Goal: Task Accomplishment & Management: Manage account settings

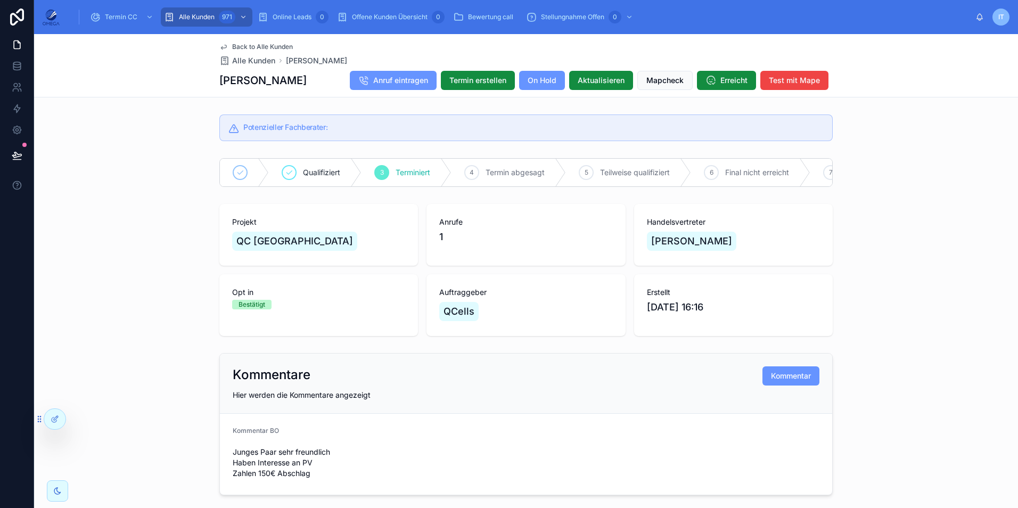
scroll to position [958, 0]
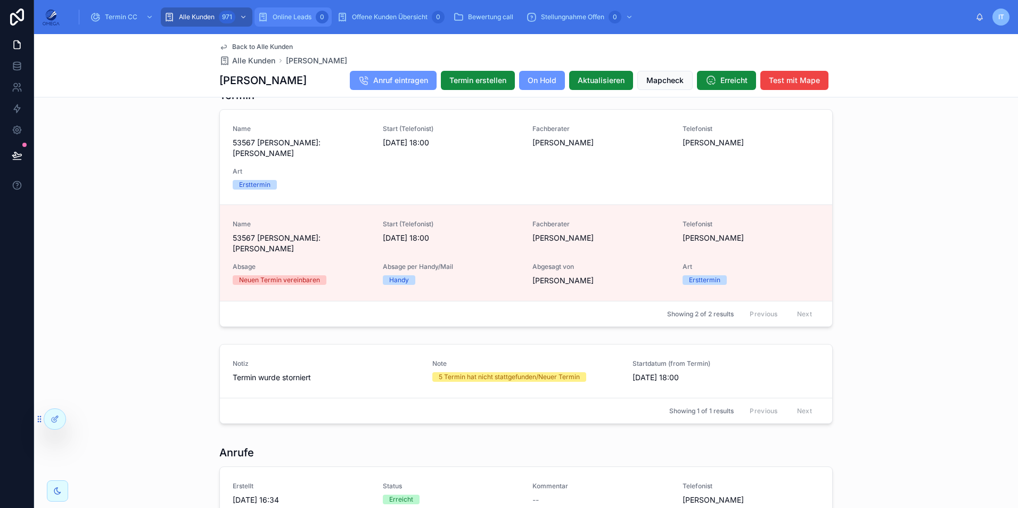
click at [296, 18] on span "Online Leads" at bounding box center [292, 17] width 39 height 9
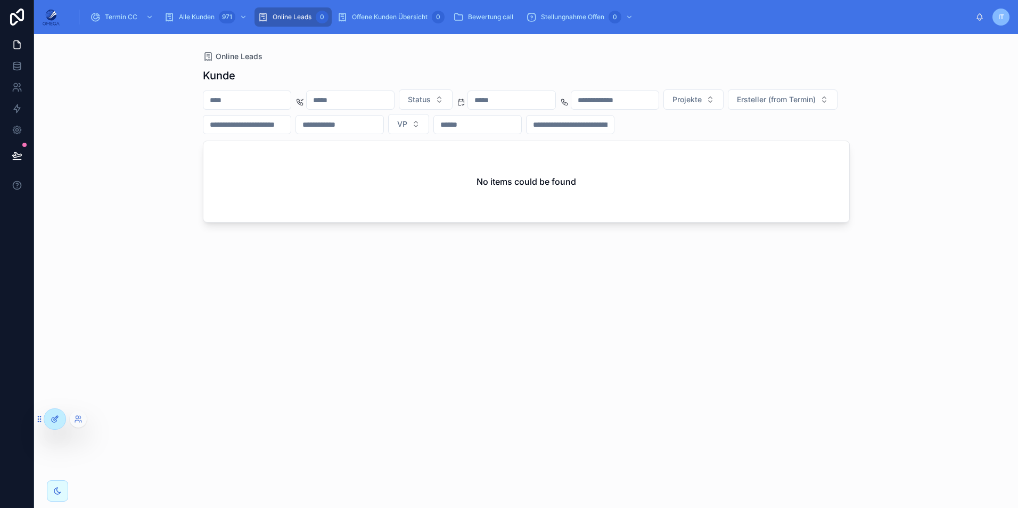
click at [56, 414] on div at bounding box center [54, 419] width 21 height 20
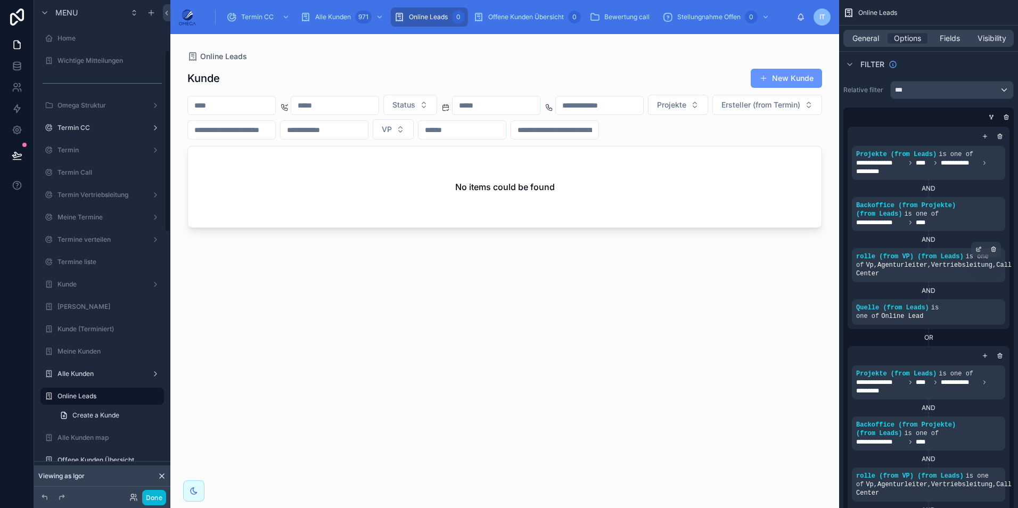
scroll to position [137, 0]
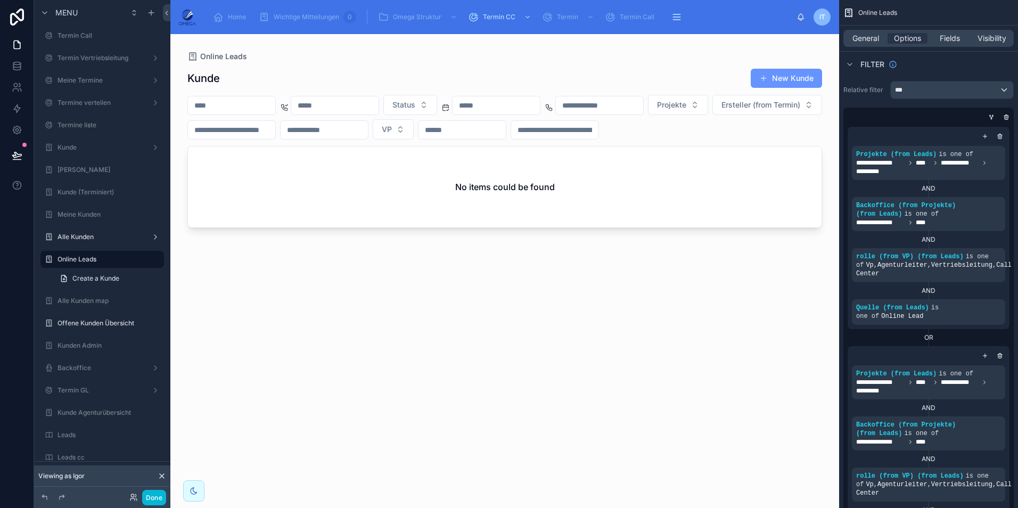
click at [789, 105] on div at bounding box center [504, 264] width 669 height 461
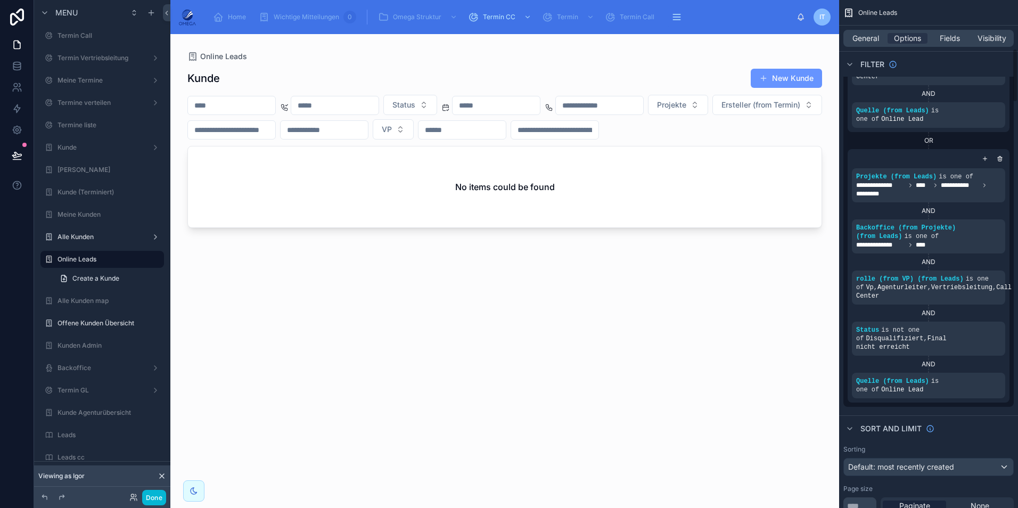
scroll to position [0, 0]
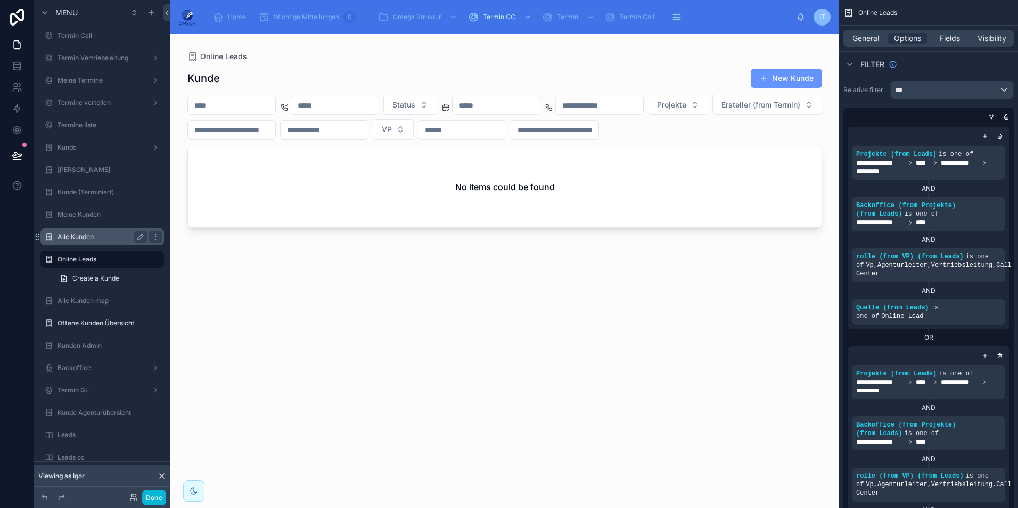
click at [107, 236] on label "Alle Kunden" at bounding box center [99, 237] width 85 height 9
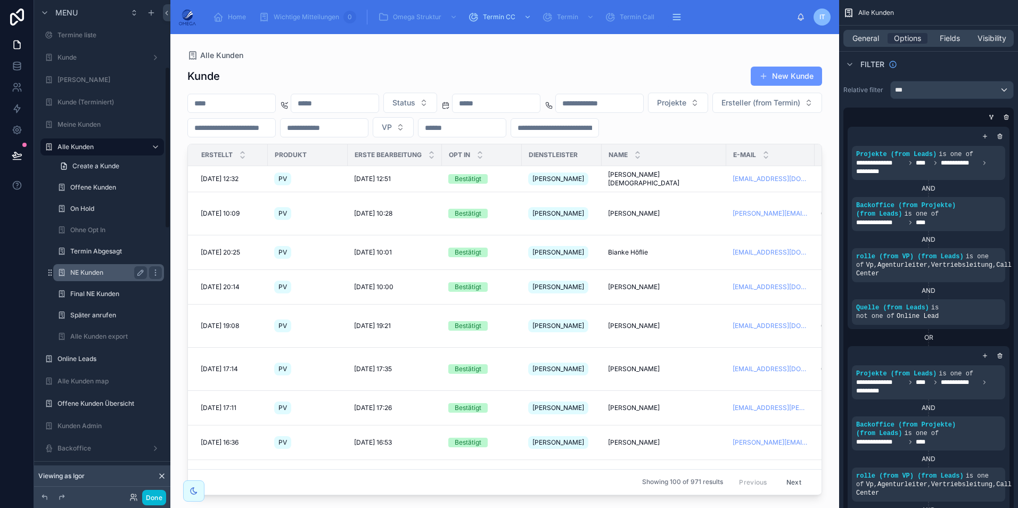
scroll to position [243, 0]
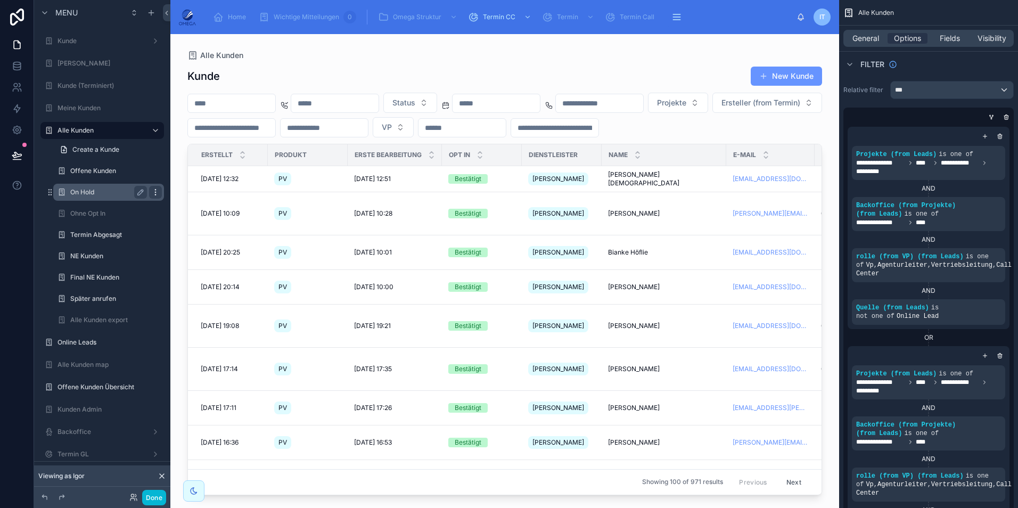
click at [157, 191] on icon "scrollable content" at bounding box center [155, 192] width 9 height 9
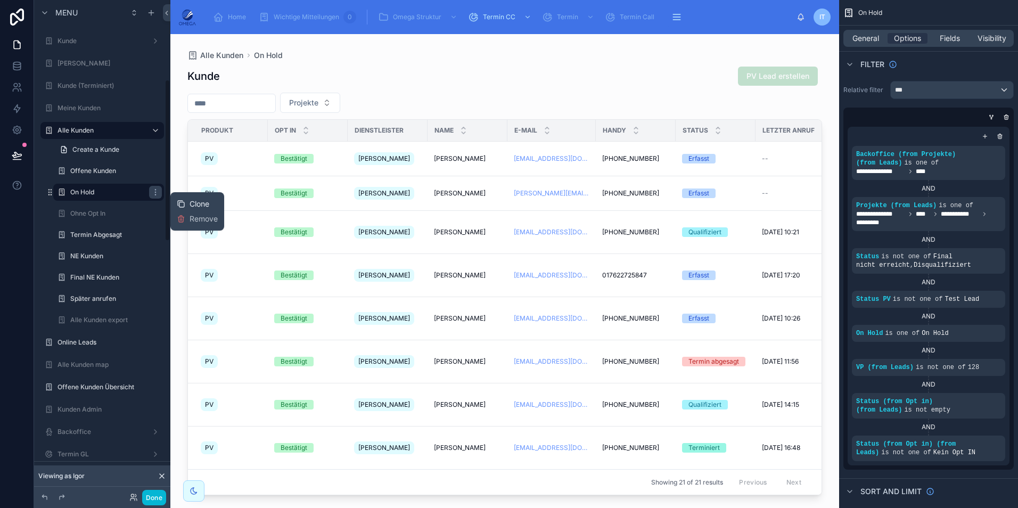
click at [180, 201] on icon at bounding box center [181, 204] width 9 height 9
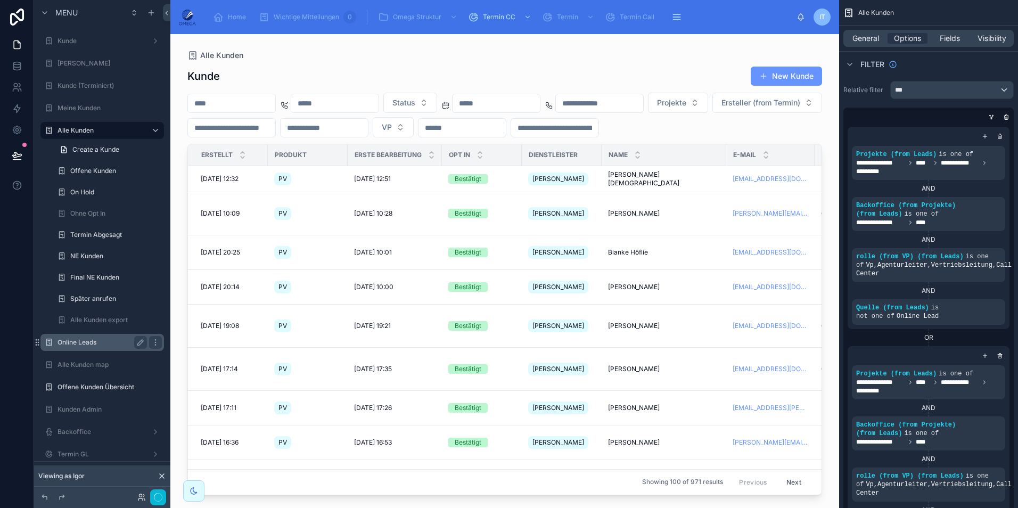
click at [110, 344] on label "Online Leads" at bounding box center [99, 342] width 85 height 9
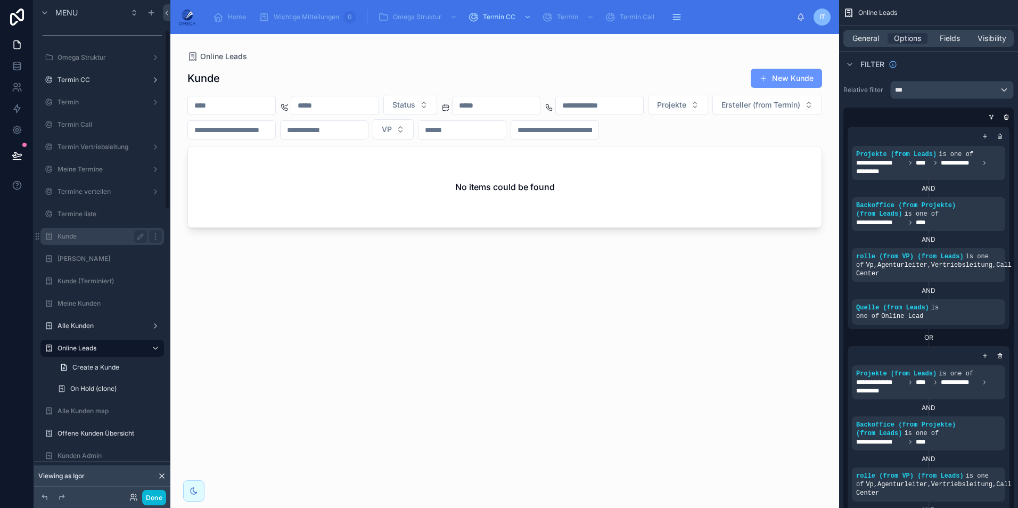
scroll to position [30, 0]
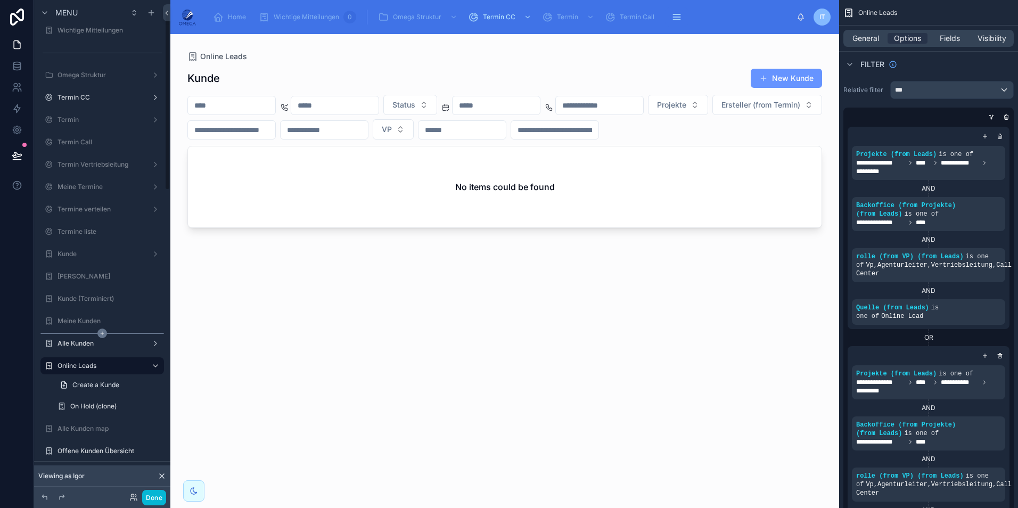
click at [104, 337] on icon "scrollable content" at bounding box center [102, 333] width 10 height 10
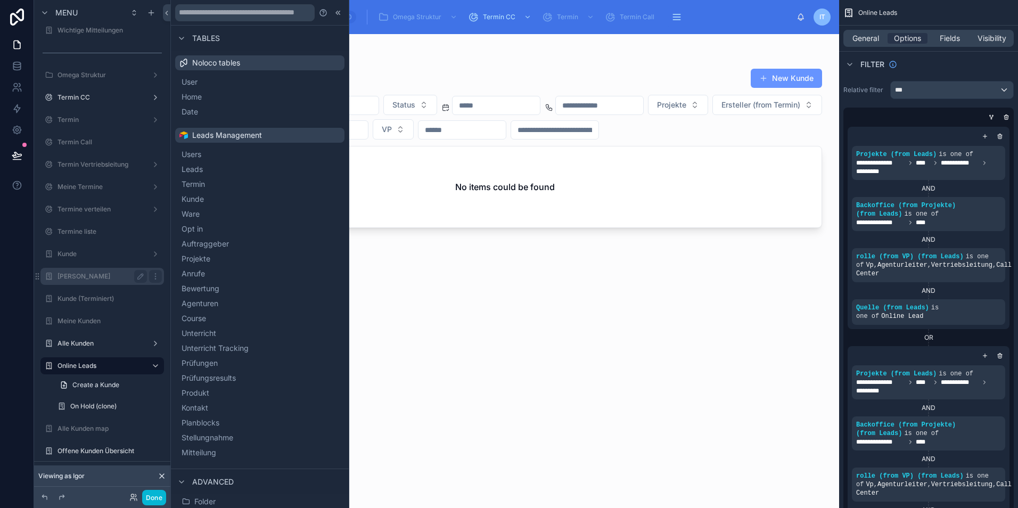
click at [90, 348] on div "Alle Kunden" at bounding box center [101, 343] width 89 height 9
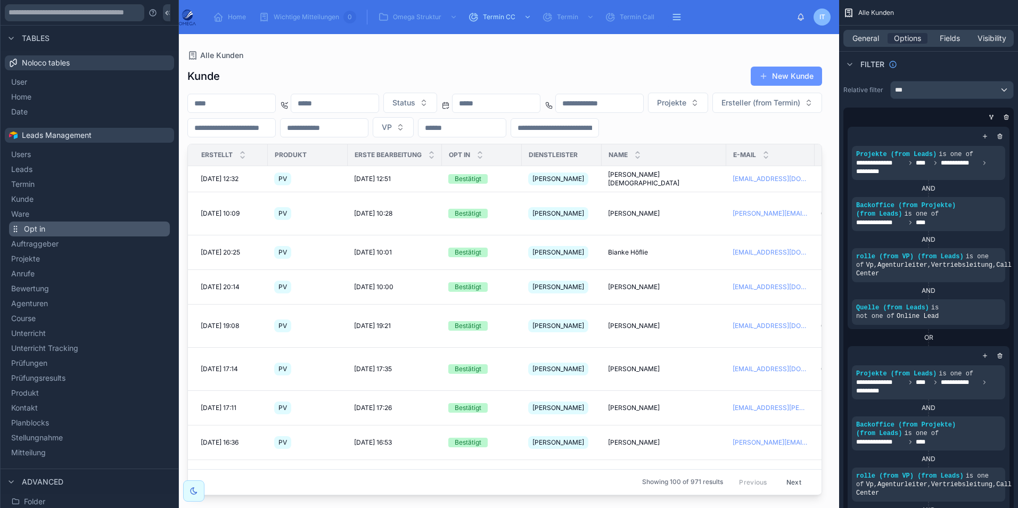
scroll to position [137, 0]
click at [169, 14] on icon at bounding box center [166, 13] width 7 height 8
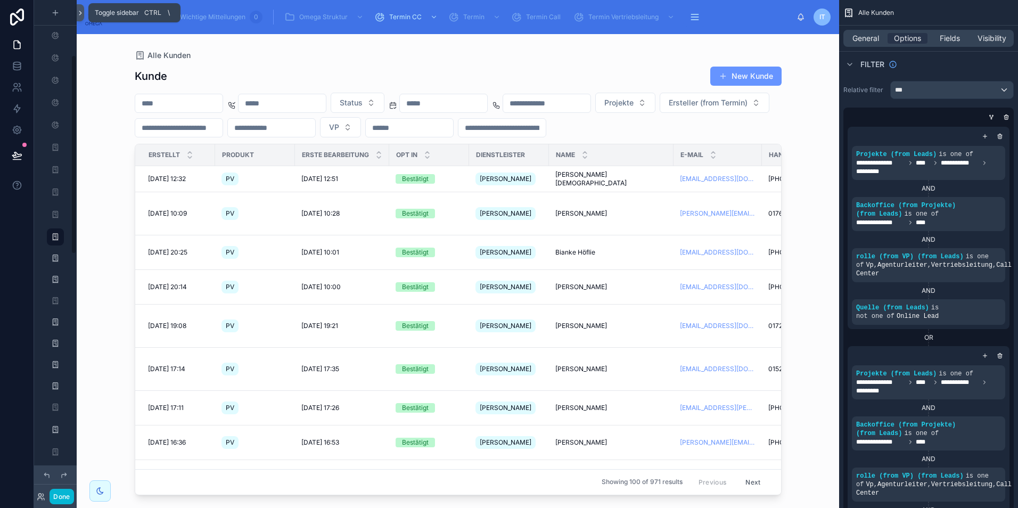
click at [81, 15] on icon at bounding box center [80, 13] width 7 height 8
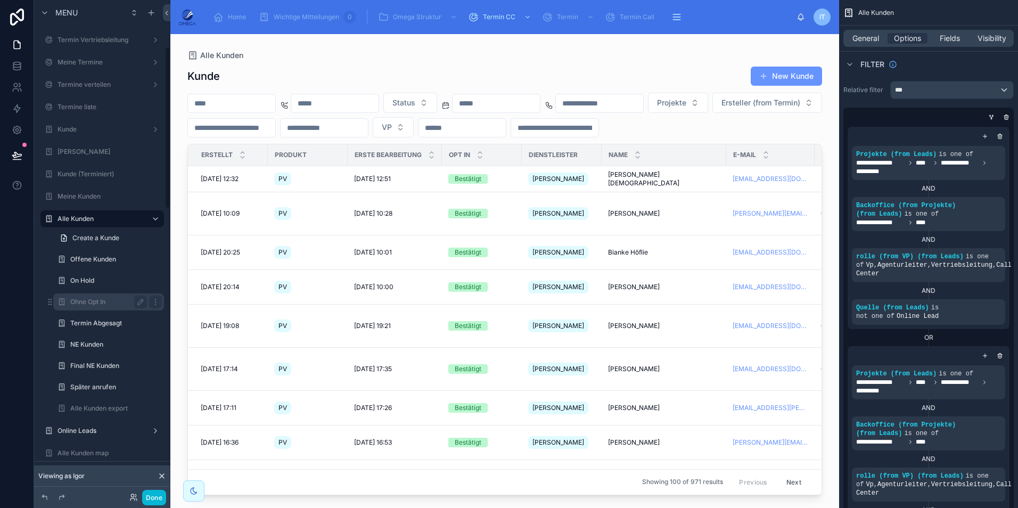
scroll to position [190, 0]
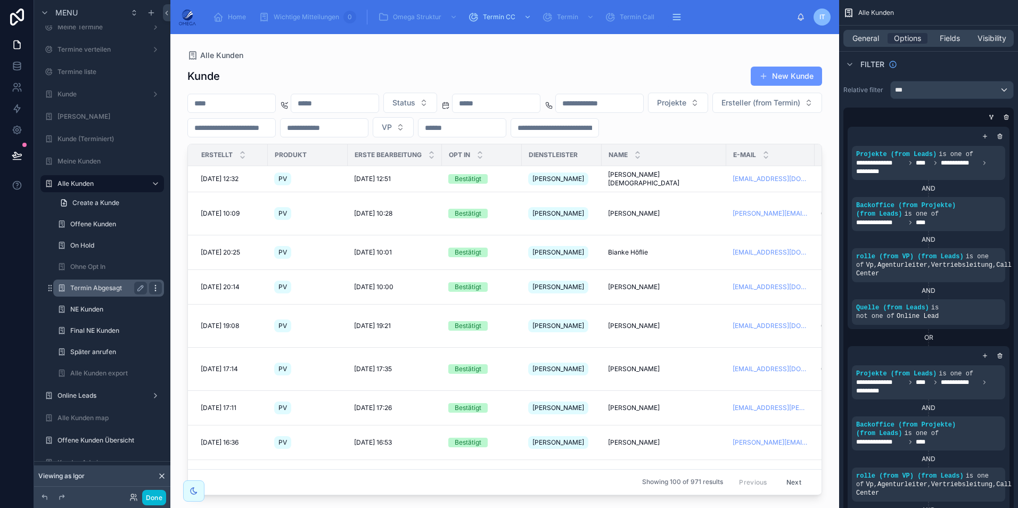
click at [156, 287] on icon "scrollable content" at bounding box center [155, 288] width 9 height 9
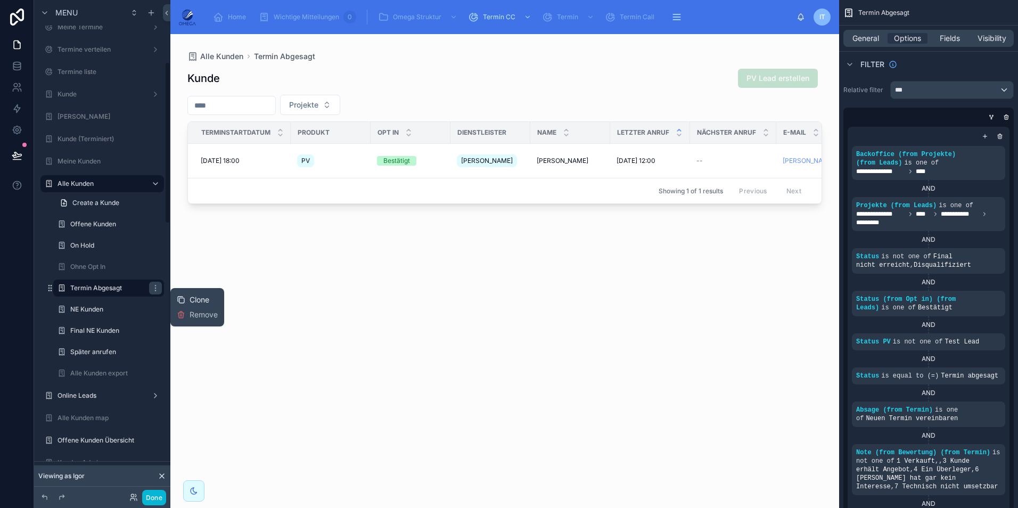
click at [186, 300] on div "Clone" at bounding box center [193, 299] width 32 height 11
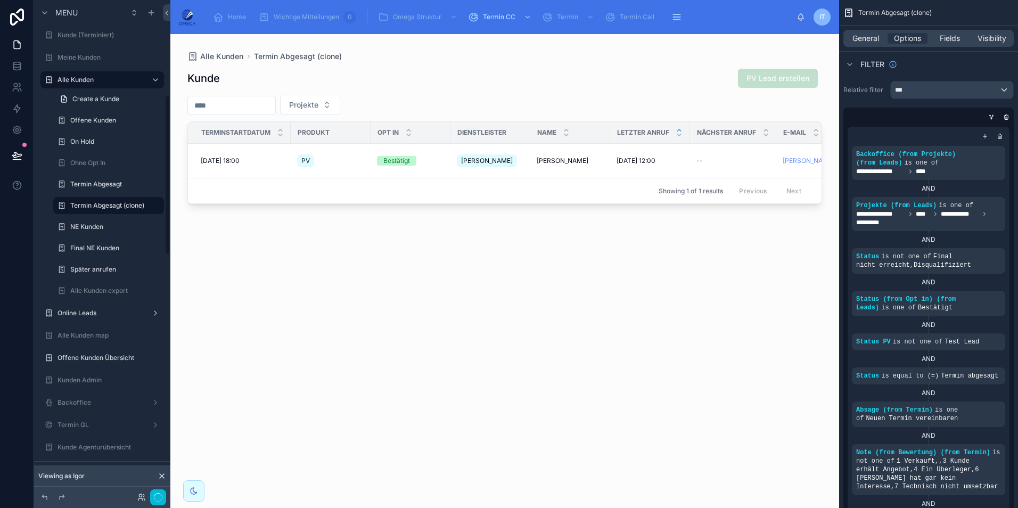
scroll to position [296, 0]
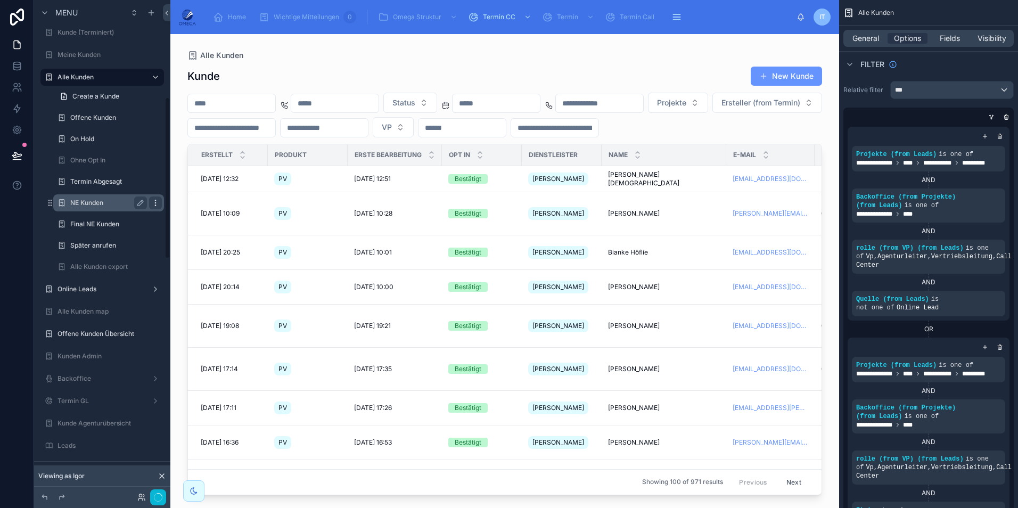
click at [155, 202] on icon "scrollable content" at bounding box center [155, 203] width 9 height 9
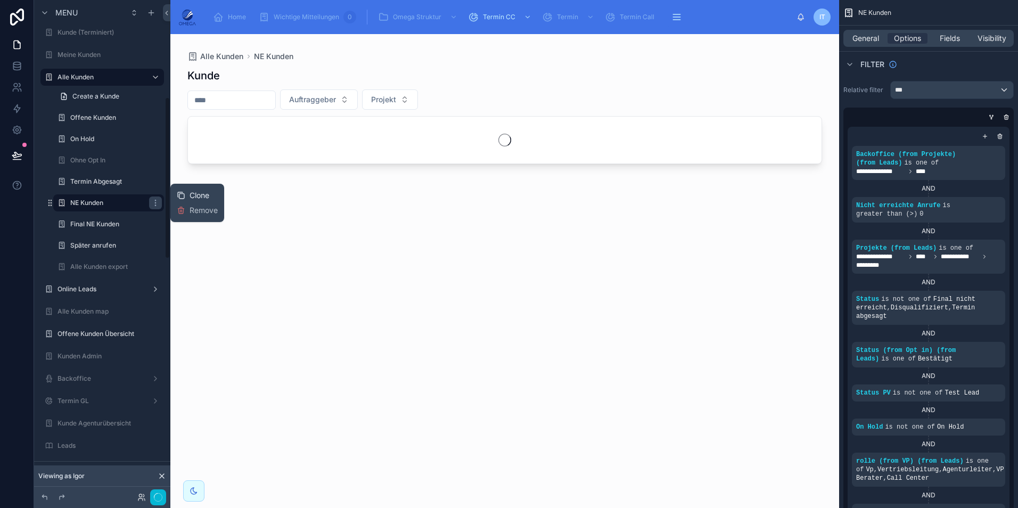
click at [187, 196] on div "Clone" at bounding box center [193, 195] width 32 height 11
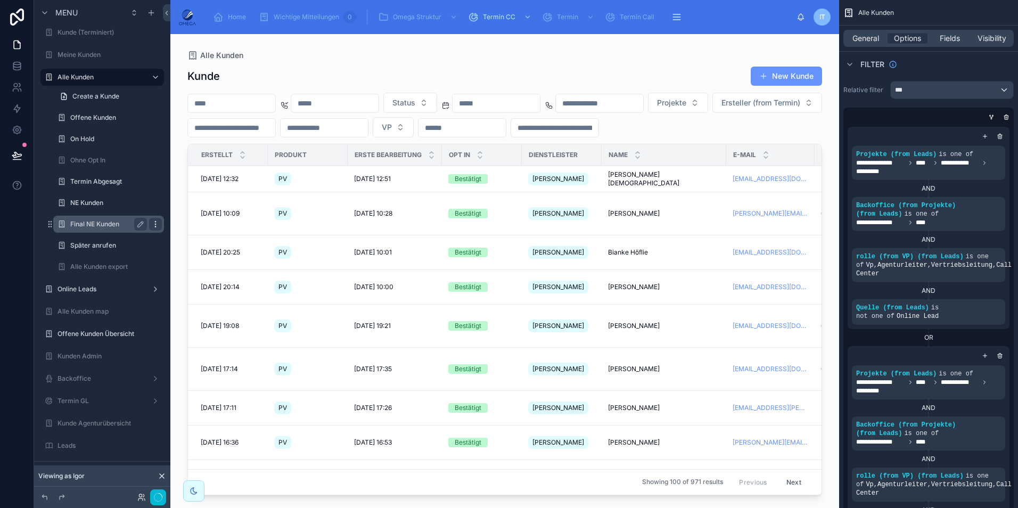
click at [156, 225] on icon "scrollable content" at bounding box center [155, 224] width 9 height 9
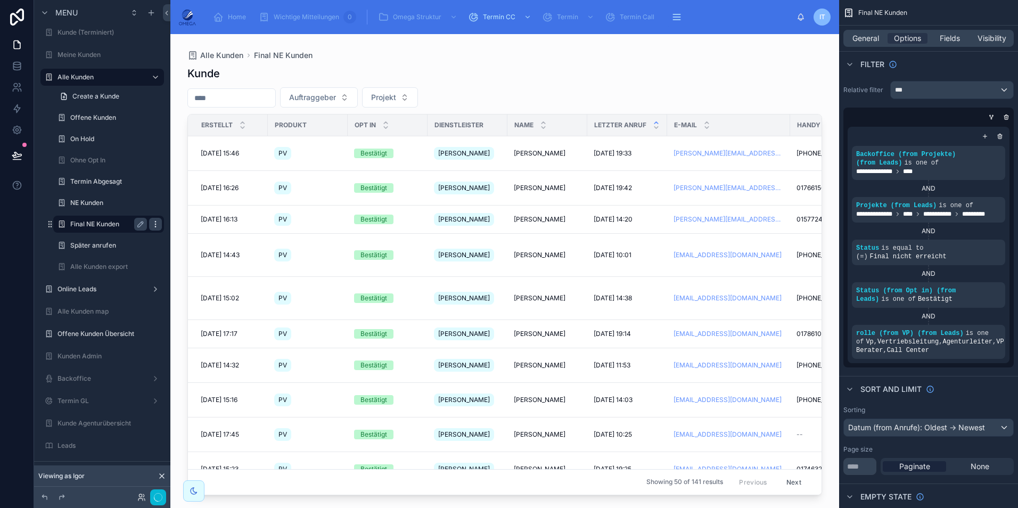
click at [158, 225] on icon "scrollable content" at bounding box center [155, 224] width 9 height 9
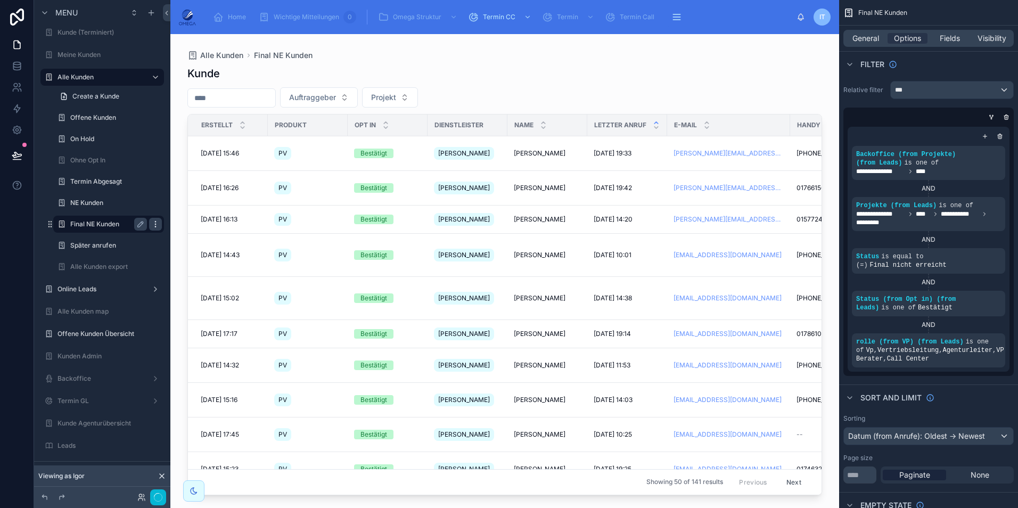
click at [154, 225] on icon "scrollable content" at bounding box center [155, 224] width 9 height 9
click at [193, 215] on span "Clone" at bounding box center [199, 216] width 20 height 11
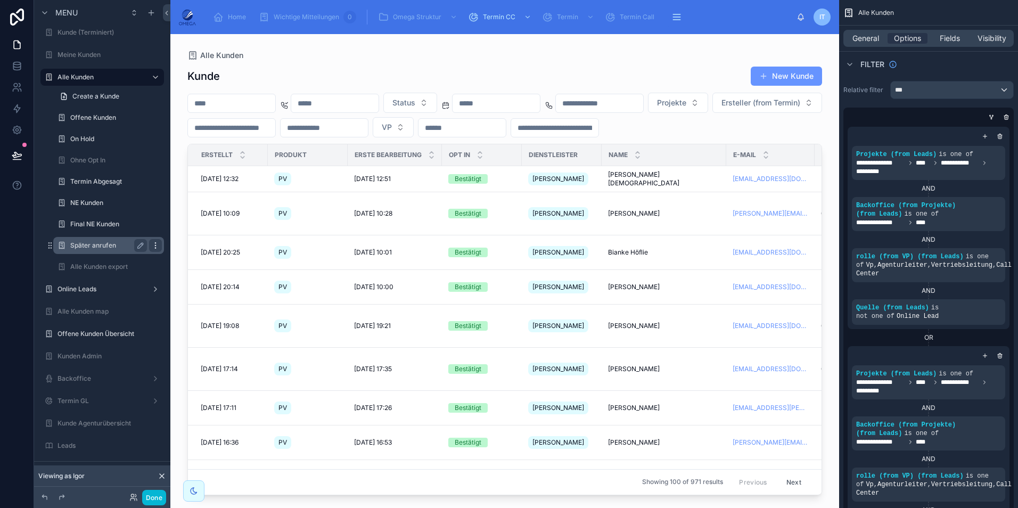
click at [153, 245] on icon "scrollable content" at bounding box center [155, 245] width 9 height 9
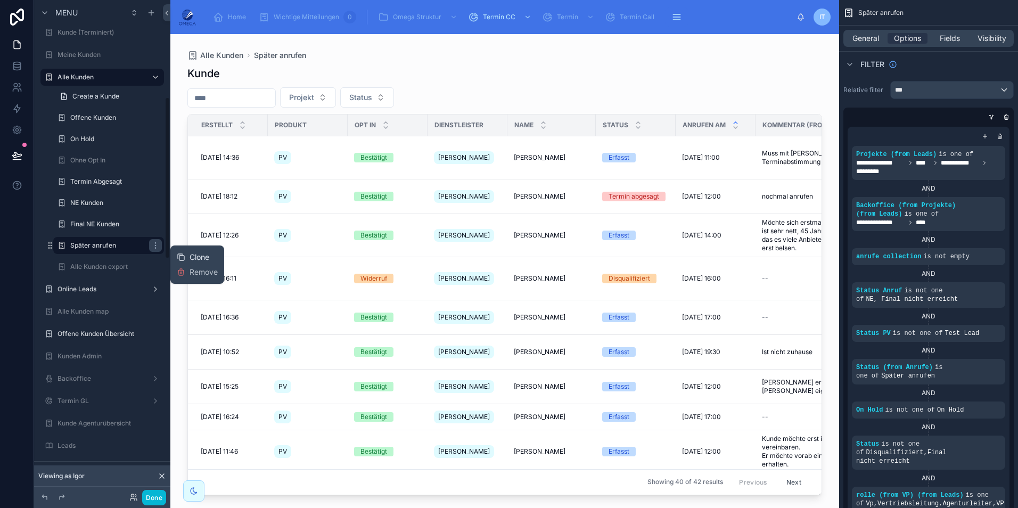
click at [184, 254] on icon at bounding box center [181, 257] width 9 height 9
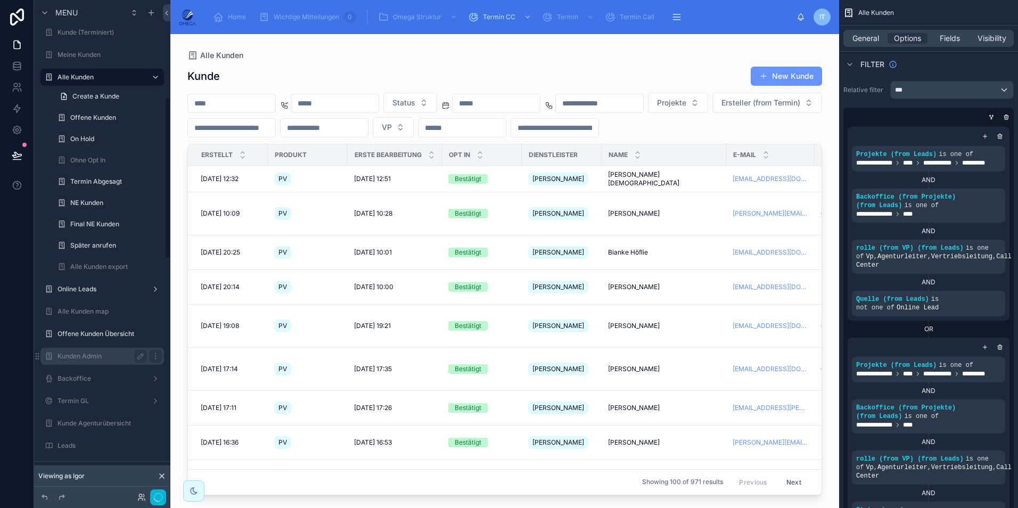
click at [97, 288] on label "Online Leads" at bounding box center [101, 289] width 89 height 9
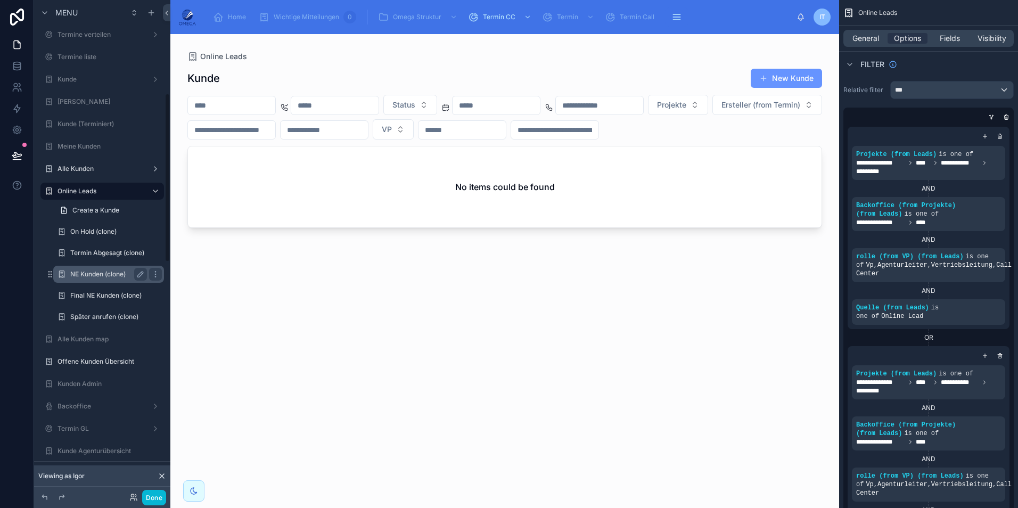
scroll to position [190, 0]
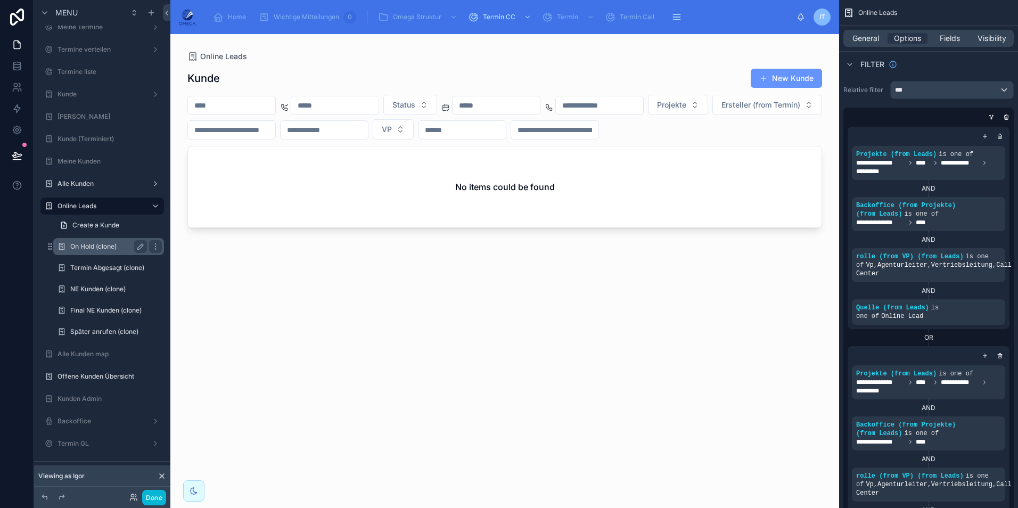
click at [86, 248] on label "On Hold (clone)" at bounding box center [106, 246] width 72 height 9
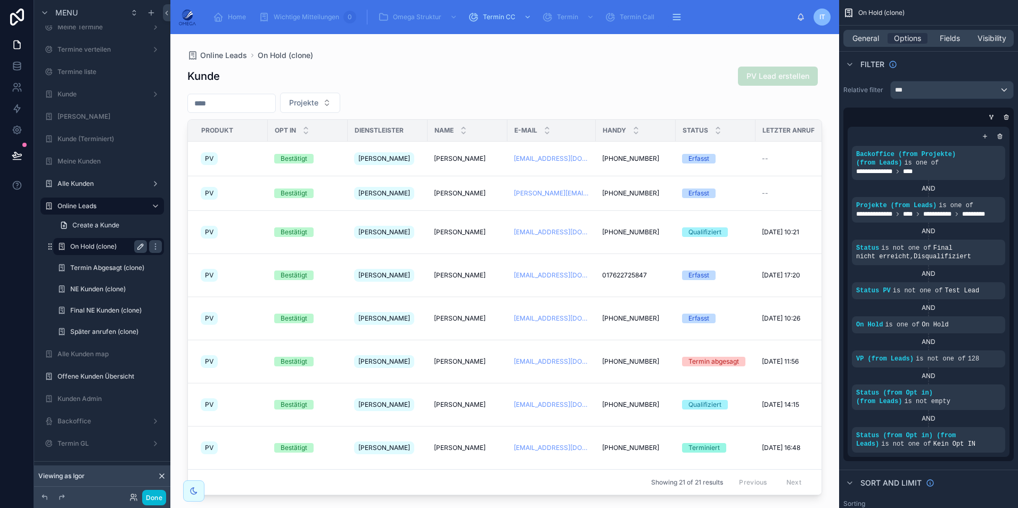
click at [139, 248] on icon "scrollable content" at bounding box center [140, 246] width 9 height 9
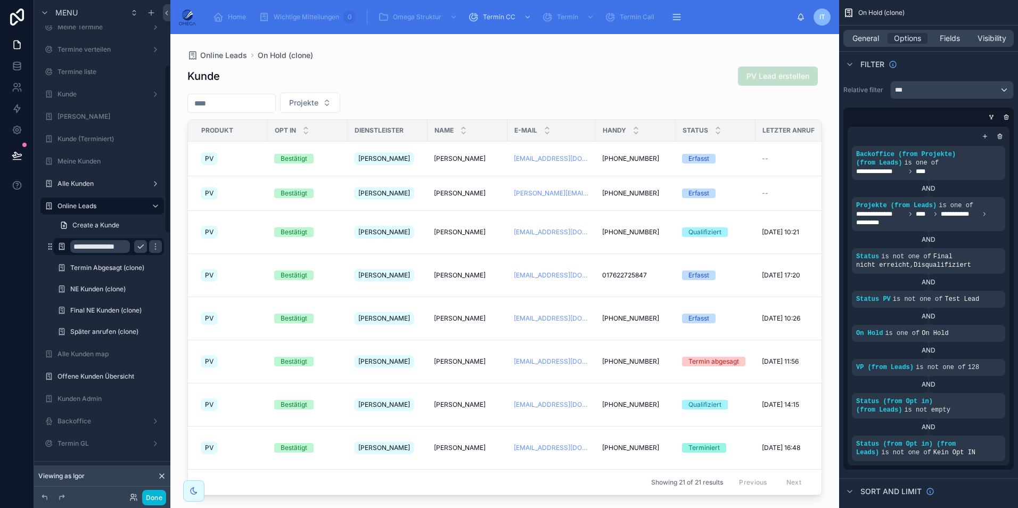
click at [118, 247] on input "**********" at bounding box center [100, 246] width 60 height 13
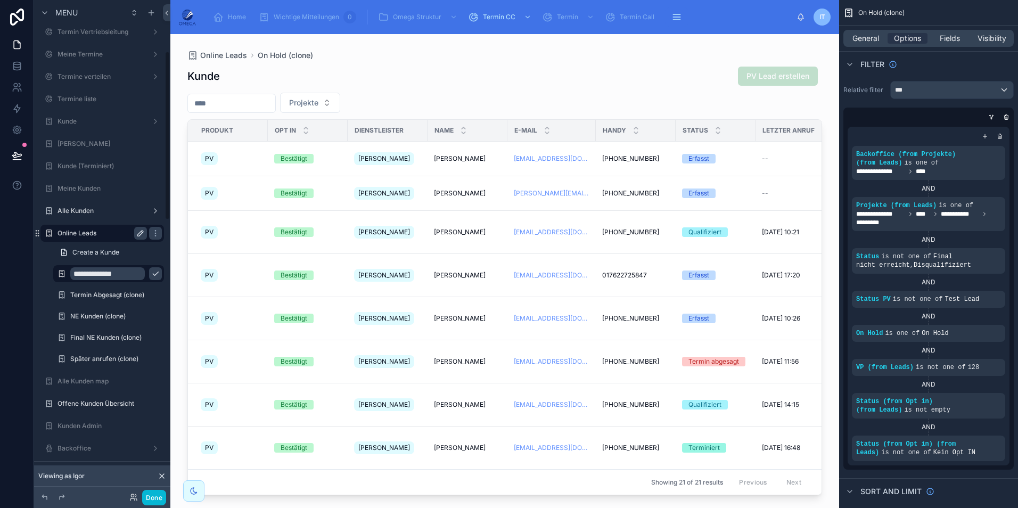
scroll to position [137, 0]
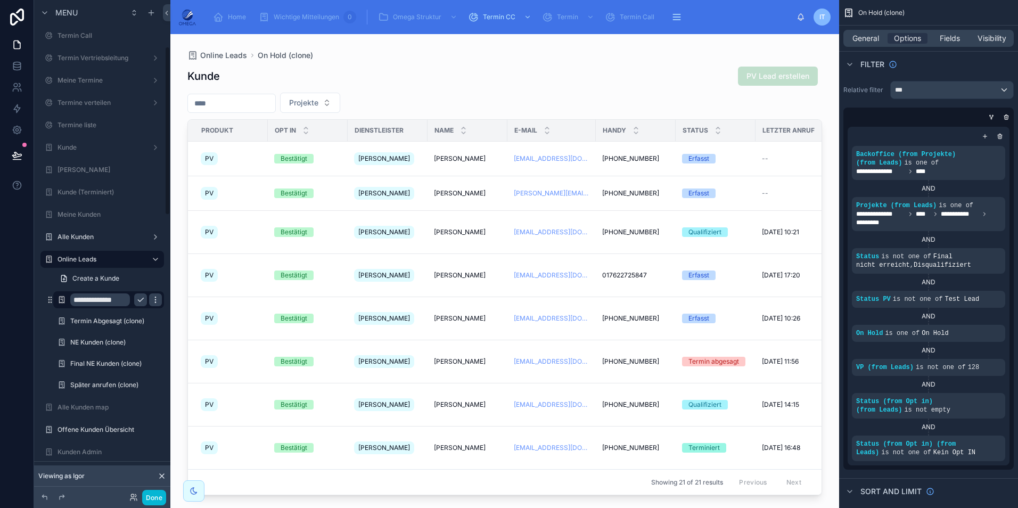
type input "**********"
click at [157, 295] on icon "scrollable content" at bounding box center [155, 299] width 9 height 9
click at [139, 302] on icon "scrollable content" at bounding box center [140, 299] width 9 height 9
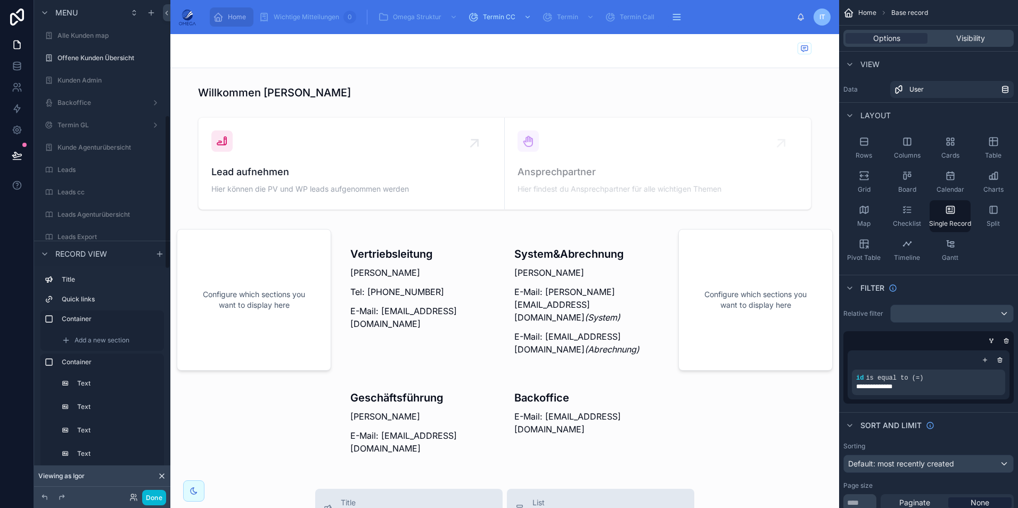
scroll to position [319, 0]
click at [98, 95] on label "Online Leads" at bounding box center [99, 96] width 85 height 9
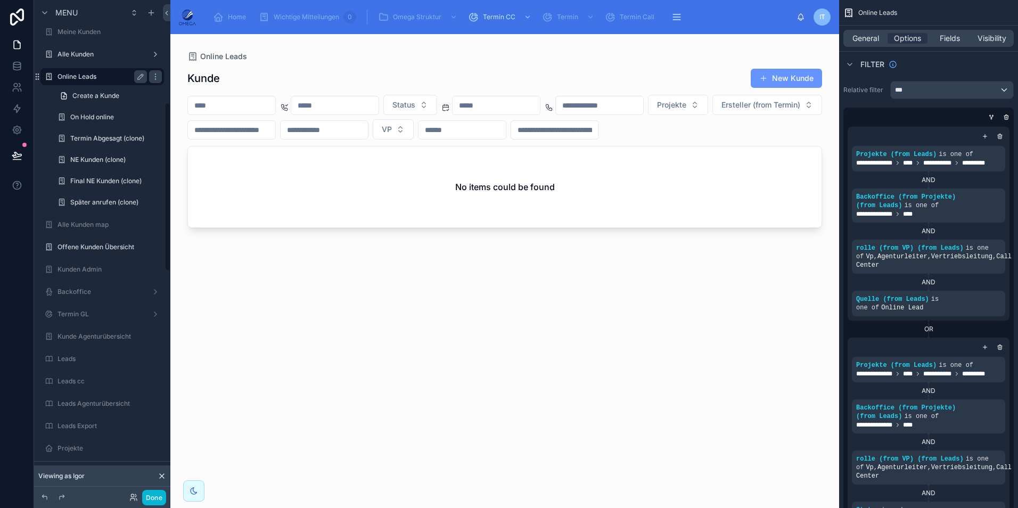
scroll to position [300, 0]
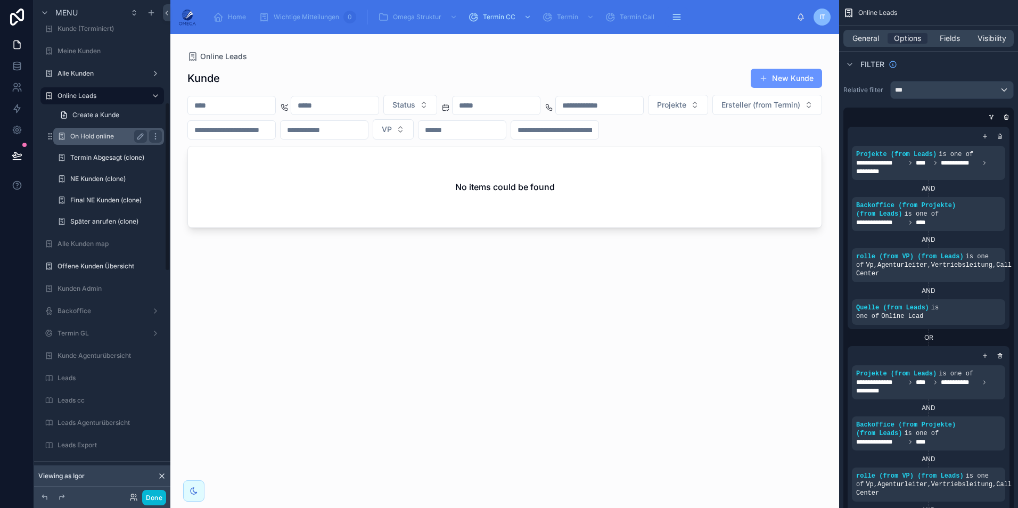
click at [94, 136] on label "On Hold online" at bounding box center [106, 136] width 72 height 9
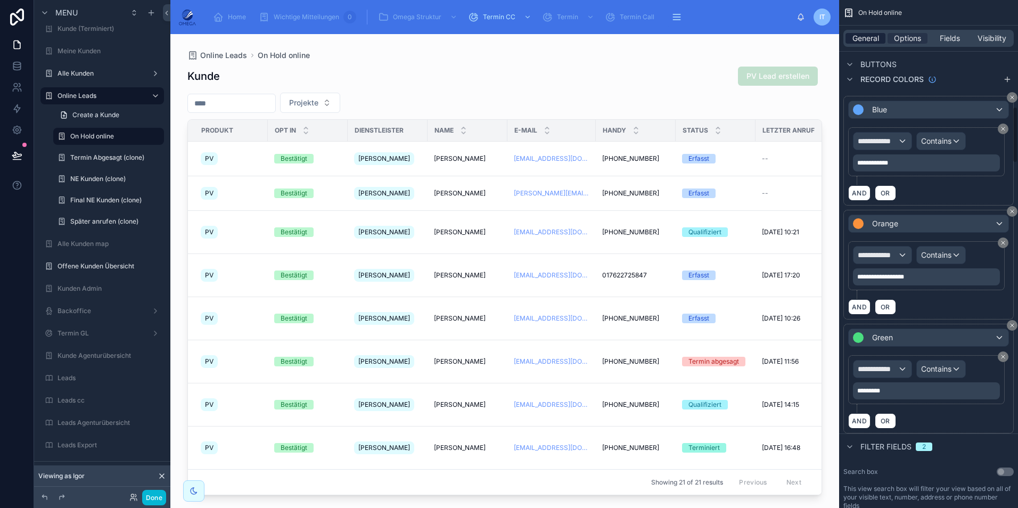
click at [857, 38] on span "General" at bounding box center [865, 38] width 27 height 11
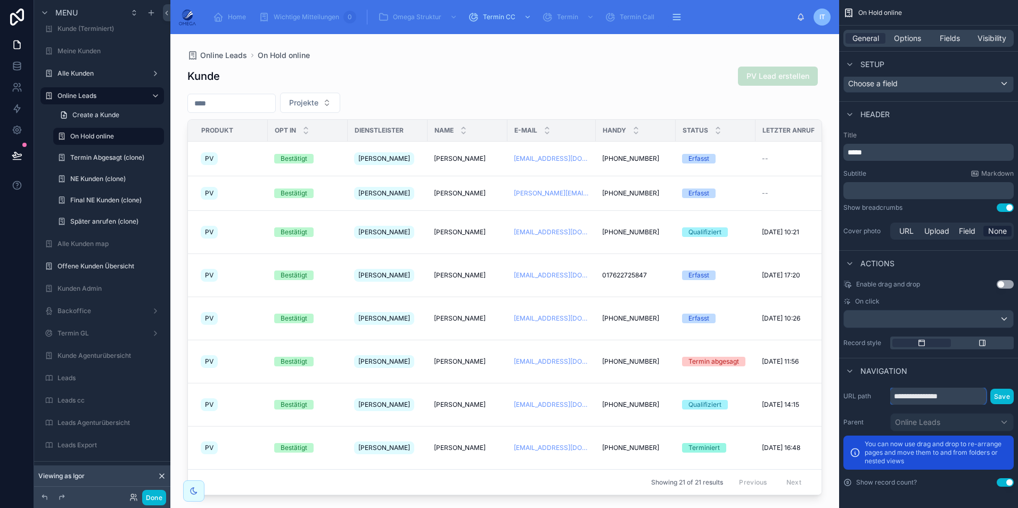
click at [966, 397] on input "**********" at bounding box center [938, 395] width 96 height 17
type input "**********"
click at [1000, 399] on button "Save" at bounding box center [1001, 396] width 23 height 15
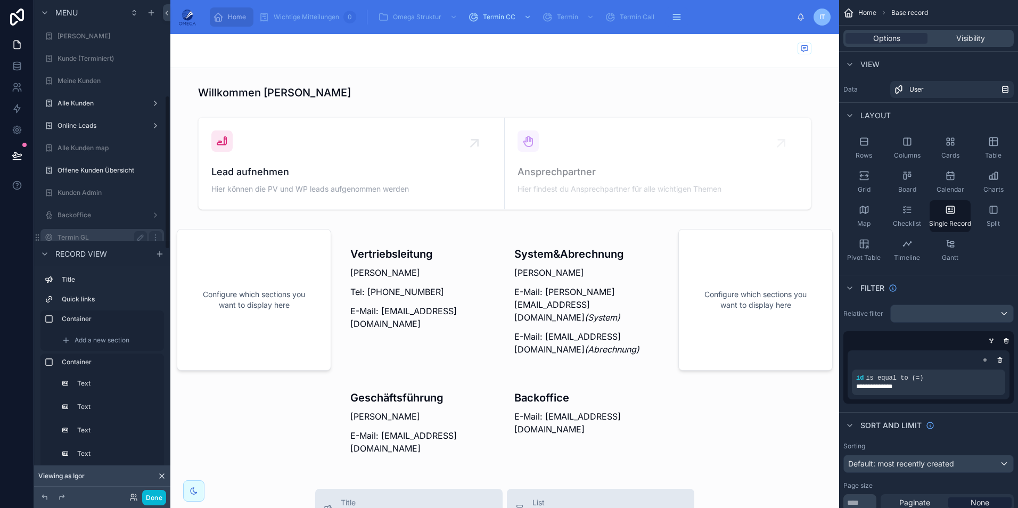
scroll to position [319, 0]
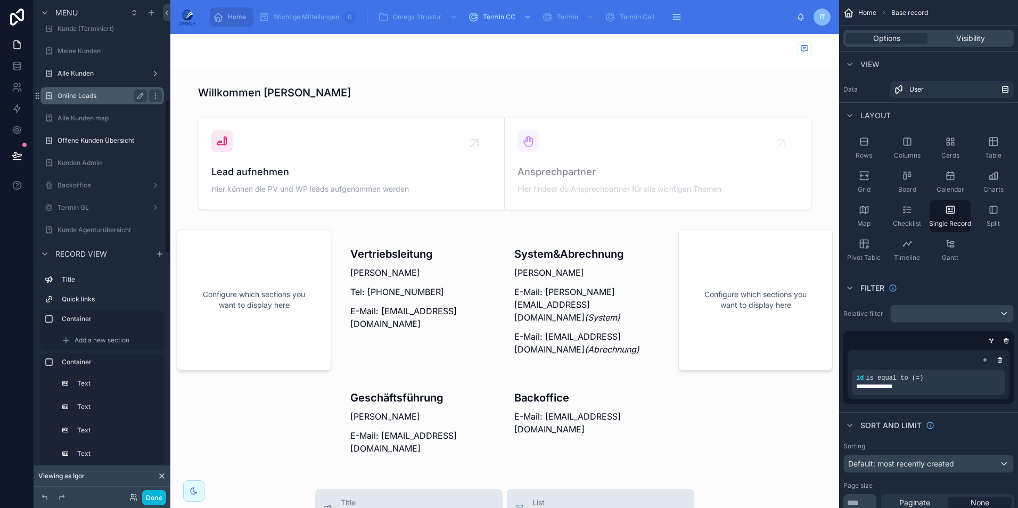
click at [88, 95] on label "Online Leads" at bounding box center [99, 96] width 85 height 9
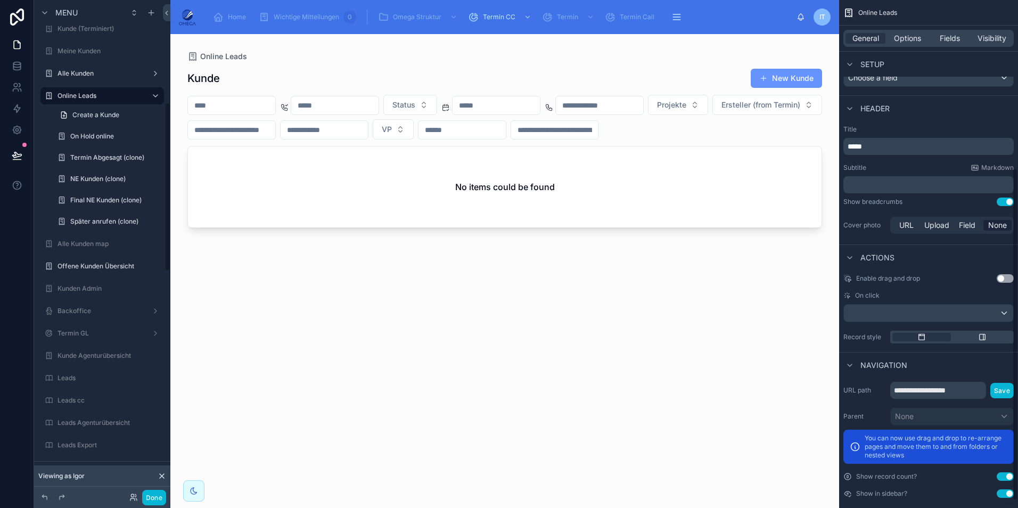
scroll to position [268, 0]
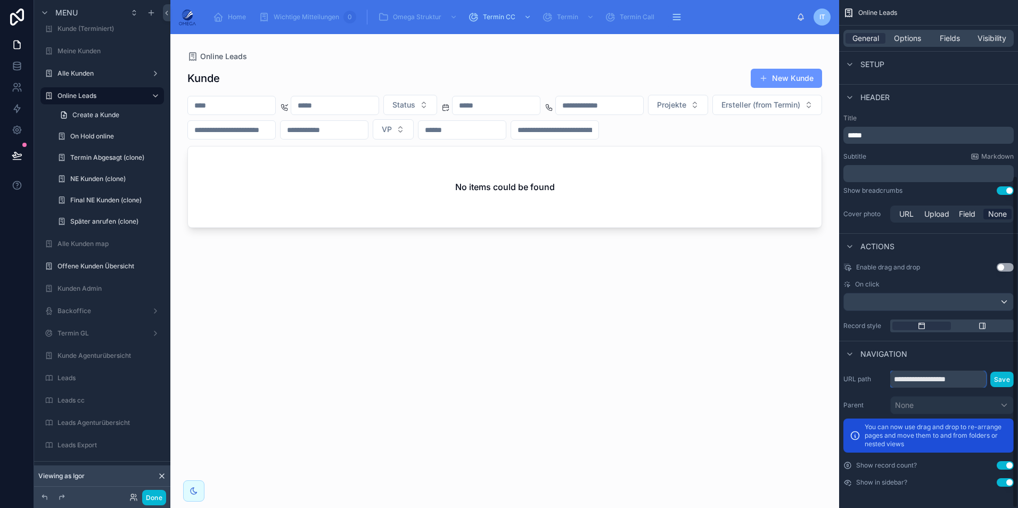
click at [960, 383] on input "**********" at bounding box center [938, 378] width 96 height 17
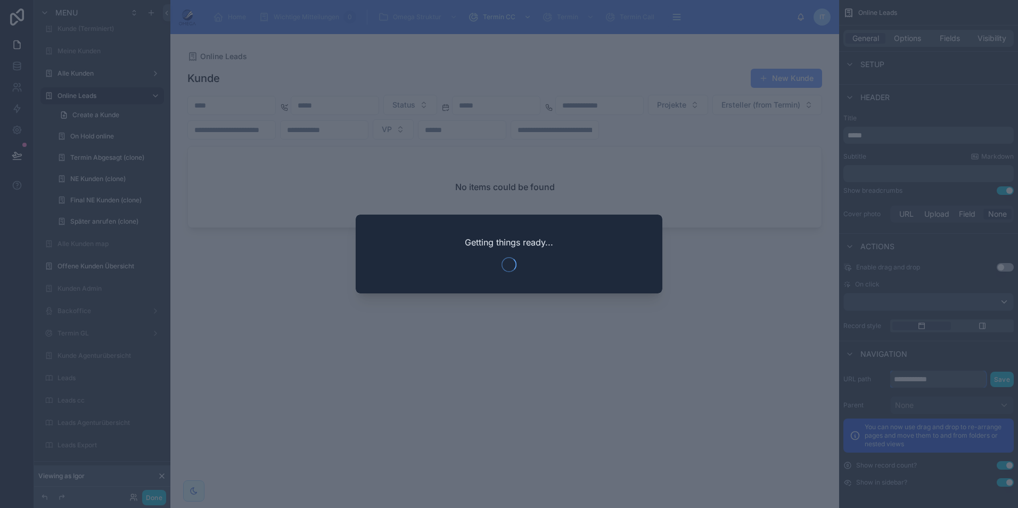
type input "**********"
click at [995, 380] on div at bounding box center [509, 254] width 1018 height 508
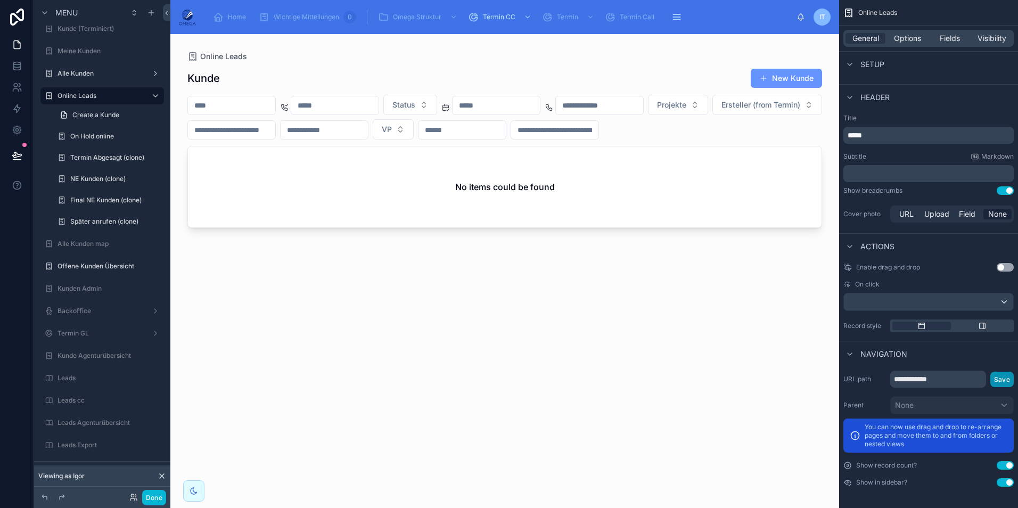
click at [1001, 382] on button "Save" at bounding box center [1001, 379] width 23 height 15
click at [96, 158] on label "Termin Abgesagt (clone)" at bounding box center [107, 157] width 74 height 9
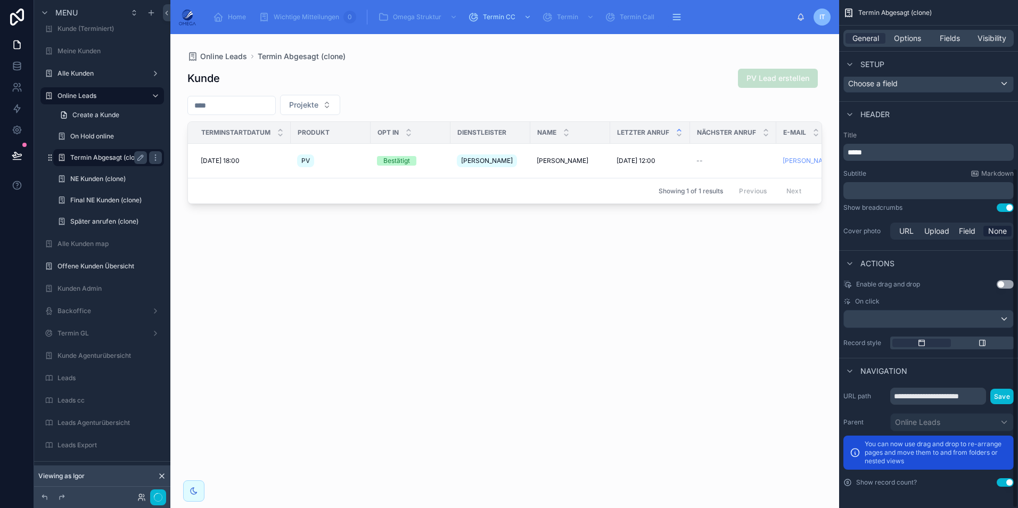
scroll to position [251, 0]
click at [138, 159] on icon "scrollable content" at bounding box center [140, 157] width 5 height 5
click at [123, 162] on input "**********" at bounding box center [100, 157] width 60 height 13
type input "**********"
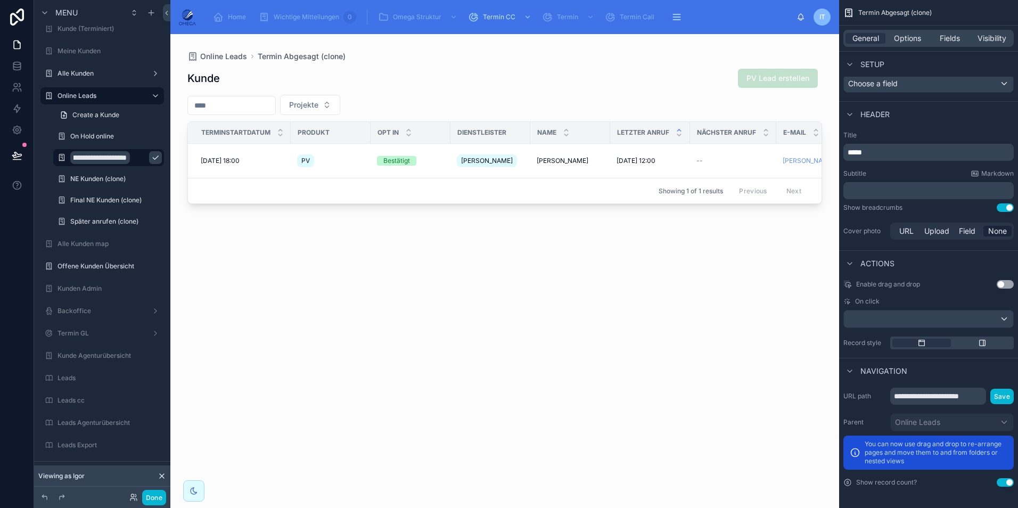
click at [151, 161] on icon "scrollable content" at bounding box center [155, 157] width 9 height 9
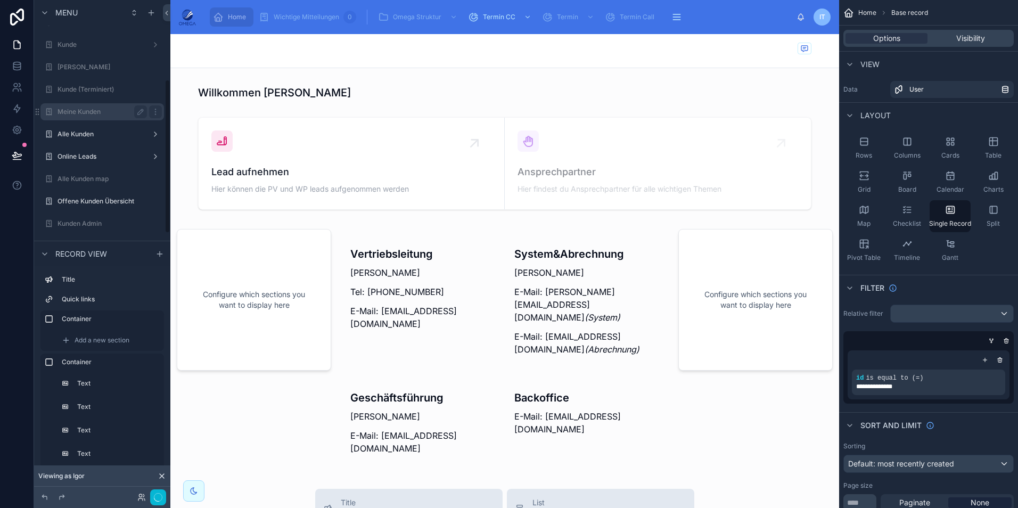
scroll to position [266, 0]
click at [82, 150] on label "Online Leads" at bounding box center [99, 149] width 85 height 9
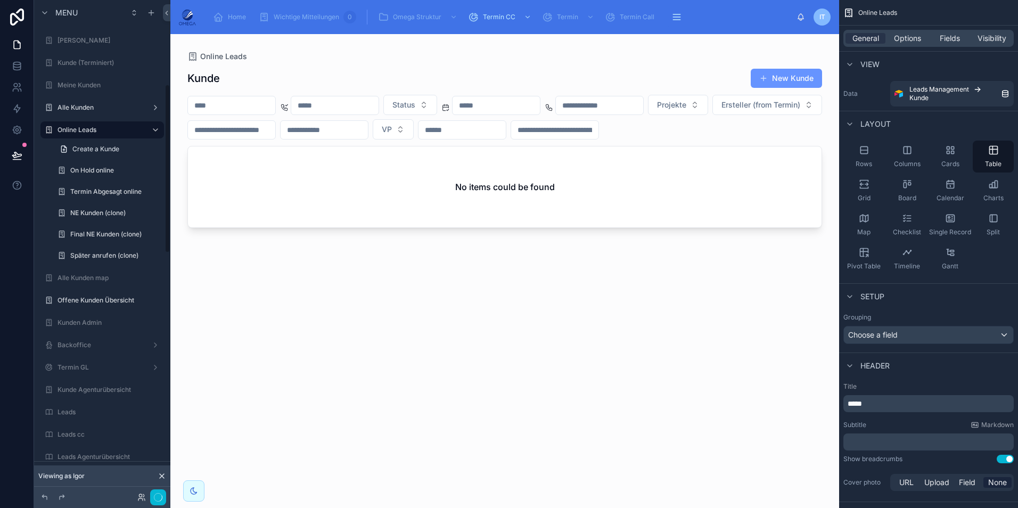
scroll to position [247, 0]
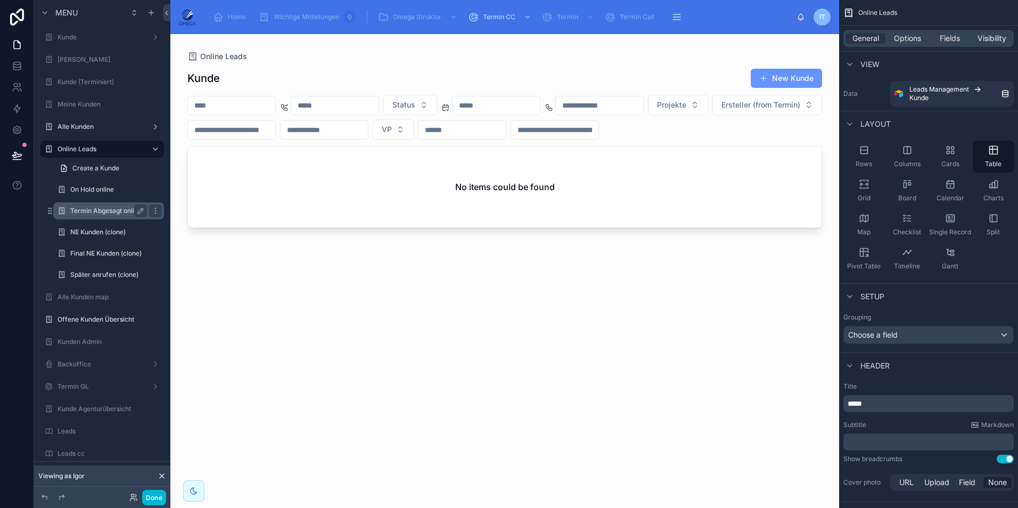
click at [93, 214] on label "Termin Abgesagt online" at bounding box center [106, 211] width 72 height 9
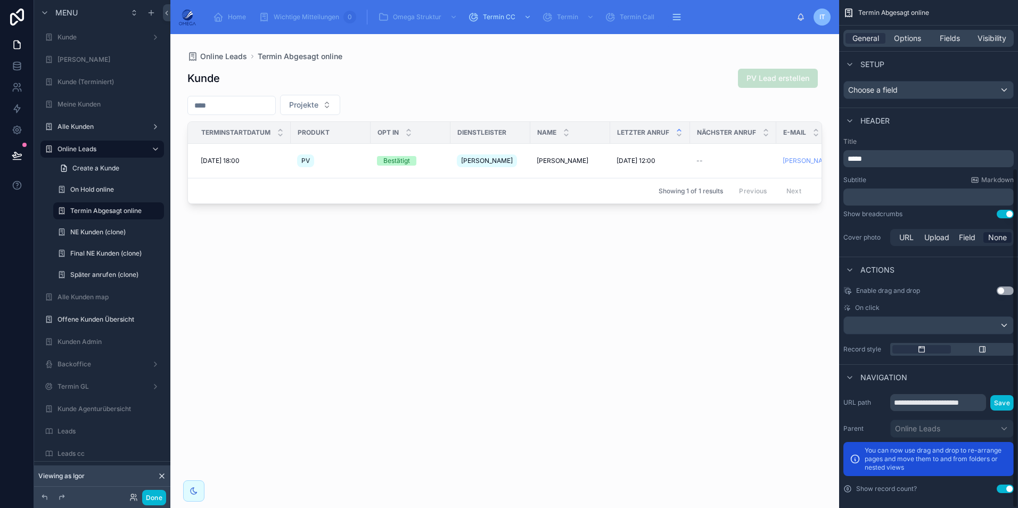
scroll to position [251, 0]
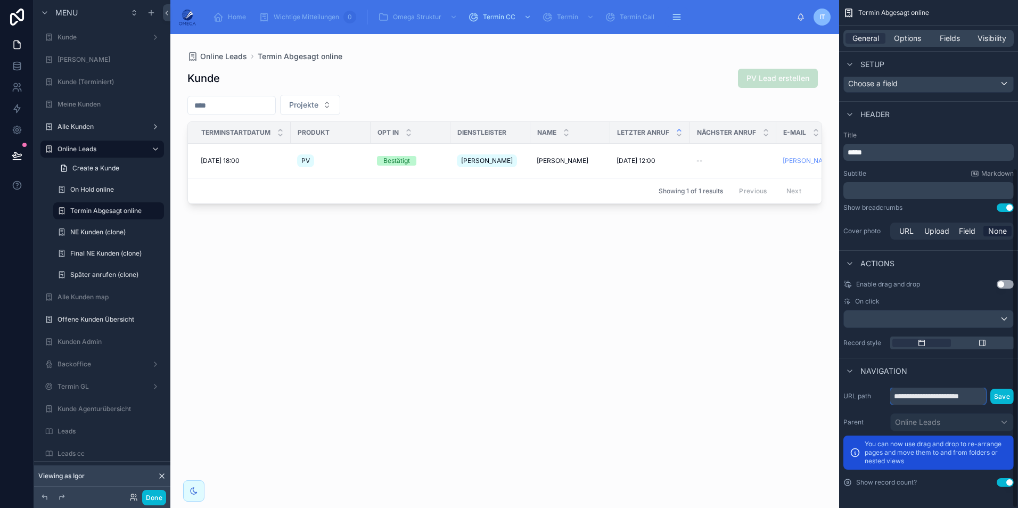
click at [965, 395] on input "**********" at bounding box center [938, 395] width 96 height 17
type input "**********"
click at [997, 394] on button "Save" at bounding box center [1002, 396] width 23 height 15
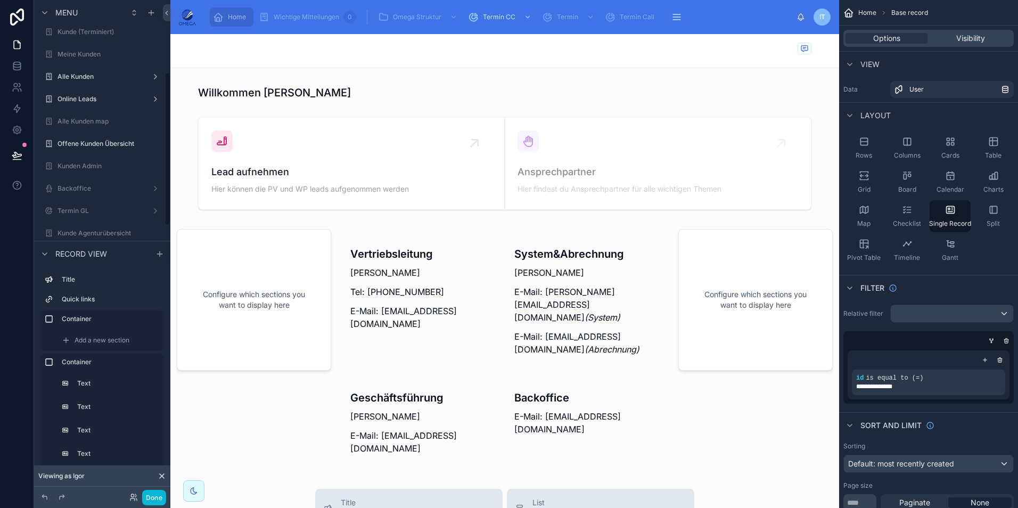
scroll to position [319, 0]
click at [76, 97] on label "Online Leads" at bounding box center [99, 96] width 85 height 9
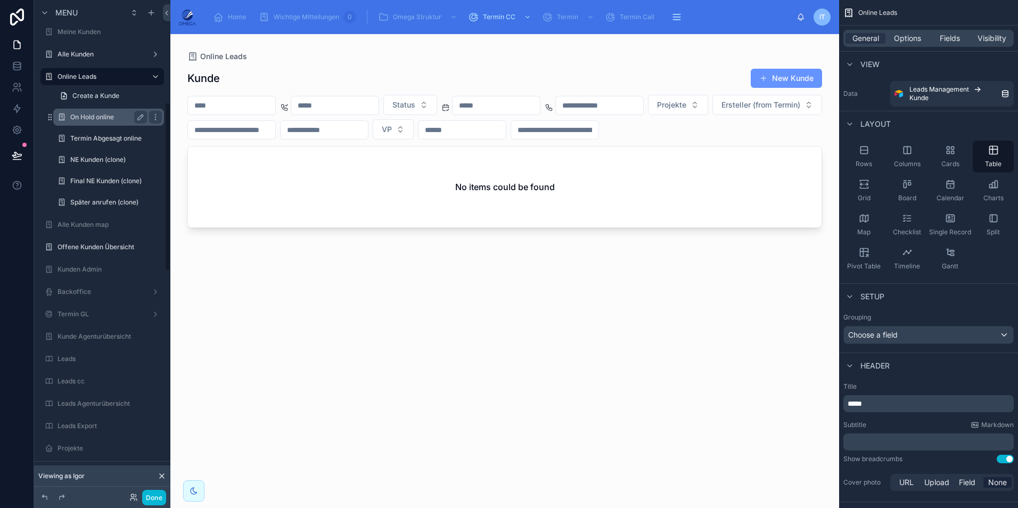
scroll to position [300, 0]
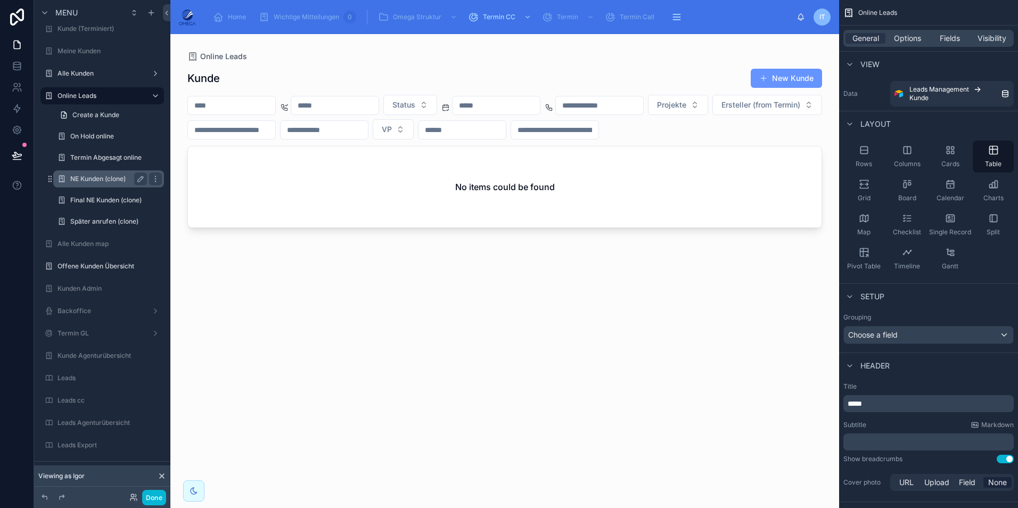
click at [94, 177] on label "NE Kunden (clone)" at bounding box center [106, 179] width 72 height 9
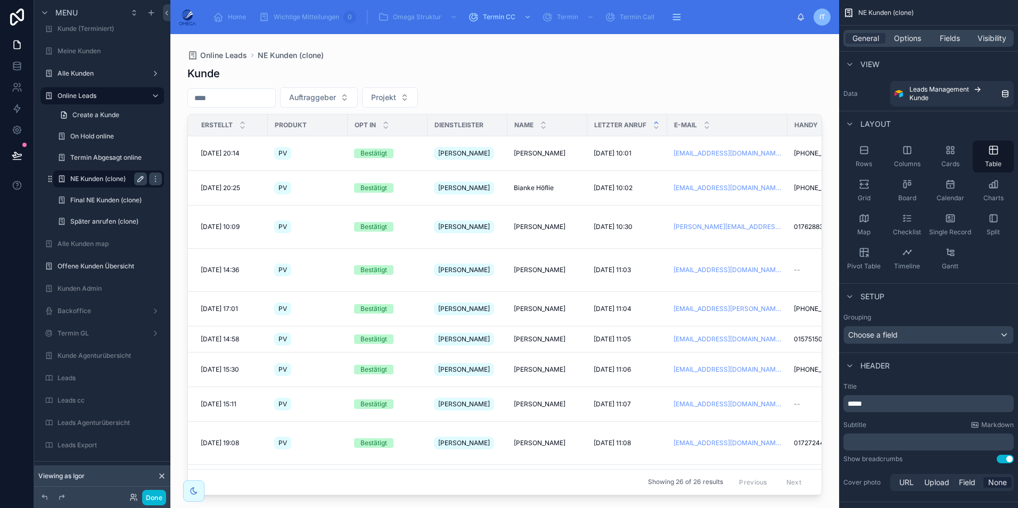
click at [141, 181] on icon "scrollable content" at bounding box center [140, 179] width 9 height 9
click at [108, 178] on input "**********" at bounding box center [100, 178] width 60 height 13
click at [116, 180] on input "**********" at bounding box center [107, 178] width 75 height 13
type input "**********"
click at [153, 179] on icon "scrollable content" at bounding box center [155, 179] width 5 height 4
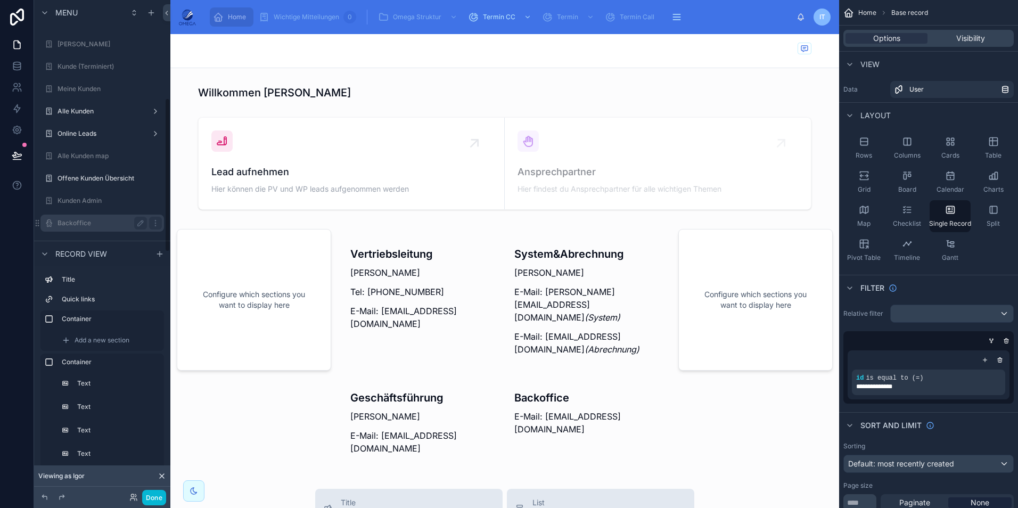
scroll to position [373, 0]
click at [98, 88] on label "Offene Kunden Übersicht" at bounding box center [99, 87] width 85 height 9
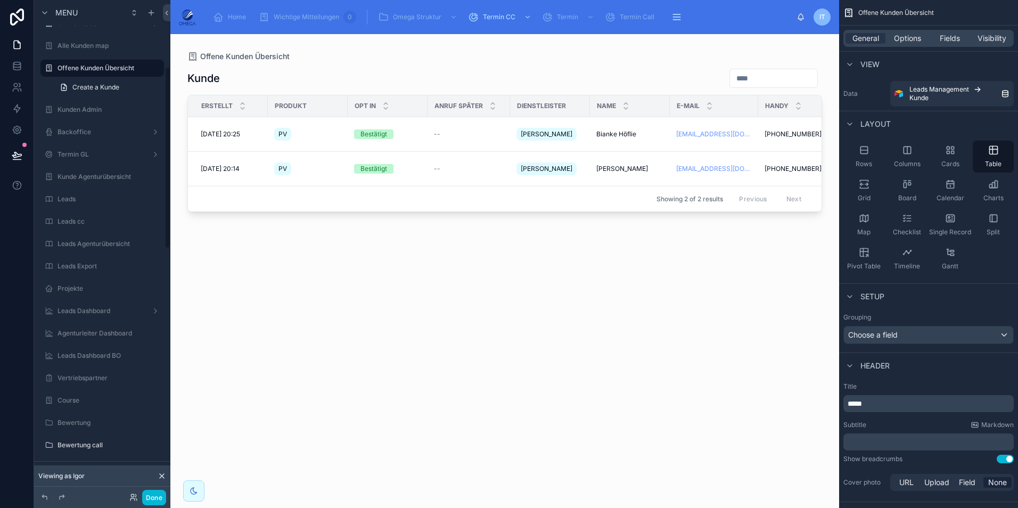
scroll to position [182, 0]
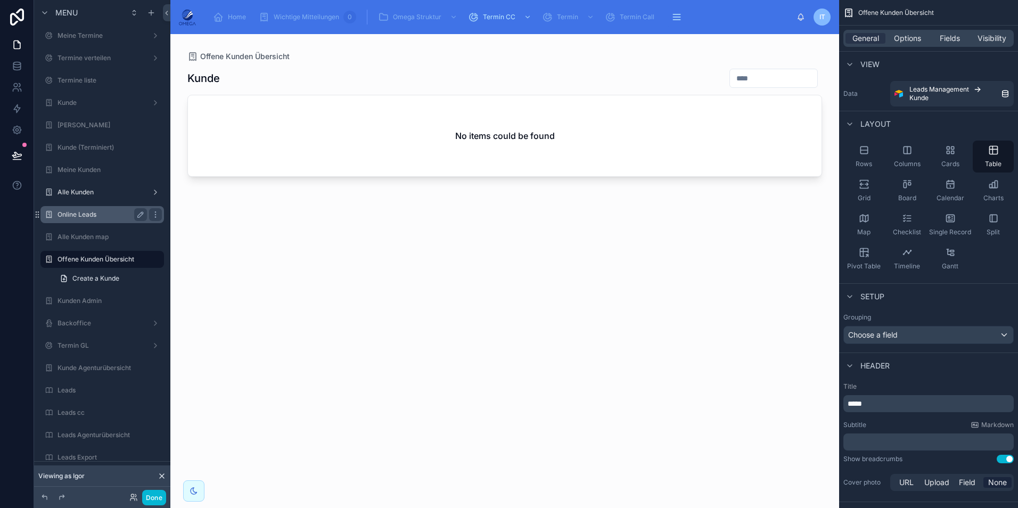
click at [87, 212] on label "Online Leads" at bounding box center [99, 214] width 85 height 9
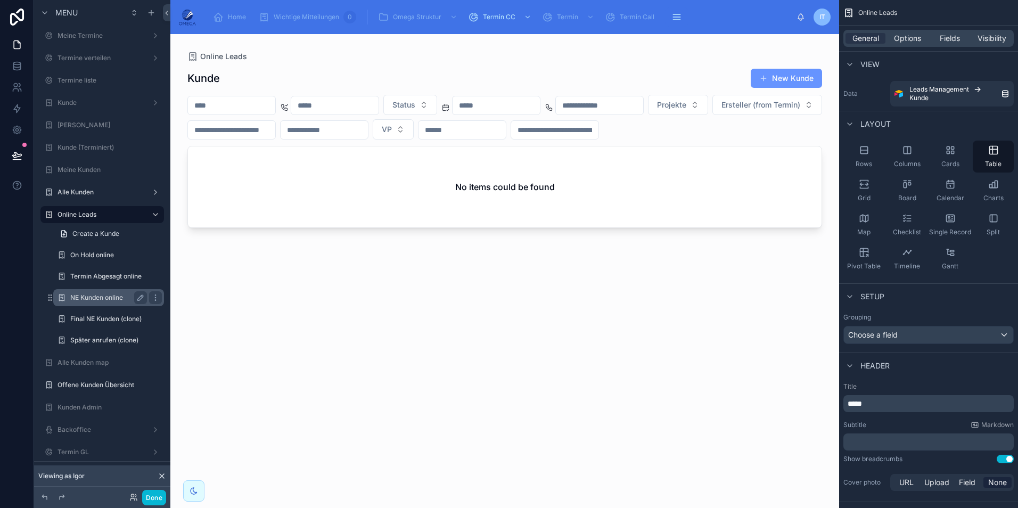
click at [103, 300] on label "NE Kunden online" at bounding box center [106, 297] width 72 height 9
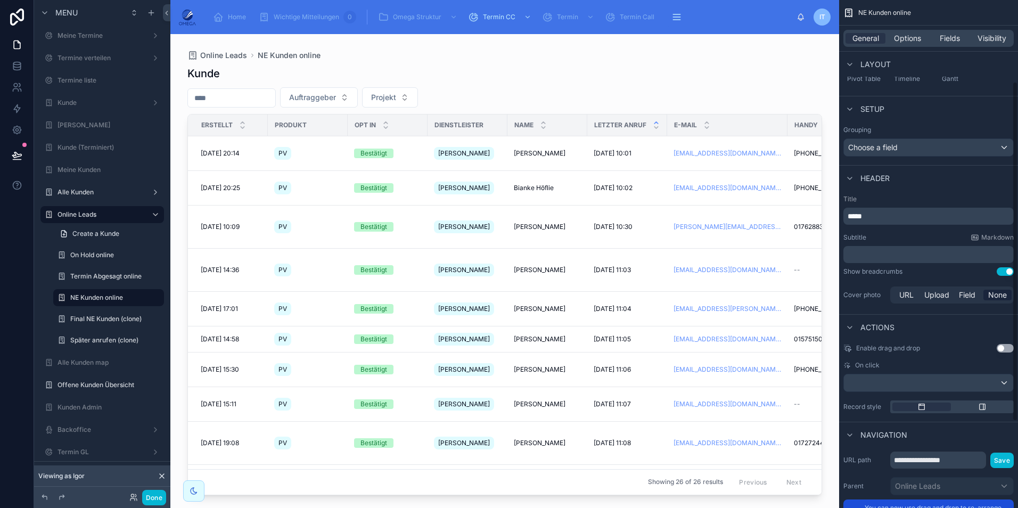
scroll to position [251, 0]
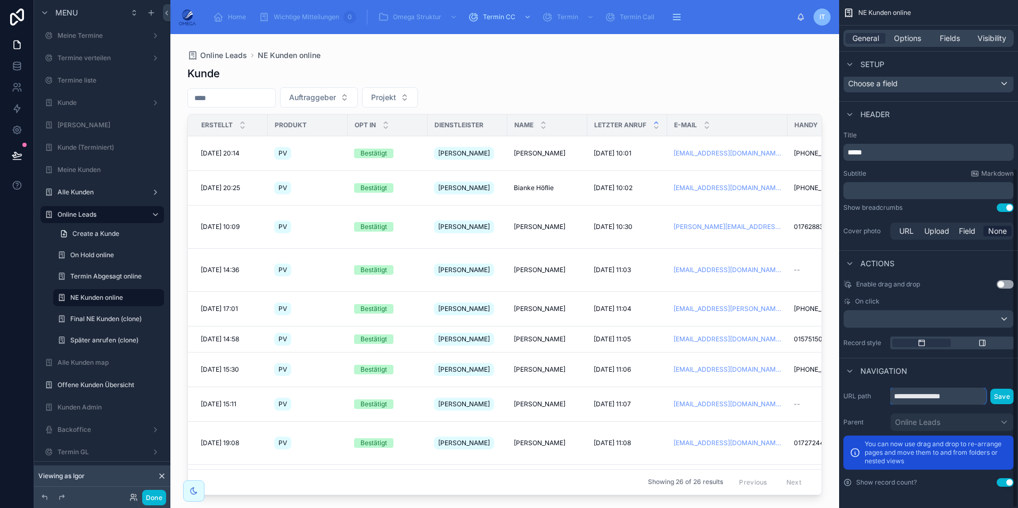
click at [958, 400] on input "**********" at bounding box center [938, 395] width 96 height 17
type input "**********"
click at [997, 398] on button "Save" at bounding box center [1001, 396] width 23 height 15
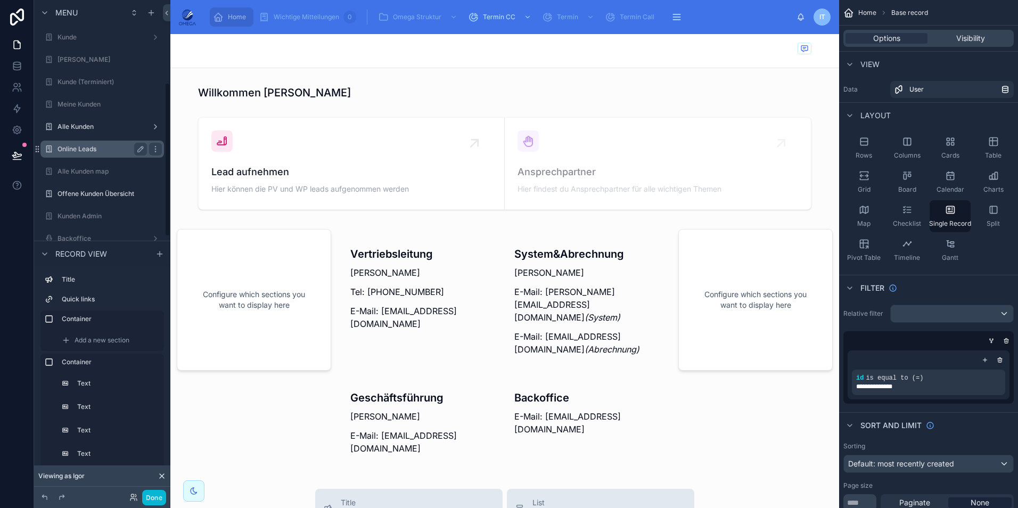
click at [88, 148] on label "Online Leads" at bounding box center [99, 149] width 85 height 9
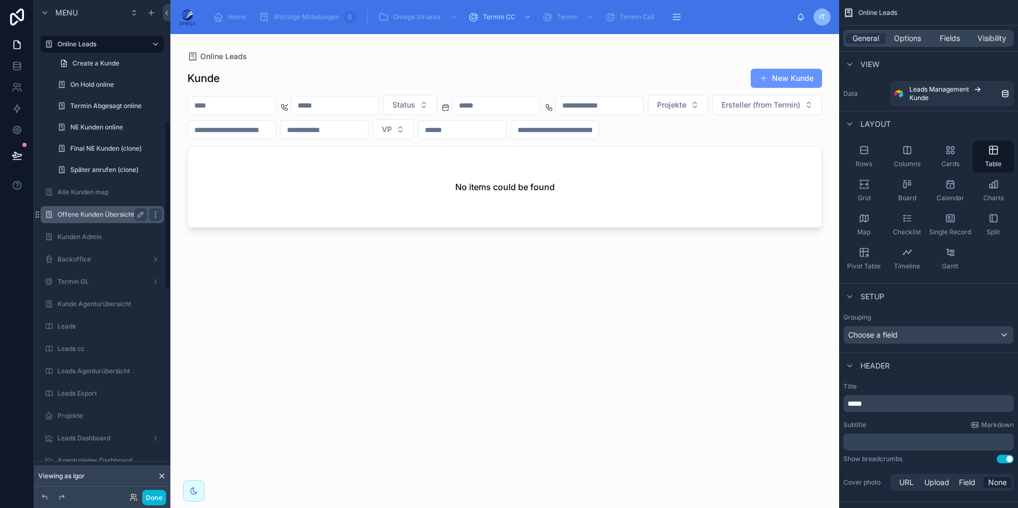
scroll to position [353, 0]
click at [100, 150] on label "Final NE Kunden (clone)" at bounding box center [106, 147] width 72 height 9
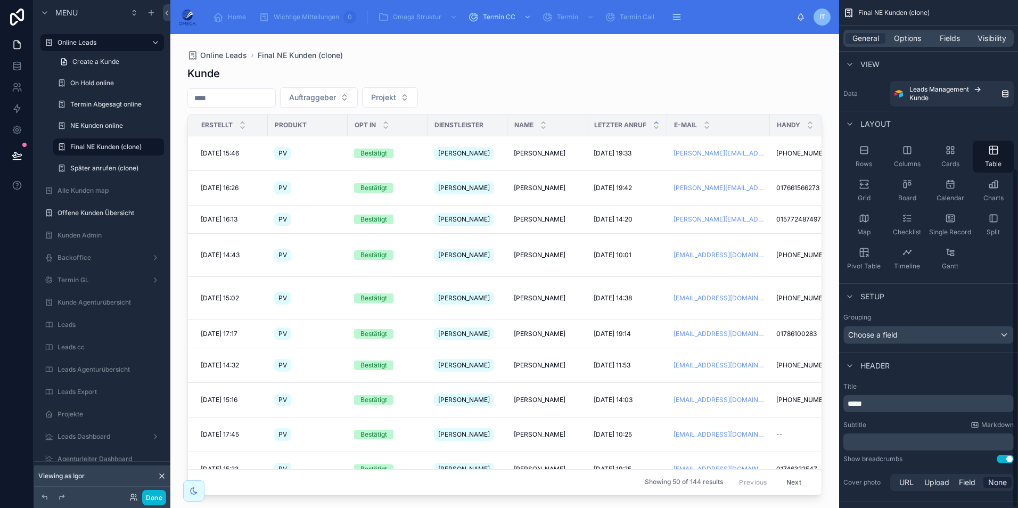
scroll to position [251, 0]
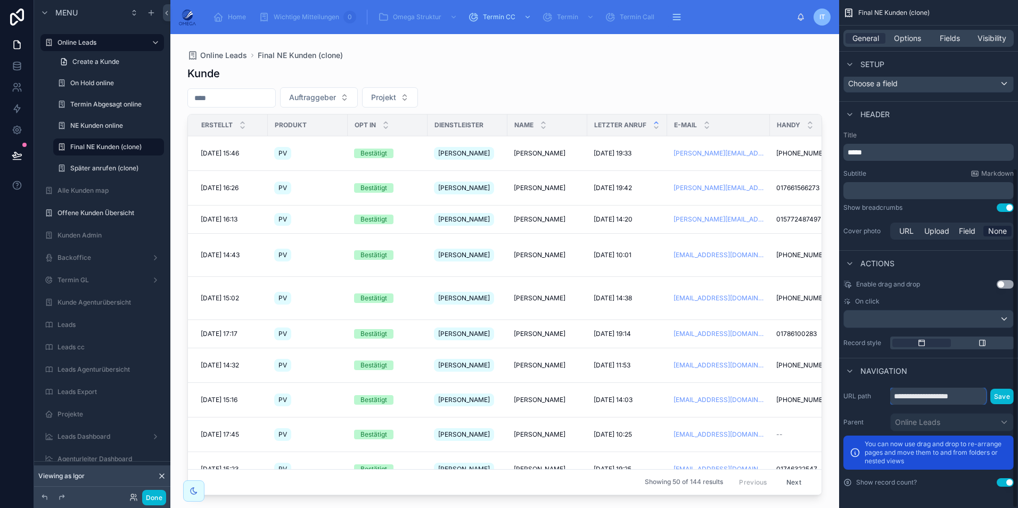
click at [963, 393] on input "**********" at bounding box center [938, 395] width 96 height 17
click at [969, 399] on input "**********" at bounding box center [938, 395] width 96 height 17
type input "**********"
click at [1006, 401] on button "Save" at bounding box center [1001, 396] width 23 height 15
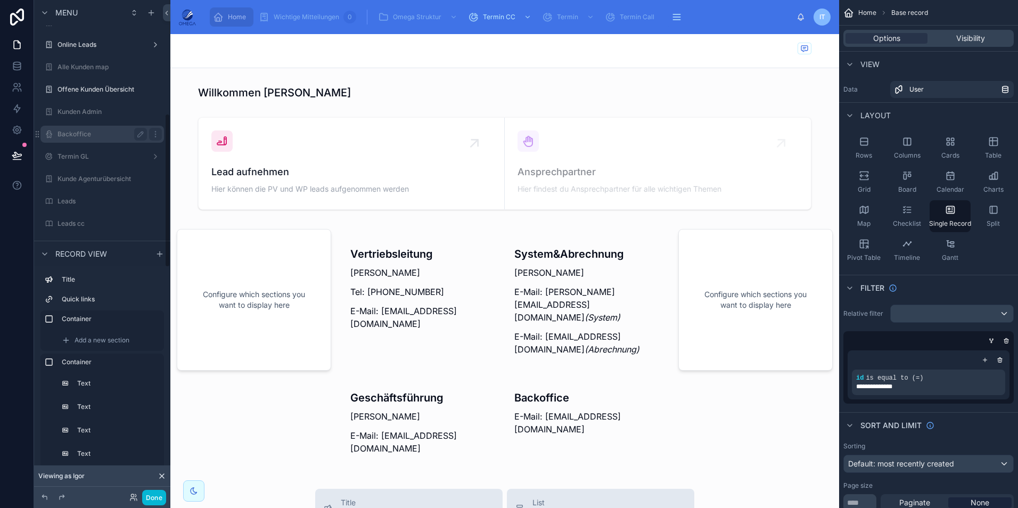
scroll to position [373, 0]
click at [89, 45] on label "Online Leads" at bounding box center [99, 42] width 85 height 9
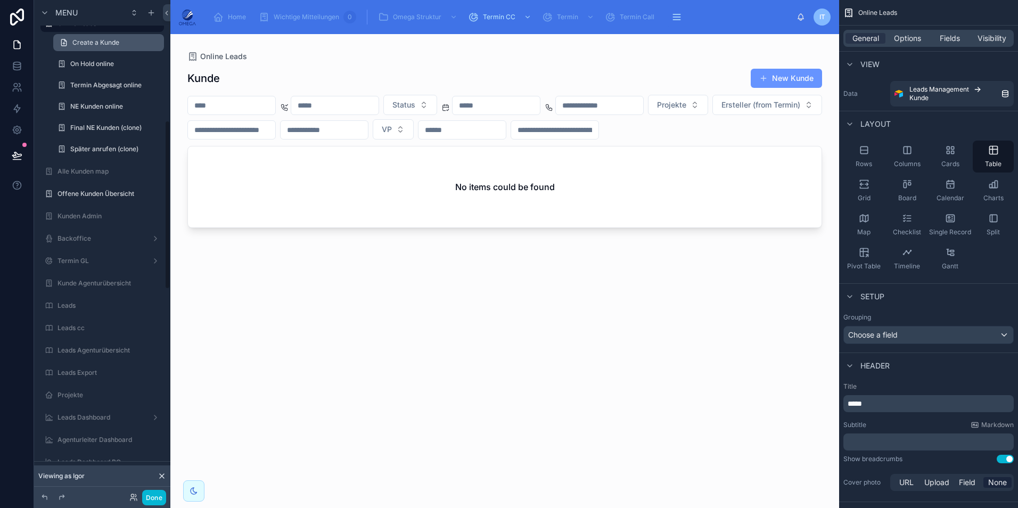
scroll to position [353, 0]
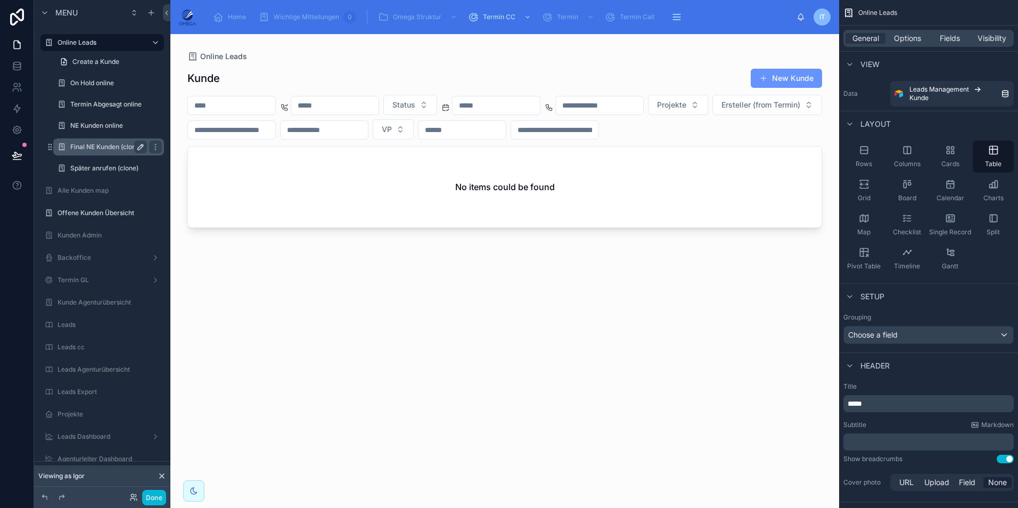
click at [139, 146] on icon "scrollable content" at bounding box center [140, 147] width 9 height 9
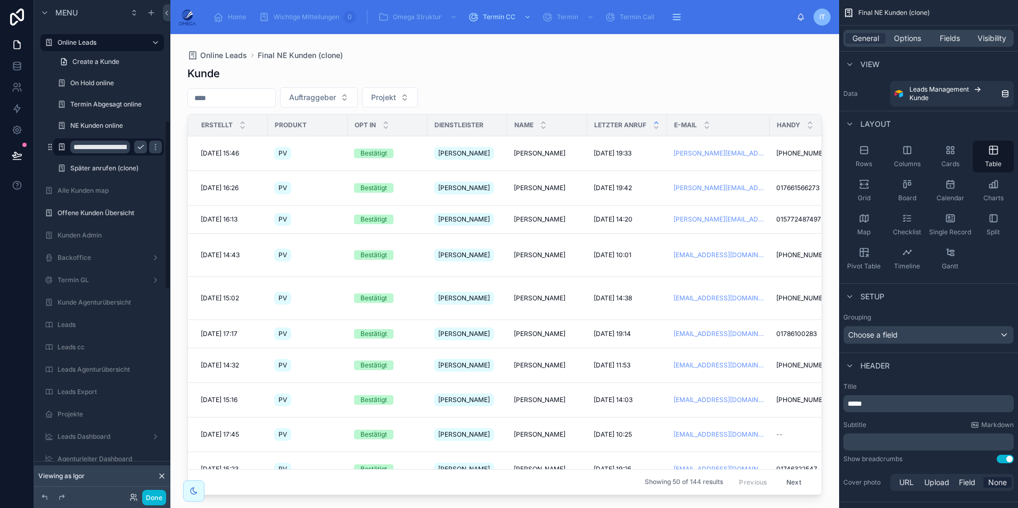
click at [120, 149] on input "**********" at bounding box center [100, 147] width 60 height 13
type input "**********"
click at [153, 148] on icon "scrollable content" at bounding box center [155, 147] width 5 height 4
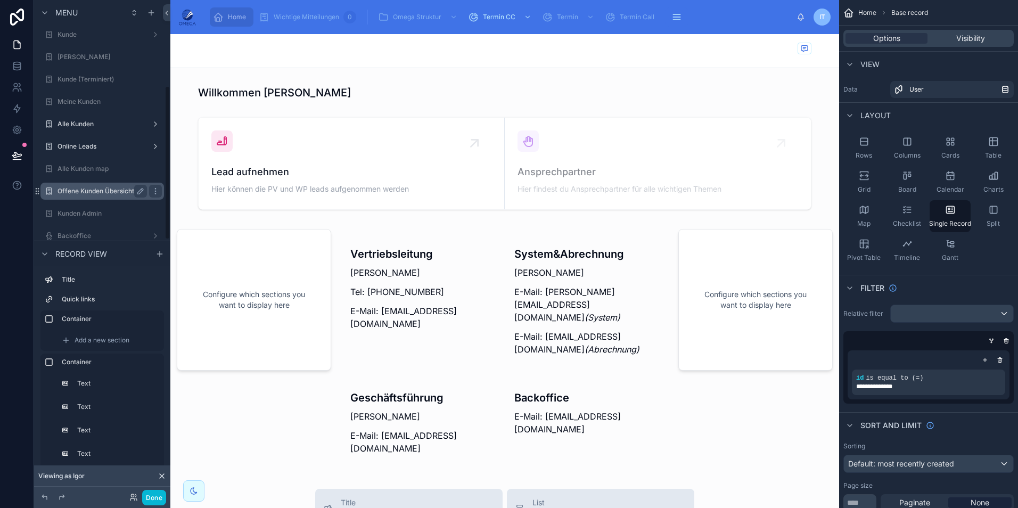
scroll to position [319, 0]
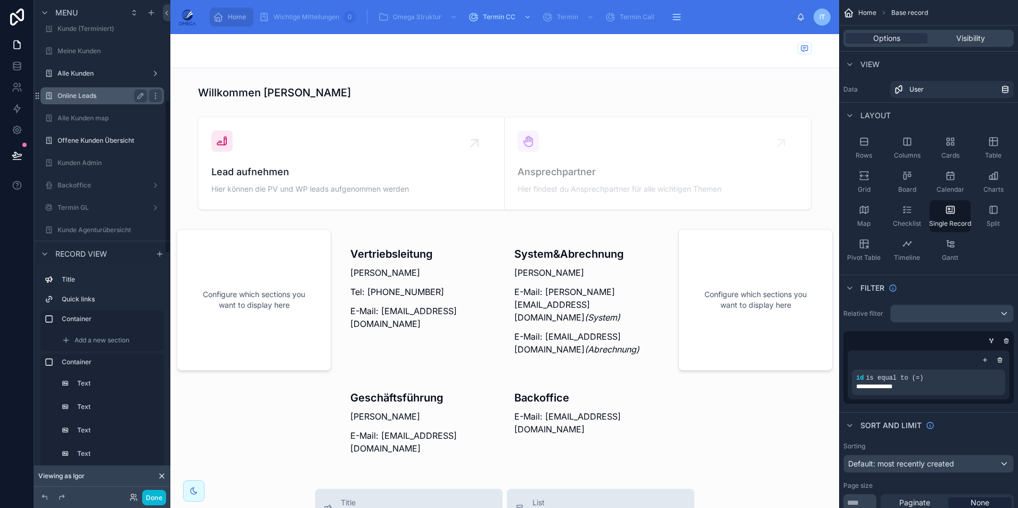
click at [87, 98] on label "Online Leads" at bounding box center [99, 96] width 85 height 9
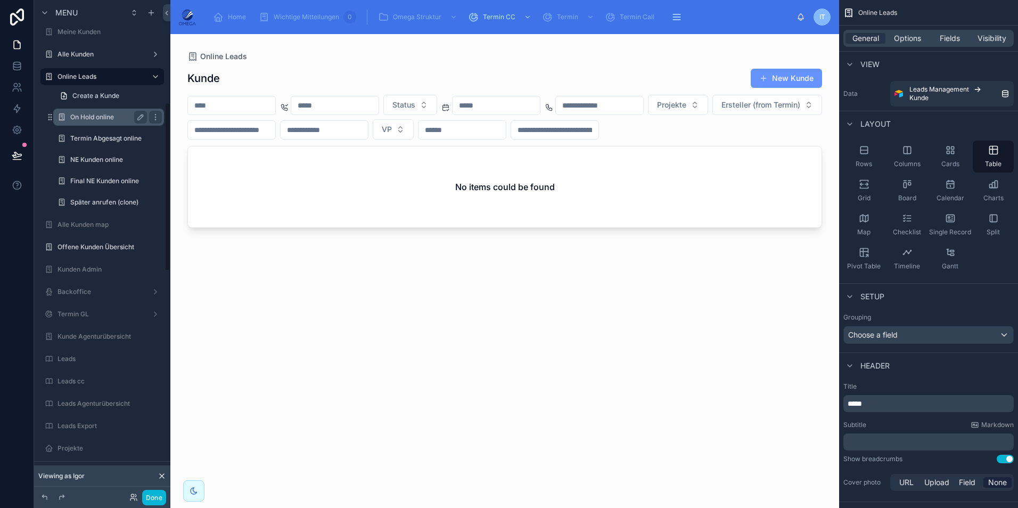
scroll to position [300, 0]
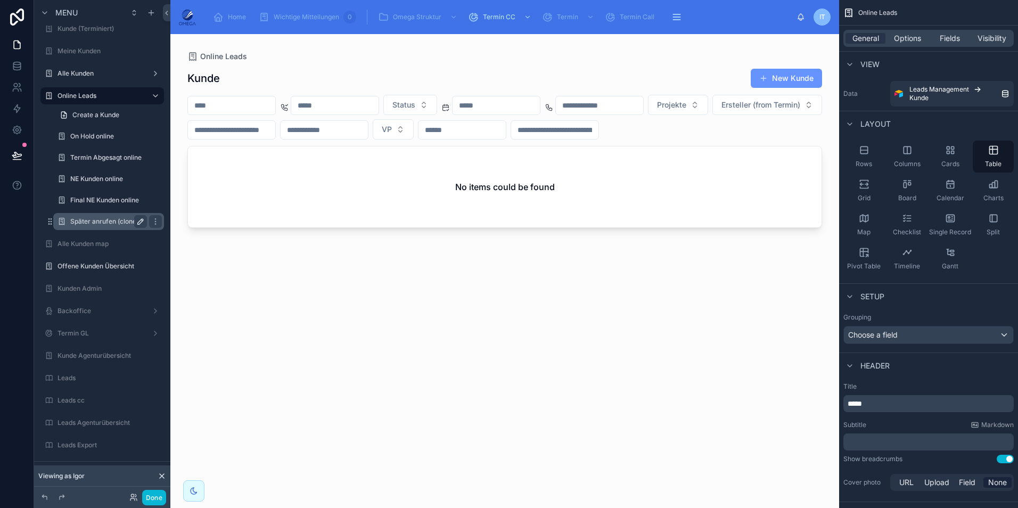
click at [140, 223] on icon "scrollable content" at bounding box center [140, 221] width 5 height 5
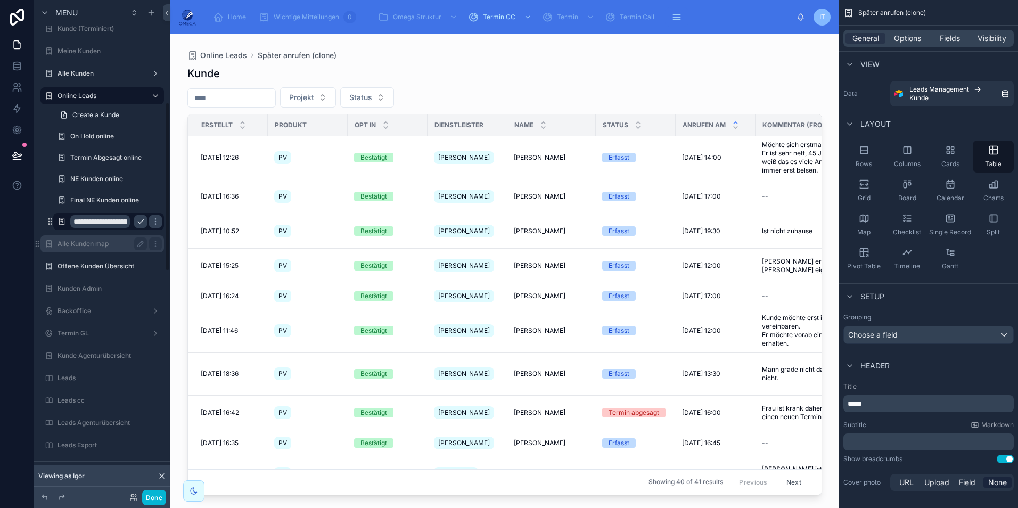
click at [114, 223] on input "**********" at bounding box center [100, 221] width 60 height 13
type input "**********"
click at [141, 221] on icon "scrollable content" at bounding box center [140, 221] width 9 height 9
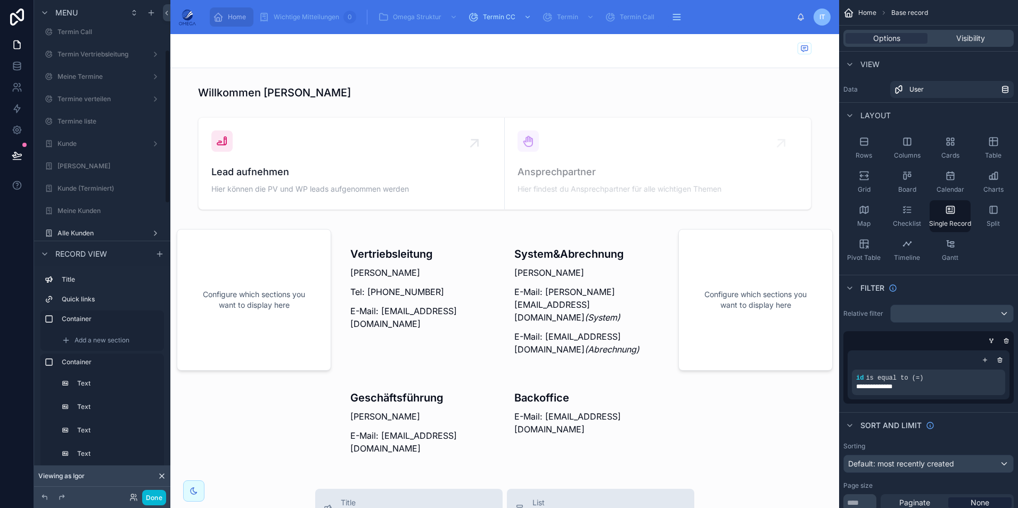
scroll to position [213, 0]
click at [102, 177] on label "Alle Kunden" at bounding box center [99, 180] width 85 height 9
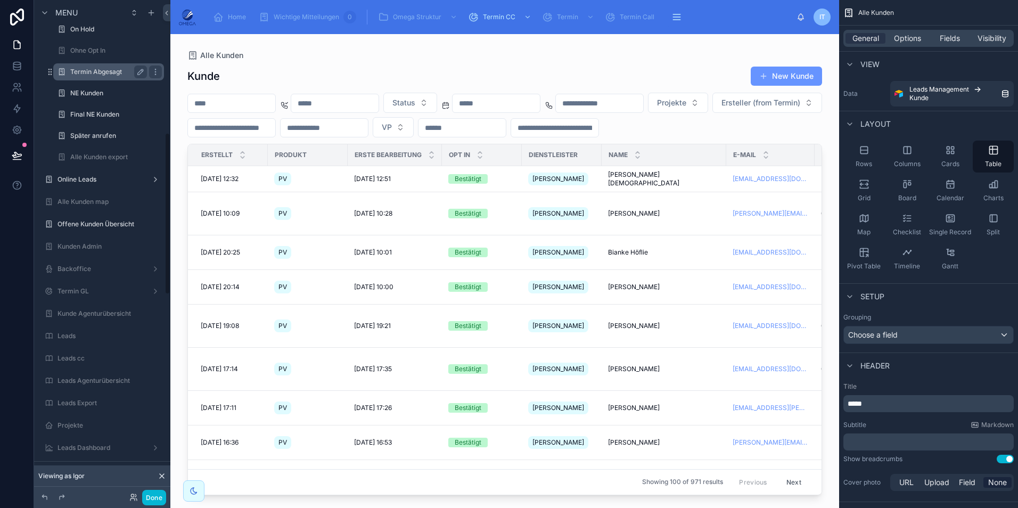
scroll to position [407, 0]
click at [89, 183] on div "Online Leads" at bounding box center [101, 178] width 89 height 13
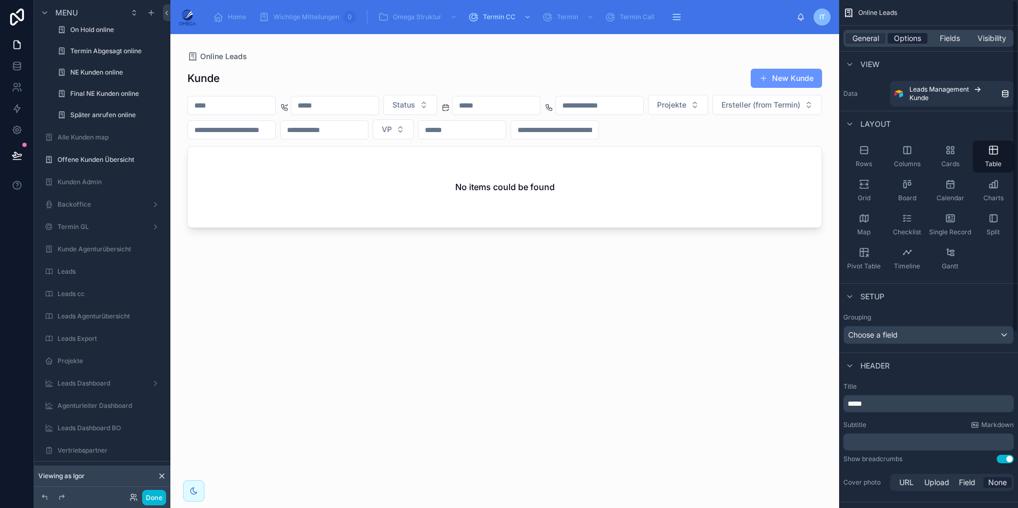
click at [906, 42] on span "Options" at bounding box center [907, 38] width 27 height 11
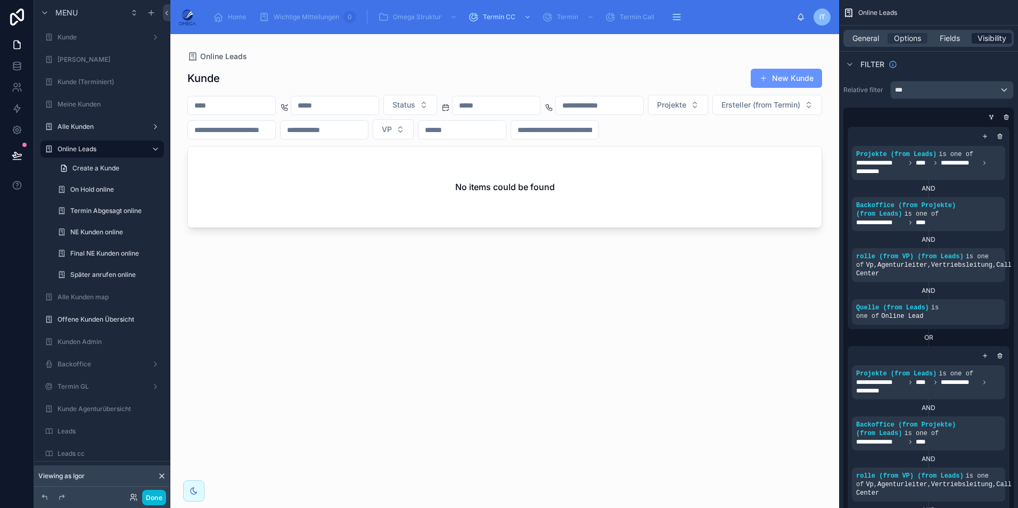
click at [988, 38] on span "Visibility" at bounding box center [991, 38] width 29 height 11
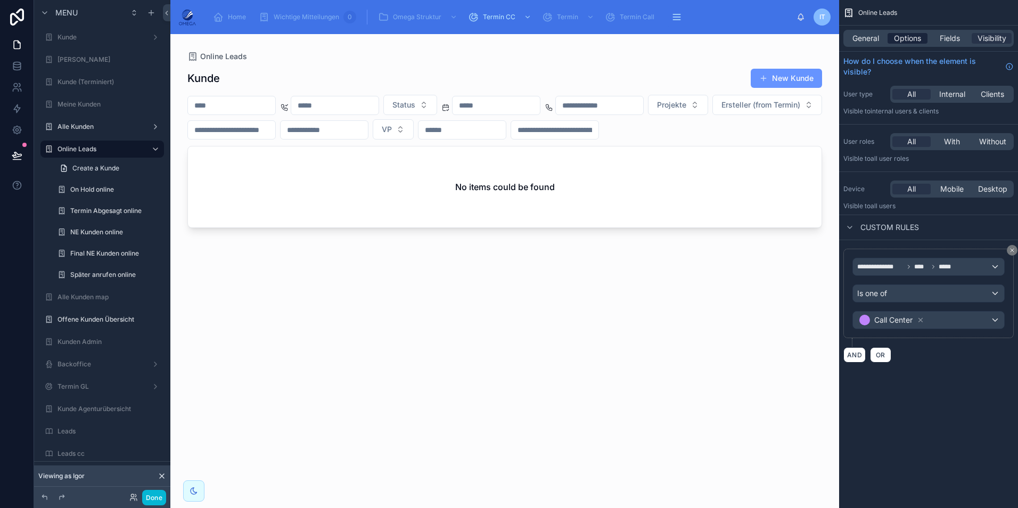
click at [916, 37] on span "Options" at bounding box center [907, 38] width 27 height 11
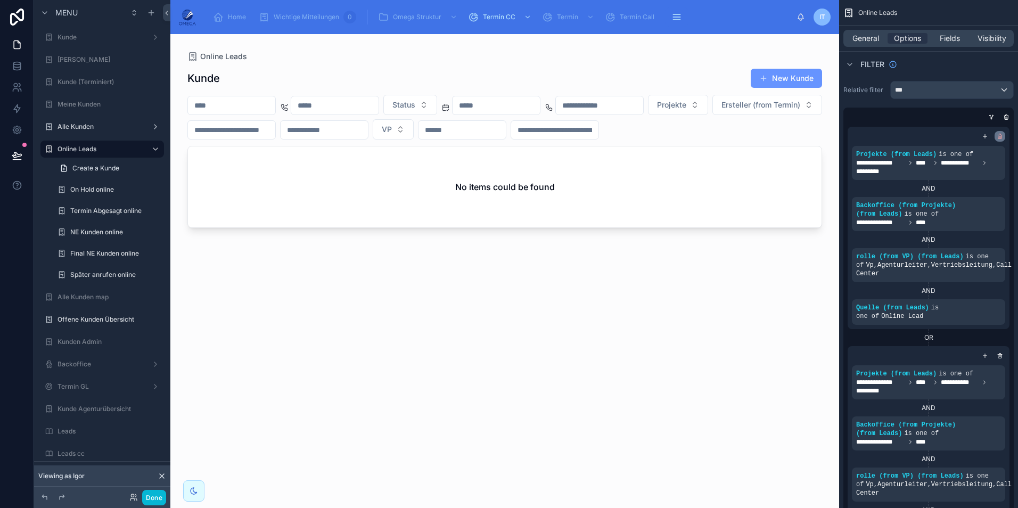
click at [998, 136] on icon "scrollable content" at bounding box center [1000, 137] width 4 height 4
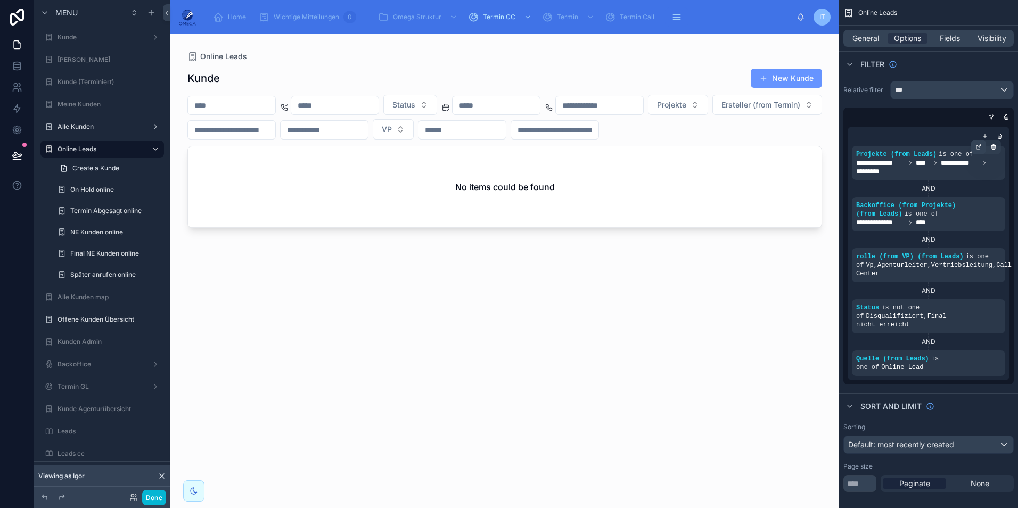
click at [976, 149] on icon "scrollable content" at bounding box center [978, 148] width 4 height 4
click at [991, 149] on icon "scrollable content" at bounding box center [993, 147] width 6 height 6
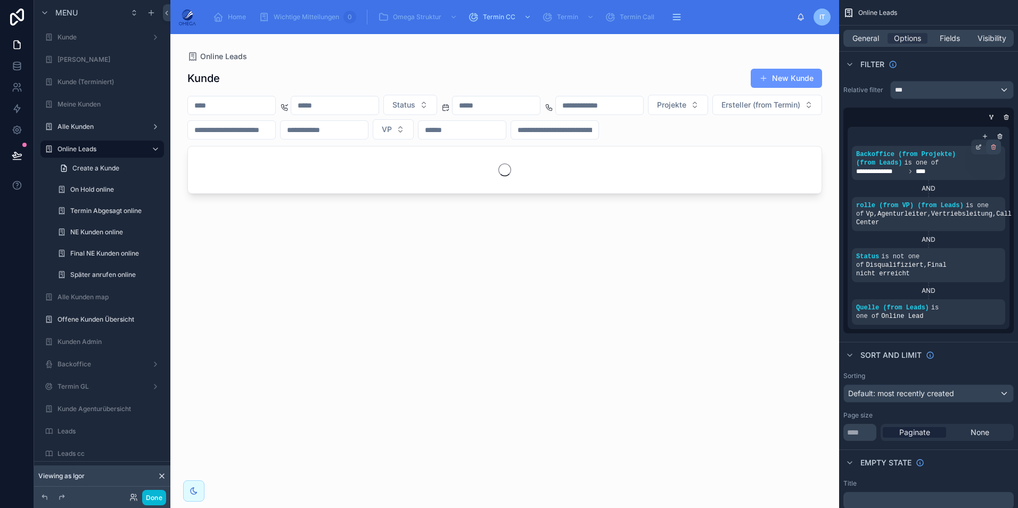
click at [991, 147] on icon "scrollable content" at bounding box center [993, 147] width 6 height 6
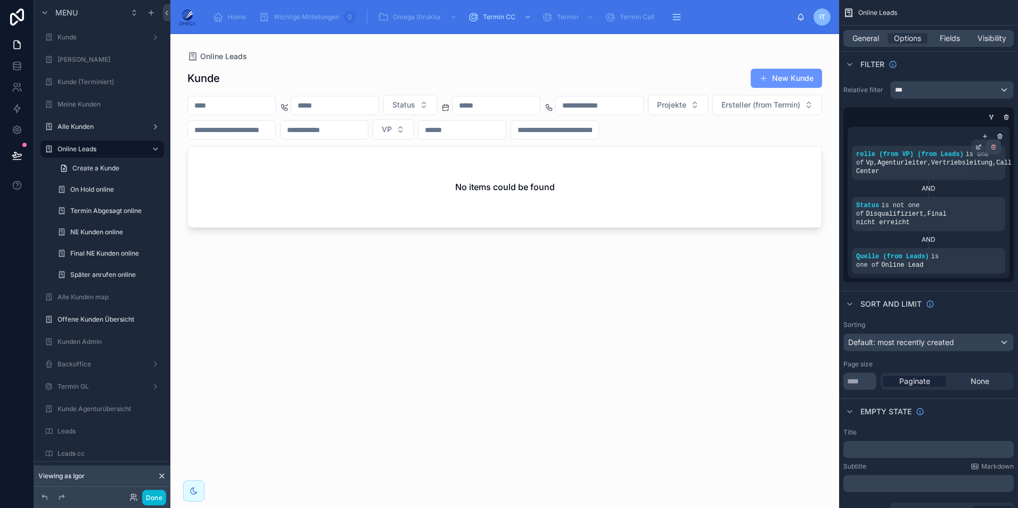
click at [993, 148] on icon "scrollable content" at bounding box center [993, 148] width 0 height 2
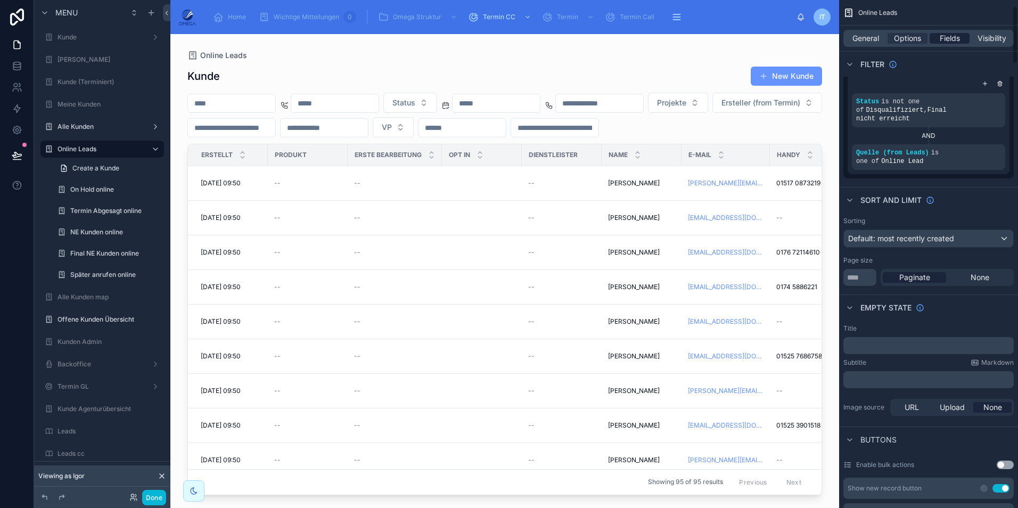
scroll to position [53, 0]
click at [950, 39] on span "Fields" at bounding box center [949, 38] width 20 height 11
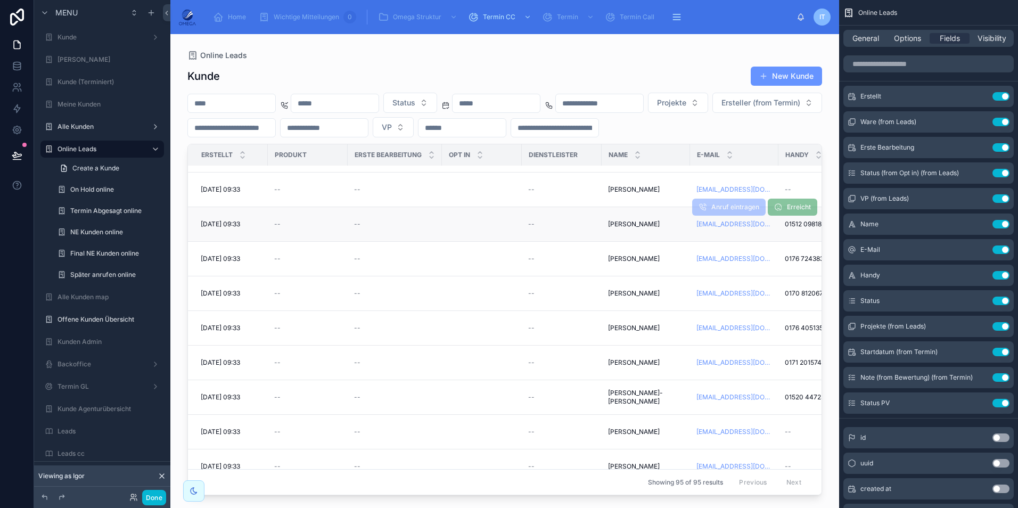
scroll to position [3015, 0]
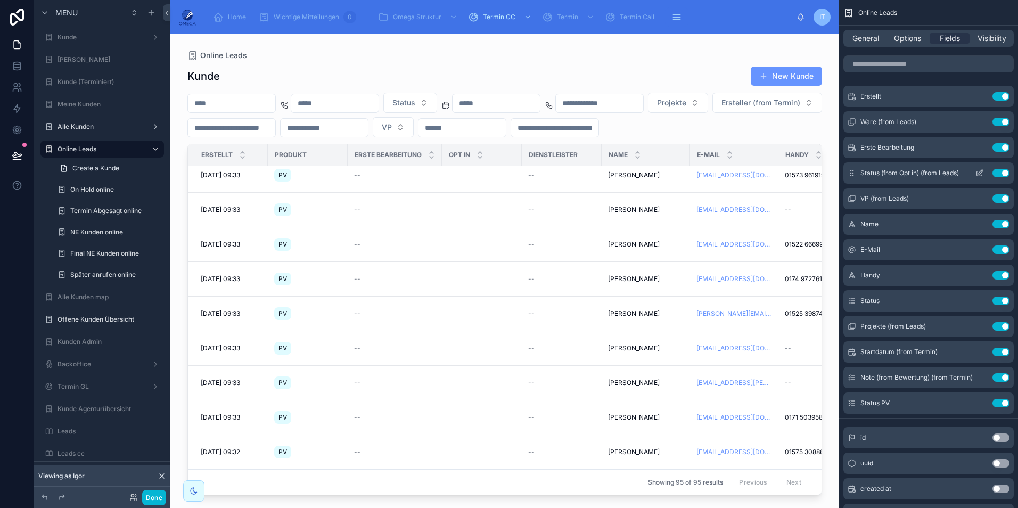
click at [998, 172] on button "Use setting" at bounding box center [1000, 173] width 17 height 9
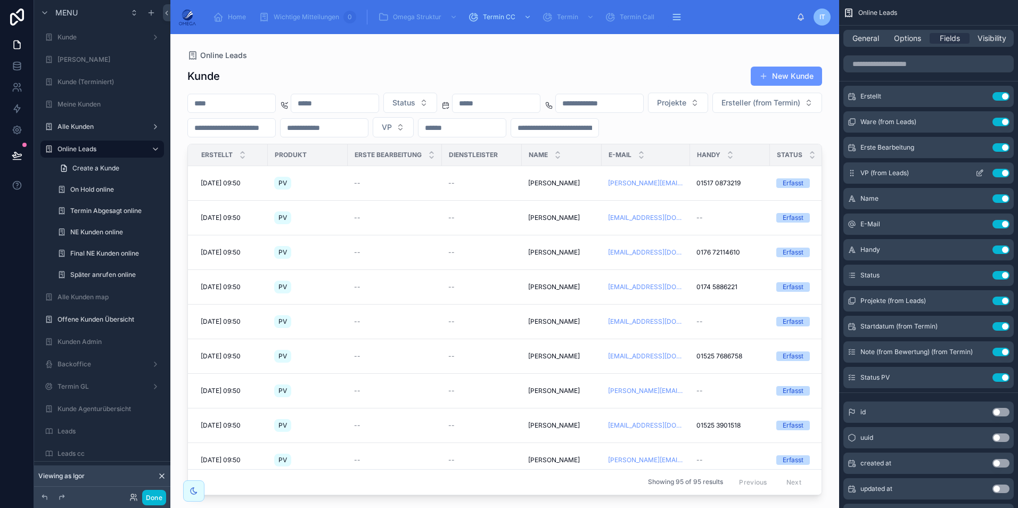
click at [1003, 170] on button "Use setting" at bounding box center [1000, 173] width 17 height 9
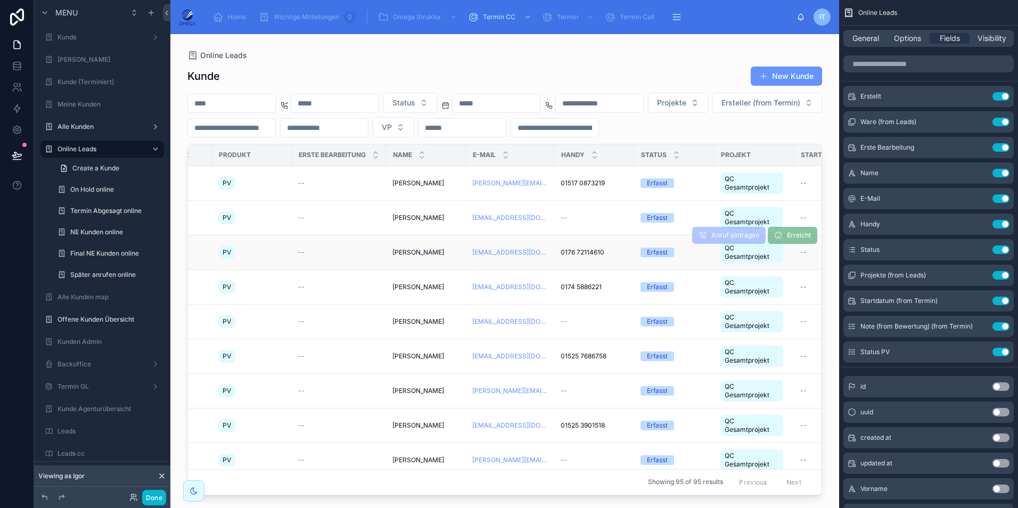
scroll to position [0, 0]
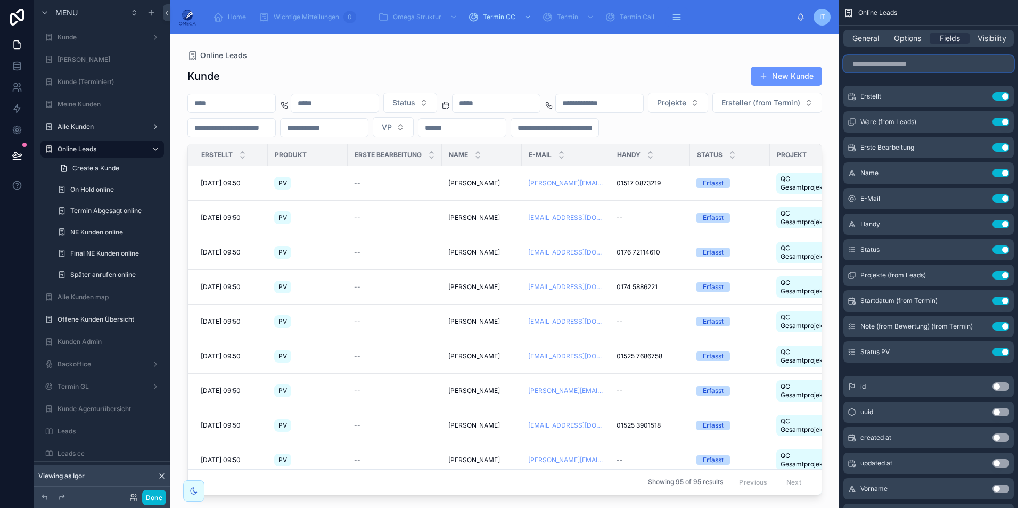
click at [926, 70] on input "scrollable content" at bounding box center [928, 63] width 170 height 17
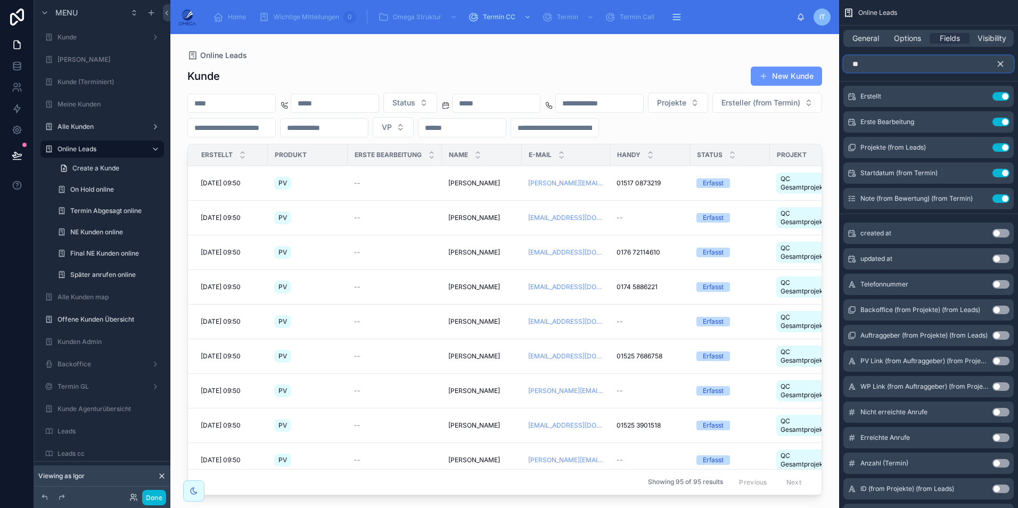
type input "**"
drag, startPoint x: 995, startPoint y: 280, endPoint x: 1003, endPoint y: 271, distance: 11.3
click at [996, 281] on button "Use setting" at bounding box center [1000, 284] width 17 height 9
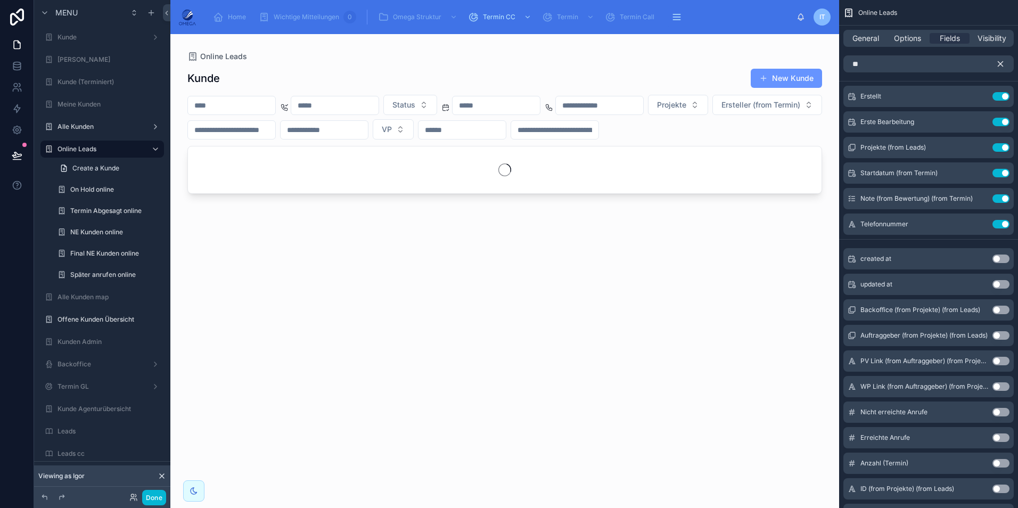
click at [1000, 60] on icon "scrollable content" at bounding box center [1000, 64] width 10 height 10
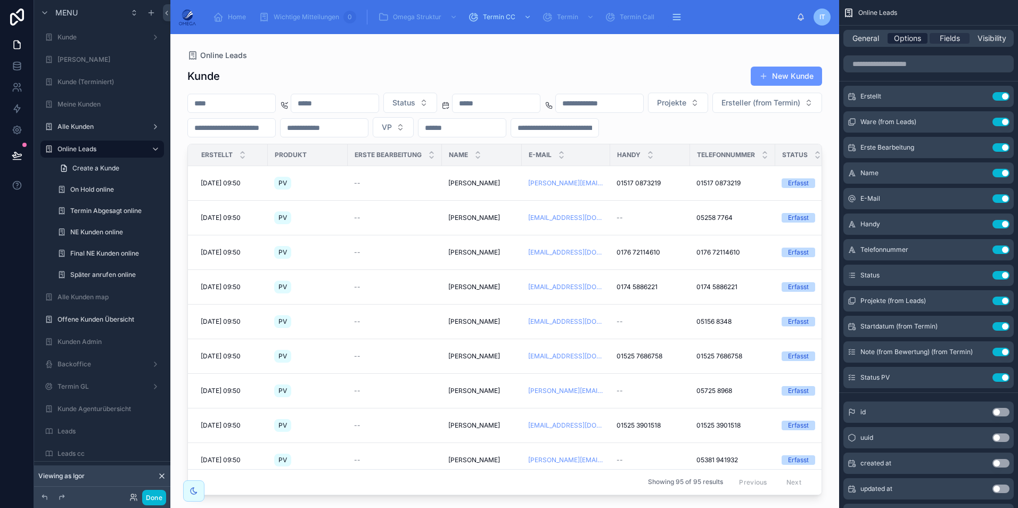
click at [911, 40] on span "Options" at bounding box center [907, 38] width 27 height 11
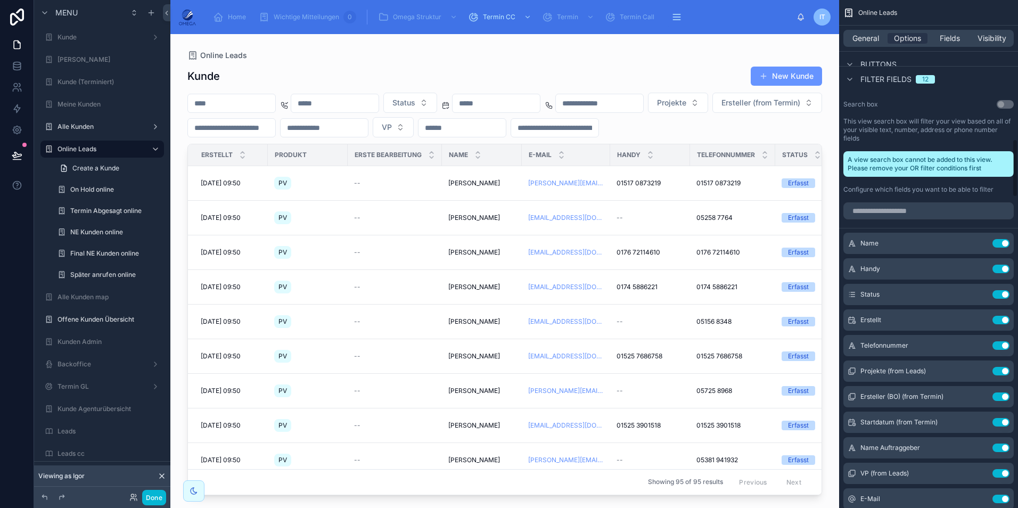
scroll to position [1224, 0]
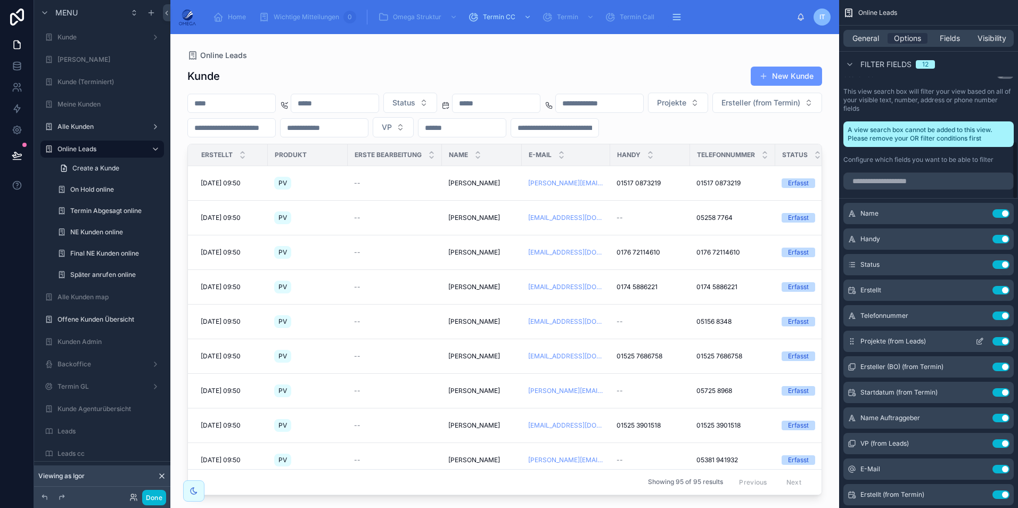
click at [1003, 337] on button "Use setting" at bounding box center [1000, 341] width 17 height 9
click at [1000, 388] on button "Use setting" at bounding box center [1000, 392] width 17 height 9
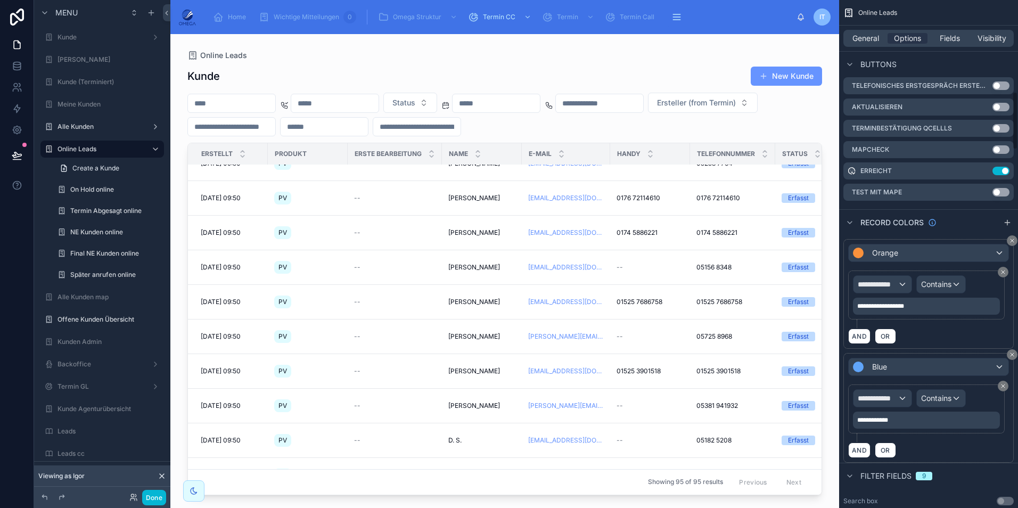
scroll to position [798, 0]
click at [996, 29] on div "General Options Fields Visibility" at bounding box center [928, 39] width 179 height 26
click at [996, 34] on span "Visibility" at bounding box center [991, 38] width 29 height 11
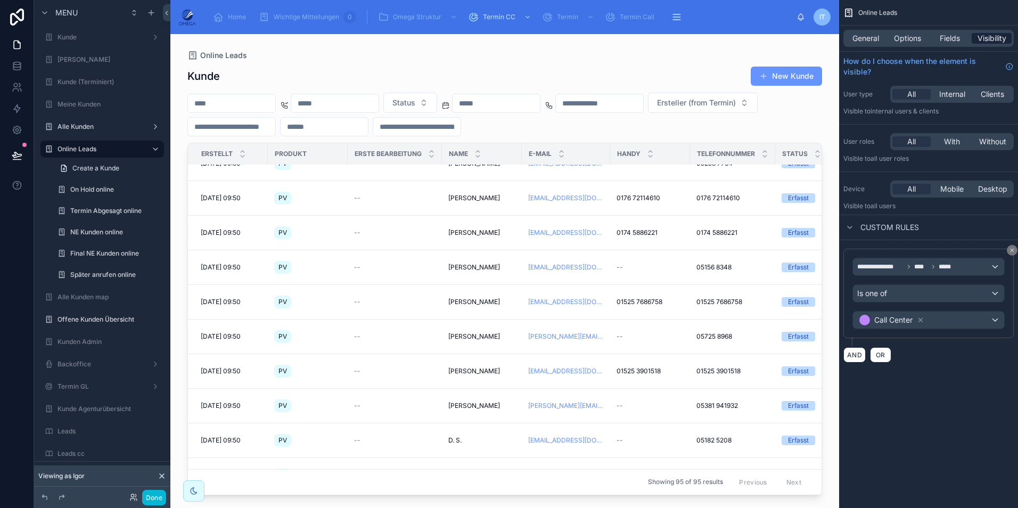
scroll to position [0, 0]
click at [860, 356] on button "AND" at bounding box center [854, 354] width 22 height 15
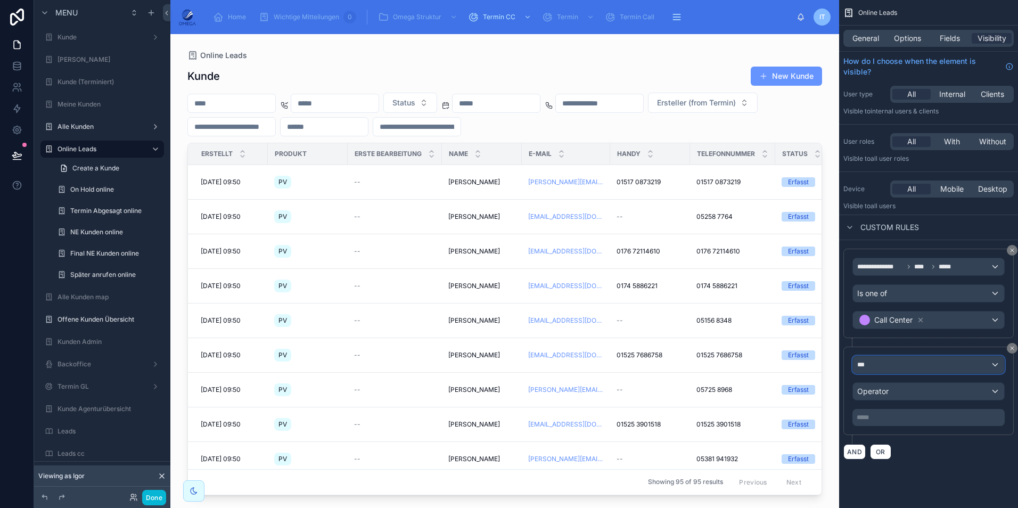
click at [919, 367] on div "***" at bounding box center [928, 364] width 151 height 17
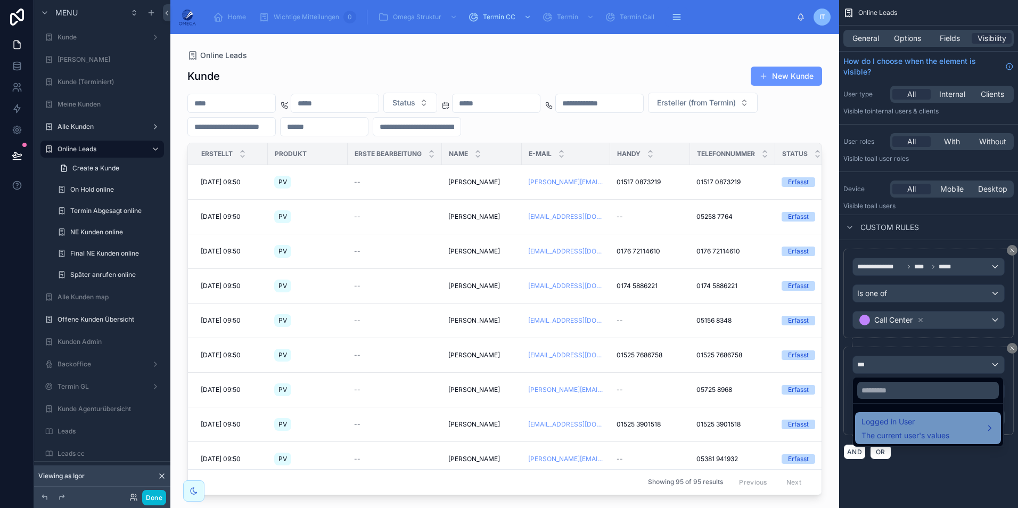
click at [919, 423] on span "Logged in User" at bounding box center [905, 421] width 88 height 13
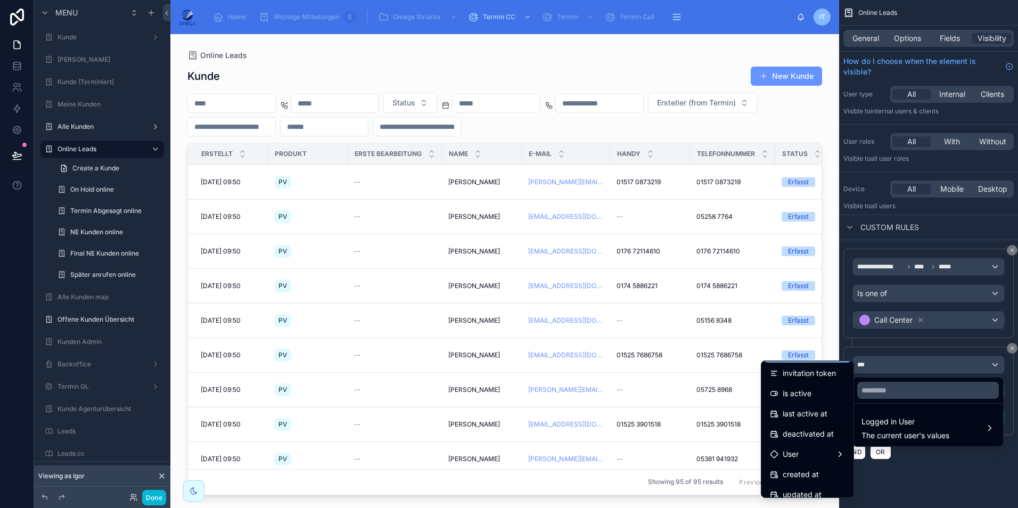
scroll to position [191, 0]
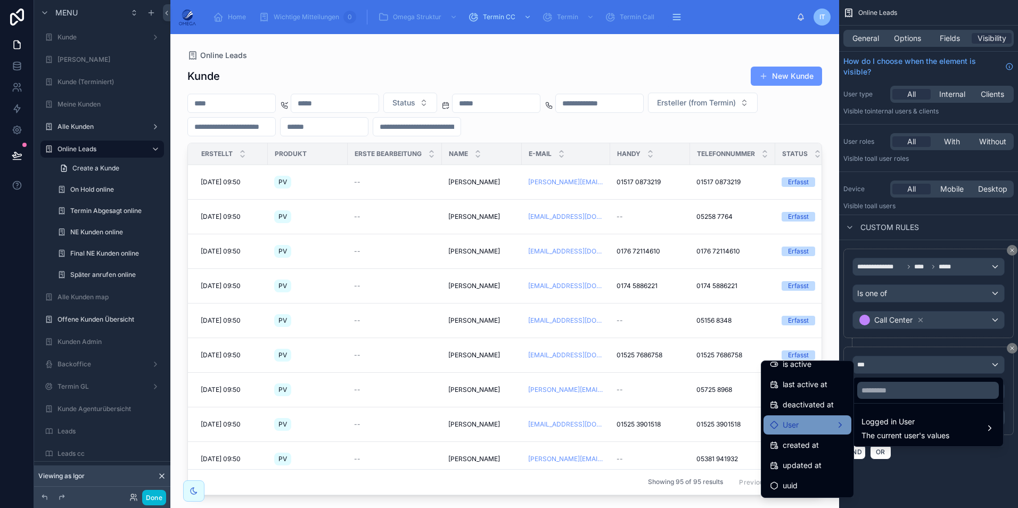
click at [799, 433] on div "User" at bounding box center [807, 424] width 88 height 19
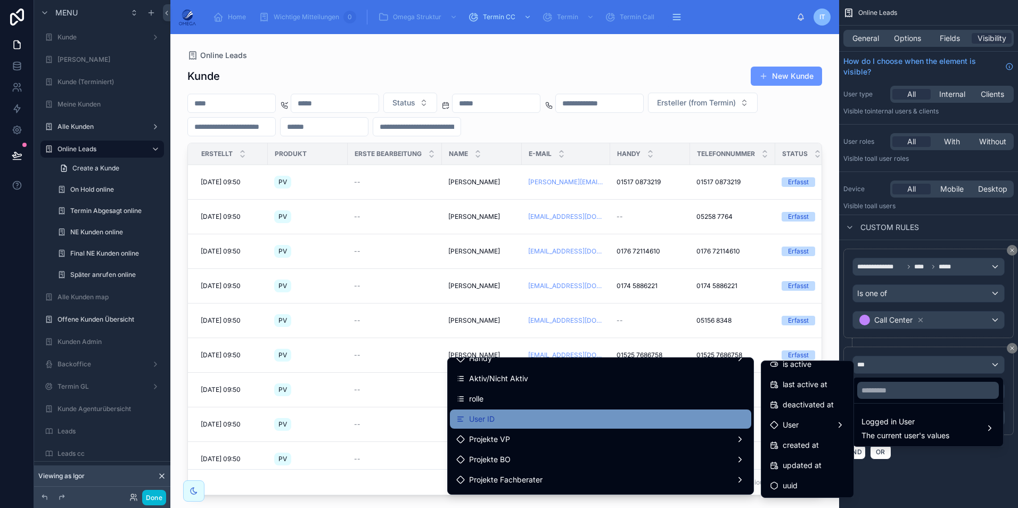
scroll to position [160, 0]
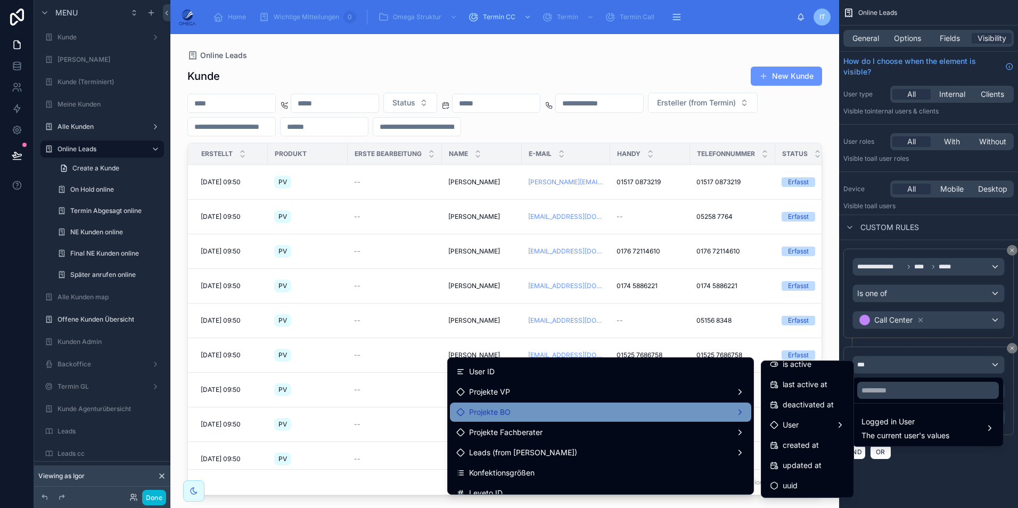
click at [543, 416] on div "Projekte BO" at bounding box center [600, 412] width 288 height 13
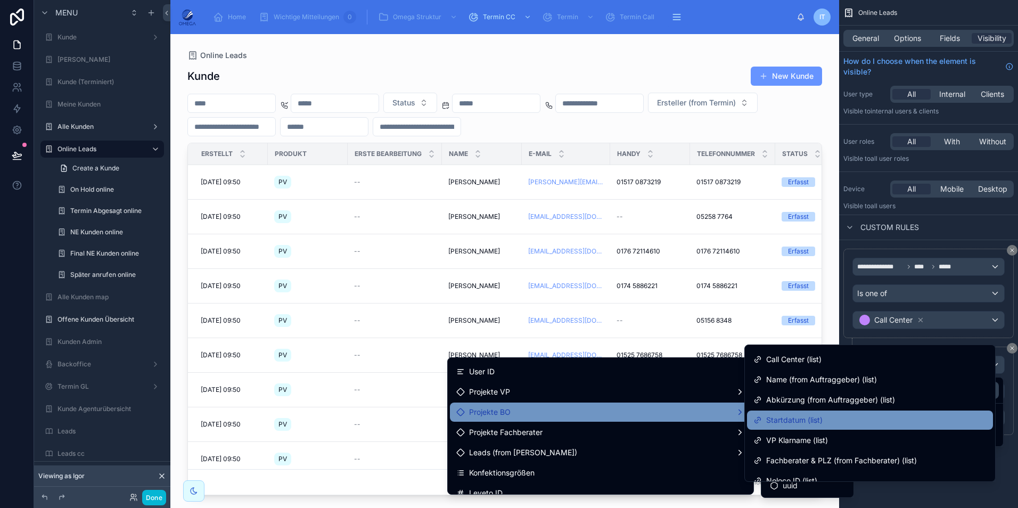
scroll to position [218, 0]
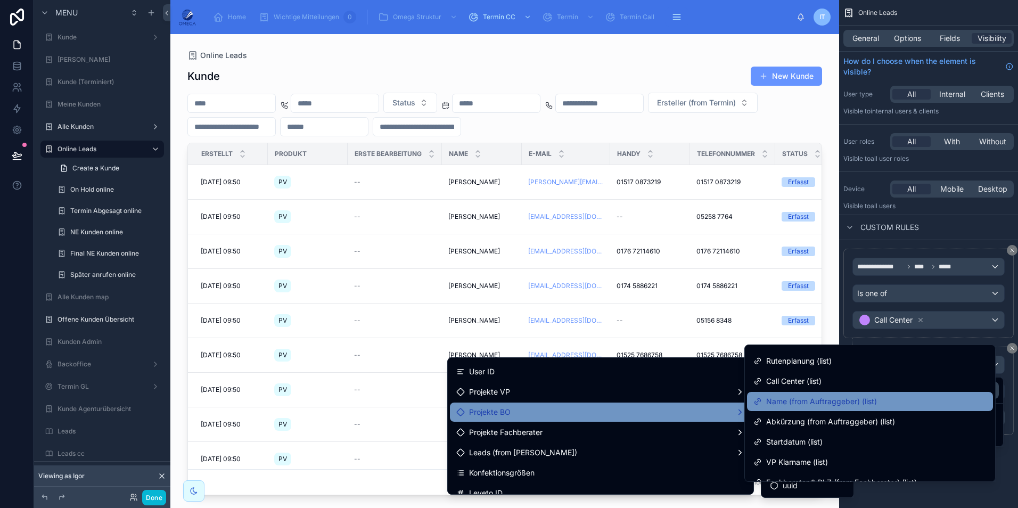
click at [818, 408] on div "Name (from Auftraggeber) (list)" at bounding box center [870, 401] width 246 height 19
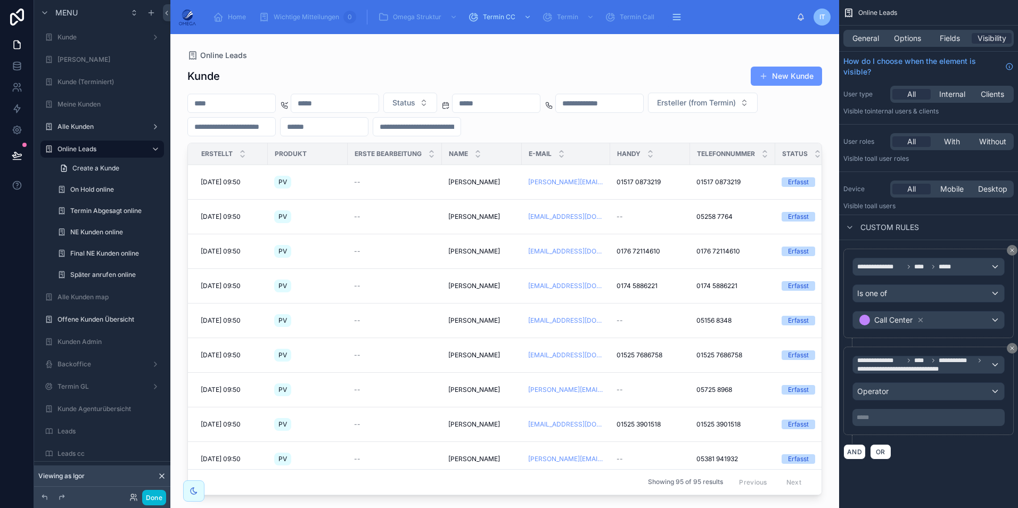
click at [913, 402] on div "**********" at bounding box center [928, 391] width 152 height 70
click at [903, 394] on div "Operator" at bounding box center [928, 391] width 151 height 17
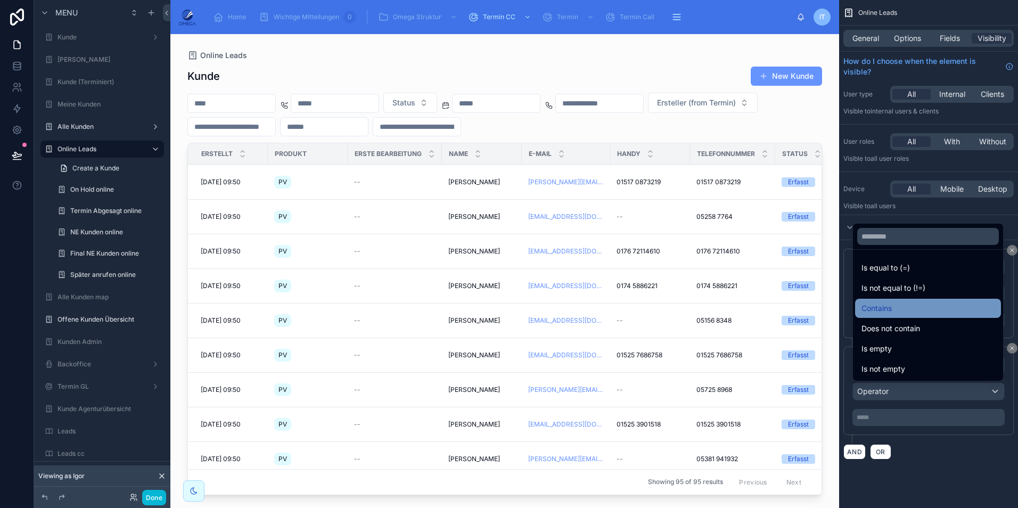
click at [904, 310] on div "Contains" at bounding box center [927, 308] width 133 height 13
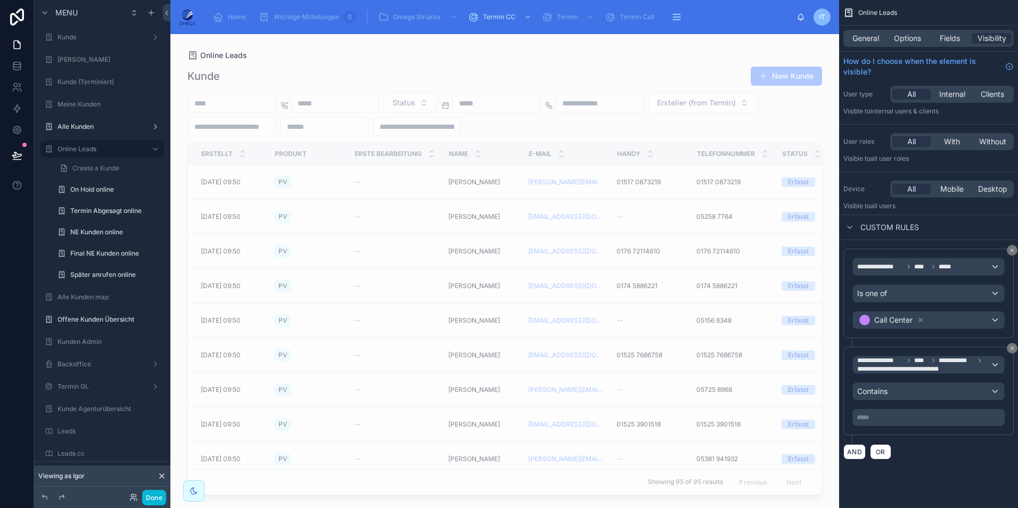
click at [897, 417] on p "***** ﻿" at bounding box center [929, 417] width 146 height 9
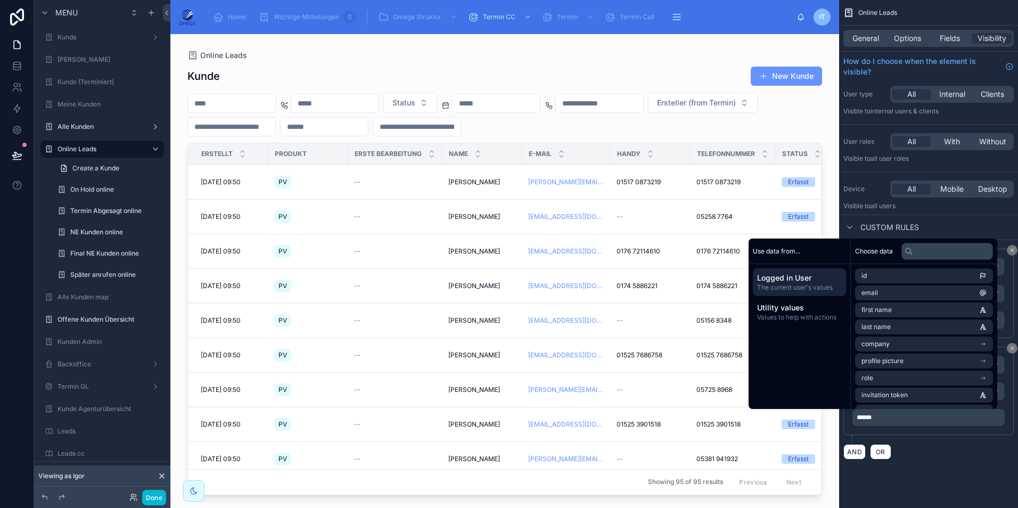
click at [936, 443] on div "AND OR" at bounding box center [928, 451] width 170 height 16
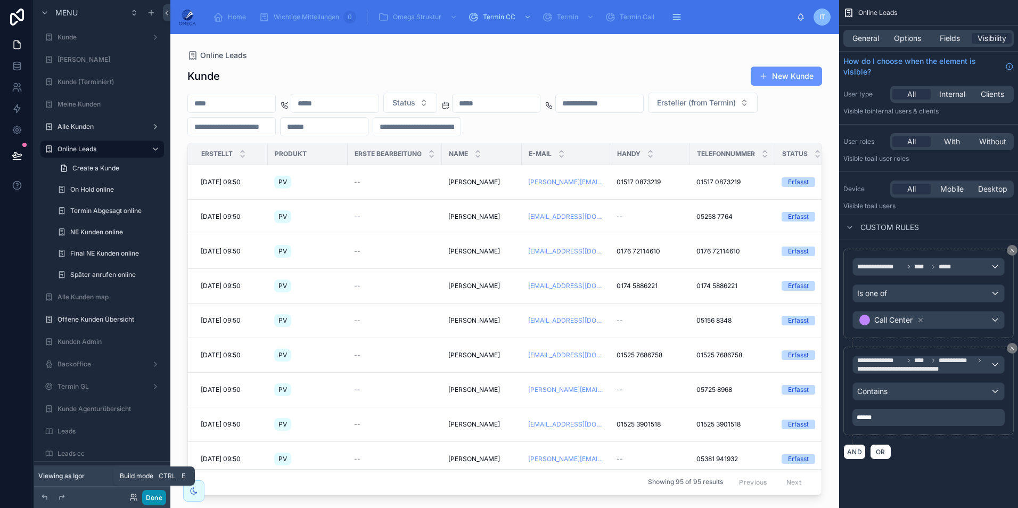
click at [159, 496] on button "Done" at bounding box center [154, 497] width 24 height 15
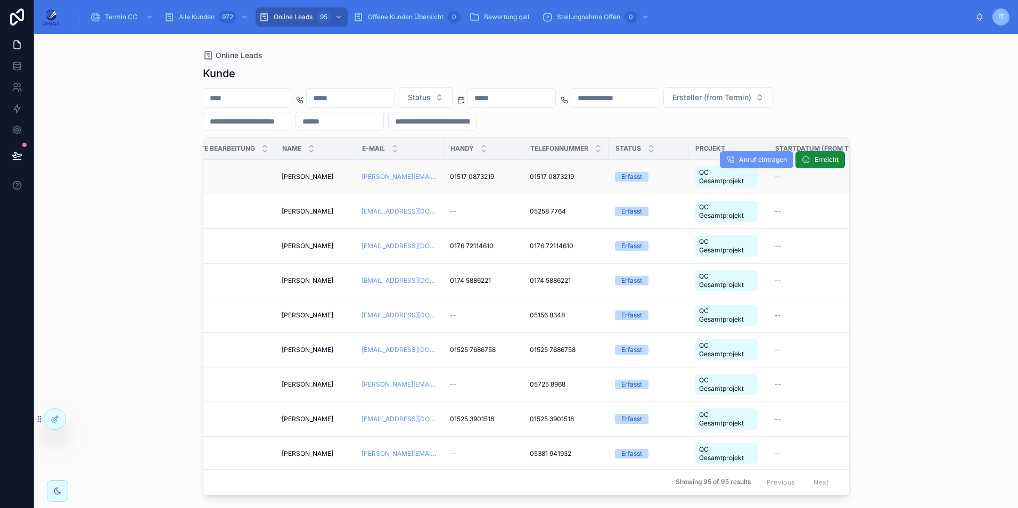
scroll to position [0, 0]
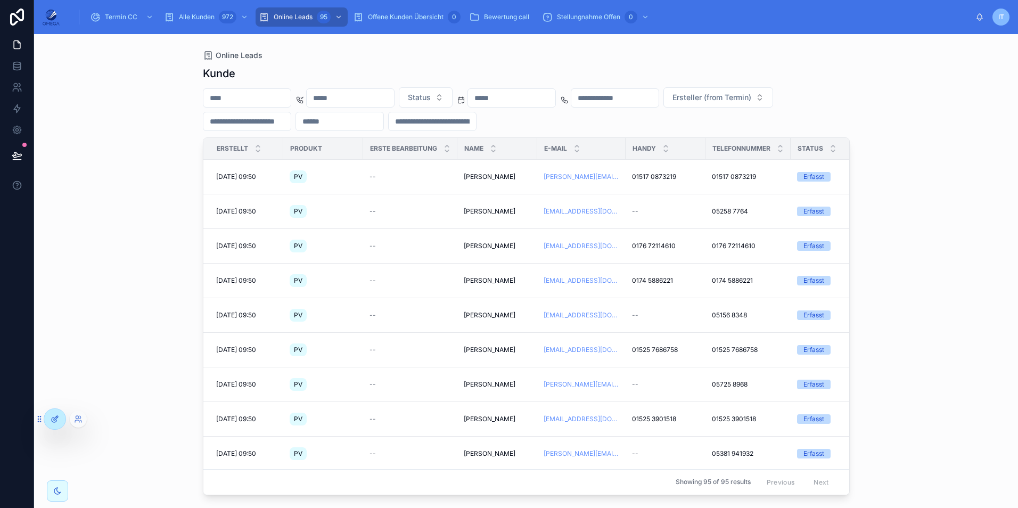
click at [53, 418] on icon at bounding box center [55, 419] width 9 height 9
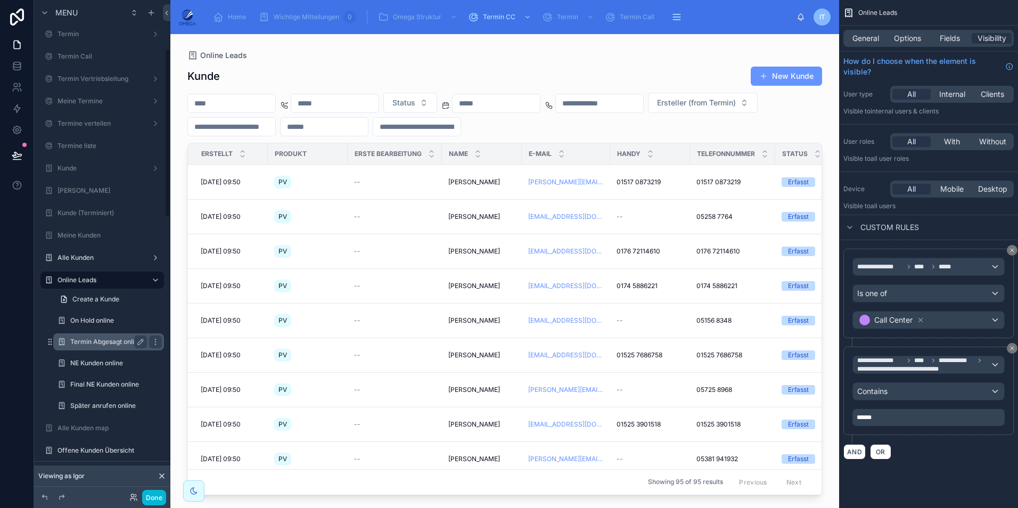
scroll to position [160, 0]
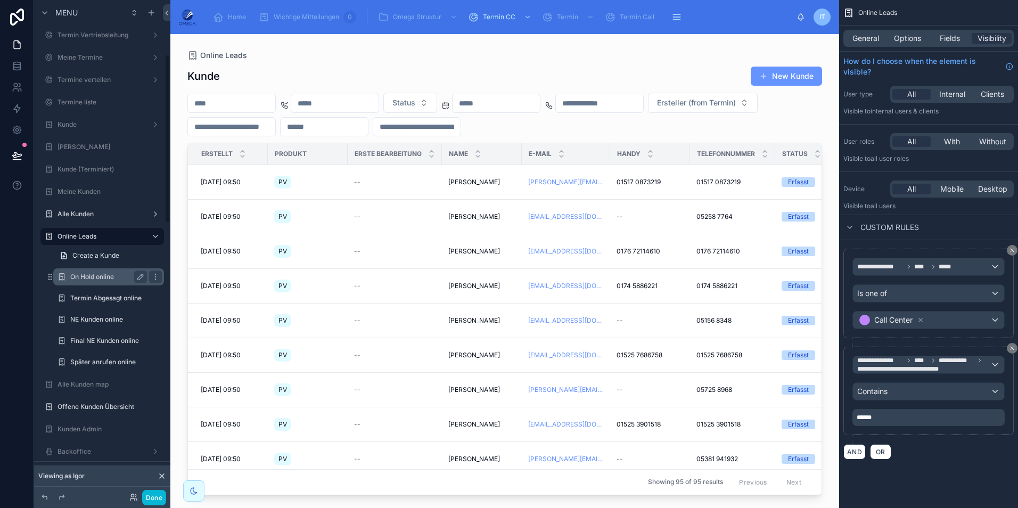
click at [98, 282] on div "On Hold online" at bounding box center [108, 276] width 77 height 13
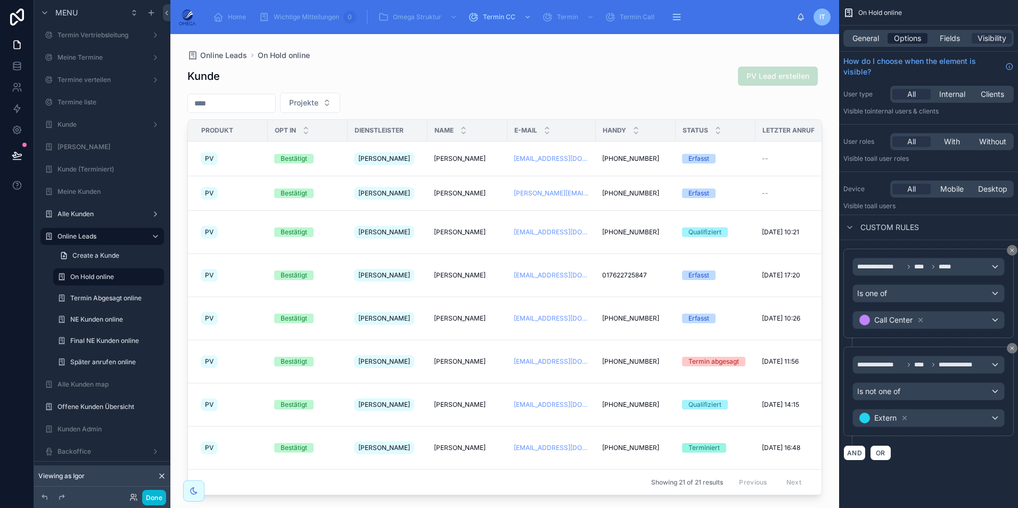
click at [913, 36] on span "Options" at bounding box center [907, 38] width 27 height 11
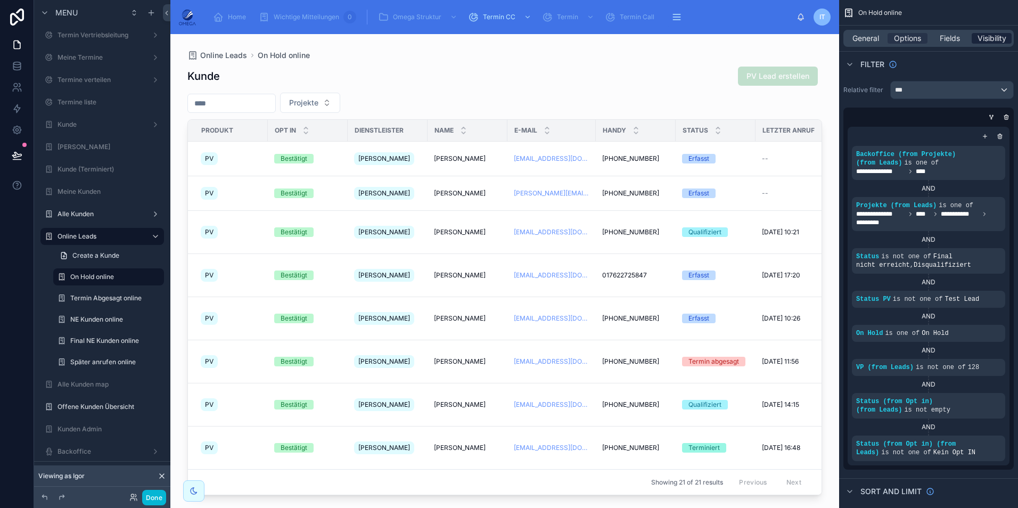
click at [1005, 37] on span "Visibility" at bounding box center [991, 38] width 29 height 11
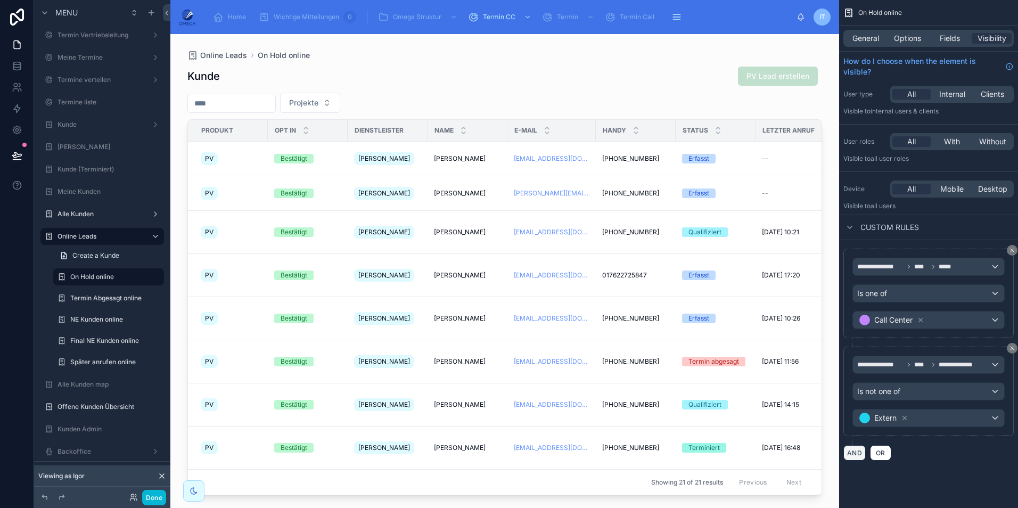
click at [858, 449] on button "AND" at bounding box center [854, 452] width 22 height 15
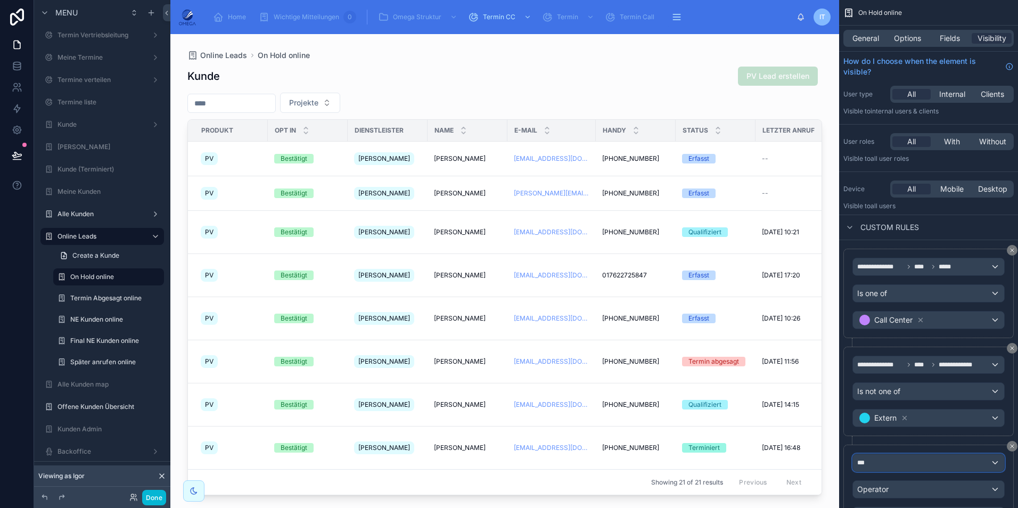
click at [901, 463] on div "***" at bounding box center [928, 462] width 151 height 17
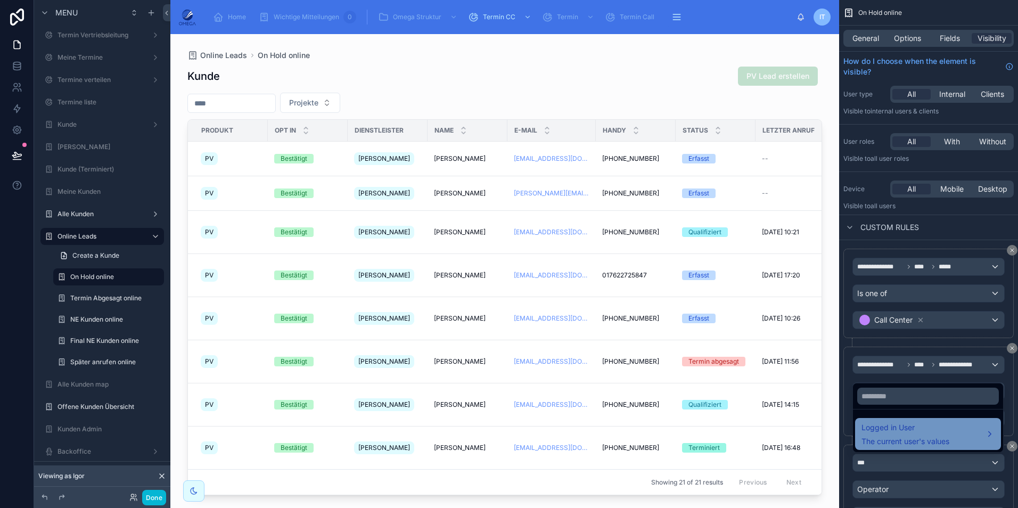
click at [900, 437] on span "The current user's values" at bounding box center [905, 441] width 88 height 11
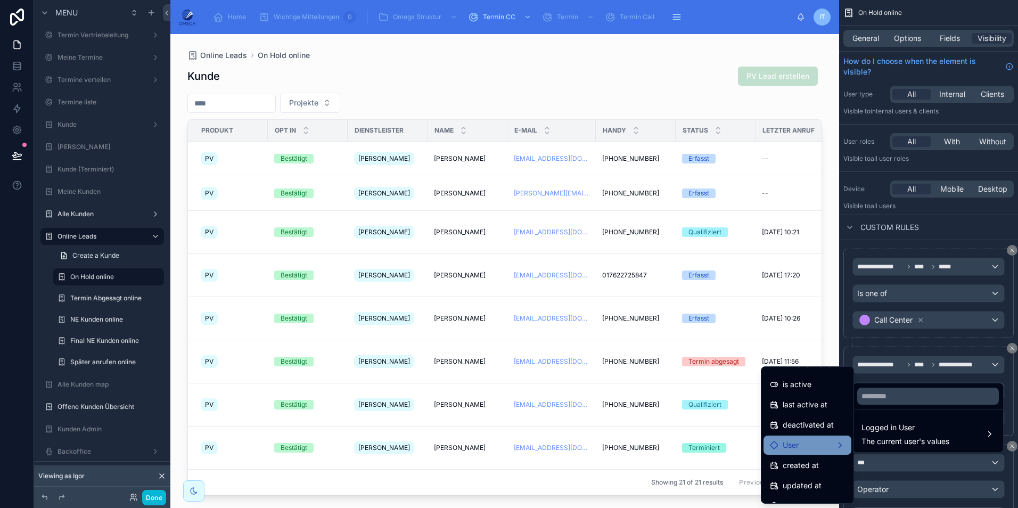
scroll to position [191, 0]
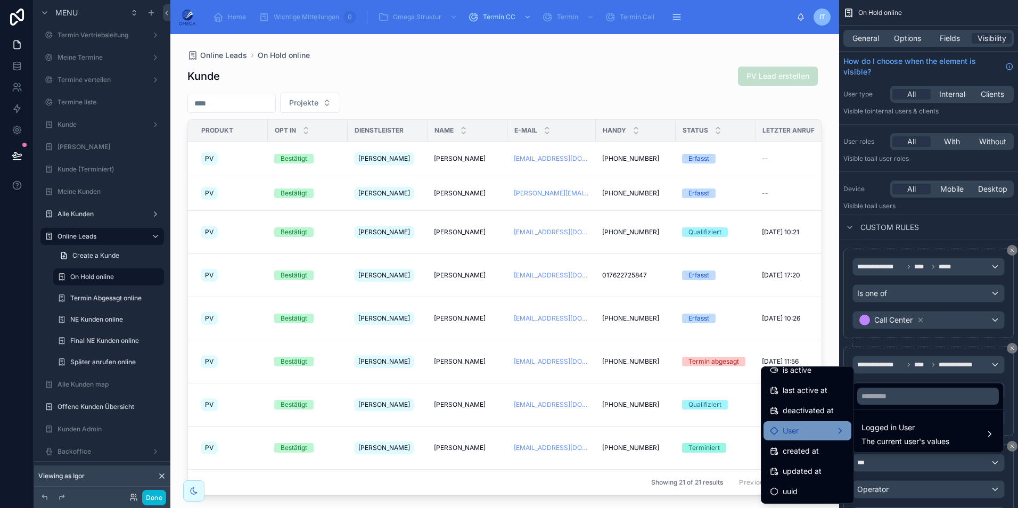
click at [795, 434] on div "User" at bounding box center [807, 430] width 75 height 13
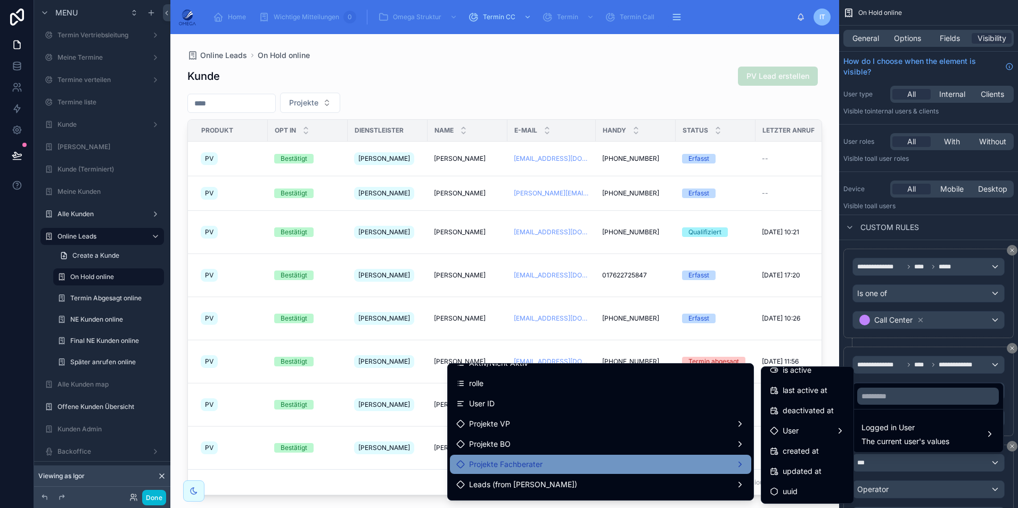
scroll to position [160, 0]
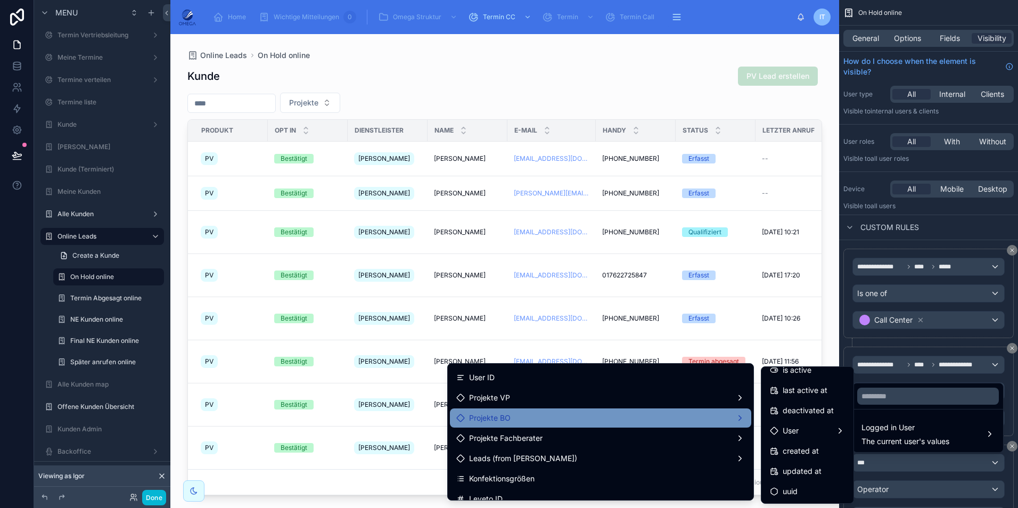
click at [527, 421] on div "Projekte BO" at bounding box center [600, 417] width 288 height 13
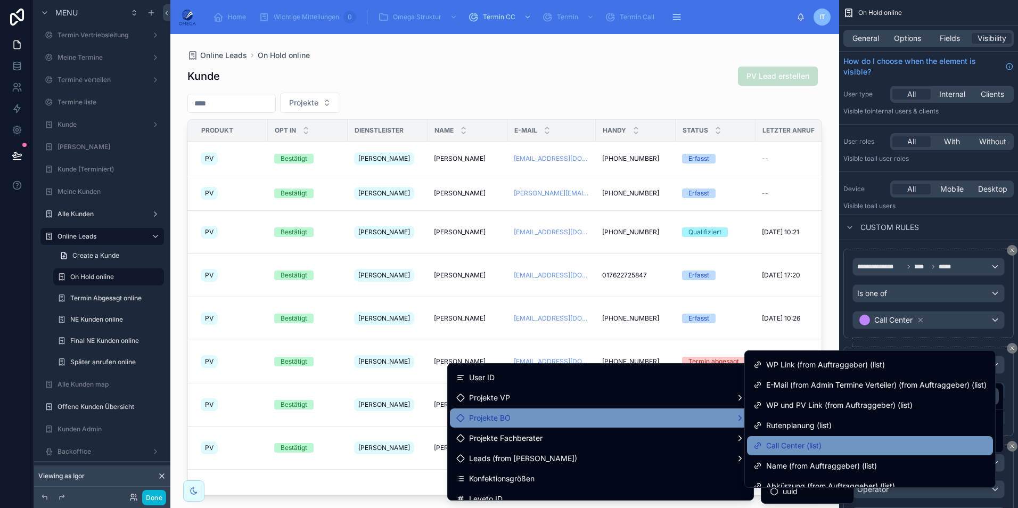
scroll to position [213, 0]
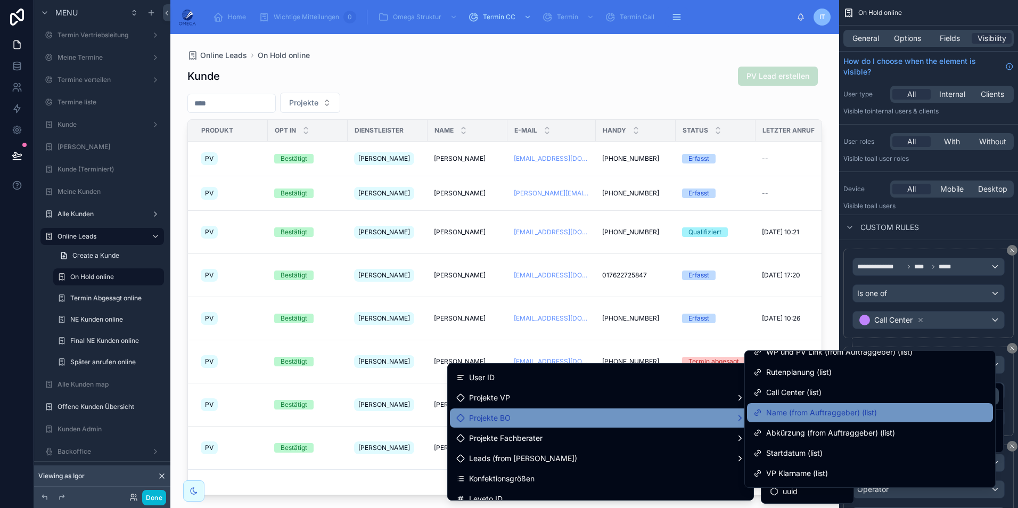
click at [823, 418] on span "Name (from Auftraggeber) (list)" at bounding box center [821, 412] width 111 height 13
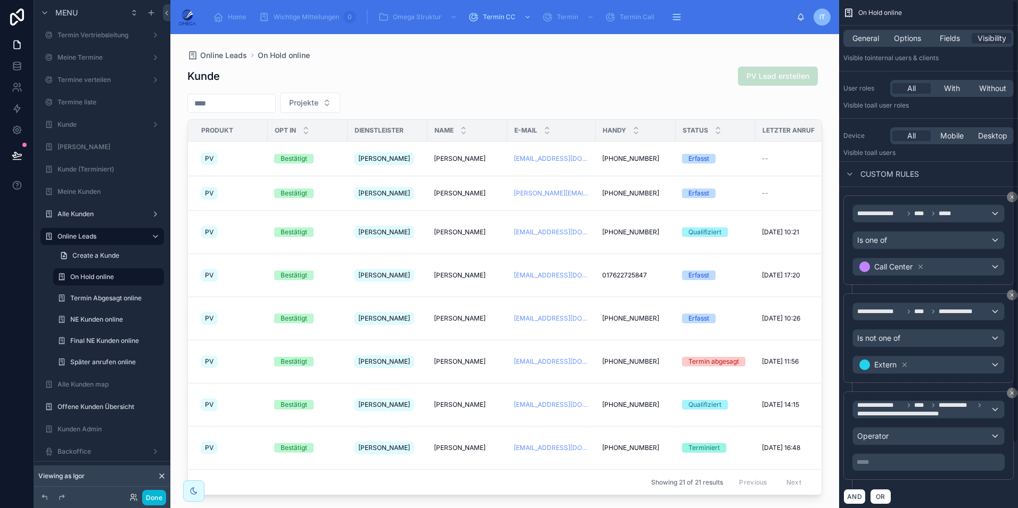
scroll to position [75, 0]
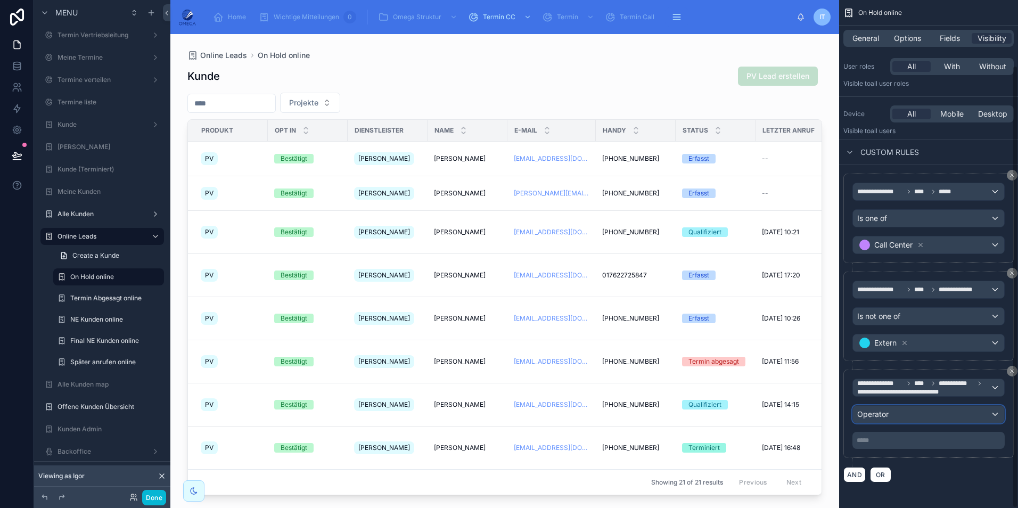
click at [887, 417] on span "Operator" at bounding box center [872, 413] width 31 height 9
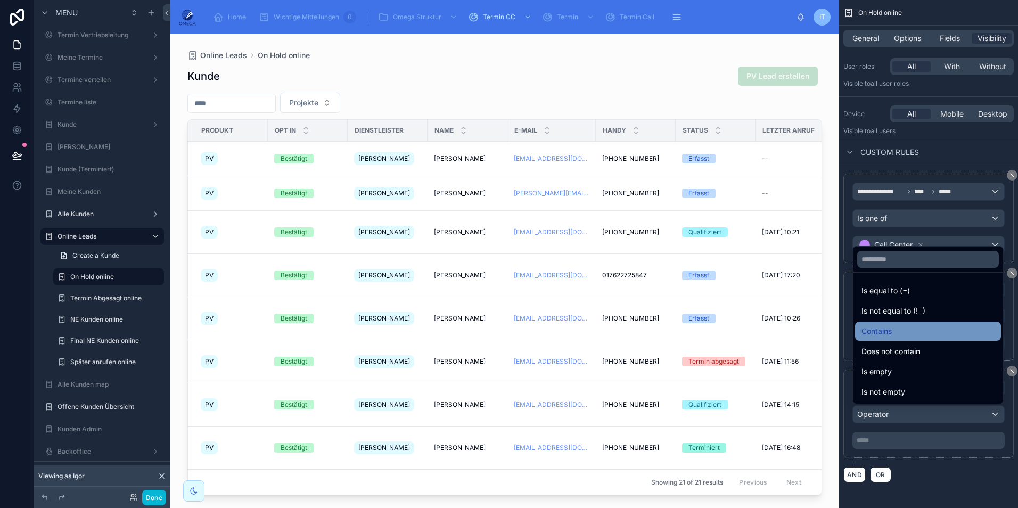
click at [896, 332] on div "Contains" at bounding box center [927, 331] width 133 height 13
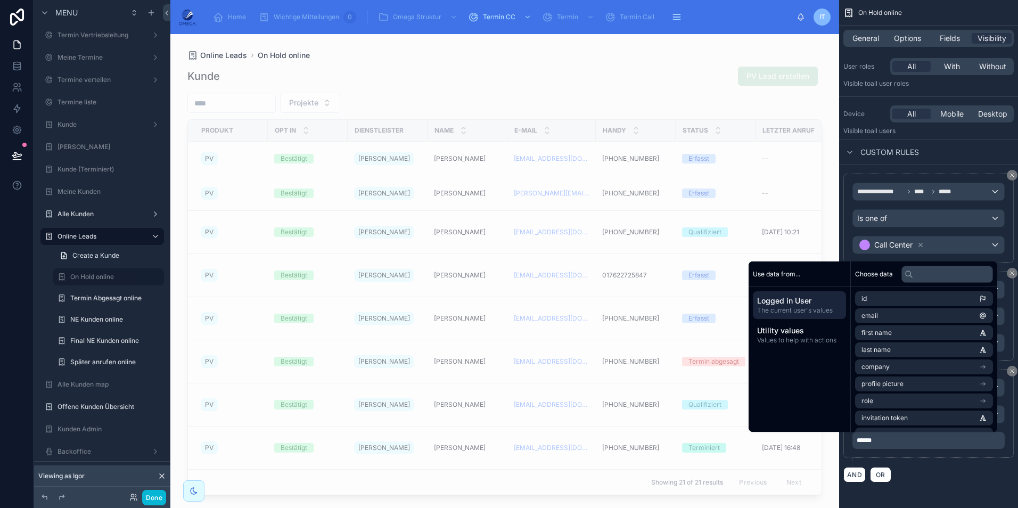
click at [950, 479] on div "AND OR" at bounding box center [928, 474] width 170 height 16
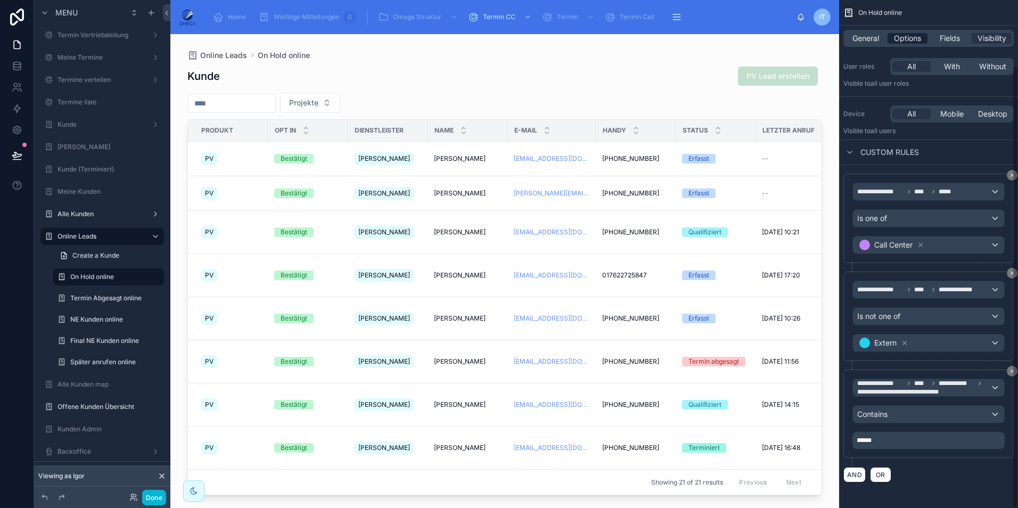
click at [900, 38] on span "Options" at bounding box center [907, 38] width 27 height 11
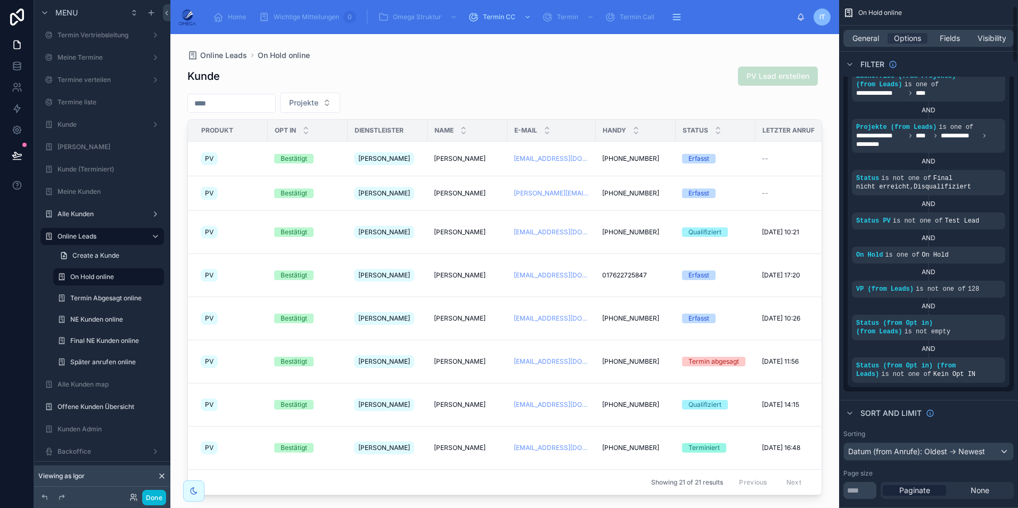
scroll to position [53, 0]
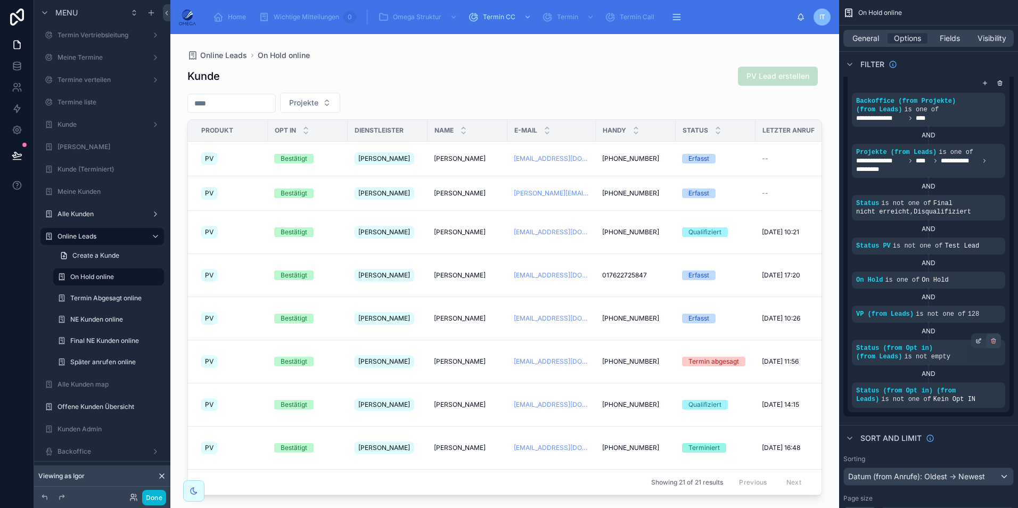
click at [994, 343] on icon "scrollable content" at bounding box center [994, 342] width 4 height 4
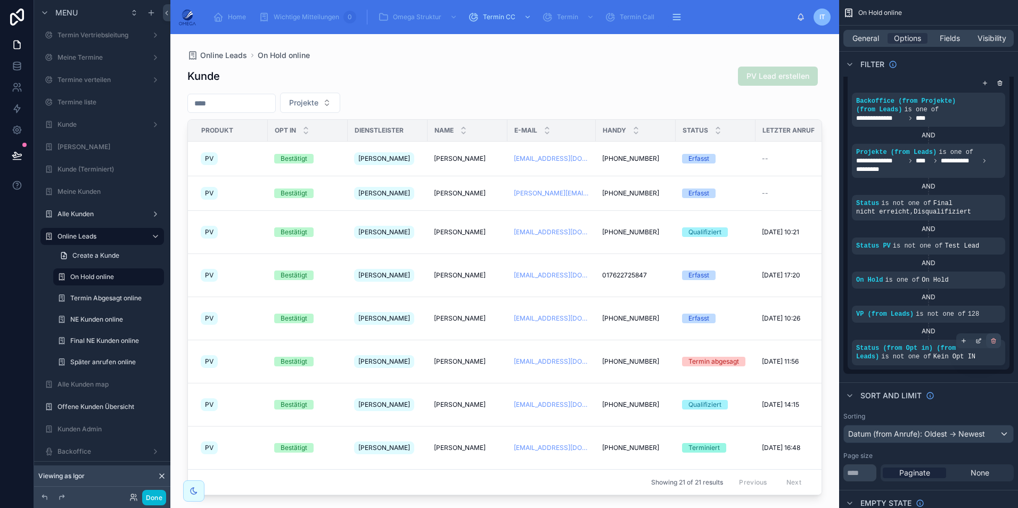
click at [993, 342] on icon "scrollable content" at bounding box center [993, 342] width 0 height 2
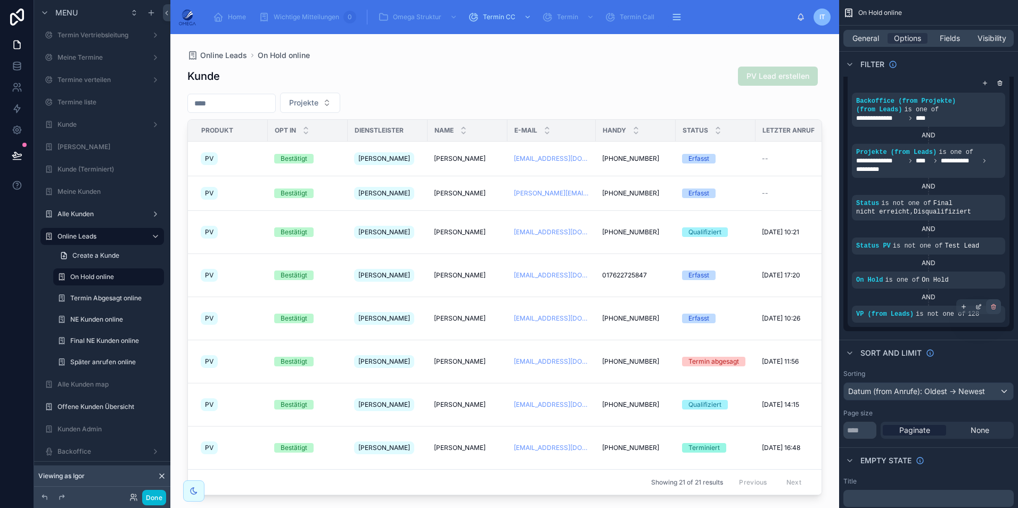
click at [991, 308] on icon "scrollable content" at bounding box center [993, 306] width 6 height 6
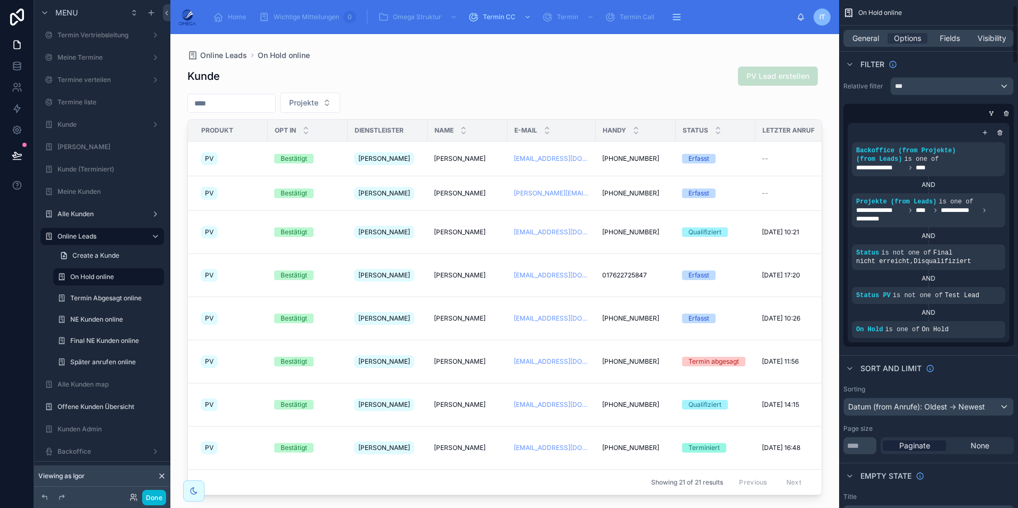
scroll to position [0, 0]
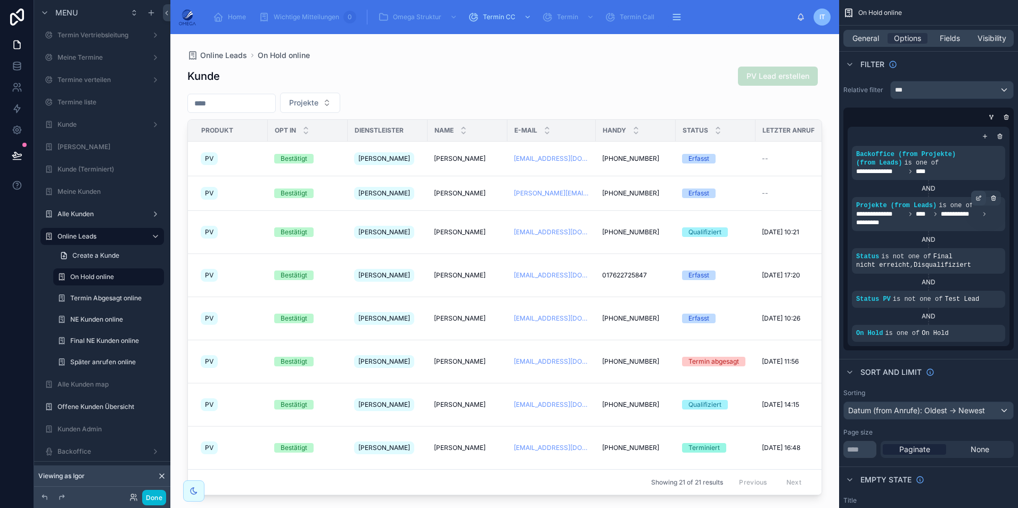
click at [977, 197] on icon "scrollable content" at bounding box center [978, 199] width 4 height 4
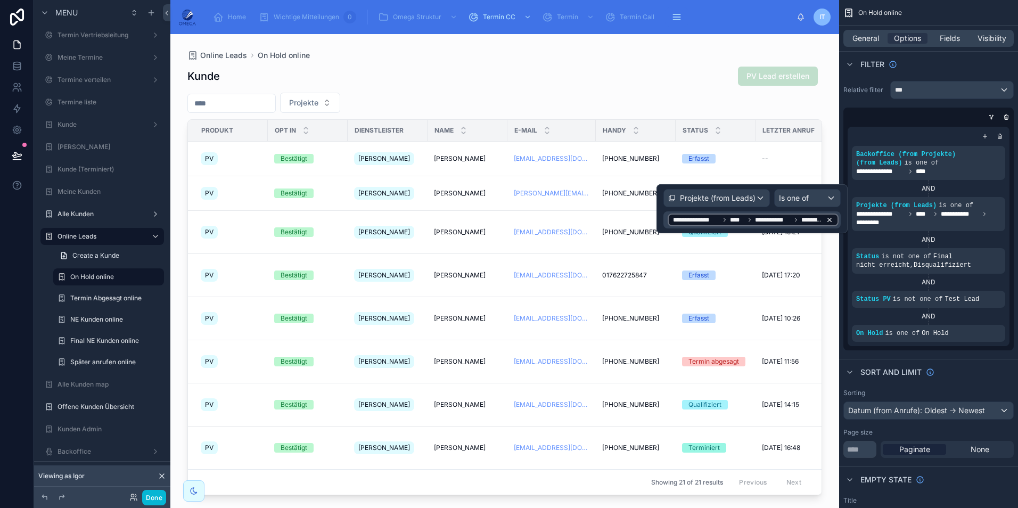
click at [830, 218] on icon at bounding box center [829, 219] width 7 height 7
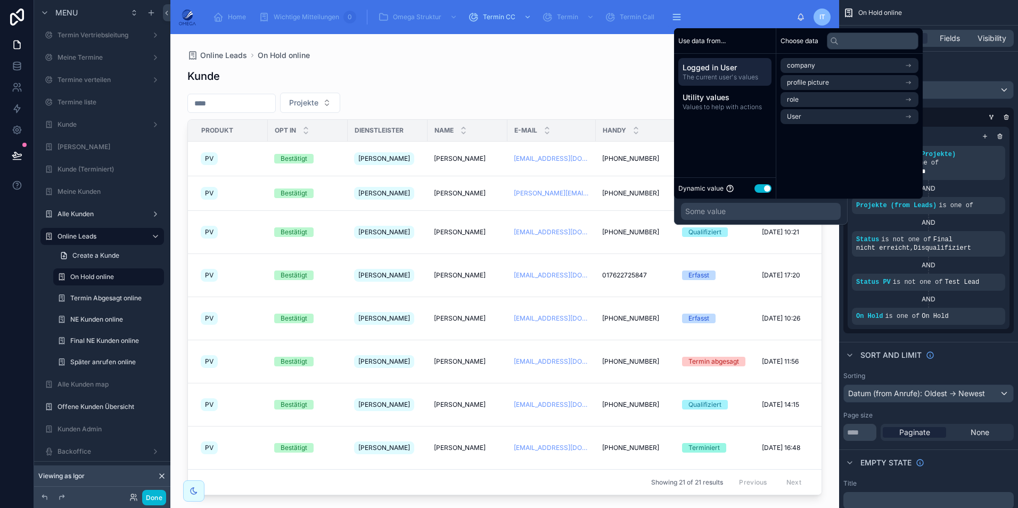
click at [760, 188] on button "Use setting" at bounding box center [762, 188] width 17 height 9
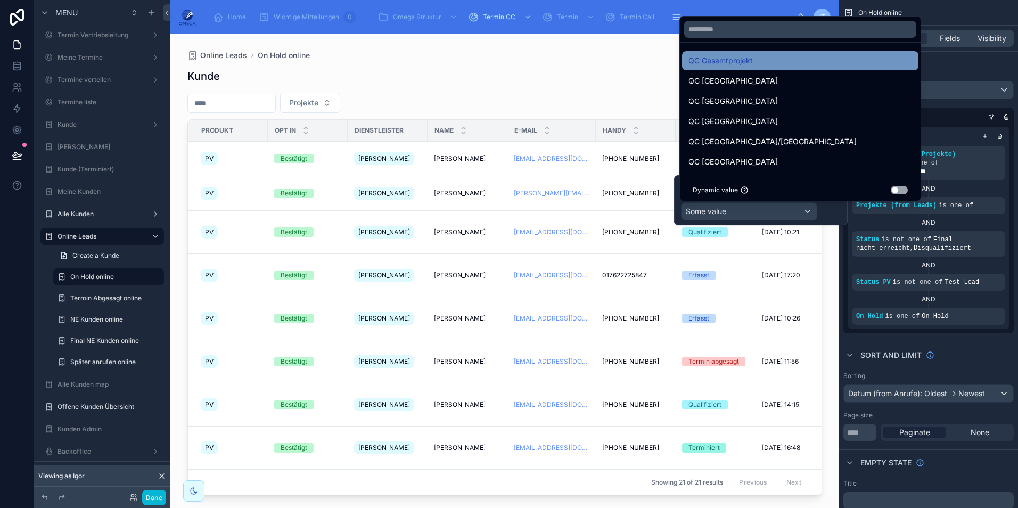
click at [746, 65] on span "QC Gesamtprojekt" at bounding box center [720, 60] width 64 height 13
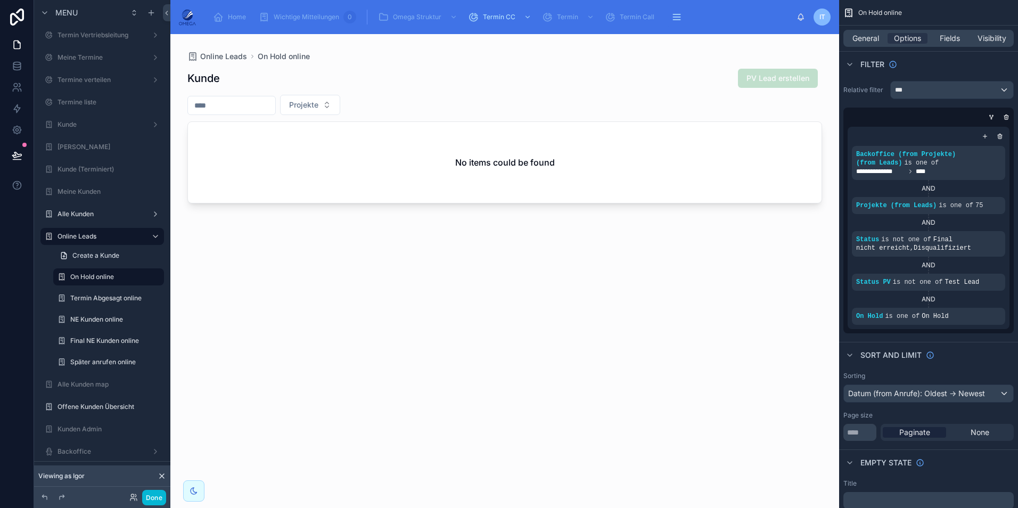
click at [950, 192] on div "AND" at bounding box center [928, 188] width 153 height 9
click at [993, 149] on icon "scrollable content" at bounding box center [994, 148] width 4 height 4
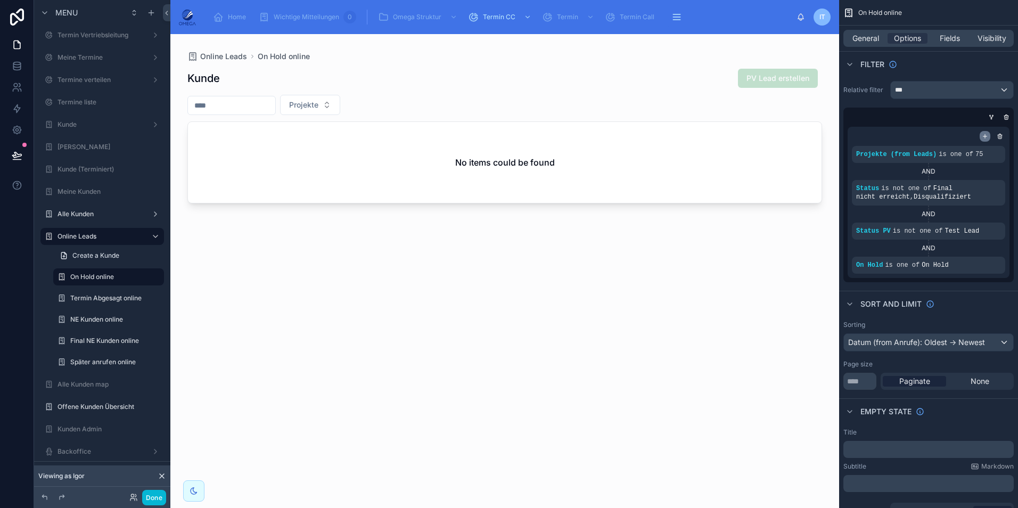
click at [981, 137] on div "scrollable content" at bounding box center [984, 136] width 11 height 11
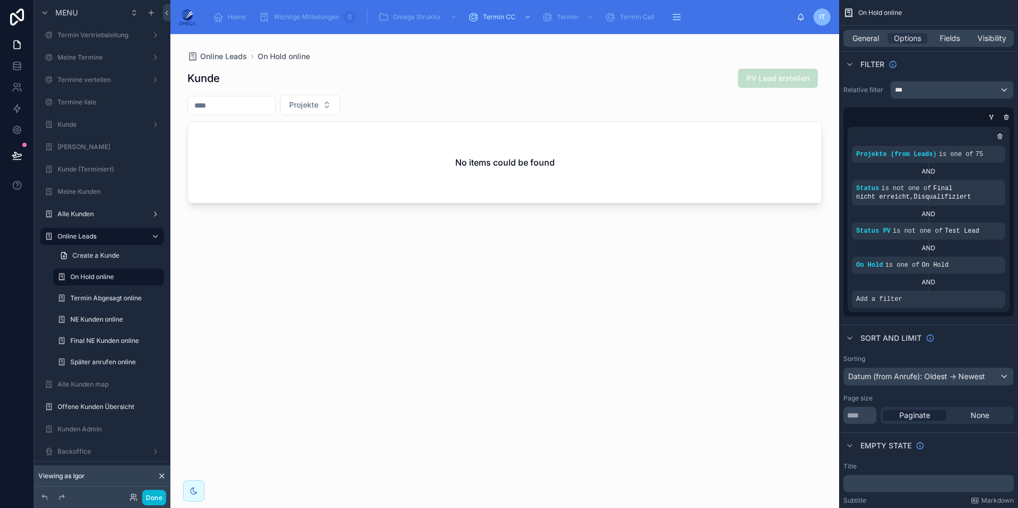
click at [974, 290] on div "AND" at bounding box center [928, 282] width 153 height 17
click at [974, 295] on div "scrollable content" at bounding box center [978, 291] width 15 height 15
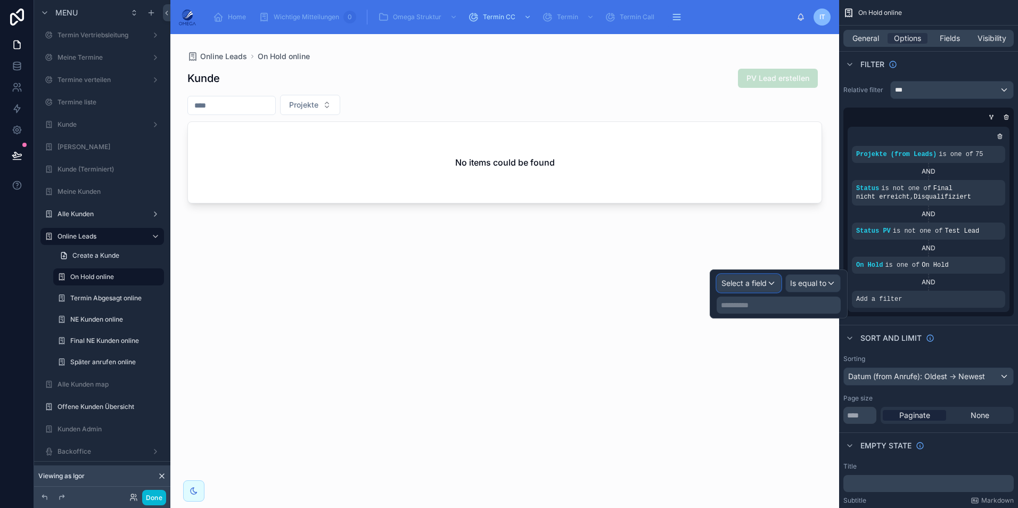
click at [770, 287] on div "Select a field" at bounding box center [748, 283] width 63 height 17
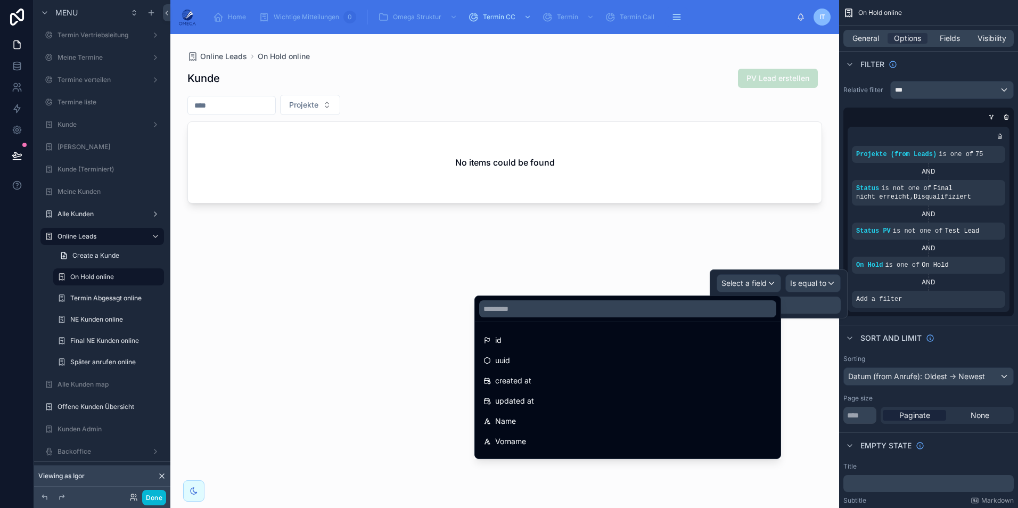
drag, startPoint x: 660, startPoint y: 297, endPoint x: 657, endPoint y: 304, distance: 7.6
click at [659, 298] on div at bounding box center [628, 309] width 306 height 26
click at [655, 308] on input "text" at bounding box center [627, 308] width 297 height 17
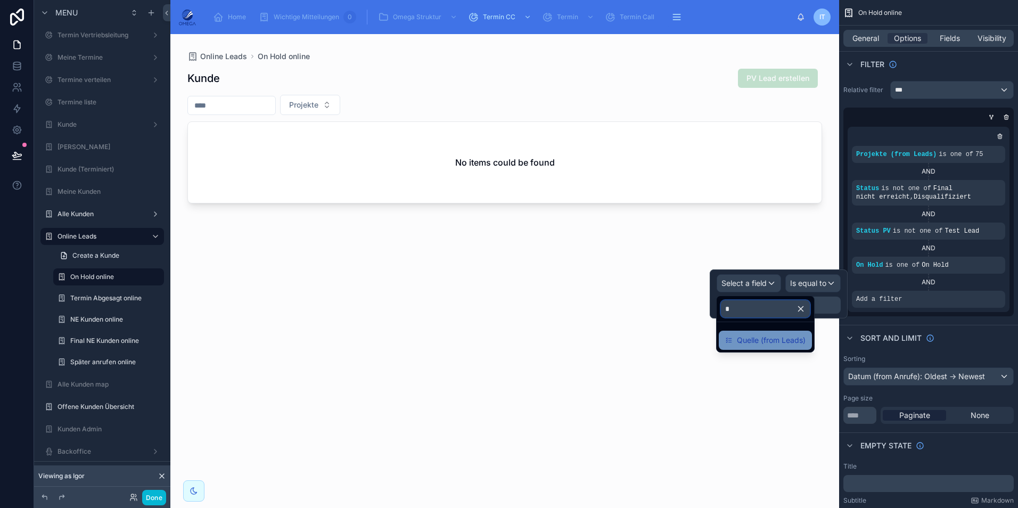
type input "*"
click at [755, 340] on span "Quelle (from Leads)" at bounding box center [771, 340] width 69 height 13
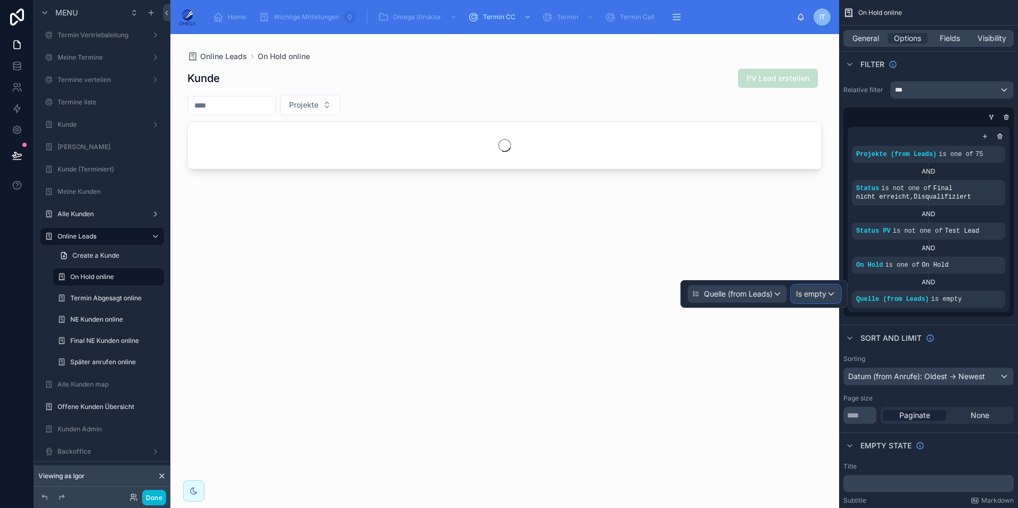
click at [810, 294] on span "Is empty" at bounding box center [811, 293] width 30 height 11
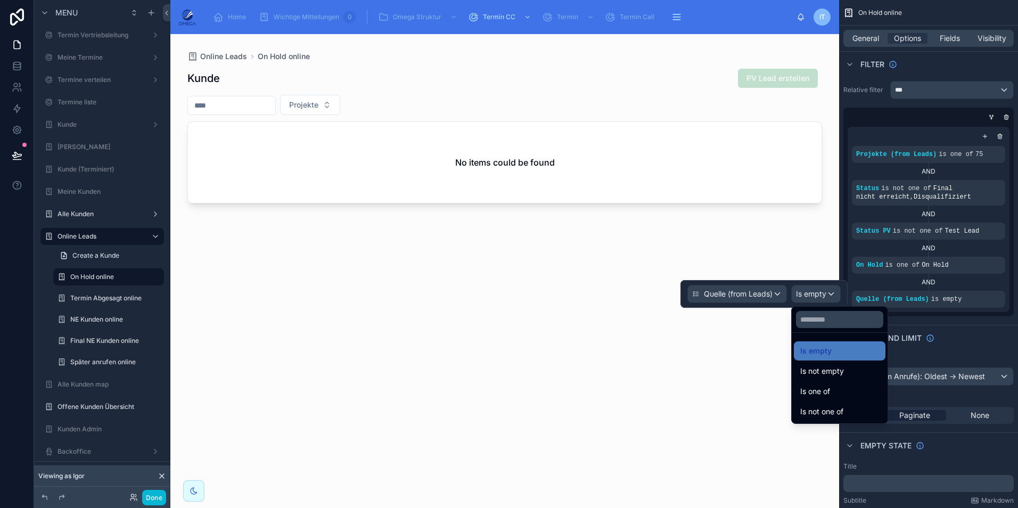
click at [831, 384] on div "Is one of" at bounding box center [840, 391] width 92 height 19
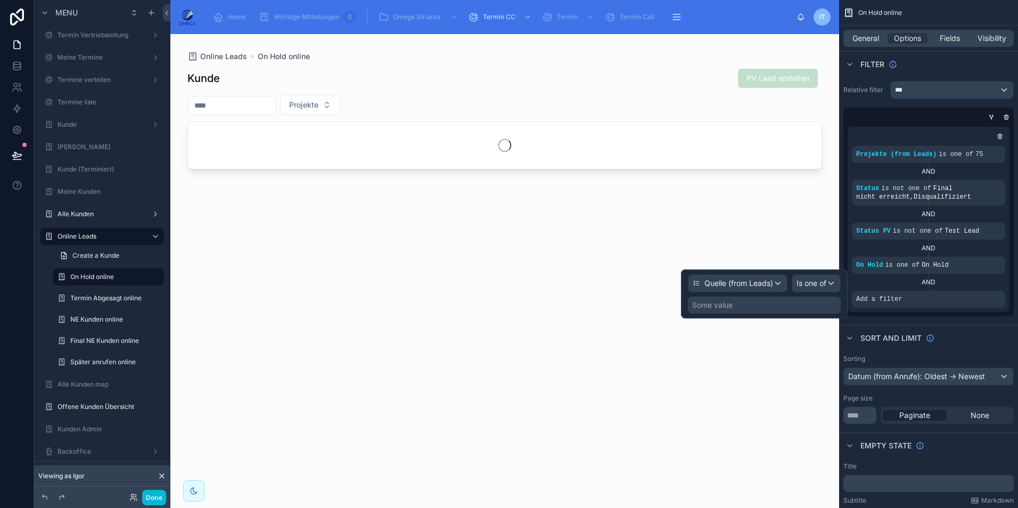
click at [795, 306] on div "Some value" at bounding box center [764, 304] width 153 height 17
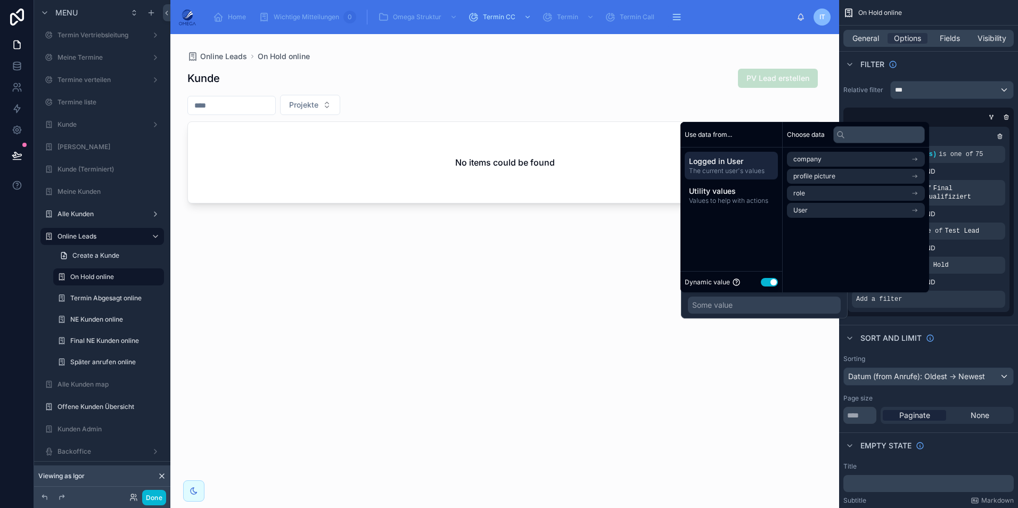
click at [766, 283] on button "Use setting" at bounding box center [769, 282] width 17 height 9
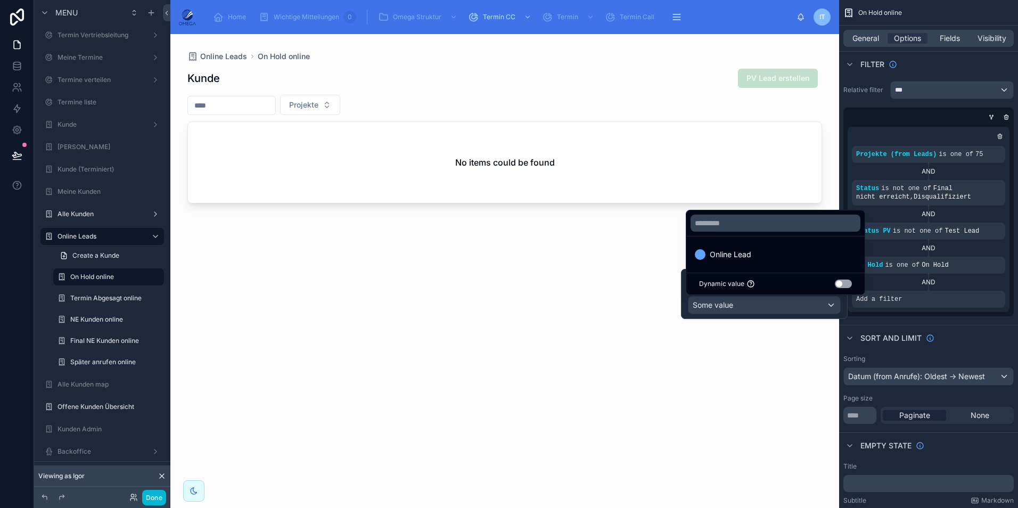
drag, startPoint x: 756, startPoint y: 261, endPoint x: 928, endPoint y: 313, distance: 179.5
click at [756, 261] on div "Online Lead" at bounding box center [775, 254] width 174 height 19
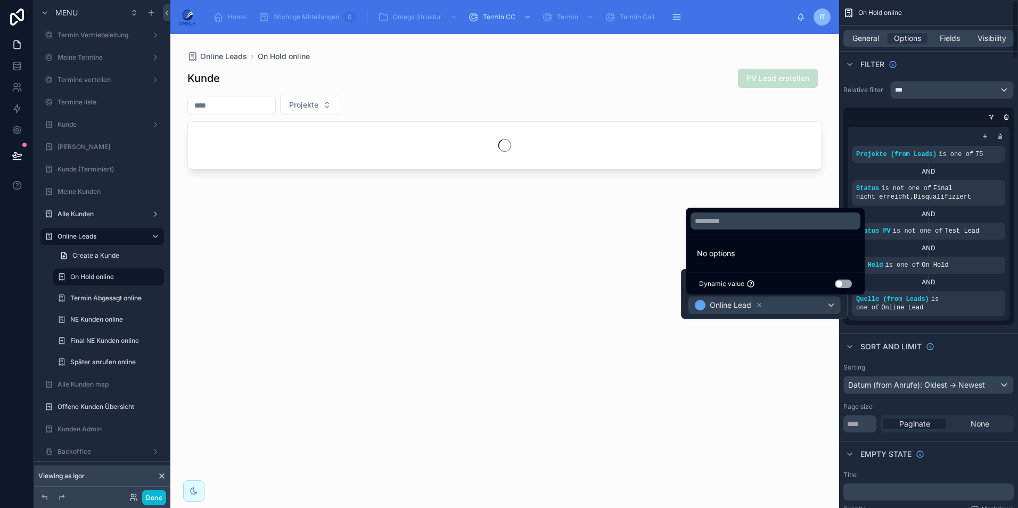
click at [965, 333] on div "Sort And Limit" at bounding box center [928, 346] width 179 height 26
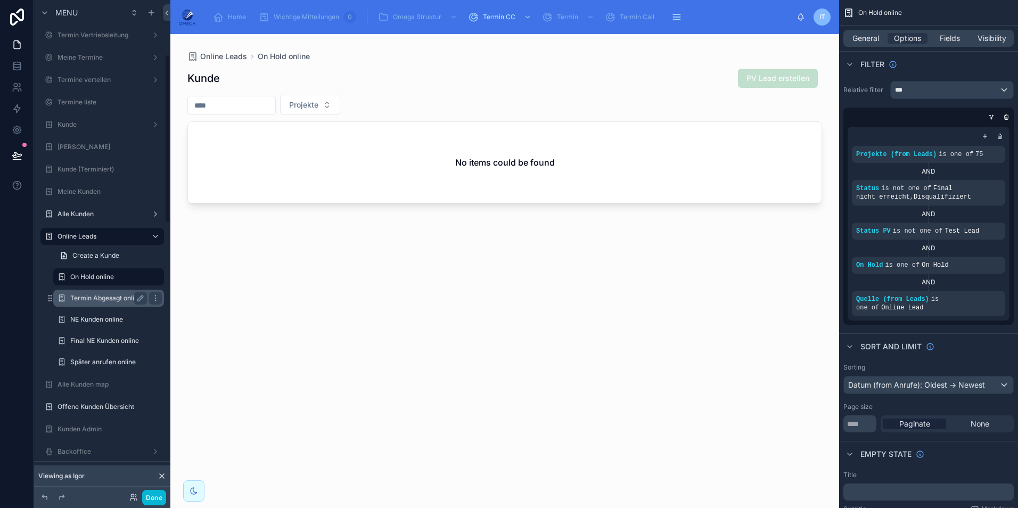
click at [108, 296] on label "Termin Abgesagt online" at bounding box center [106, 298] width 72 height 9
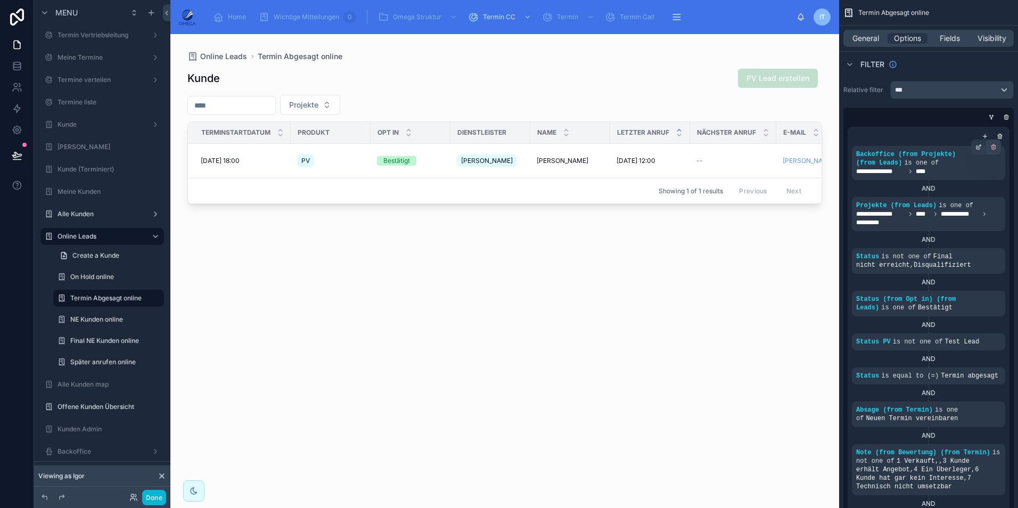
click at [992, 150] on icon "scrollable content" at bounding box center [994, 148] width 4 height 4
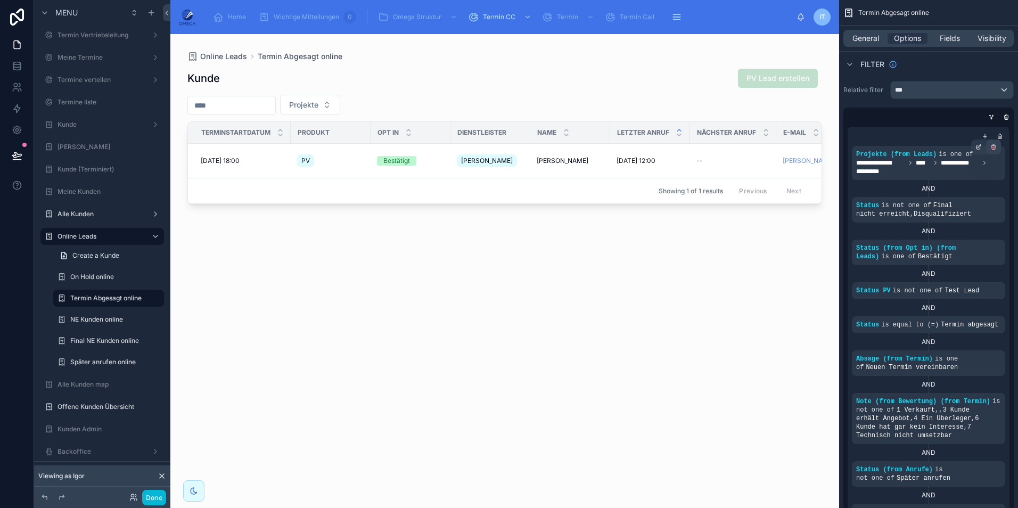
click at [994, 151] on div "scrollable content" at bounding box center [993, 146] width 15 height 15
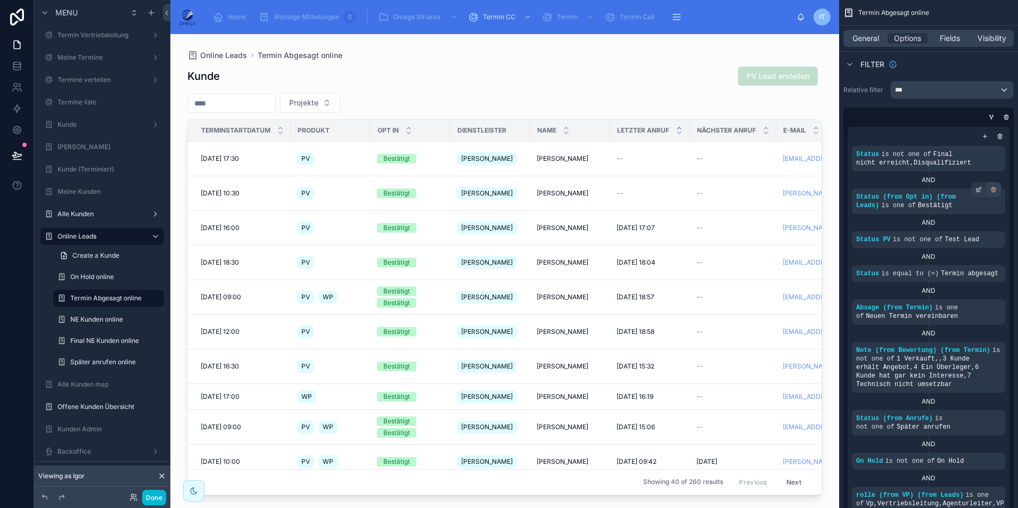
click at [991, 192] on icon "scrollable content" at bounding box center [993, 189] width 6 height 6
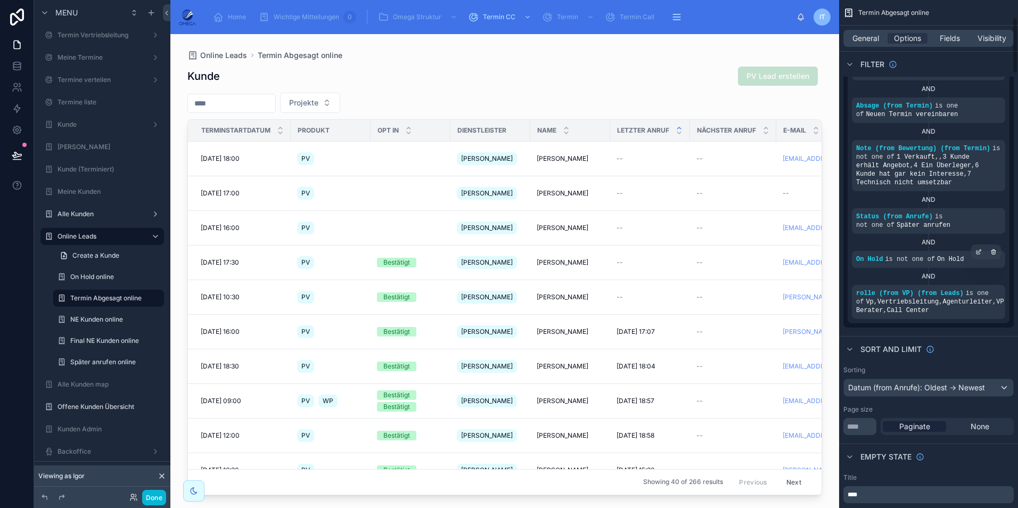
scroll to position [160, 0]
click at [992, 285] on icon "scrollable content" at bounding box center [993, 285] width 6 height 6
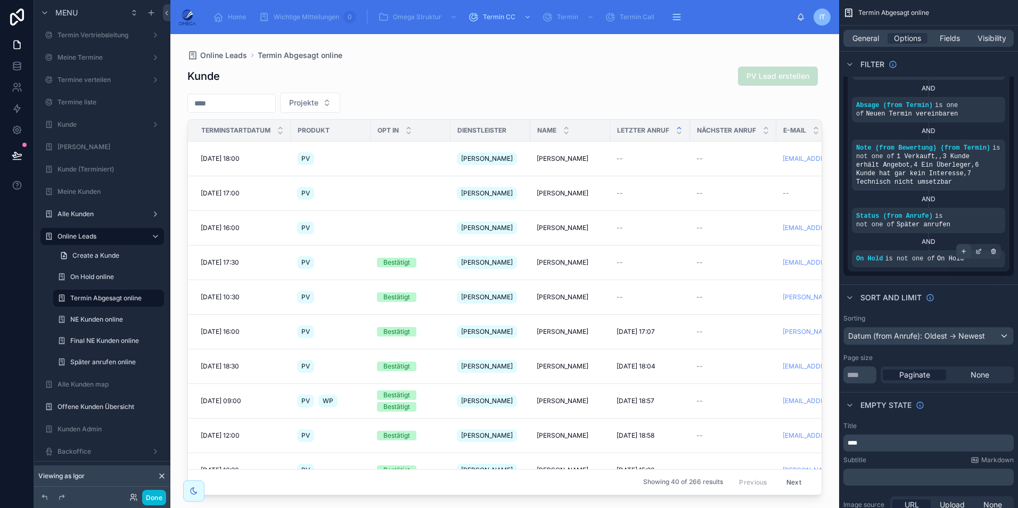
click at [960, 252] on div "scrollable content" at bounding box center [963, 251] width 15 height 15
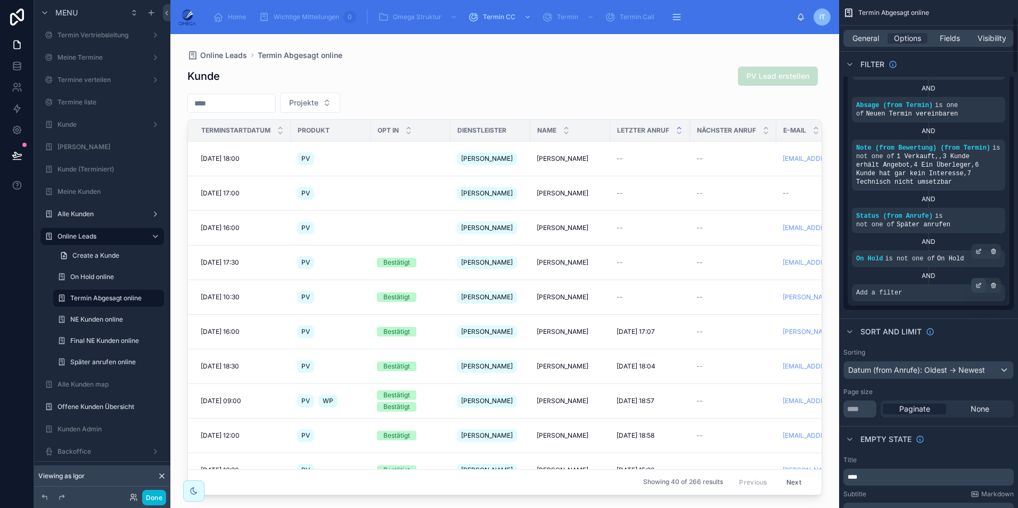
click at [976, 286] on icon "scrollable content" at bounding box center [978, 286] width 4 height 4
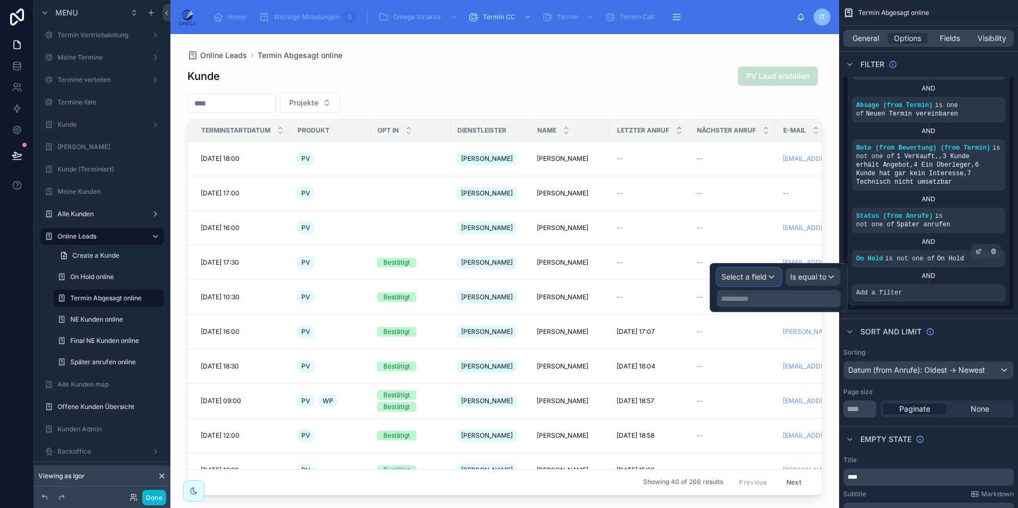
click at [777, 277] on div "Select a field" at bounding box center [748, 276] width 63 height 17
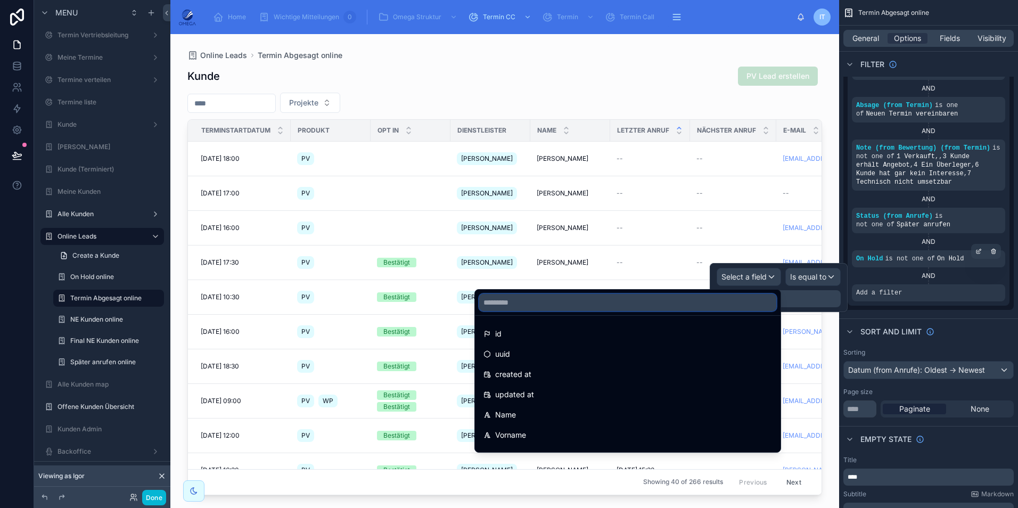
click at [643, 305] on input "text" at bounding box center [627, 302] width 297 height 17
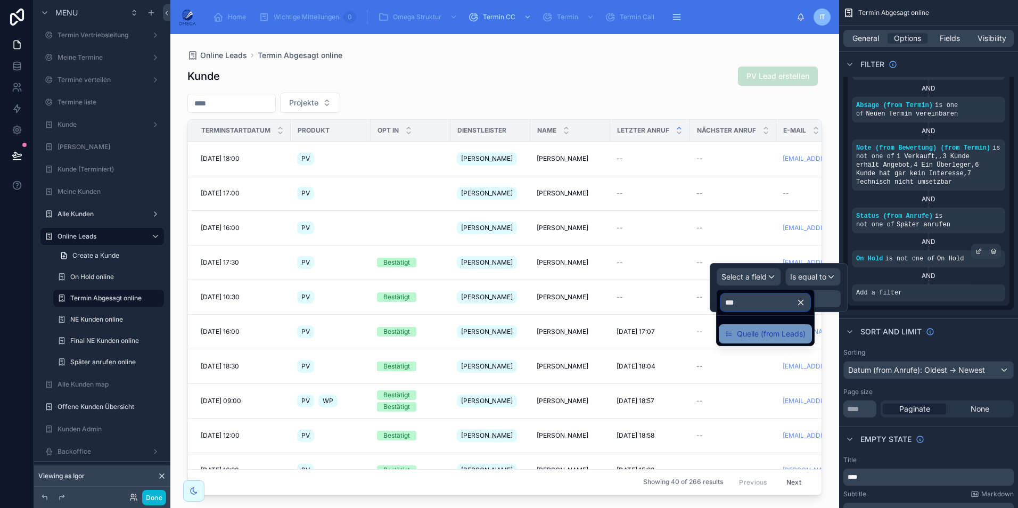
type input "***"
click at [757, 334] on span "Quelle (from Leads)" at bounding box center [771, 333] width 69 height 13
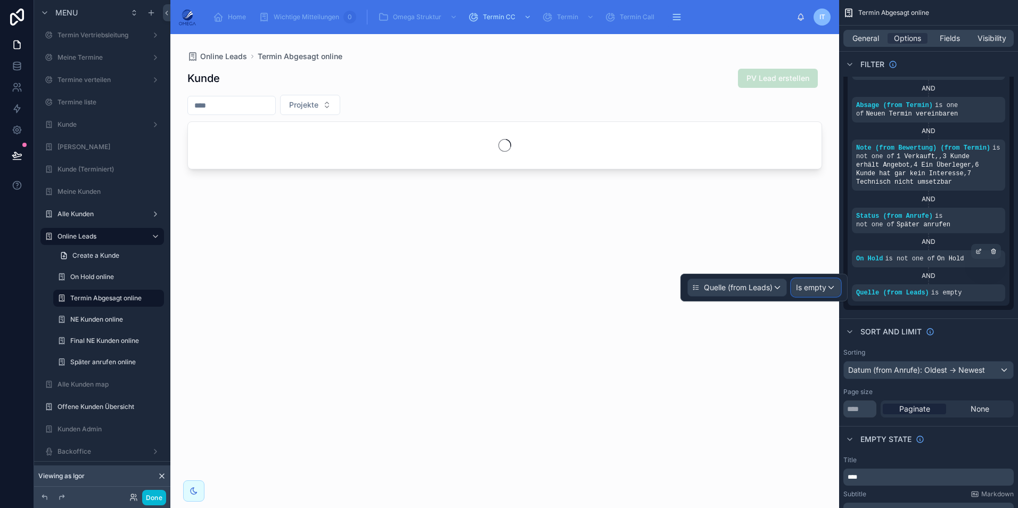
click at [806, 292] on div "Is empty" at bounding box center [815, 287] width 48 height 17
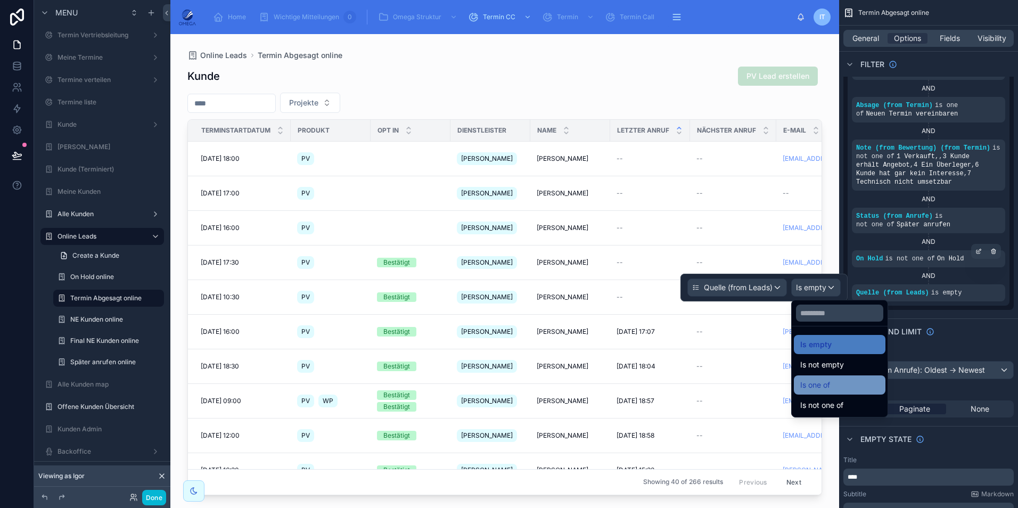
click at [842, 386] on div "Is one of" at bounding box center [839, 384] width 79 height 13
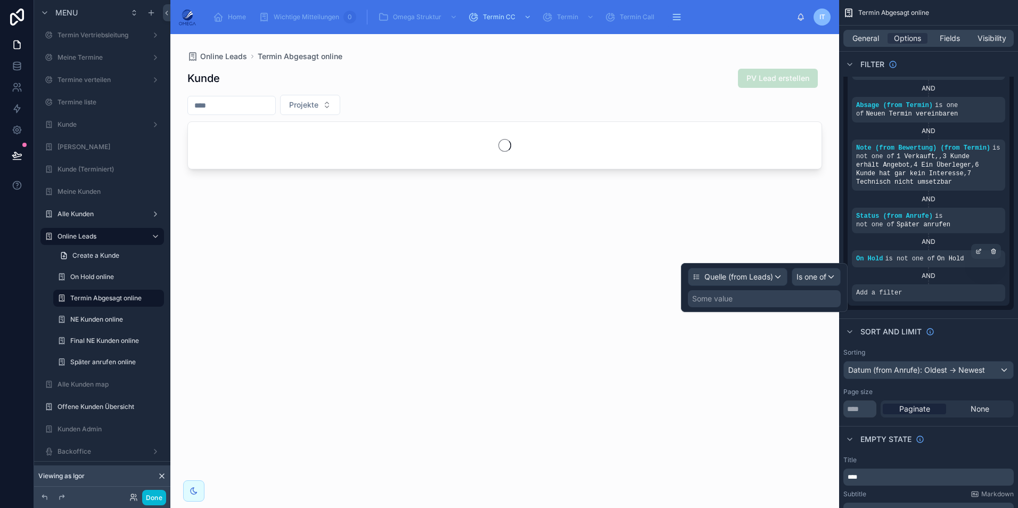
click at [777, 301] on div "Some value" at bounding box center [764, 298] width 153 height 17
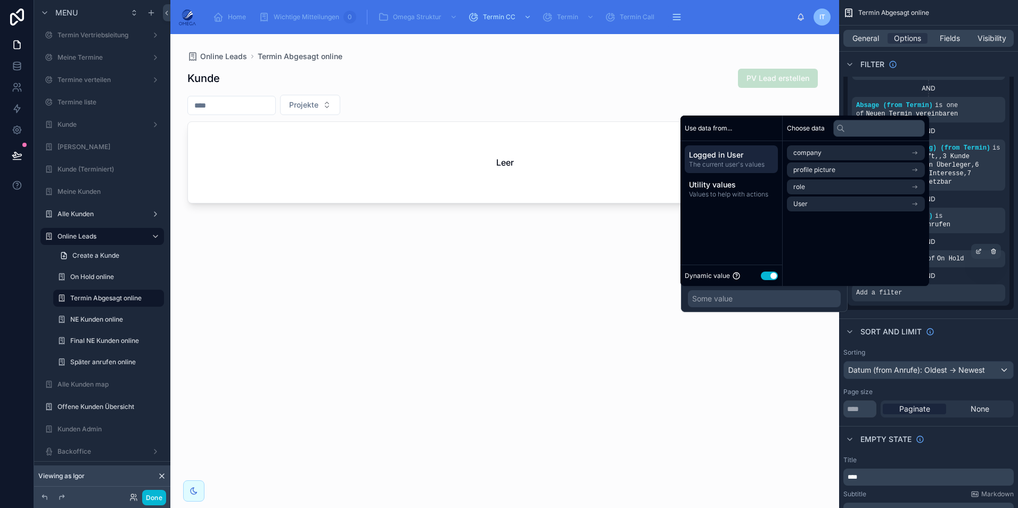
click at [774, 276] on button "Use setting" at bounding box center [769, 275] width 17 height 9
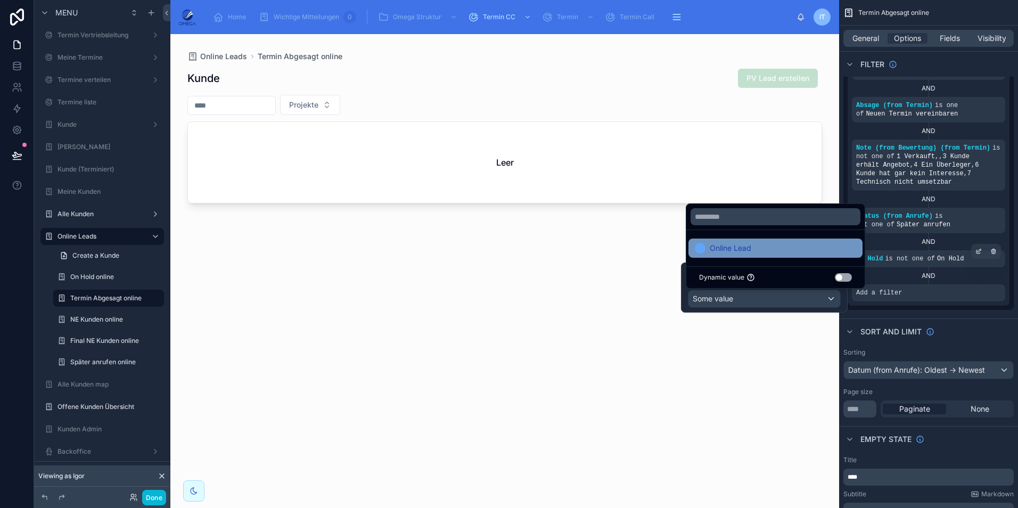
click at [759, 248] on div "Online Lead" at bounding box center [775, 248] width 161 height 13
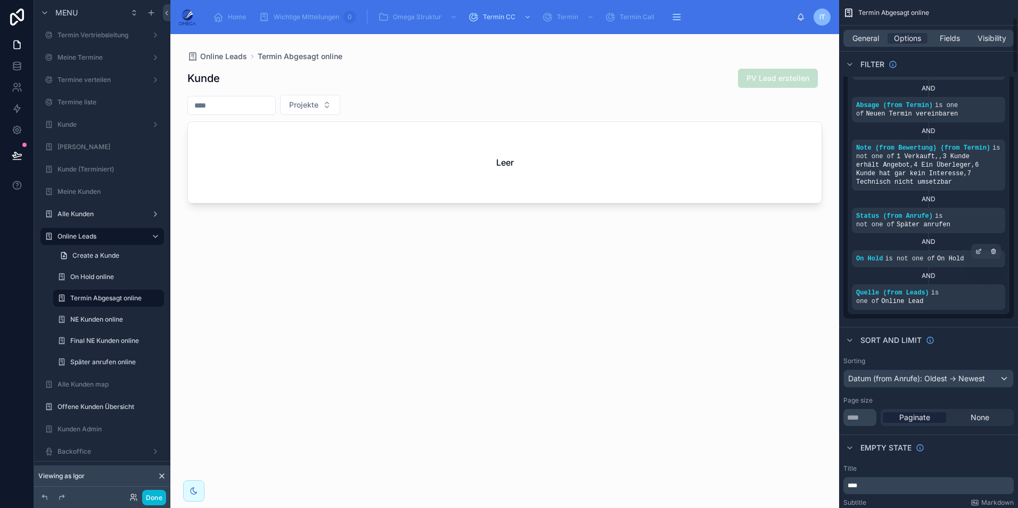
click at [970, 327] on div "Sort And Limit" at bounding box center [928, 340] width 179 height 26
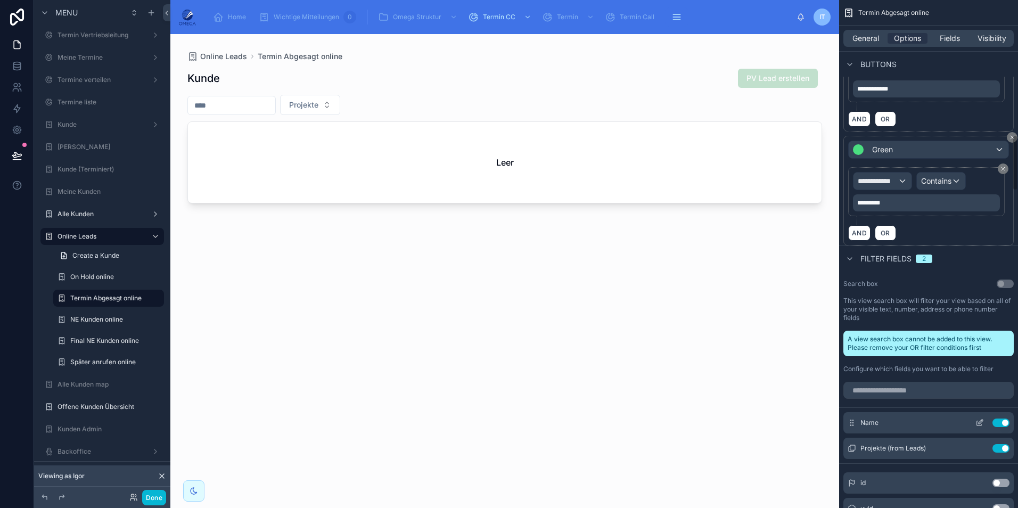
scroll to position [1224, 0]
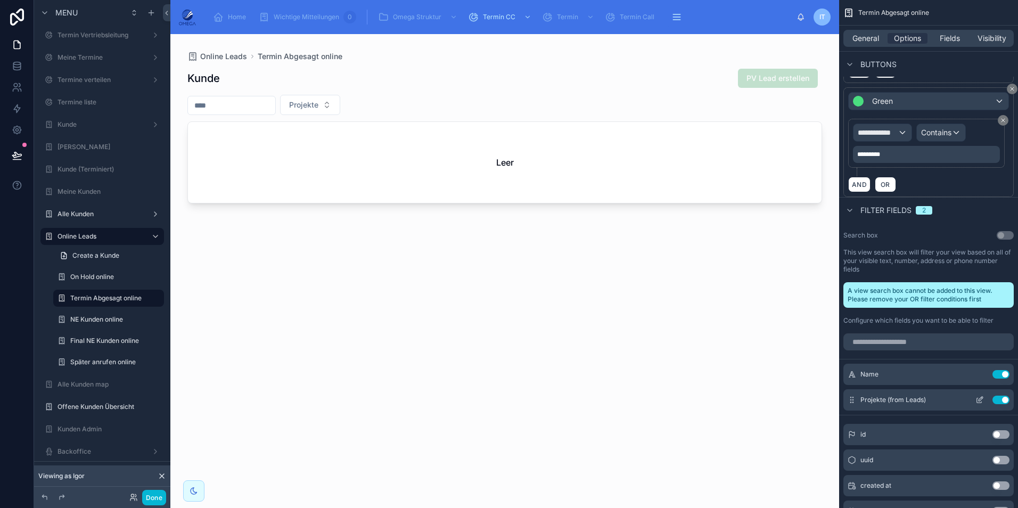
click at [995, 395] on button "Use setting" at bounding box center [1000, 399] width 17 height 9
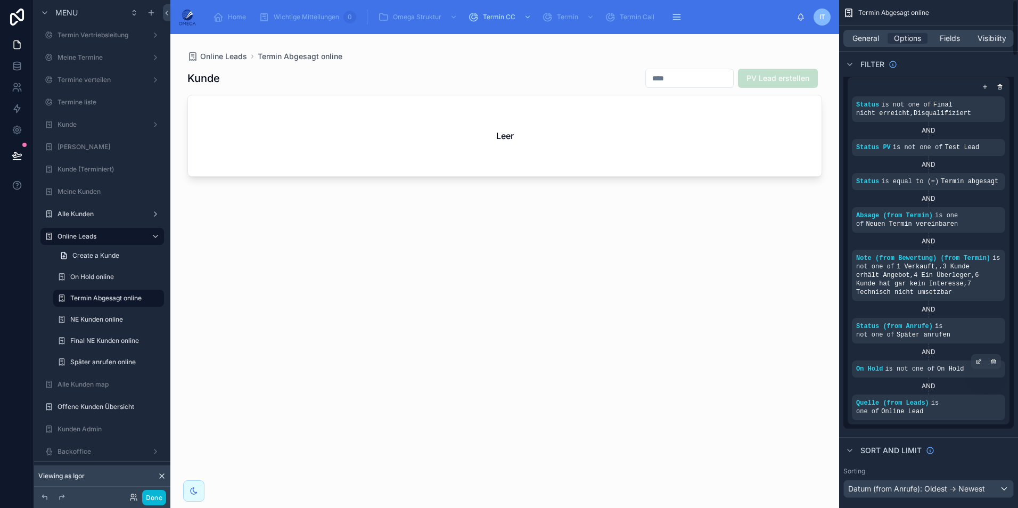
scroll to position [53, 0]
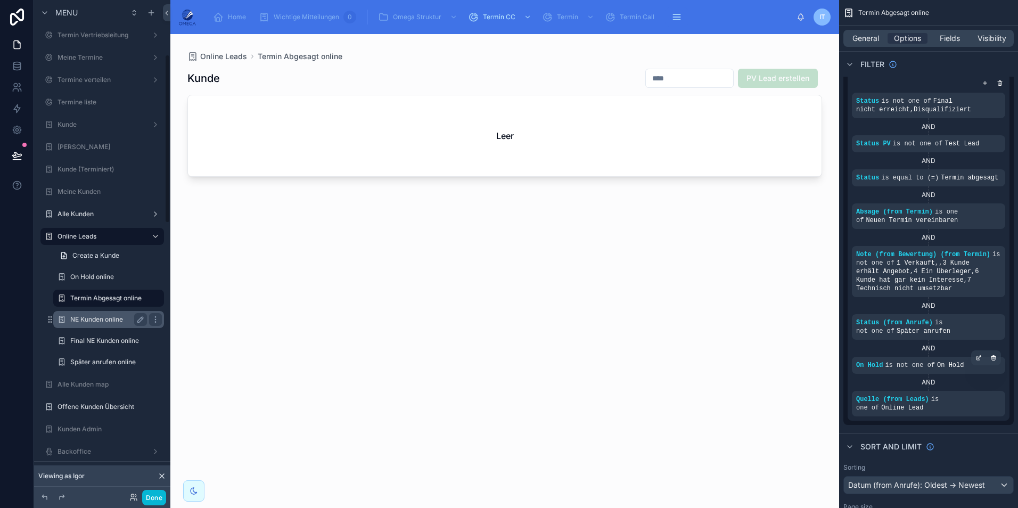
click at [95, 321] on label "NE Kunden online" at bounding box center [106, 319] width 72 height 9
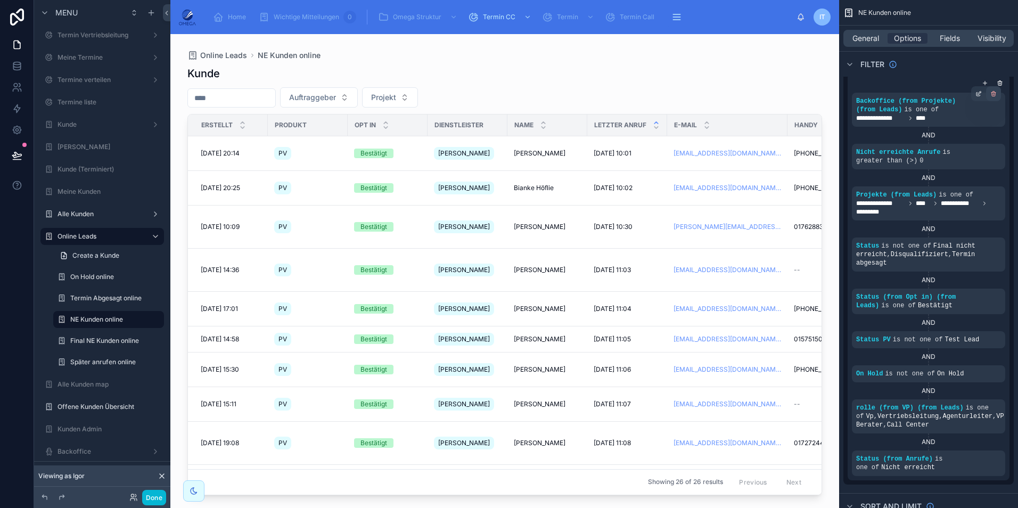
click at [992, 94] on icon "scrollable content" at bounding box center [993, 93] width 6 height 6
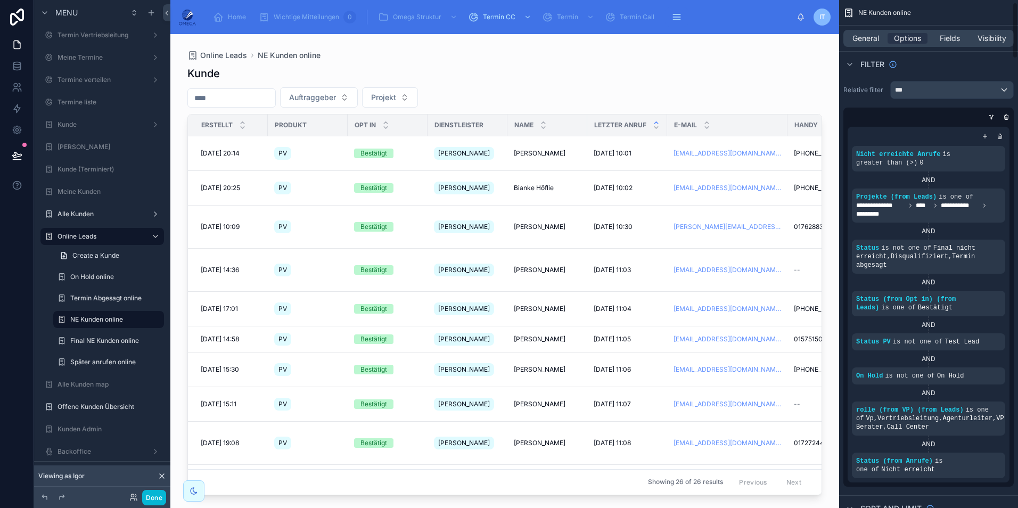
scroll to position [53, 0]
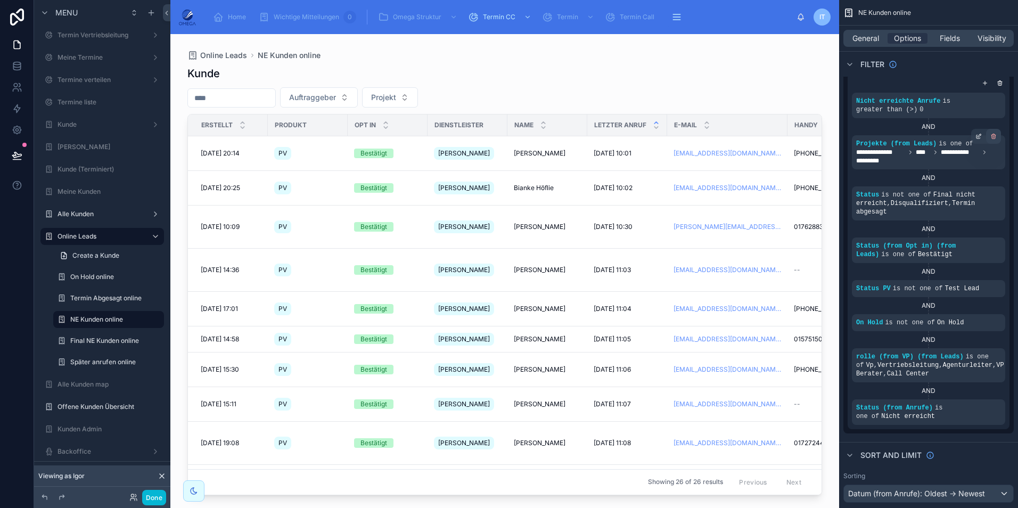
click at [993, 139] on icon "scrollable content" at bounding box center [994, 137] width 4 height 4
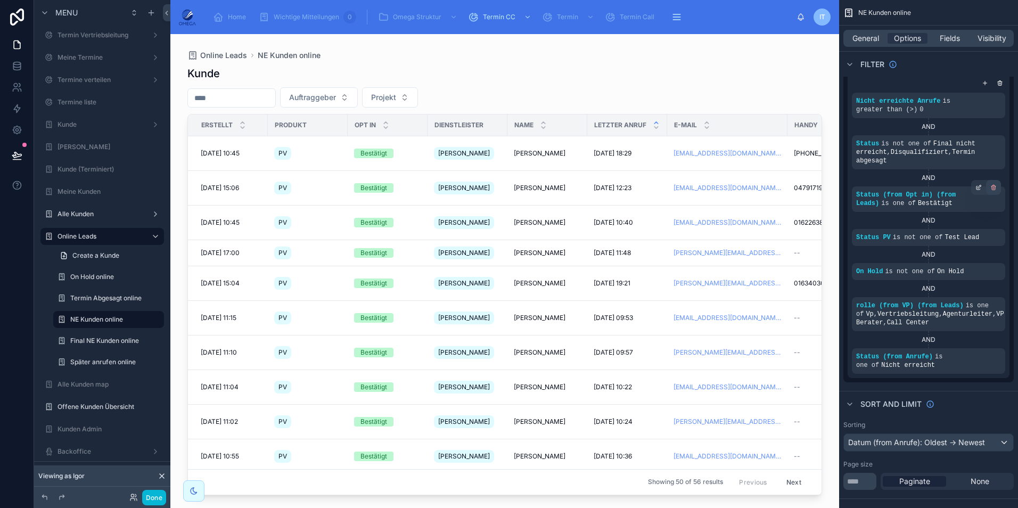
click at [996, 184] on icon "scrollable content" at bounding box center [993, 187] width 6 height 6
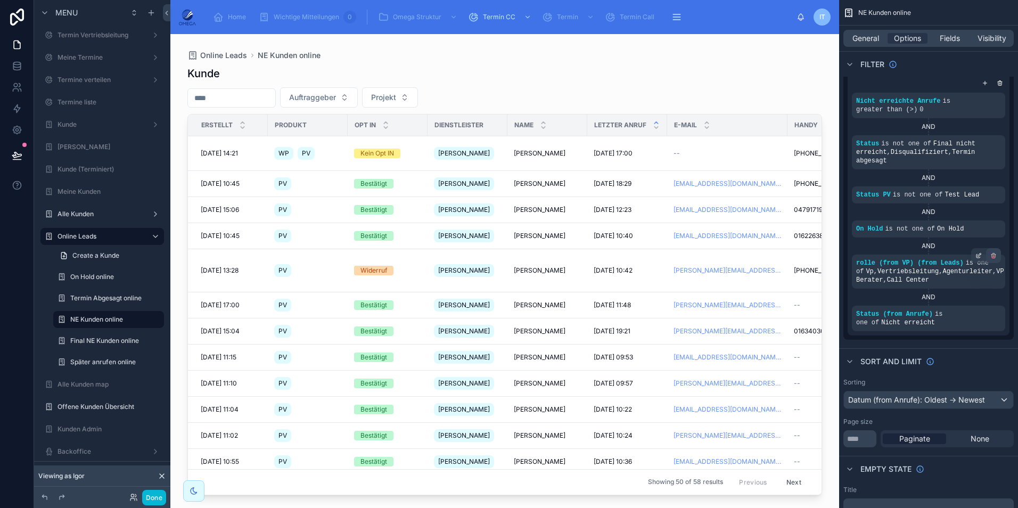
click at [991, 252] on icon "scrollable content" at bounding box center [993, 255] width 6 height 6
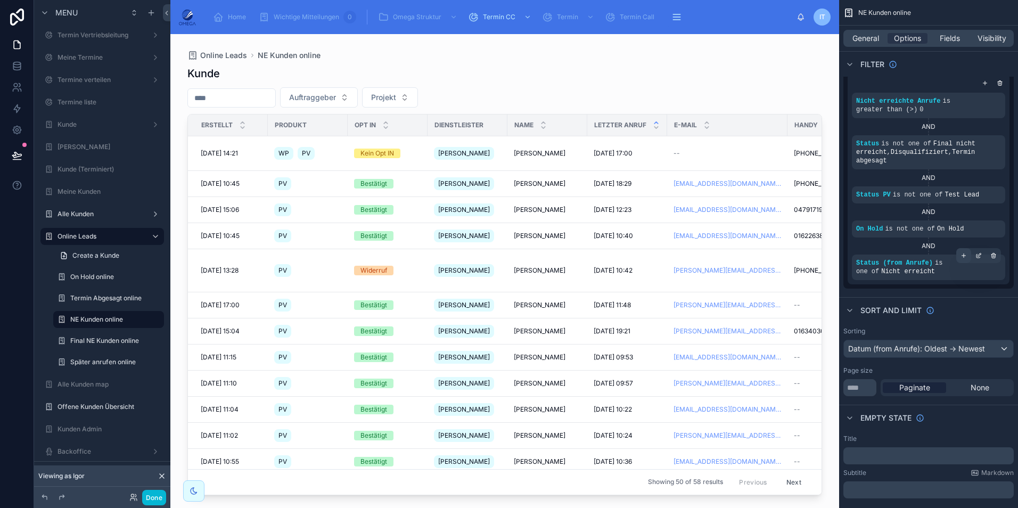
click at [961, 252] on icon "scrollable content" at bounding box center [963, 255] width 6 height 6
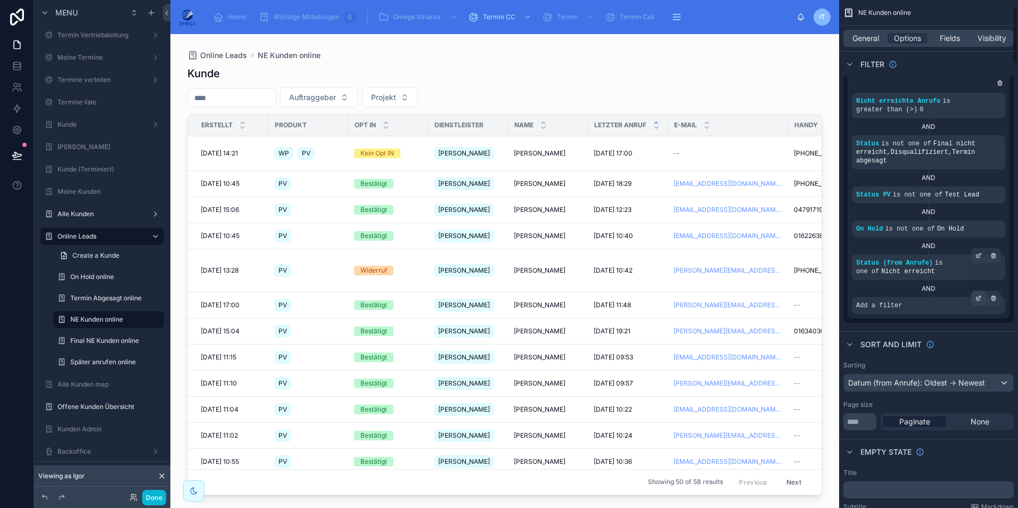
click at [977, 295] on icon "scrollable content" at bounding box center [978, 298] width 6 height 6
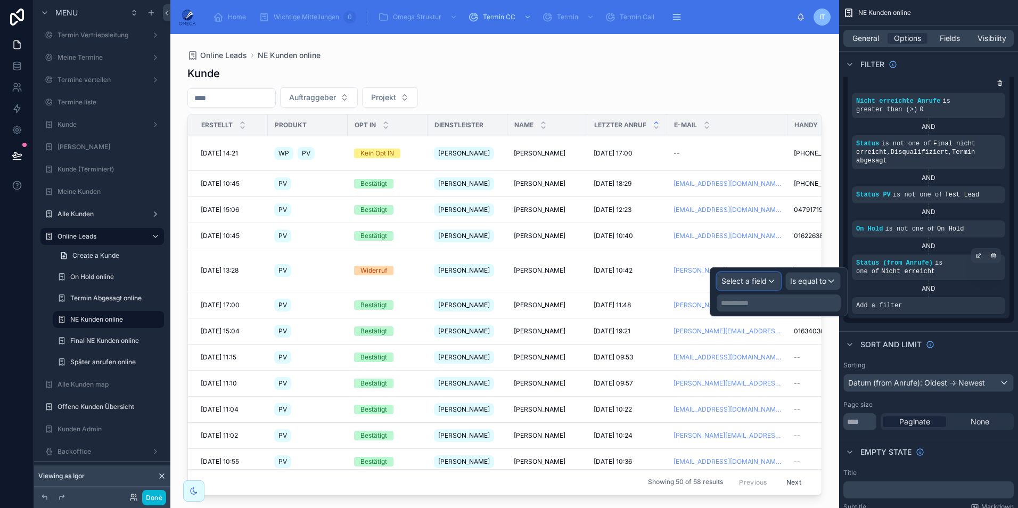
click at [769, 283] on div "Select a field" at bounding box center [748, 281] width 63 height 17
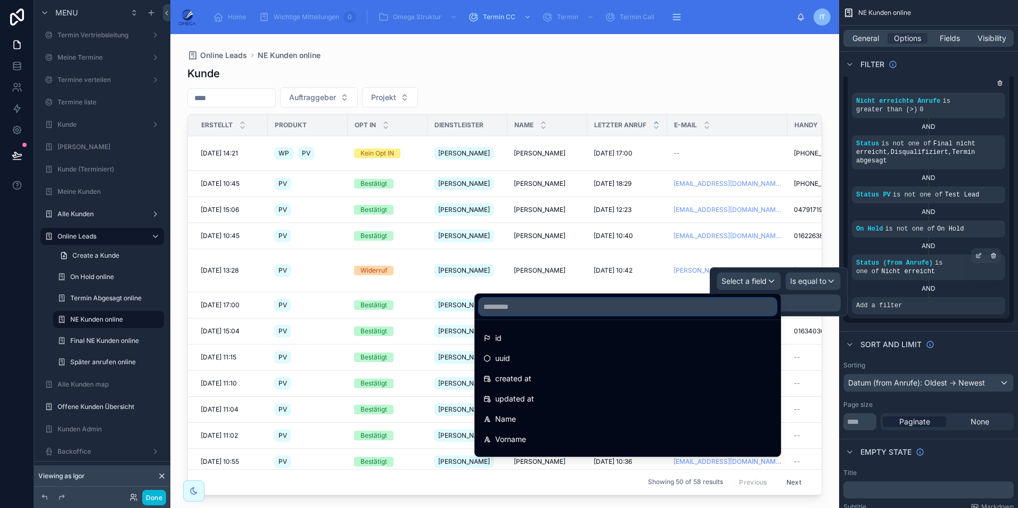
click at [644, 312] on input "text" at bounding box center [627, 306] width 297 height 17
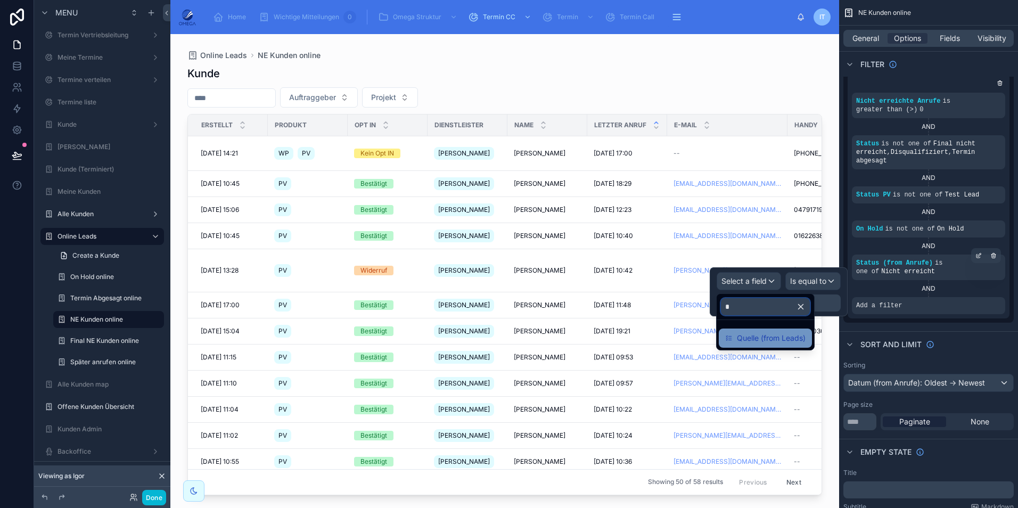
type input "*"
click at [745, 339] on span "Quelle (from Leads)" at bounding box center [771, 338] width 69 height 13
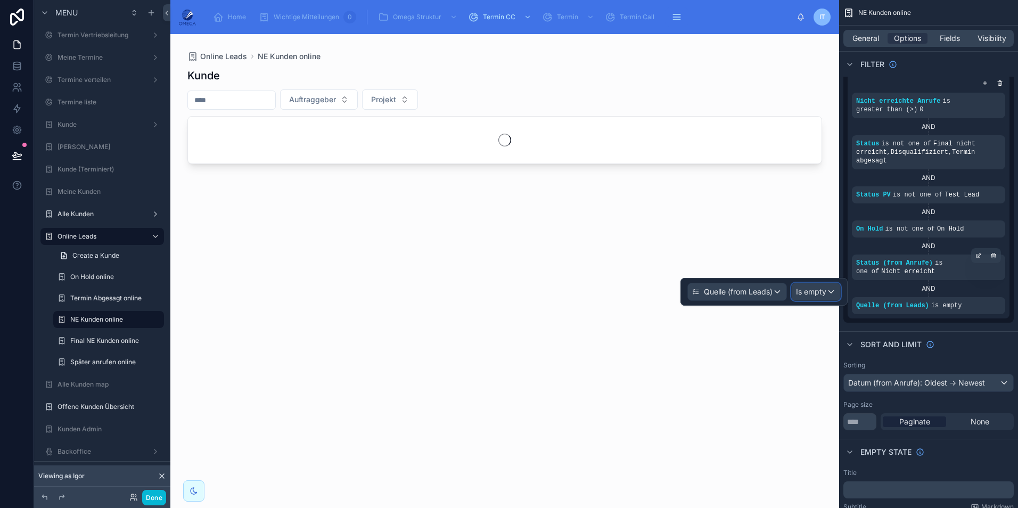
click at [817, 288] on span "Is empty" at bounding box center [811, 291] width 30 height 11
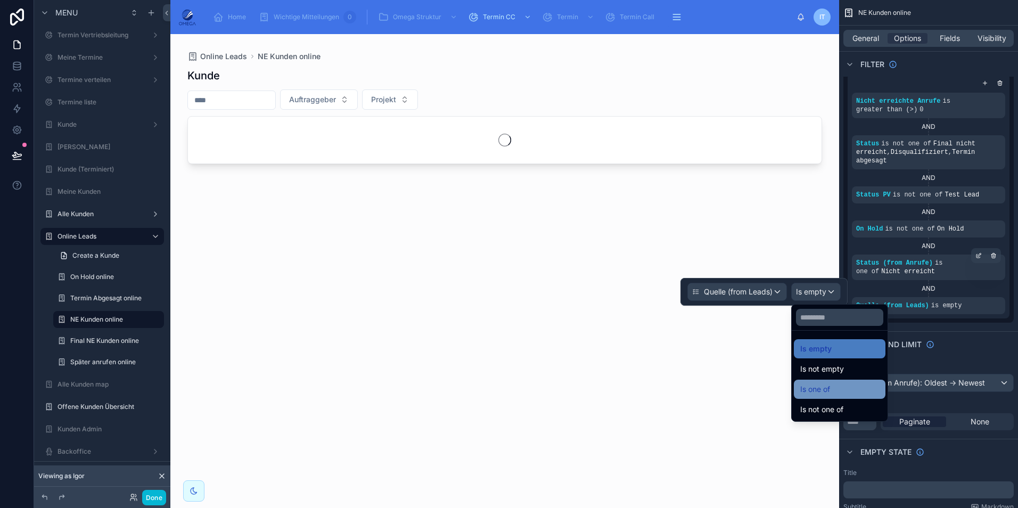
click at [836, 387] on div "Is one of" at bounding box center [839, 389] width 79 height 13
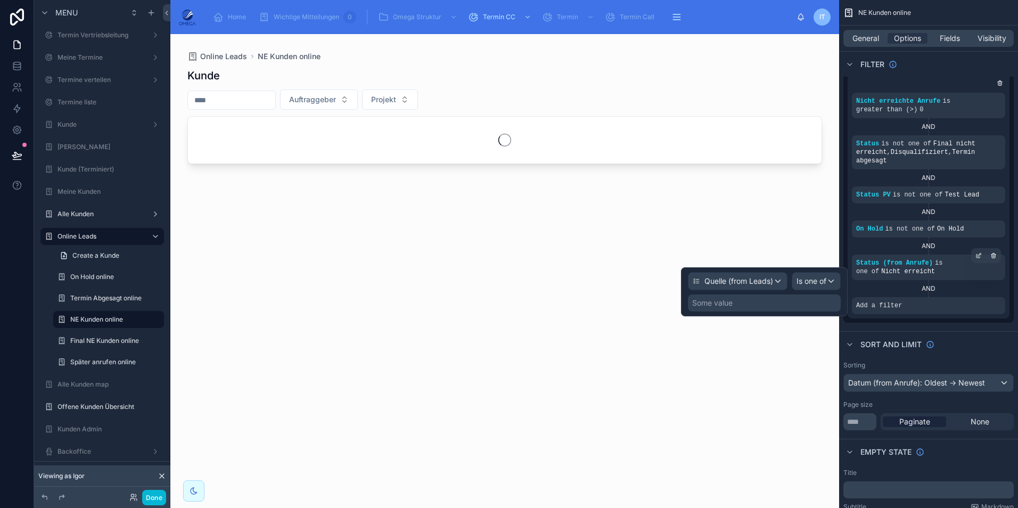
click at [770, 303] on div "Some value" at bounding box center [764, 302] width 153 height 17
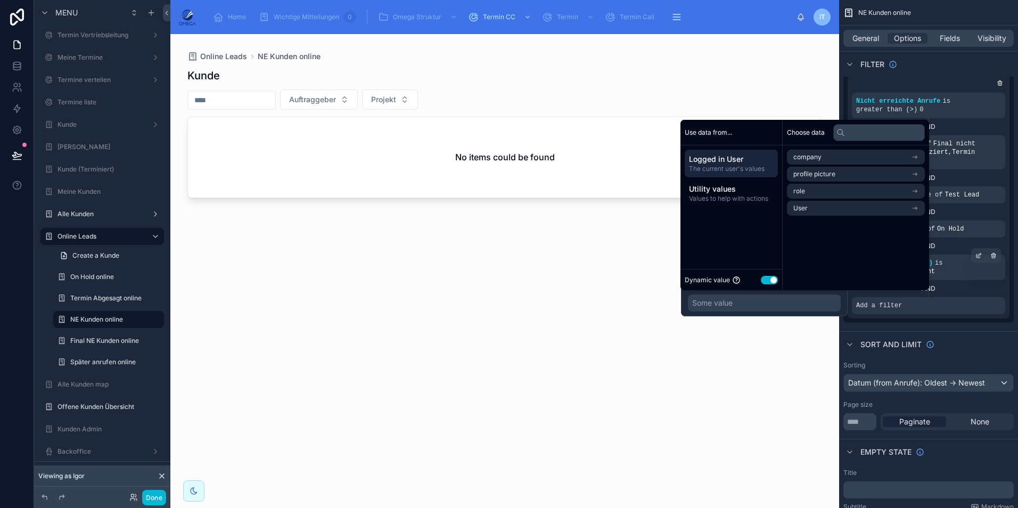
click at [772, 279] on button "Use setting" at bounding box center [769, 280] width 17 height 9
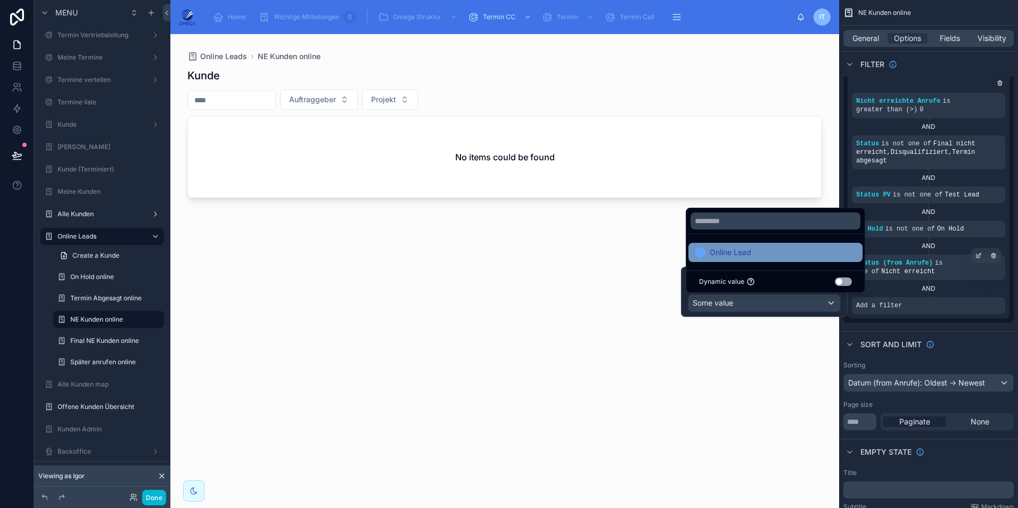
click at [778, 255] on div "Online Lead" at bounding box center [775, 252] width 161 height 13
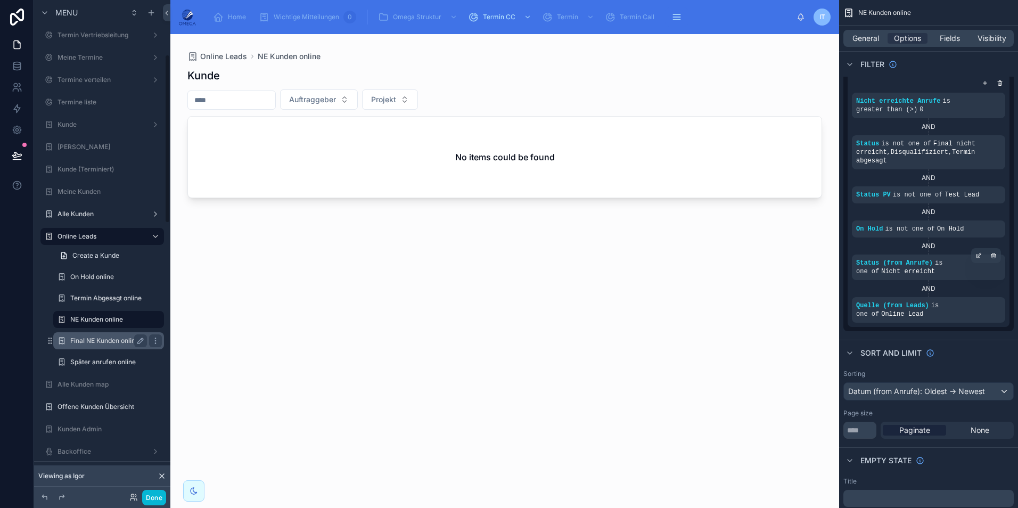
click at [115, 344] on label "Final NE Kunden online" at bounding box center [106, 340] width 72 height 9
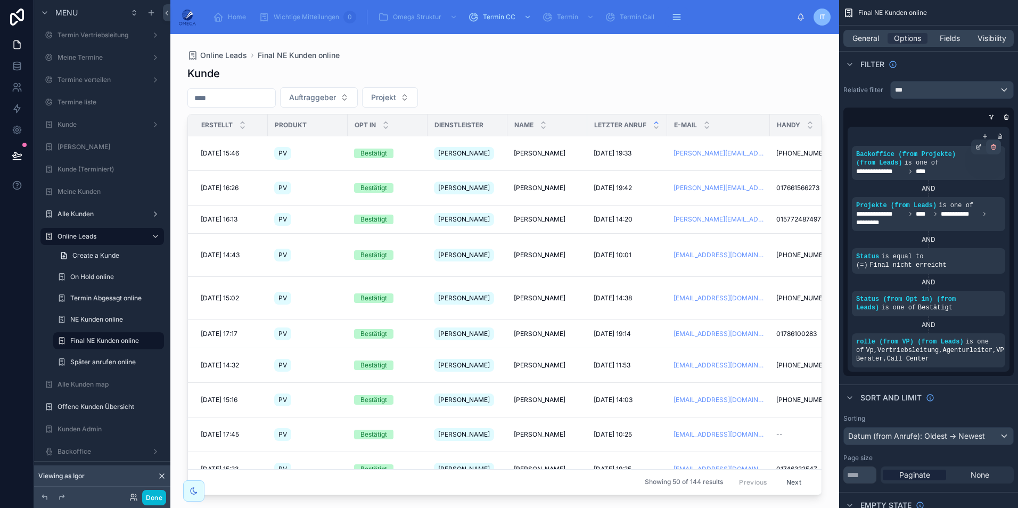
click at [996, 148] on div "scrollable content" at bounding box center [993, 146] width 15 height 15
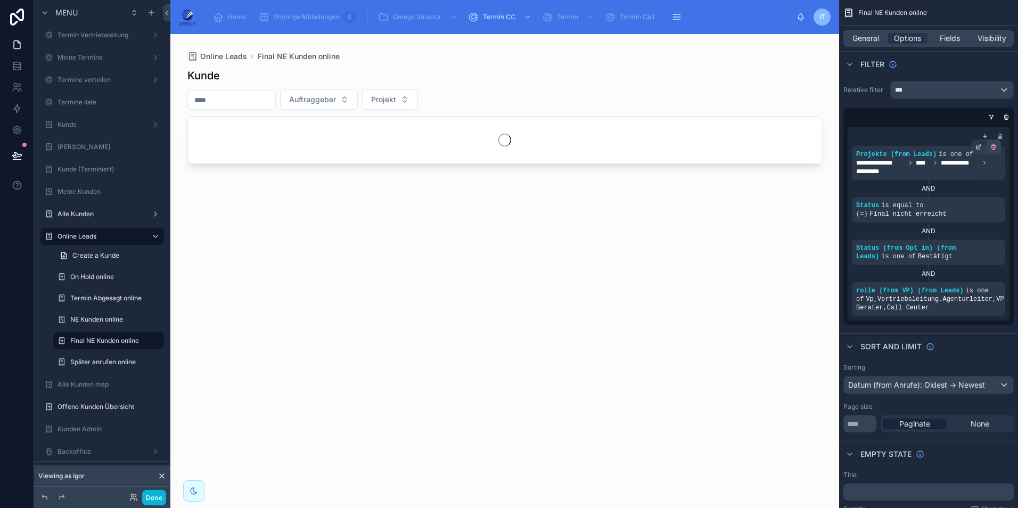
click at [992, 151] on div "scrollable content" at bounding box center [993, 146] width 15 height 15
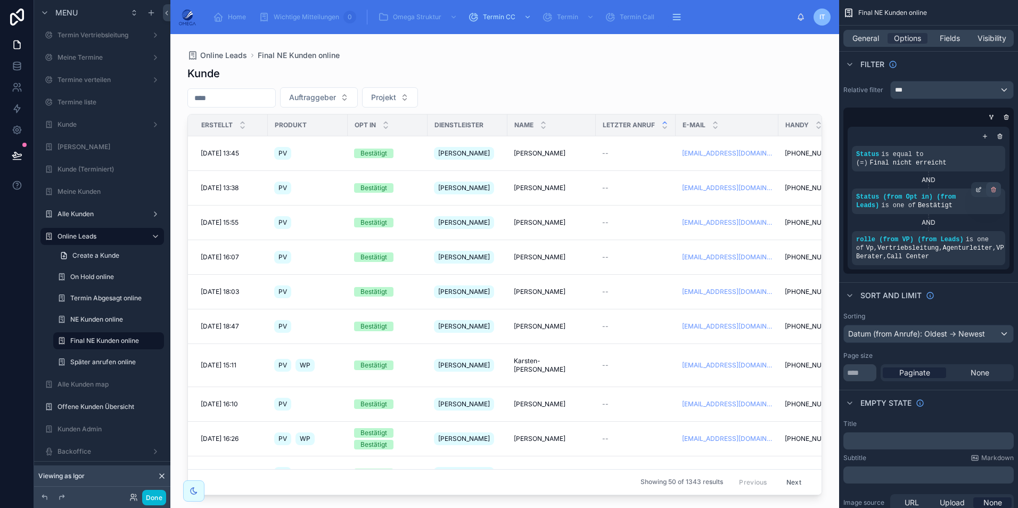
click at [992, 193] on div "scrollable content" at bounding box center [993, 189] width 15 height 15
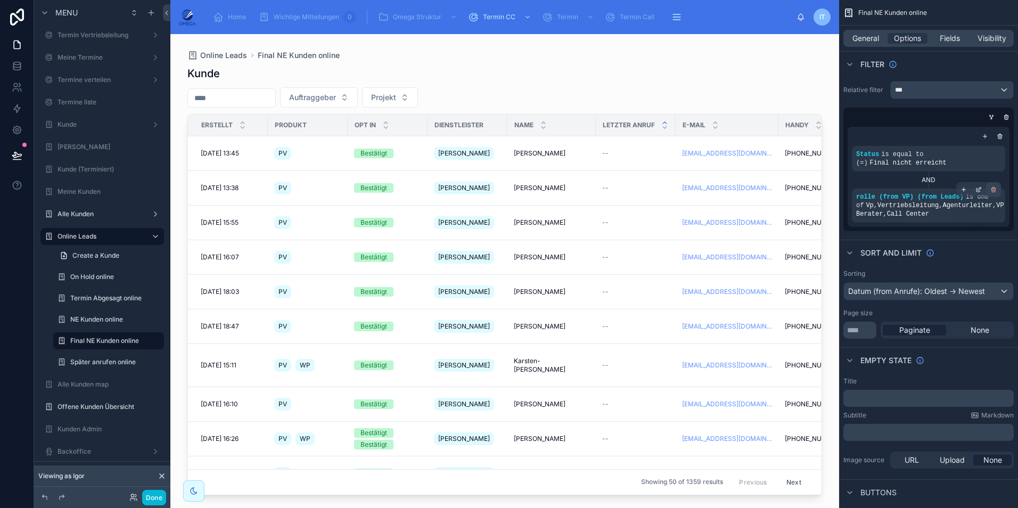
click at [993, 192] on icon "scrollable content" at bounding box center [994, 190] width 4 height 4
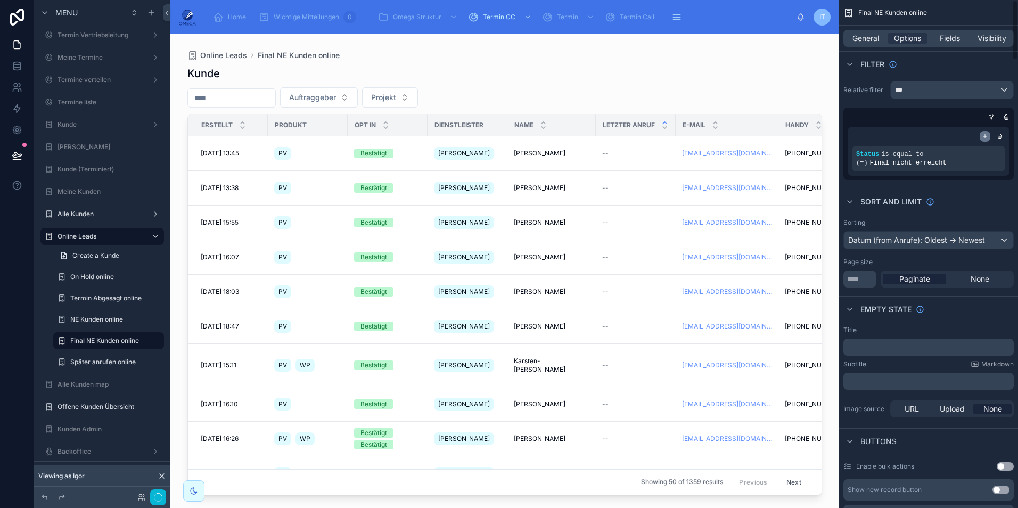
click at [984, 135] on icon "scrollable content" at bounding box center [984, 136] width 6 height 6
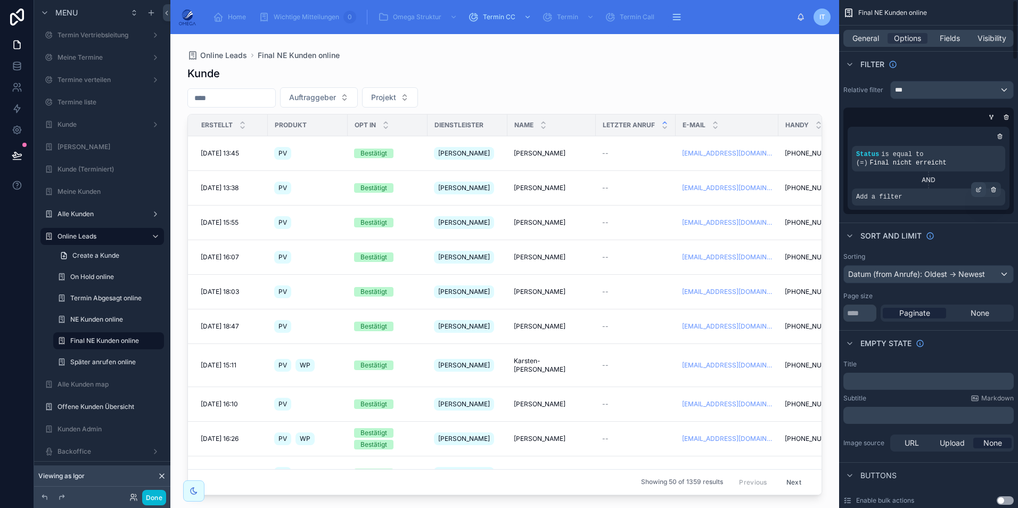
click at [976, 189] on icon "scrollable content" at bounding box center [978, 189] width 6 height 6
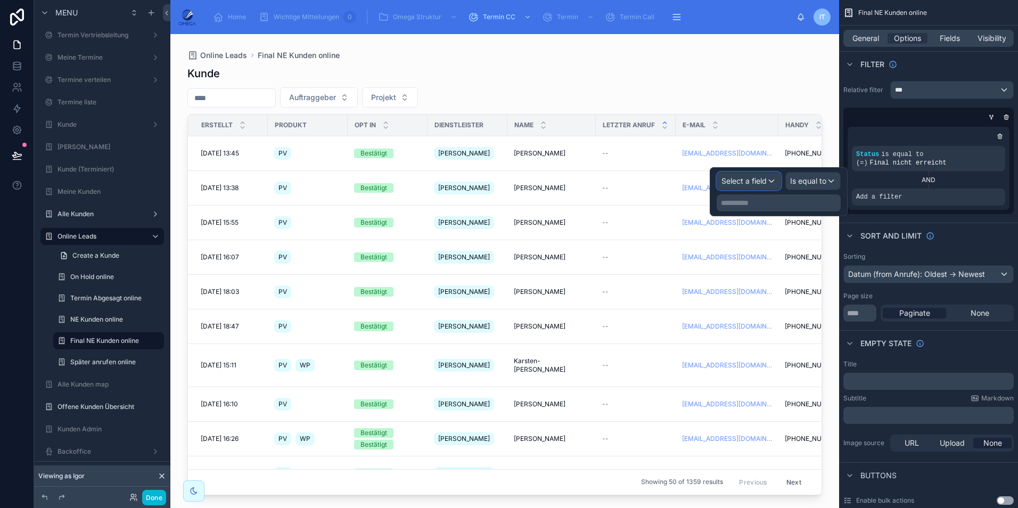
click at [755, 185] on span "Select a field" at bounding box center [743, 180] width 45 height 9
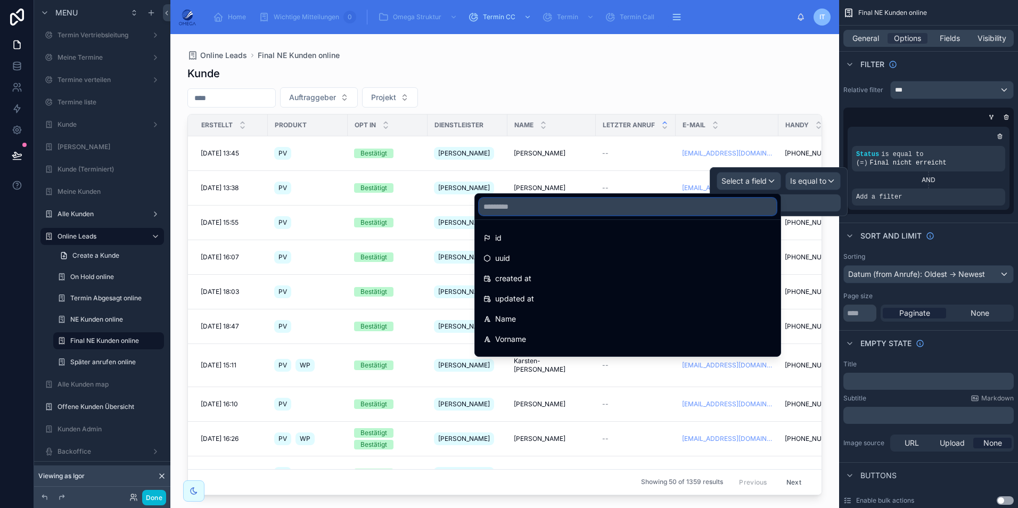
click at [598, 210] on input "text" at bounding box center [627, 206] width 297 height 17
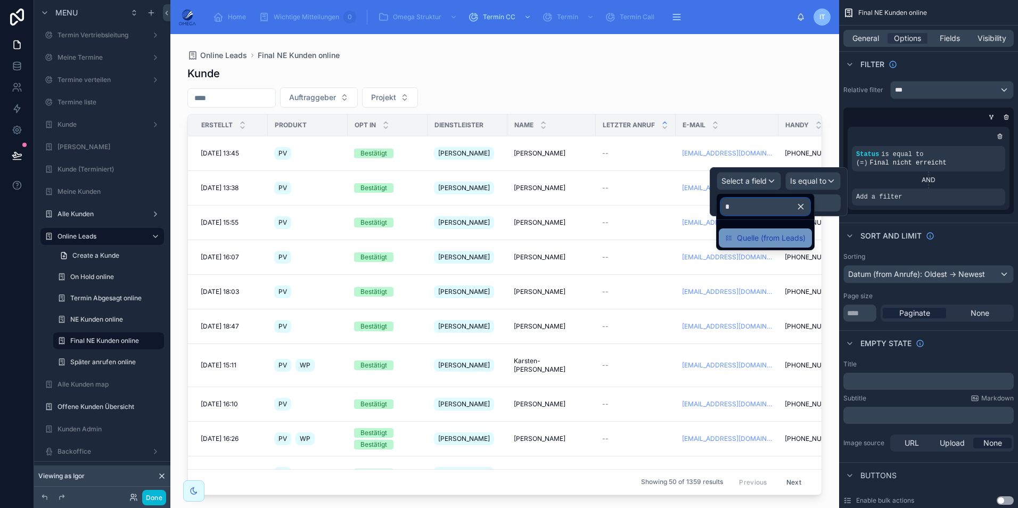
type input "*"
click at [756, 242] on span "Quelle (from Leads)" at bounding box center [771, 238] width 69 height 13
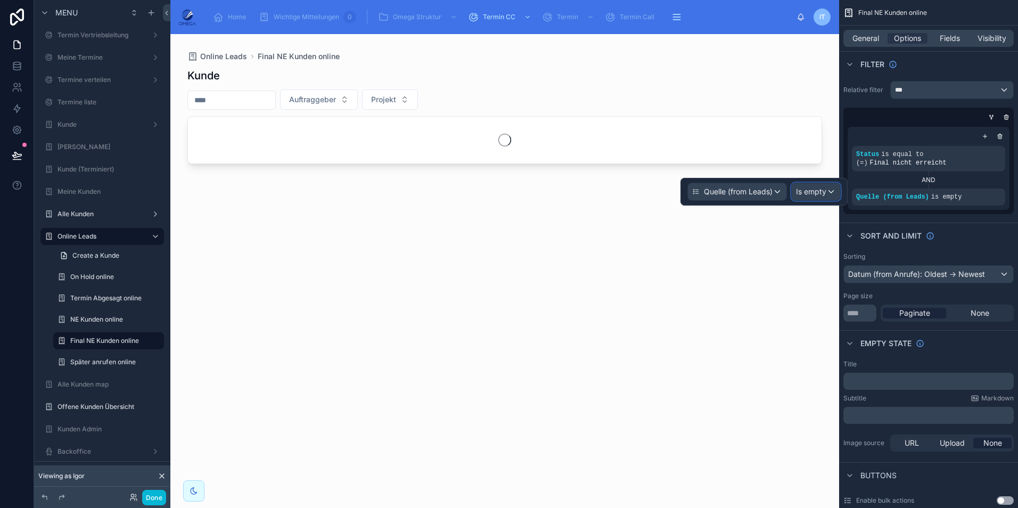
click at [815, 196] on span "Is empty" at bounding box center [811, 191] width 30 height 11
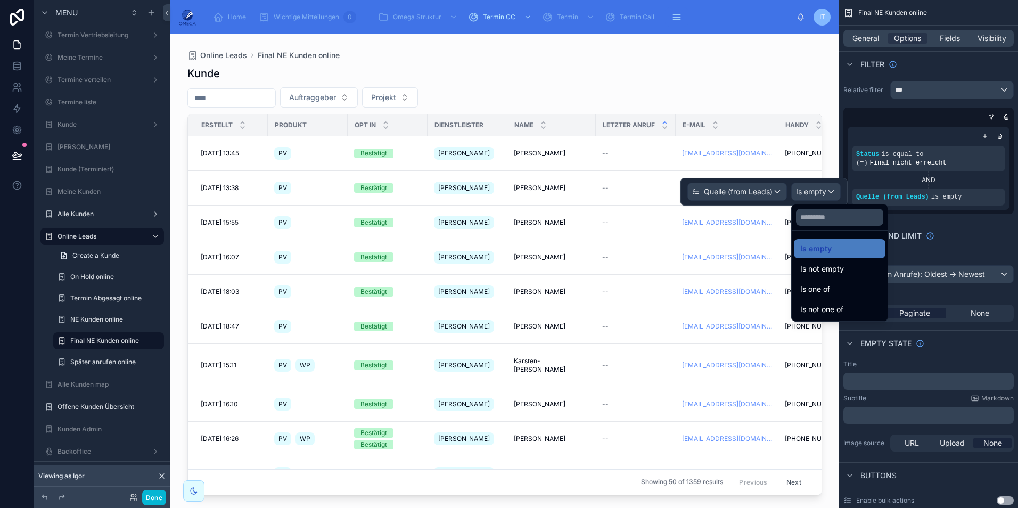
click at [824, 285] on span "Is one of" at bounding box center [815, 289] width 30 height 13
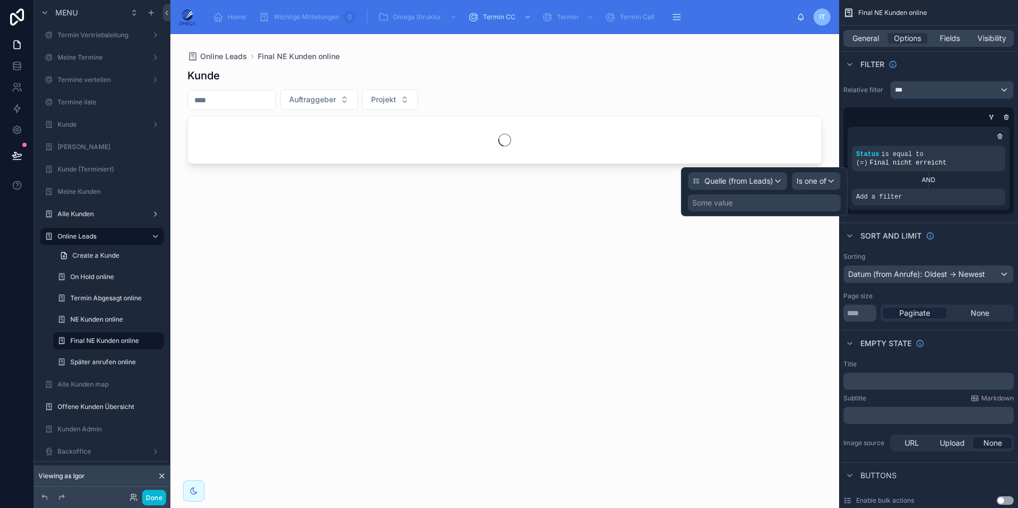
click at [761, 210] on div "Some value" at bounding box center [764, 202] width 153 height 17
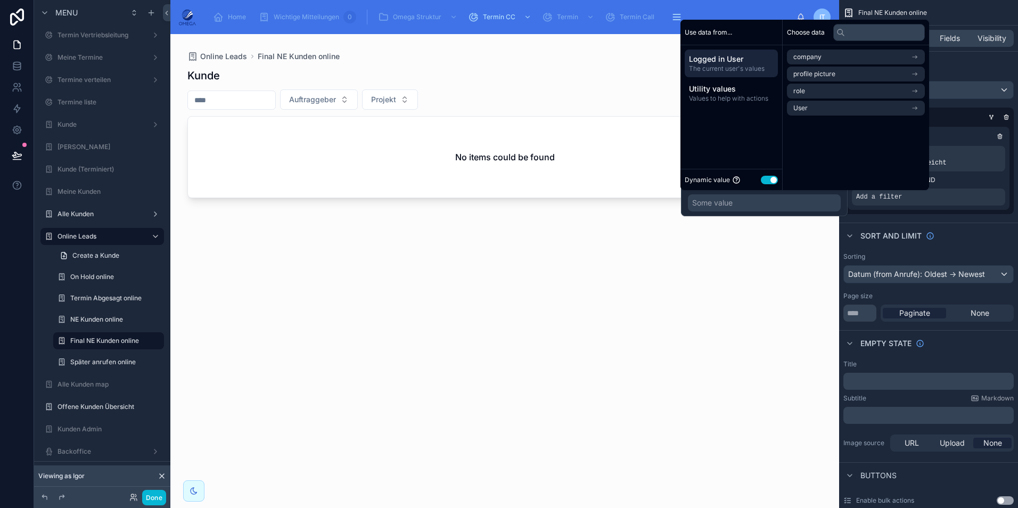
click at [767, 181] on button "Use setting" at bounding box center [769, 180] width 17 height 9
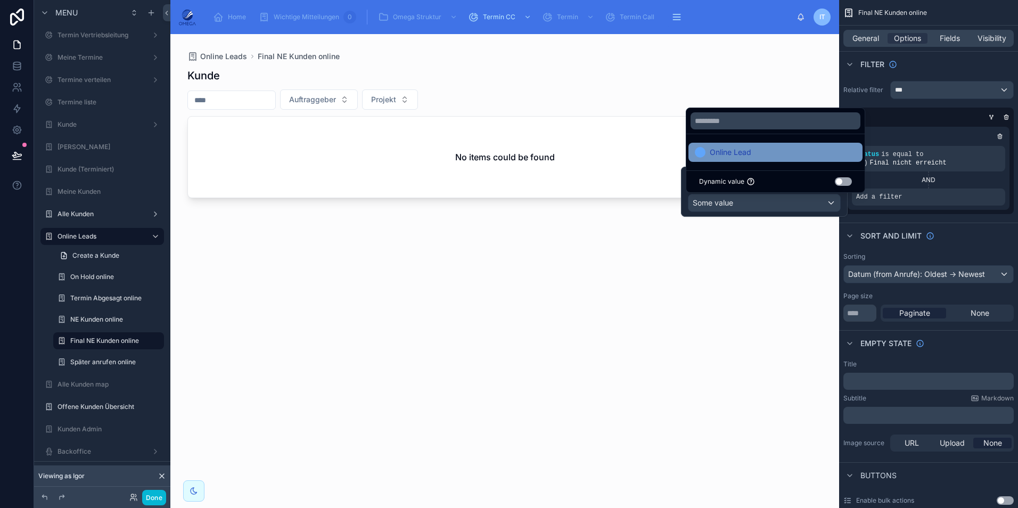
click at [760, 154] on div "Online Lead" at bounding box center [775, 152] width 161 height 13
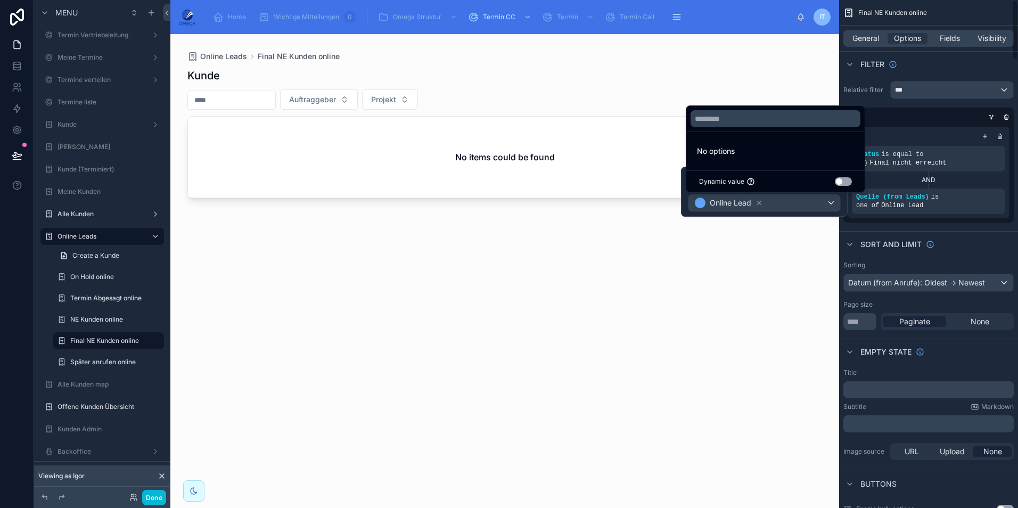
click at [977, 231] on div "Sort And Limit" at bounding box center [928, 244] width 179 height 26
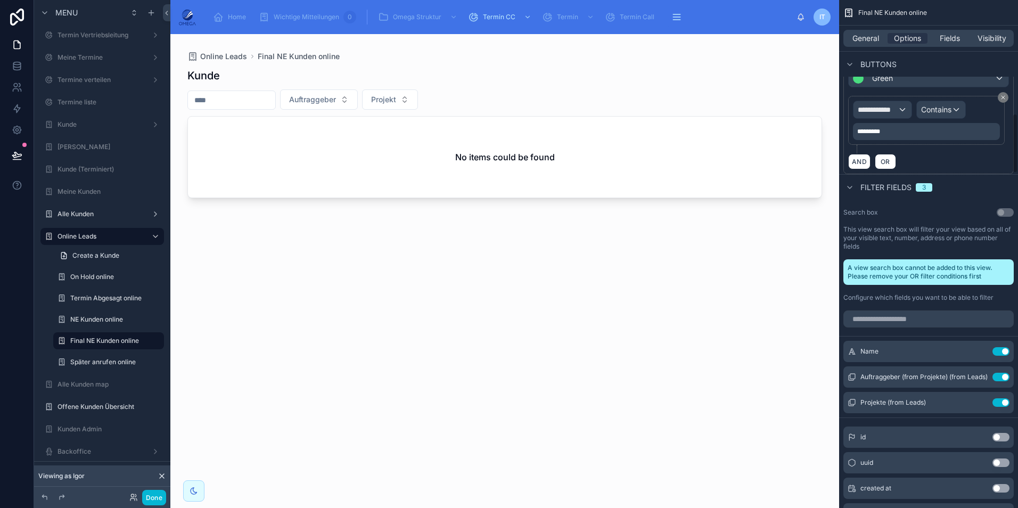
scroll to position [958, 0]
click at [996, 372] on button "Use setting" at bounding box center [1000, 376] width 17 height 9
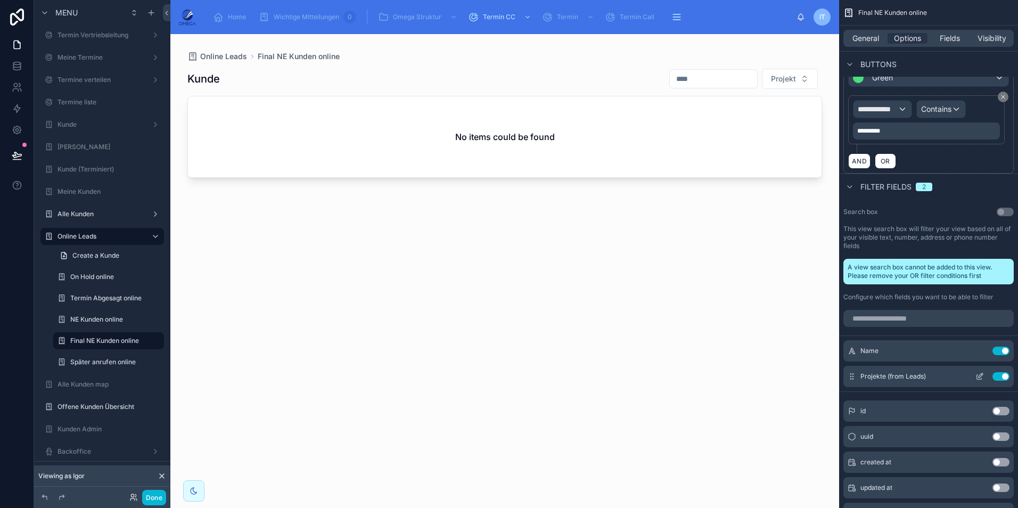
click at [1000, 372] on button "Use setting" at bounding box center [1000, 376] width 17 height 9
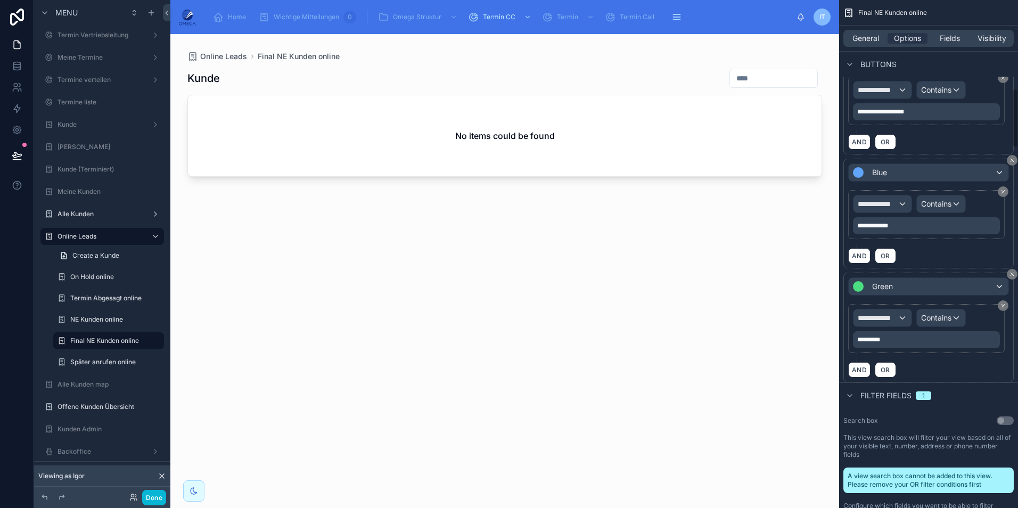
scroll to position [745, 0]
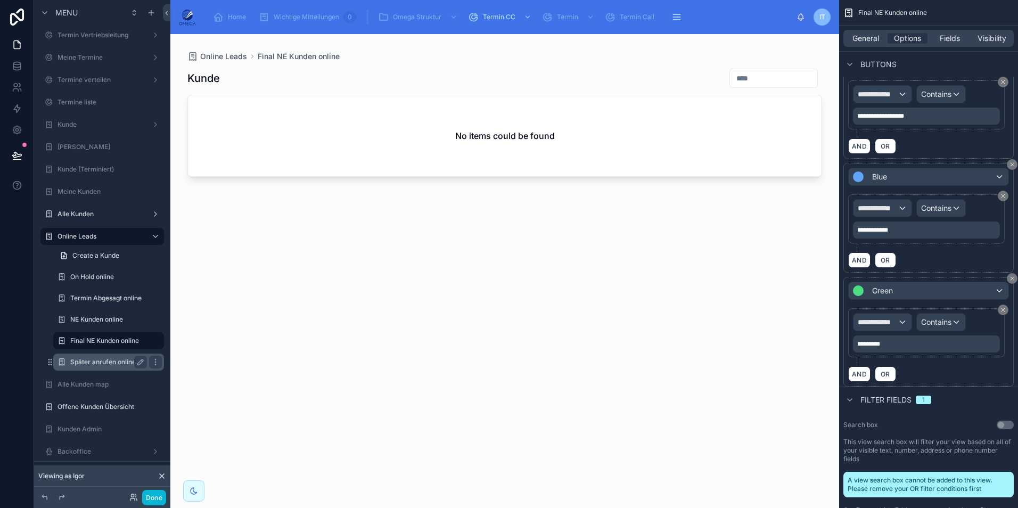
click at [114, 360] on label "Später anrufen online" at bounding box center [106, 362] width 72 height 9
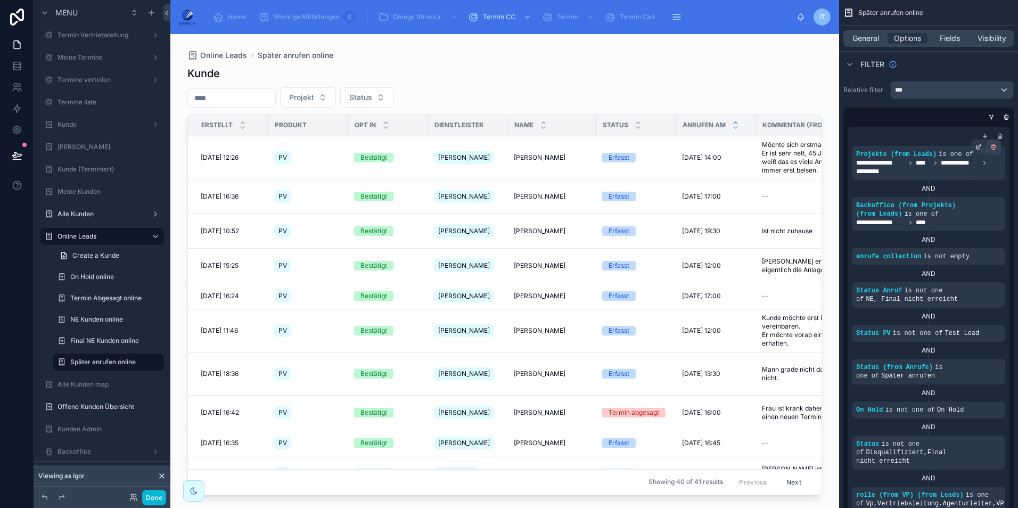
click at [992, 146] on icon "scrollable content" at bounding box center [993, 146] width 4 height 0
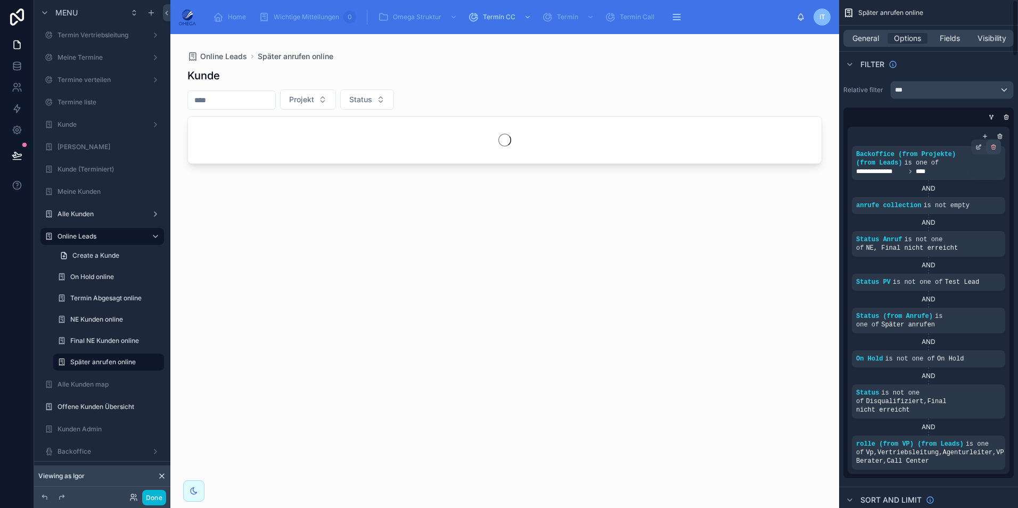
click at [995, 146] on icon "scrollable content" at bounding box center [994, 148] width 4 height 4
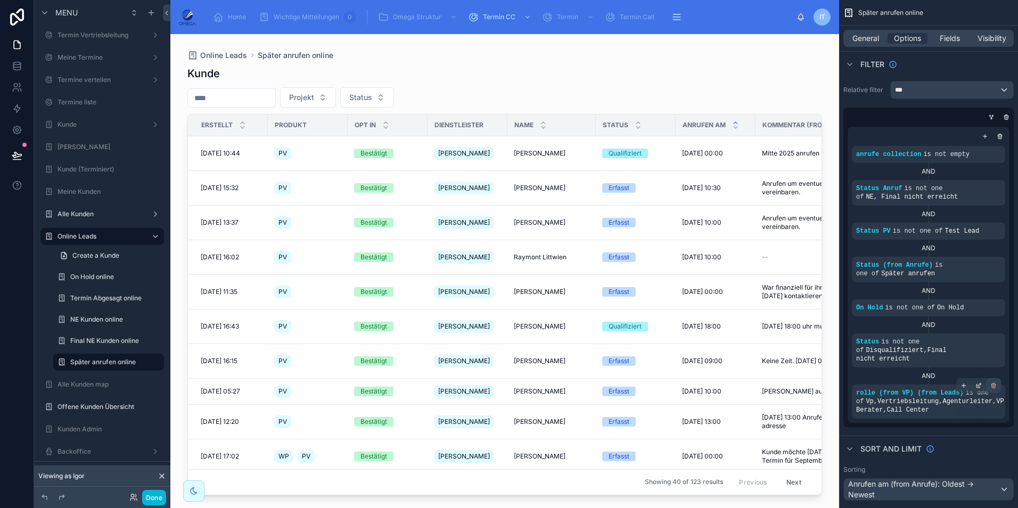
click at [995, 382] on icon "scrollable content" at bounding box center [993, 385] width 6 height 6
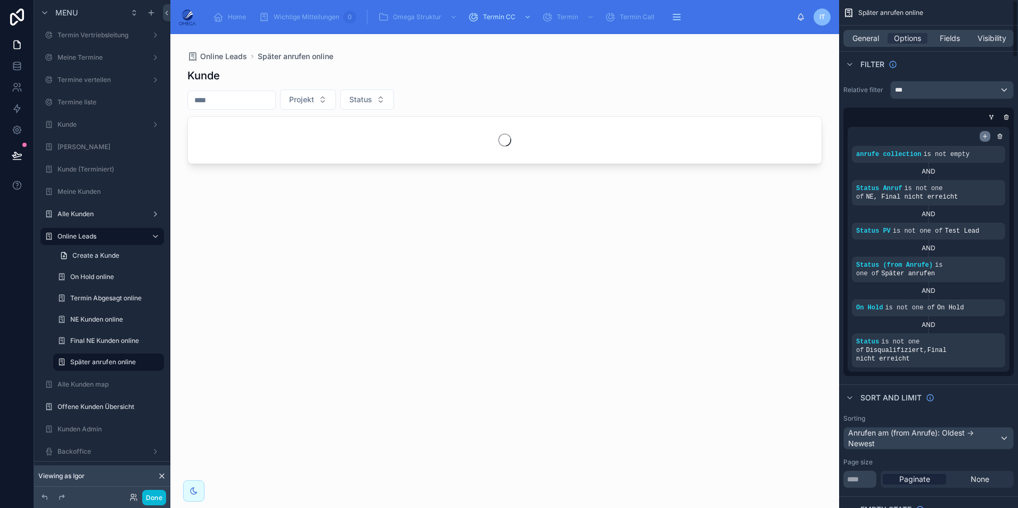
click at [985, 137] on icon "scrollable content" at bounding box center [984, 136] width 6 height 6
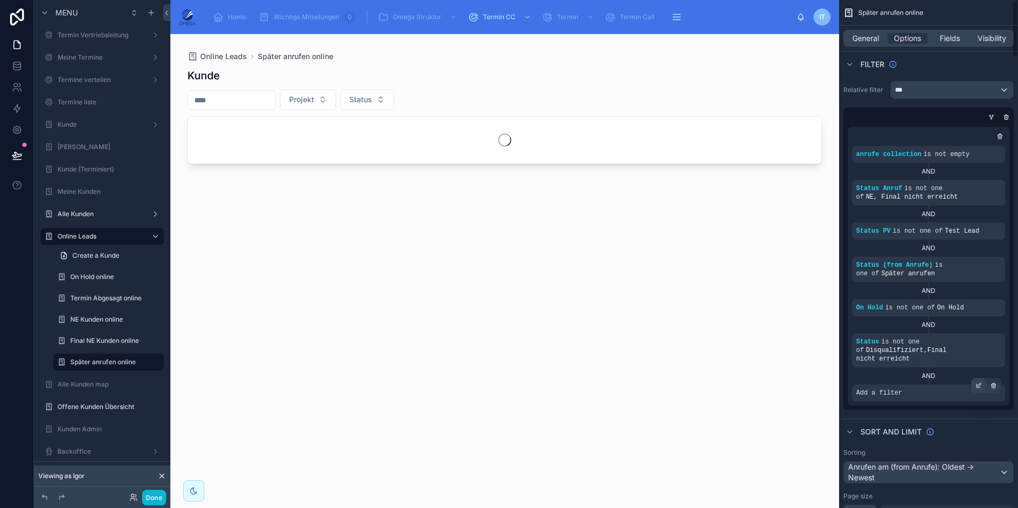
click at [975, 380] on div "scrollable content" at bounding box center [978, 385] width 15 height 15
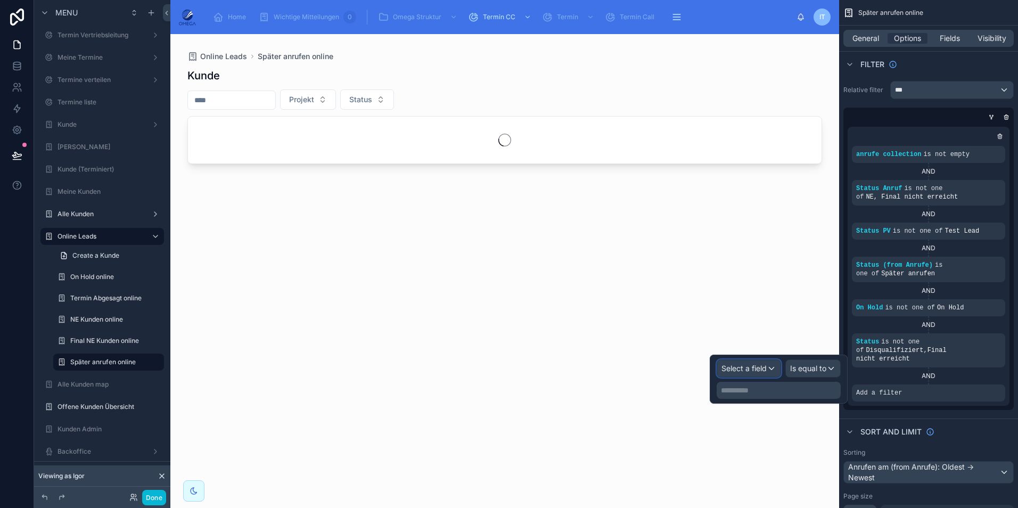
click at [766, 369] on div "Select a field" at bounding box center [748, 368] width 63 height 17
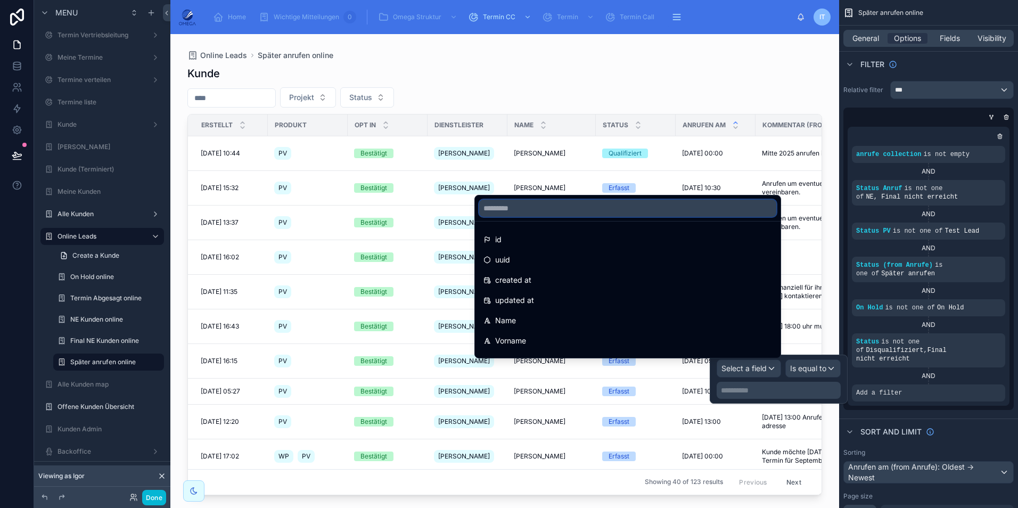
click at [570, 212] on input "text" at bounding box center [627, 208] width 297 height 17
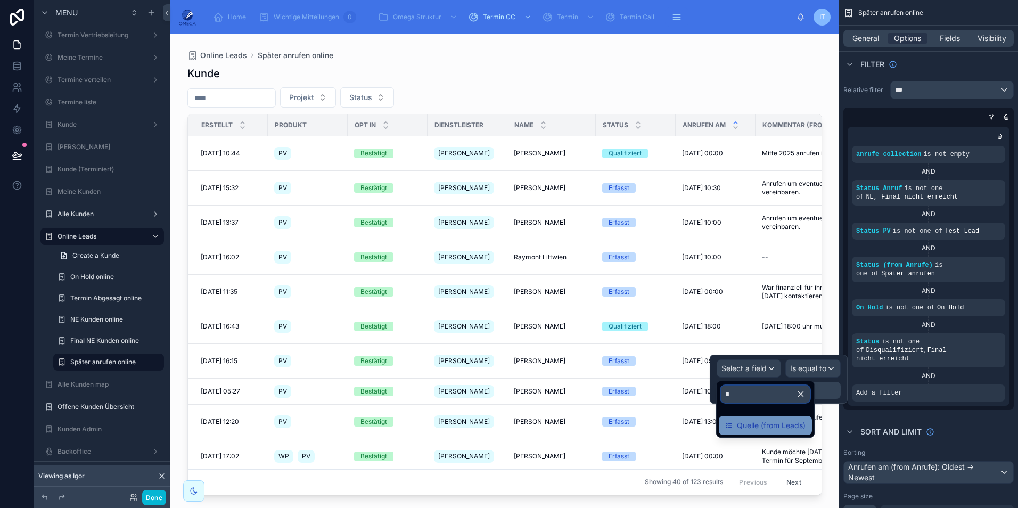
type input "*"
click at [768, 418] on div "Quelle (from Leads)" at bounding box center [765, 425] width 93 height 19
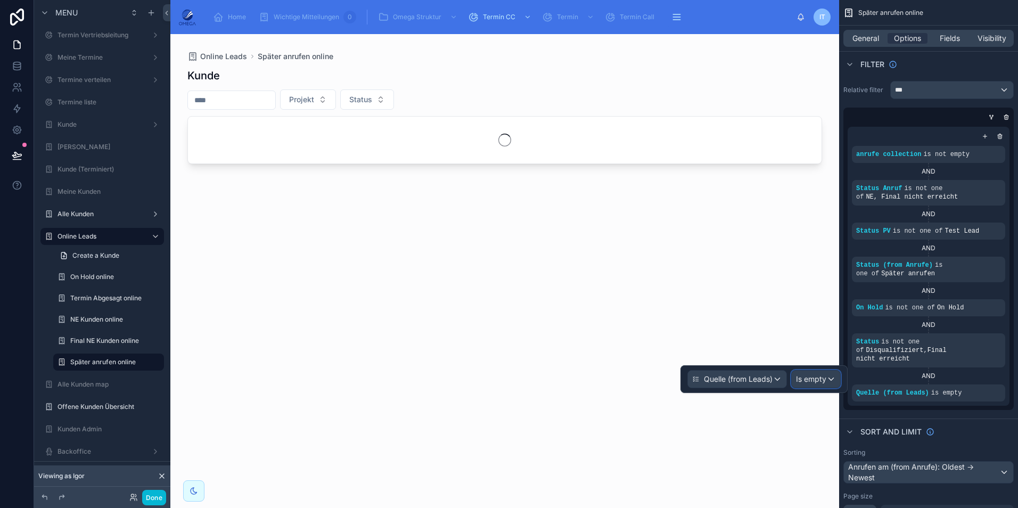
click at [815, 384] on div "Is empty" at bounding box center [815, 378] width 48 height 17
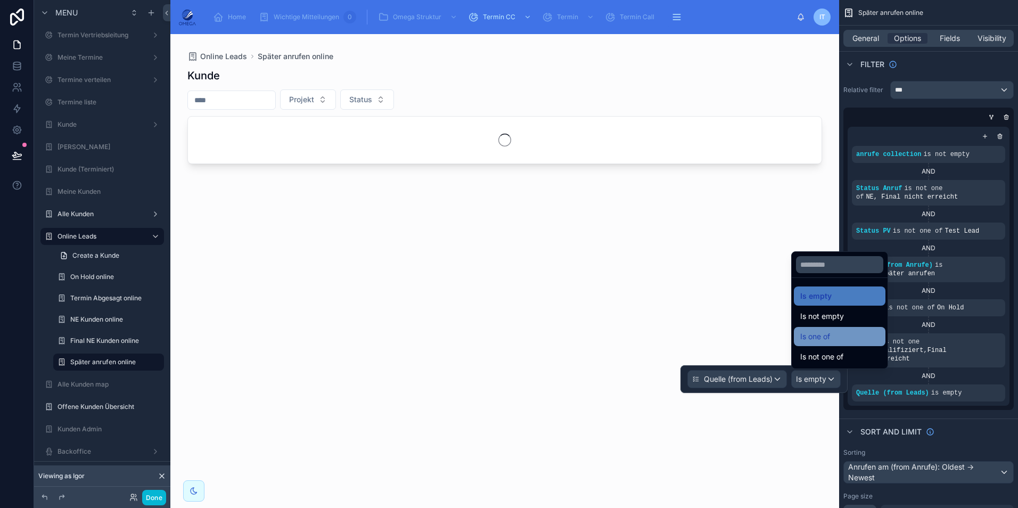
click at [827, 344] on div "Is one of" at bounding box center [840, 336] width 92 height 19
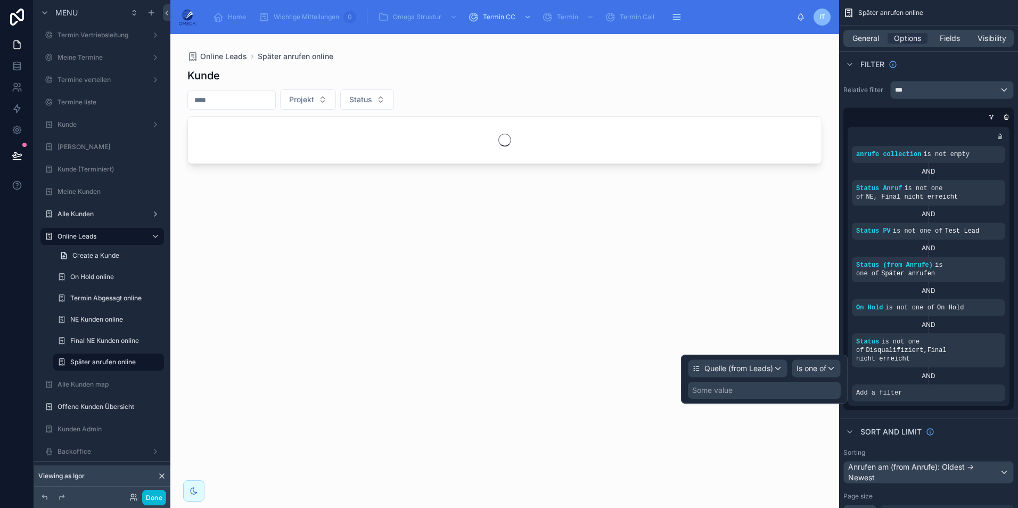
click at [786, 386] on div "Some value" at bounding box center [764, 390] width 153 height 17
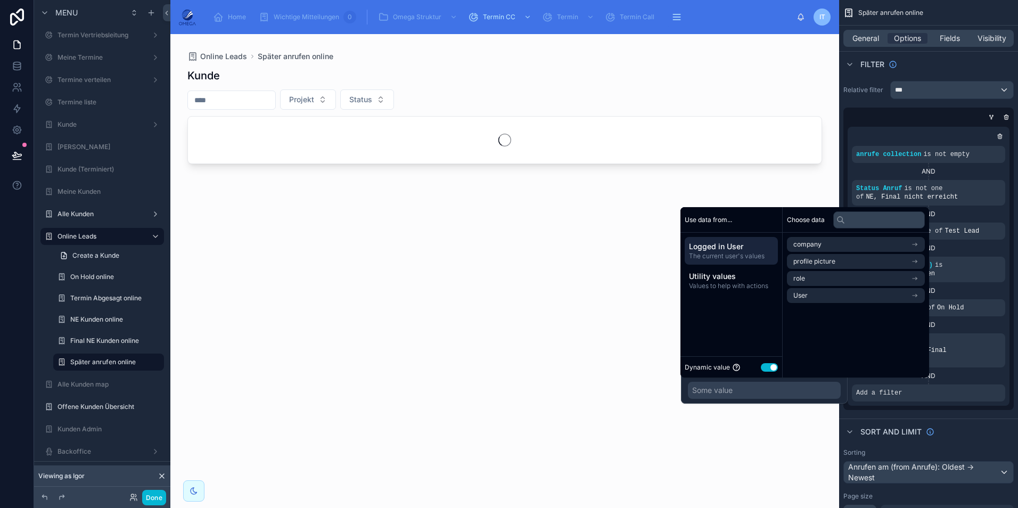
click at [769, 365] on button "Use setting" at bounding box center [769, 367] width 17 height 9
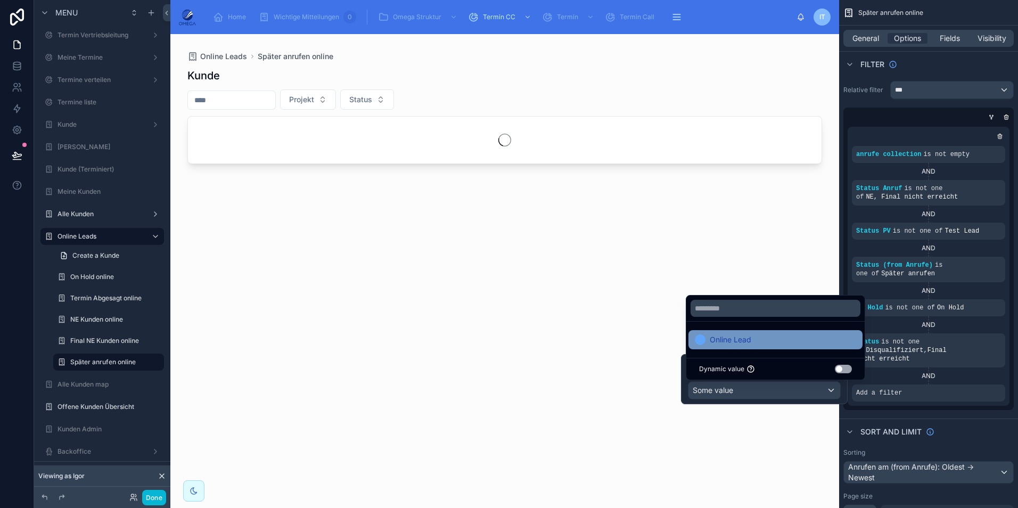
click at [755, 339] on div "Online Lead" at bounding box center [775, 339] width 161 height 13
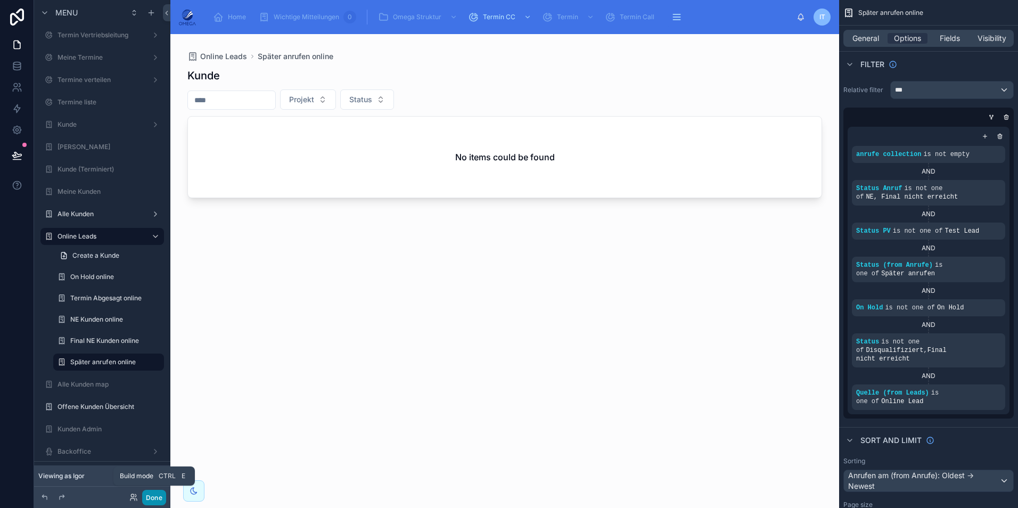
click at [159, 494] on button "Done" at bounding box center [154, 497] width 24 height 15
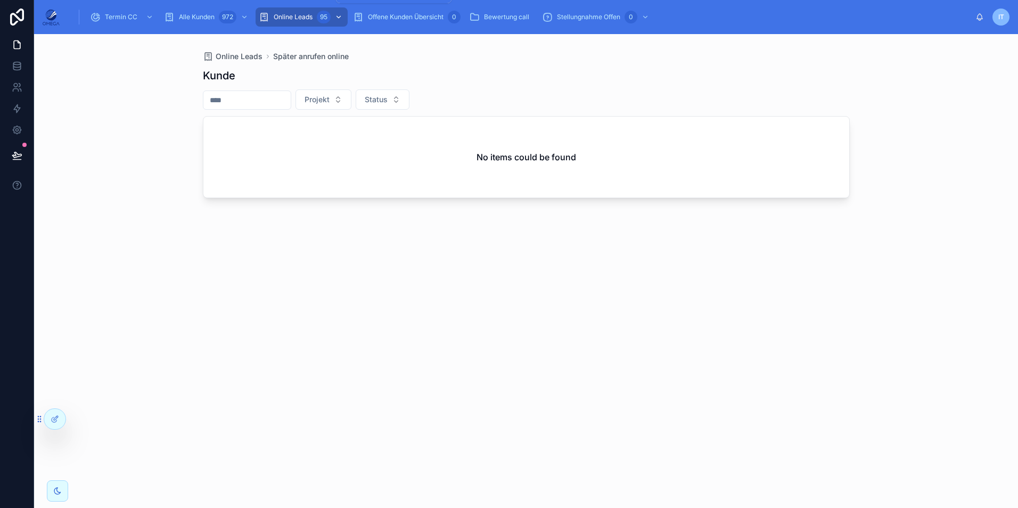
click at [293, 18] on span "Online Leads" at bounding box center [293, 17] width 39 height 9
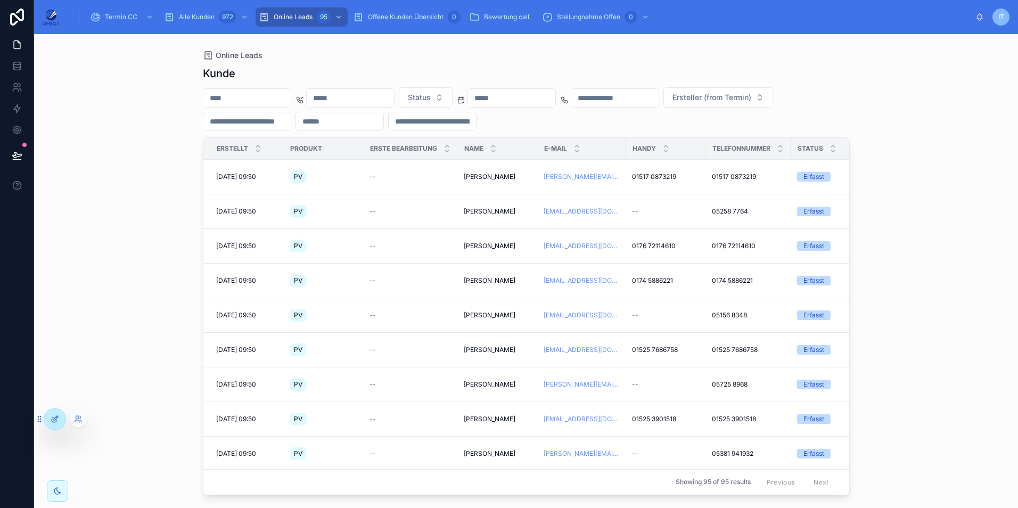
click at [56, 420] on icon at bounding box center [54, 419] width 5 height 5
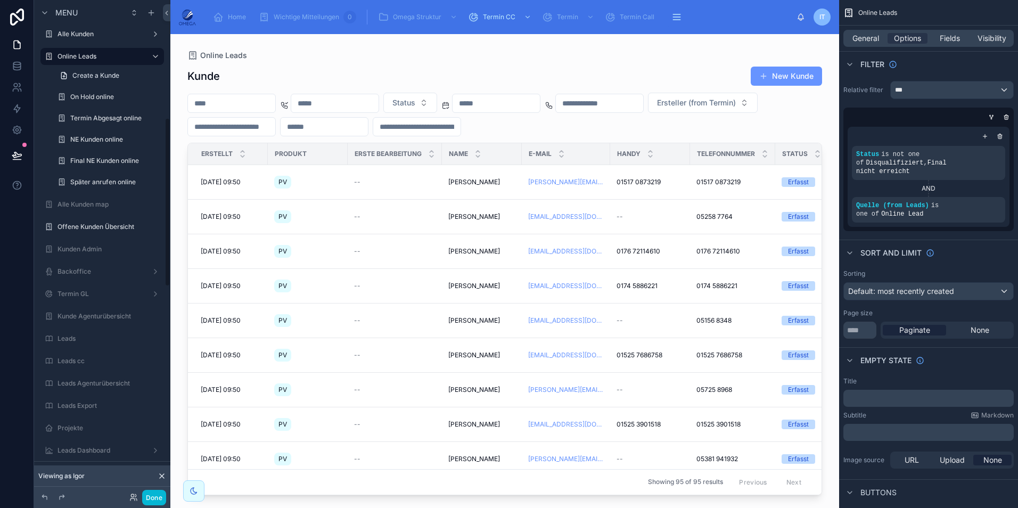
scroll to position [319, 0]
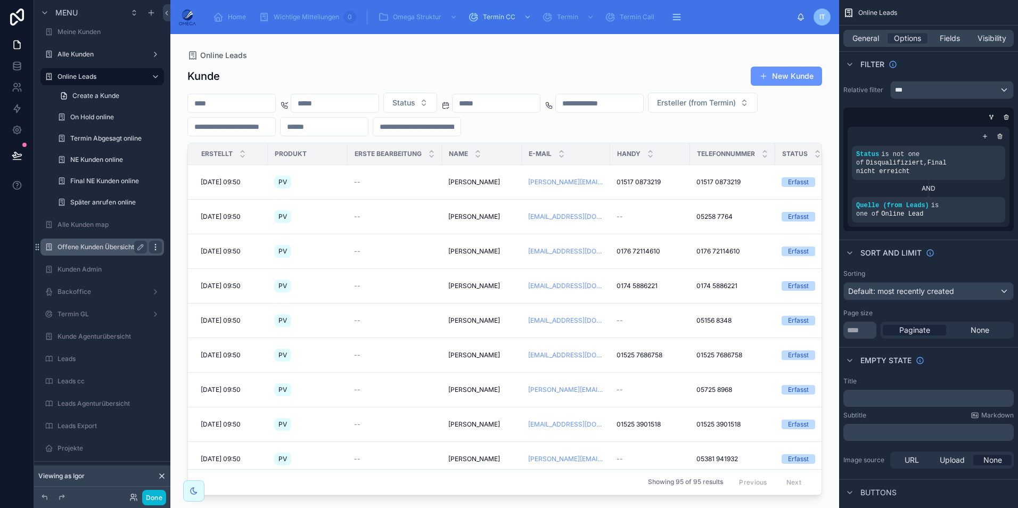
click at [154, 248] on icon "scrollable content" at bounding box center [155, 247] width 9 height 9
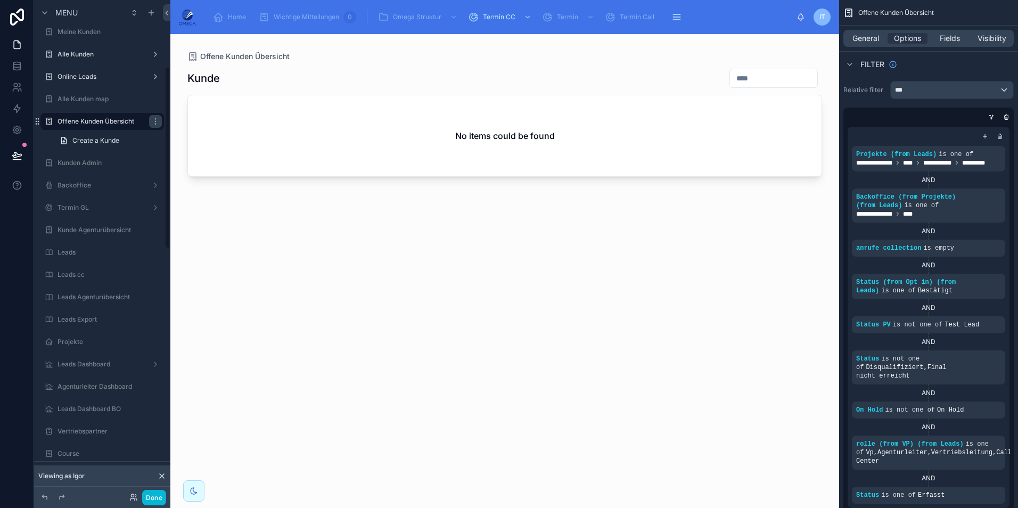
scroll to position [182, 0]
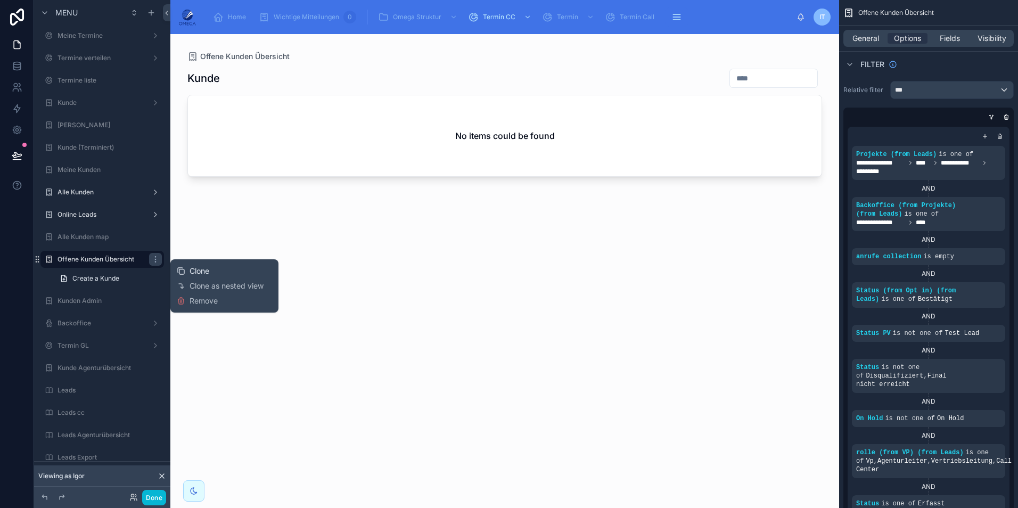
click at [194, 269] on span "Clone" at bounding box center [199, 271] width 20 height 11
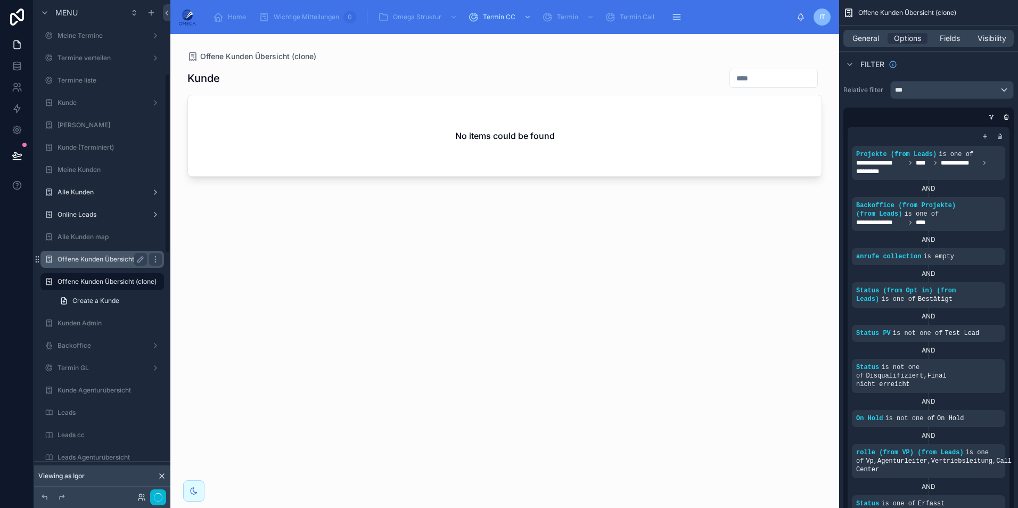
scroll to position [204, 0]
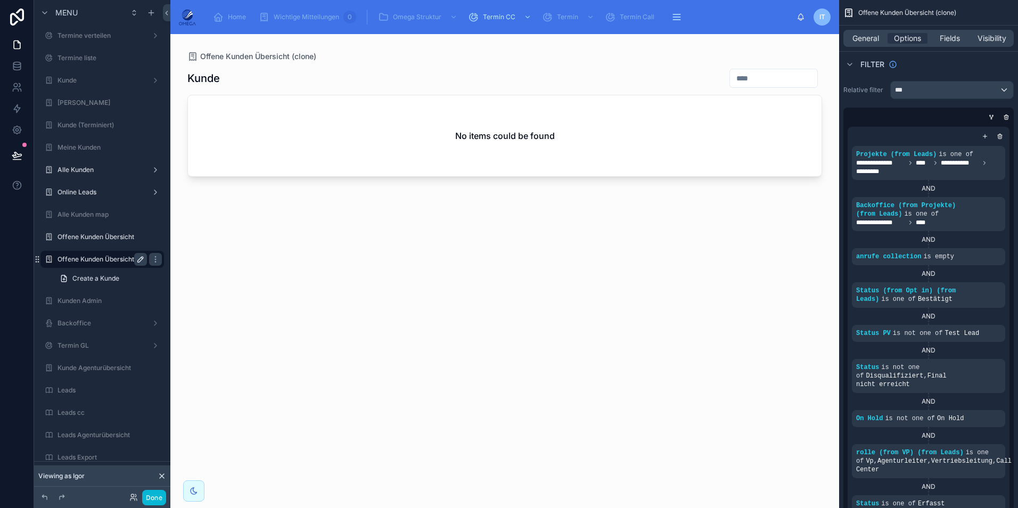
click at [141, 258] on icon "scrollable content" at bounding box center [140, 259] width 9 height 9
click at [114, 259] on input "**********" at bounding box center [93, 259] width 72 height 13
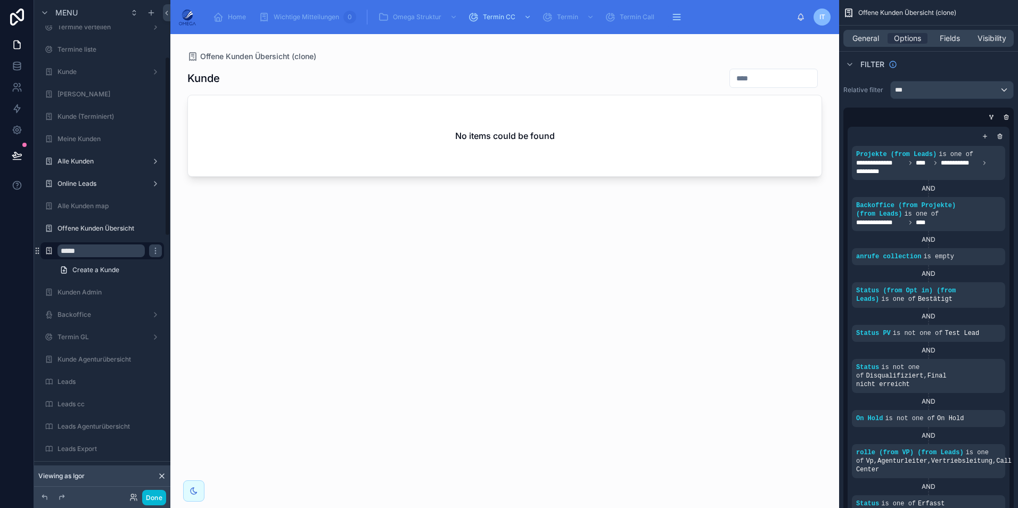
scroll to position [213, 0]
type input "*****"
click at [151, 254] on icon "scrollable content" at bounding box center [155, 250] width 9 height 9
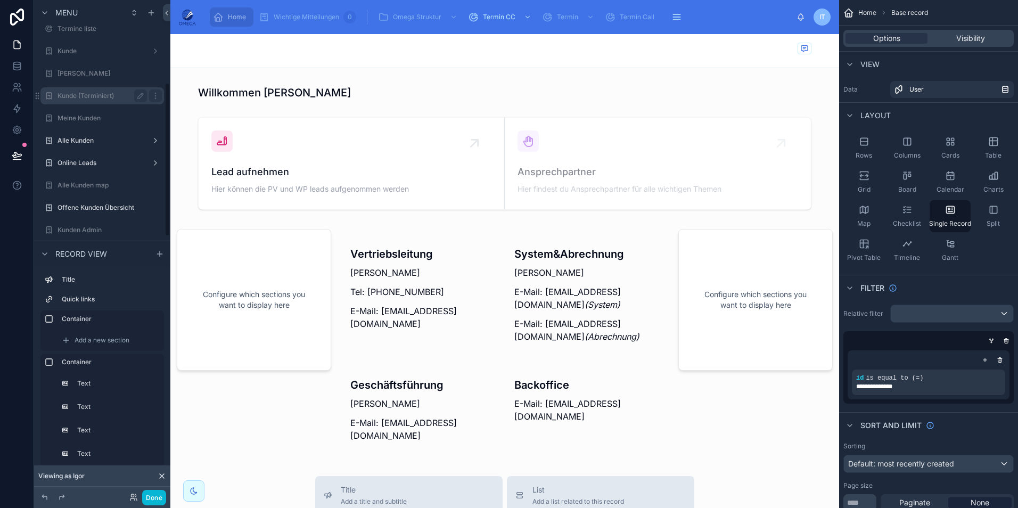
scroll to position [266, 0]
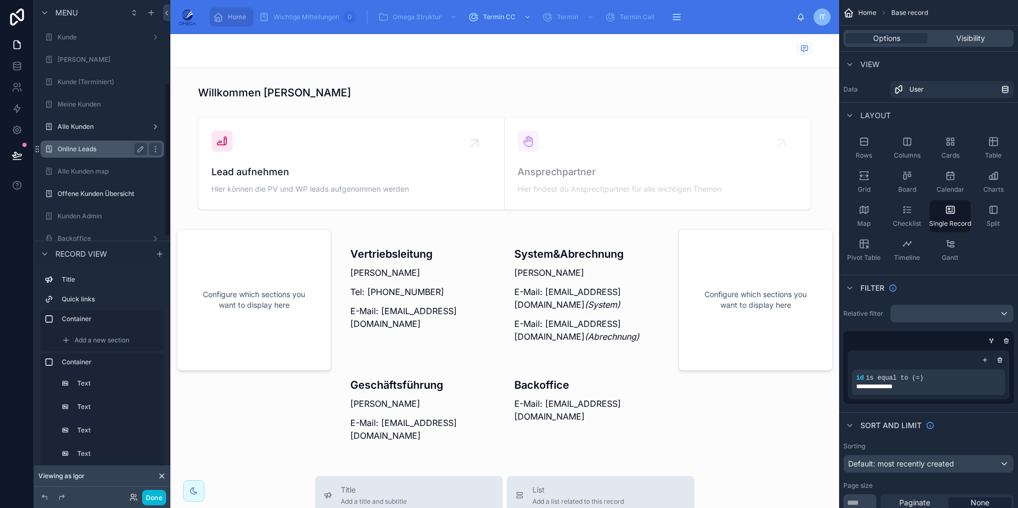
click at [85, 154] on div "Online Leads" at bounding box center [101, 149] width 89 height 13
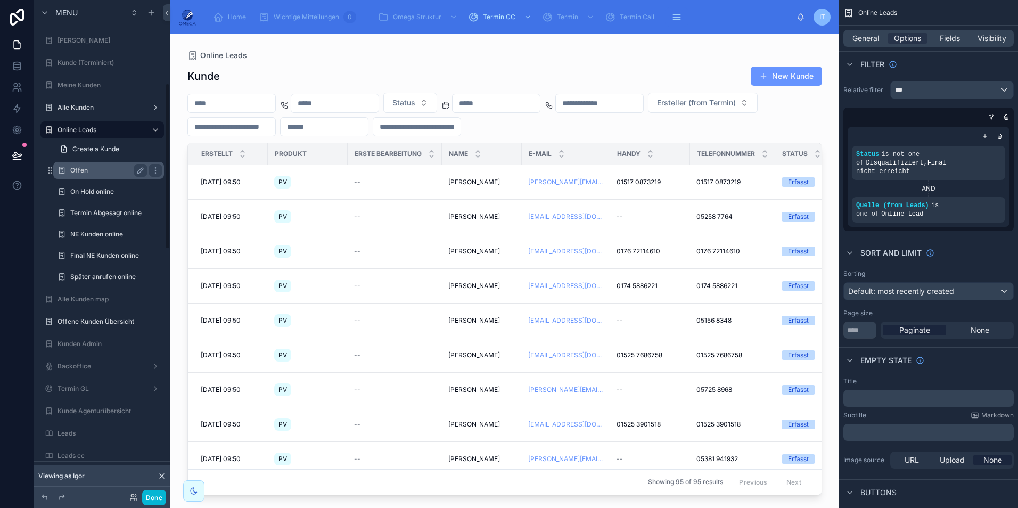
scroll to position [247, 0]
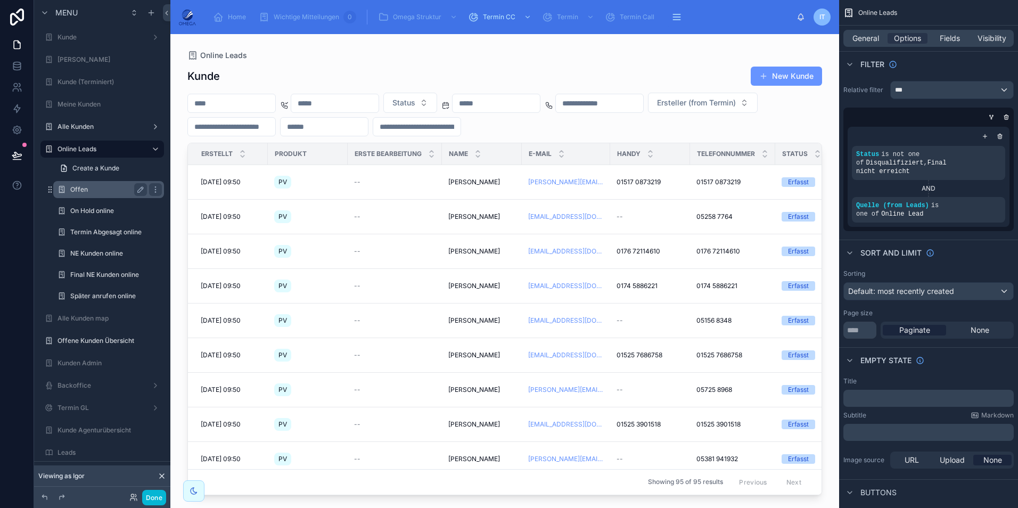
click at [93, 190] on label "Offen" at bounding box center [106, 189] width 72 height 9
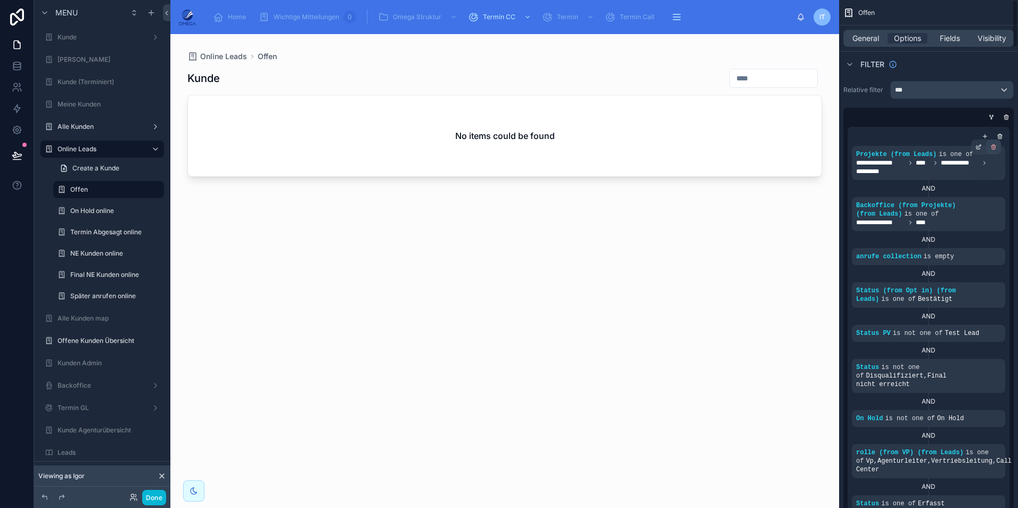
click at [993, 149] on icon "scrollable content" at bounding box center [994, 148] width 4 height 4
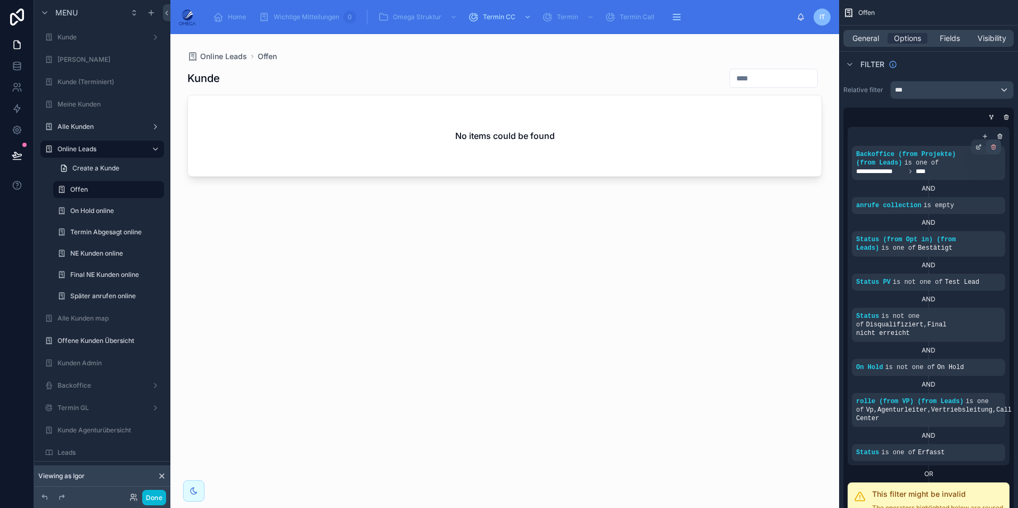
click at [996, 149] on icon "scrollable content" at bounding box center [993, 147] width 6 height 6
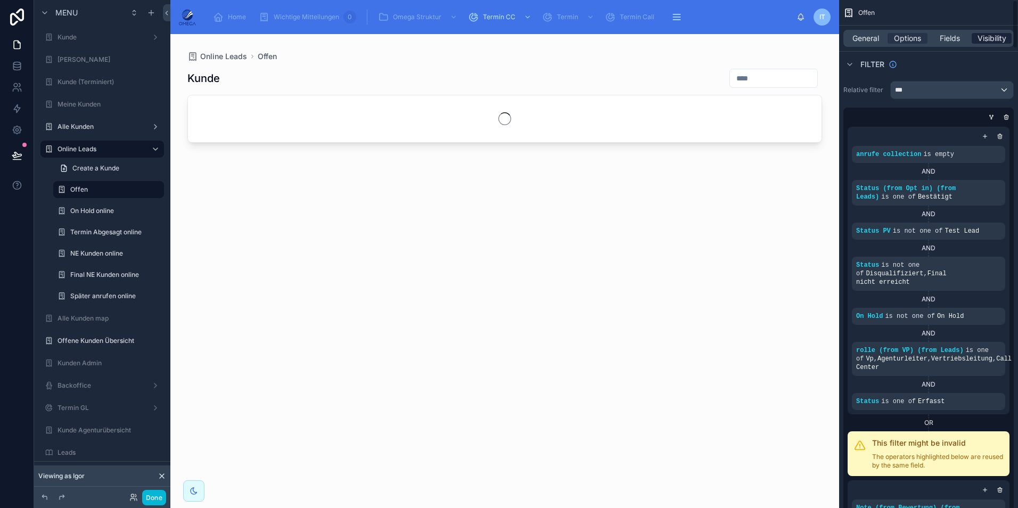
click at [988, 41] on span "Visibility" at bounding box center [991, 38] width 29 height 11
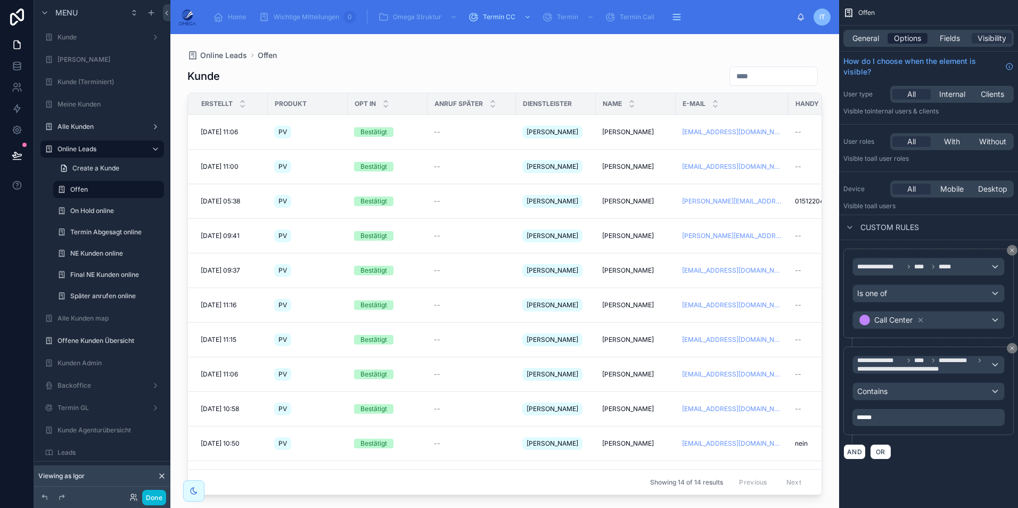
click at [912, 37] on span "Options" at bounding box center [907, 38] width 27 height 11
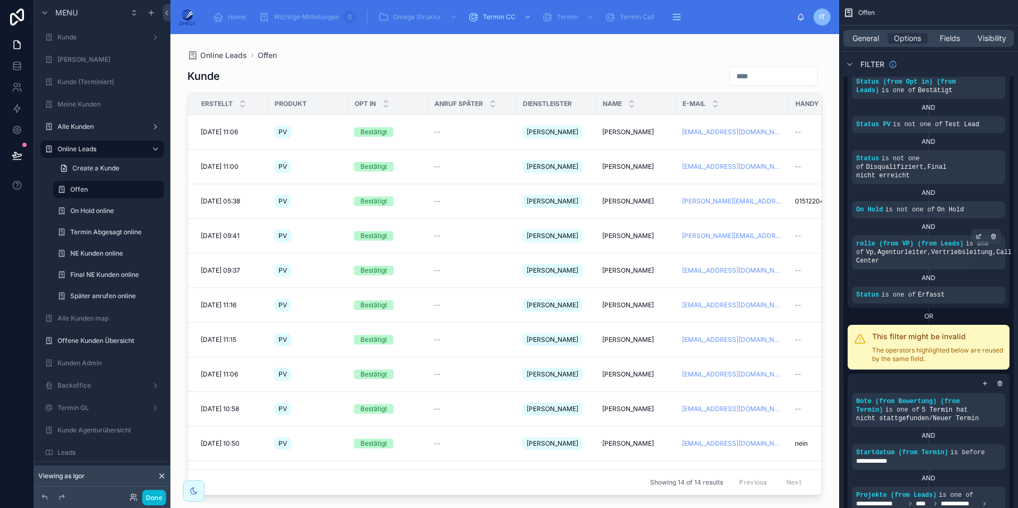
scroll to position [53, 0]
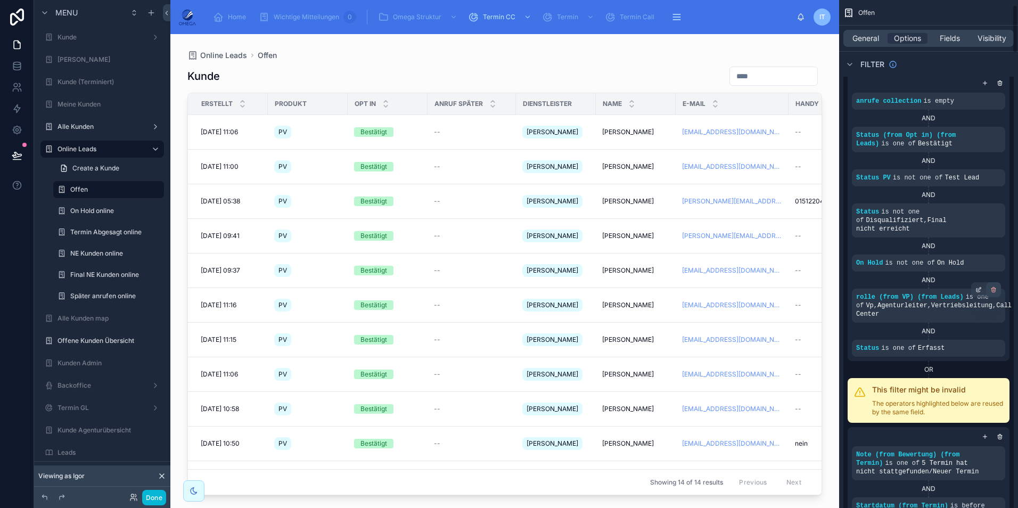
click at [995, 288] on icon "scrollable content" at bounding box center [994, 290] width 4 height 4
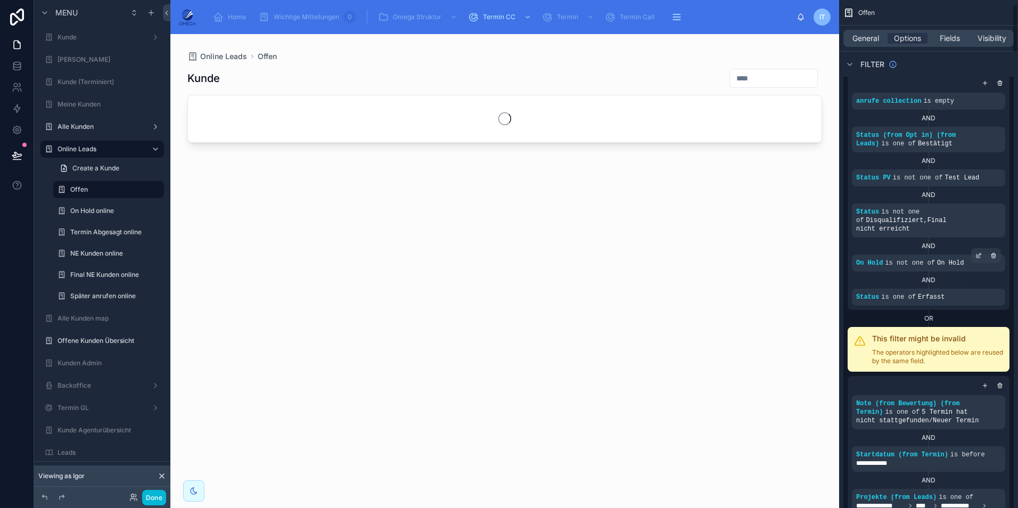
scroll to position [0, 0]
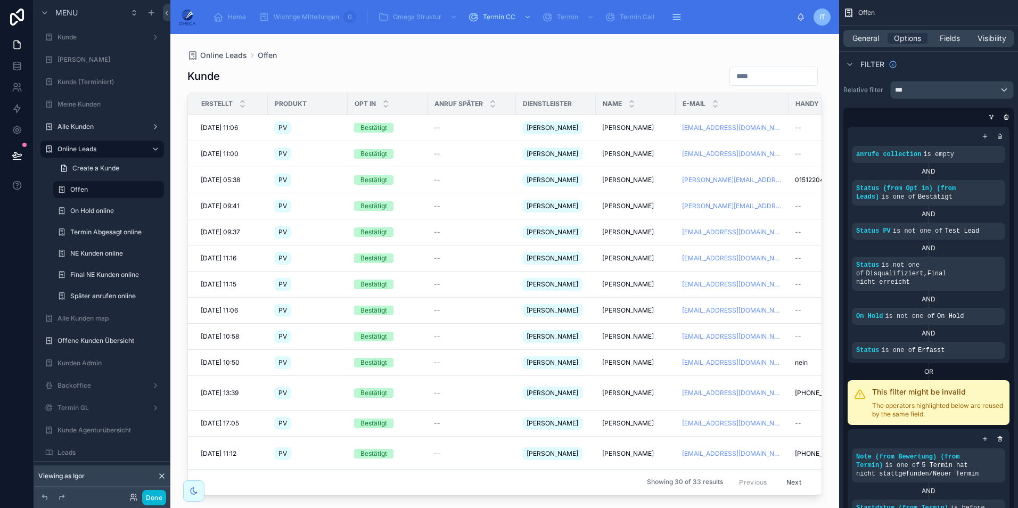
click at [0, 0] on icon "scrollable content" at bounding box center [0, 0] width 0 height 0
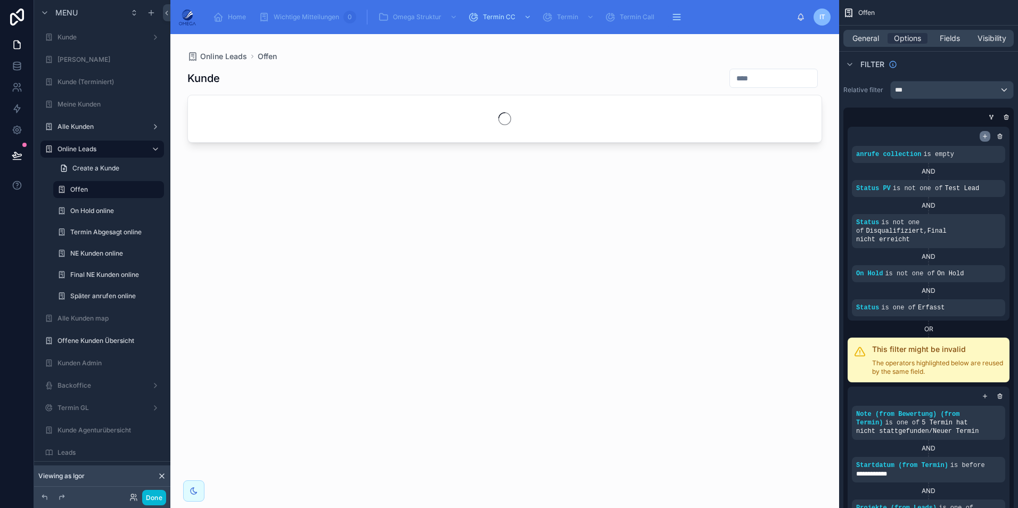
click at [984, 134] on icon "scrollable content" at bounding box center [984, 136] width 6 height 6
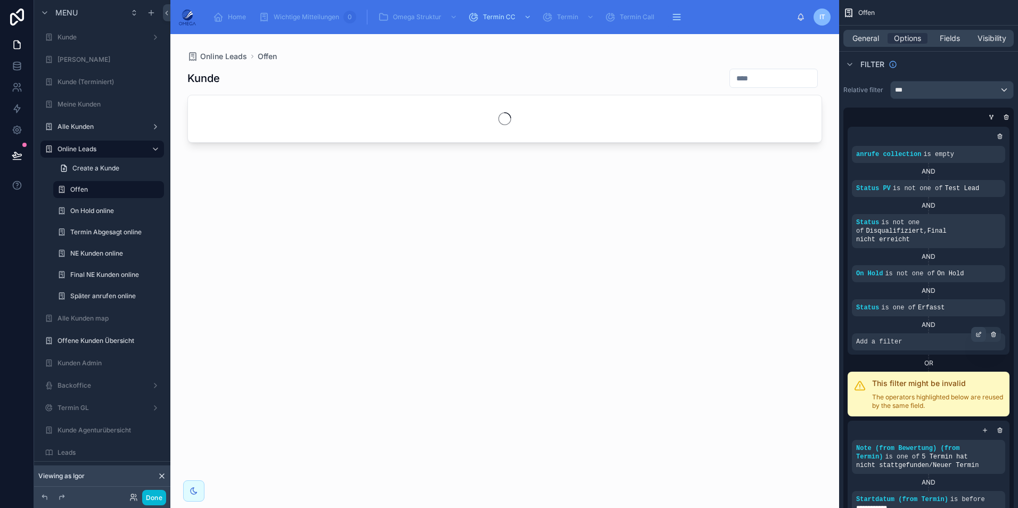
click at [974, 327] on div "scrollable content" at bounding box center [978, 334] width 15 height 15
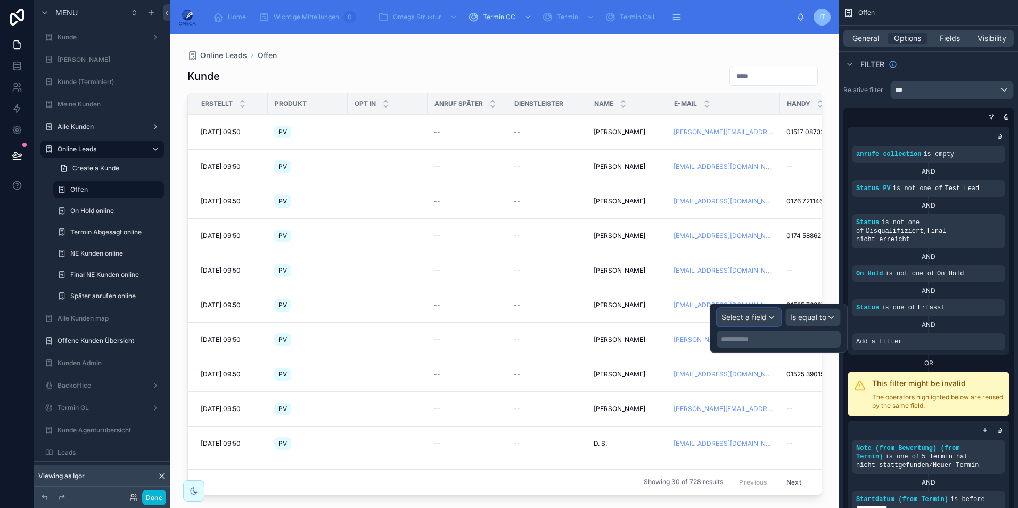
click at [770, 319] on div "Select a field" at bounding box center [748, 317] width 63 height 17
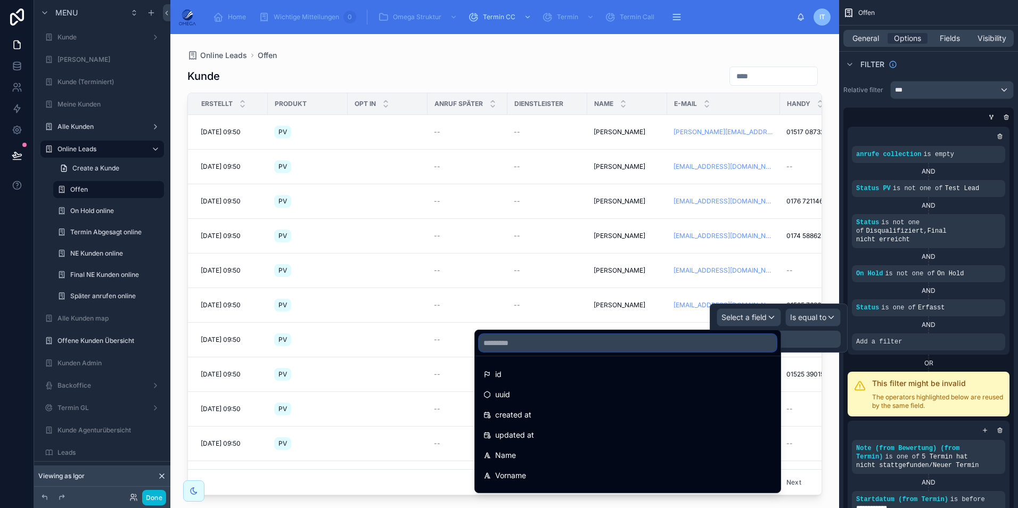
click at [610, 345] on input "text" at bounding box center [627, 342] width 297 height 17
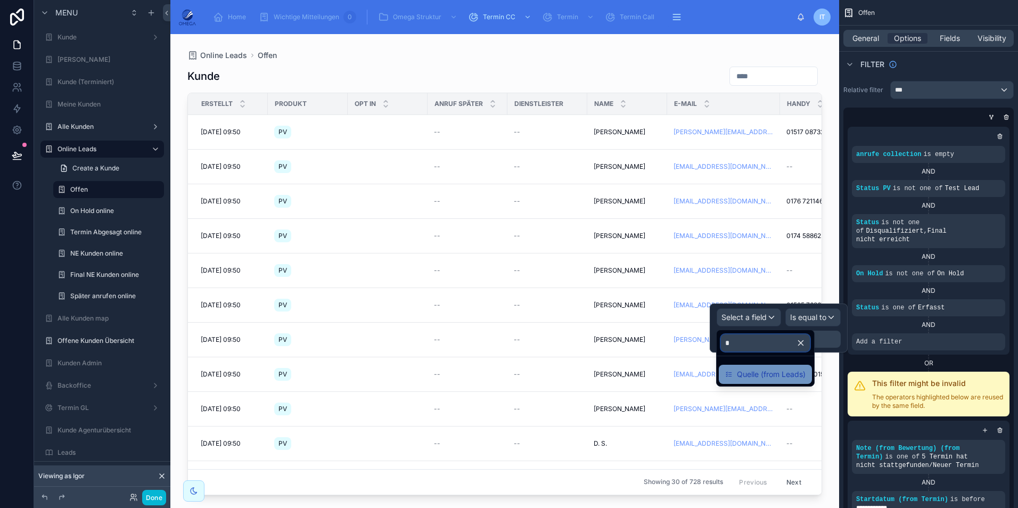
type input "*"
click at [744, 372] on span "Quelle (from Leads)" at bounding box center [771, 374] width 69 height 13
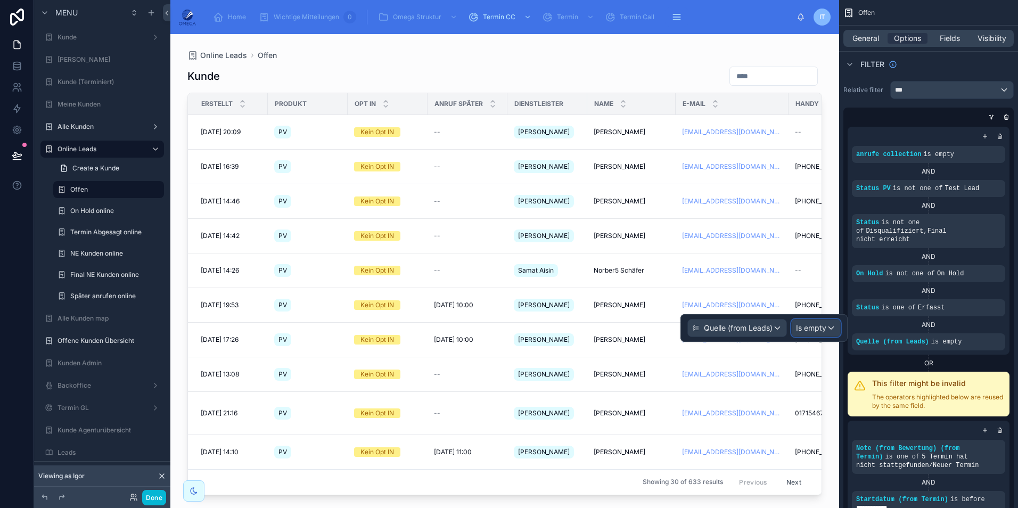
click at [809, 328] on span "Is empty" at bounding box center [811, 328] width 30 height 11
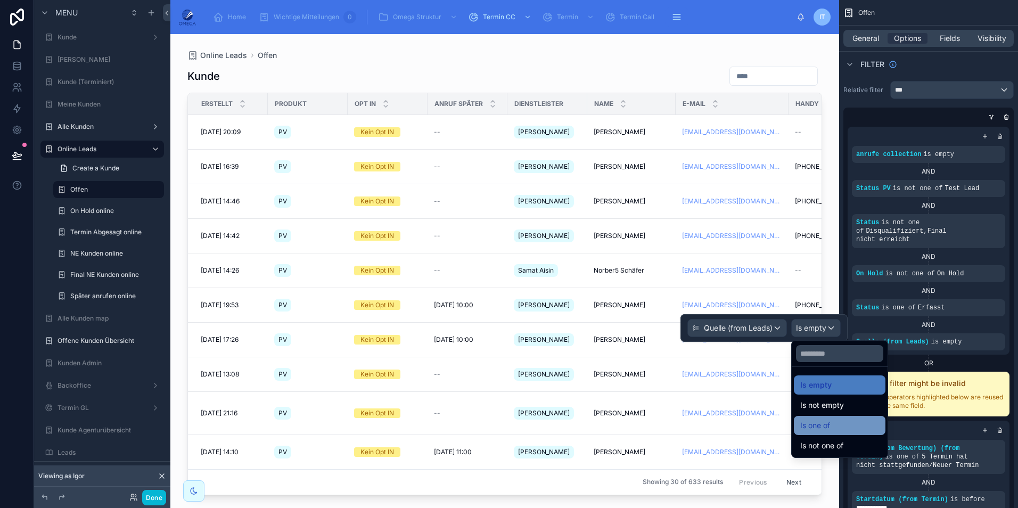
click at [830, 429] on span "Is one of" at bounding box center [815, 425] width 30 height 13
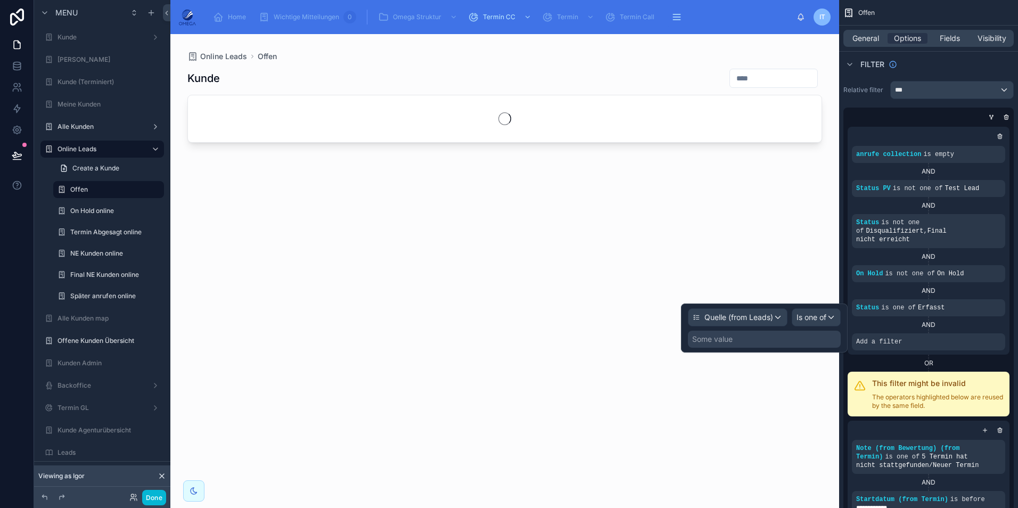
click at [761, 343] on div "Some value" at bounding box center [764, 339] width 153 height 17
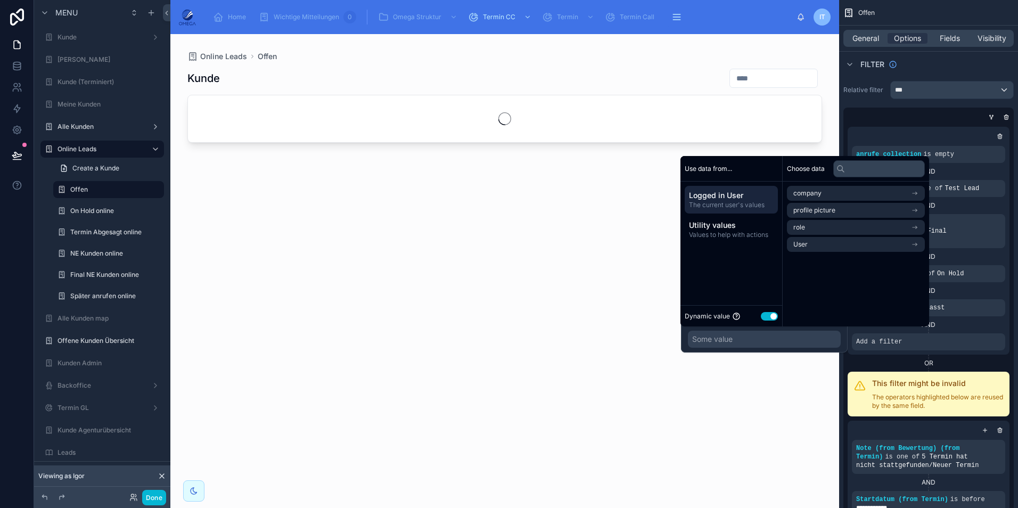
click at [763, 317] on button "Use setting" at bounding box center [769, 316] width 17 height 9
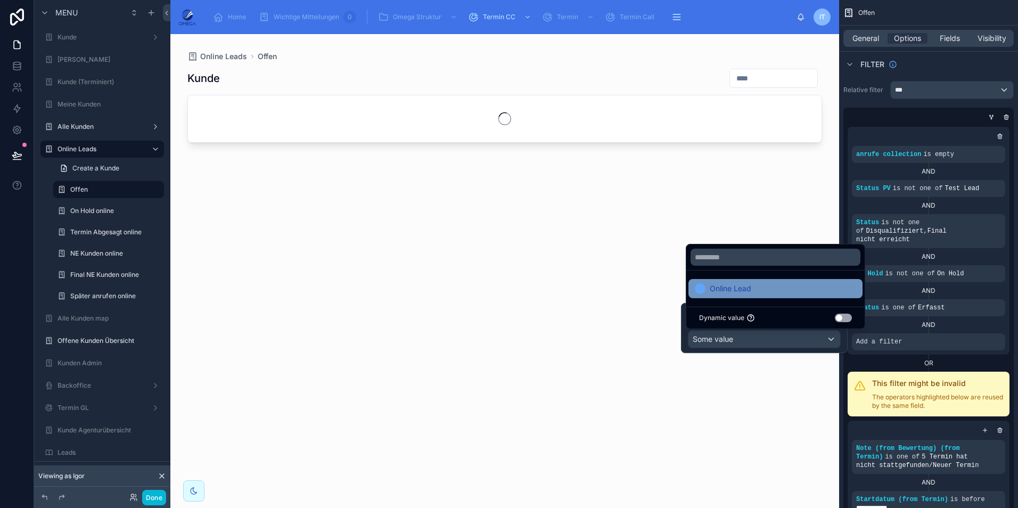
click at [778, 295] on div "Online Lead" at bounding box center [775, 288] width 174 height 19
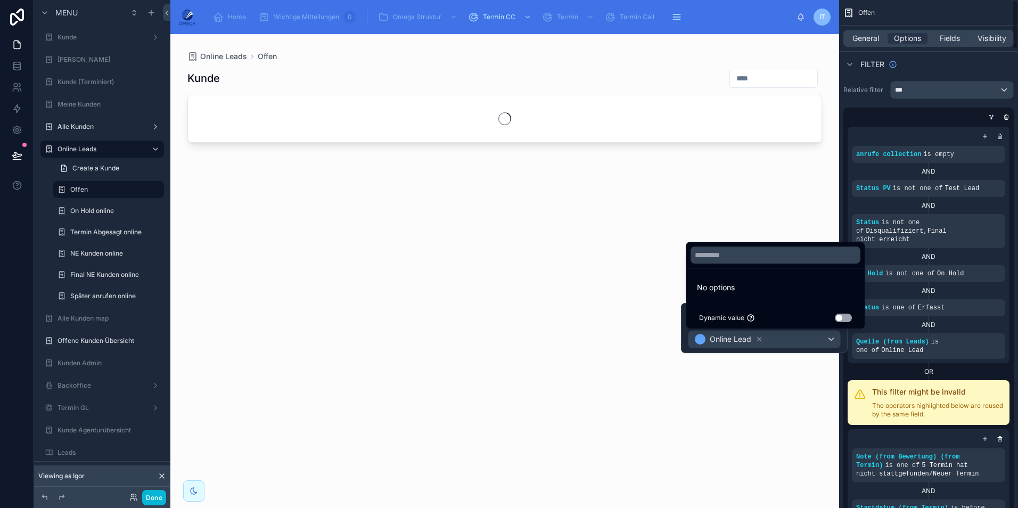
click at [908, 367] on div "OR" at bounding box center [928, 371] width 162 height 9
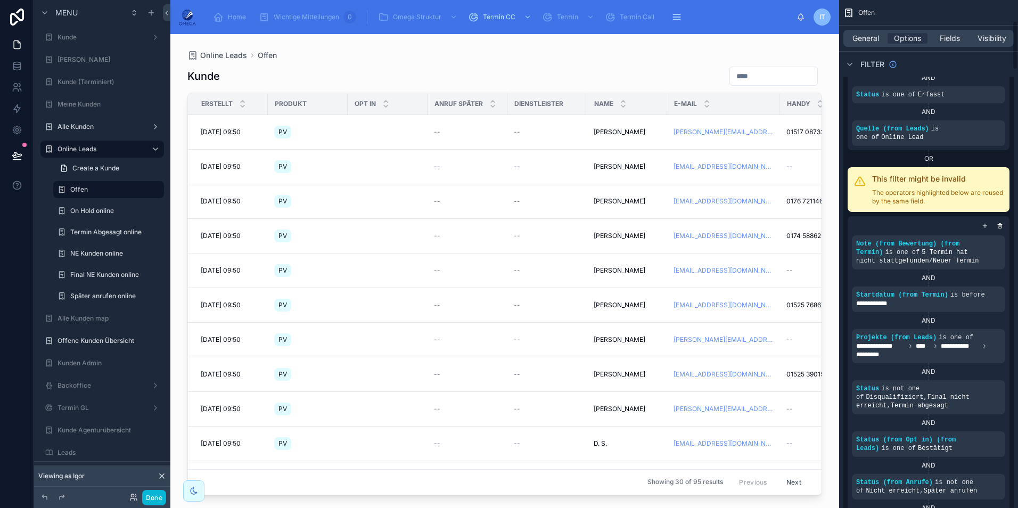
scroll to position [266, 0]
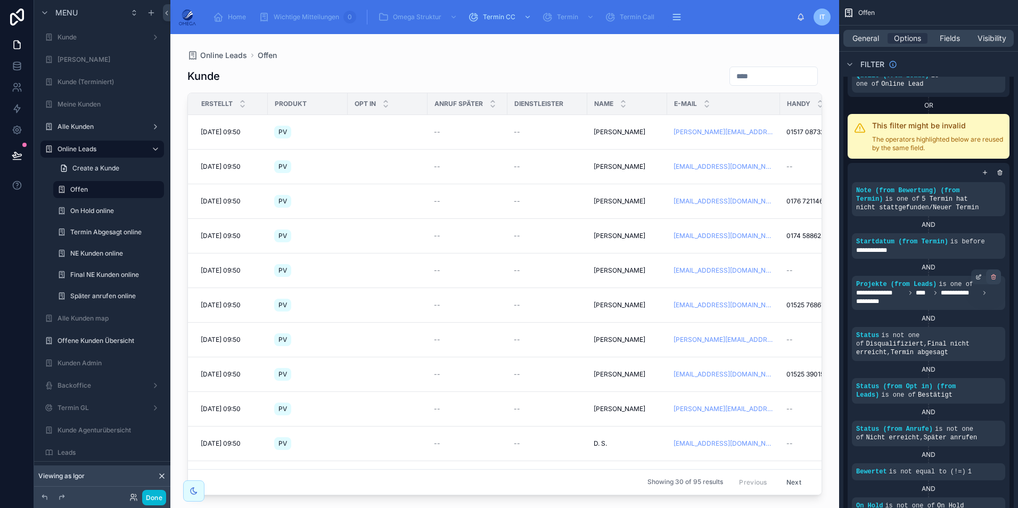
click at [995, 276] on icon "scrollable content" at bounding box center [994, 278] width 4 height 4
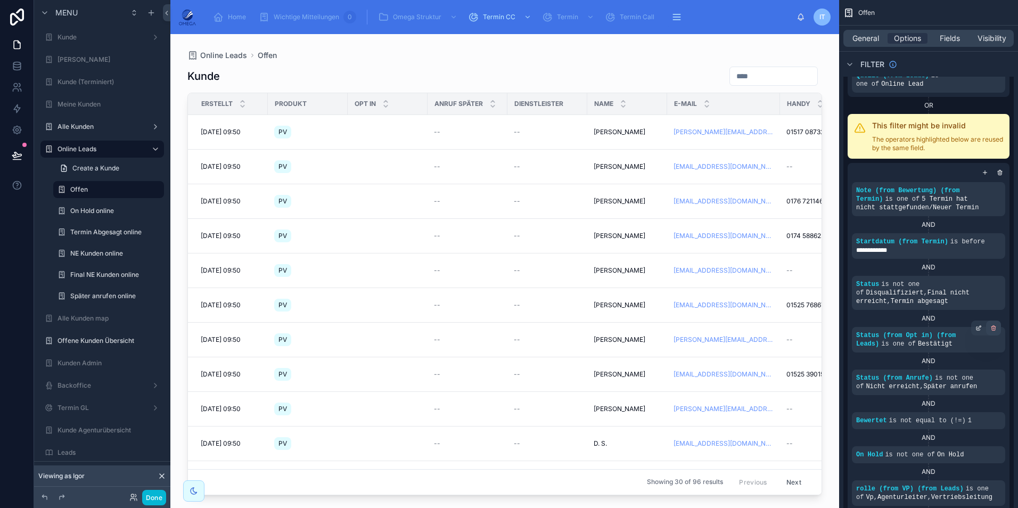
click at [990, 325] on icon "scrollable content" at bounding box center [993, 328] width 6 height 6
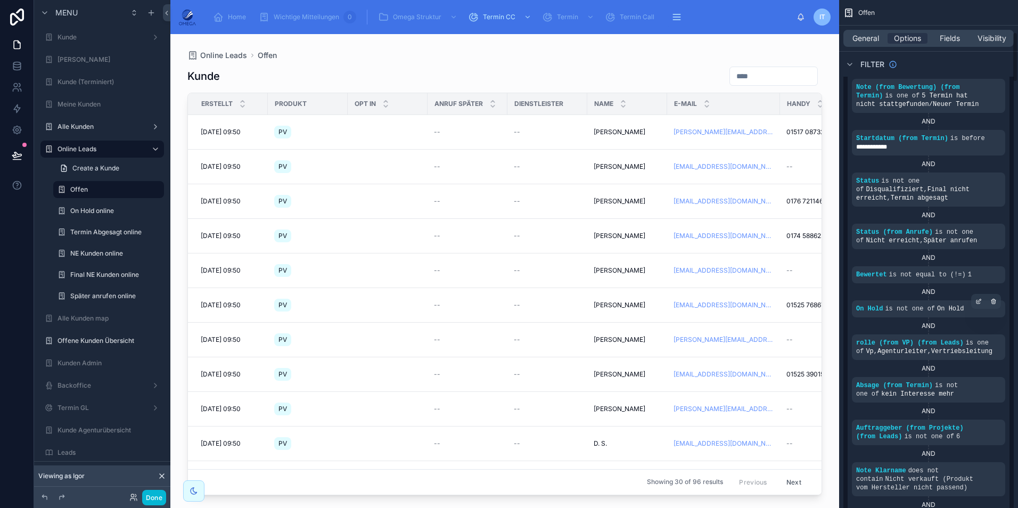
scroll to position [373, 0]
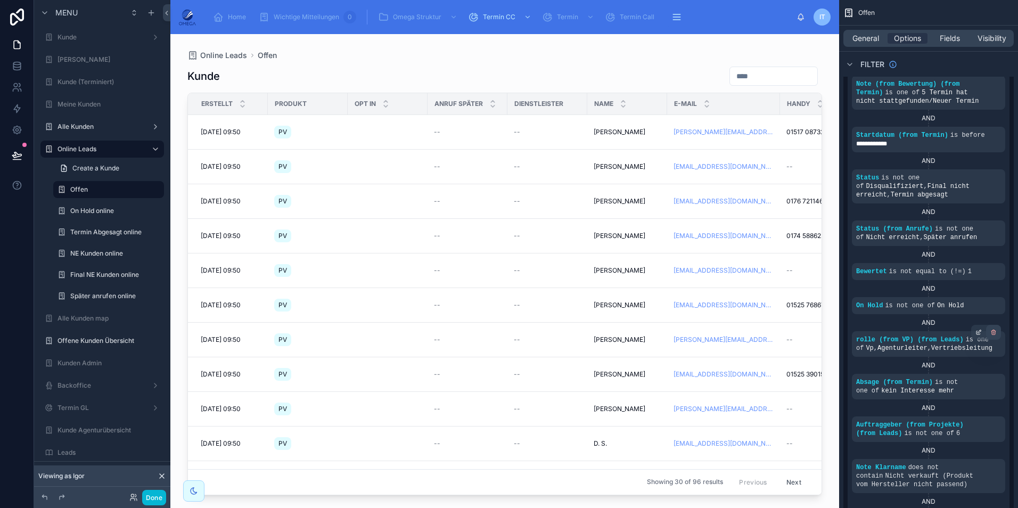
click at [996, 329] on icon "scrollable content" at bounding box center [993, 332] width 6 height 6
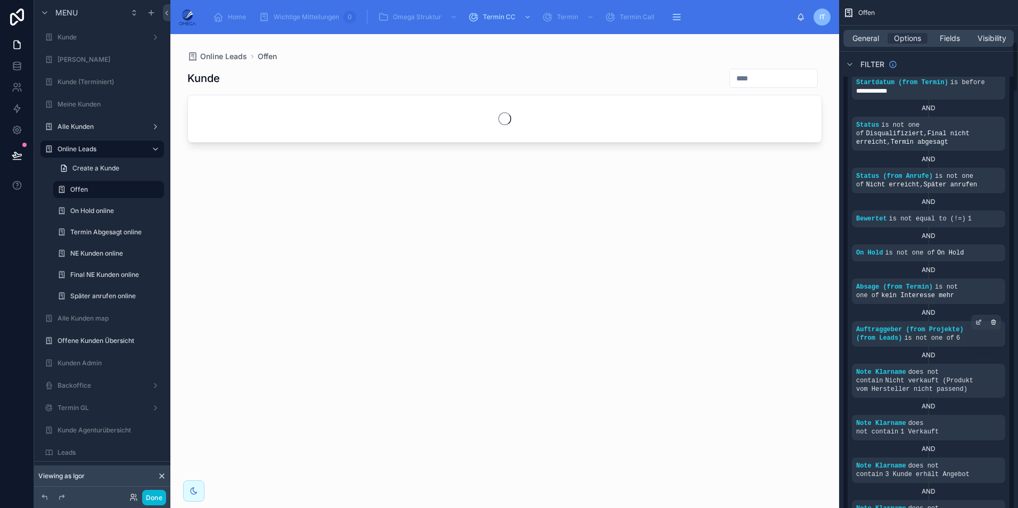
scroll to position [426, 0]
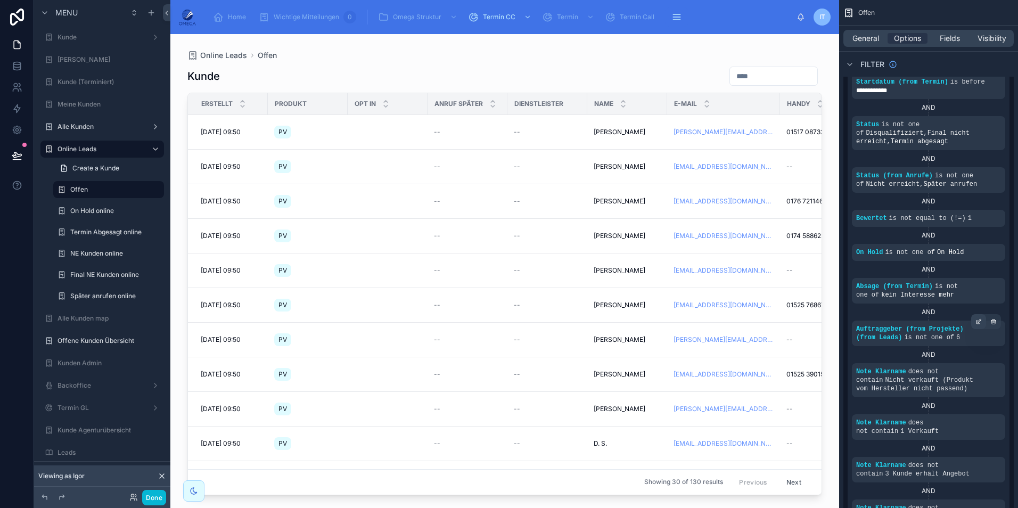
click at [972, 314] on div "scrollable content" at bounding box center [978, 321] width 15 height 15
click at [995, 318] on icon "scrollable content" at bounding box center [993, 321] width 6 height 6
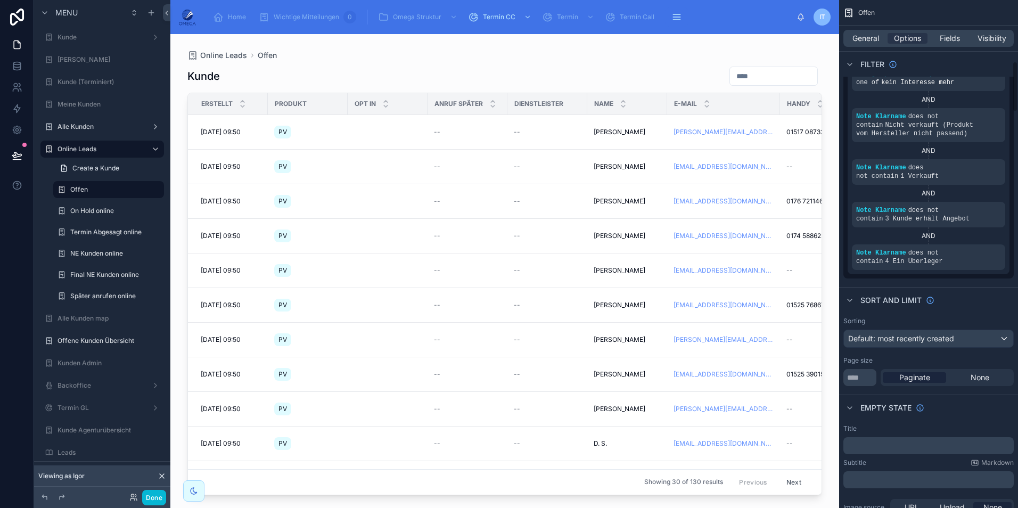
scroll to position [639, 0]
click at [963, 242] on icon "scrollable content" at bounding box center [963, 245] width 6 height 6
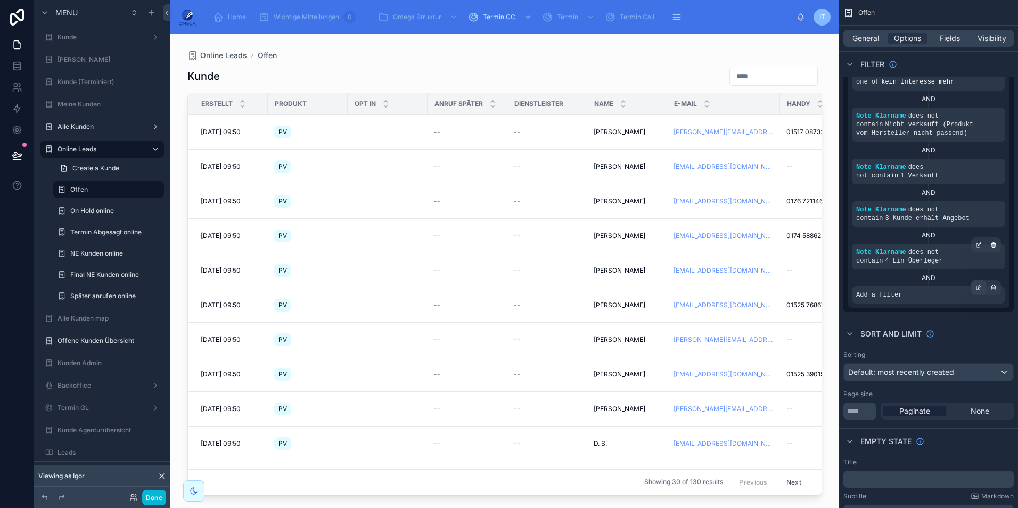
click at [976, 286] on icon "scrollable content" at bounding box center [978, 288] width 4 height 4
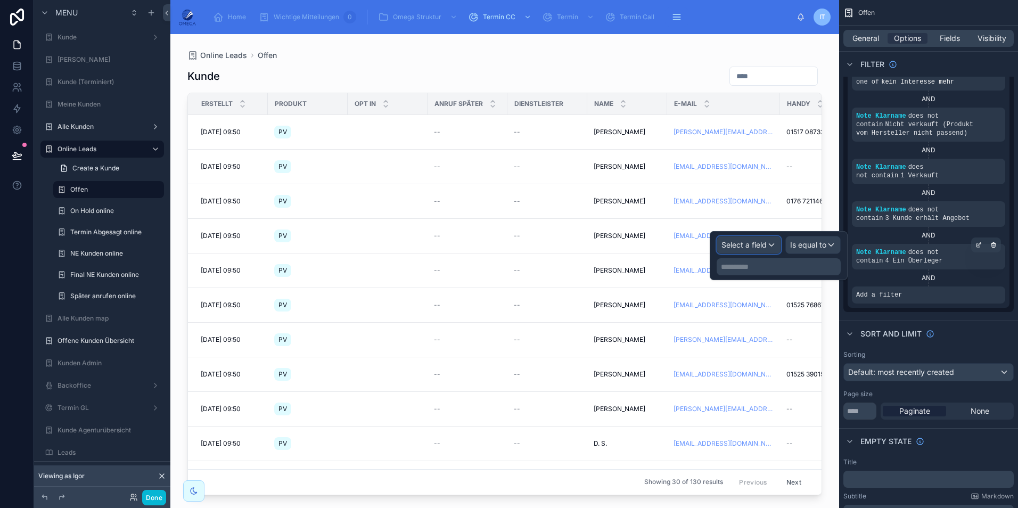
click at [768, 245] on div "Select a field" at bounding box center [748, 244] width 63 height 17
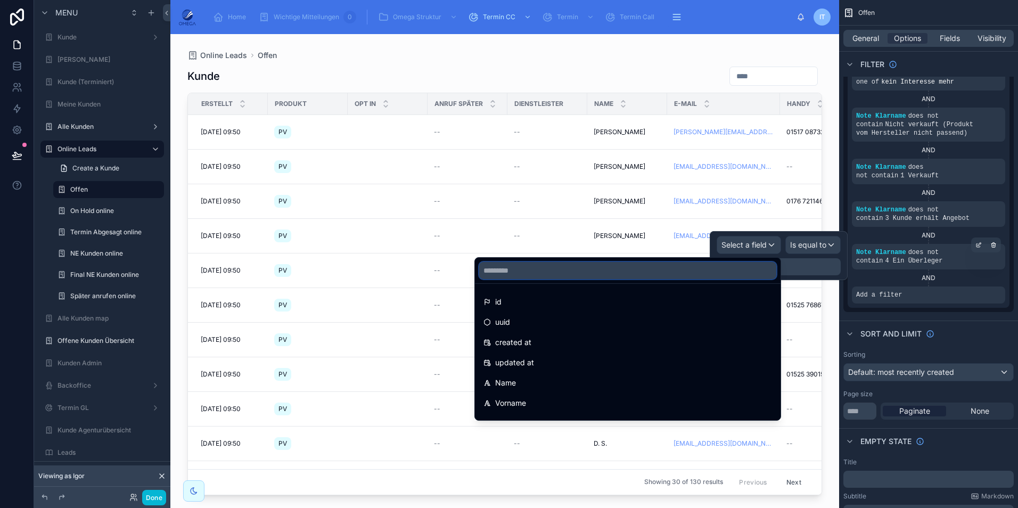
click at [580, 269] on input "text" at bounding box center [627, 270] width 297 height 17
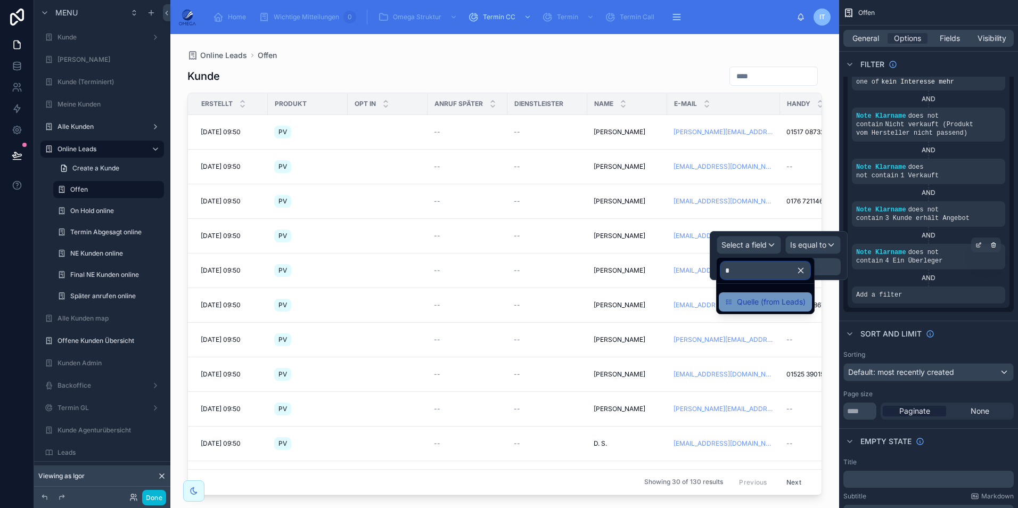
type input "*"
click at [753, 302] on span "Quelle (from Leads)" at bounding box center [771, 301] width 69 height 13
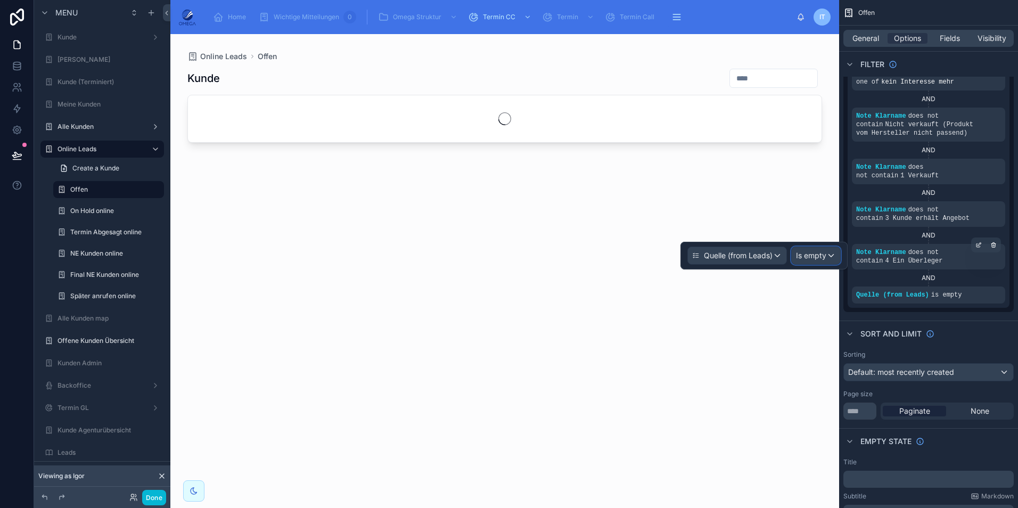
click at [806, 258] on span "Is empty" at bounding box center [811, 255] width 30 height 11
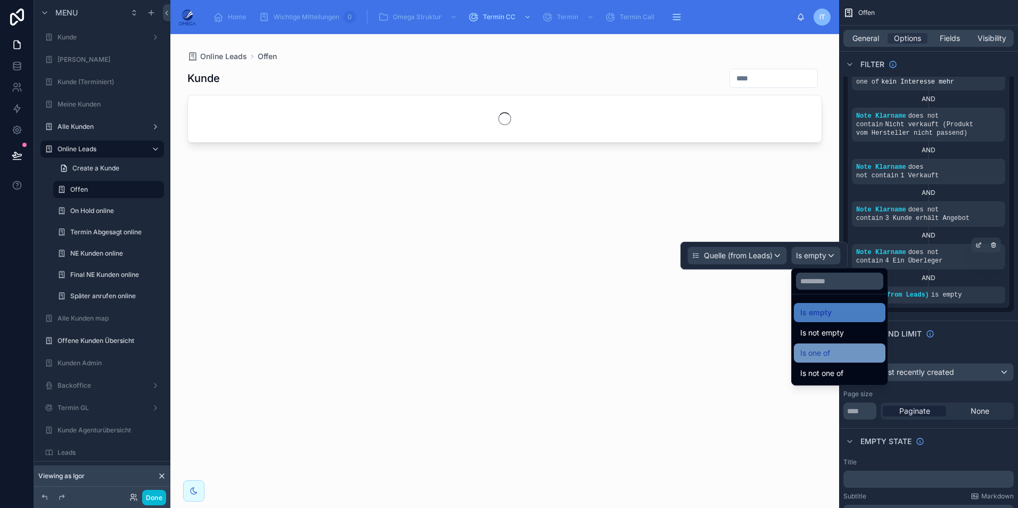
click at [823, 349] on span "Is one of" at bounding box center [815, 353] width 30 height 13
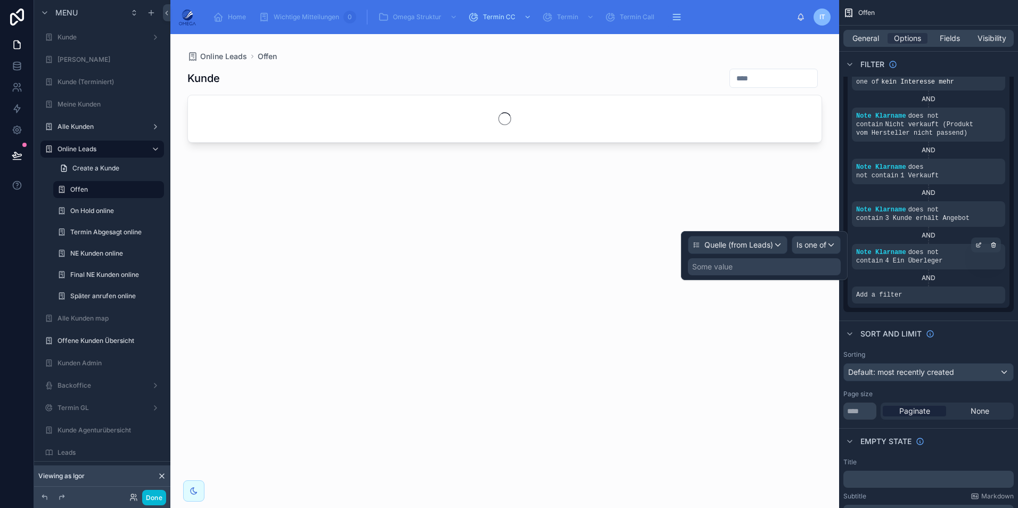
click at [746, 266] on div "Some value" at bounding box center [764, 266] width 153 height 17
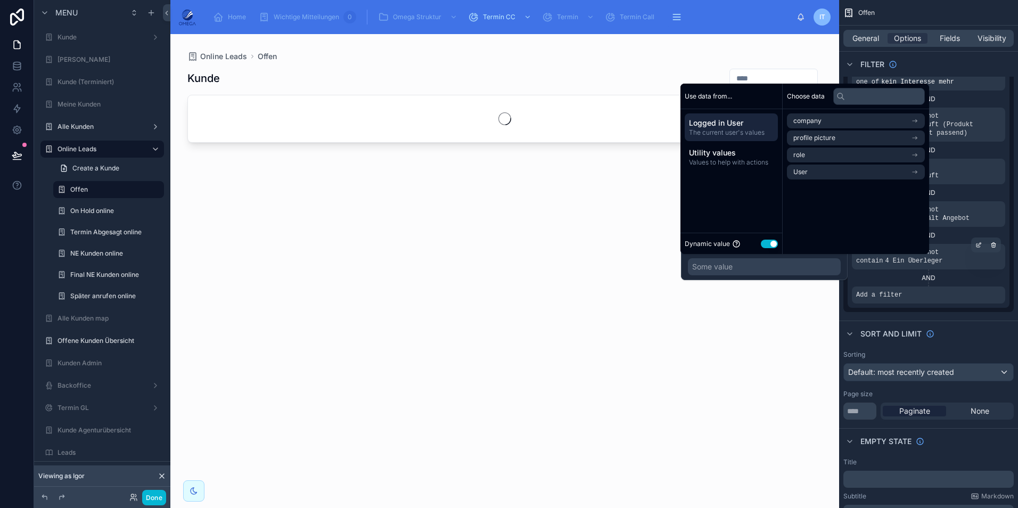
click at [769, 246] on button "Use setting" at bounding box center [769, 244] width 17 height 9
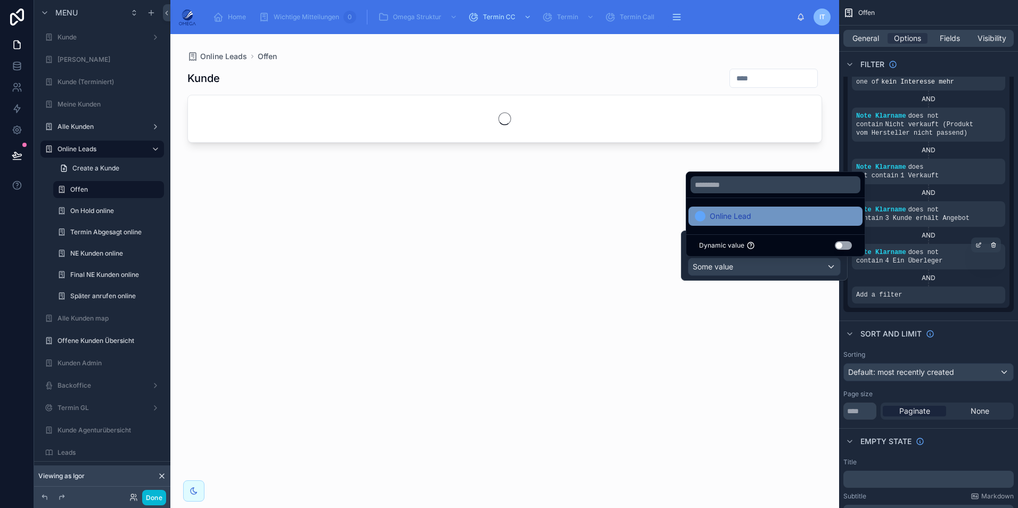
click at [745, 217] on span "Online Lead" at bounding box center [731, 216] width 42 height 13
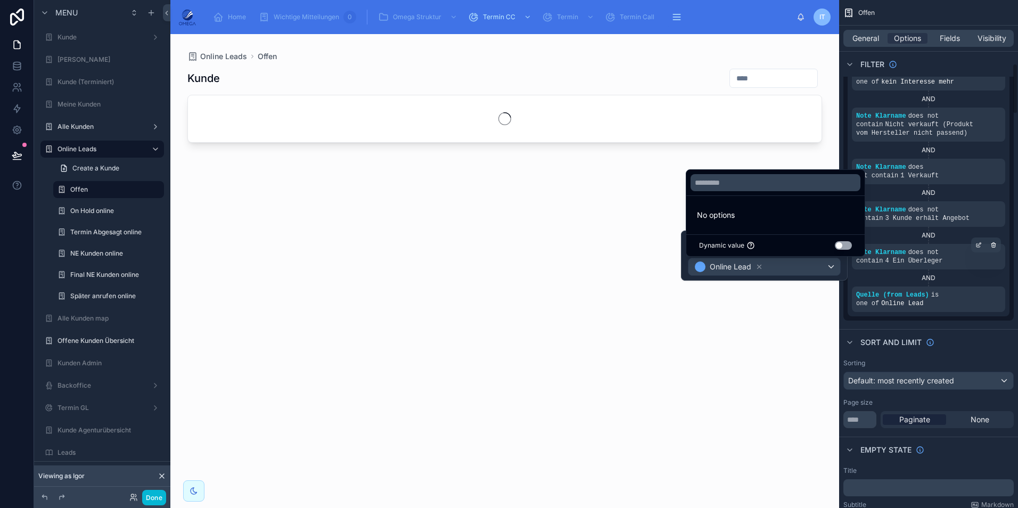
click at [970, 329] on div "Sort And Limit" at bounding box center [928, 342] width 179 height 26
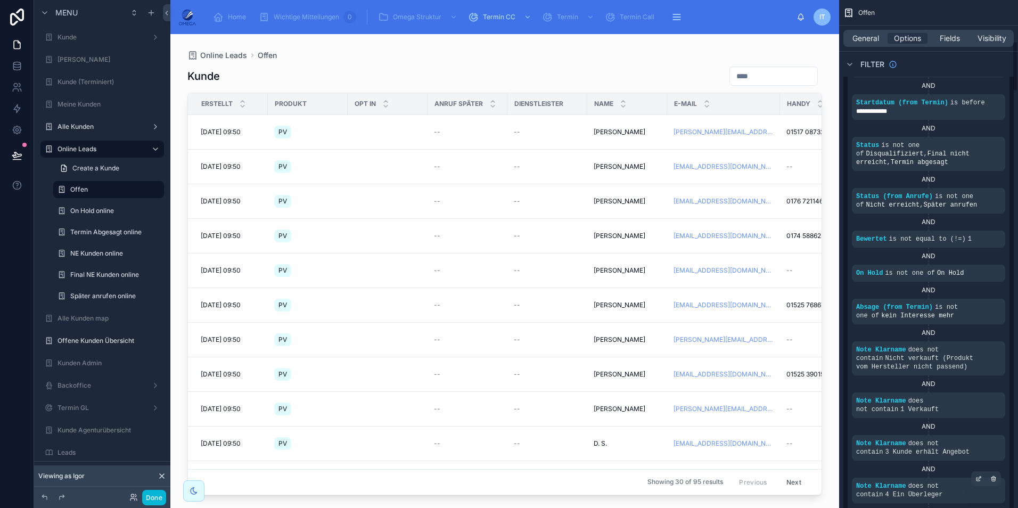
scroll to position [373, 0]
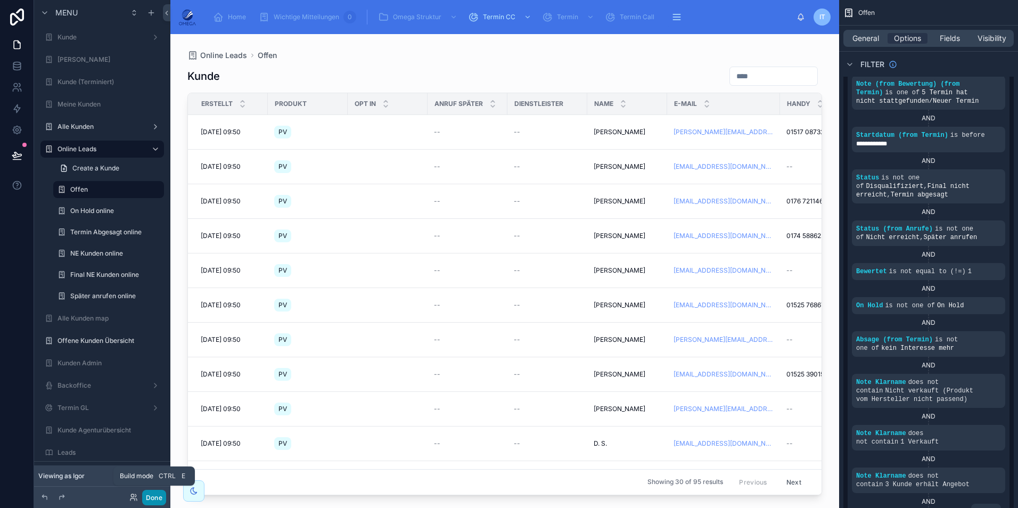
click at [154, 492] on button "Done" at bounding box center [154, 497] width 24 height 15
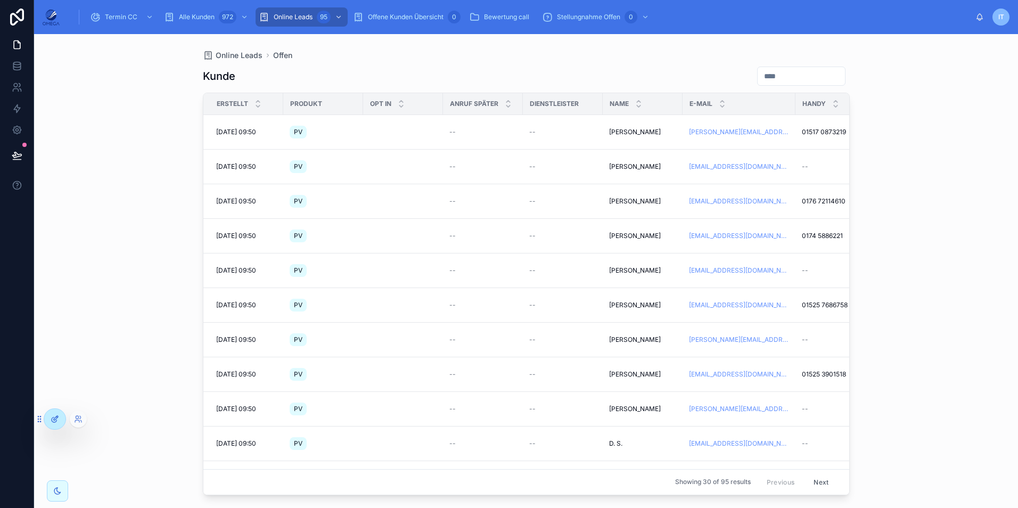
click at [53, 419] on icon at bounding box center [55, 419] width 9 height 9
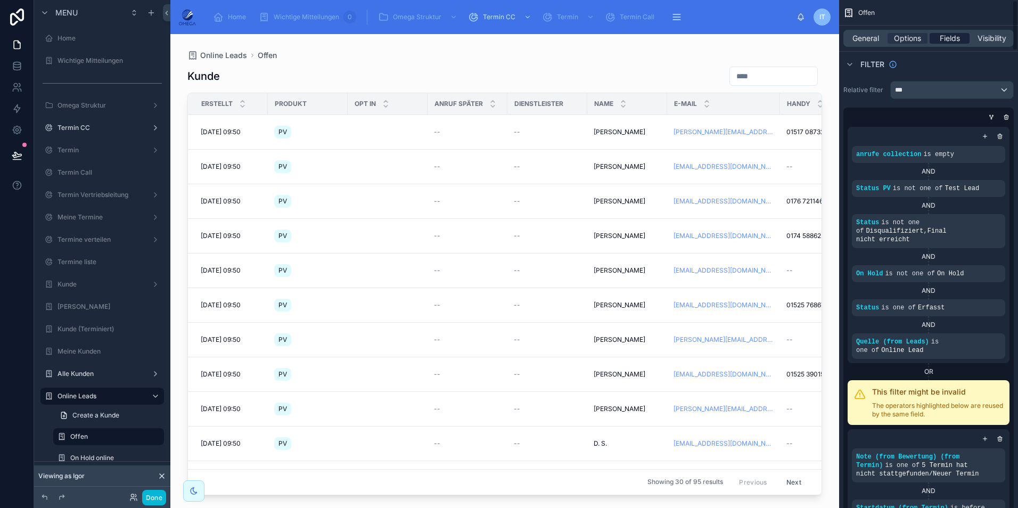
click at [959, 37] on span "Fields" at bounding box center [949, 38] width 20 height 11
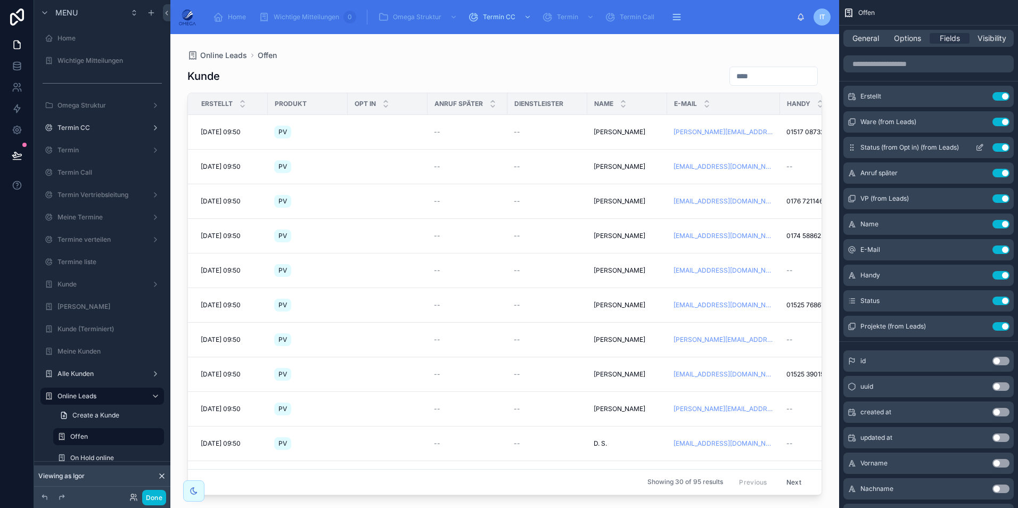
click at [997, 145] on button "Use setting" at bounding box center [1000, 147] width 17 height 9
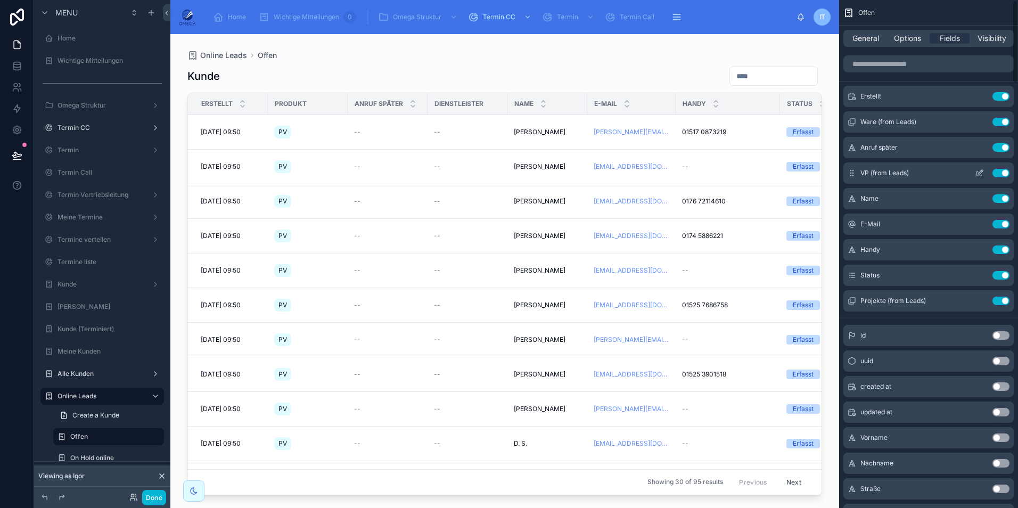
click at [1001, 170] on button "Use setting" at bounding box center [1000, 173] width 17 height 9
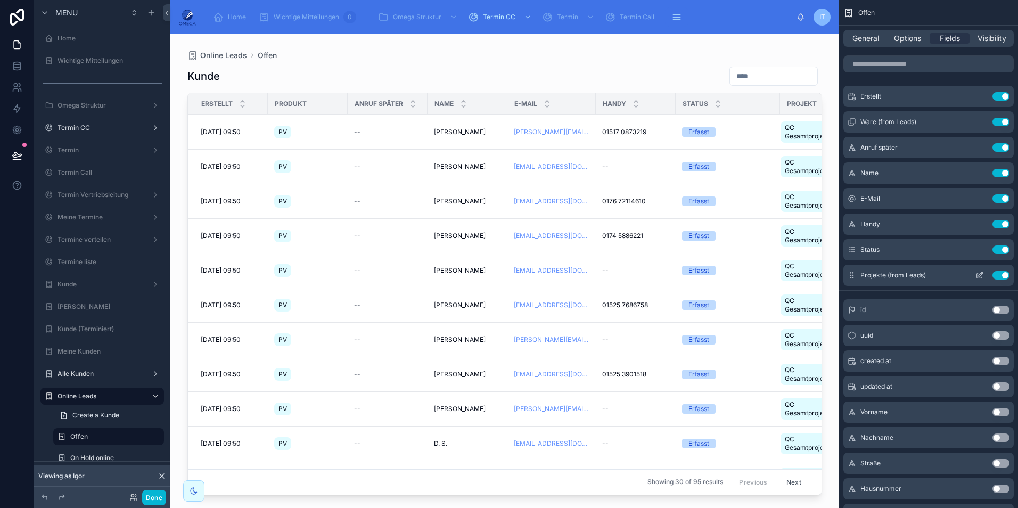
click at [996, 274] on button "Use setting" at bounding box center [1000, 275] width 17 height 9
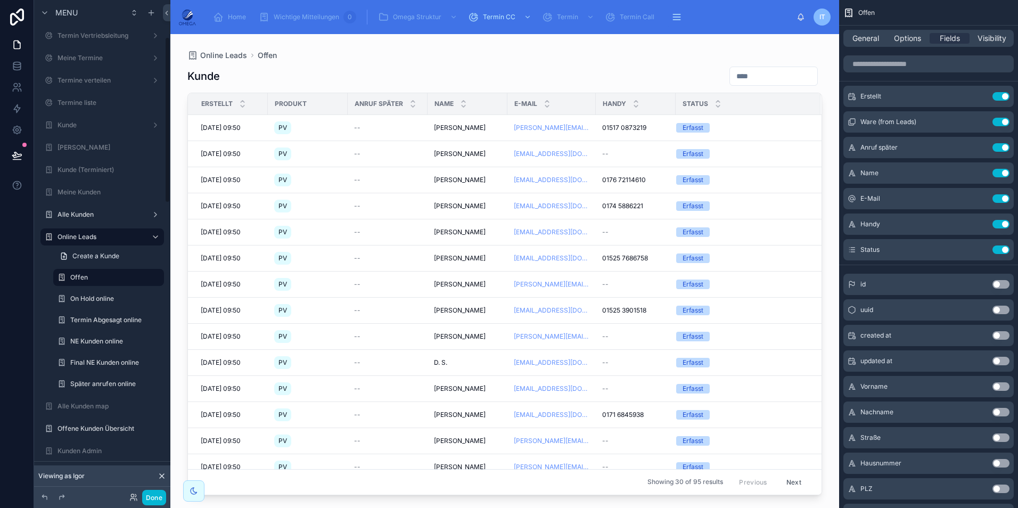
scroll to position [160, 0]
click at [908, 66] on input "scrollable content" at bounding box center [928, 63] width 170 height 17
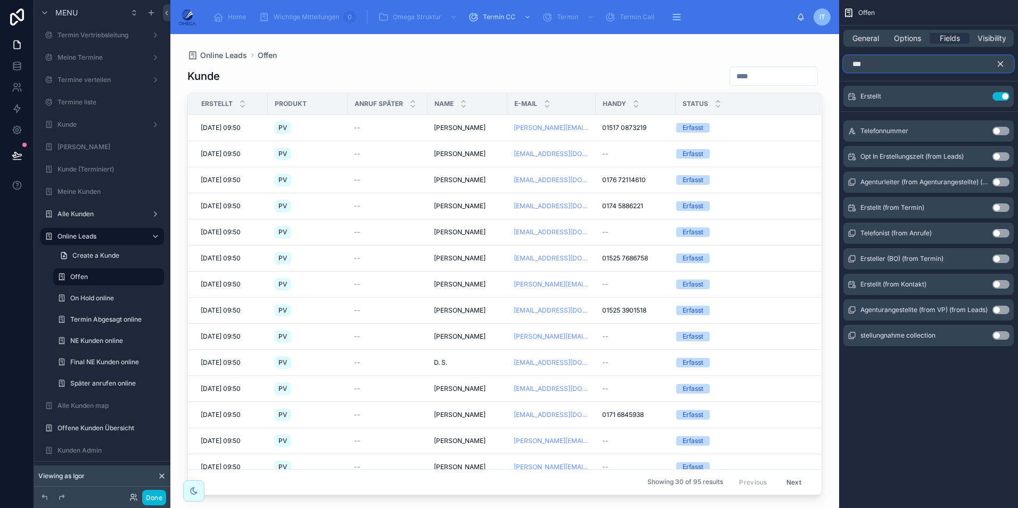
type input "***"
click at [994, 127] on button "Use setting" at bounding box center [1000, 131] width 17 height 9
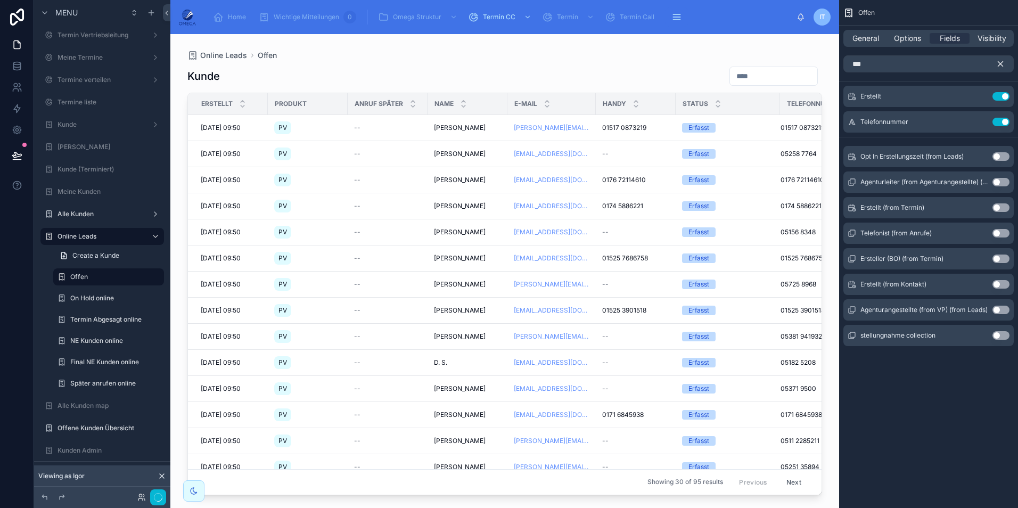
click at [1003, 131] on div "Telefonnummer Use setting" at bounding box center [928, 121] width 170 height 21
click at [1000, 65] on icon "scrollable content" at bounding box center [1000, 64] width 5 height 5
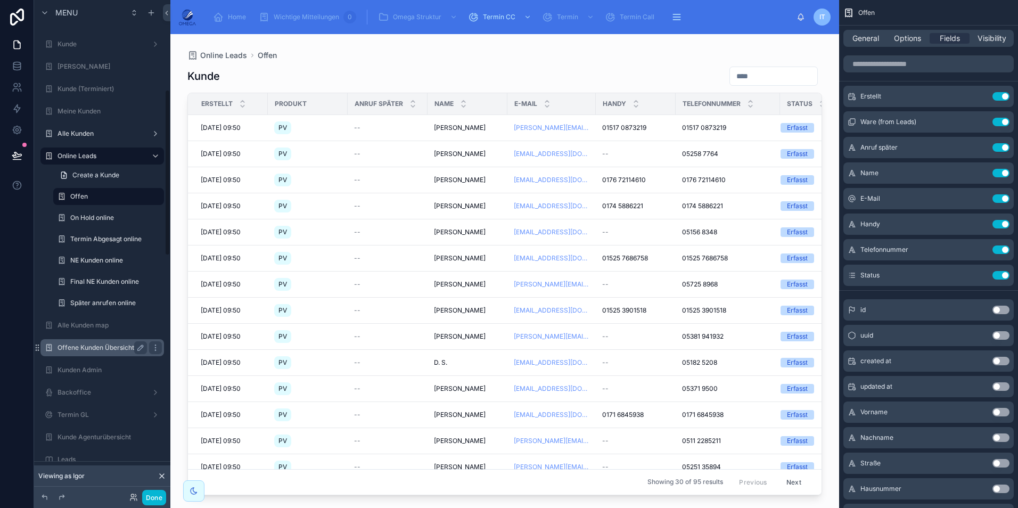
scroll to position [266, 0]
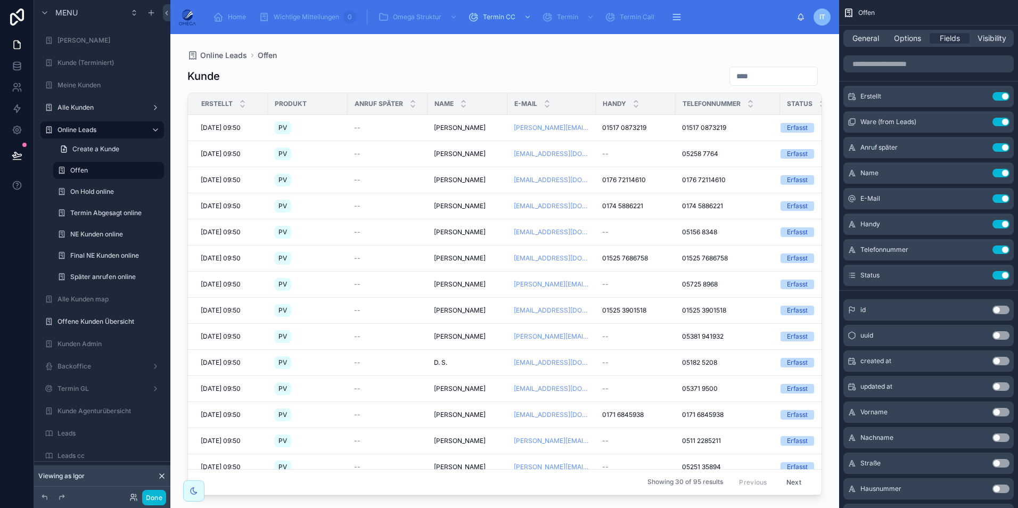
click at [462, 127] on div at bounding box center [504, 264] width 669 height 461
click at [455, 125] on span "[PERSON_NAME]" at bounding box center [460, 127] width 52 height 9
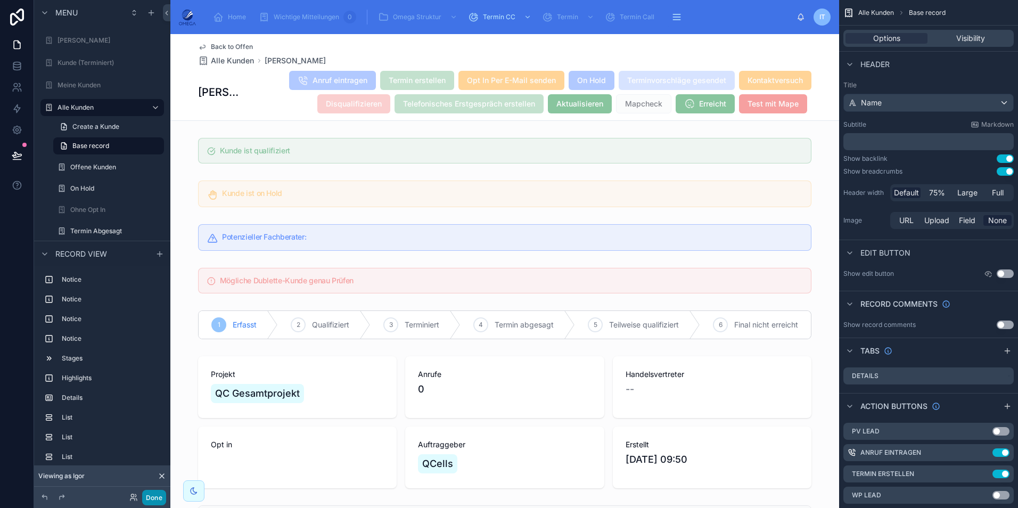
click at [161, 499] on button "Done" at bounding box center [154, 497] width 24 height 15
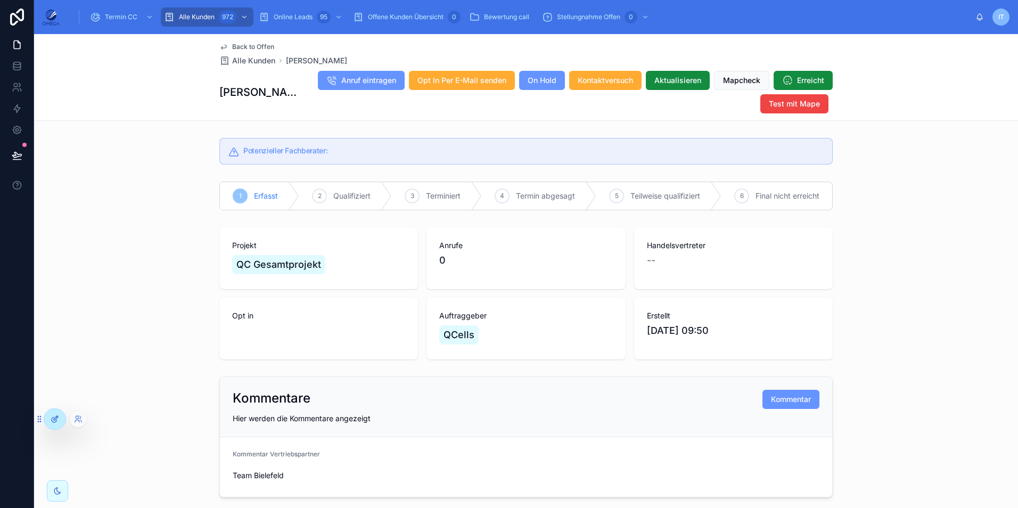
click at [48, 417] on div at bounding box center [54, 419] width 21 height 20
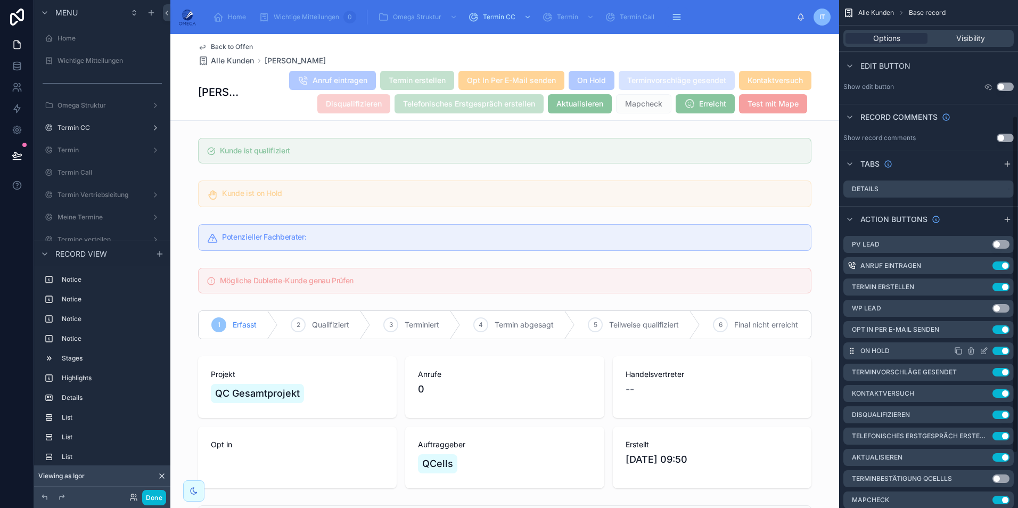
scroll to position [213, 0]
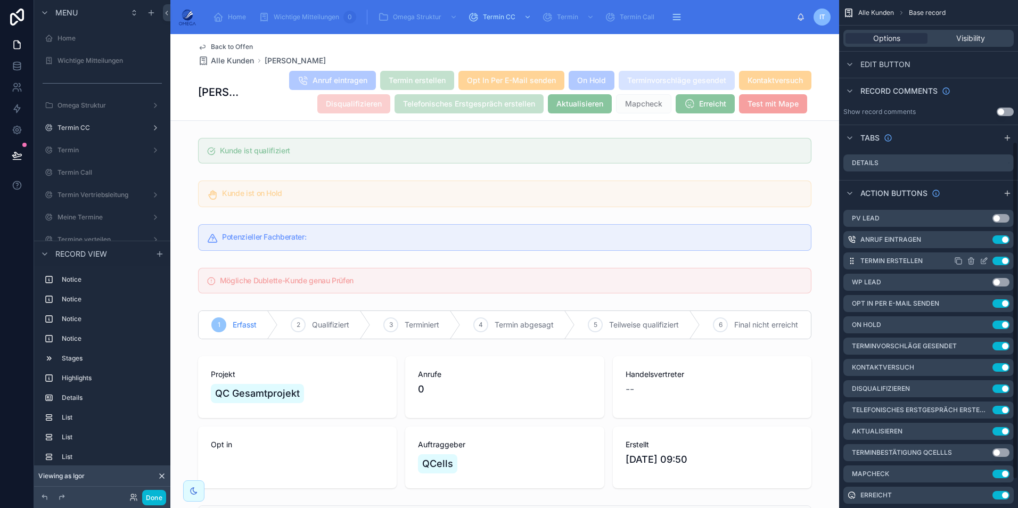
click at [984, 260] on icon "scrollable content" at bounding box center [983, 261] width 9 height 9
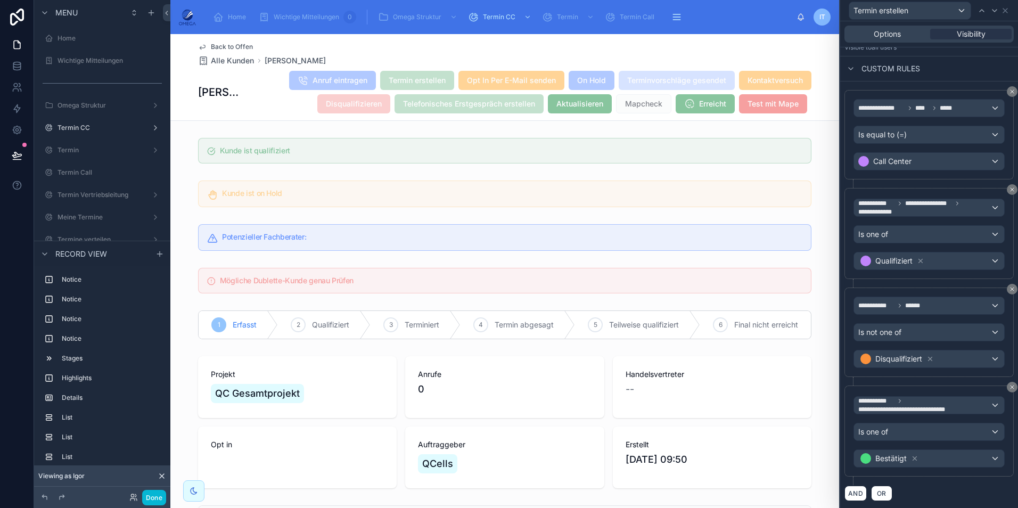
scroll to position [155, 0]
click at [1009, 389] on icon at bounding box center [1012, 386] width 6 height 6
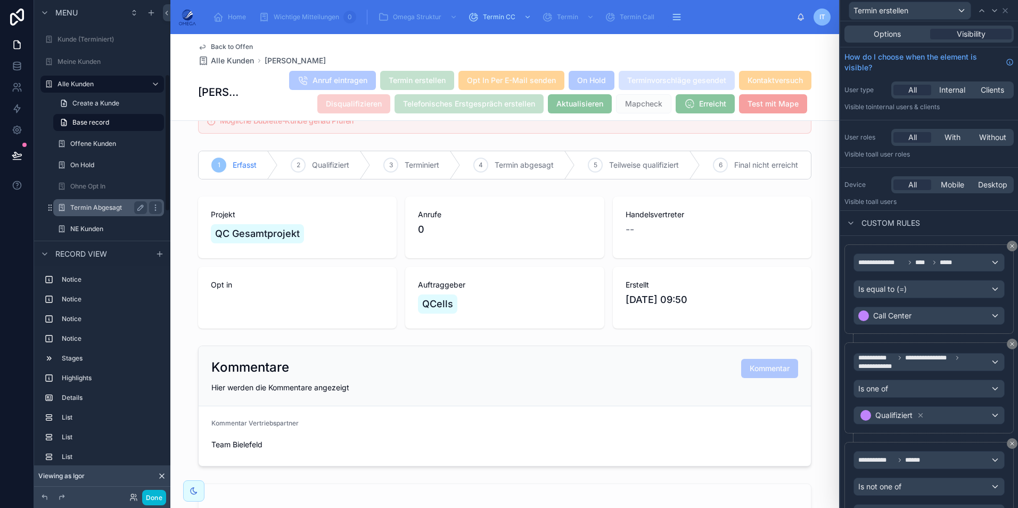
scroll to position [319, 0]
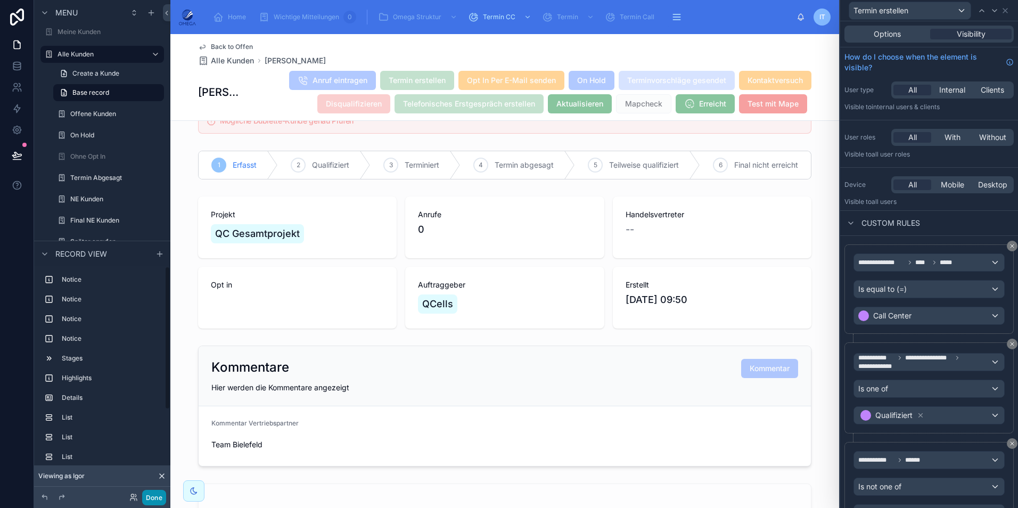
click at [156, 491] on button "Done" at bounding box center [154, 497] width 24 height 15
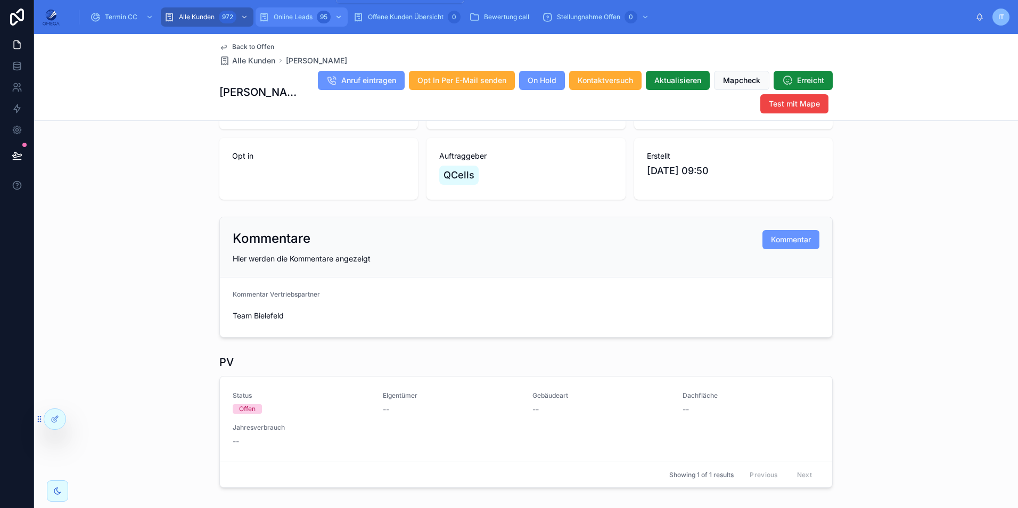
click at [290, 18] on span "Online Leads" at bounding box center [293, 17] width 39 height 9
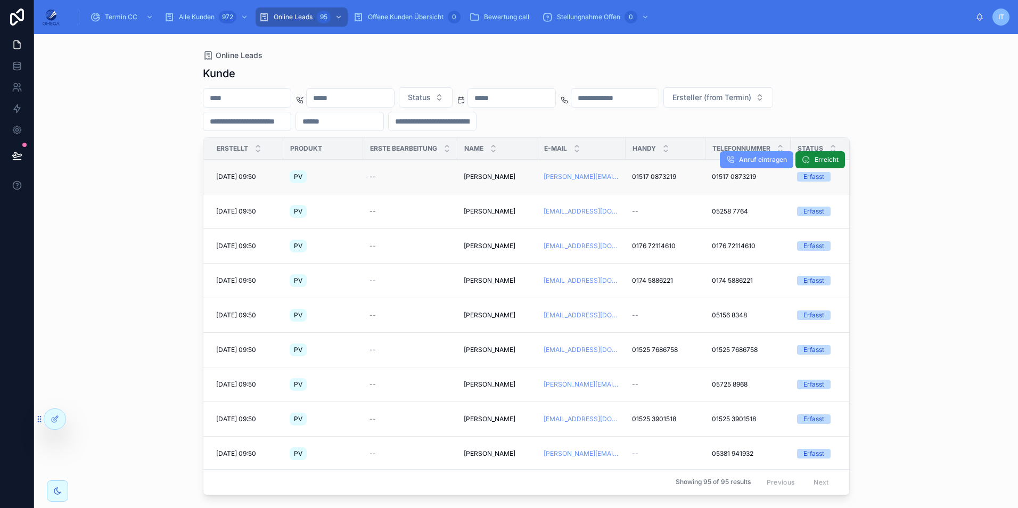
click at [490, 175] on span "[PERSON_NAME]" at bounding box center [490, 176] width 52 height 9
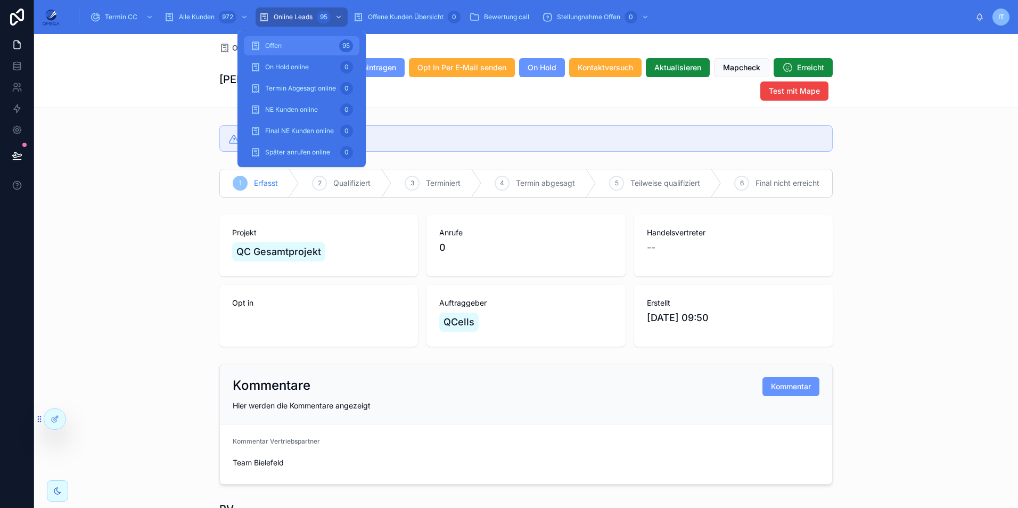
click at [286, 42] on div "Offen 95" at bounding box center [301, 45] width 103 height 17
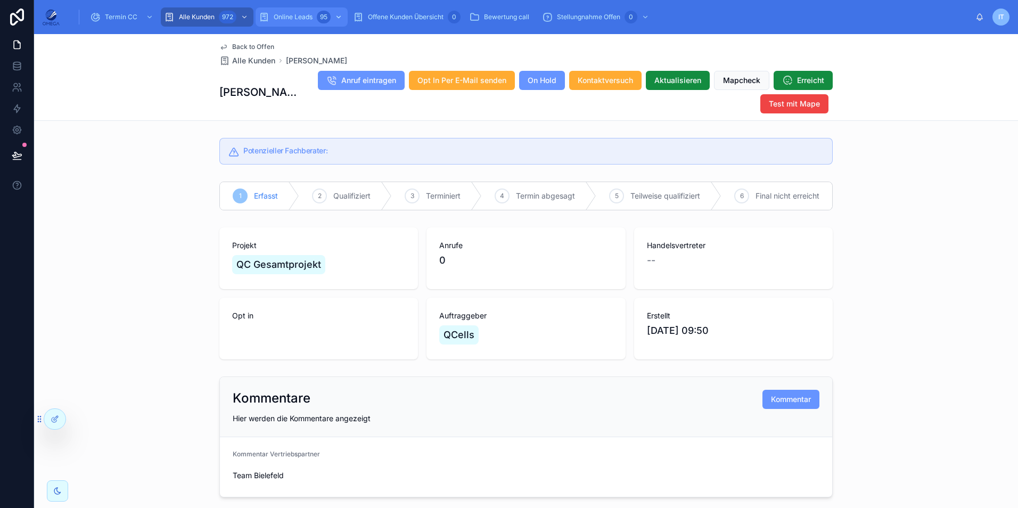
click at [315, 19] on div "Online Leads 95" at bounding box center [302, 17] width 86 height 17
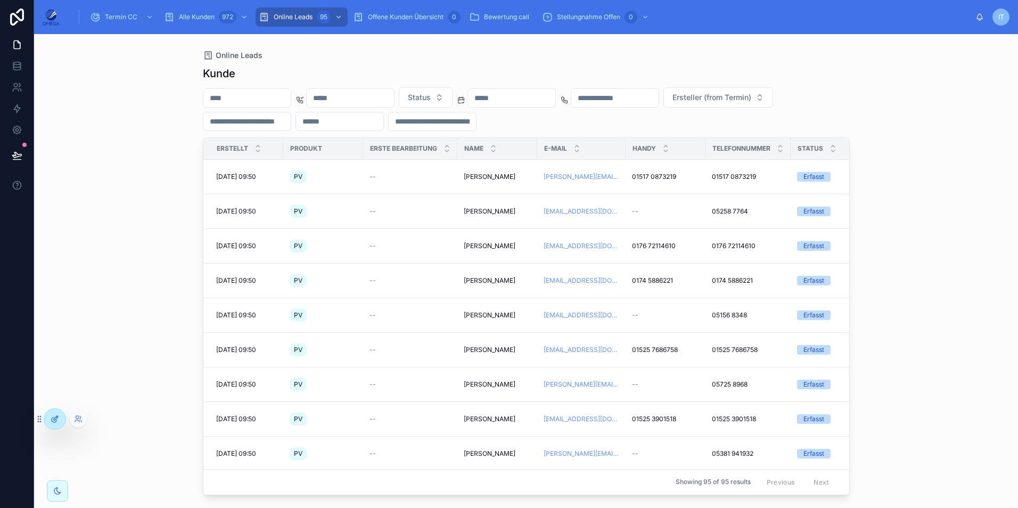
click at [56, 417] on icon at bounding box center [55, 419] width 9 height 9
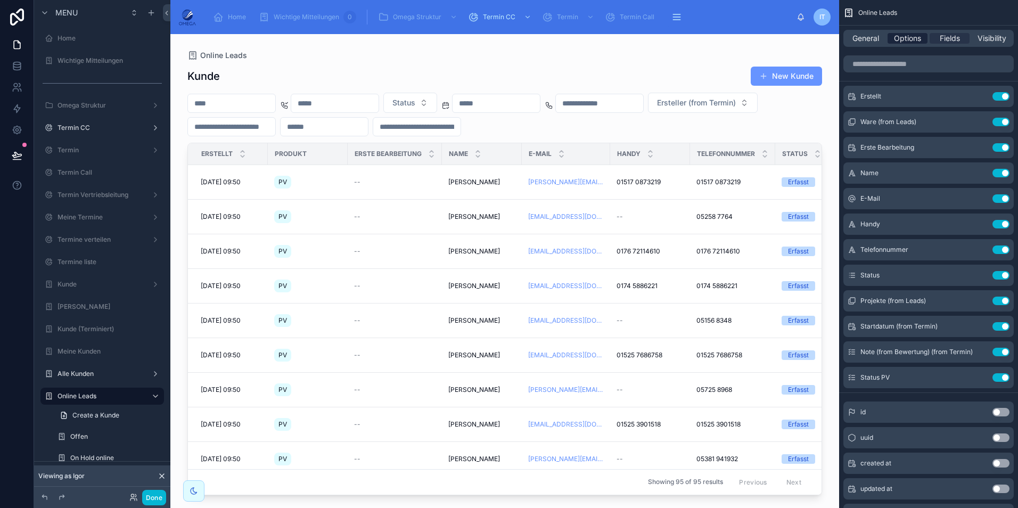
click at [910, 39] on span "Options" at bounding box center [907, 38] width 27 height 11
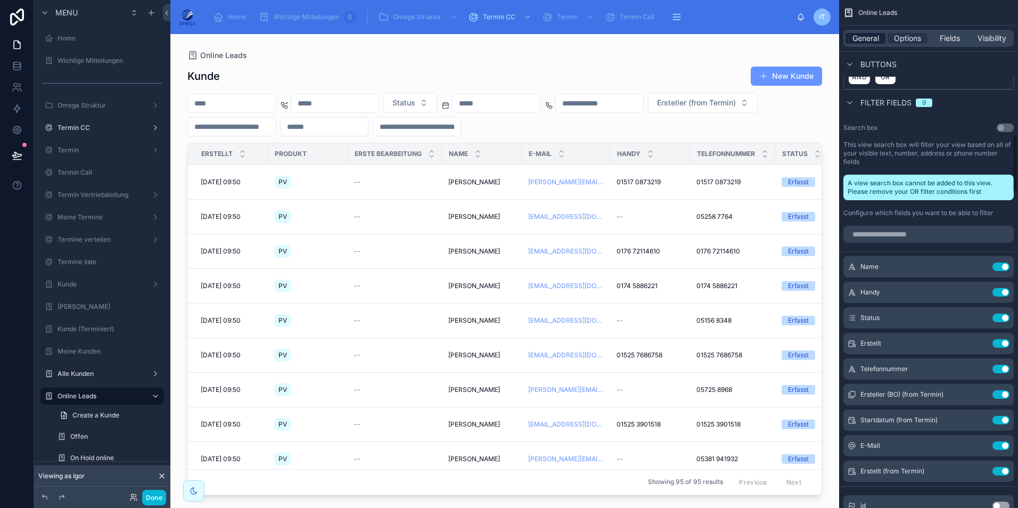
click at [862, 35] on span "General" at bounding box center [865, 38] width 27 height 11
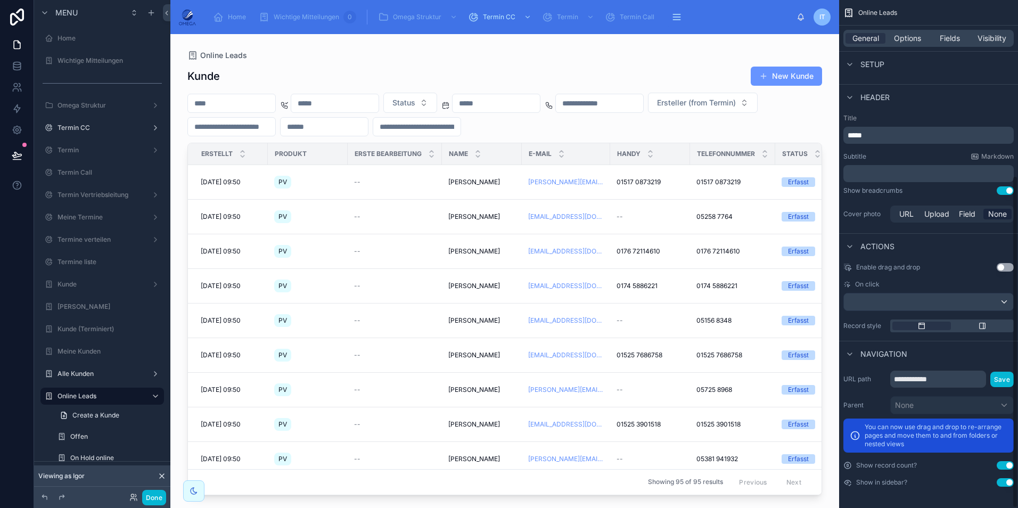
scroll to position [268, 0]
click at [951, 297] on div "scrollable content" at bounding box center [928, 301] width 169 height 17
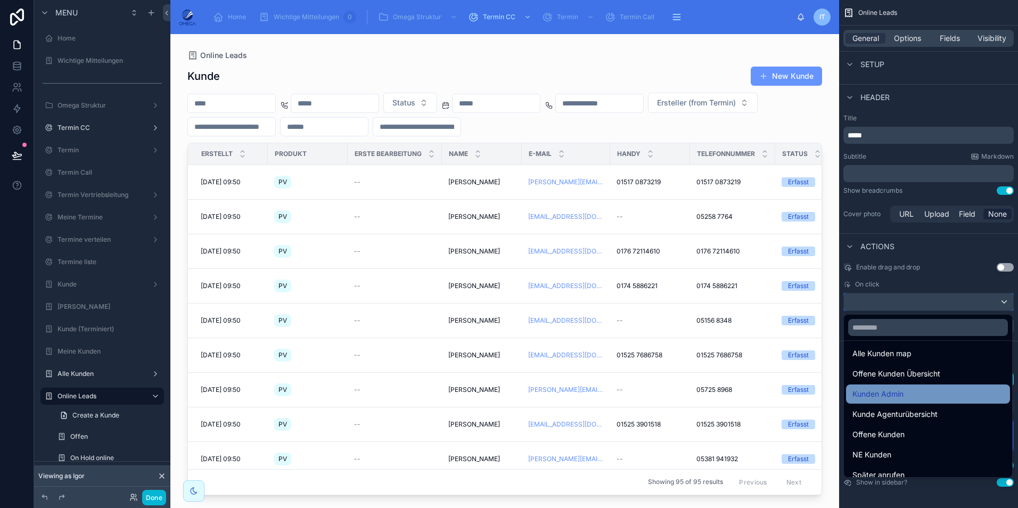
scroll to position [213, 0]
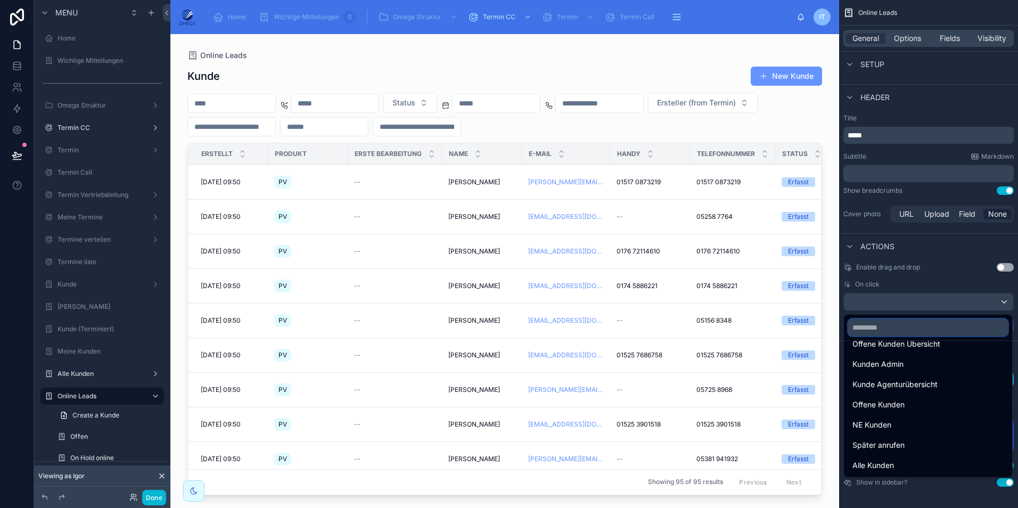
click at [885, 324] on input "scrollable content" at bounding box center [928, 327] width 160 height 17
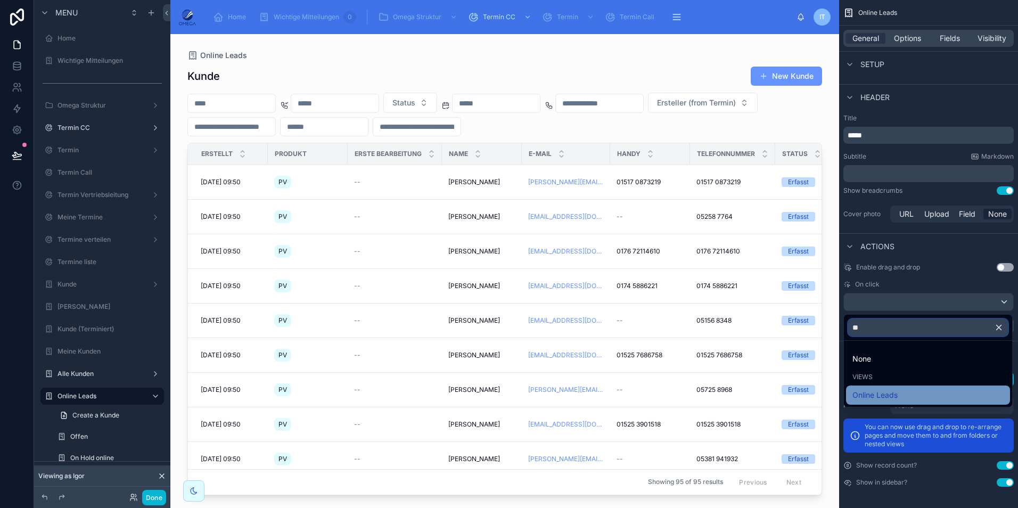
type input "**"
click at [890, 389] on span "Online Leads" at bounding box center [874, 395] width 45 height 13
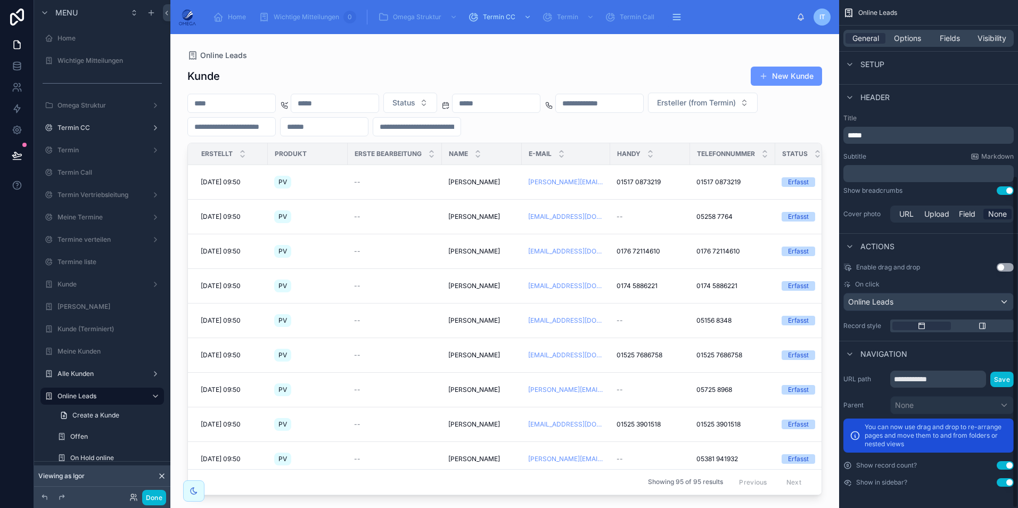
click at [950, 277] on div "Enable drag and drop Use setting On click Online Leads Record style" at bounding box center [928, 298] width 179 height 78
click at [158, 498] on button "Done" at bounding box center [154, 497] width 24 height 15
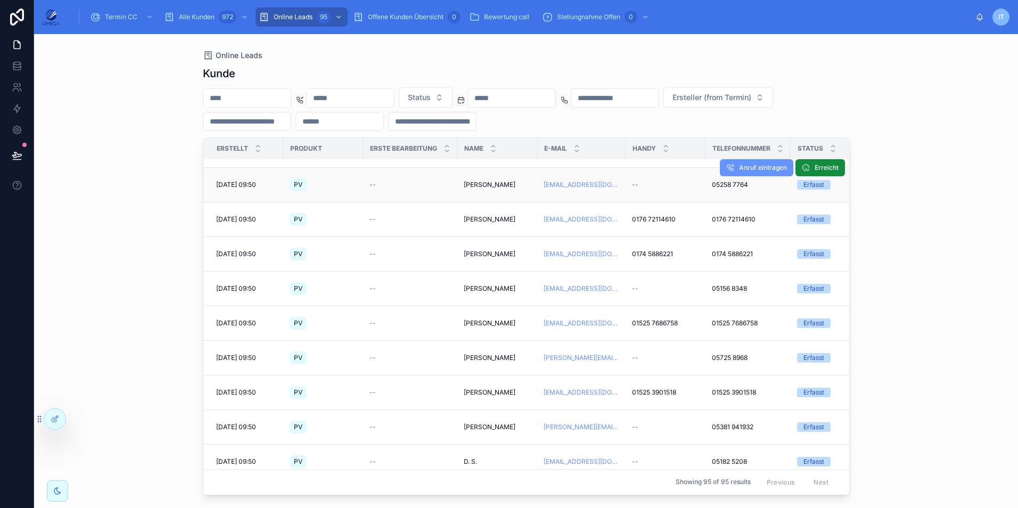
scroll to position [53, 0]
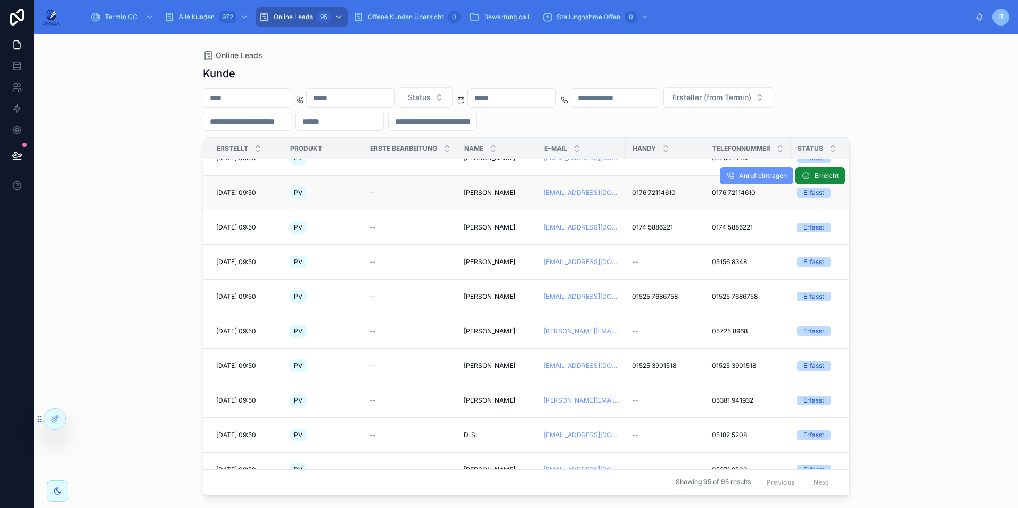
click at [484, 196] on span "[PERSON_NAME]" at bounding box center [490, 192] width 52 height 9
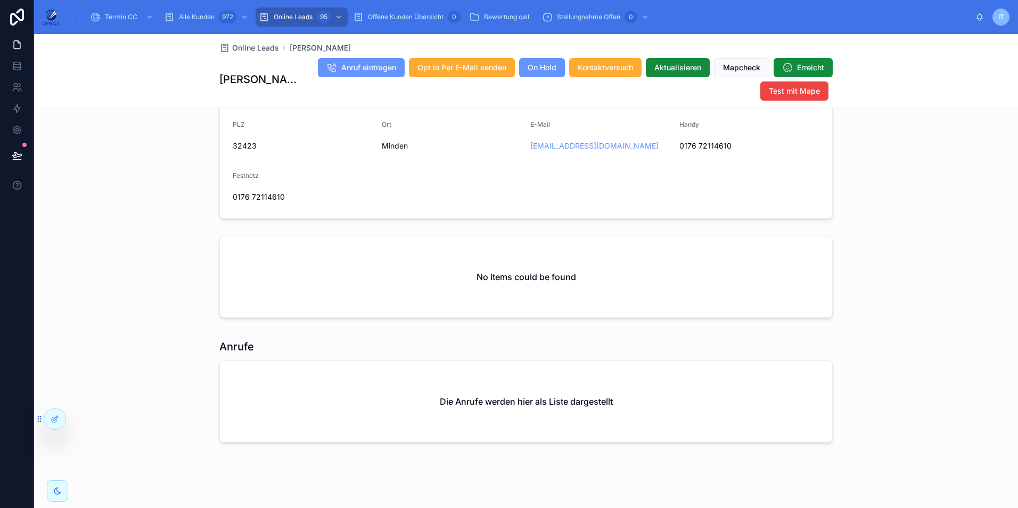
scroll to position [776, 0]
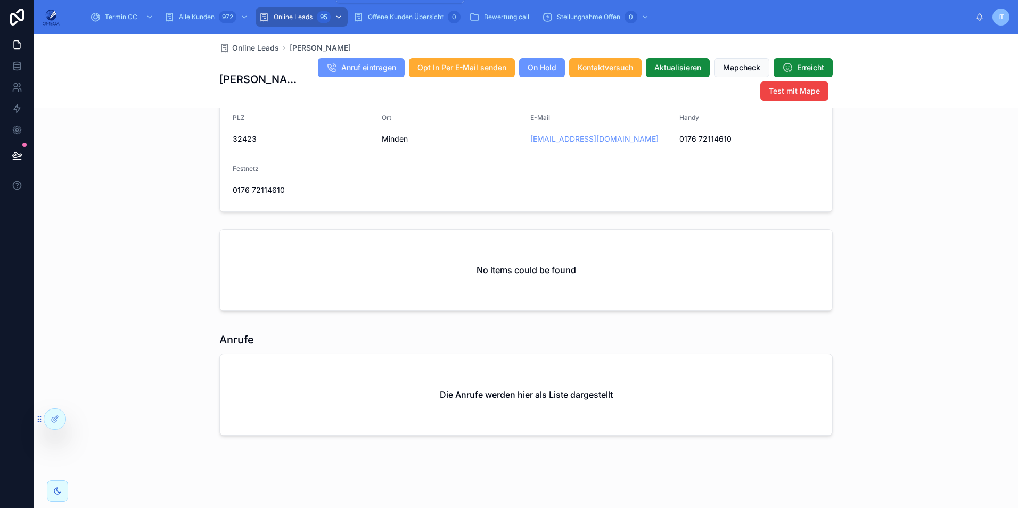
click at [312, 16] on span "Online Leads" at bounding box center [293, 17] width 39 height 9
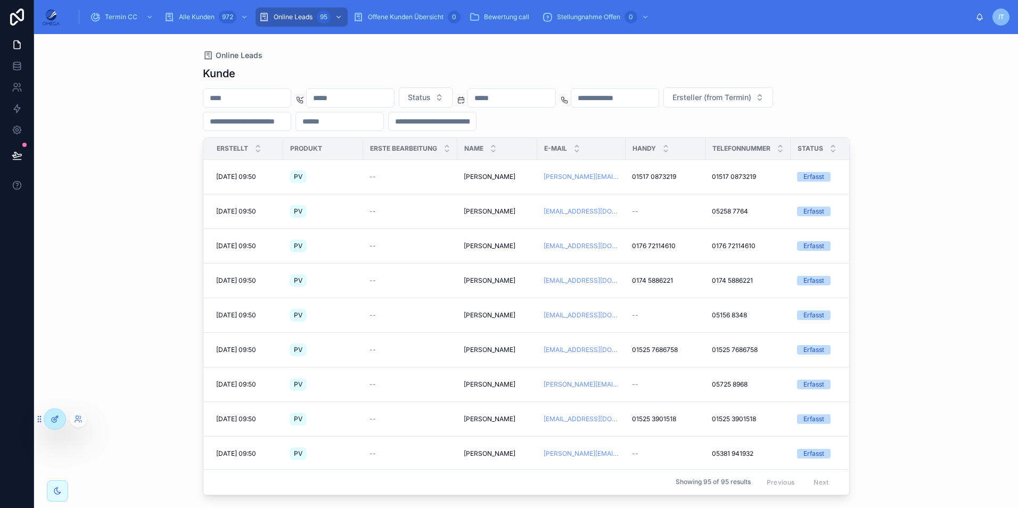
click at [48, 422] on div at bounding box center [54, 419] width 21 height 20
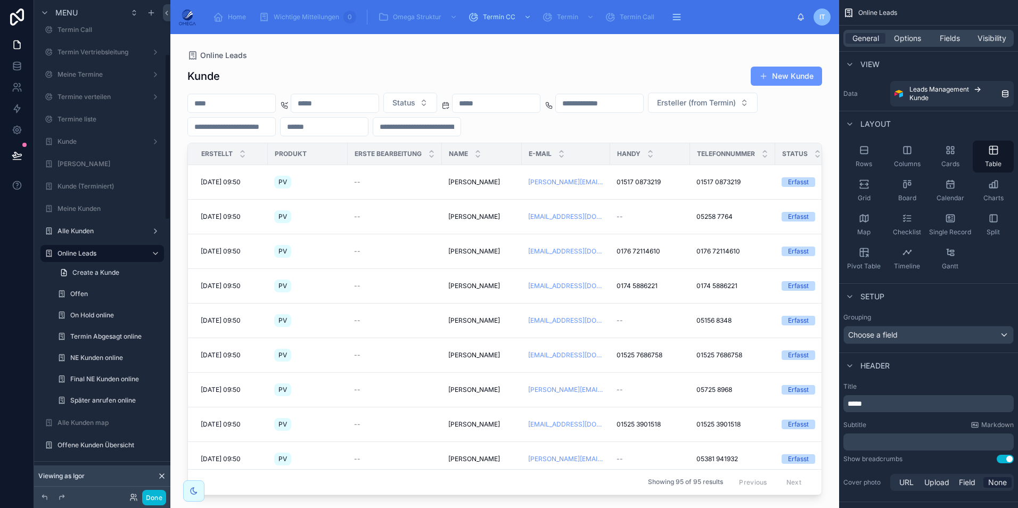
scroll to position [160, 0]
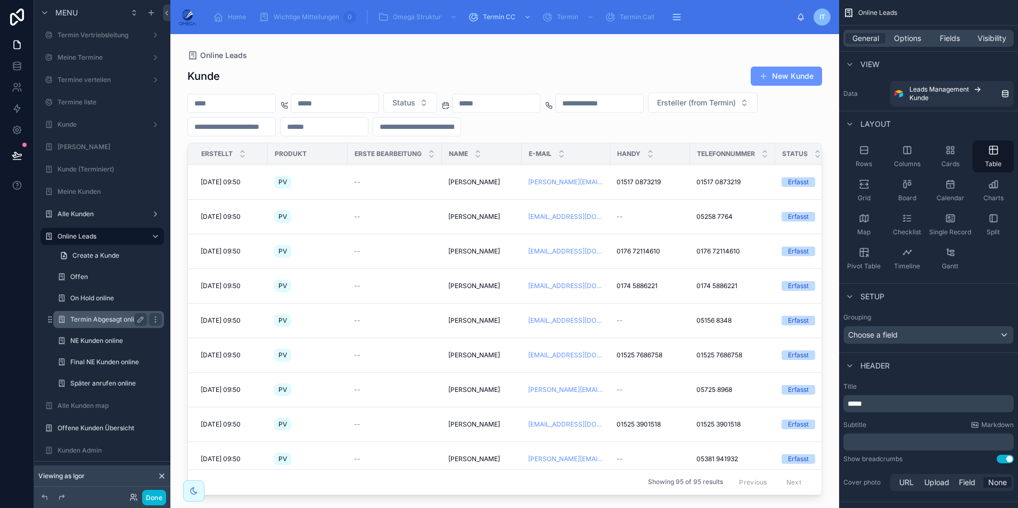
click at [98, 323] on label "Termin Abgesagt online" at bounding box center [106, 319] width 72 height 9
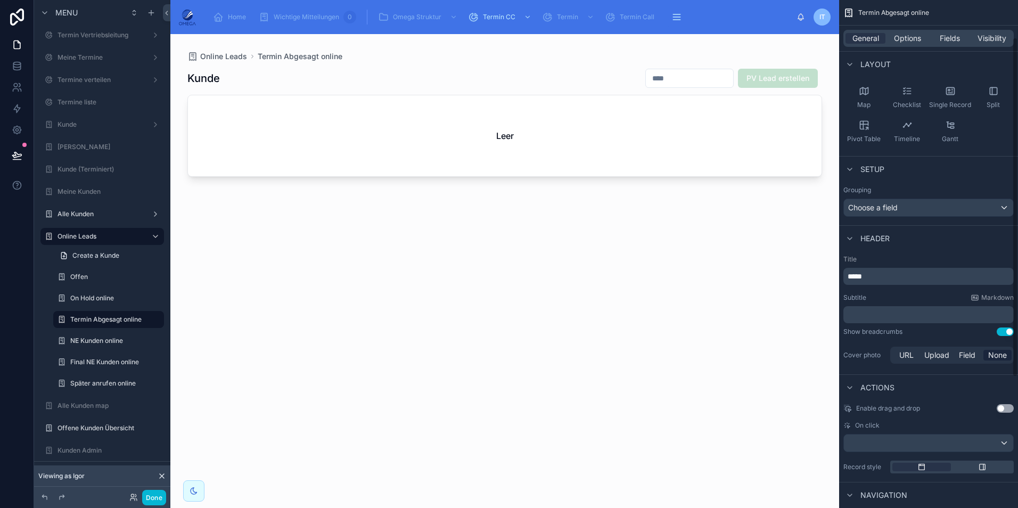
scroll to position [251, 0]
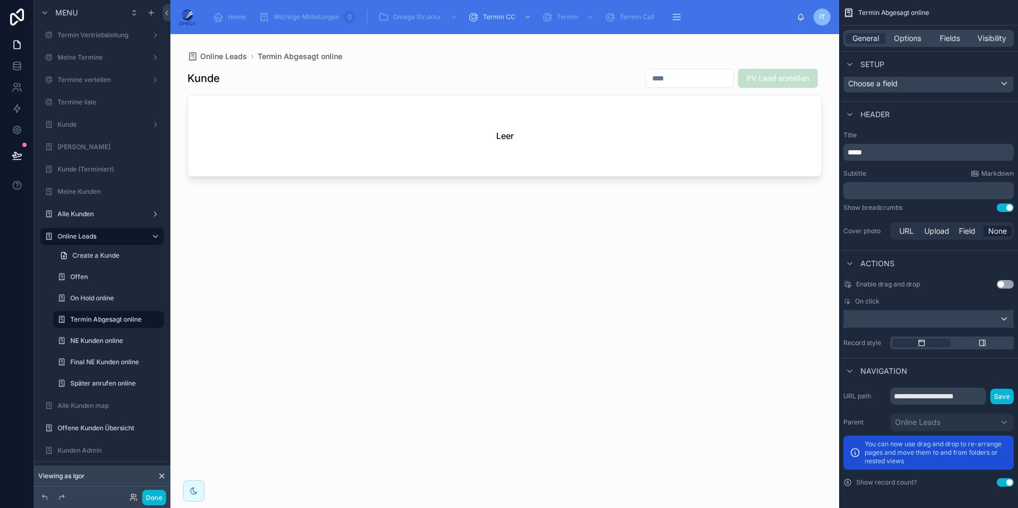
click at [908, 321] on div "scrollable content" at bounding box center [928, 318] width 169 height 17
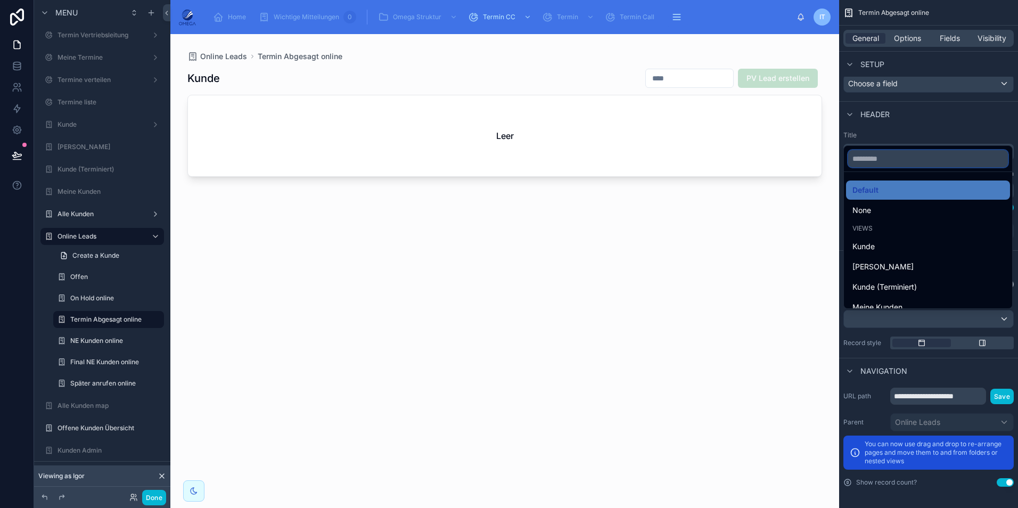
click at [888, 152] on input "scrollable content" at bounding box center [928, 158] width 160 height 17
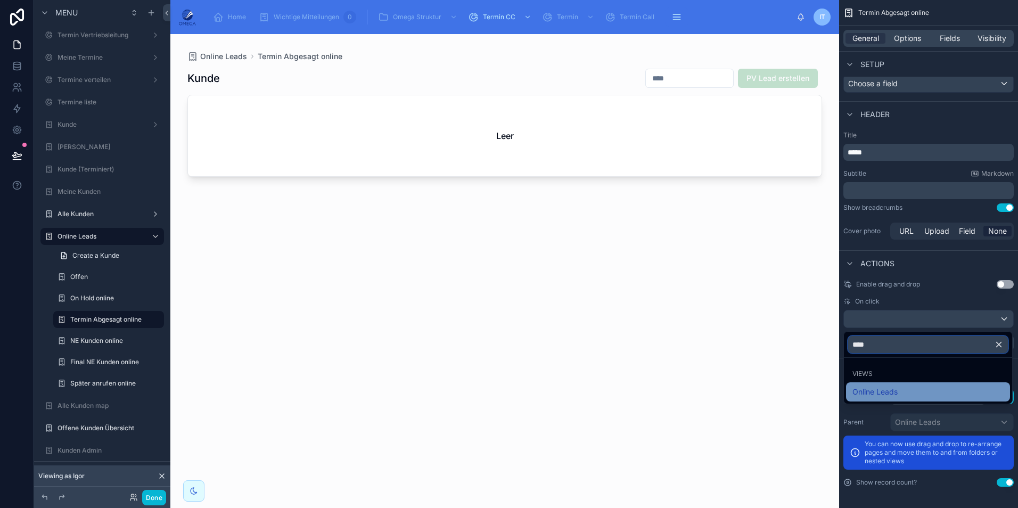
type input "****"
click at [898, 394] on div "Online Leads" at bounding box center [927, 391] width 151 height 13
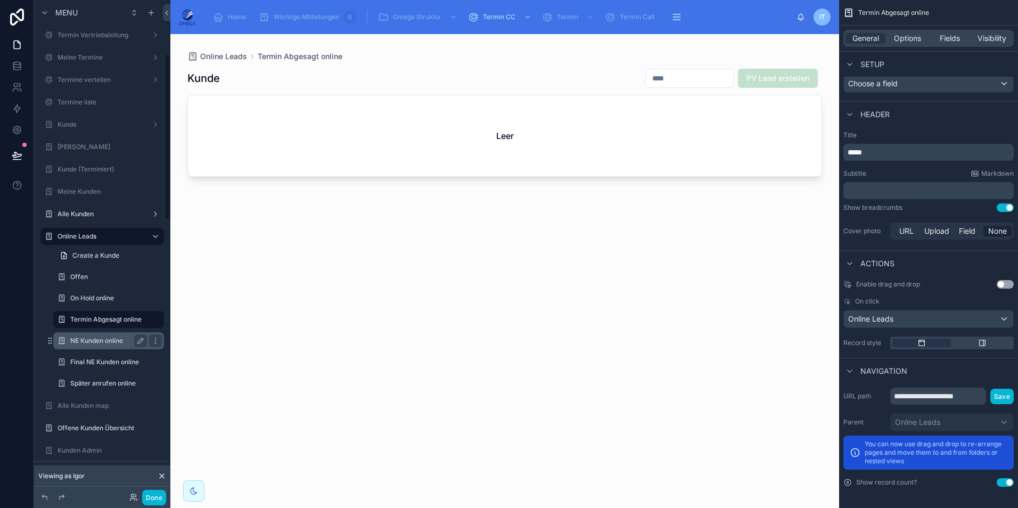
click at [101, 337] on label "NE Kunden online" at bounding box center [106, 340] width 72 height 9
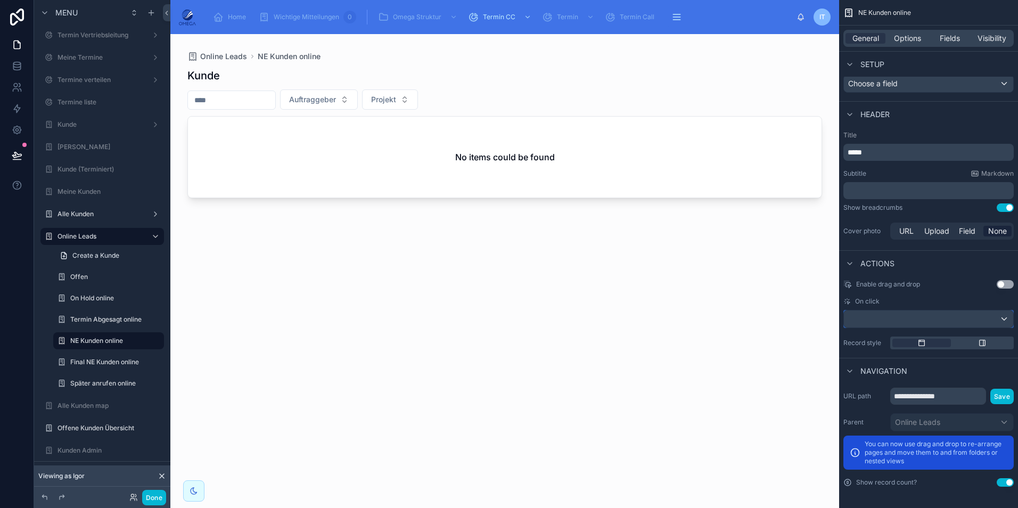
click at [904, 317] on div "scrollable content" at bounding box center [928, 318] width 169 height 17
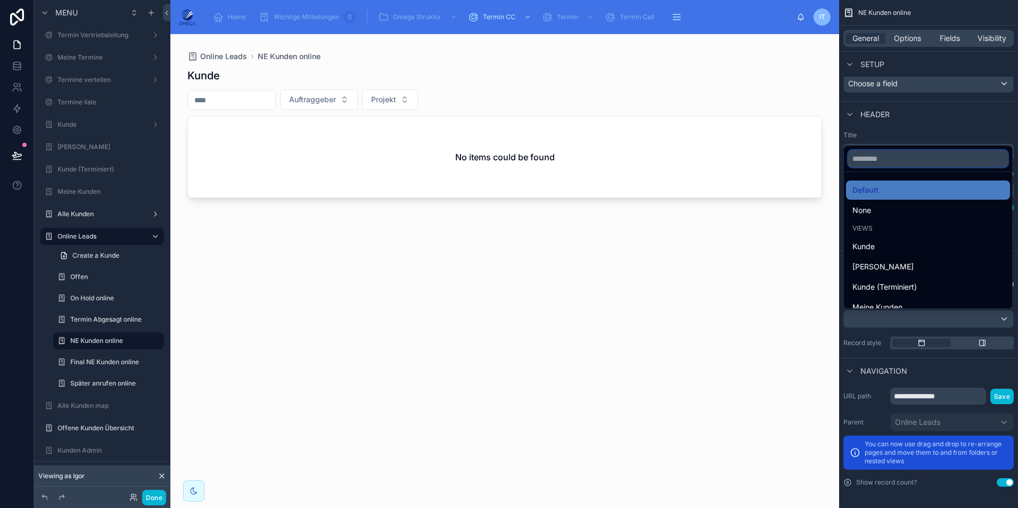
click at [887, 167] on input "scrollable content" at bounding box center [928, 158] width 160 height 17
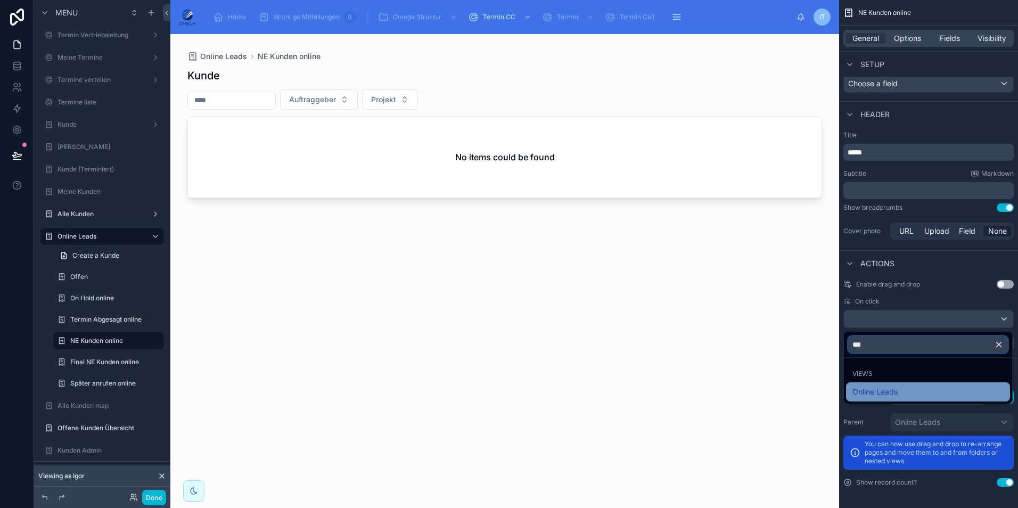
type input "***"
click at [876, 385] on div "Online Leads" at bounding box center [928, 391] width 164 height 19
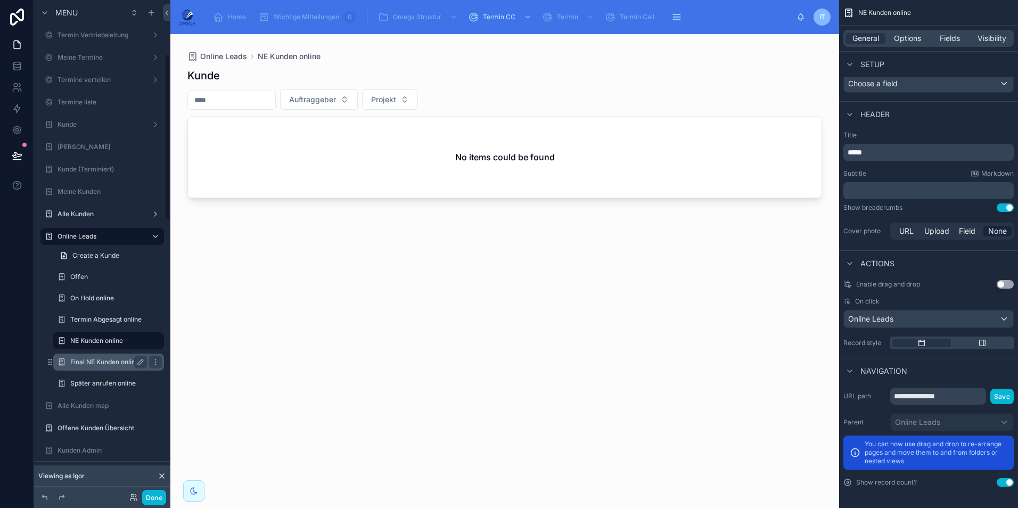
click at [95, 360] on label "Final NE Kunden online" at bounding box center [106, 362] width 72 height 9
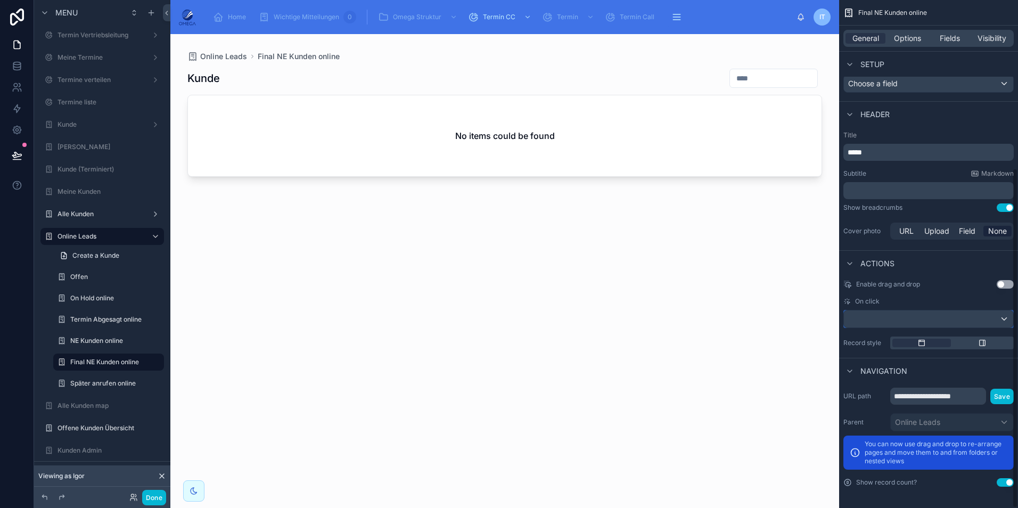
click at [906, 319] on div "scrollable content" at bounding box center [928, 318] width 169 height 17
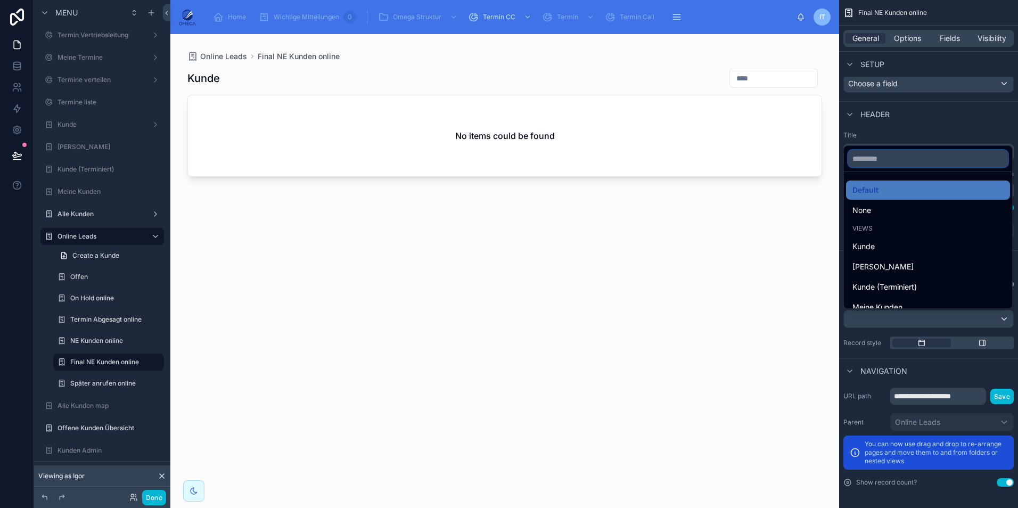
click at [872, 164] on input "scrollable content" at bounding box center [928, 158] width 160 height 17
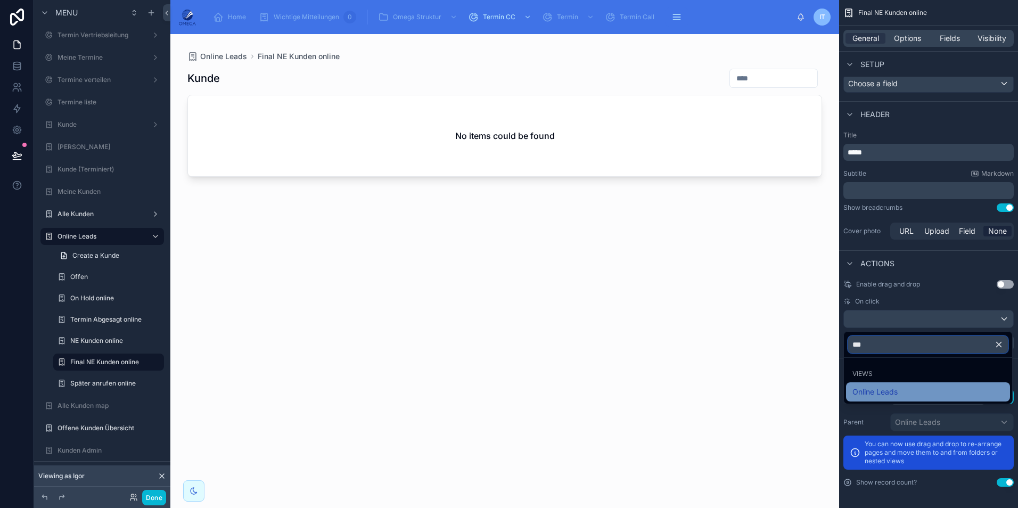
type input "***"
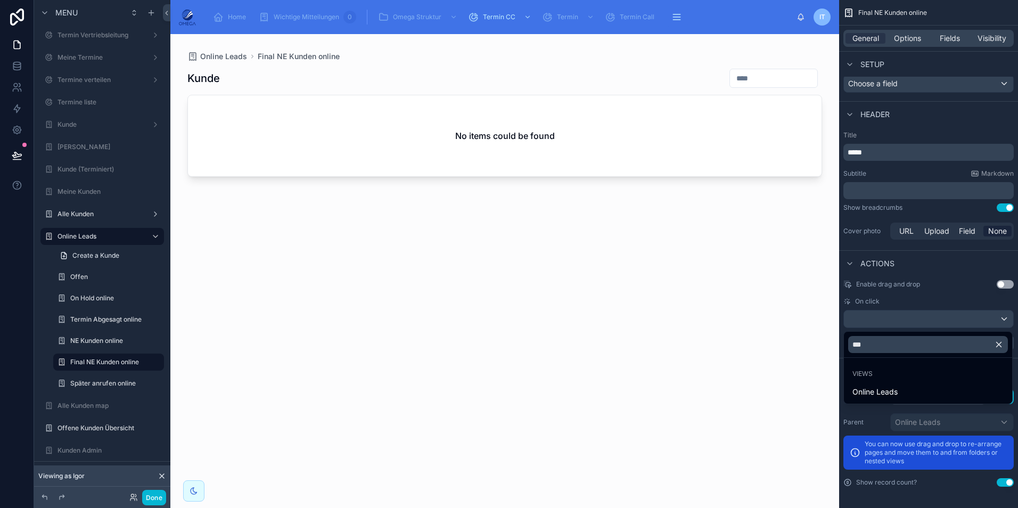
drag, startPoint x: 878, startPoint y: 386, endPoint x: 843, endPoint y: 377, distance: 36.3
click at [879, 386] on span "Online Leads" at bounding box center [874, 391] width 45 height 13
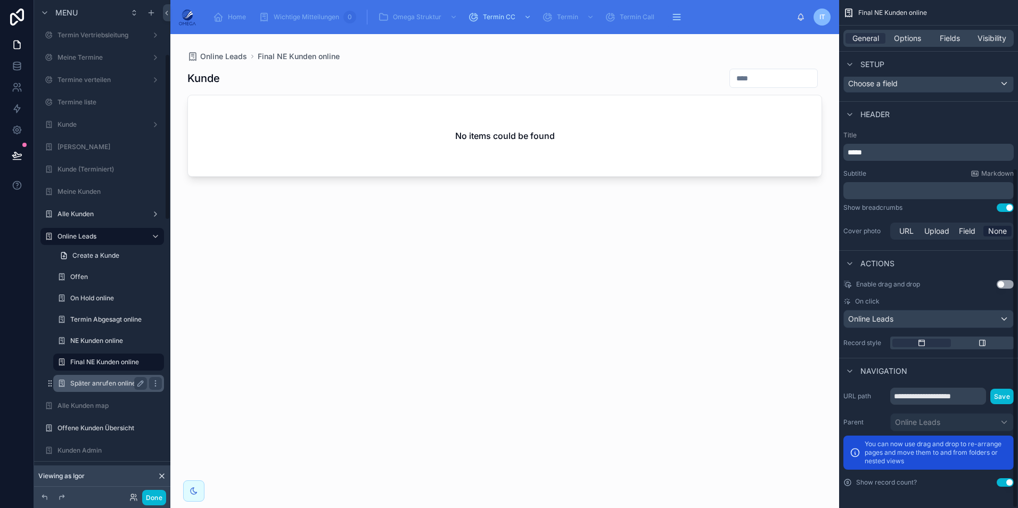
click at [99, 383] on label "Später anrufen online" at bounding box center [106, 383] width 72 height 9
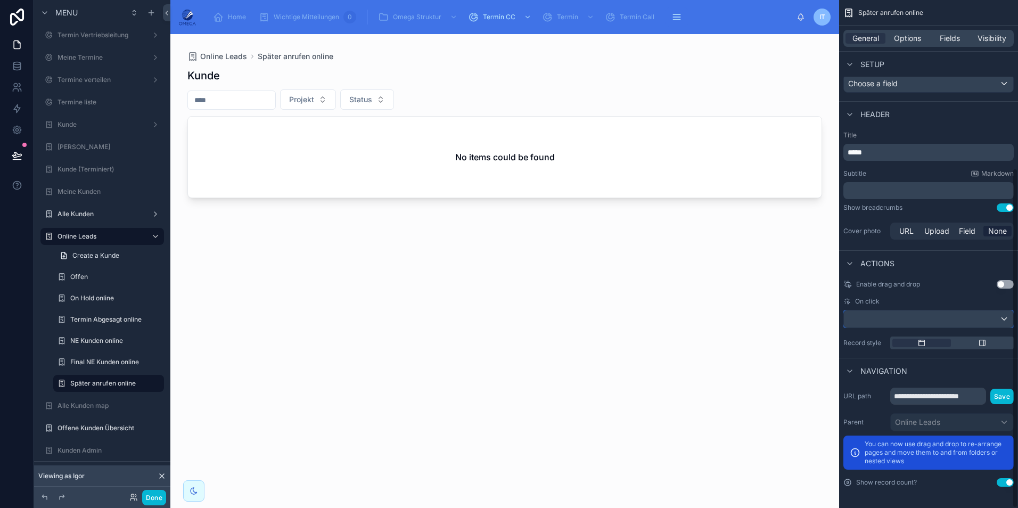
click at [885, 315] on div "scrollable content" at bounding box center [928, 318] width 169 height 17
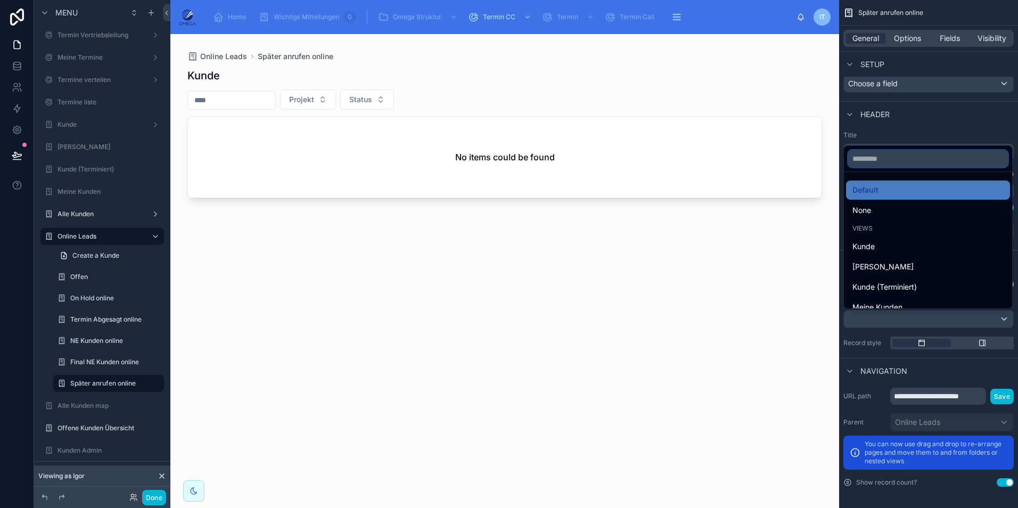
click at [886, 163] on input "scrollable content" at bounding box center [928, 158] width 160 height 17
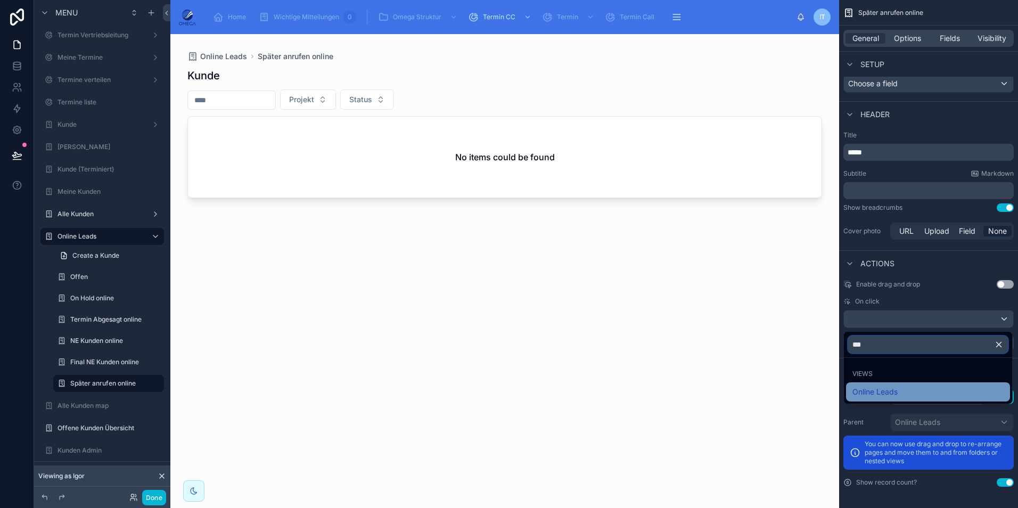
type input "***"
click at [895, 400] on div "Online Leads" at bounding box center [928, 391] width 164 height 19
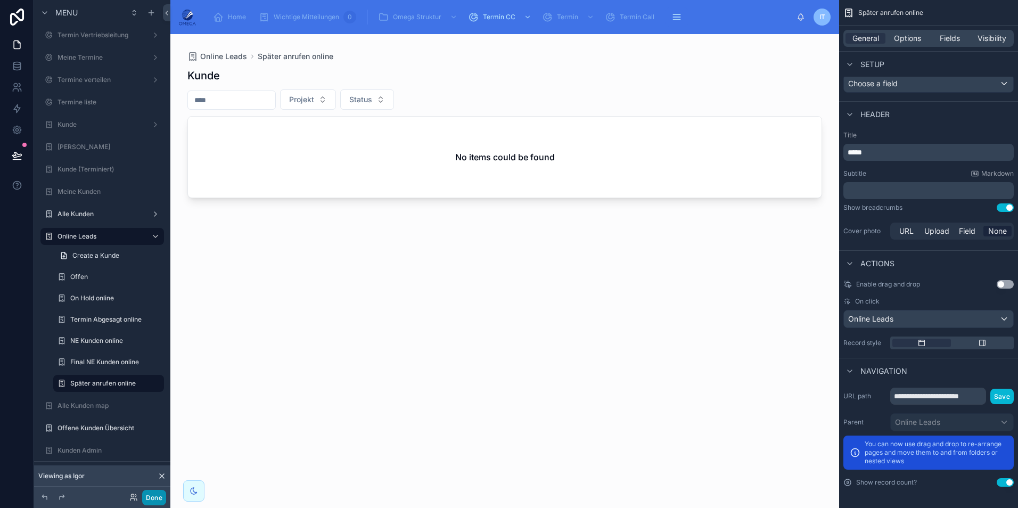
click at [154, 497] on button "Done" at bounding box center [154, 497] width 24 height 15
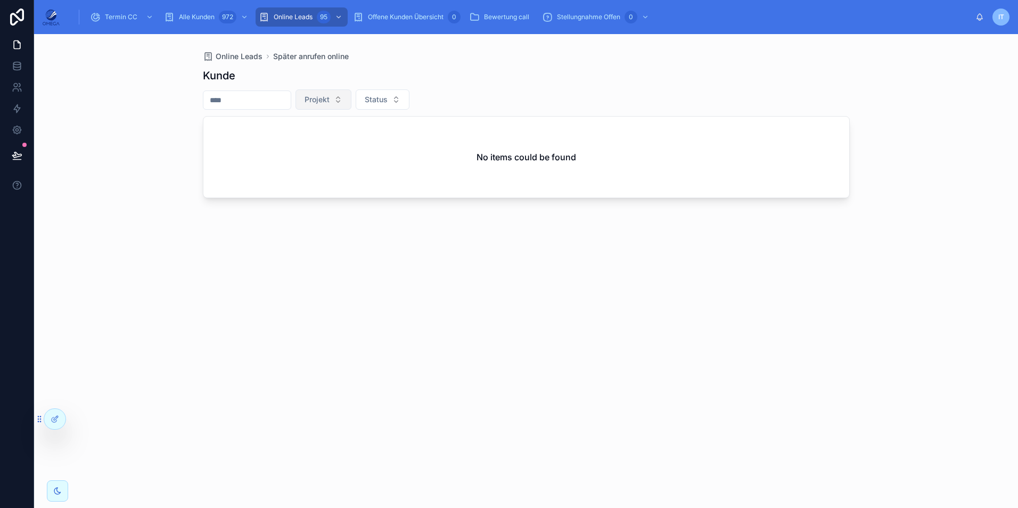
click at [346, 108] on button "Projekt" at bounding box center [323, 99] width 56 height 20
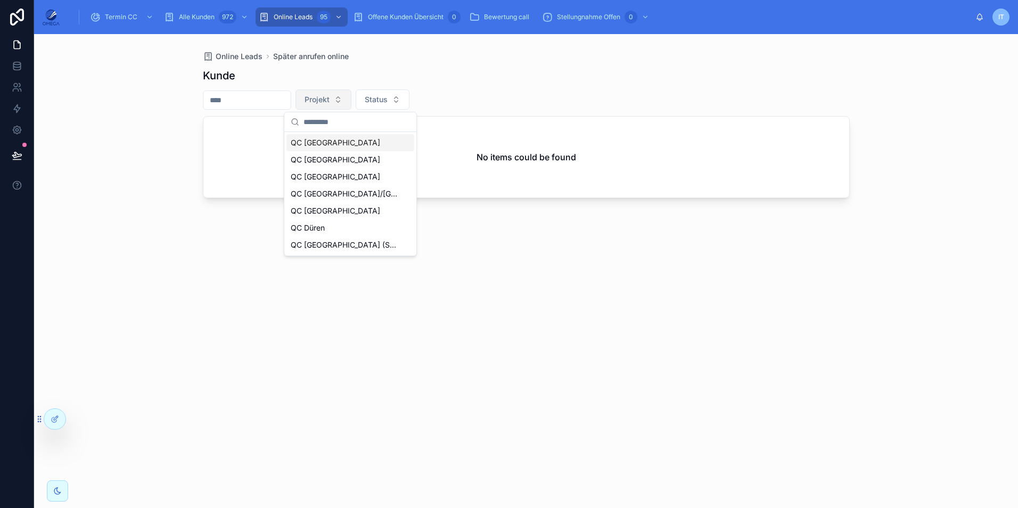
click at [329, 98] on span "Projekt" at bounding box center [316, 99] width 25 height 11
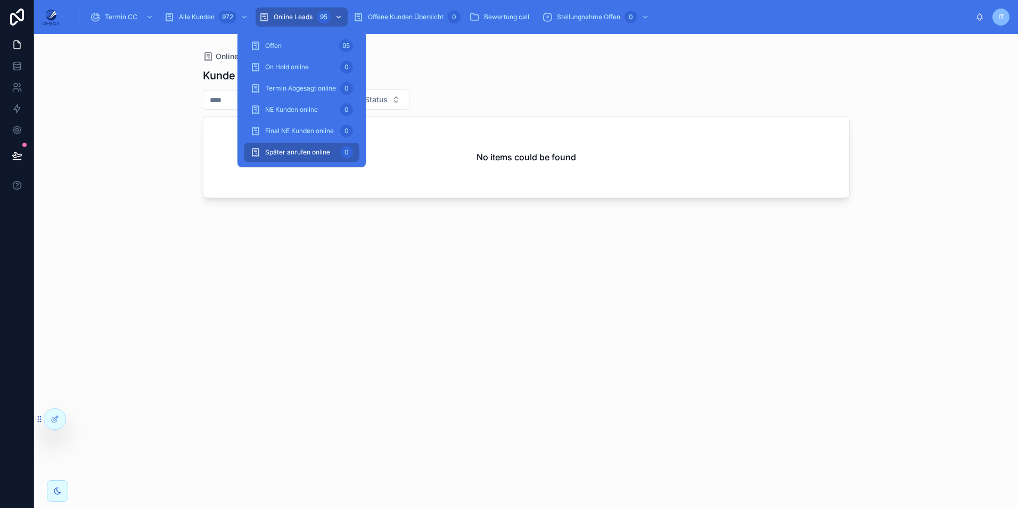
click at [304, 21] on div "Online Leads 95" at bounding box center [302, 17] width 86 height 17
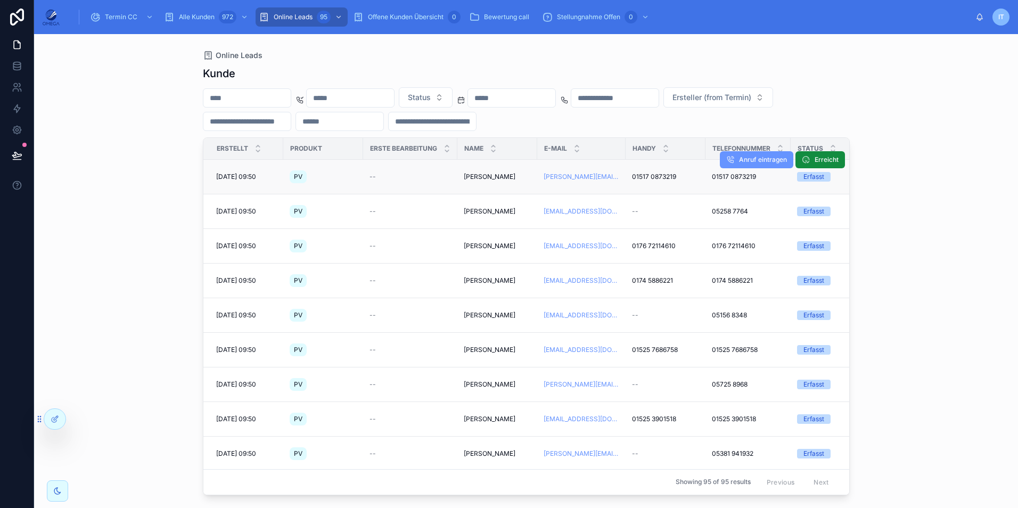
click at [513, 176] on div "[PERSON_NAME] [PERSON_NAME]" at bounding box center [497, 176] width 67 height 9
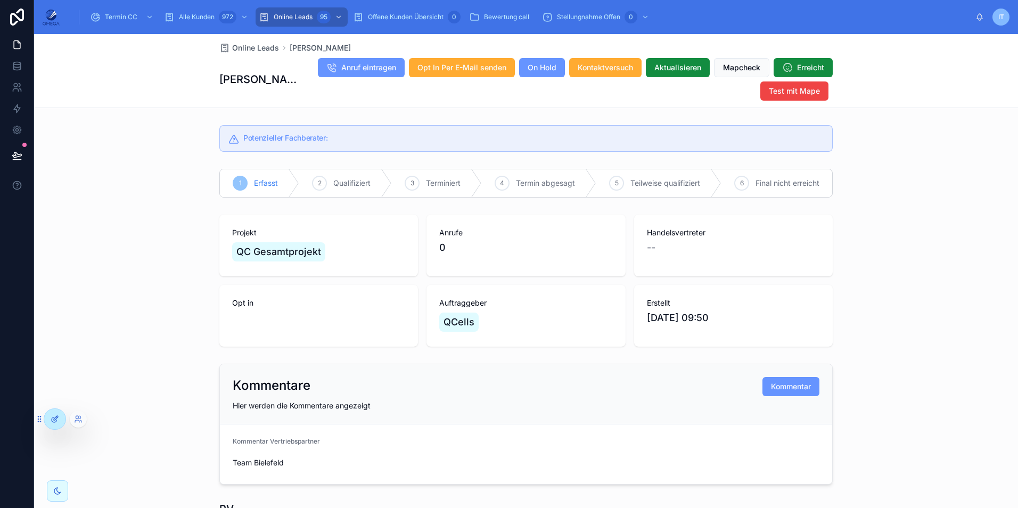
click at [48, 423] on div at bounding box center [54, 419] width 21 height 20
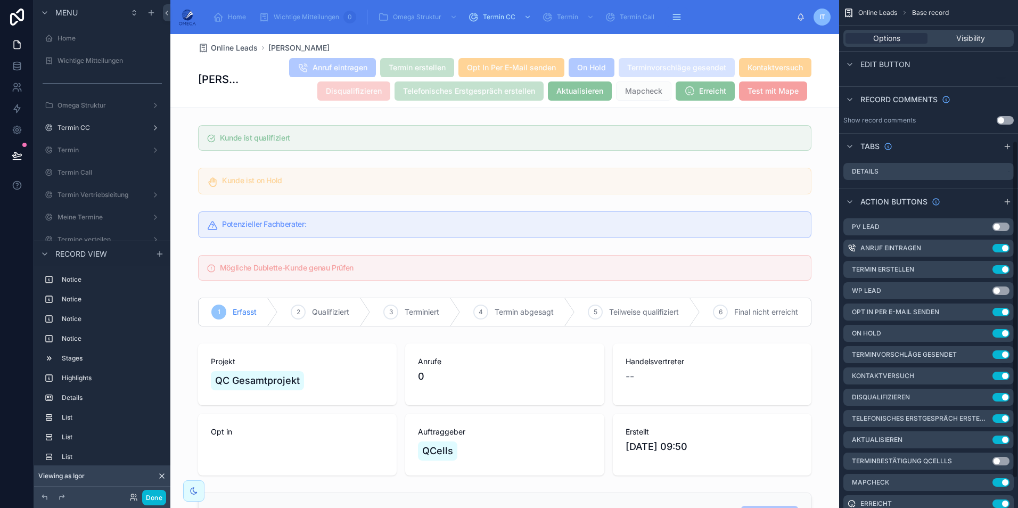
scroll to position [213, 0]
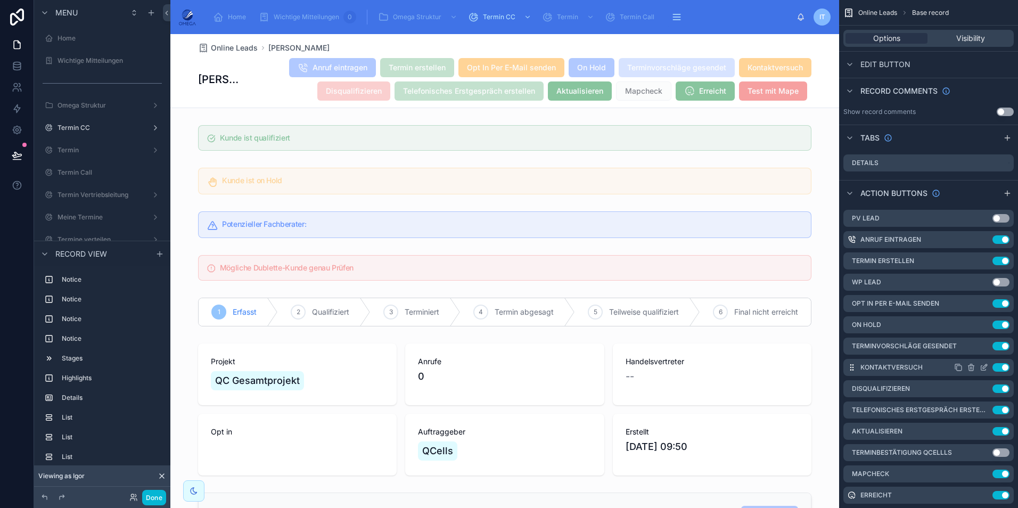
click at [997, 368] on button "Use setting" at bounding box center [1000, 367] width 17 height 9
click at [150, 500] on button "Done" at bounding box center [154, 497] width 24 height 15
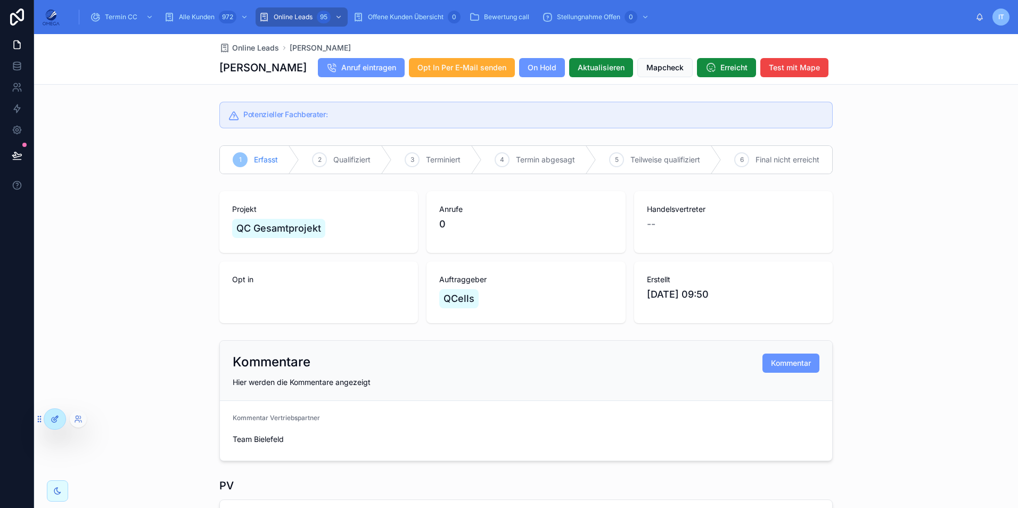
click at [62, 420] on div at bounding box center [54, 419] width 21 height 20
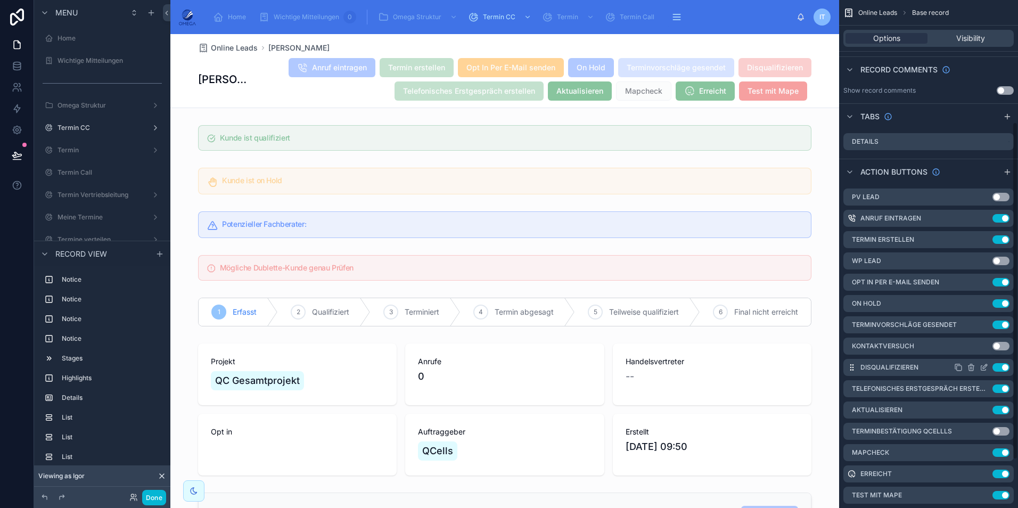
scroll to position [255, 0]
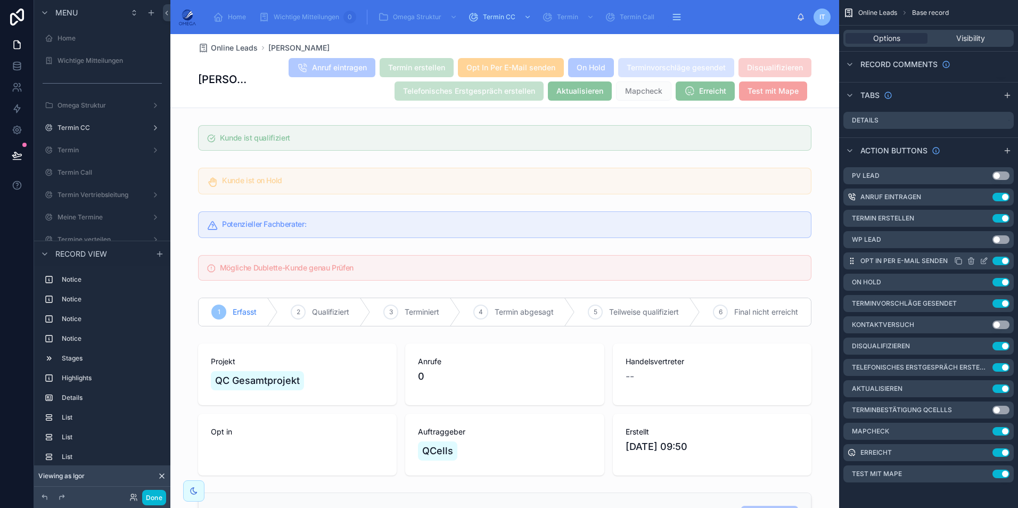
click at [1001, 260] on button "Use setting" at bounding box center [1000, 261] width 17 height 9
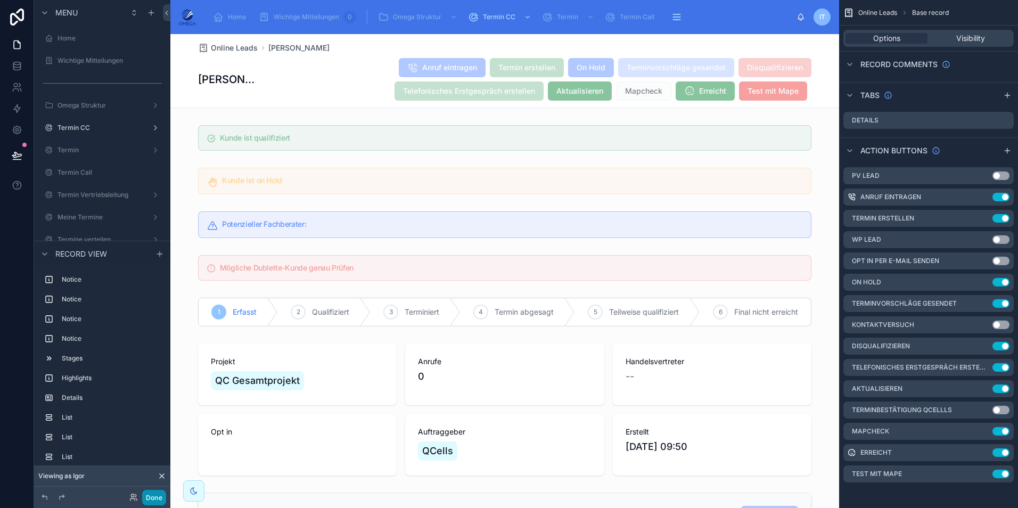
click at [156, 492] on button "Done" at bounding box center [154, 497] width 24 height 15
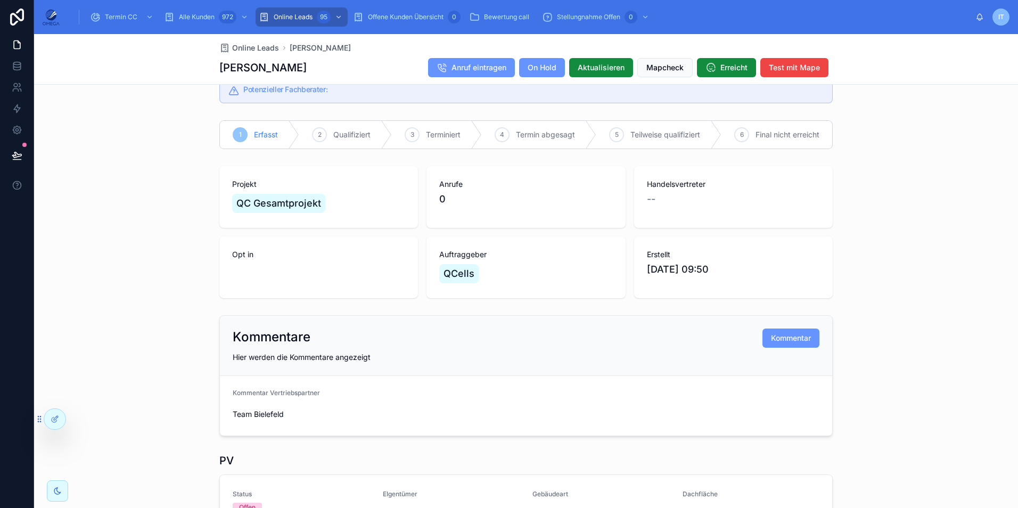
scroll to position [0, 0]
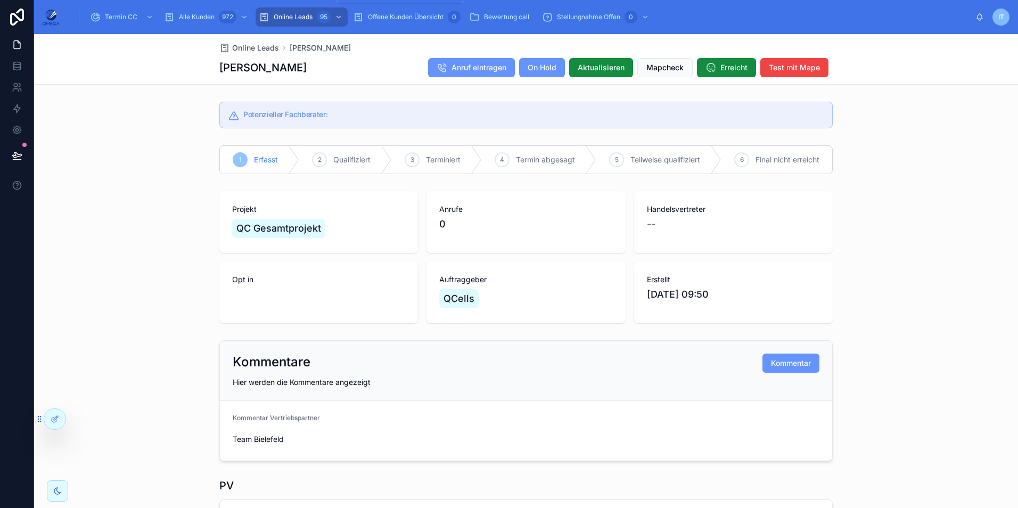
drag, startPoint x: 307, startPoint y: 18, endPoint x: 312, endPoint y: 27, distance: 10.2
click at [307, 18] on span "Online Leads" at bounding box center [293, 17] width 39 height 9
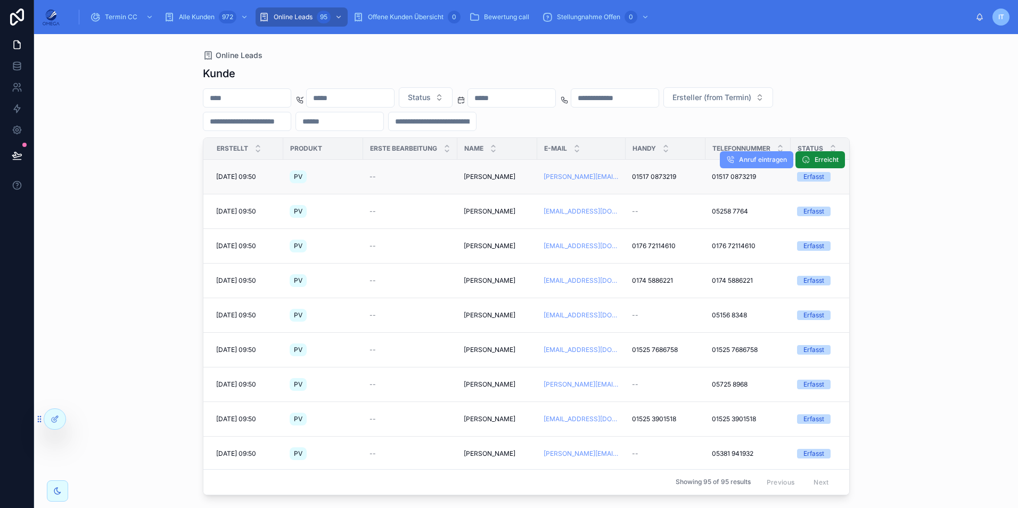
click at [499, 176] on div "[PERSON_NAME] [PERSON_NAME]" at bounding box center [497, 176] width 67 height 9
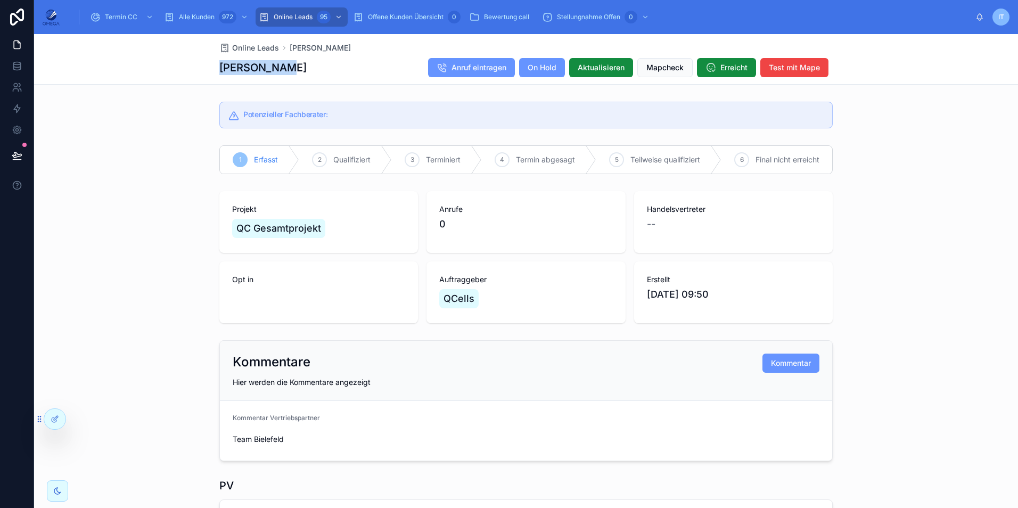
drag, startPoint x: 278, startPoint y: 71, endPoint x: 216, endPoint y: 66, distance: 62.5
click at [219, 66] on div "[PERSON_NAME] Anruf eintragen On Hold Aktualisieren Mapcheck Erreicht Test mit …" at bounding box center [525, 67] width 613 height 20
copy h1 "[PERSON_NAME]"
click at [900, 237] on div "Projekt QC Gesamtprojekt Anrufe 0 Handelsvertreter -- Opt in Auftraggeber QCell…" at bounding box center [526, 257] width 984 height 141
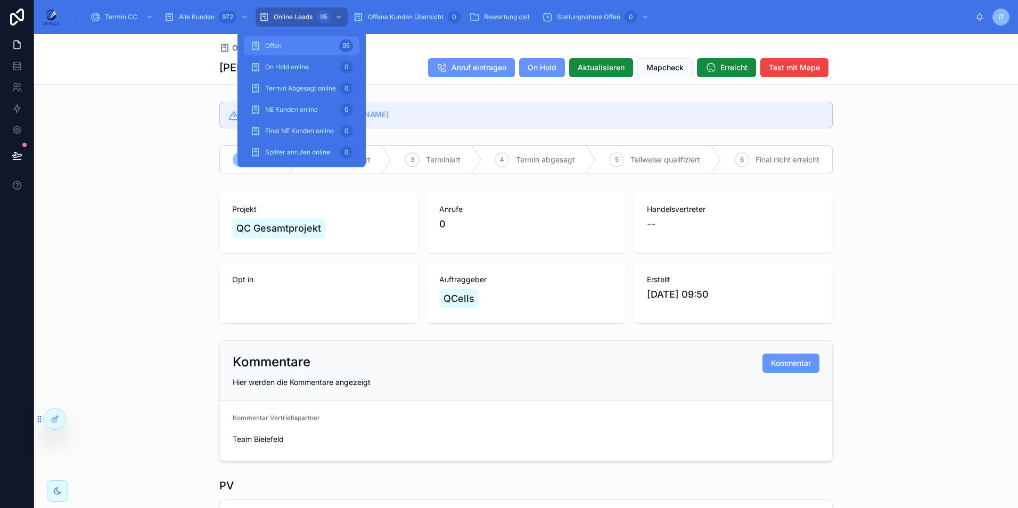
drag, startPoint x: 312, startPoint y: 43, endPoint x: 168, endPoint y: 92, distance: 151.8
click at [312, 43] on div "Offen 95" at bounding box center [301, 45] width 103 height 17
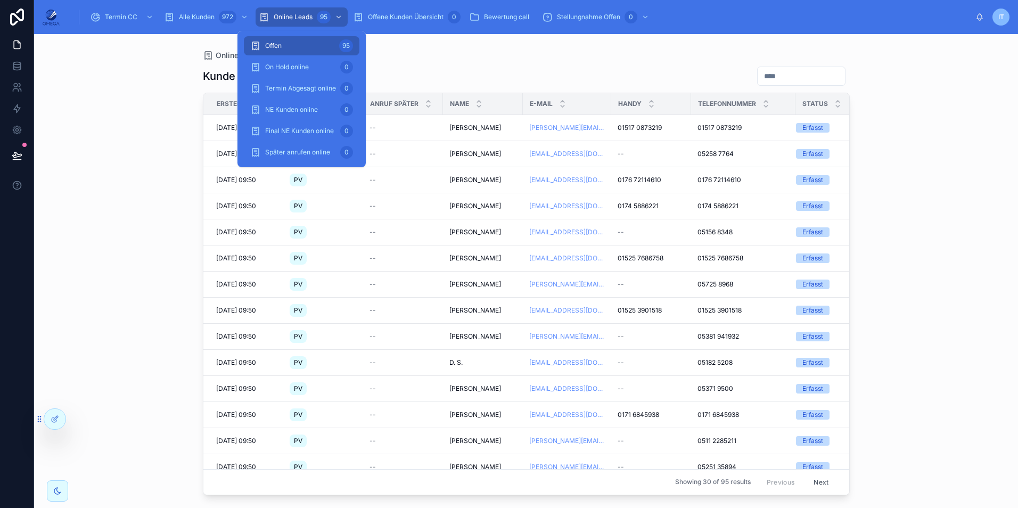
click at [21, 153] on icon at bounding box center [17, 155] width 11 height 11
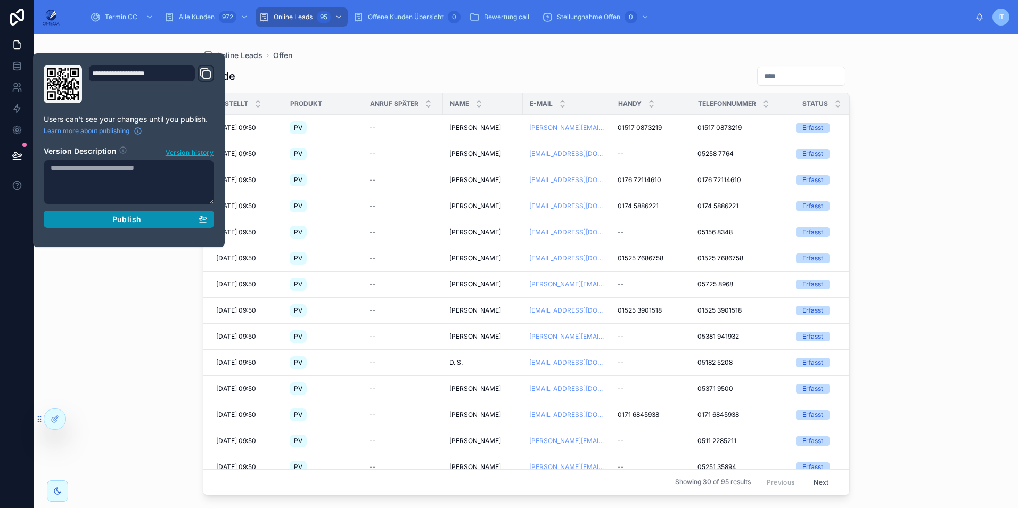
click at [120, 221] on span "Publish" at bounding box center [126, 220] width 29 height 10
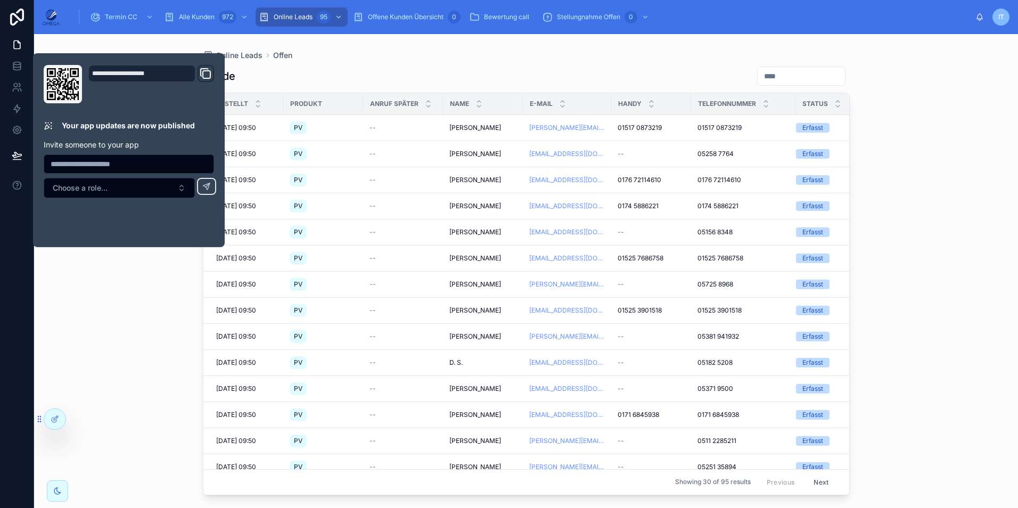
click at [927, 78] on div "Online Leads Offen Kunde Erstellt Produkt Anruf später Name E-Mail Handy Telefo…" at bounding box center [526, 271] width 984 height 474
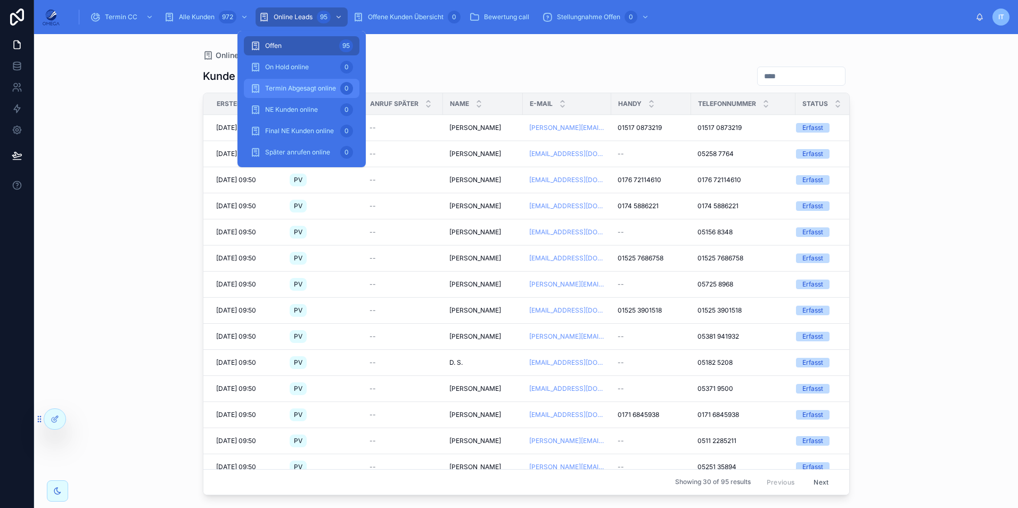
click at [302, 86] on span "Termin Abgesagt online" at bounding box center [300, 88] width 71 height 9
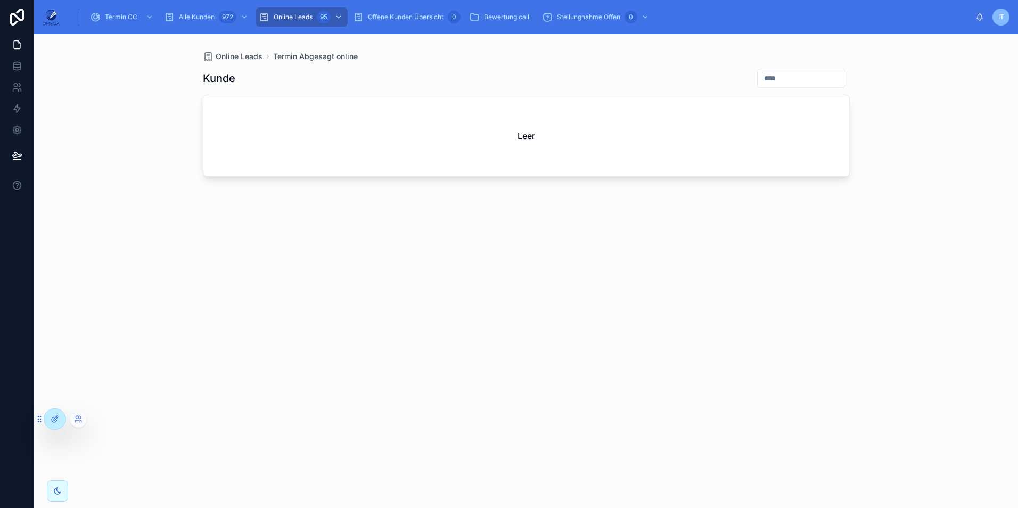
click at [53, 414] on div at bounding box center [54, 419] width 21 height 20
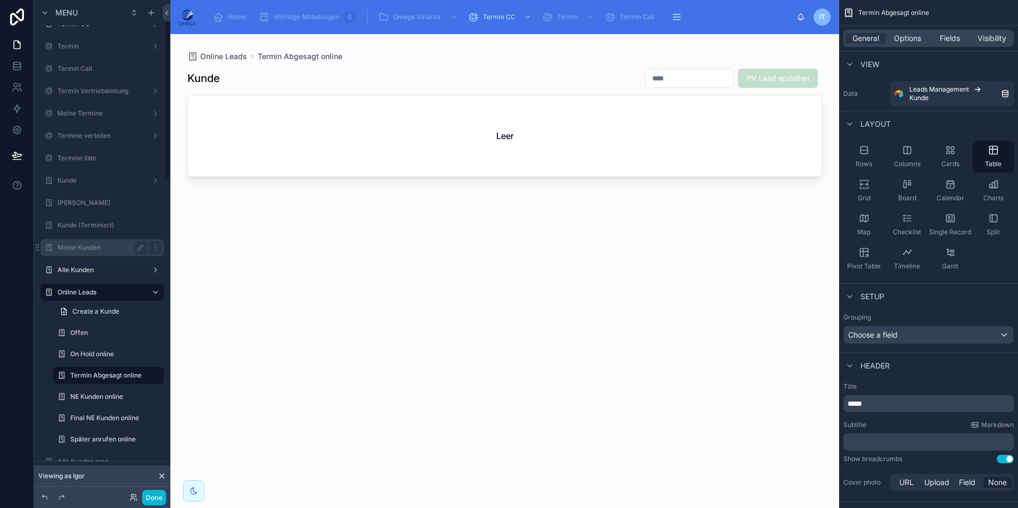
scroll to position [106, 0]
click at [106, 353] on label "On Hold online" at bounding box center [106, 351] width 72 height 9
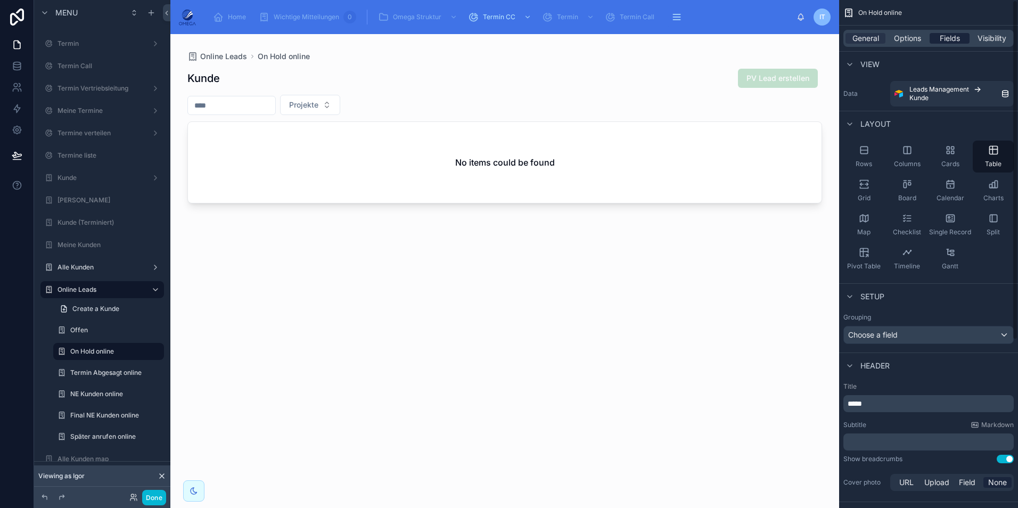
click at [950, 43] on span "Fields" at bounding box center [949, 38] width 20 height 11
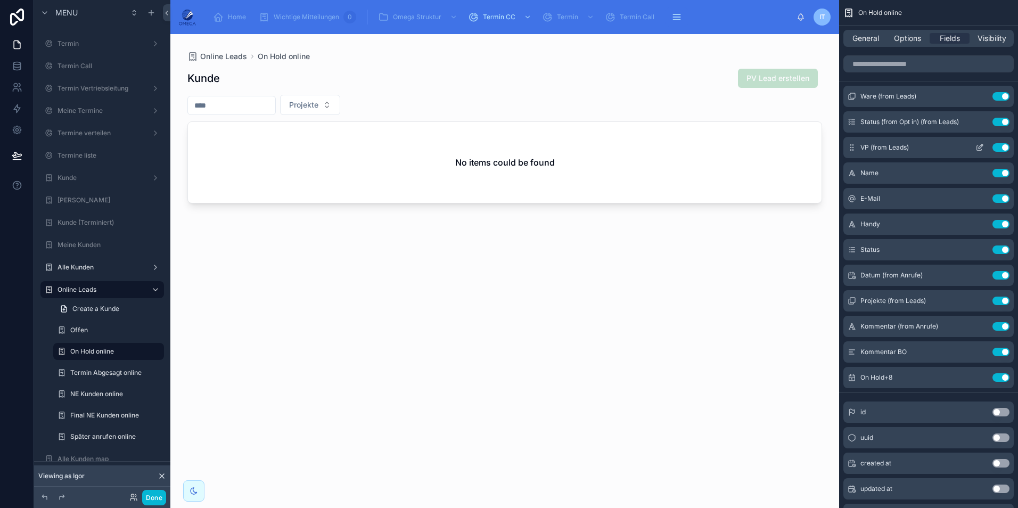
click at [998, 149] on button "Use setting" at bounding box center [1000, 147] width 17 height 9
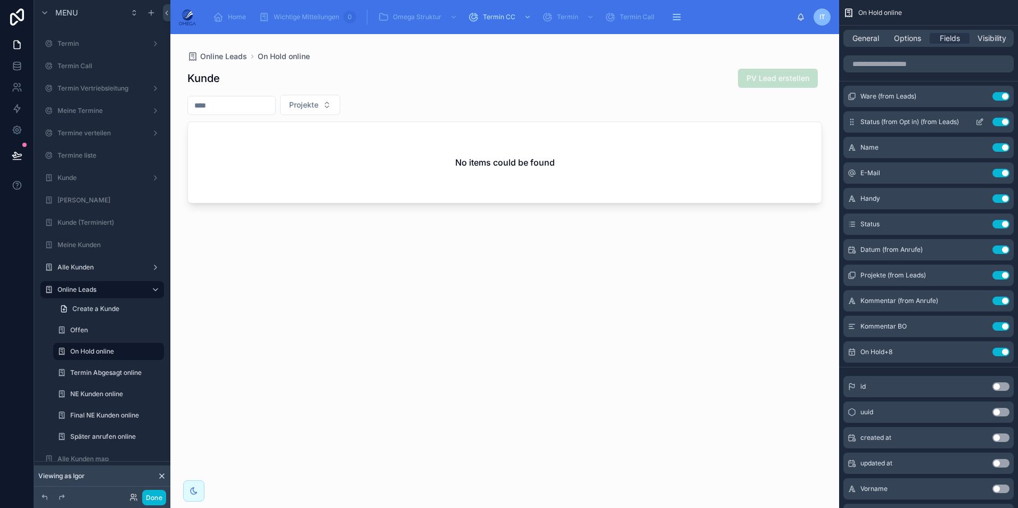
click at [1004, 122] on button "Use setting" at bounding box center [1000, 122] width 17 height 9
click at [999, 246] on button "Use setting" at bounding box center [1000, 249] width 17 height 9
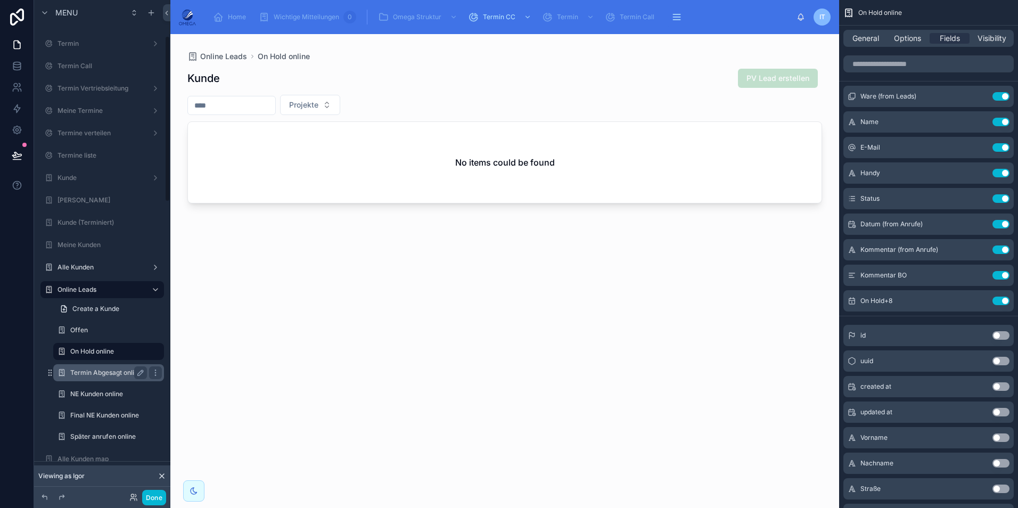
click at [95, 367] on div "Termin Abgesagt online" at bounding box center [108, 372] width 77 height 13
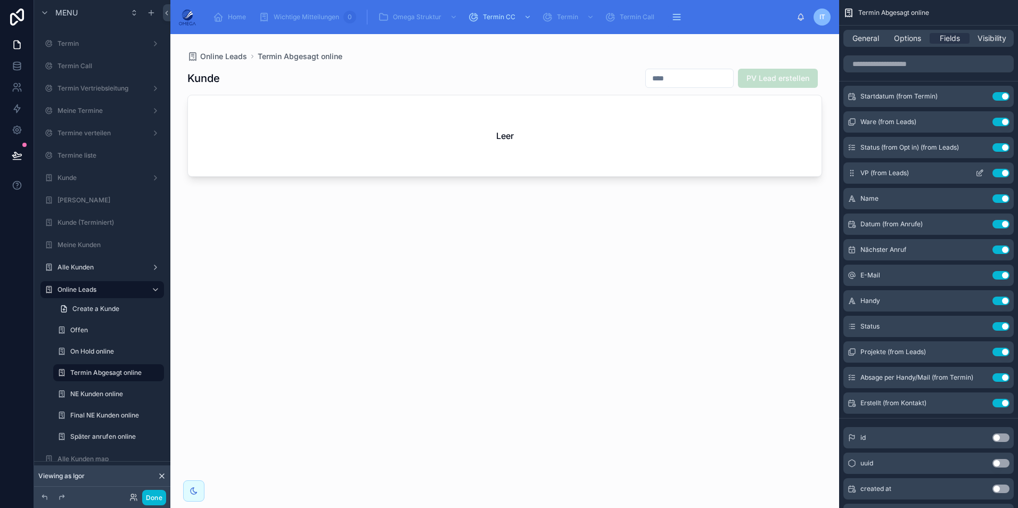
click at [997, 174] on button "Use setting" at bounding box center [1000, 173] width 17 height 9
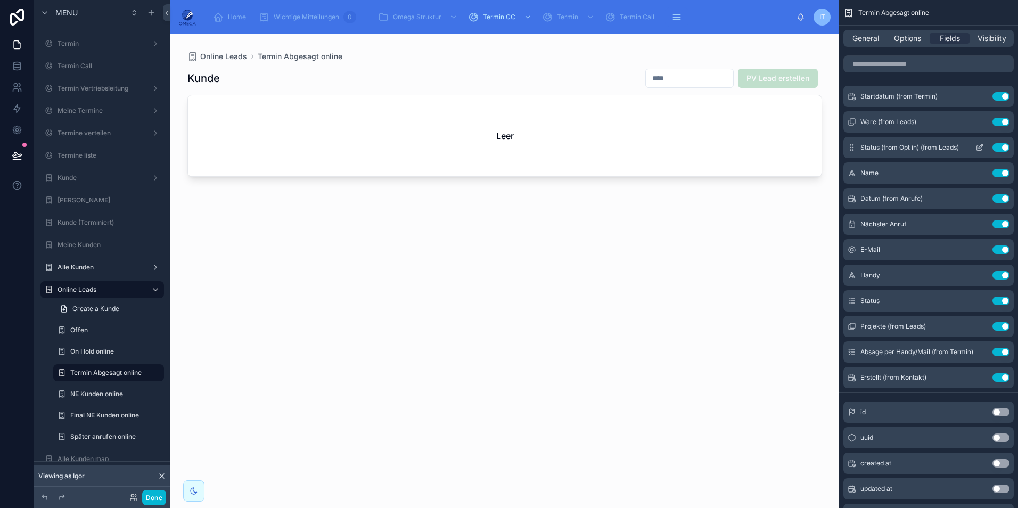
click at [999, 147] on button "Use setting" at bounding box center [1000, 147] width 17 height 9
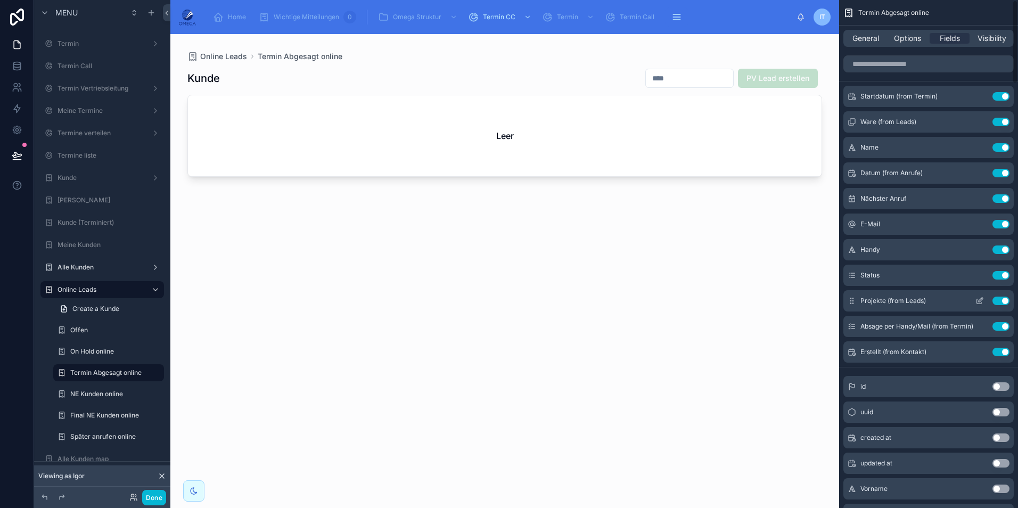
click at [999, 301] on button "Use setting" at bounding box center [1000, 300] width 17 height 9
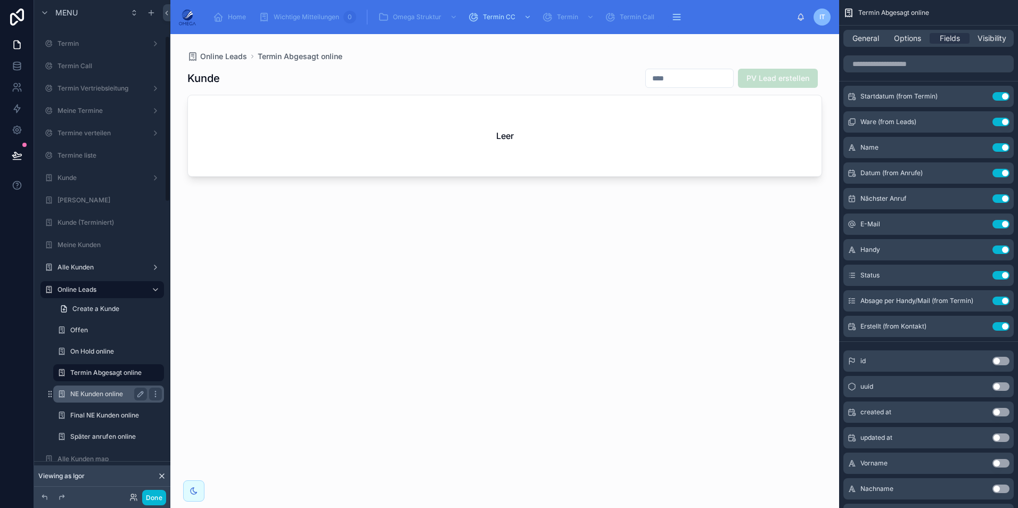
click at [100, 393] on label "NE Kunden online" at bounding box center [106, 394] width 72 height 9
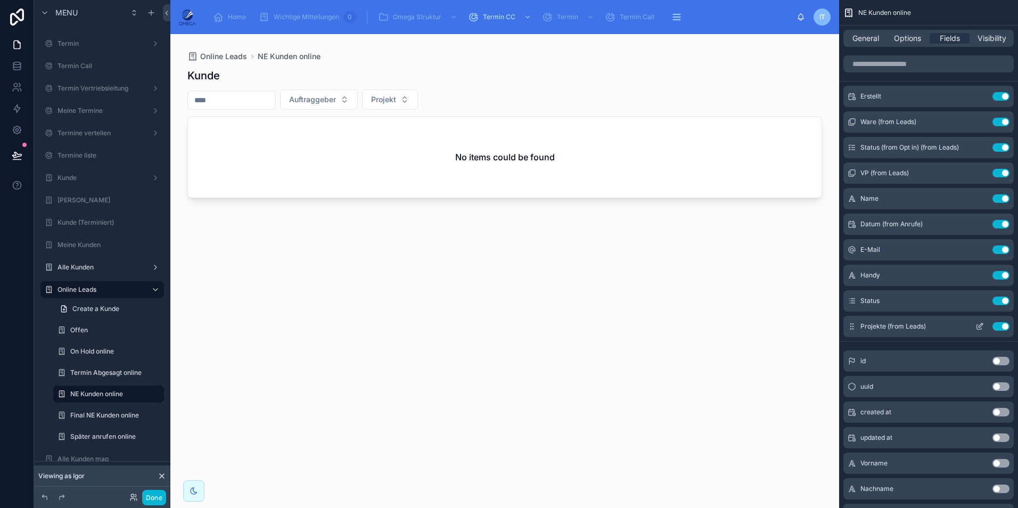
click at [995, 325] on button "Use setting" at bounding box center [1000, 326] width 17 height 9
click at [112, 410] on div "Final NE Kunden online" at bounding box center [108, 415] width 77 height 13
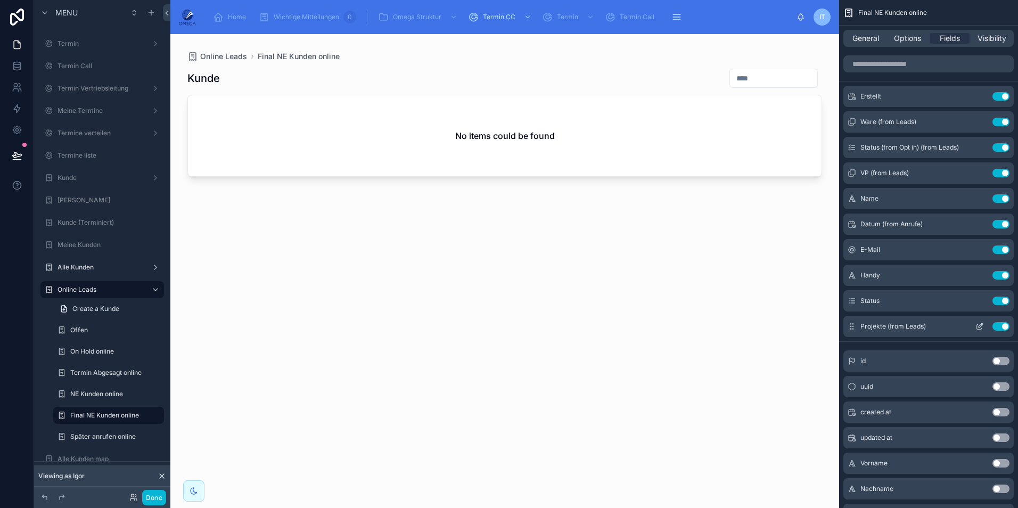
click at [1002, 326] on button "Use setting" at bounding box center [1000, 326] width 17 height 9
click at [1001, 149] on button "Use setting" at bounding box center [1000, 147] width 17 height 9
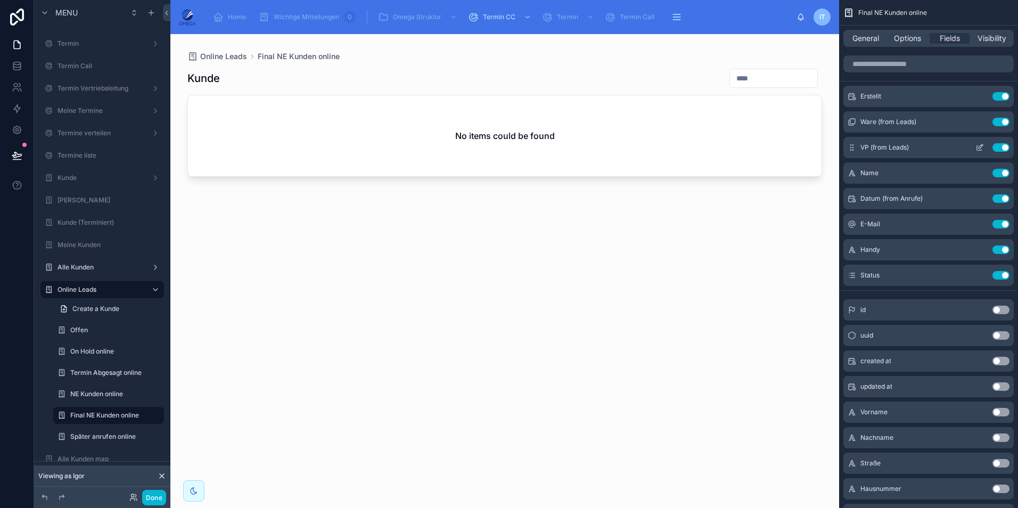
click at [998, 147] on button "Use setting" at bounding box center [1000, 147] width 17 height 9
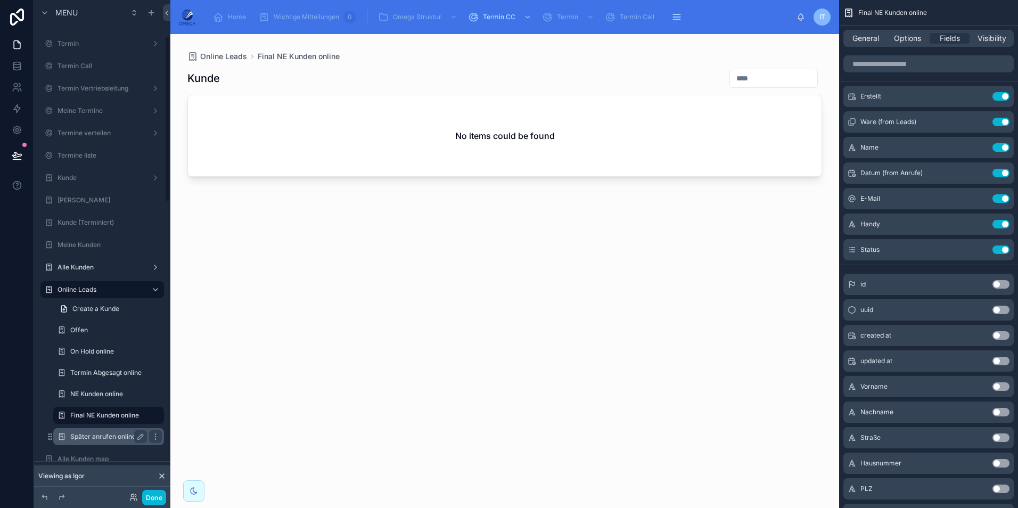
click at [99, 428] on div "Später anrufen online" at bounding box center [108, 436] width 106 height 17
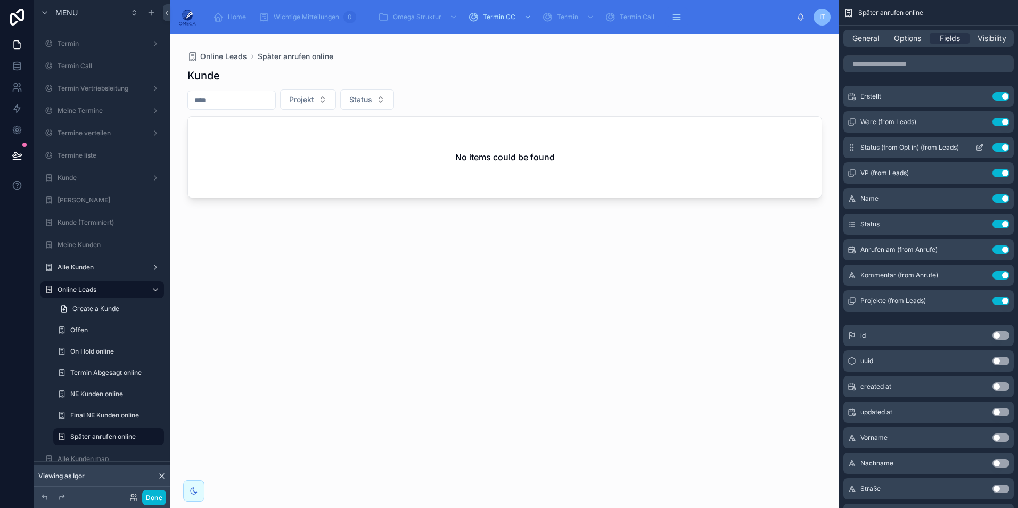
click at [1003, 146] on button "Use setting" at bounding box center [1000, 147] width 17 height 9
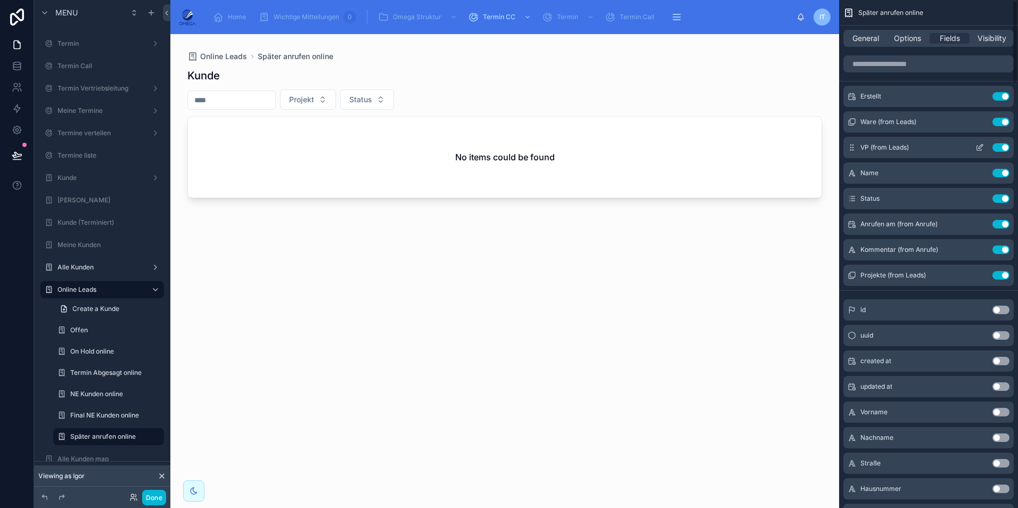
click at [1000, 147] on button "Use setting" at bounding box center [1000, 147] width 17 height 9
click at [1000, 248] on button "Use setting" at bounding box center [1000, 249] width 17 height 9
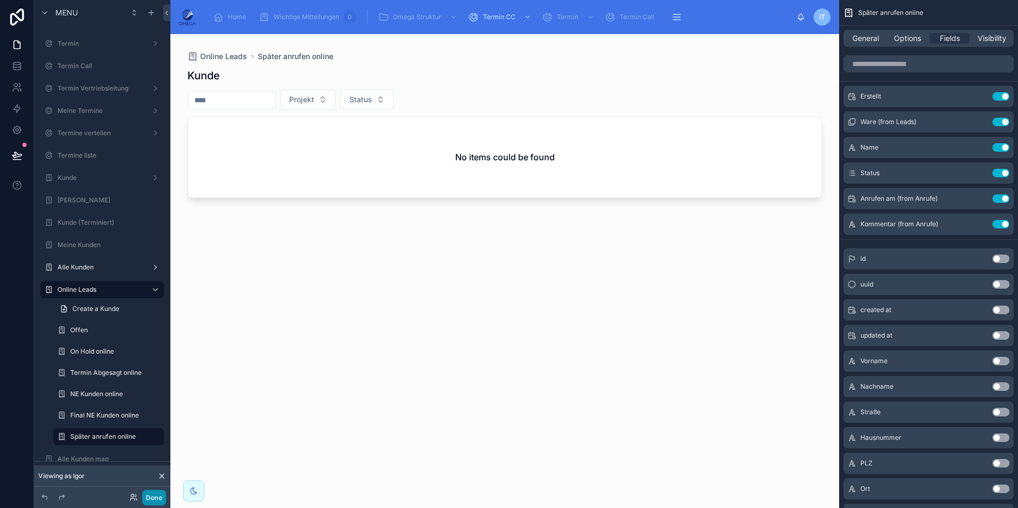
click at [160, 500] on button "Done" at bounding box center [154, 497] width 24 height 15
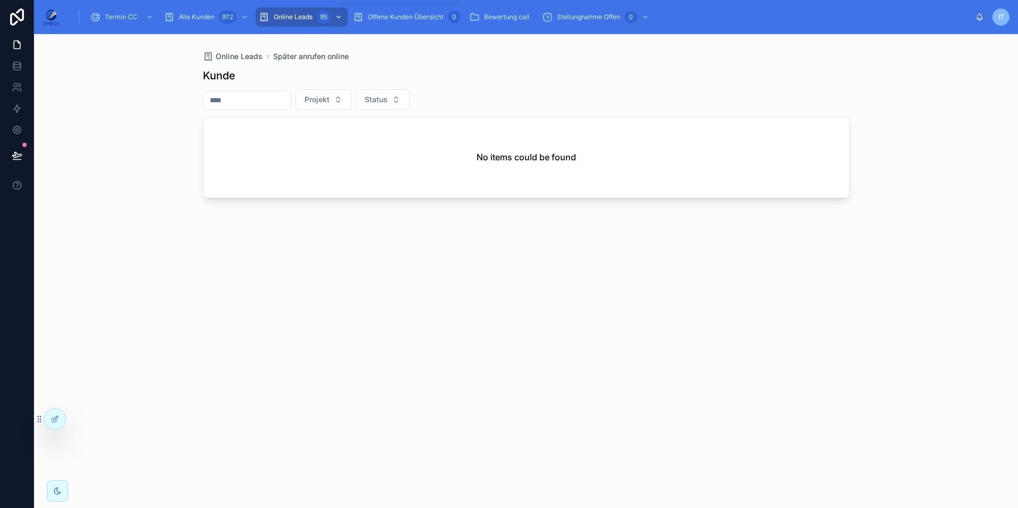
click at [310, 16] on span "Online Leads" at bounding box center [293, 17] width 39 height 9
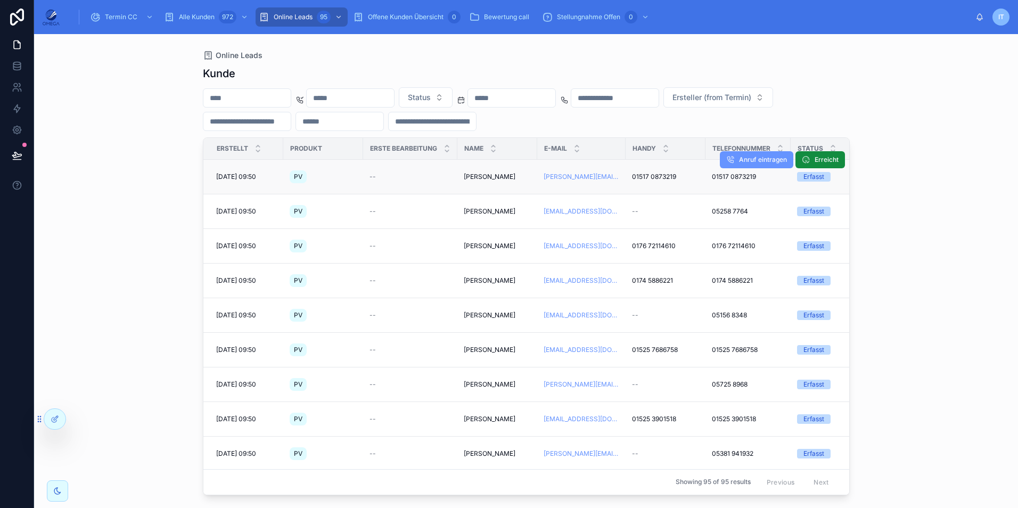
click at [493, 179] on span "[PERSON_NAME]" at bounding box center [490, 176] width 52 height 9
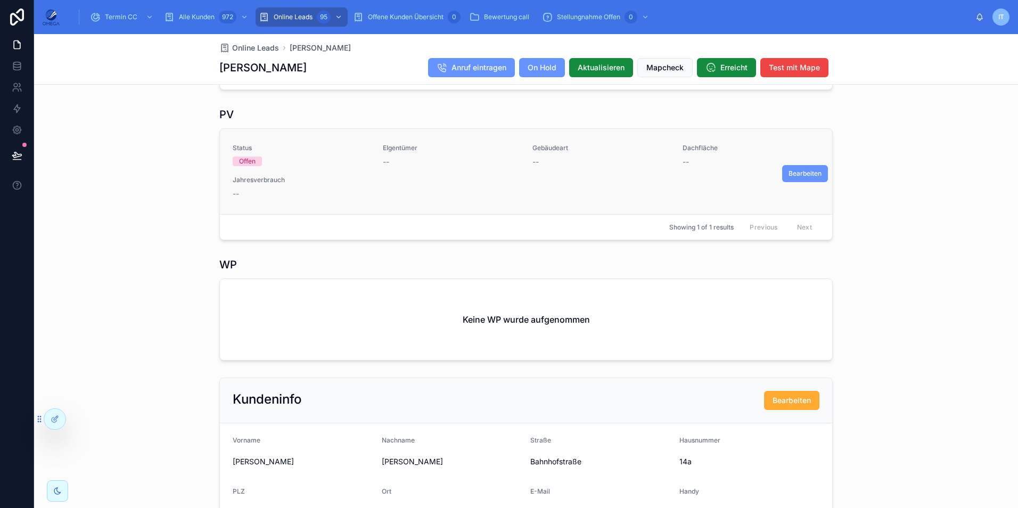
scroll to position [373, 0]
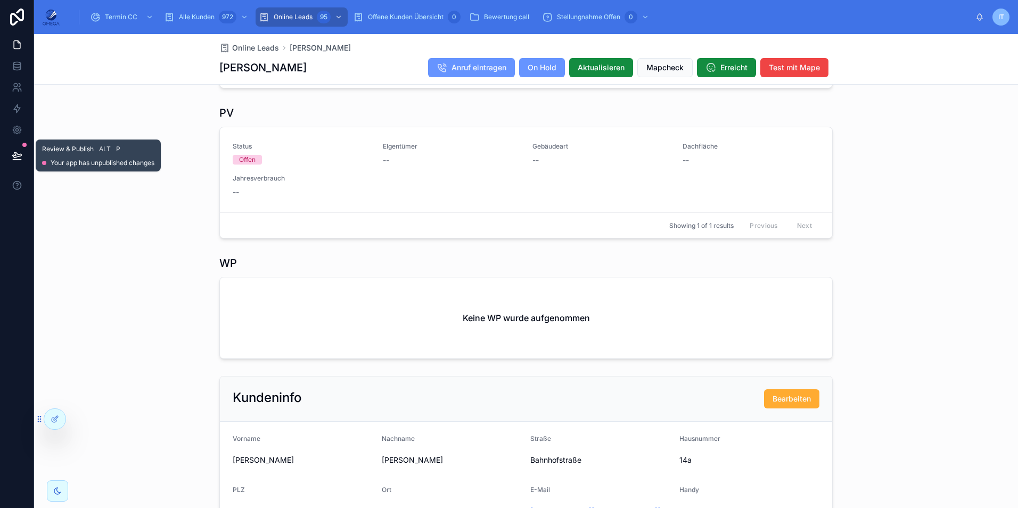
click at [22, 154] on icon at bounding box center [17, 155] width 11 height 11
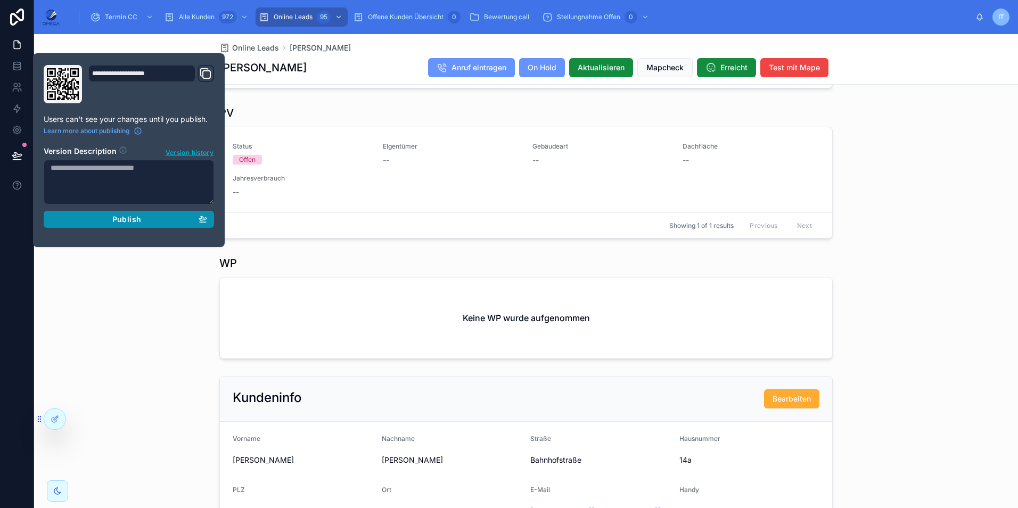
click at [110, 220] on div "Publish" at bounding box center [129, 220] width 156 height 10
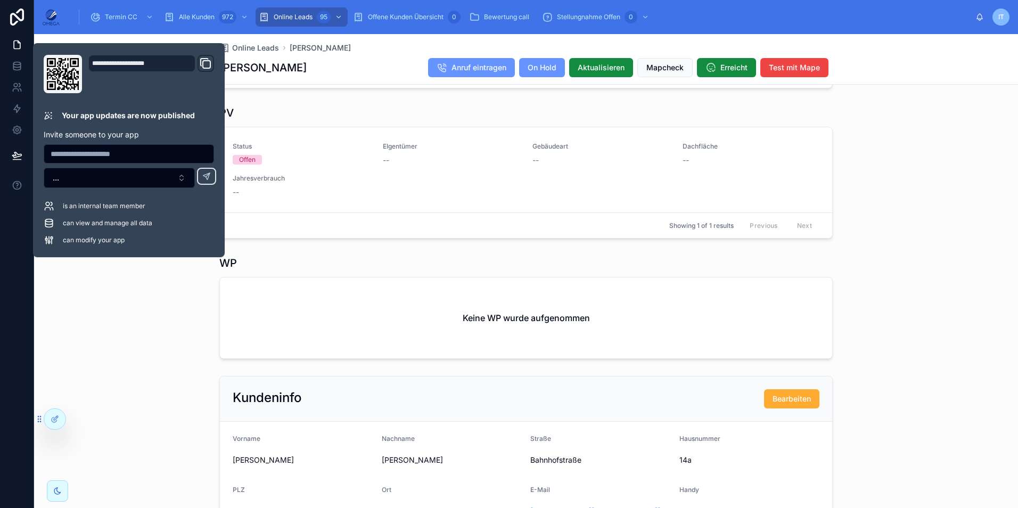
click at [894, 216] on div "PV Status Offen EIgentümer -- Gebäudeart -- Dachfläche -- Jahresverbrauch -- Be…" at bounding box center [526, 172] width 984 height 142
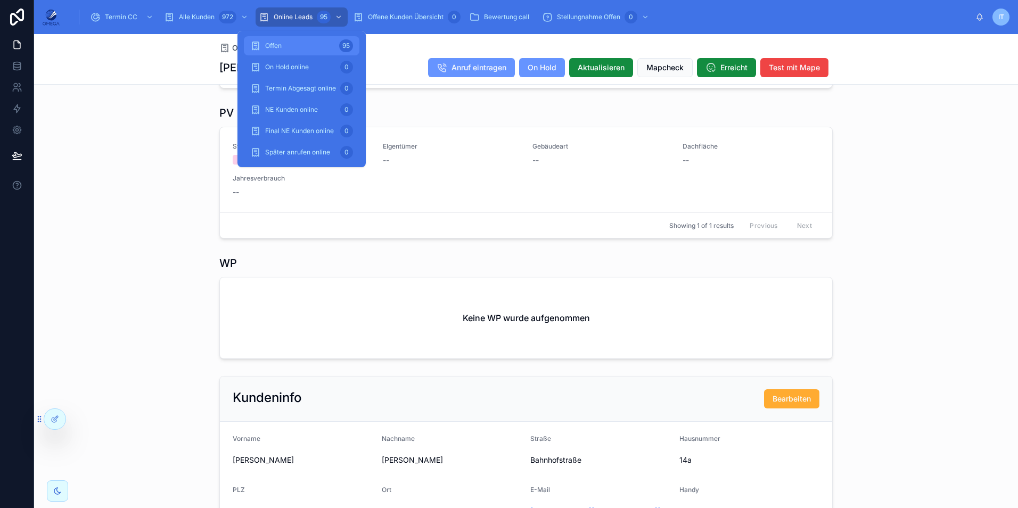
drag, startPoint x: 299, startPoint y: 43, endPoint x: 296, endPoint y: 50, distance: 8.1
click at [299, 43] on div "Offen 95" at bounding box center [301, 45] width 103 height 17
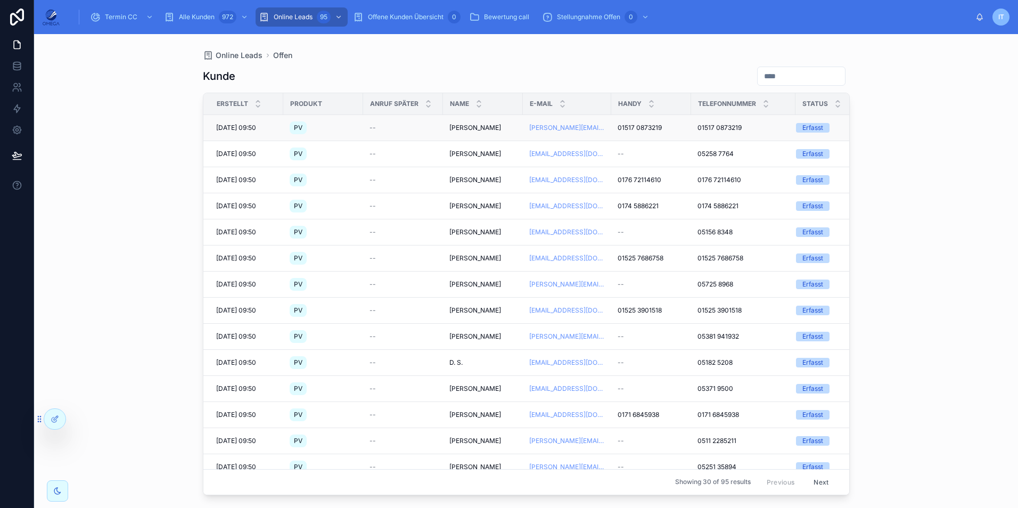
click at [477, 127] on span "[PERSON_NAME]" at bounding box center [475, 127] width 52 height 9
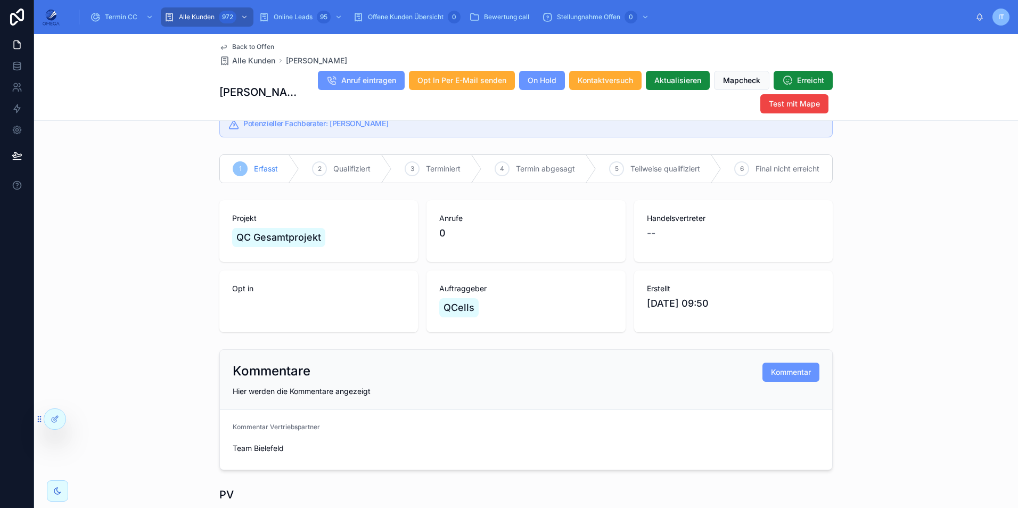
scroll to position [53, 0]
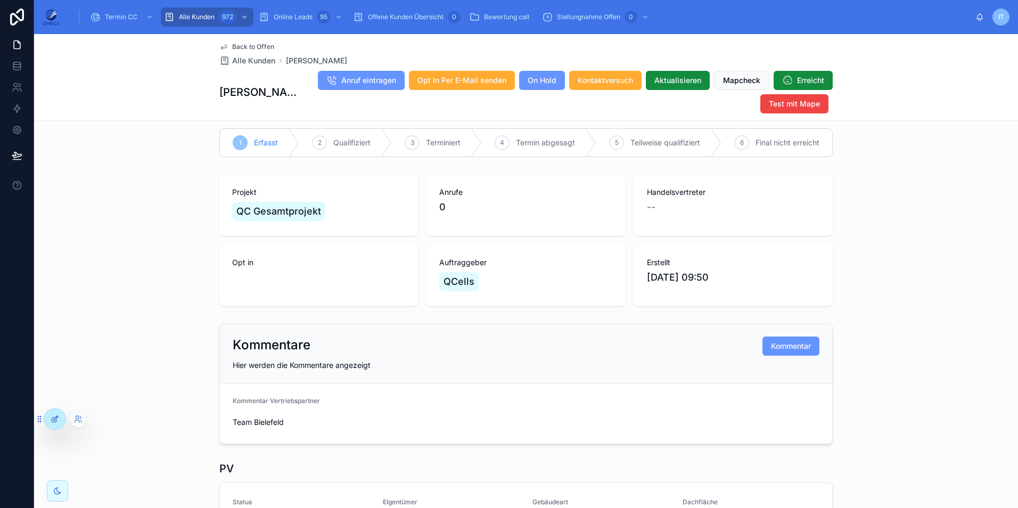
click at [59, 416] on div at bounding box center [54, 419] width 21 height 20
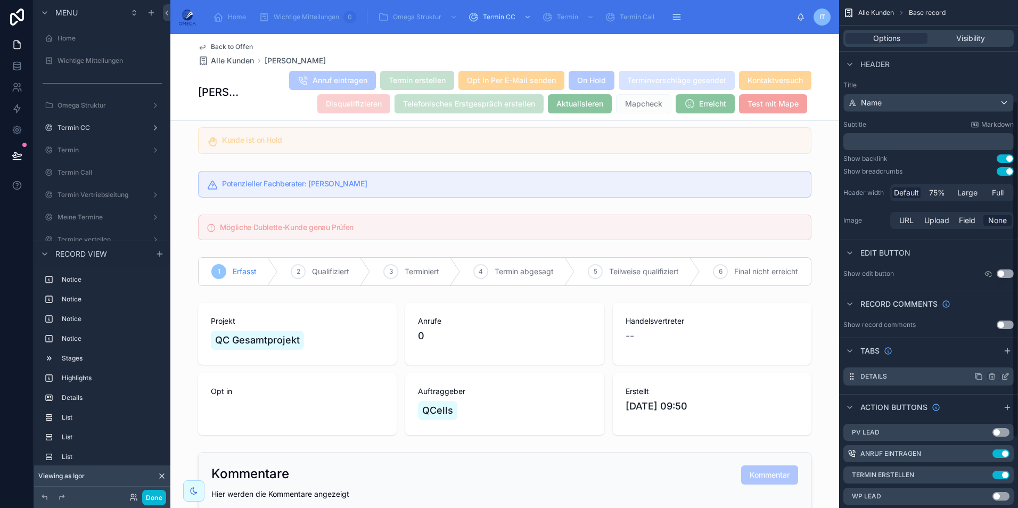
scroll to position [213, 0]
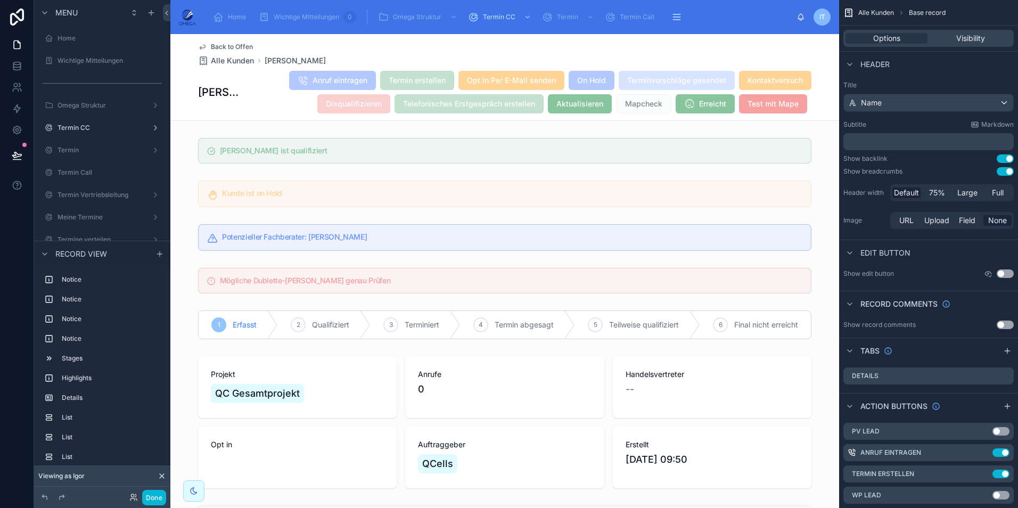
click at [1003, 507] on button "Use setting" at bounding box center [1000, 516] width 17 height 9
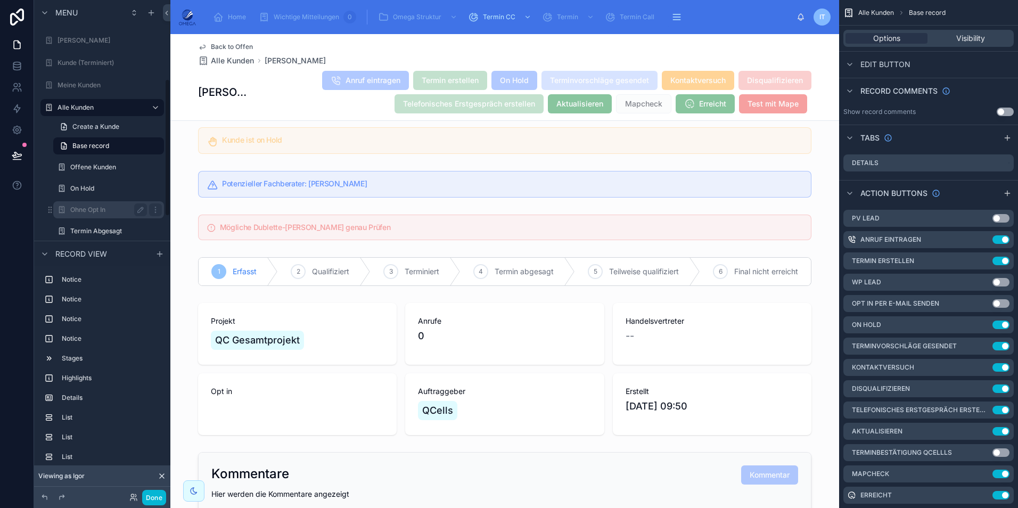
scroll to position [319, 0]
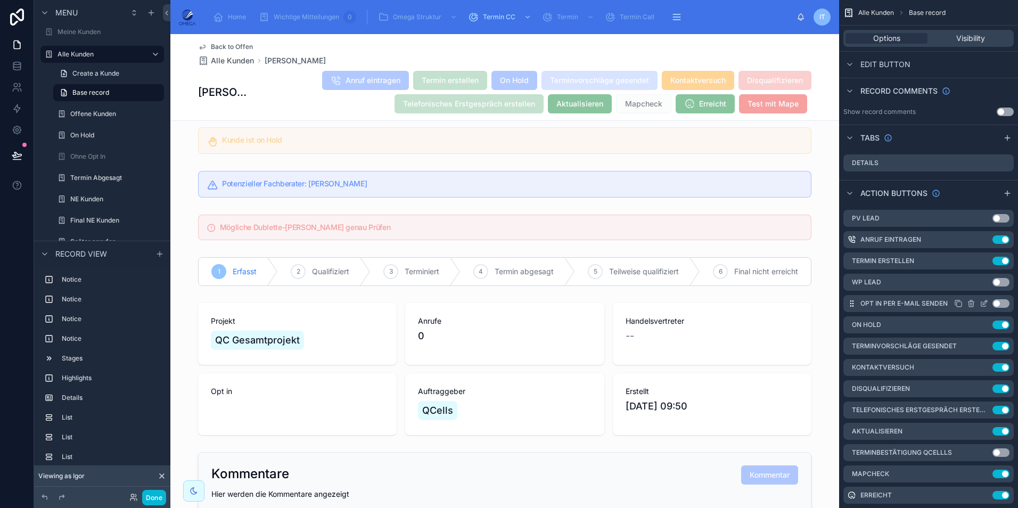
click at [1001, 302] on button "Use setting" at bounding box center [1000, 303] width 17 height 9
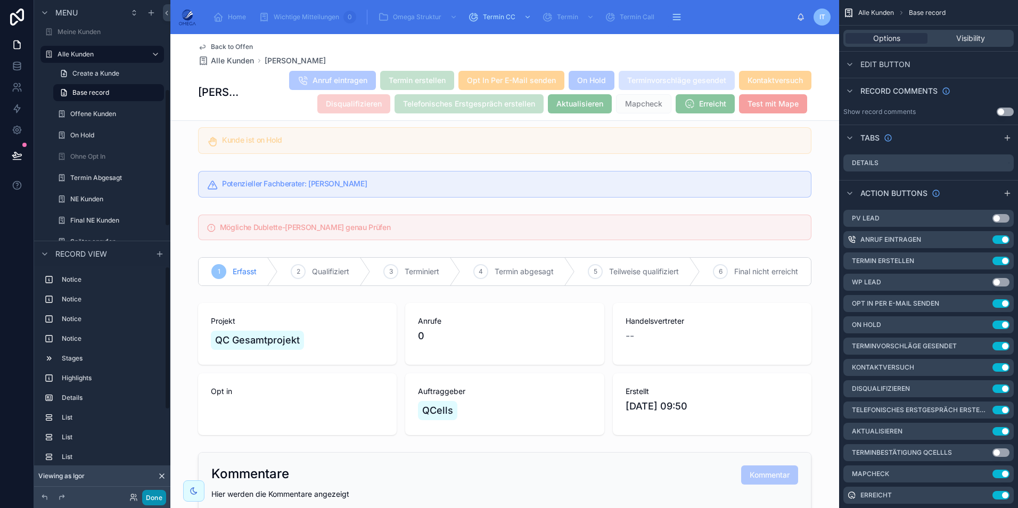
click at [161, 491] on button "Done" at bounding box center [154, 497] width 24 height 15
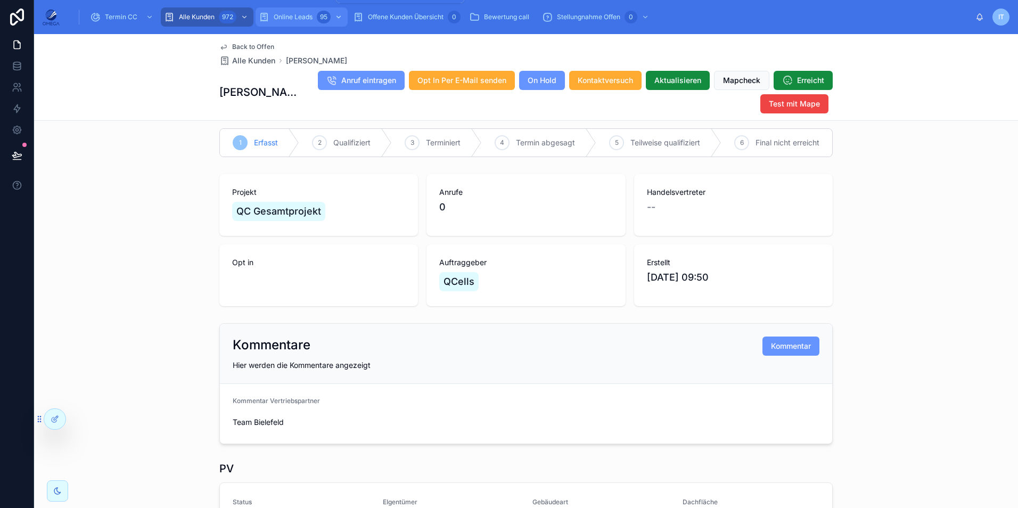
click at [310, 23] on div "Online Leads 95" at bounding box center [302, 17] width 86 height 17
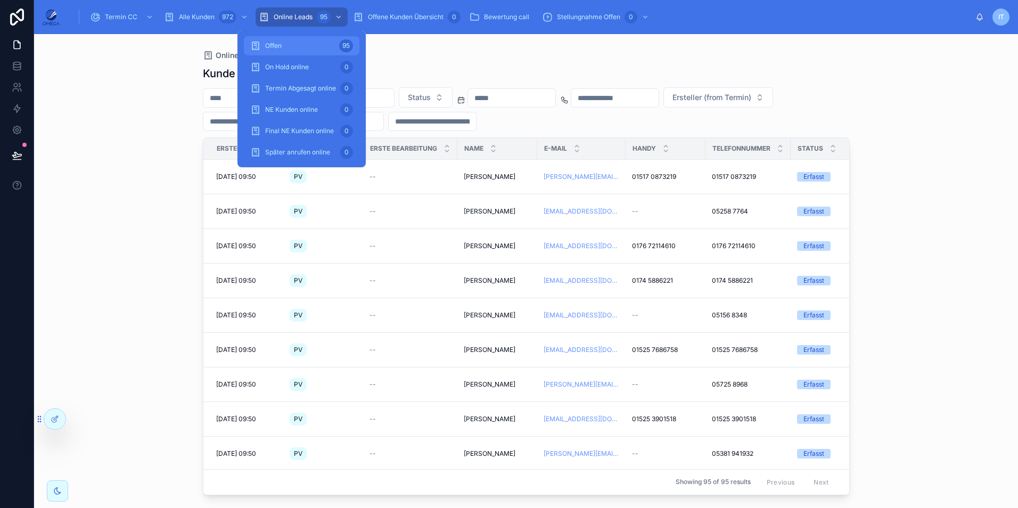
click at [303, 47] on div "Offen 95" at bounding box center [301, 45] width 103 height 17
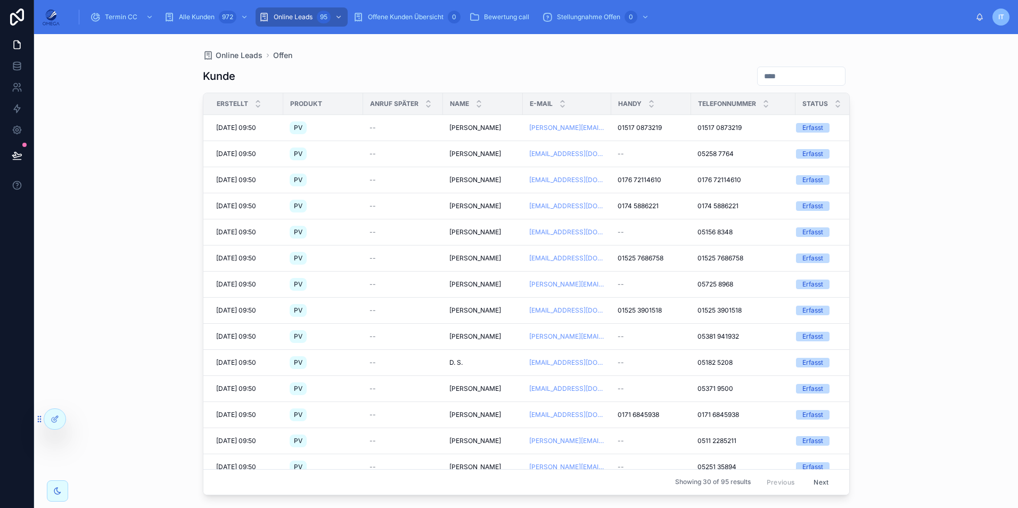
click at [479, 125] on span "[PERSON_NAME]" at bounding box center [475, 127] width 52 height 9
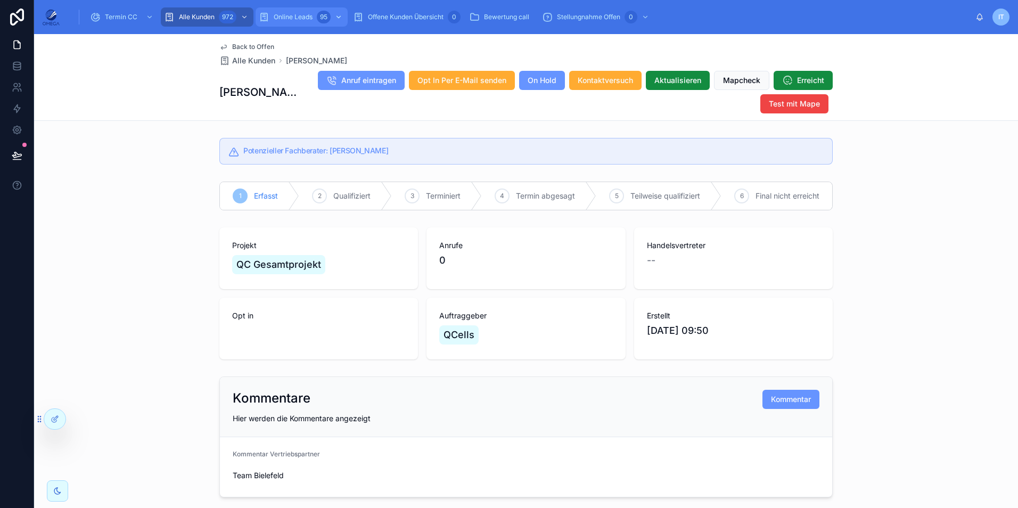
click at [306, 17] on span "Online Leads" at bounding box center [293, 17] width 39 height 9
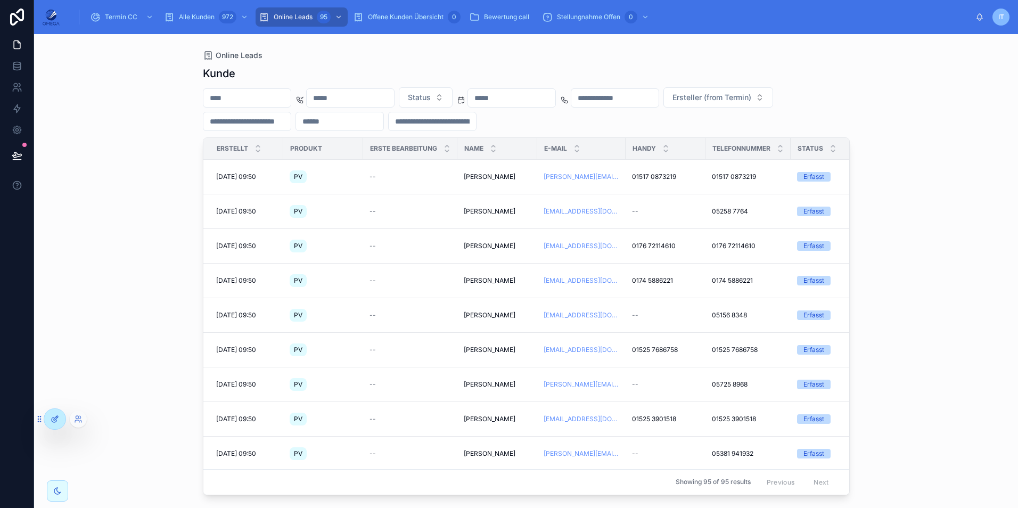
click at [54, 415] on icon at bounding box center [55, 419] width 9 height 9
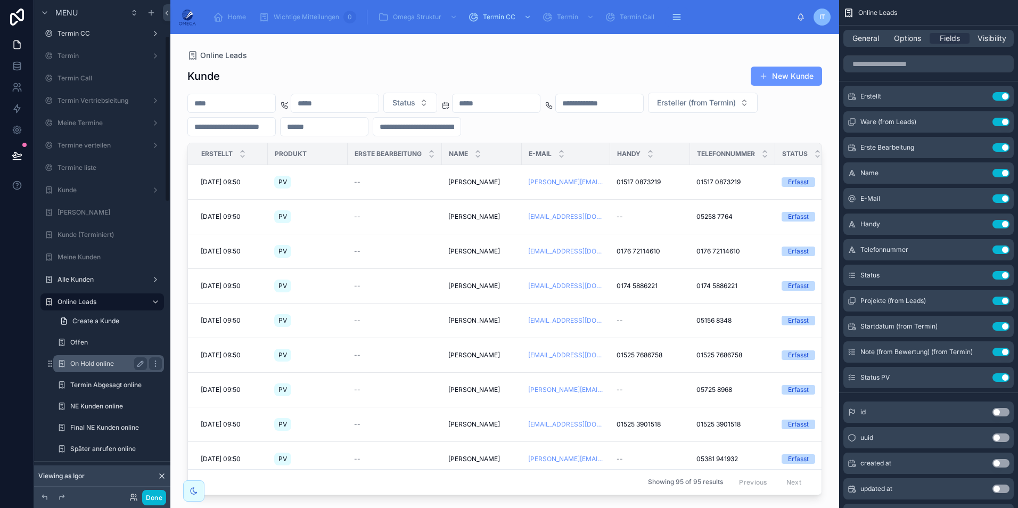
scroll to position [106, 0]
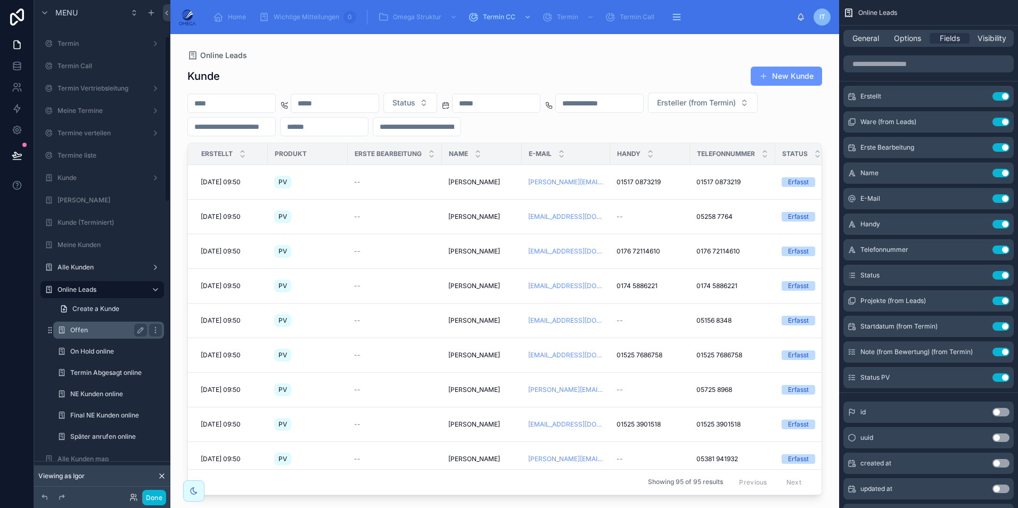
click at [94, 324] on div "Offen" at bounding box center [108, 330] width 77 height 13
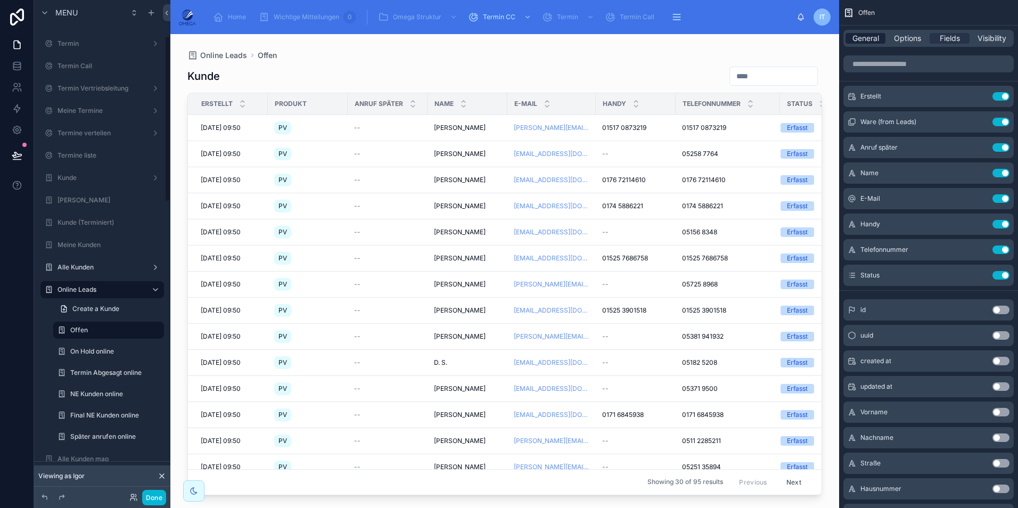
click at [874, 42] on span "General" at bounding box center [865, 38] width 27 height 11
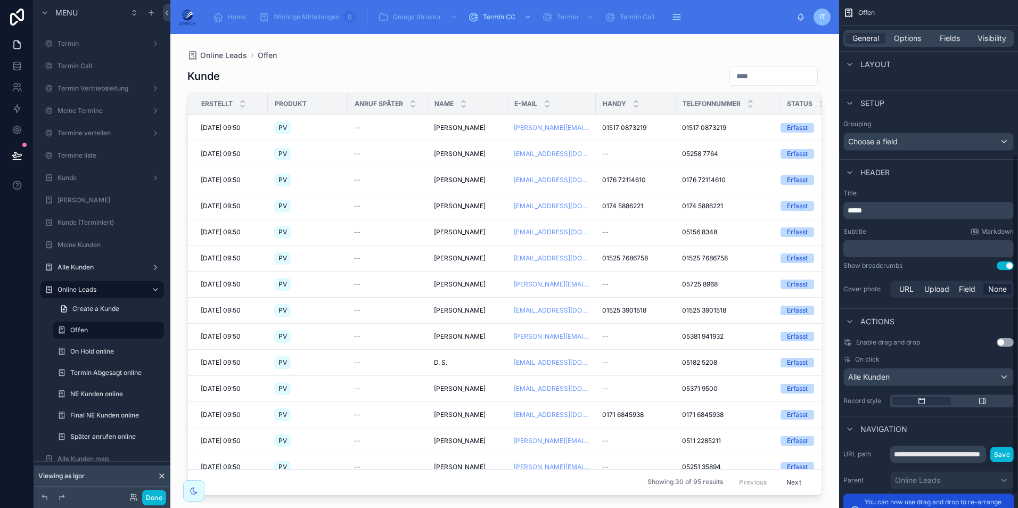
scroll to position [251, 0]
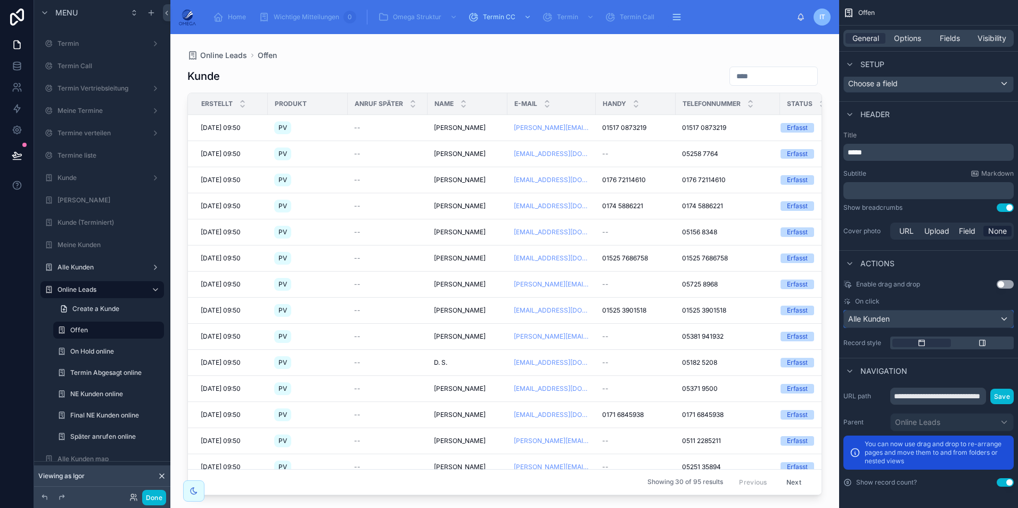
click at [925, 316] on div "Alle Kunden" at bounding box center [928, 318] width 169 height 17
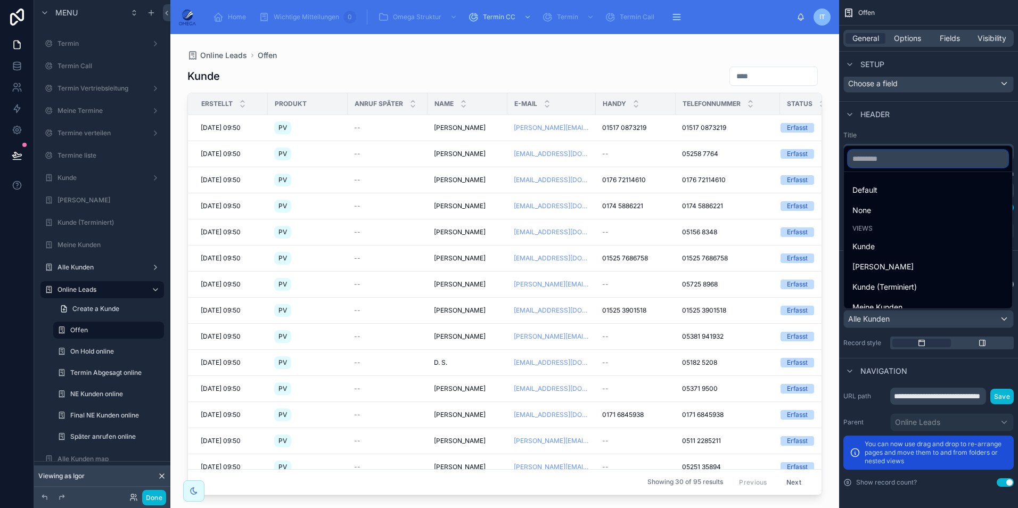
click at [898, 160] on input "scrollable content" at bounding box center [928, 158] width 160 height 17
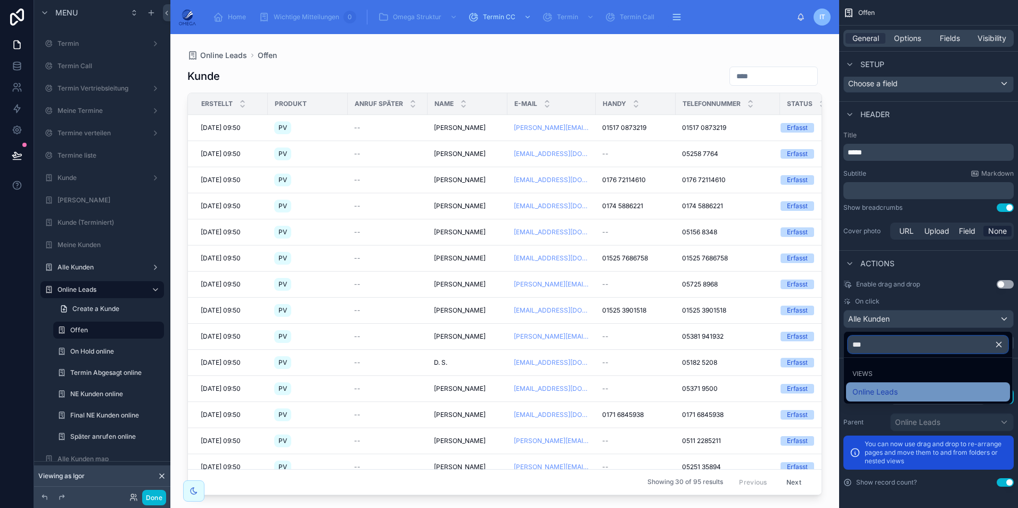
type input "***"
click at [899, 387] on div "Online Leads" at bounding box center [927, 391] width 151 height 13
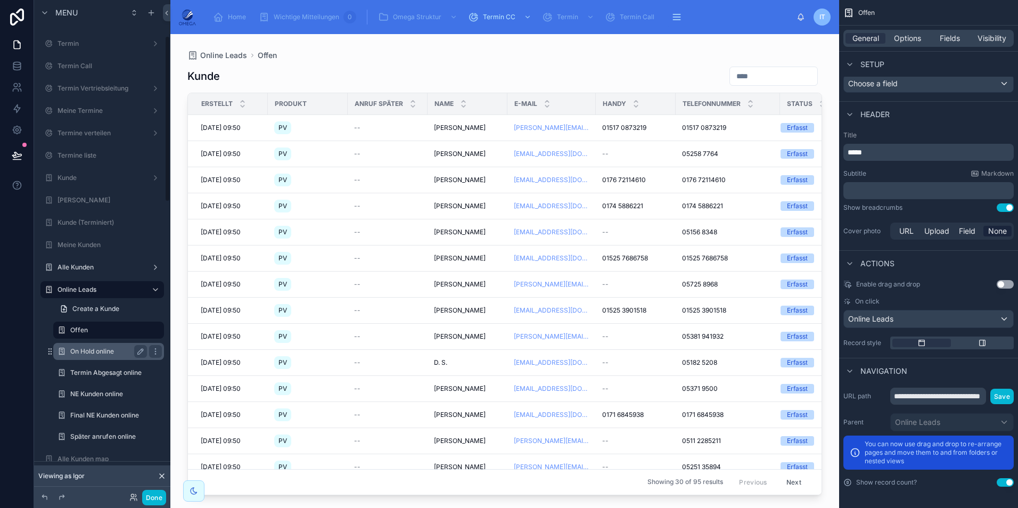
click at [101, 350] on label "On Hold online" at bounding box center [106, 351] width 72 height 9
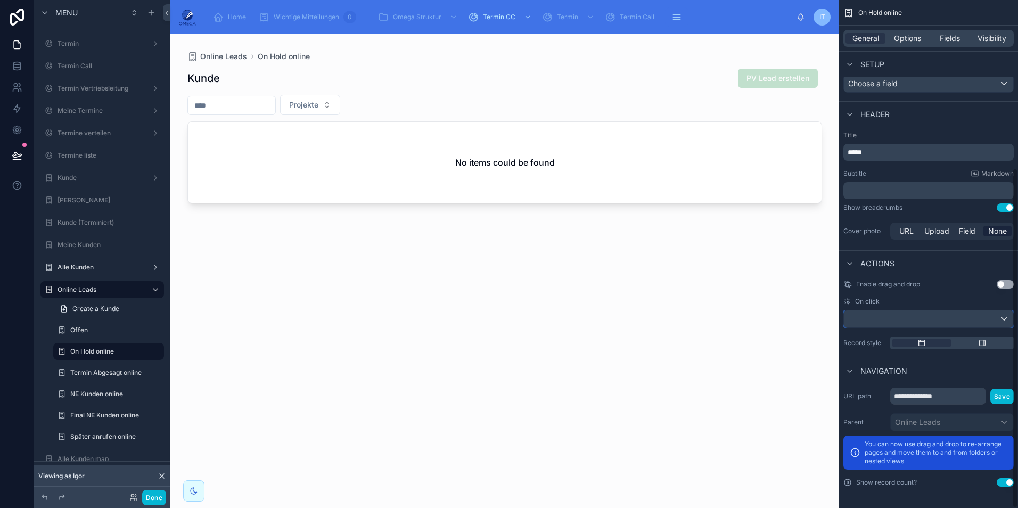
click at [974, 314] on div "scrollable content" at bounding box center [928, 318] width 169 height 17
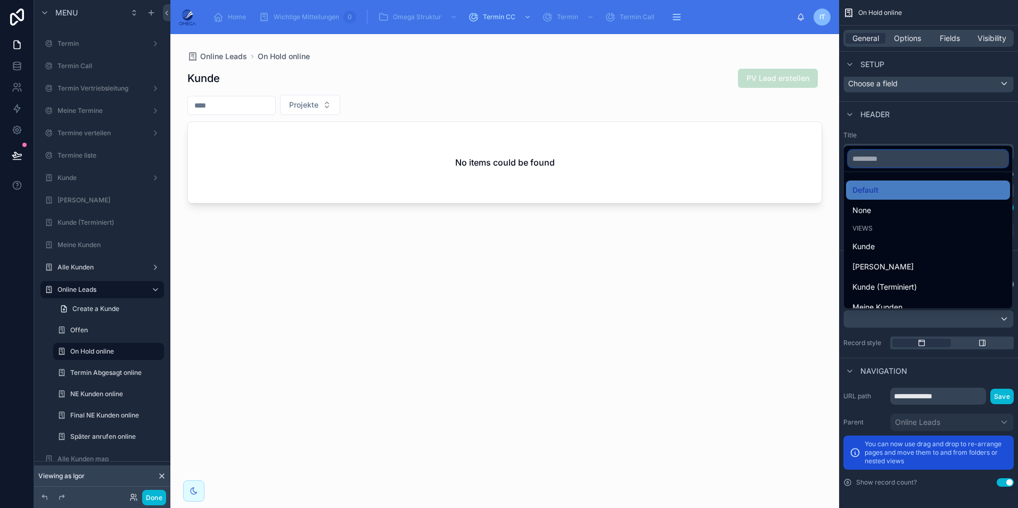
click at [904, 153] on input "scrollable content" at bounding box center [928, 158] width 160 height 17
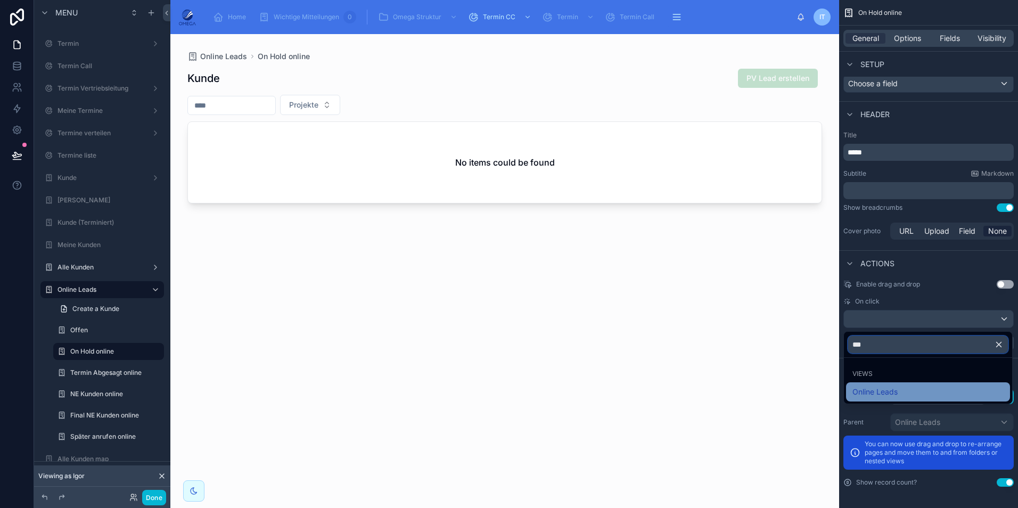
type input "***"
click at [886, 393] on span "Online Leads" at bounding box center [874, 391] width 45 height 13
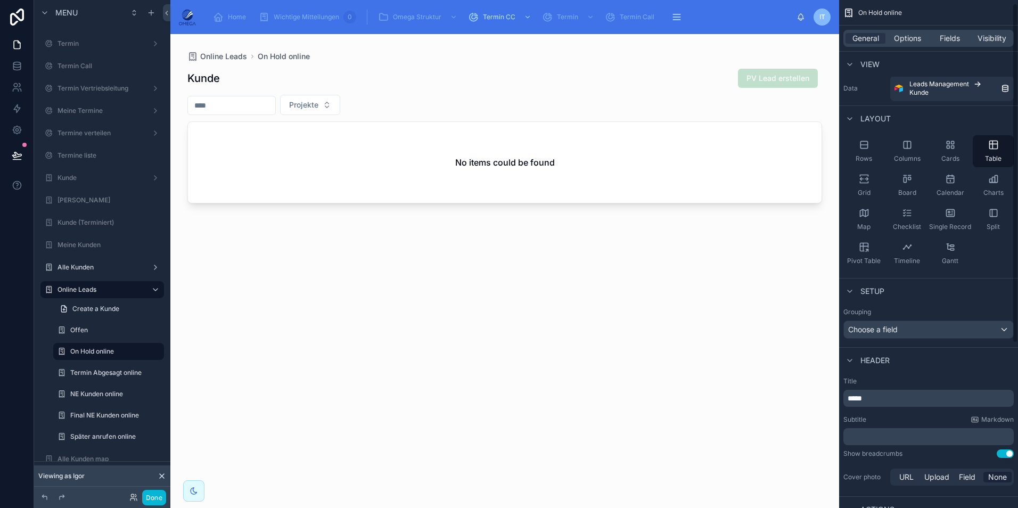
scroll to position [251, 0]
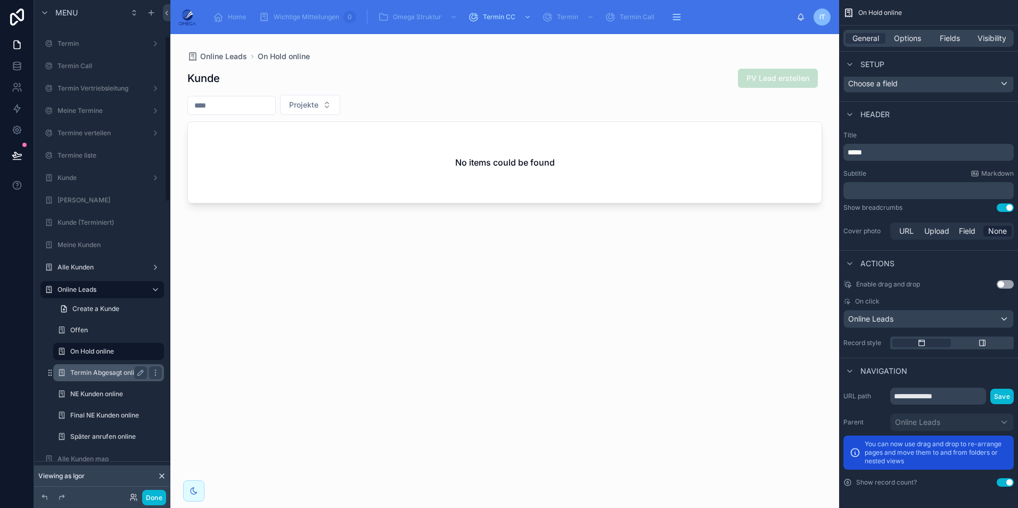
click at [105, 372] on label "Termin Abgesagt online" at bounding box center [106, 372] width 72 height 9
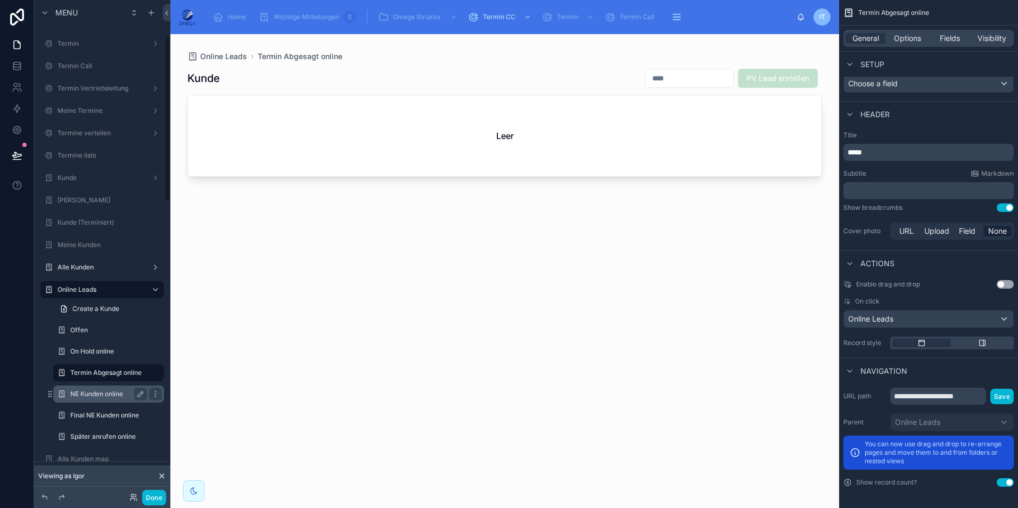
click at [95, 394] on label "NE Kunden online" at bounding box center [106, 394] width 72 height 9
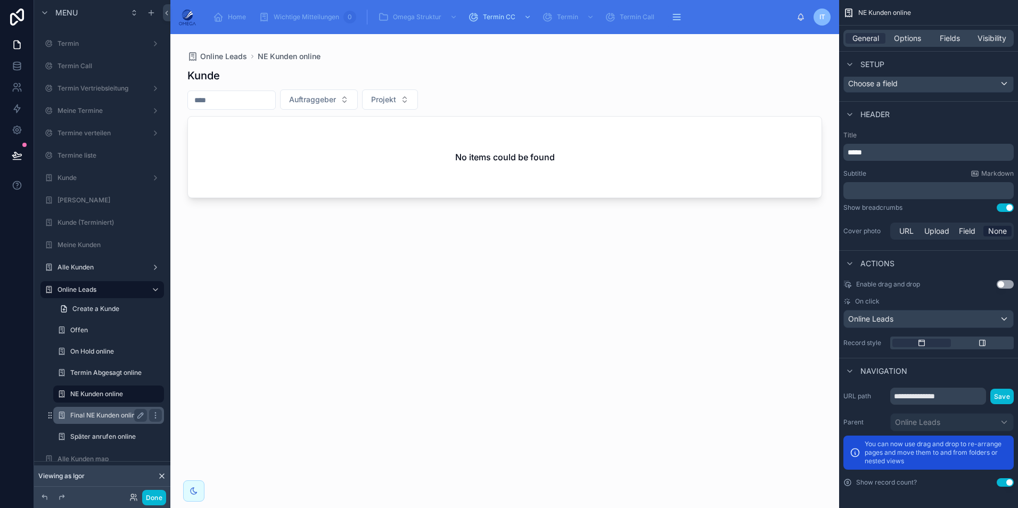
drag, startPoint x: 97, startPoint y: 410, endPoint x: 100, endPoint y: 418, distance: 8.4
click at [97, 409] on div "Final NE Kunden online" at bounding box center [108, 415] width 77 height 13
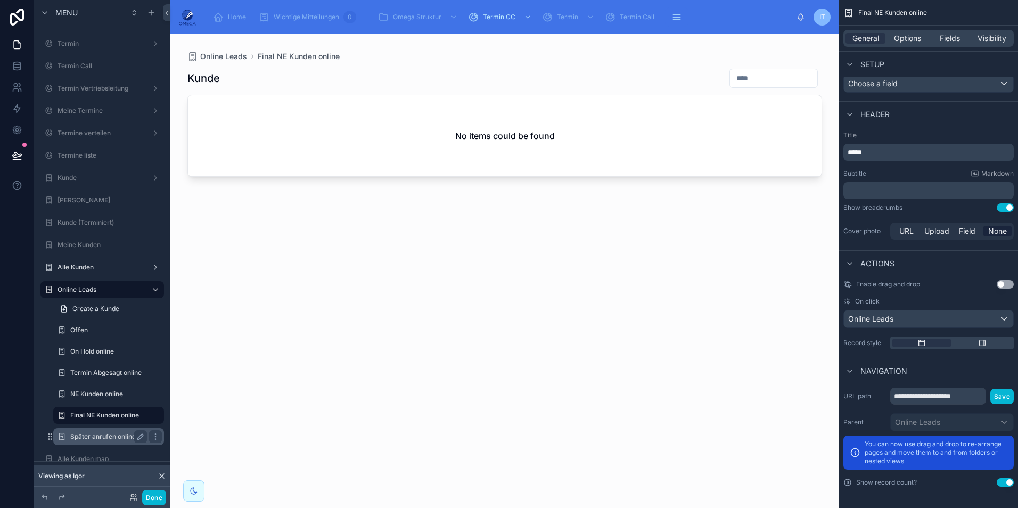
click at [106, 434] on label "Später anrufen online" at bounding box center [106, 436] width 72 height 9
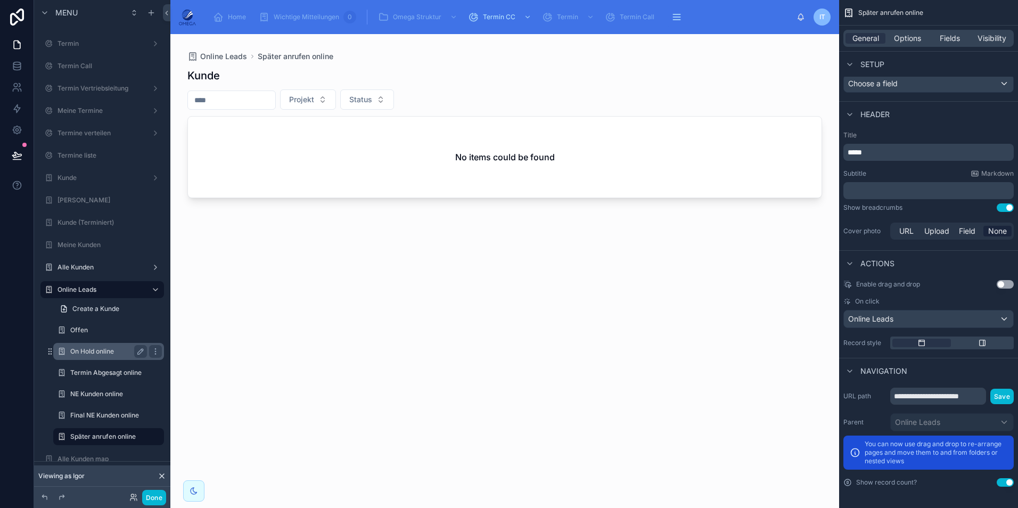
click at [97, 350] on label "On Hold online" at bounding box center [106, 351] width 72 height 9
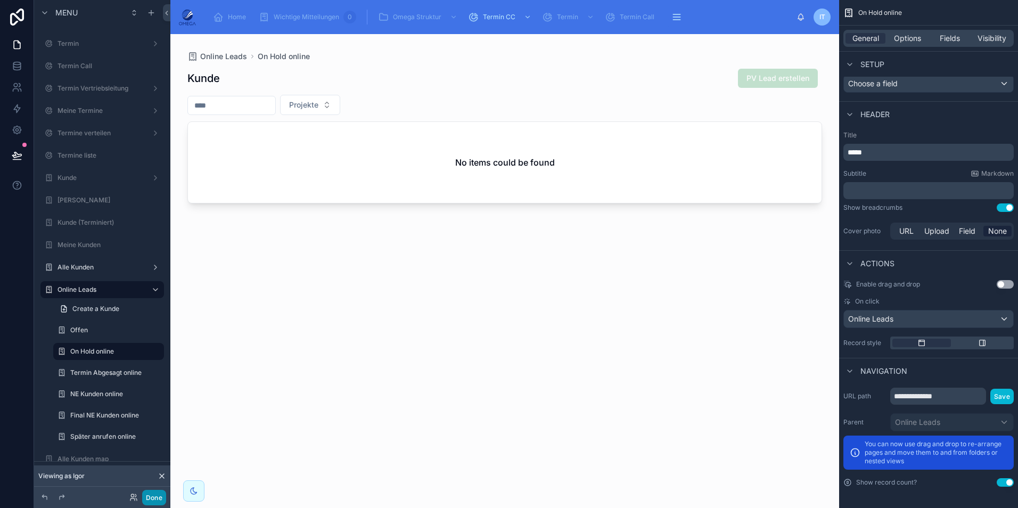
click at [157, 492] on button "Done" at bounding box center [154, 497] width 24 height 15
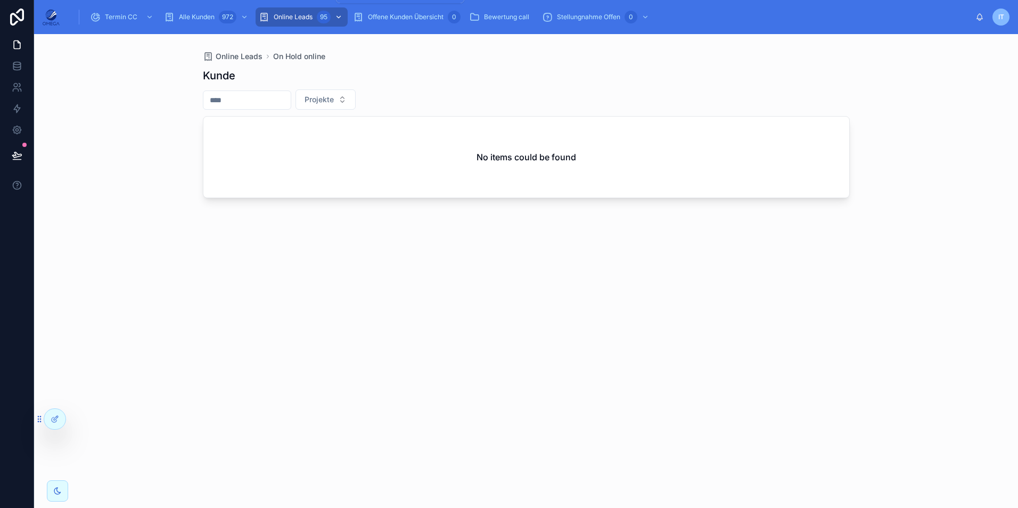
click at [314, 20] on div "Online Leads 95" at bounding box center [302, 17] width 86 height 17
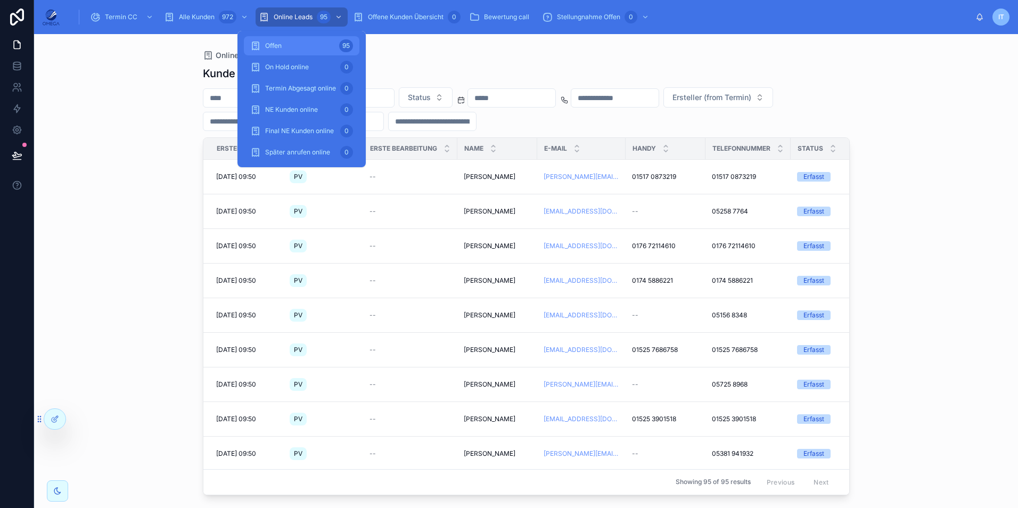
click at [306, 50] on div "Offen 95" at bounding box center [301, 45] width 103 height 17
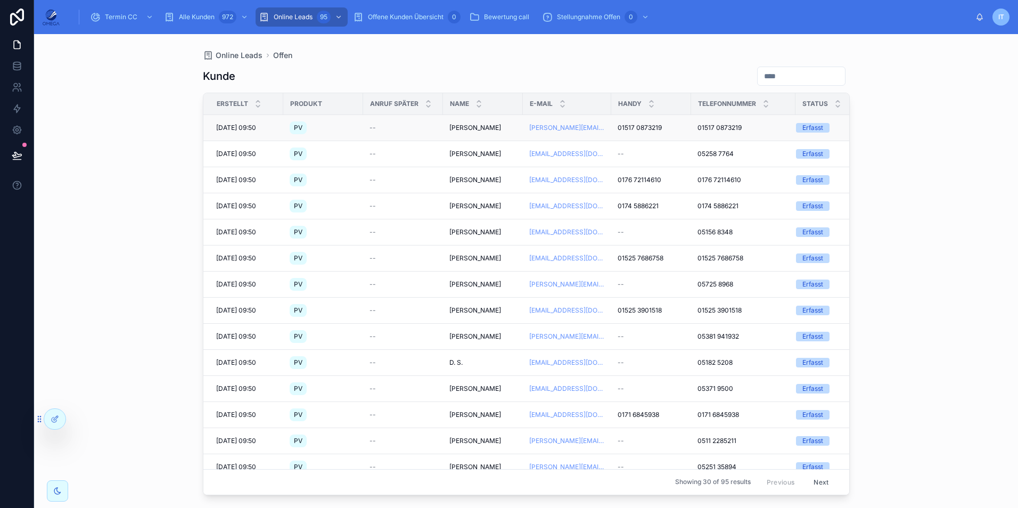
click at [462, 128] on span "[PERSON_NAME]" at bounding box center [475, 127] width 52 height 9
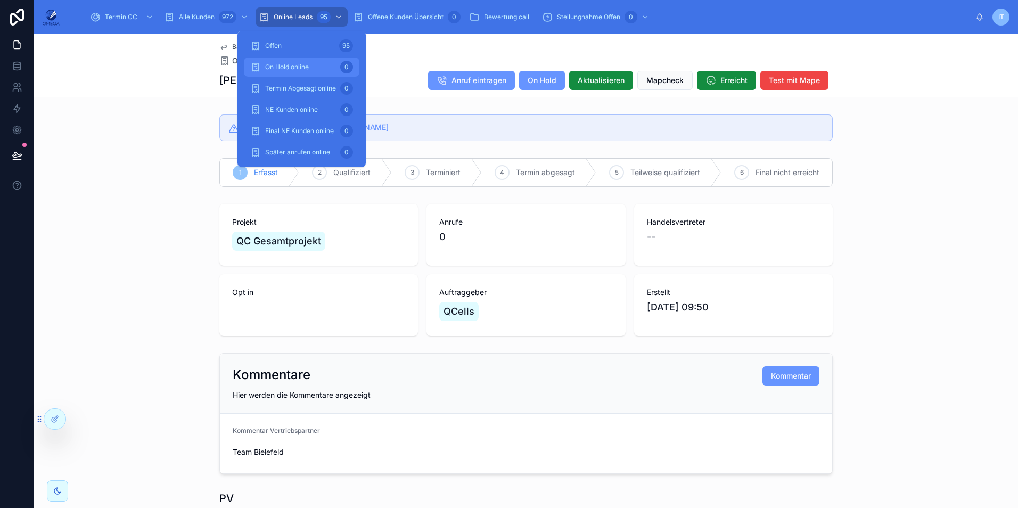
click at [303, 69] on span "On Hold online" at bounding box center [287, 67] width 44 height 9
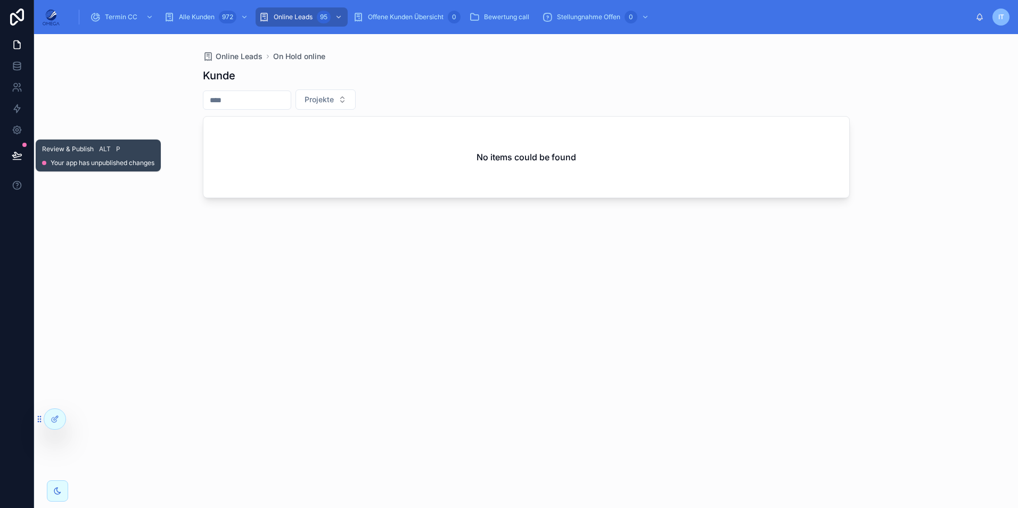
click at [22, 156] on icon at bounding box center [17, 155] width 11 height 11
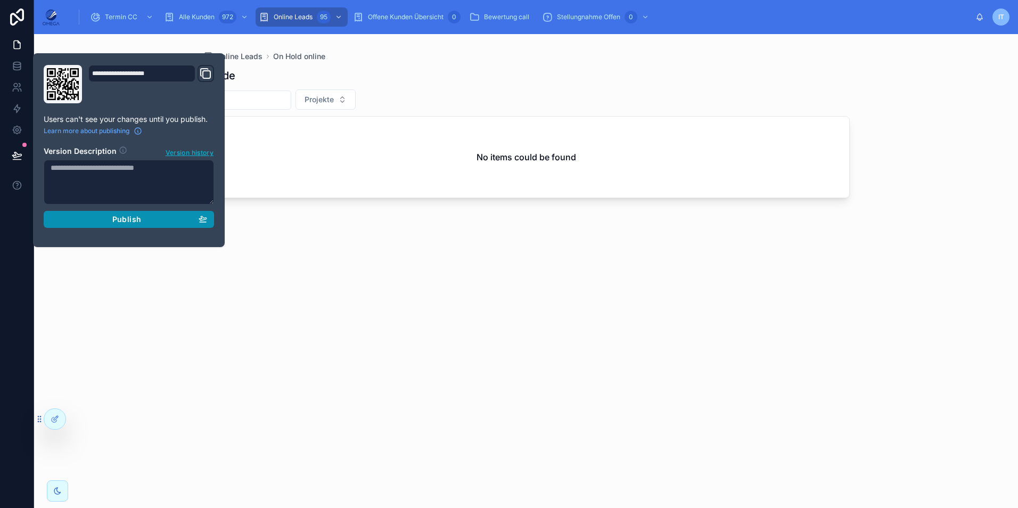
click at [144, 221] on div "Publish" at bounding box center [129, 220] width 156 height 10
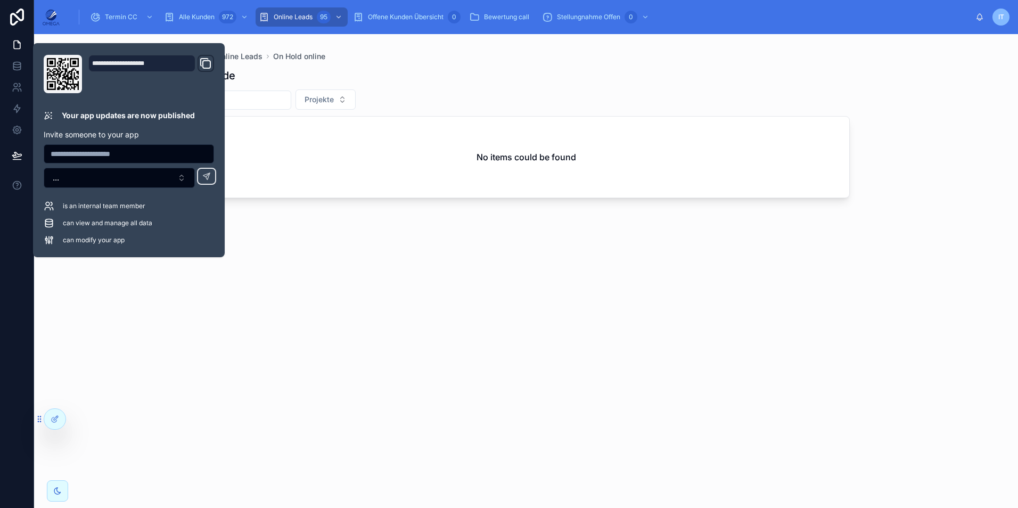
click at [555, 75] on div "Kunde" at bounding box center [526, 75] width 647 height 15
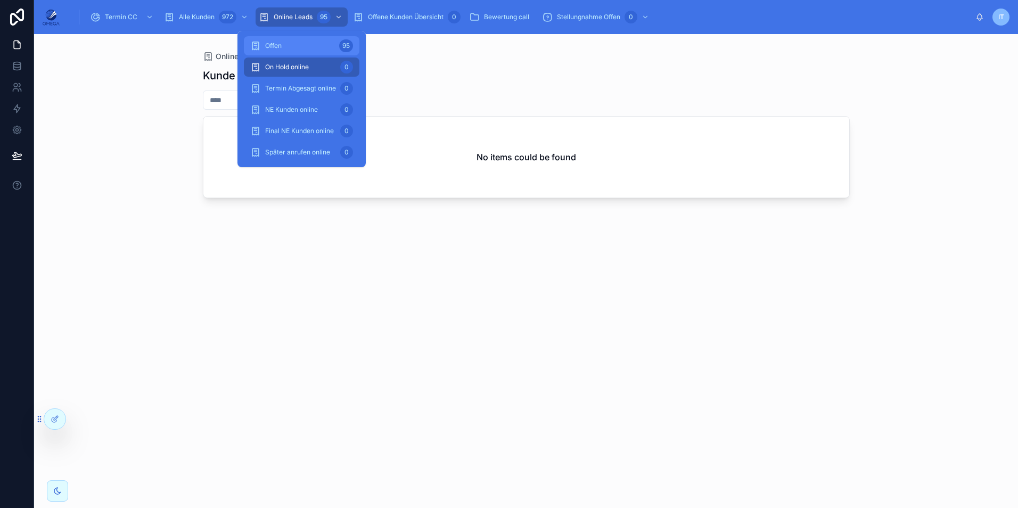
click at [304, 41] on div "Offen 95" at bounding box center [301, 45] width 103 height 17
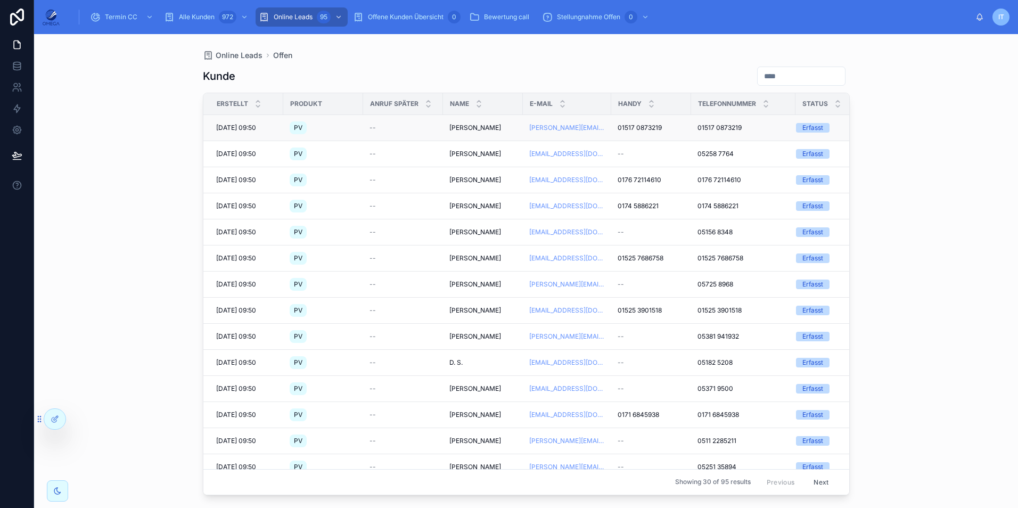
click at [485, 127] on div "[PERSON_NAME] [PERSON_NAME]" at bounding box center [482, 127] width 67 height 9
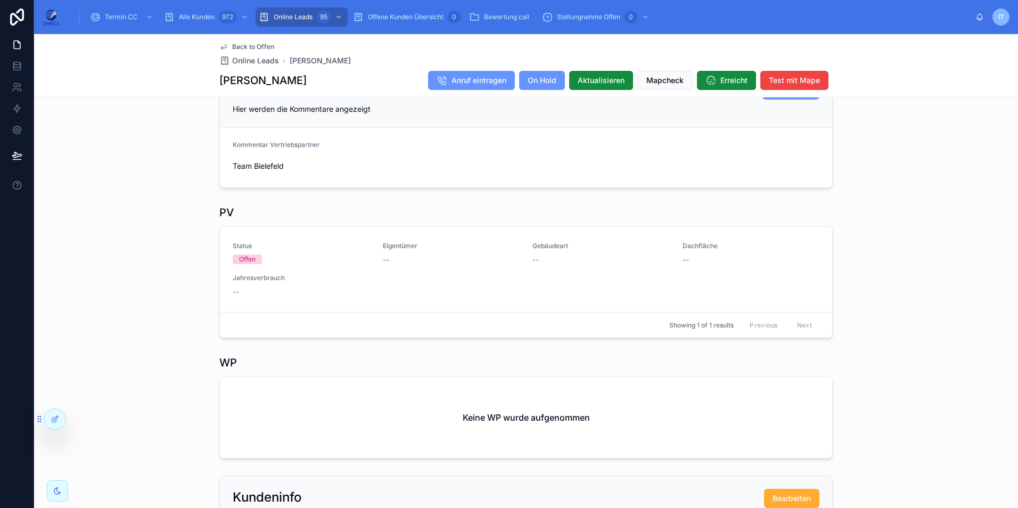
scroll to position [319, 0]
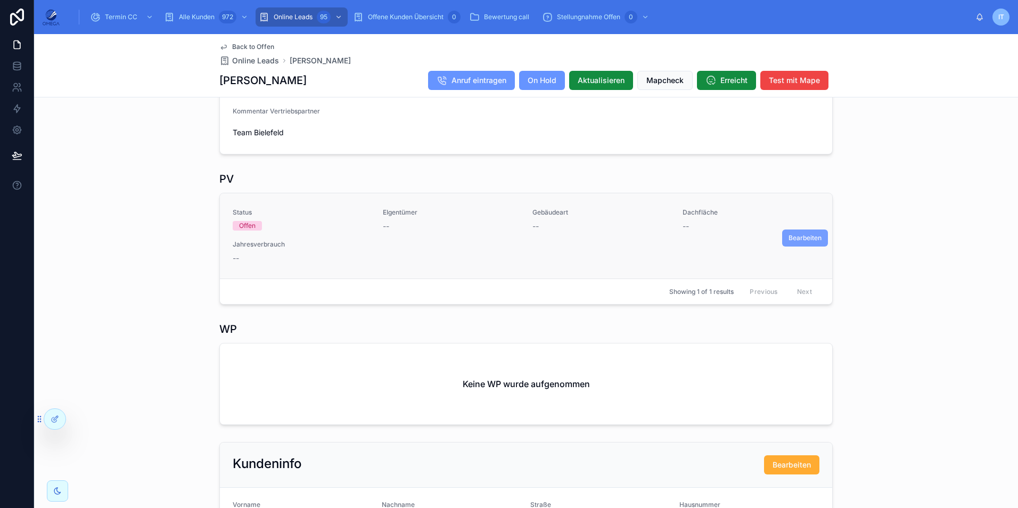
click at [804, 246] on button "Bearbeiten" at bounding box center [805, 237] width 46 height 17
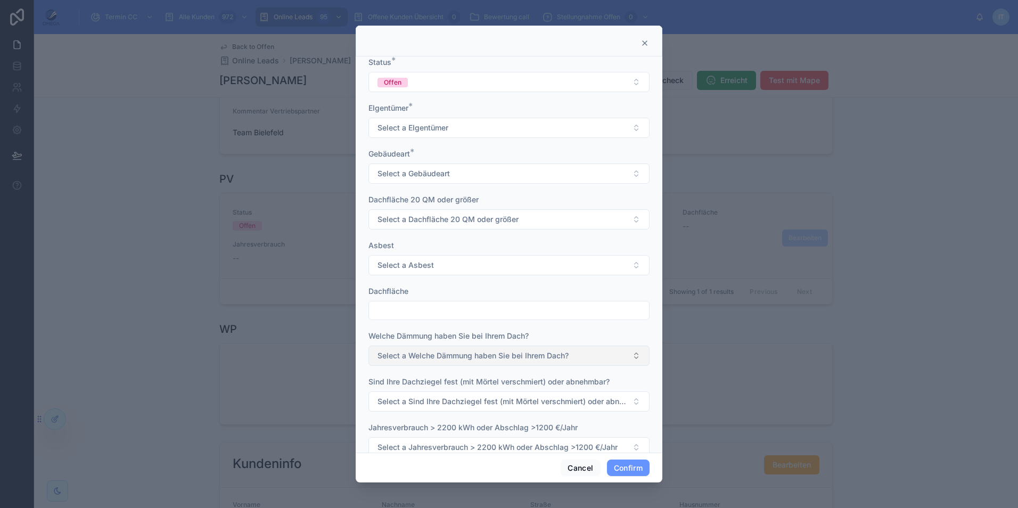
scroll to position [0, 0]
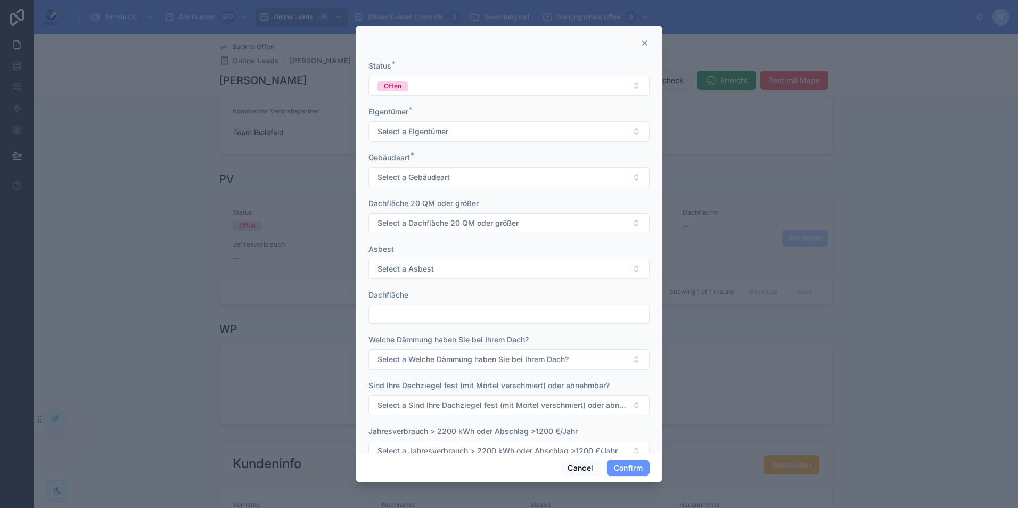
click at [648, 41] on icon at bounding box center [644, 43] width 9 height 9
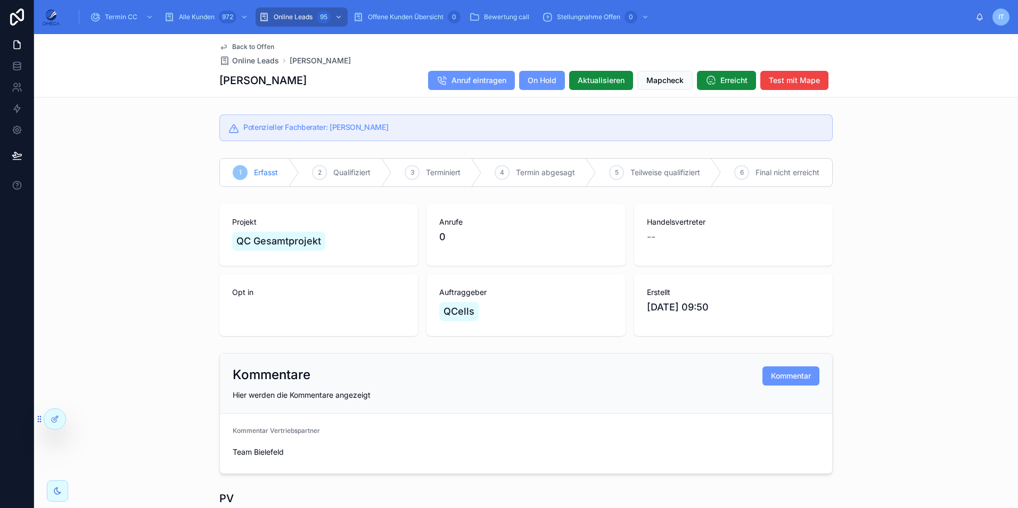
click at [250, 47] on span "Back to Offen" at bounding box center [253, 47] width 42 height 9
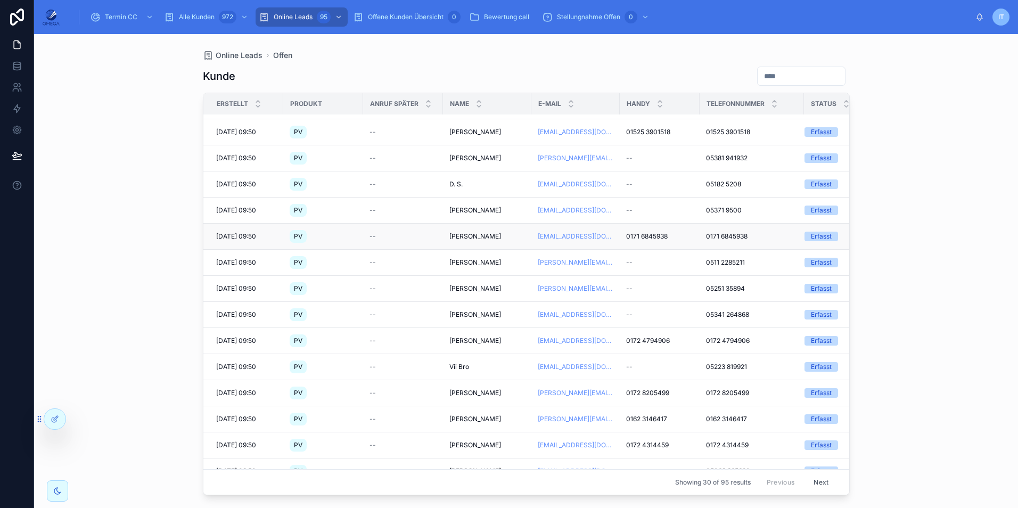
scroll to position [213, 0]
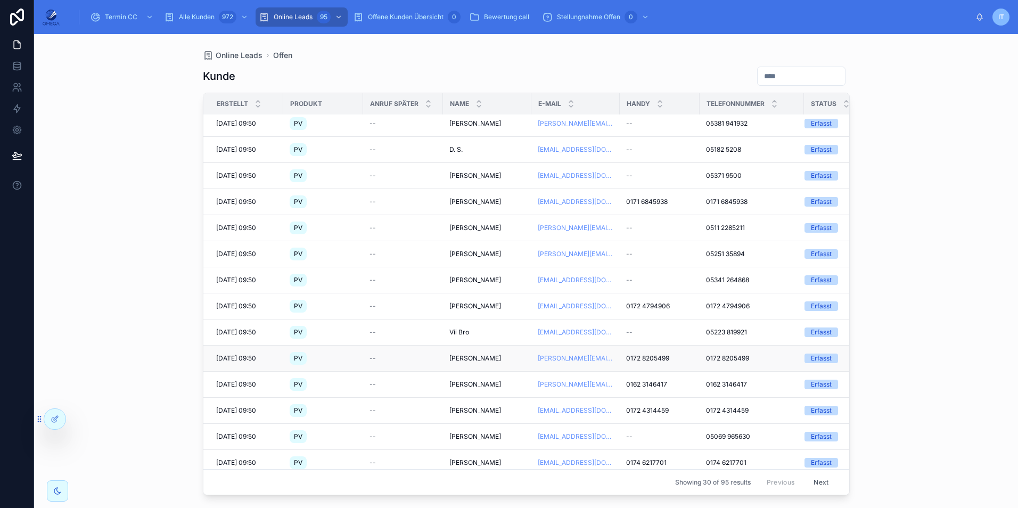
click at [669, 360] on span "0172 8205499" at bounding box center [647, 358] width 43 height 9
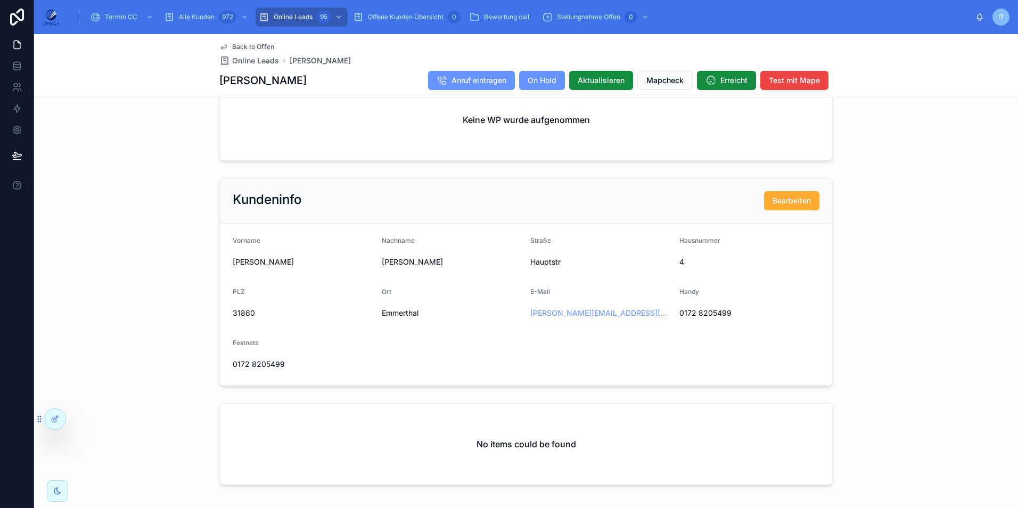
scroll to position [692, 0]
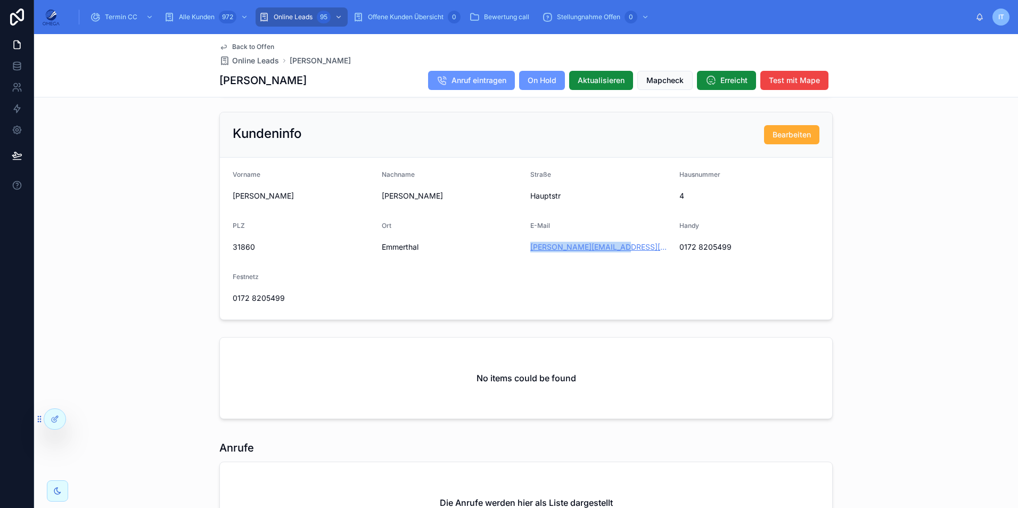
drag, startPoint x: 524, startPoint y: 254, endPoint x: 609, endPoint y: 259, distance: 85.3
click at [609, 259] on form "Vorname Heinz Nachname Franke Straße Hauptstr Hausnummer 4 PLZ 31860 Ort Emmert…" at bounding box center [526, 239] width 612 height 162
copy link "[PERSON_NAME][EMAIL_ADDRESS][DOMAIN_NAME]"
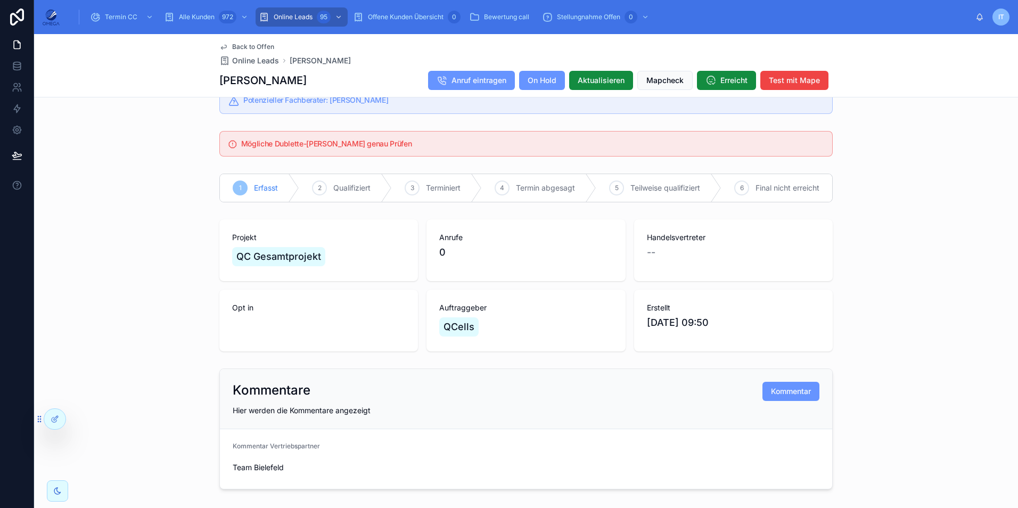
scroll to position [53, 0]
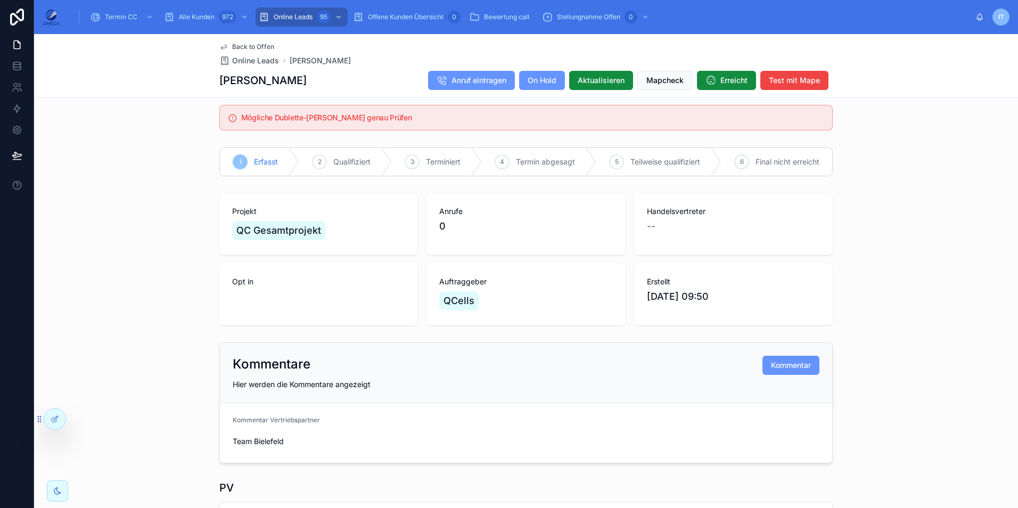
click at [255, 47] on span "Back to Offen" at bounding box center [253, 47] width 42 height 9
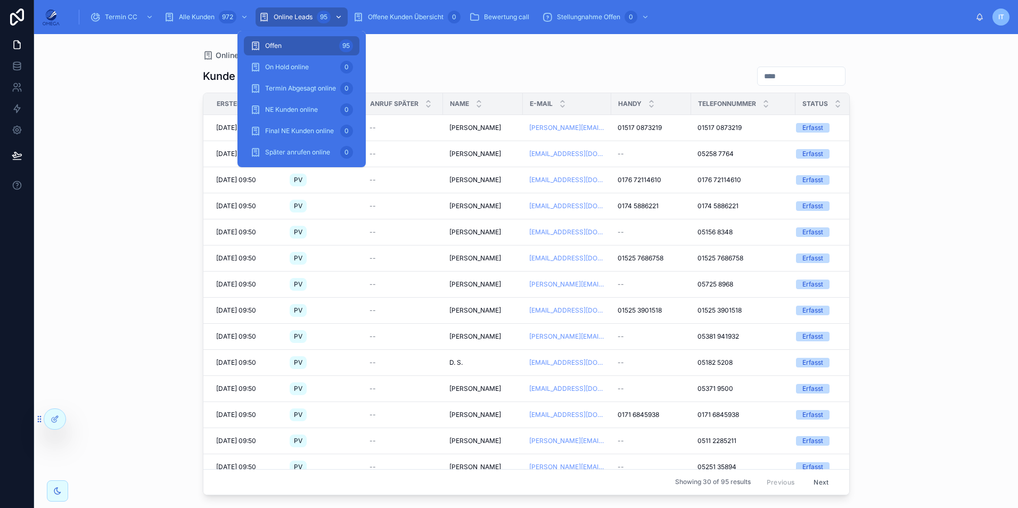
click at [284, 14] on span "Online Leads" at bounding box center [293, 17] width 39 height 9
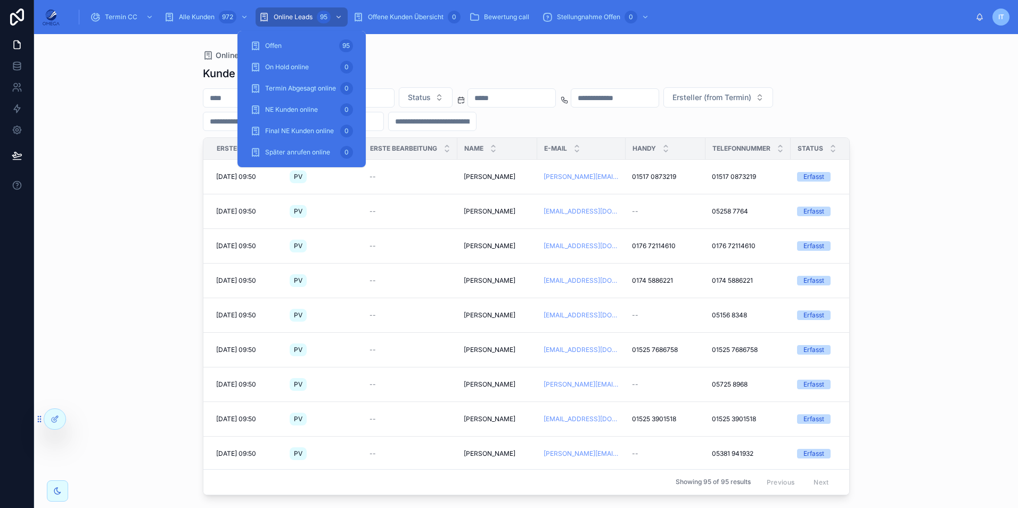
click at [383, 121] on input "text" at bounding box center [339, 121] width 87 height 15
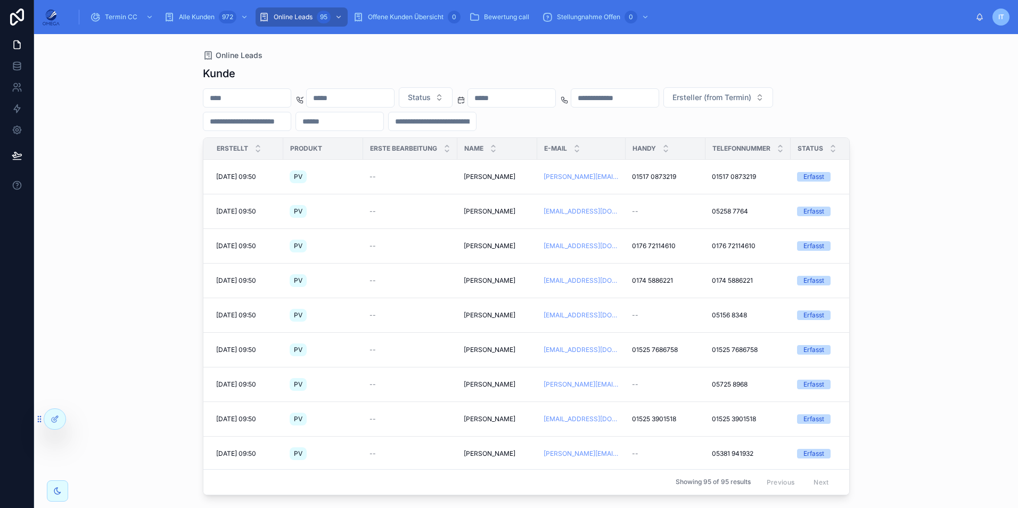
paste input "**********"
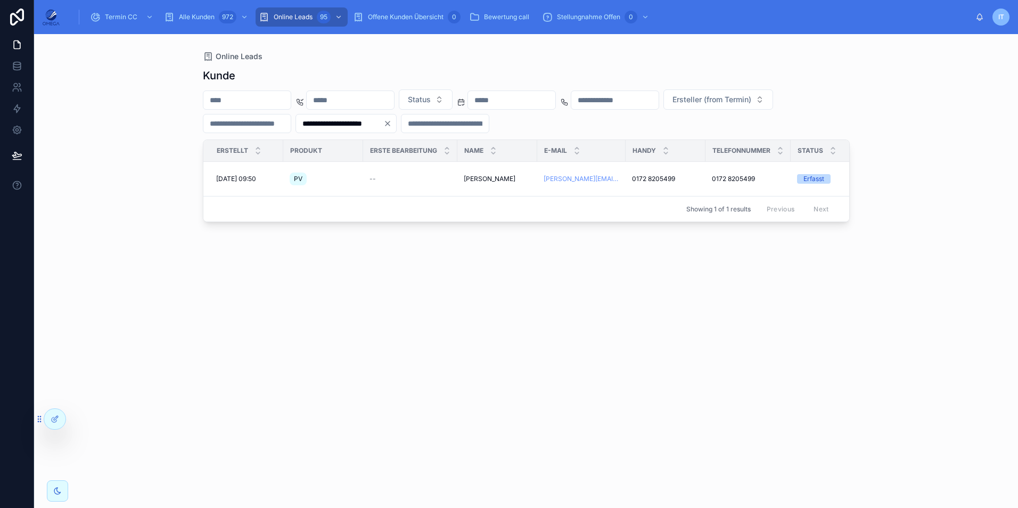
type input "**********"
click at [390, 126] on icon "Clear" at bounding box center [387, 123] width 4 height 4
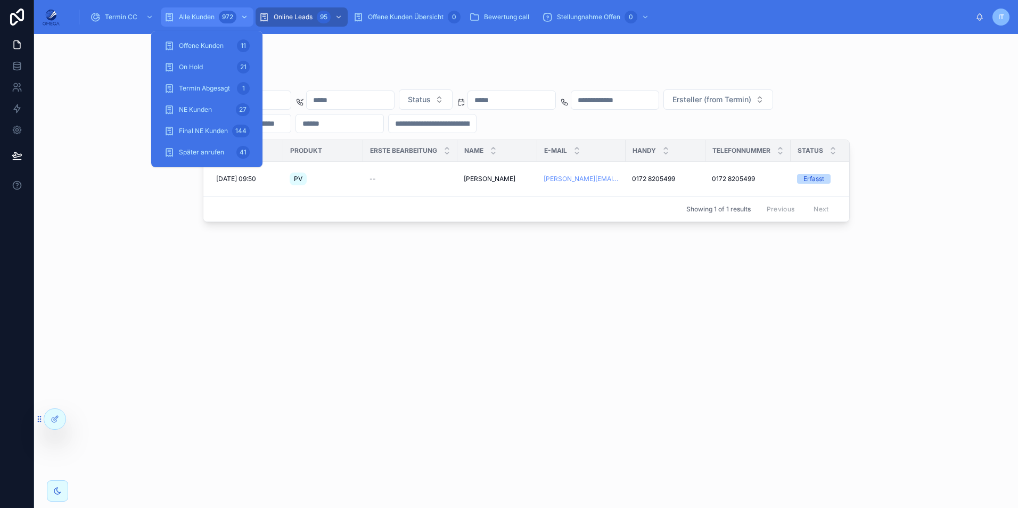
click at [188, 12] on div "Alle Kunden 972" at bounding box center [207, 17] width 86 height 17
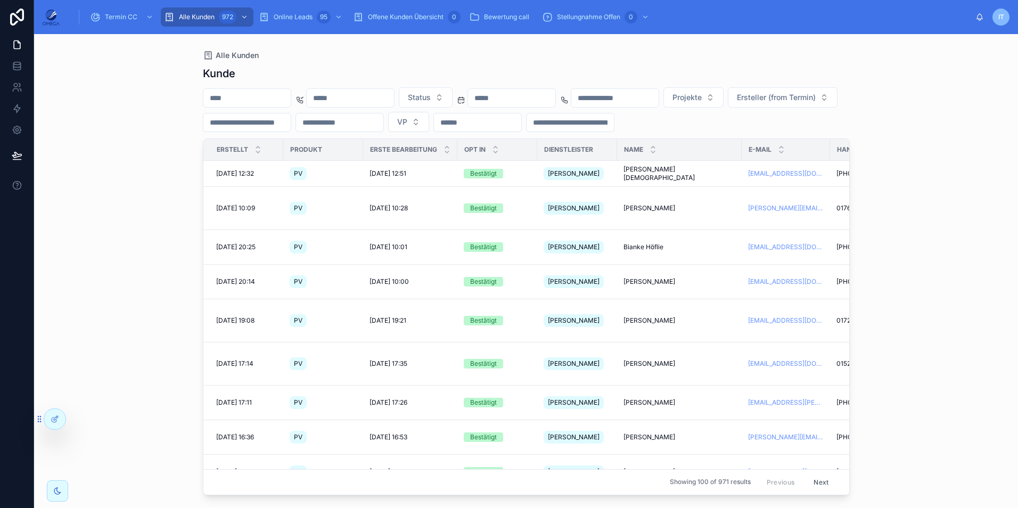
drag, startPoint x: 268, startPoint y: 97, endPoint x: 334, endPoint y: 97, distance: 66.5
click at [268, 97] on input "text" at bounding box center [246, 97] width 87 height 15
paste input "**********"
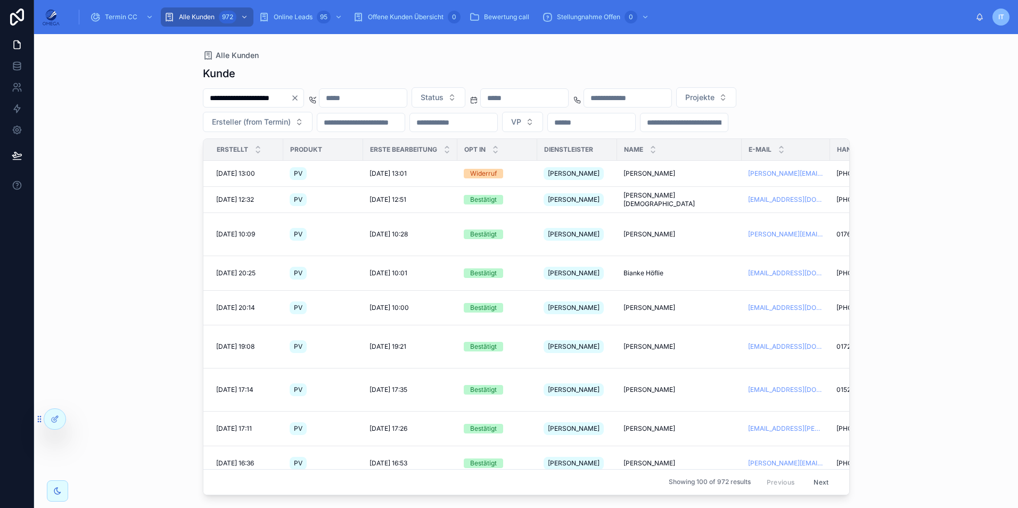
type input "**********"
click at [304, 95] on div "**********" at bounding box center [253, 97] width 101 height 19
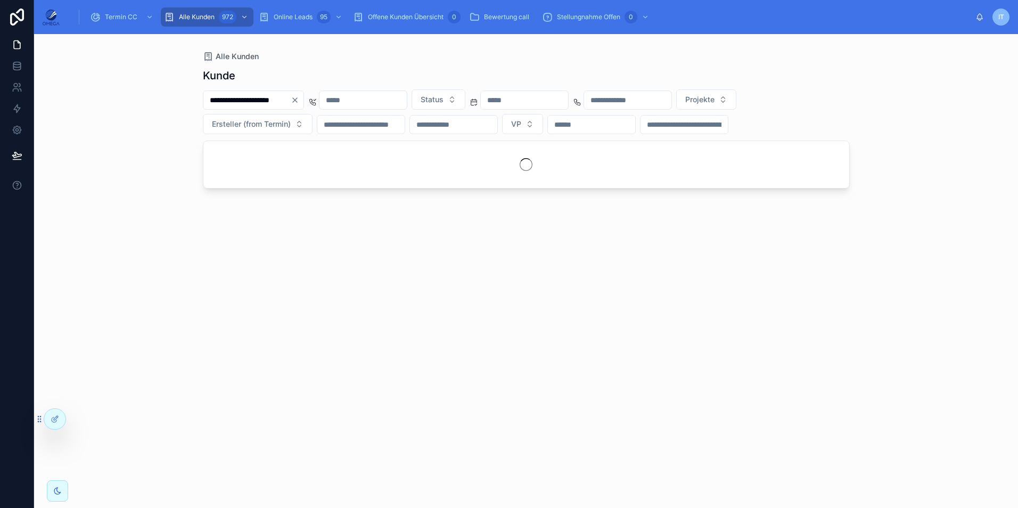
click at [635, 131] on input "text" at bounding box center [591, 124] width 87 height 15
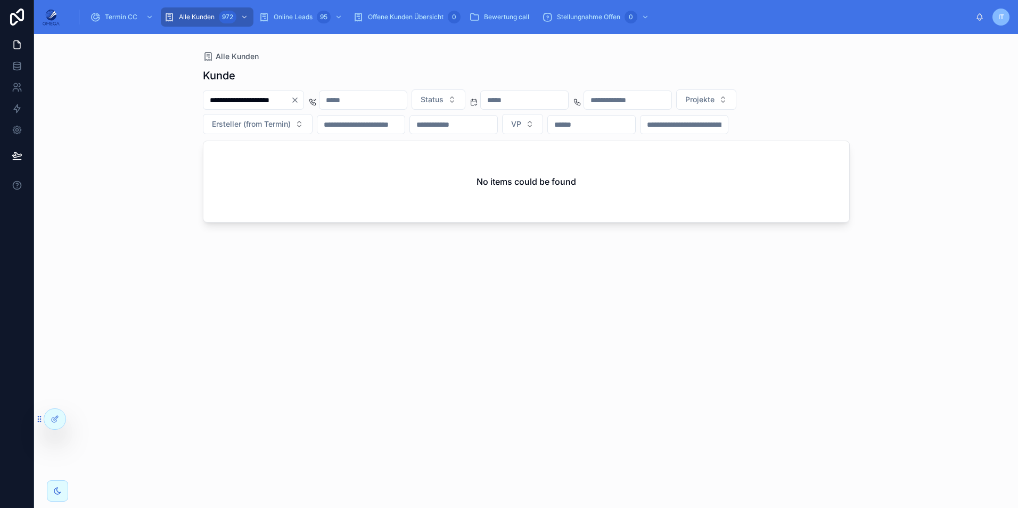
paste input "**********"
type input "**********"
click at [644, 125] on icon "Clear" at bounding box center [639, 124] width 9 height 9
click at [671, 63] on div "**********" at bounding box center [526, 278] width 647 height 433
click at [506, 308] on div "**********" at bounding box center [526, 278] width 647 height 433
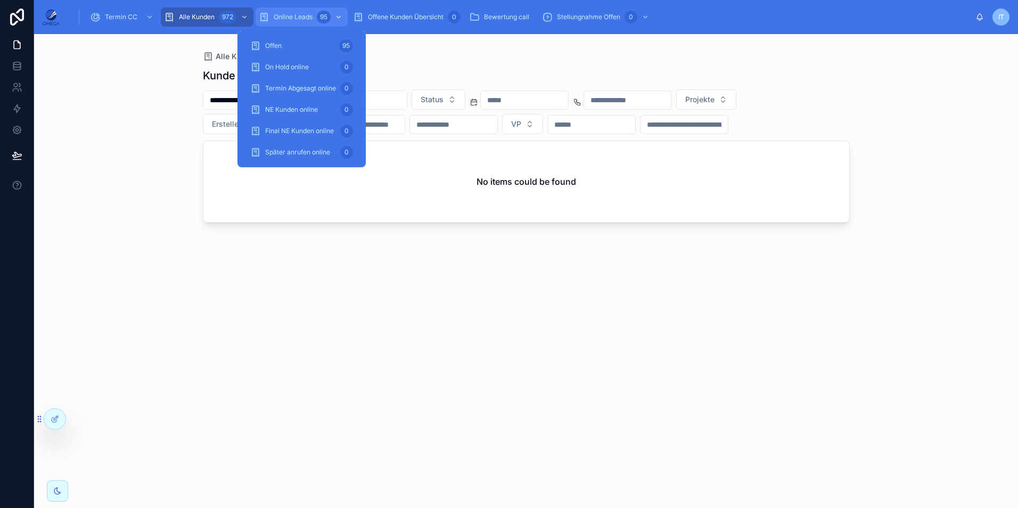
drag, startPoint x: 307, startPoint y: 14, endPoint x: 310, endPoint y: 21, distance: 7.9
click at [307, 14] on span "Online Leads" at bounding box center [293, 17] width 39 height 9
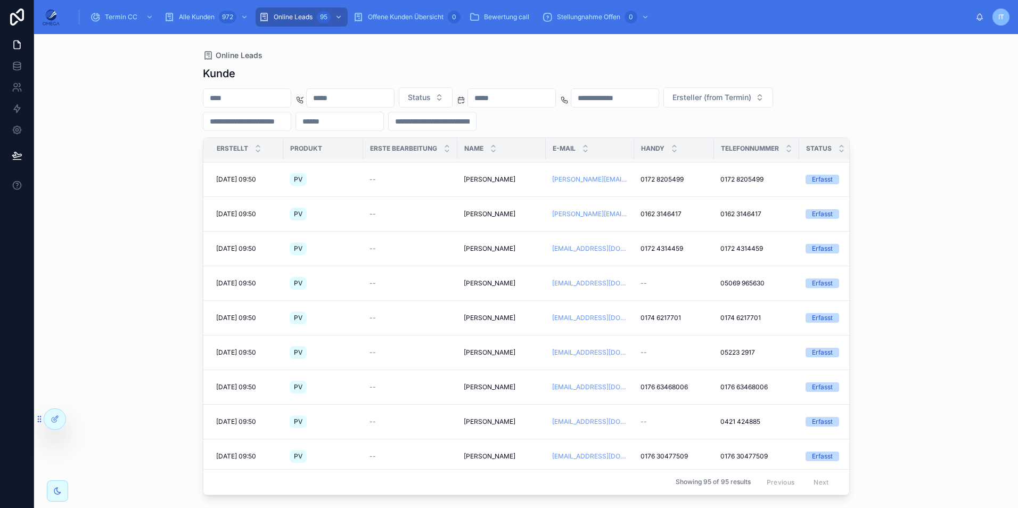
scroll to position [479, 0]
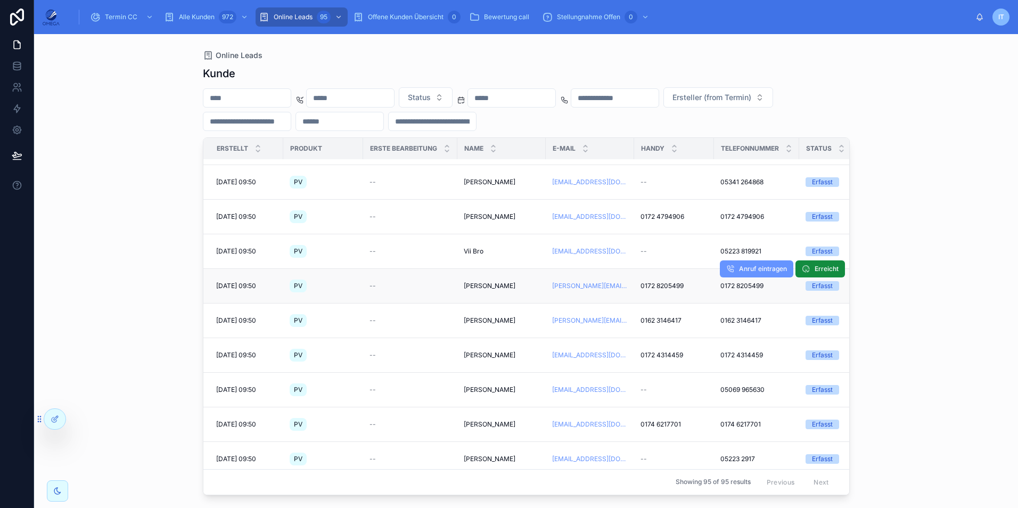
click at [494, 288] on span "[PERSON_NAME]" at bounding box center [490, 286] width 52 height 9
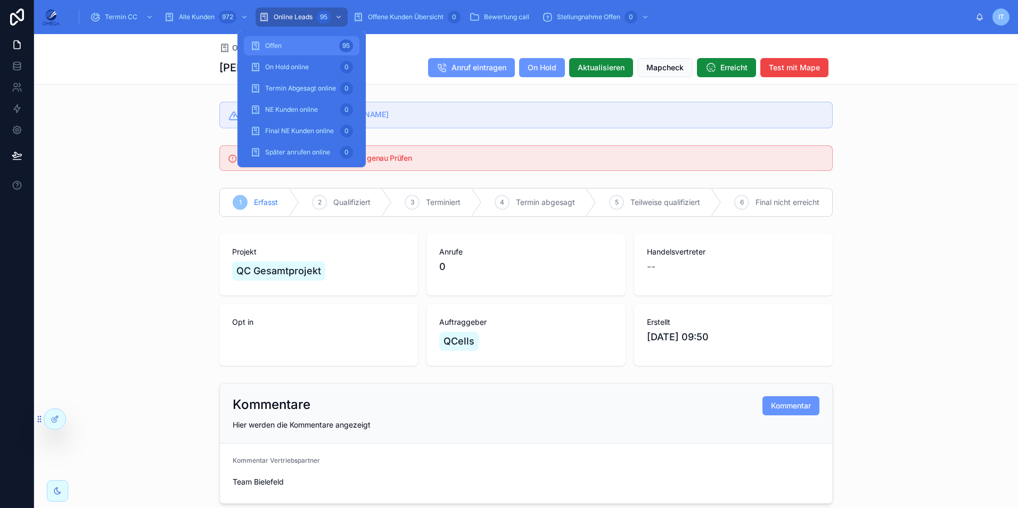
click at [310, 44] on div "Offen 95" at bounding box center [301, 45] width 103 height 17
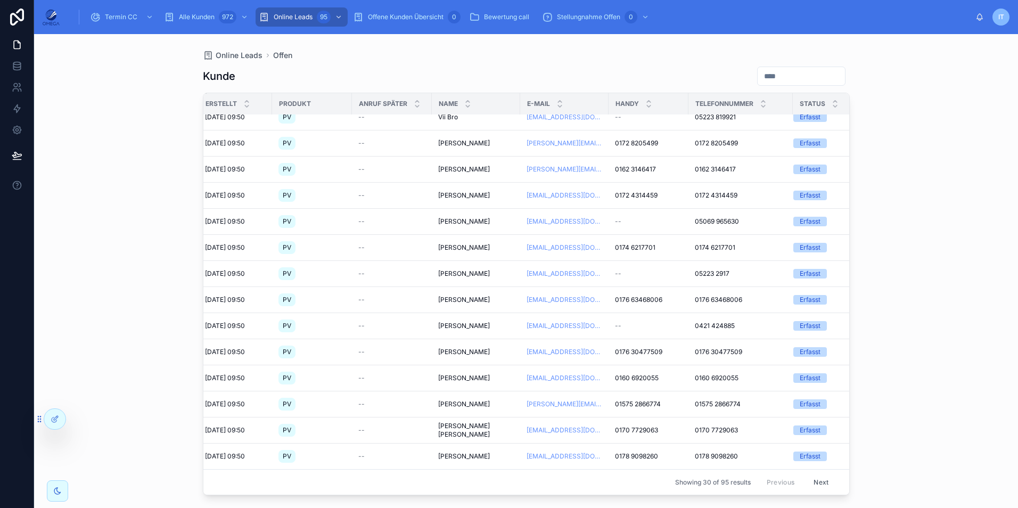
scroll to position [0, 11]
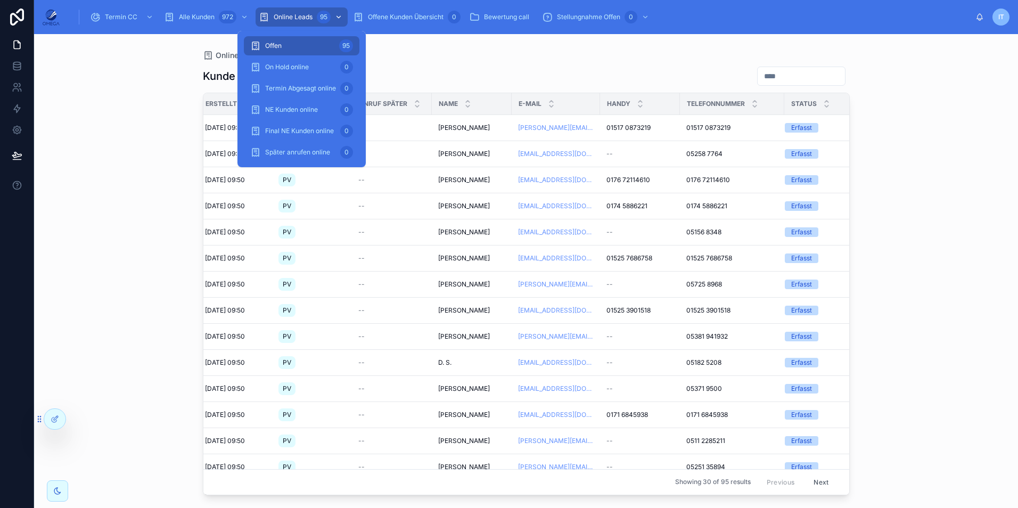
click at [294, 13] on span "Online Leads" at bounding box center [293, 17] width 39 height 9
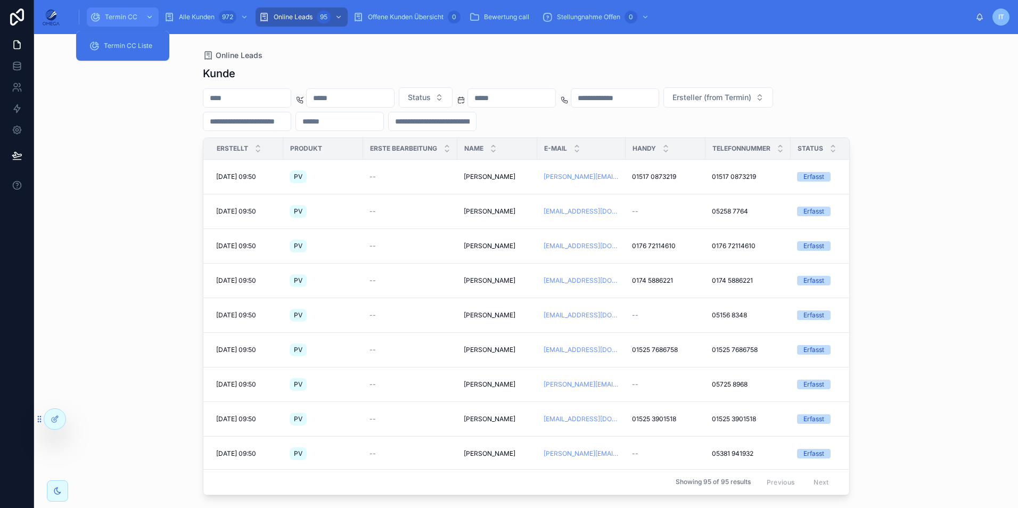
click at [114, 18] on span "Termin CC" at bounding box center [121, 17] width 32 height 9
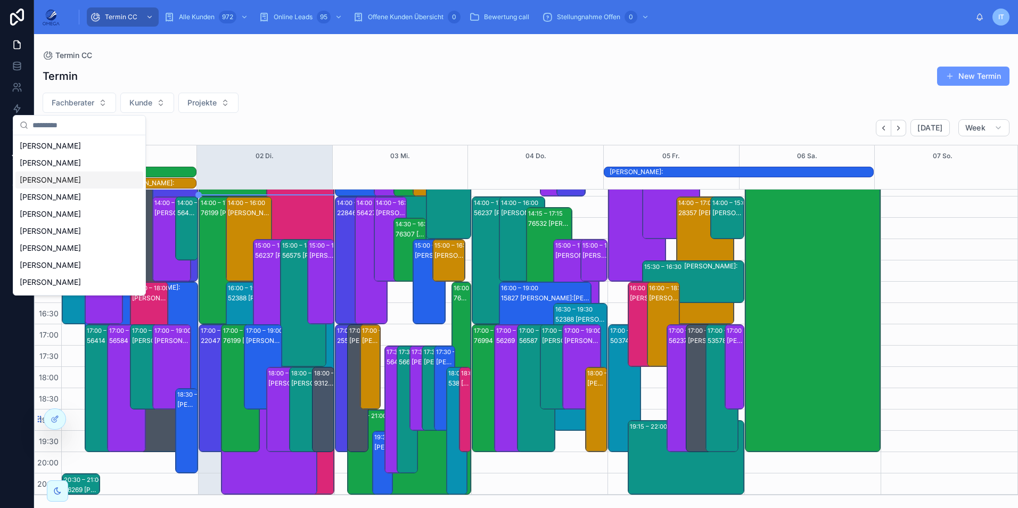
click at [483, 98] on div "Fachberater Kunde Projekte" at bounding box center [526, 103] width 984 height 20
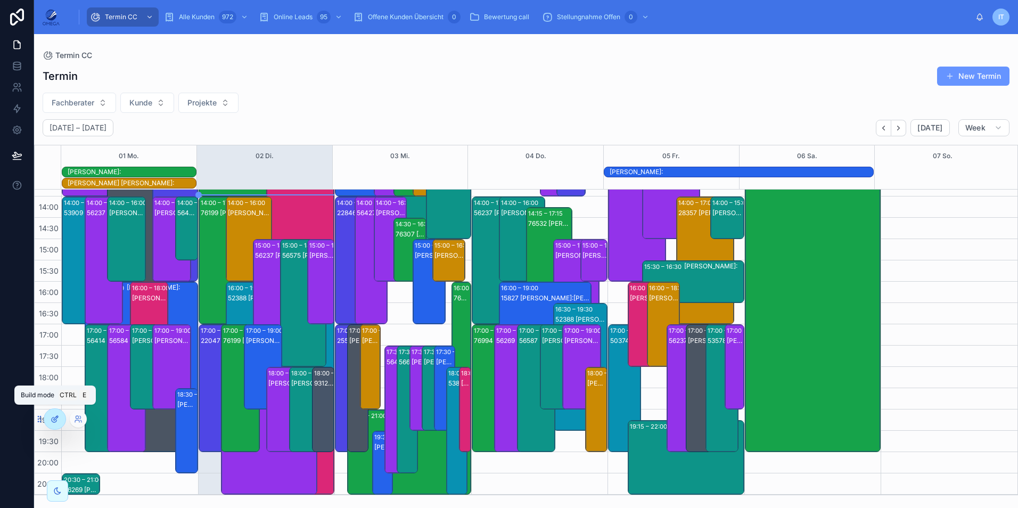
click at [56, 415] on icon at bounding box center [55, 419] width 9 height 9
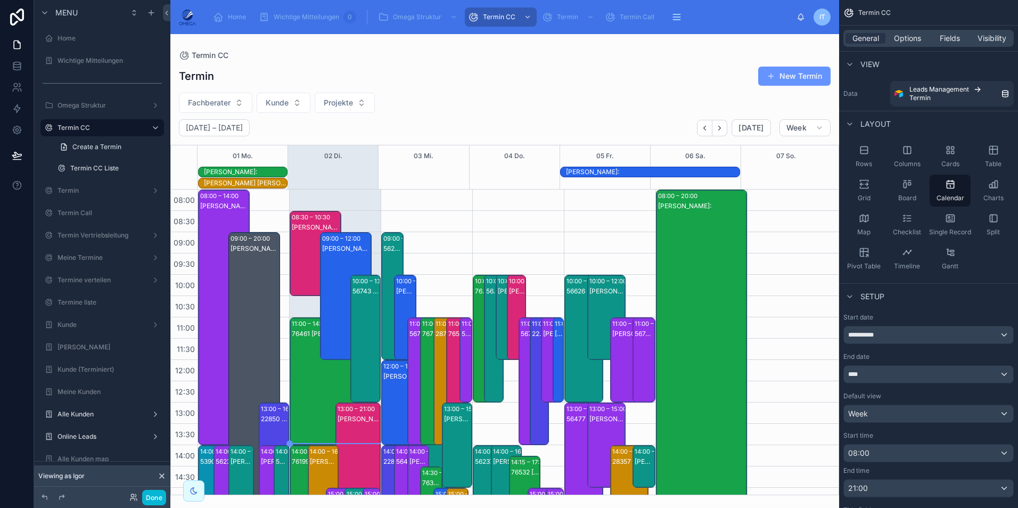
scroll to position [249, 0]
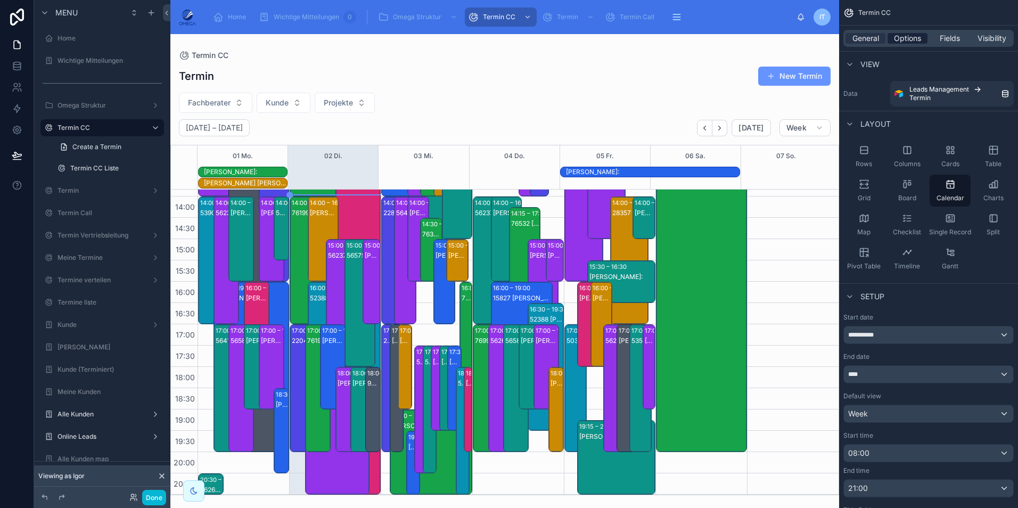
click at [909, 41] on span "Options" at bounding box center [907, 38] width 27 height 11
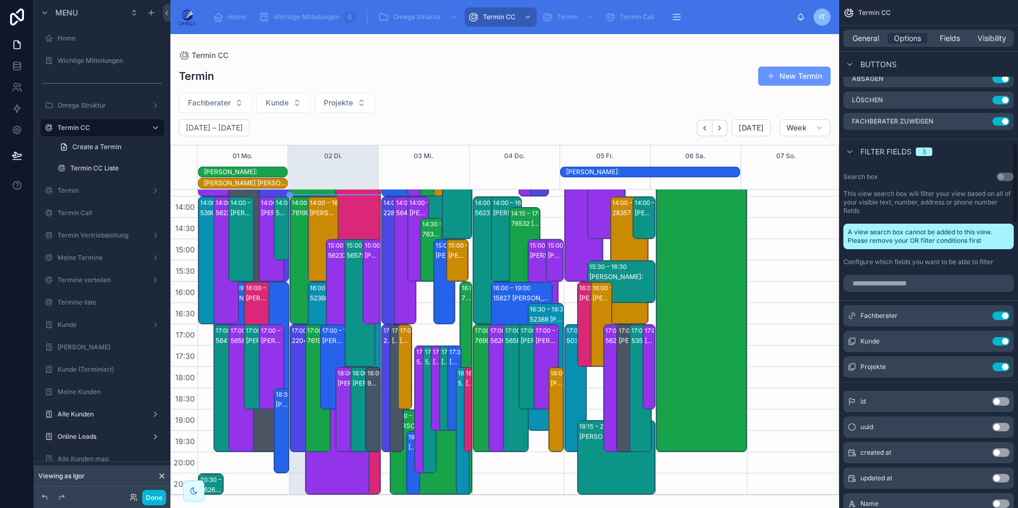
scroll to position [958, 0]
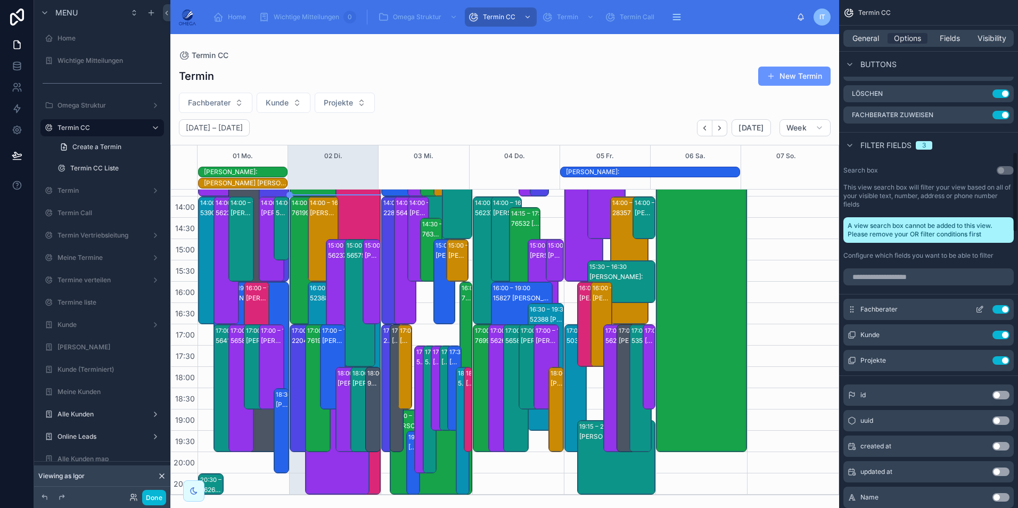
click at [979, 306] on icon "scrollable content" at bounding box center [980, 308] width 4 height 4
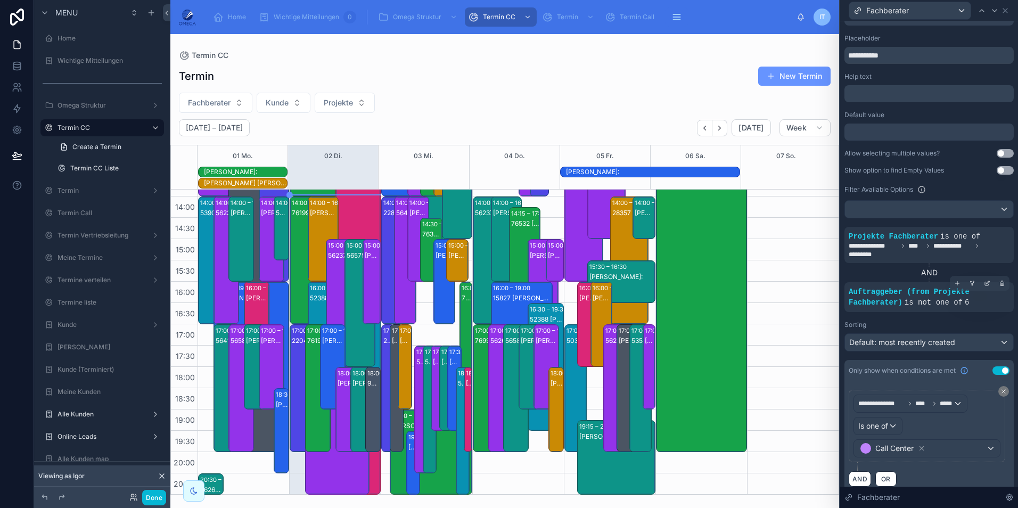
scroll to position [81, 0]
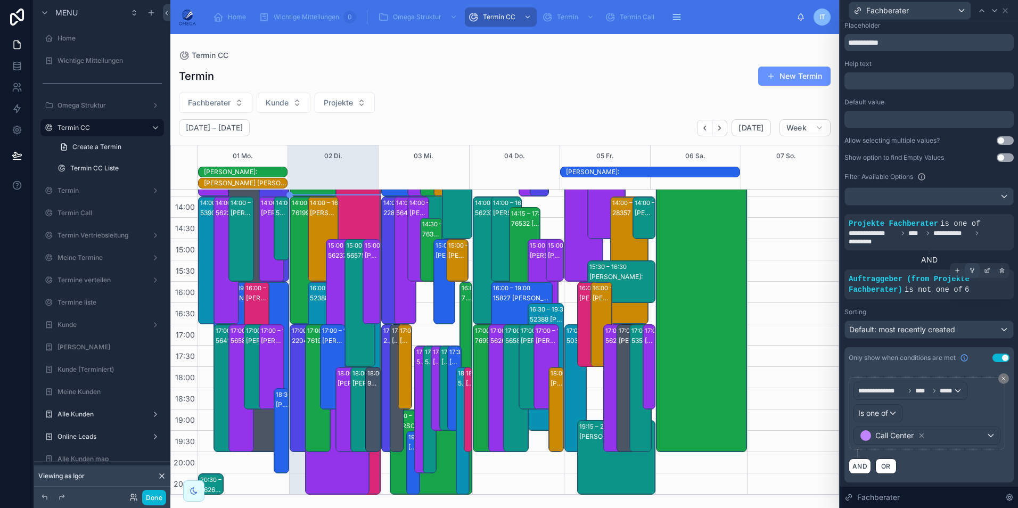
click at [969, 270] on icon at bounding box center [972, 270] width 6 height 6
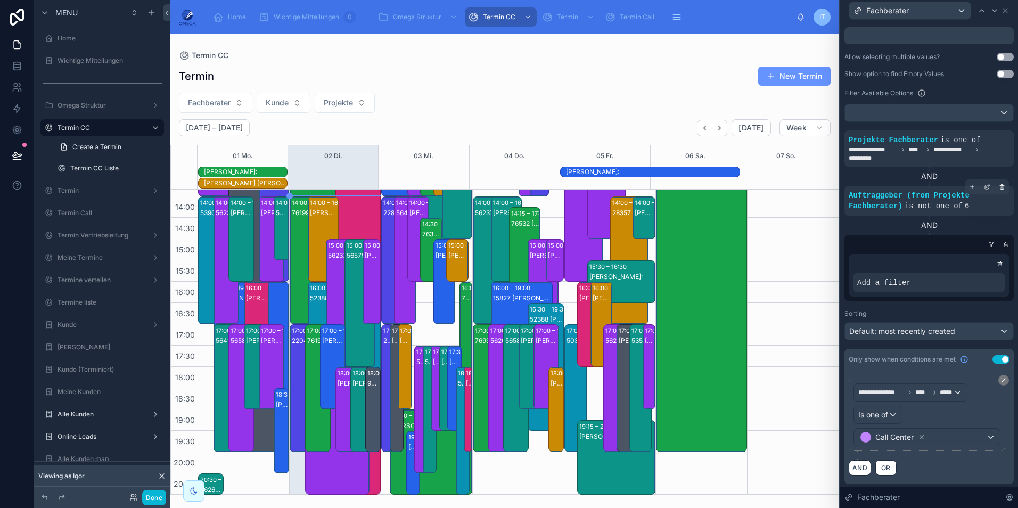
scroll to position [166, 0]
click at [988, 240] on icon at bounding box center [991, 243] width 6 height 6
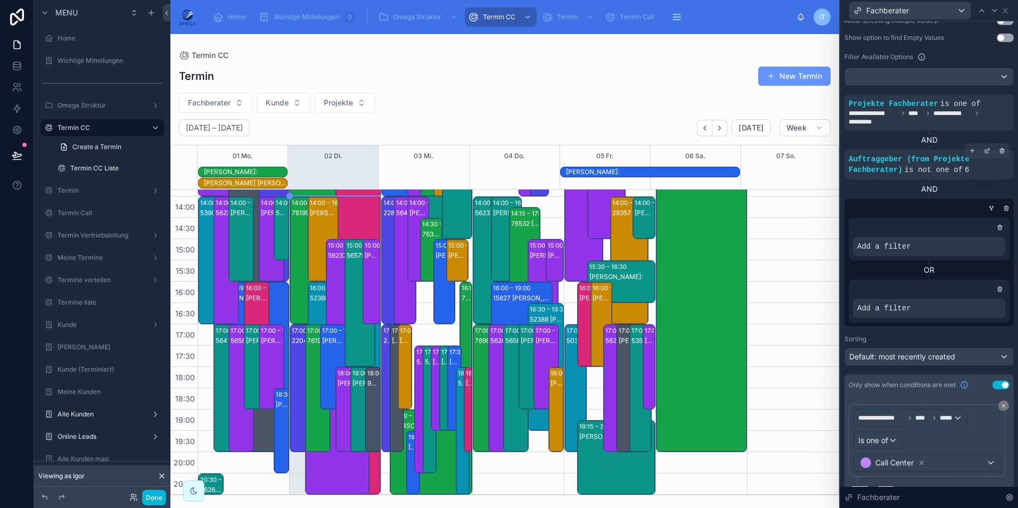
scroll to position [175, 0]
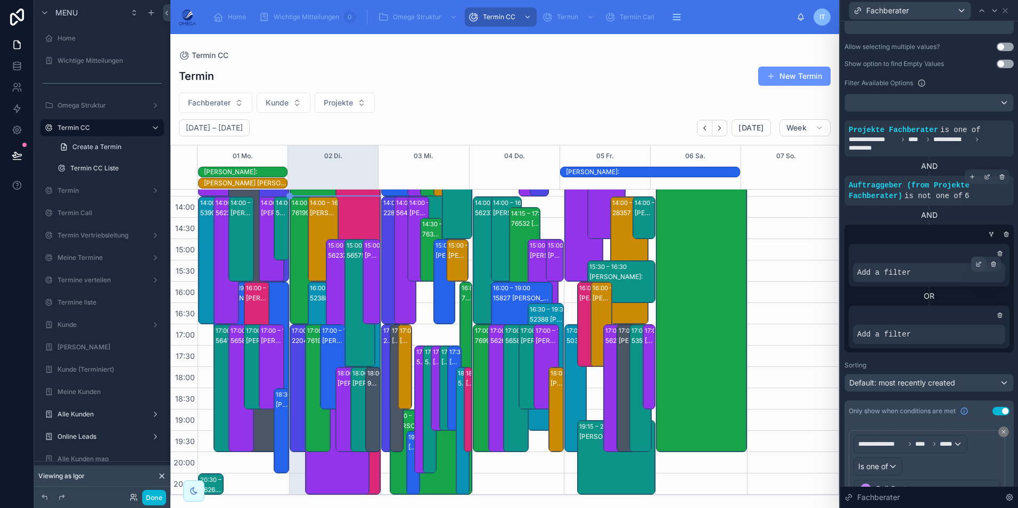
click at [971, 262] on div at bounding box center [978, 264] width 15 height 15
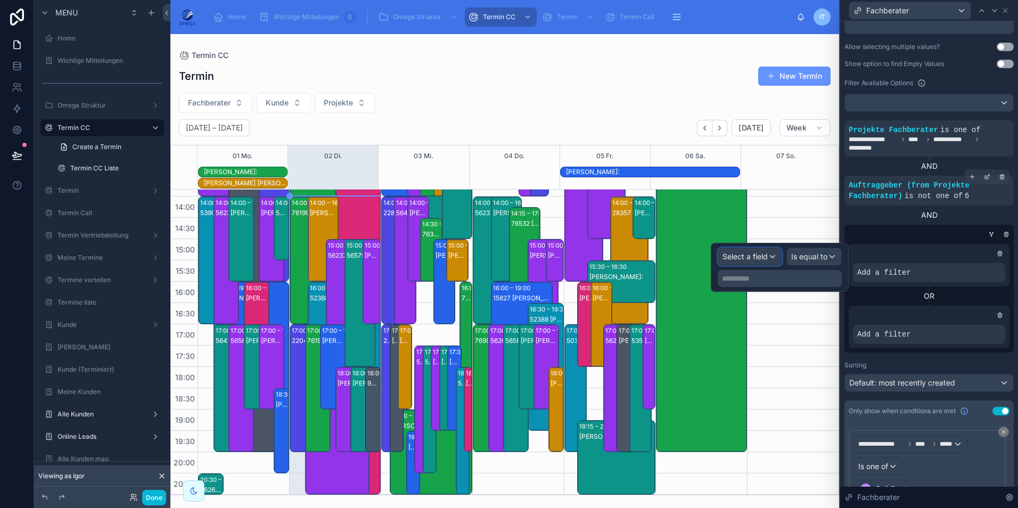
click at [744, 252] on span "Select a field" at bounding box center [744, 256] width 45 height 9
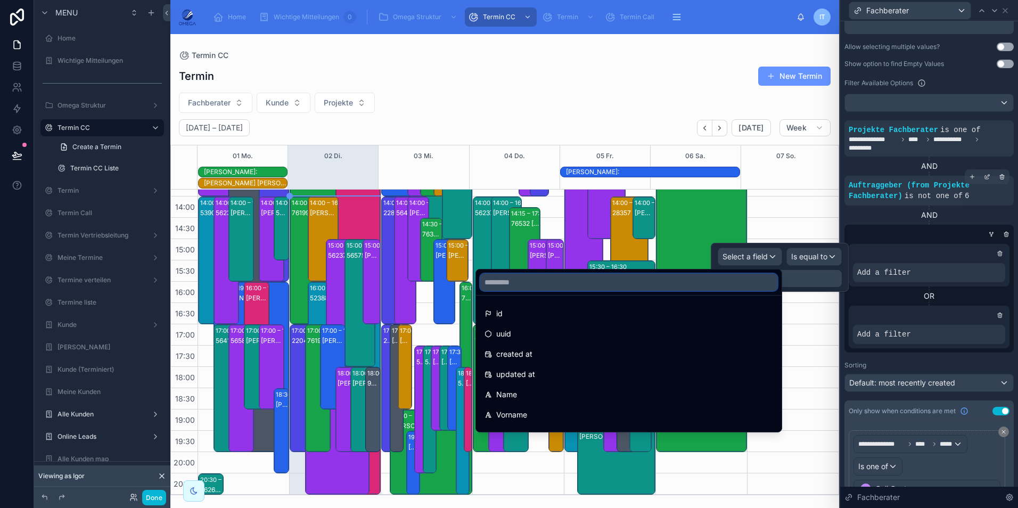
click at [617, 284] on input "text" at bounding box center [628, 282] width 297 height 17
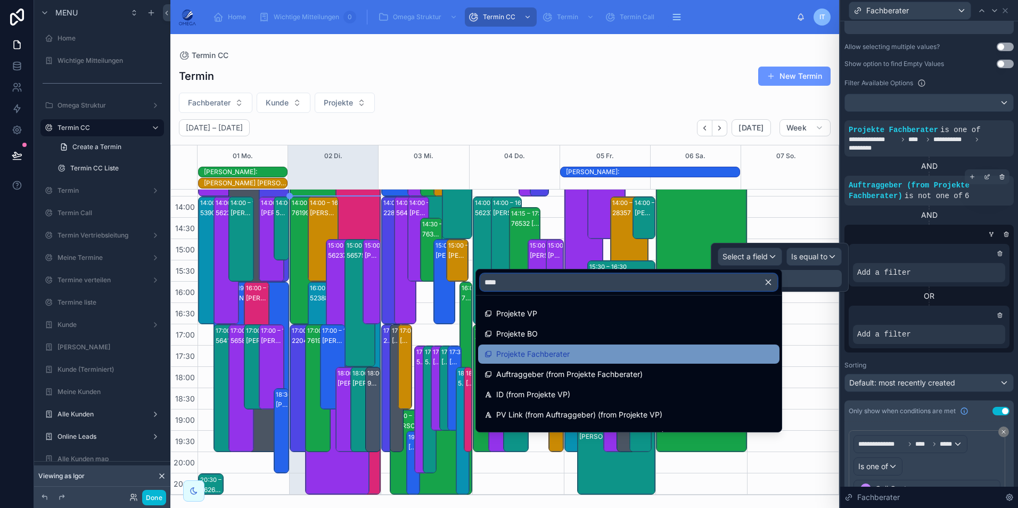
type input "****"
click at [562, 353] on span "Projekte Fachberater" at bounding box center [532, 354] width 73 height 13
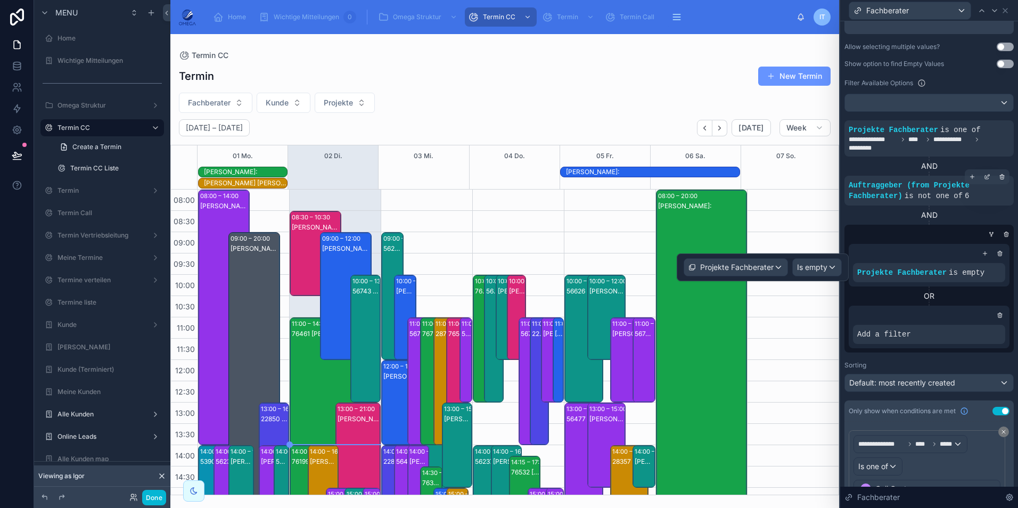
scroll to position [249, 0]
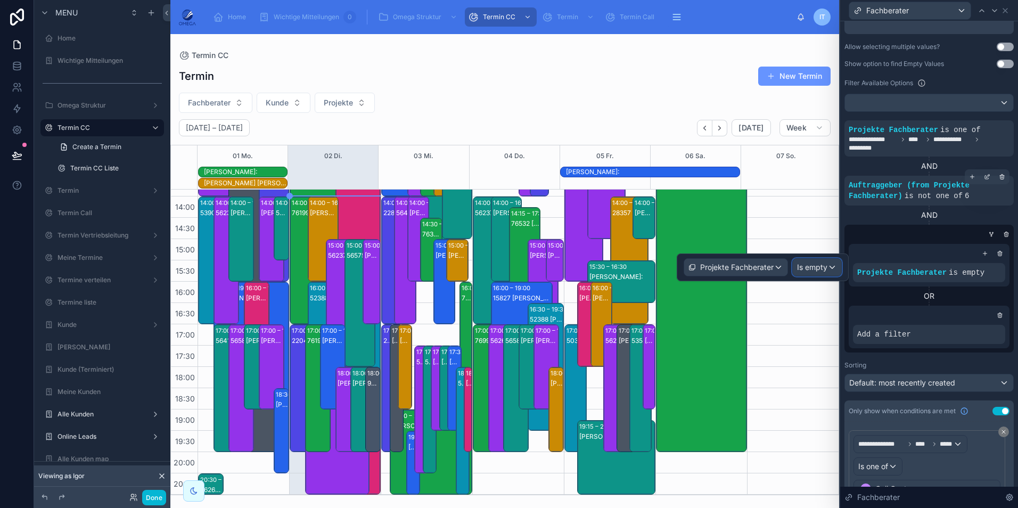
click at [816, 265] on span "Is empty" at bounding box center [812, 267] width 30 height 11
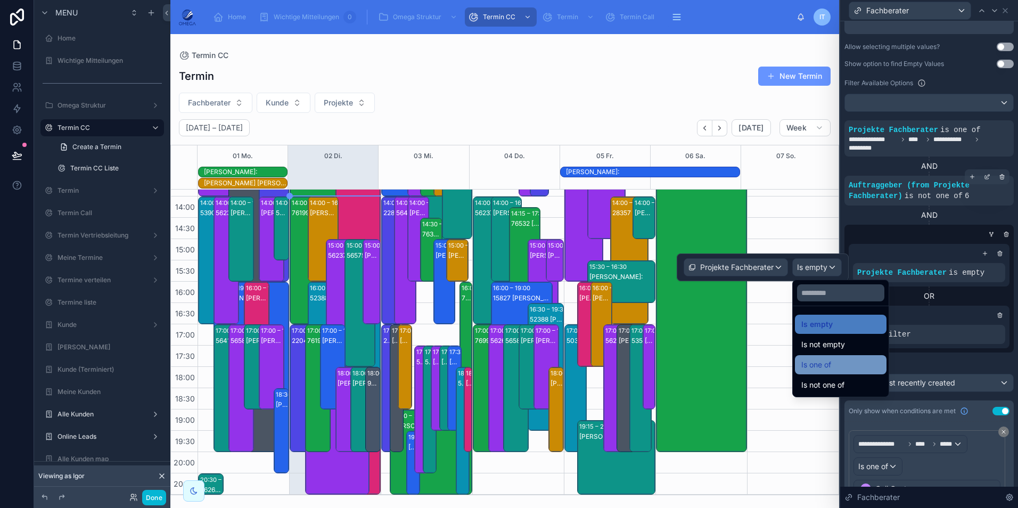
click at [839, 360] on div "Is one of" at bounding box center [840, 364] width 79 height 13
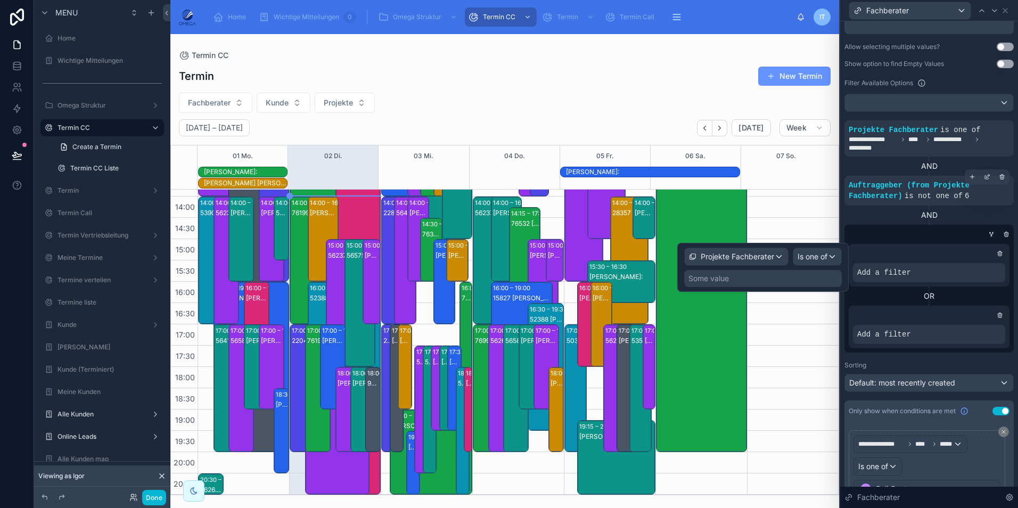
click at [760, 278] on div "Some value" at bounding box center [763, 278] width 158 height 17
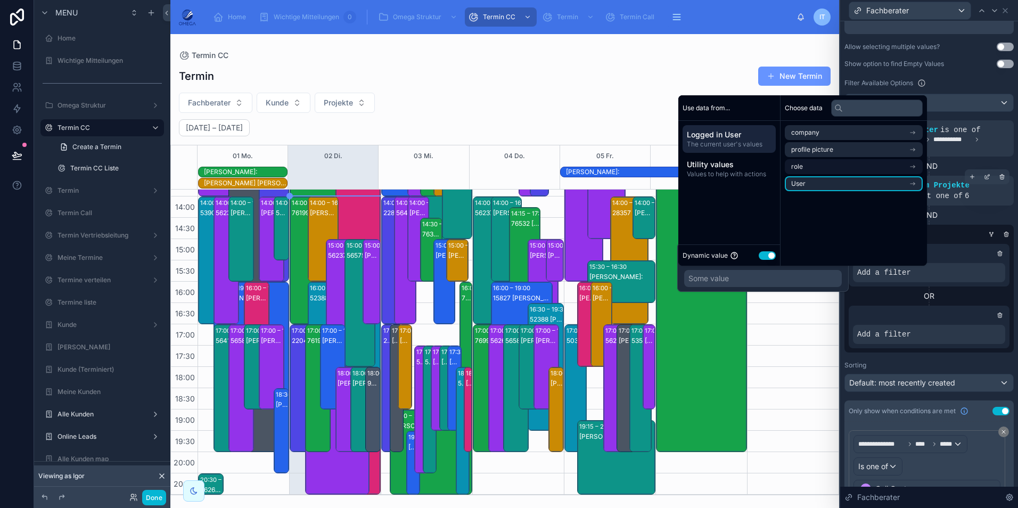
click at [810, 182] on li "User" at bounding box center [854, 183] width 138 height 15
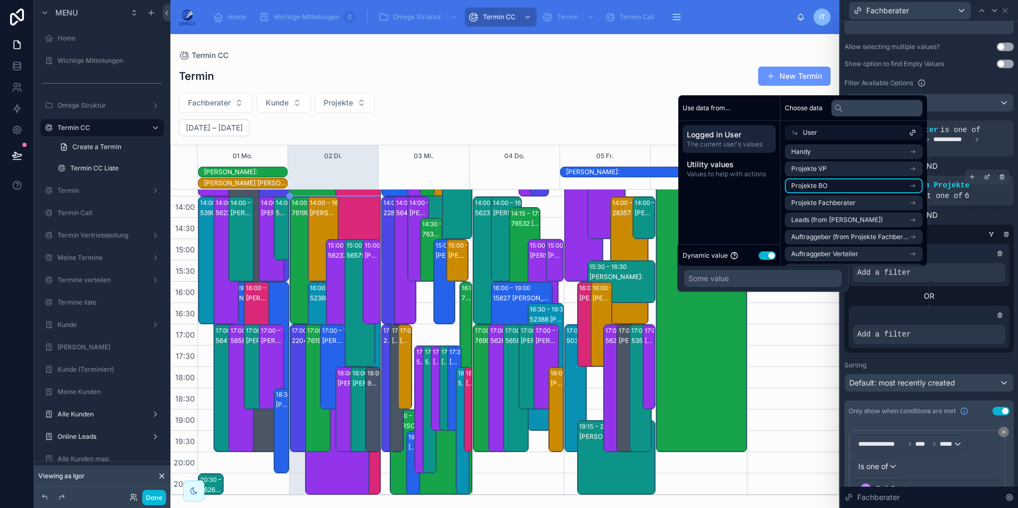
click at [833, 184] on li "Projekte BO" at bounding box center [854, 185] width 138 height 15
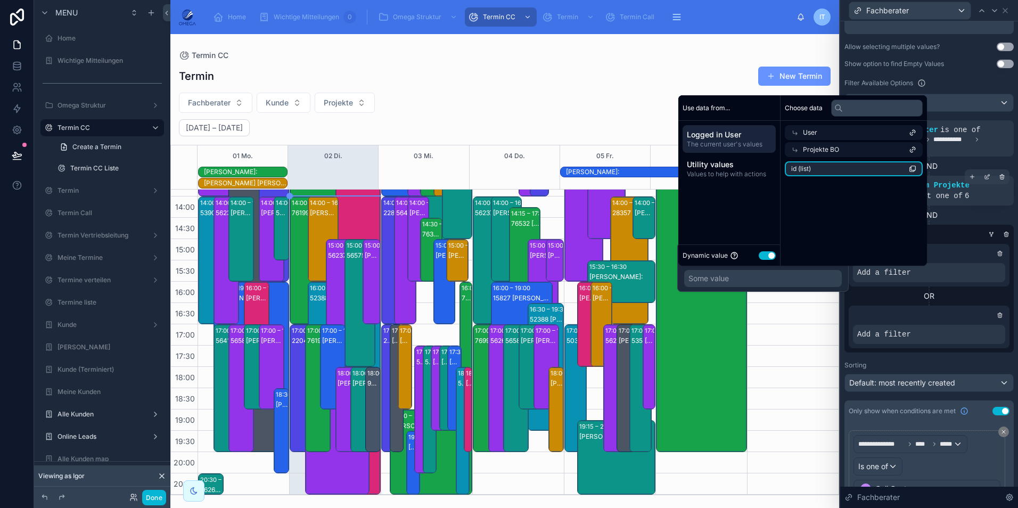
drag, startPoint x: 817, startPoint y: 171, endPoint x: 857, endPoint y: 233, distance: 73.1
click at [817, 171] on li "id (list)" at bounding box center [854, 168] width 138 height 15
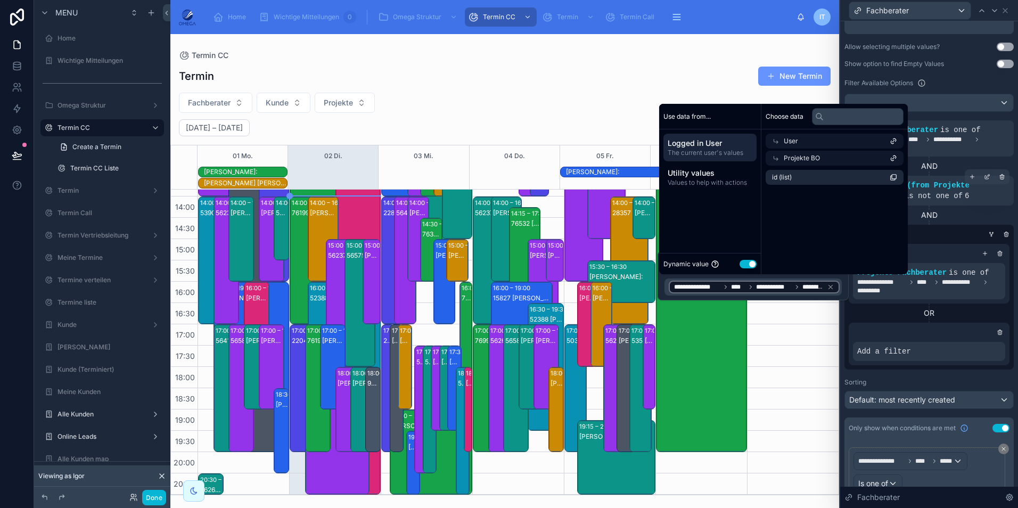
click at [955, 314] on div "OR" at bounding box center [928, 313] width 161 height 11
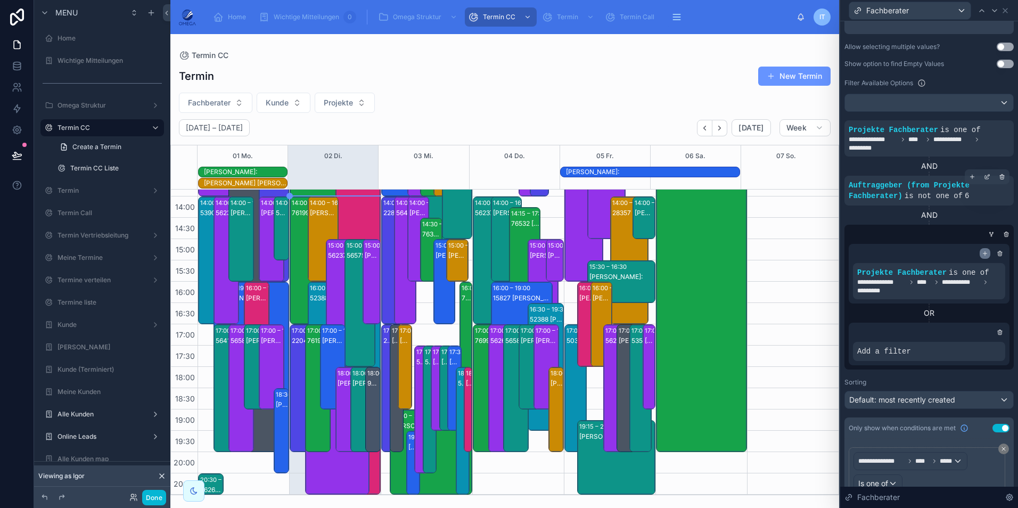
click at [981, 252] on icon at bounding box center [984, 253] width 6 height 6
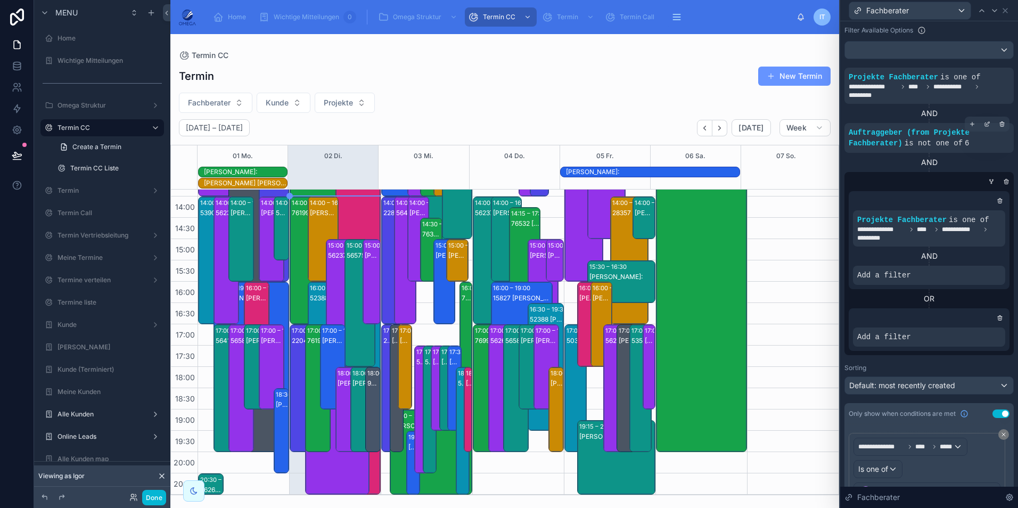
scroll to position [228, 0]
click at [975, 267] on icon at bounding box center [978, 266] width 6 height 6
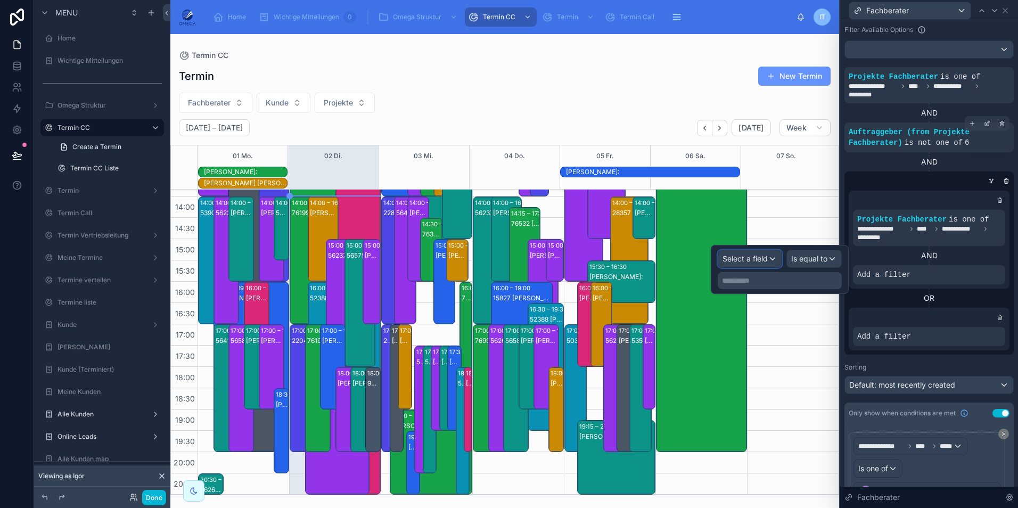
click at [759, 257] on span "Select a field" at bounding box center [744, 258] width 45 height 9
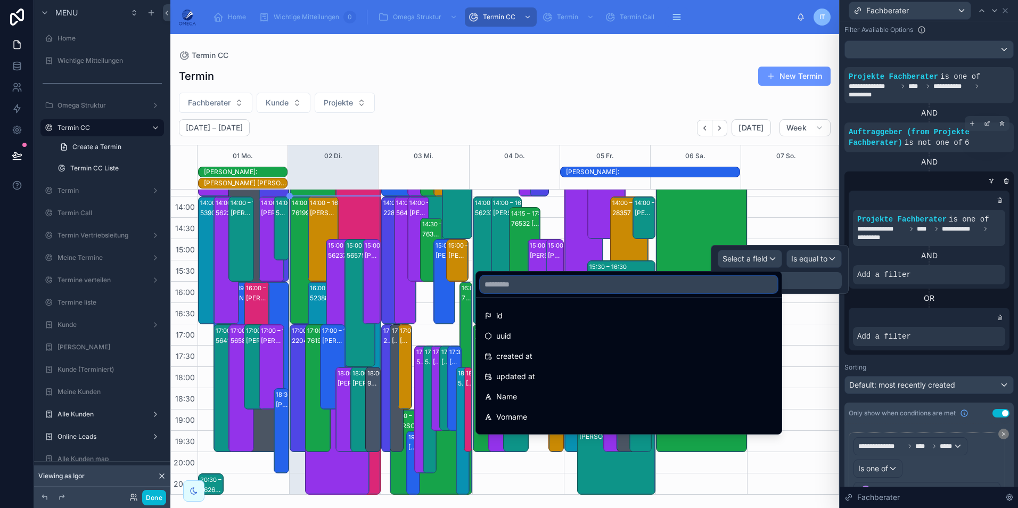
click at [631, 282] on input "text" at bounding box center [628, 284] width 297 height 17
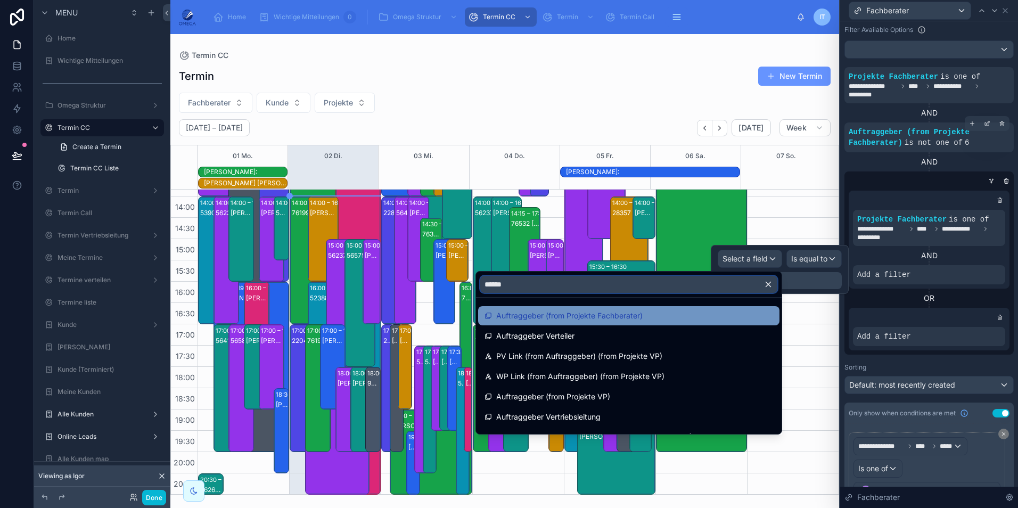
type input "******"
click at [611, 319] on span "Auftraggeber (from Projekte Fachberater)" at bounding box center [569, 315] width 146 height 13
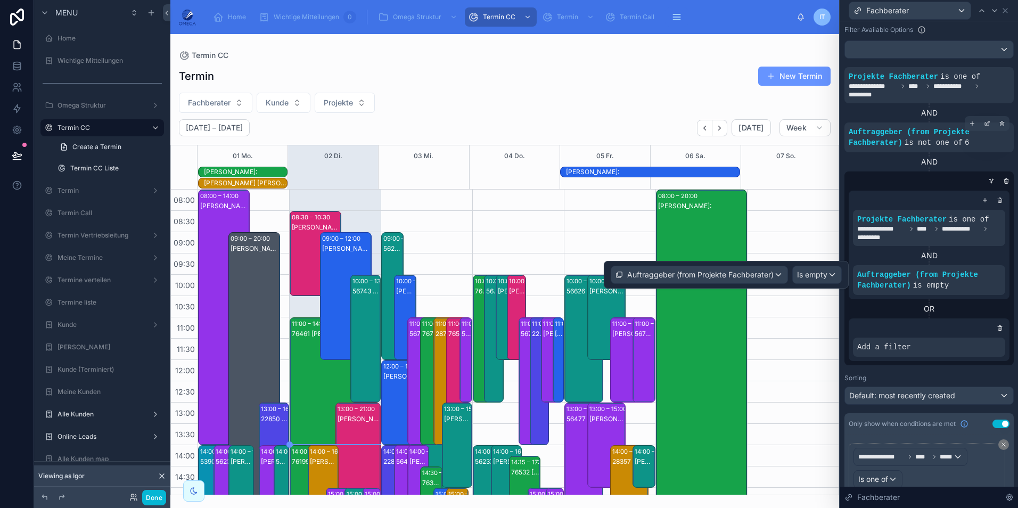
scroll to position [249, 0]
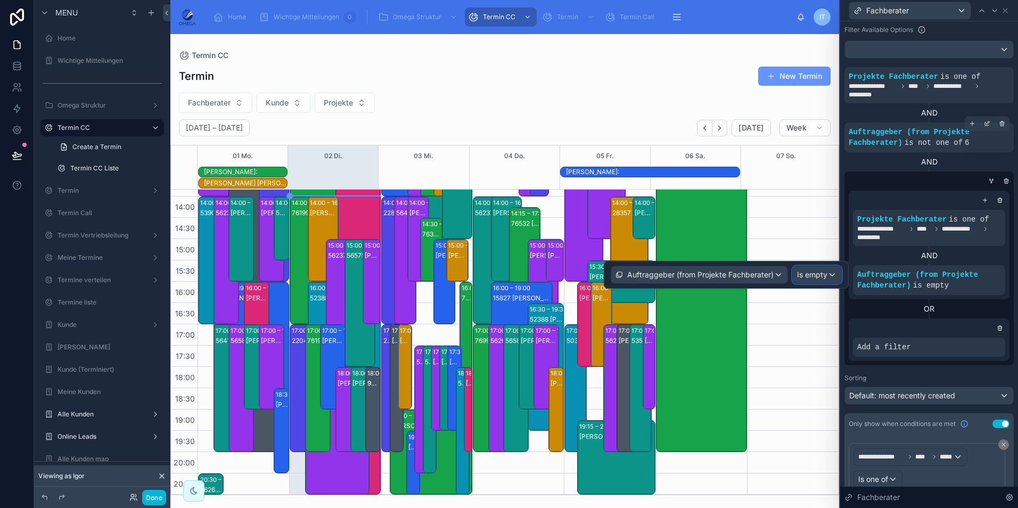
click at [824, 274] on span "Is empty" at bounding box center [812, 274] width 30 height 11
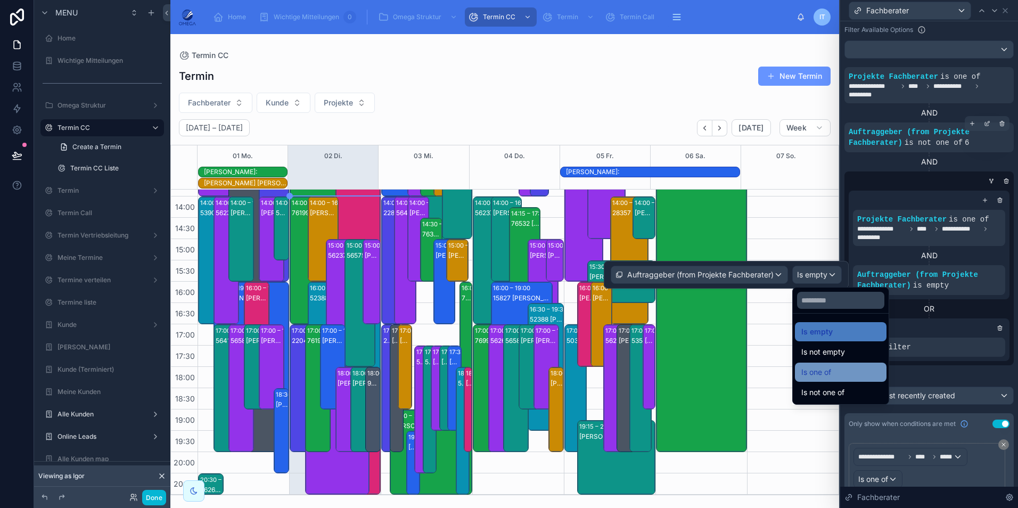
click at [846, 366] on div "Is one of" at bounding box center [840, 372] width 79 height 13
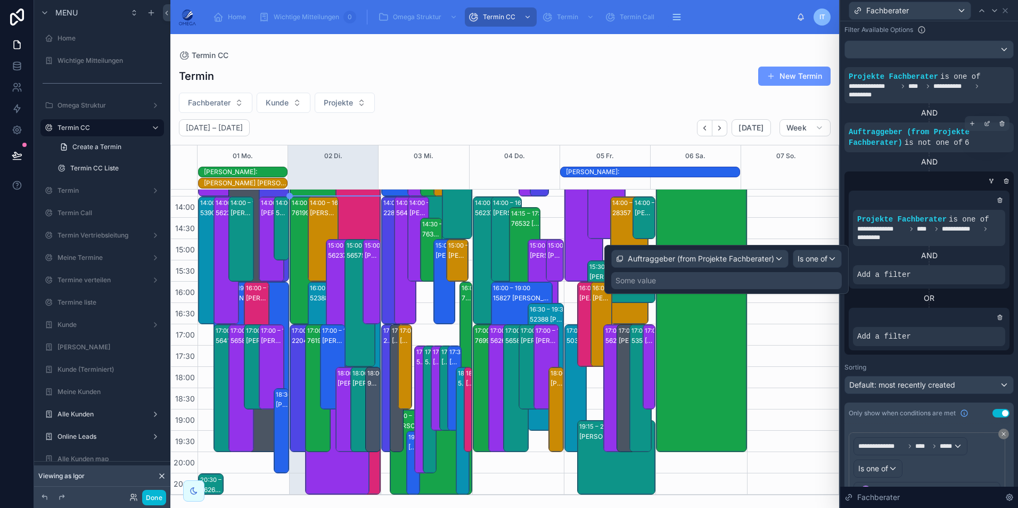
click at [753, 274] on div "Some value" at bounding box center [726, 280] width 230 height 17
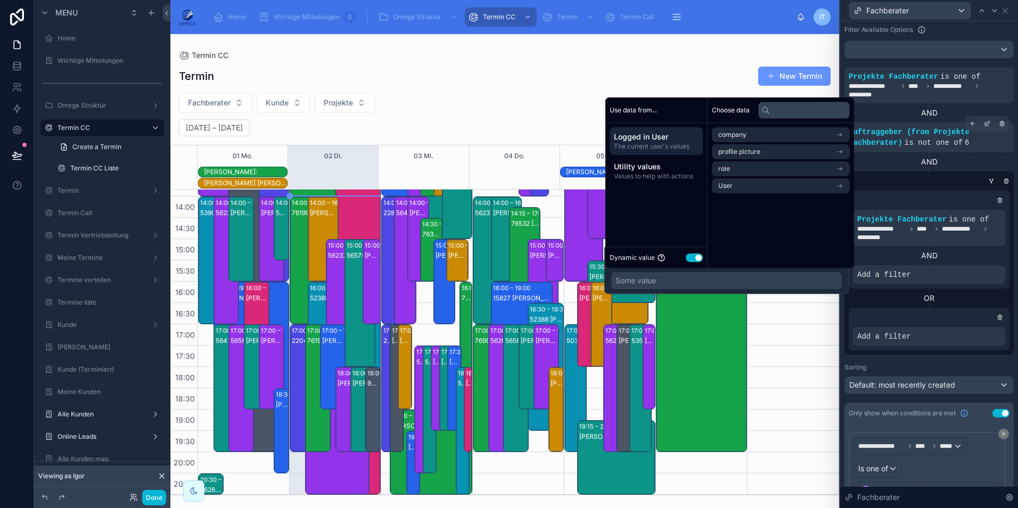
click at [695, 253] on button "Use setting" at bounding box center [694, 257] width 17 height 9
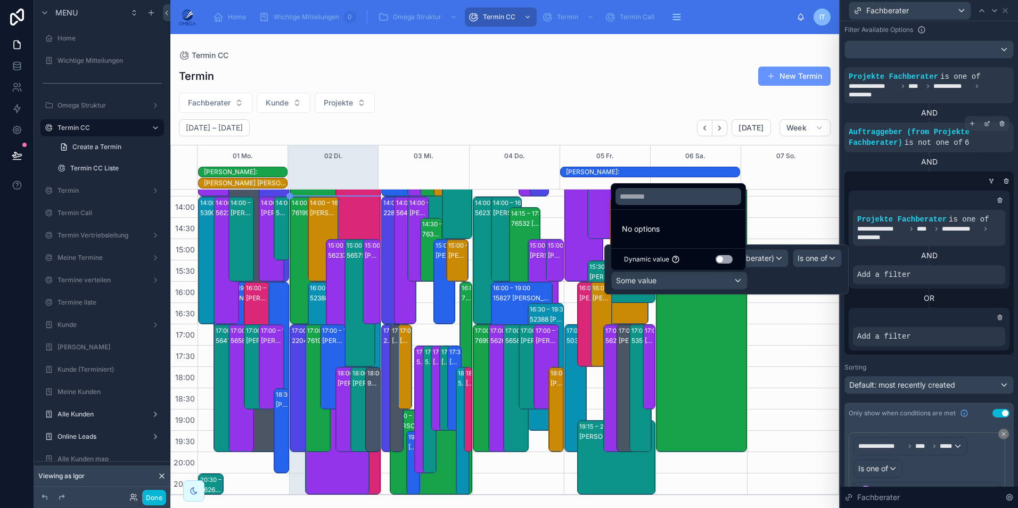
click at [816, 261] on div at bounding box center [726, 269] width 244 height 50
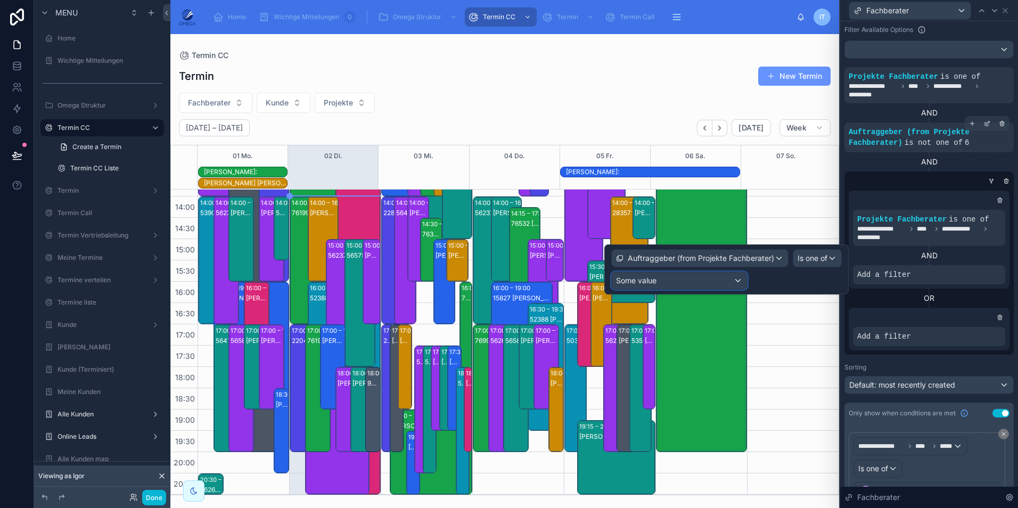
click at [714, 279] on div "Some value" at bounding box center [679, 280] width 135 height 17
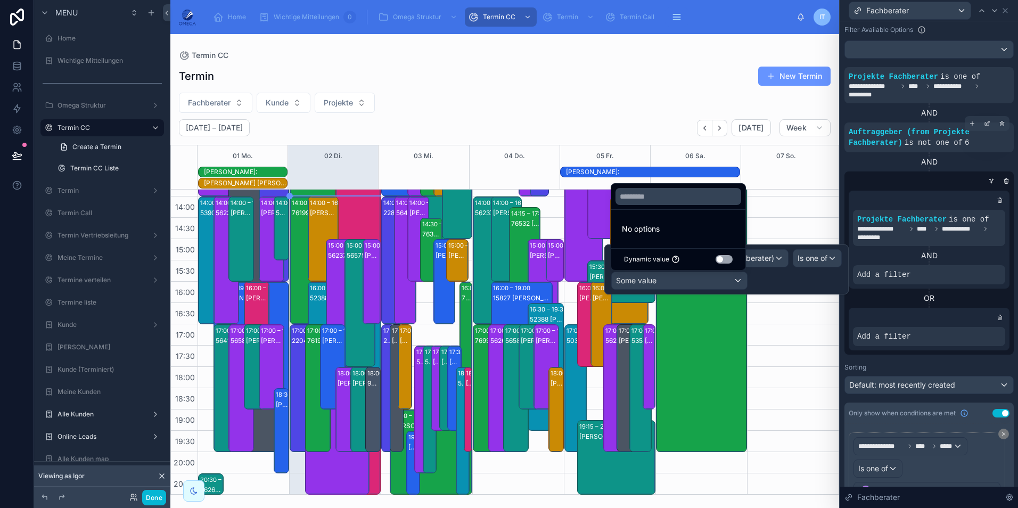
click at [722, 258] on button "Use setting" at bounding box center [723, 259] width 17 height 9
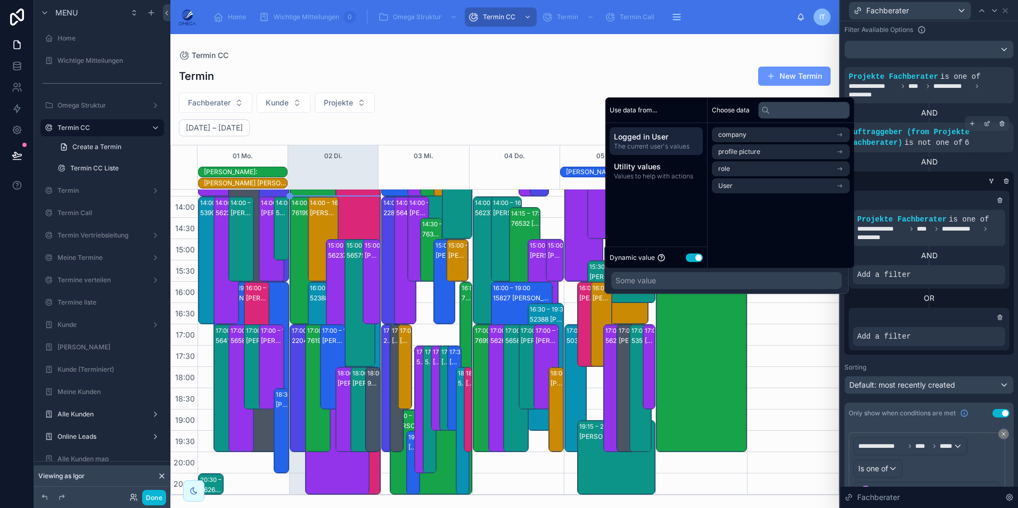
click at [695, 257] on button "Use setting" at bounding box center [694, 257] width 17 height 9
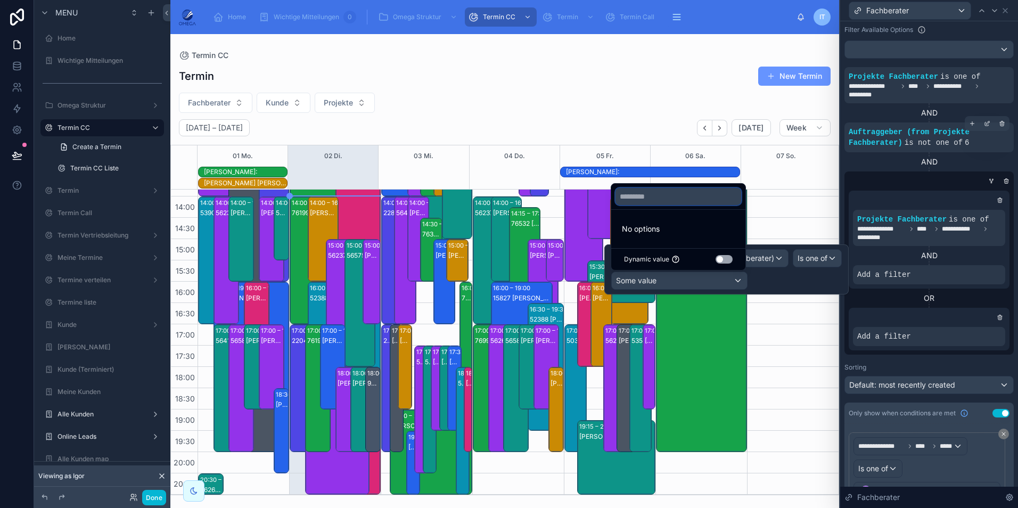
click at [658, 197] on input "text" at bounding box center [678, 196] width 126 height 17
type input "**"
click at [730, 199] on icon "button" at bounding box center [732, 197] width 10 height 10
click at [821, 282] on div at bounding box center [726, 269] width 244 height 50
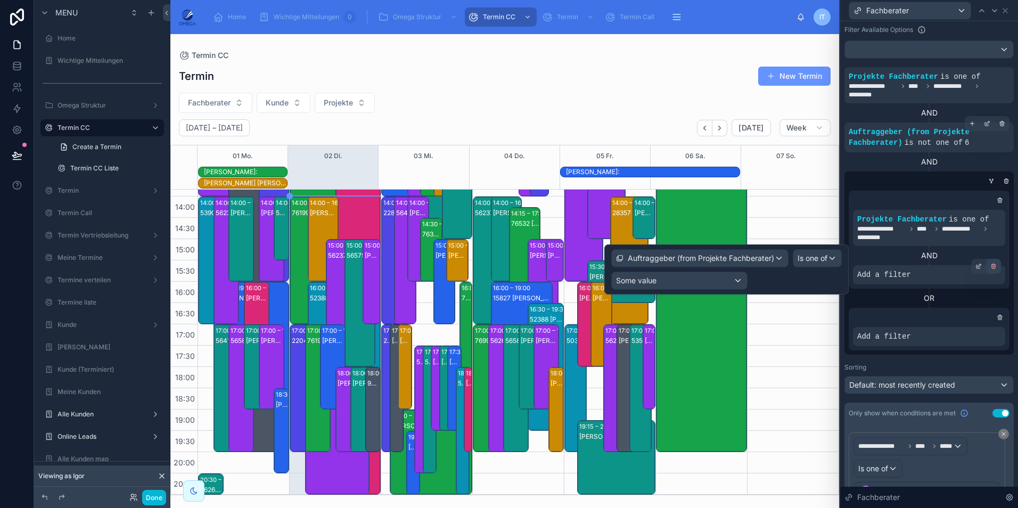
click at [990, 267] on icon at bounding box center [993, 266] width 6 height 6
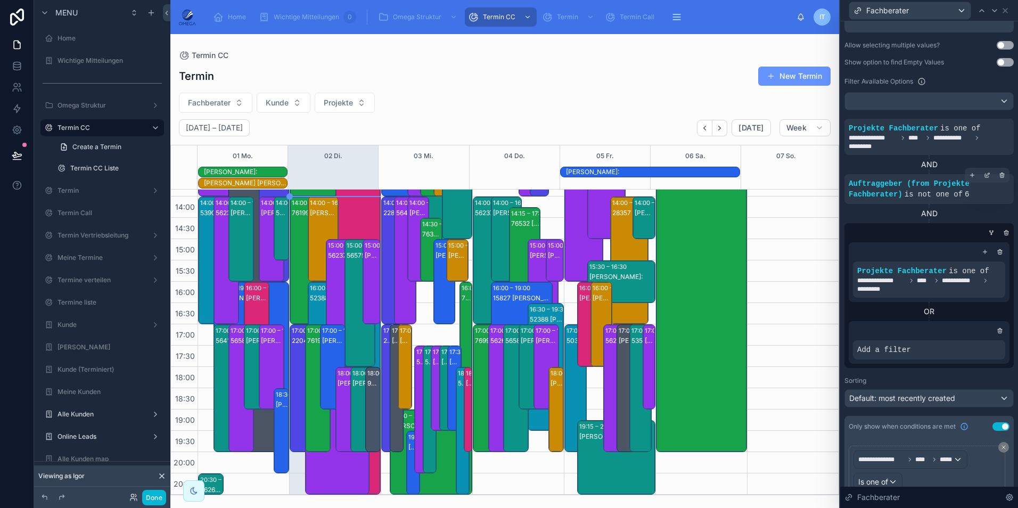
scroll to position [175, 0]
click at [999, 124] on icon at bounding box center [1002, 121] width 6 height 6
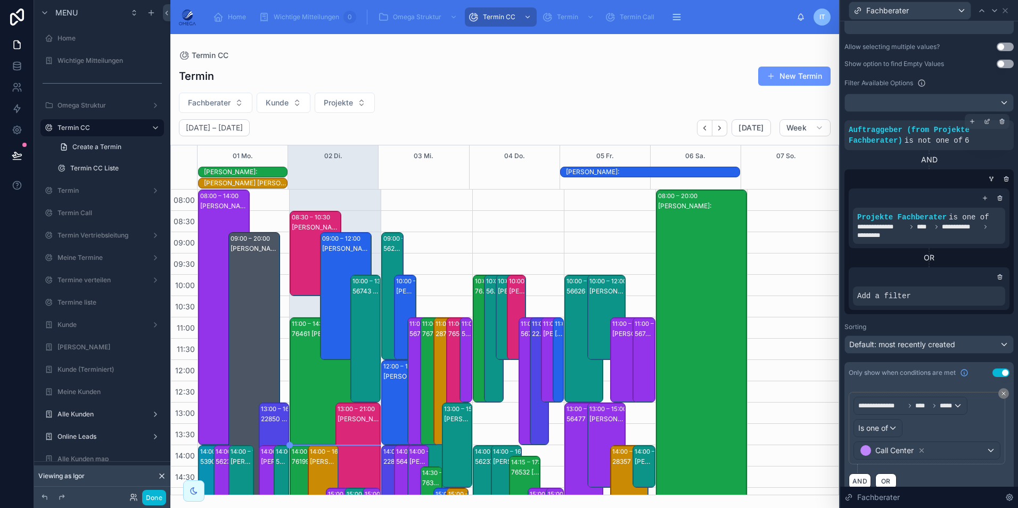
scroll to position [249, 0]
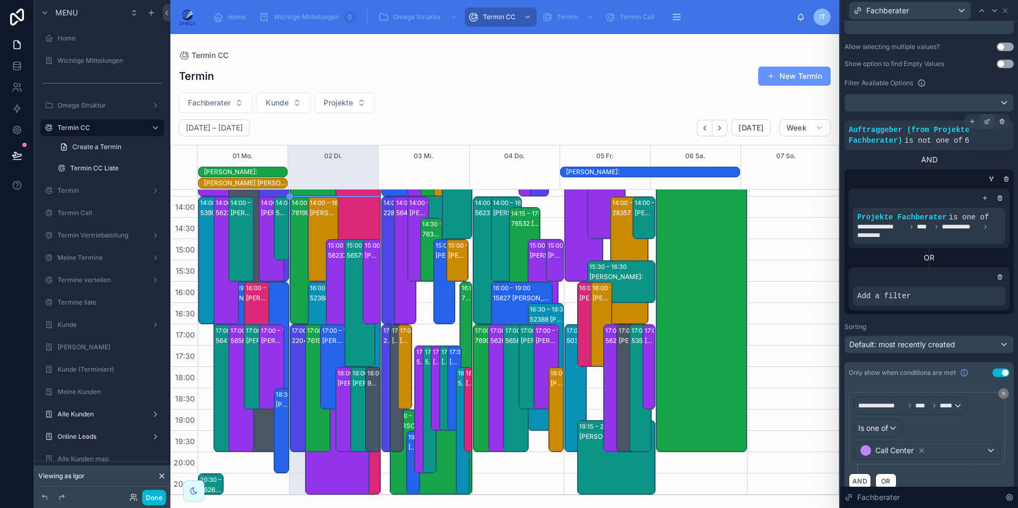
click at [979, 125] on div at bounding box center [986, 121] width 15 height 15
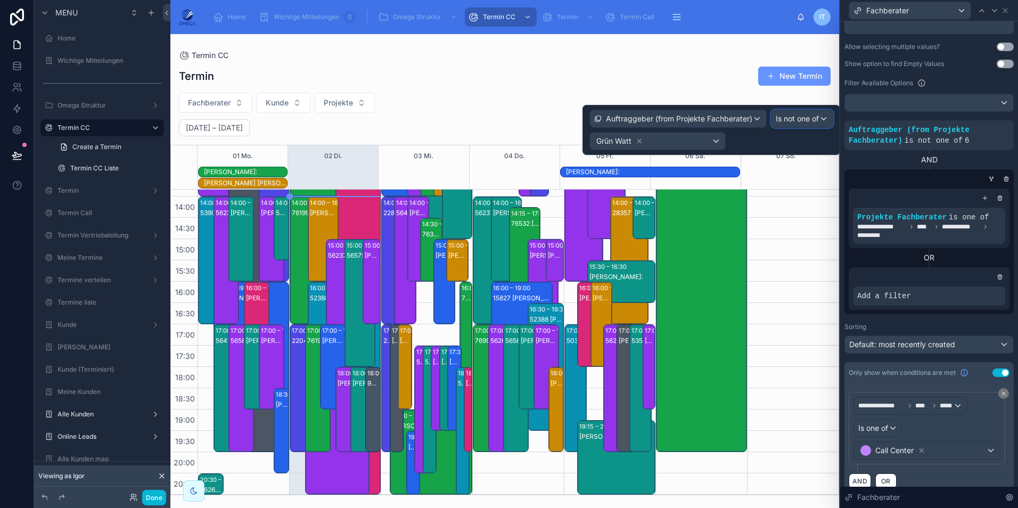
click at [782, 120] on span "Is not one of" at bounding box center [797, 118] width 43 height 11
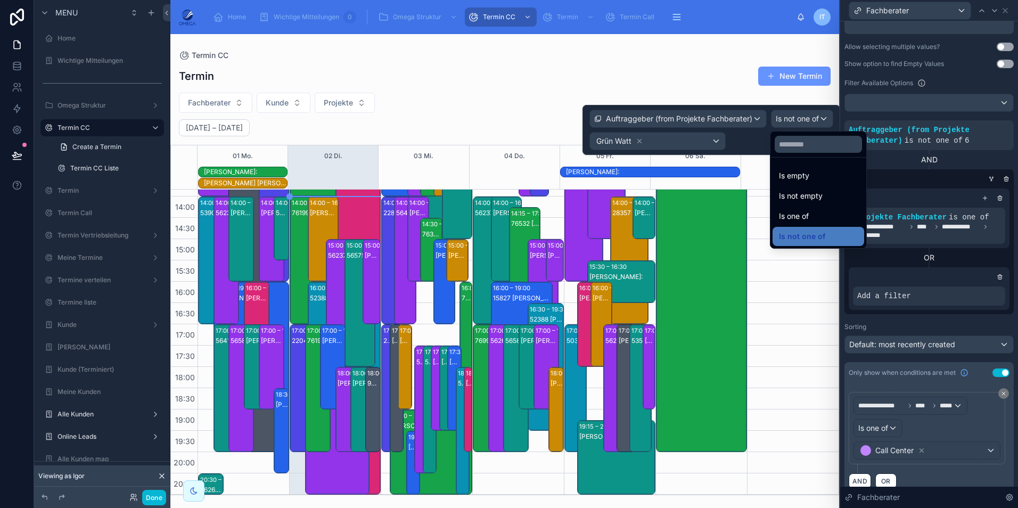
click at [821, 215] on div "Is one of" at bounding box center [818, 216] width 79 height 13
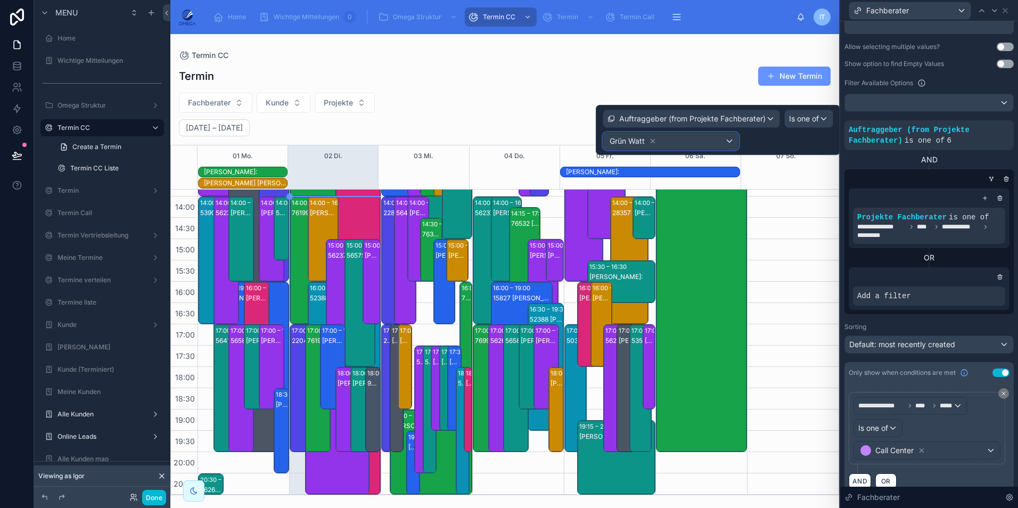
click at [720, 140] on div "Grün Watt" at bounding box center [670, 141] width 135 height 17
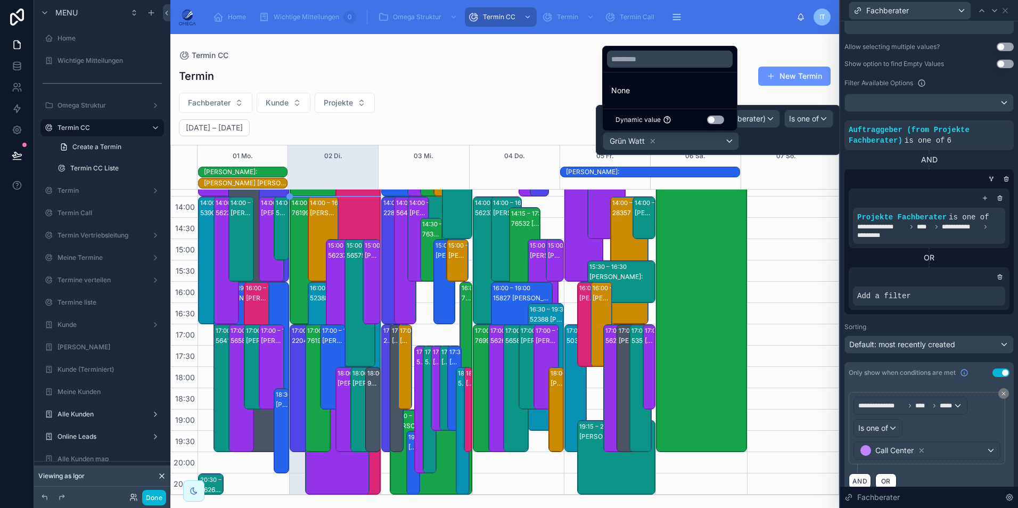
click at [651, 143] on div at bounding box center [718, 130] width 244 height 50
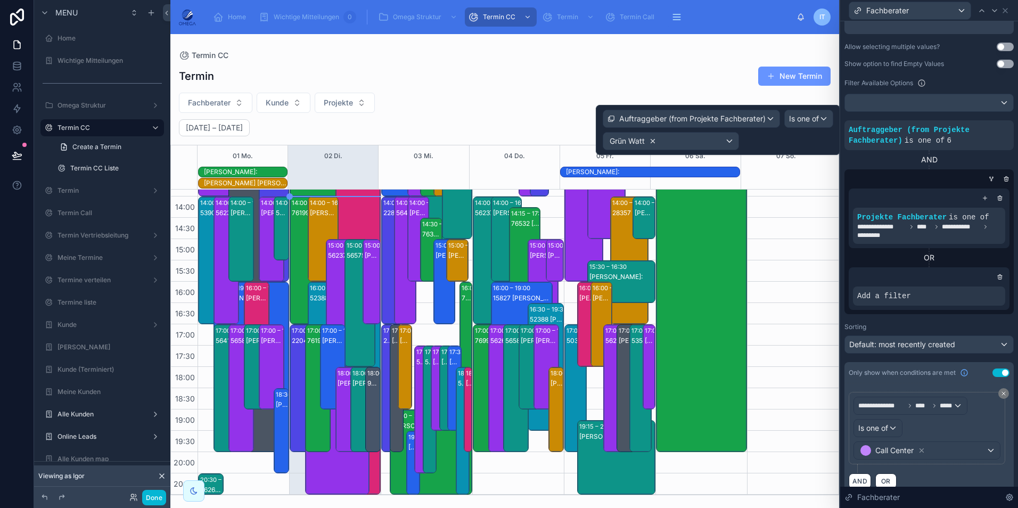
click at [649, 142] on icon at bounding box center [652, 140] width 7 height 7
click at [658, 141] on div "Some value" at bounding box center [670, 141] width 135 height 17
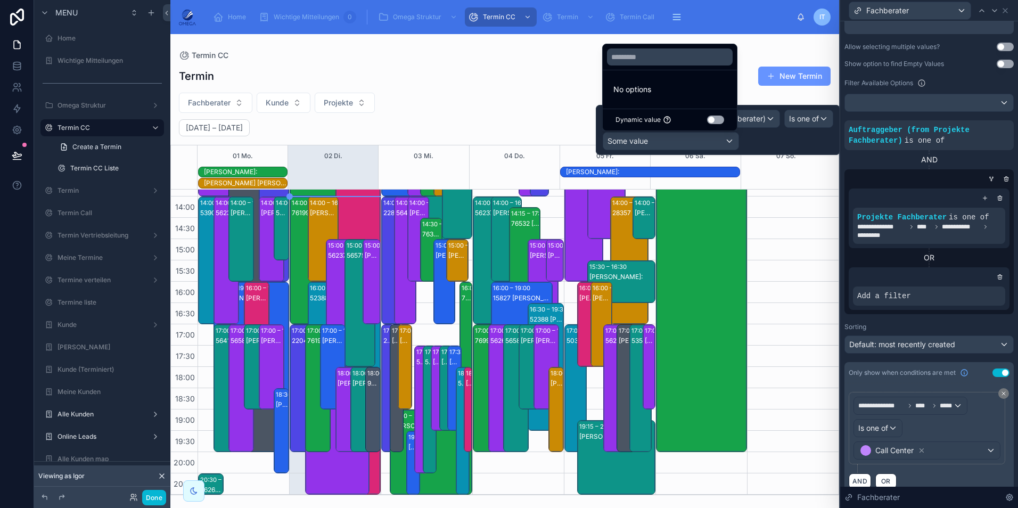
click at [891, 158] on div "AND" at bounding box center [928, 159] width 169 height 11
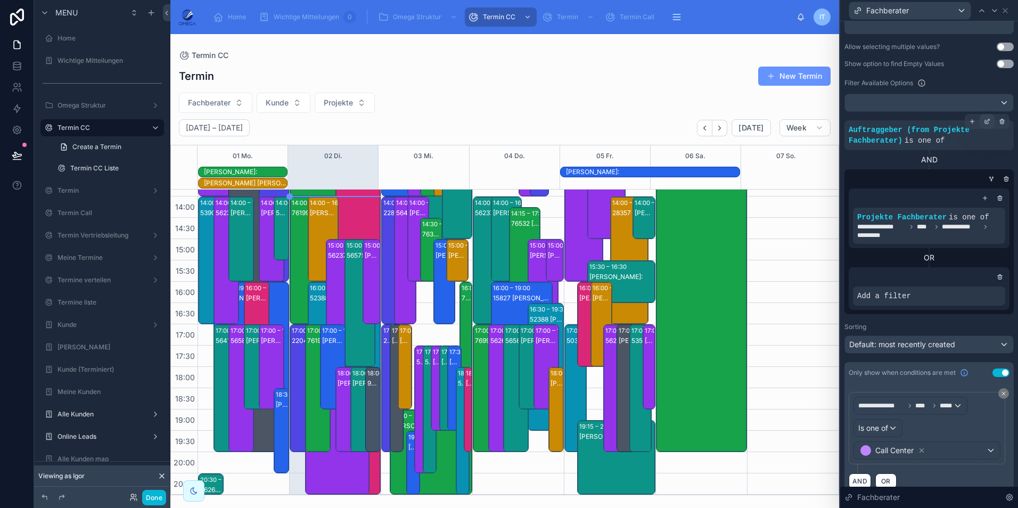
click at [984, 122] on icon at bounding box center [987, 121] width 6 height 6
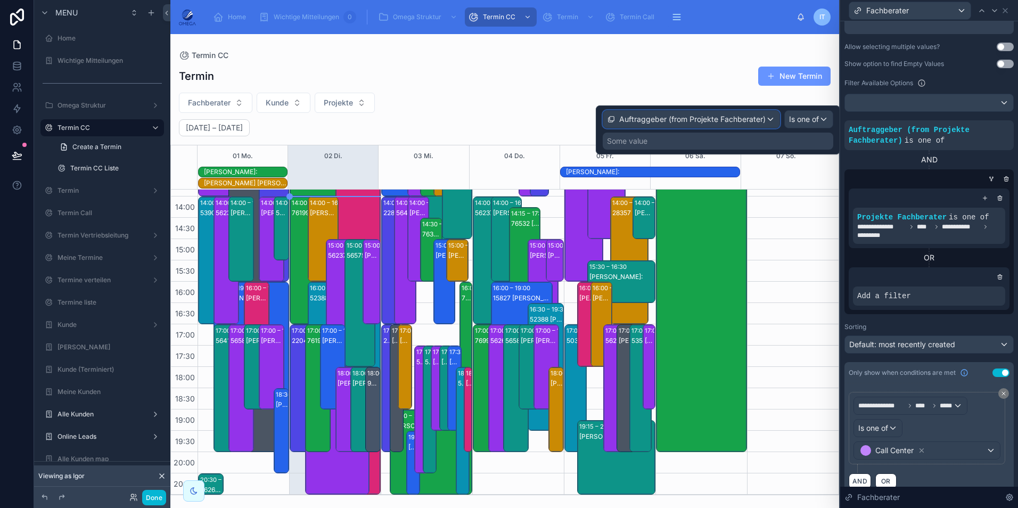
click at [680, 117] on span "Auftraggeber (from Projekte Fachberater)" at bounding box center [692, 119] width 146 height 11
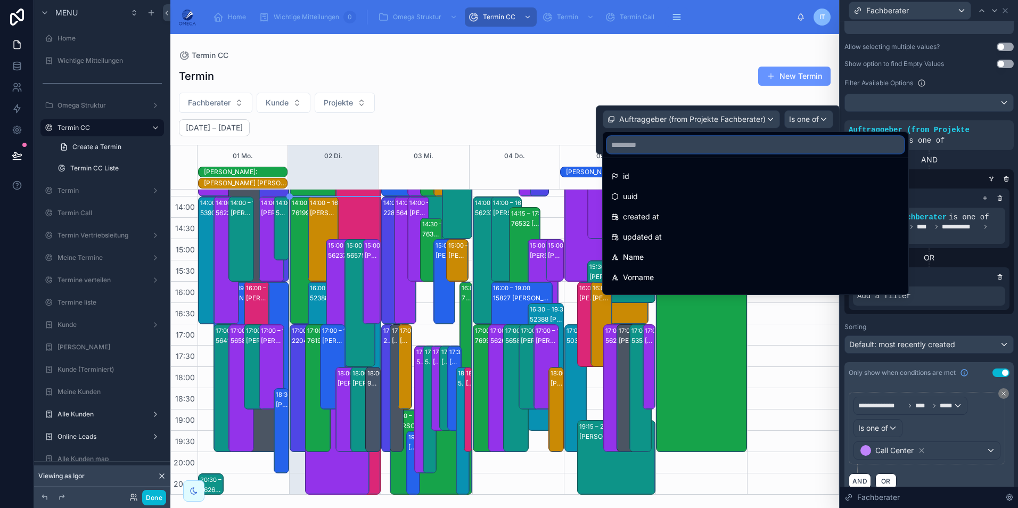
click at [673, 149] on input "text" at bounding box center [755, 144] width 297 height 17
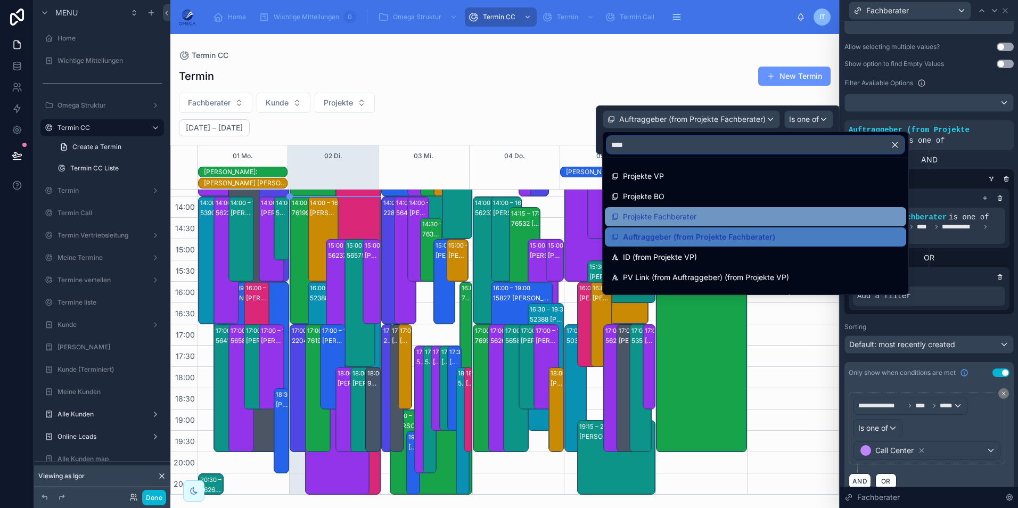
type input "****"
click at [682, 216] on span "Projekte Fachberater" at bounding box center [659, 216] width 73 height 13
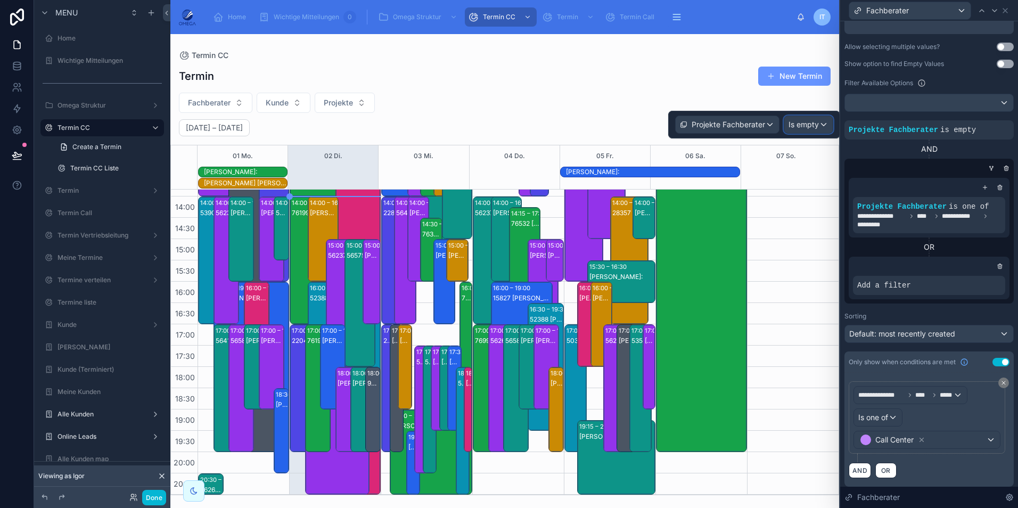
click at [804, 120] on span "Is empty" at bounding box center [803, 124] width 30 height 11
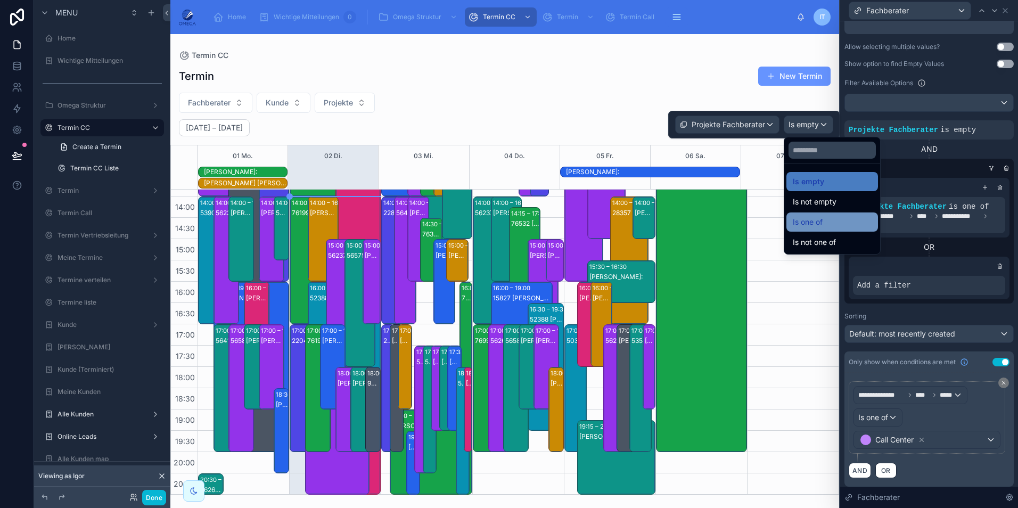
click at [827, 220] on div "Is one of" at bounding box center [832, 222] width 79 height 13
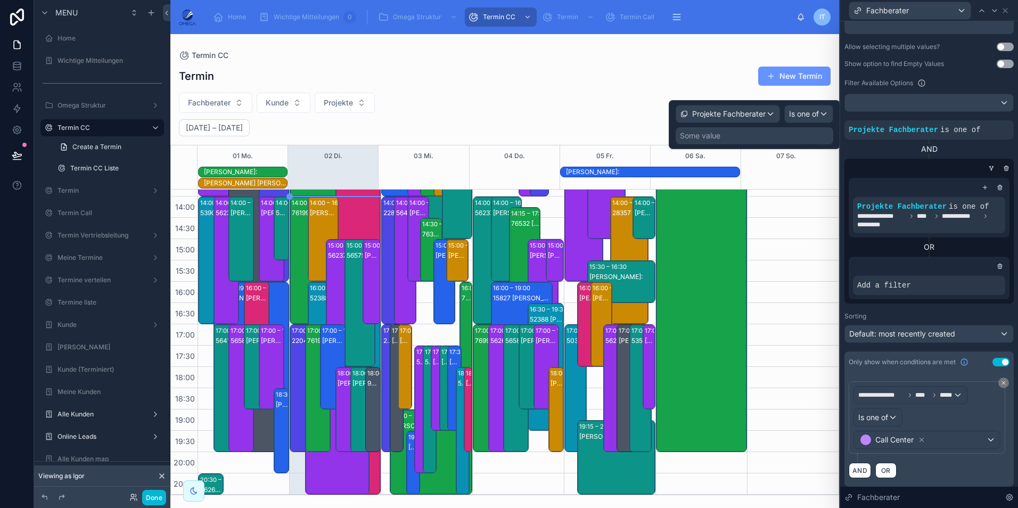
click at [742, 135] on div "Some value" at bounding box center [754, 135] width 158 height 17
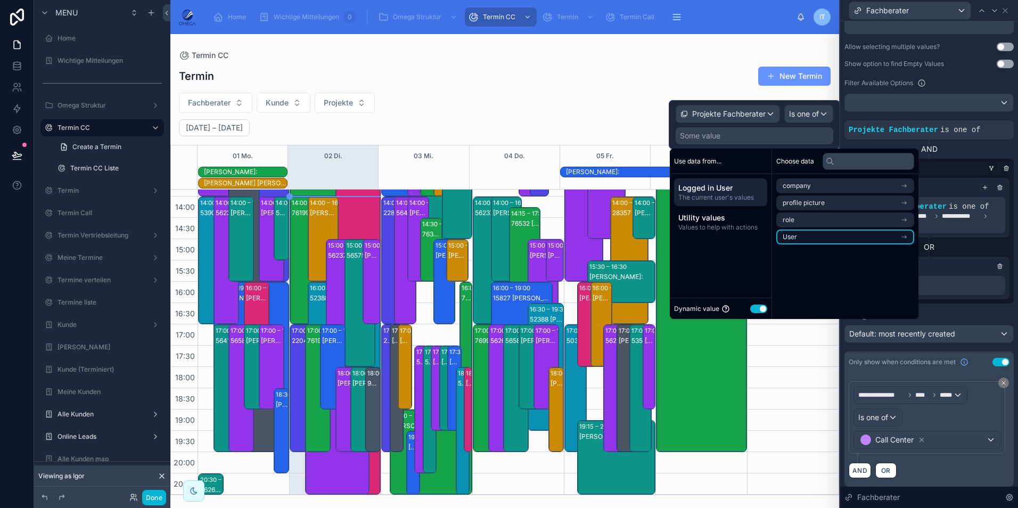
click at [810, 240] on li "User" at bounding box center [845, 236] width 138 height 15
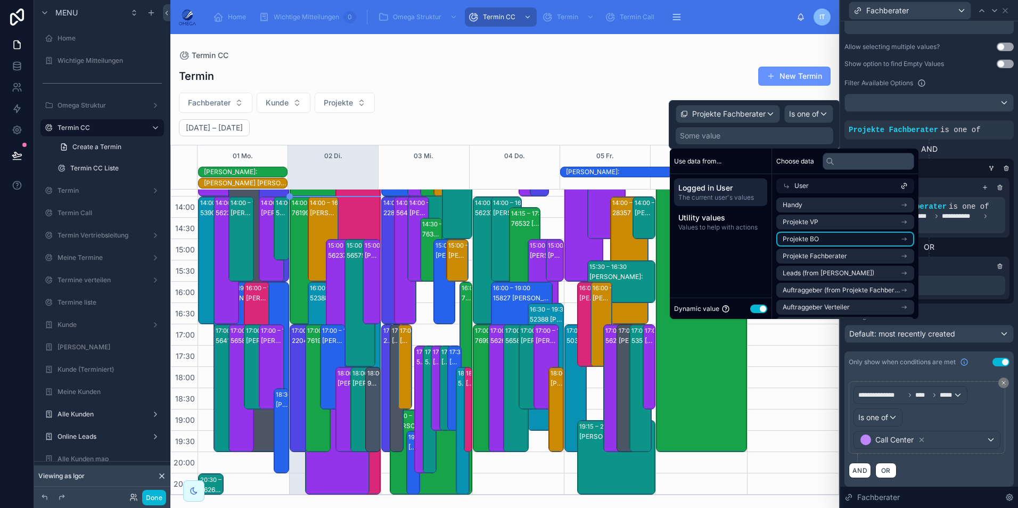
click at [824, 238] on li "Projekte BO" at bounding box center [845, 239] width 138 height 15
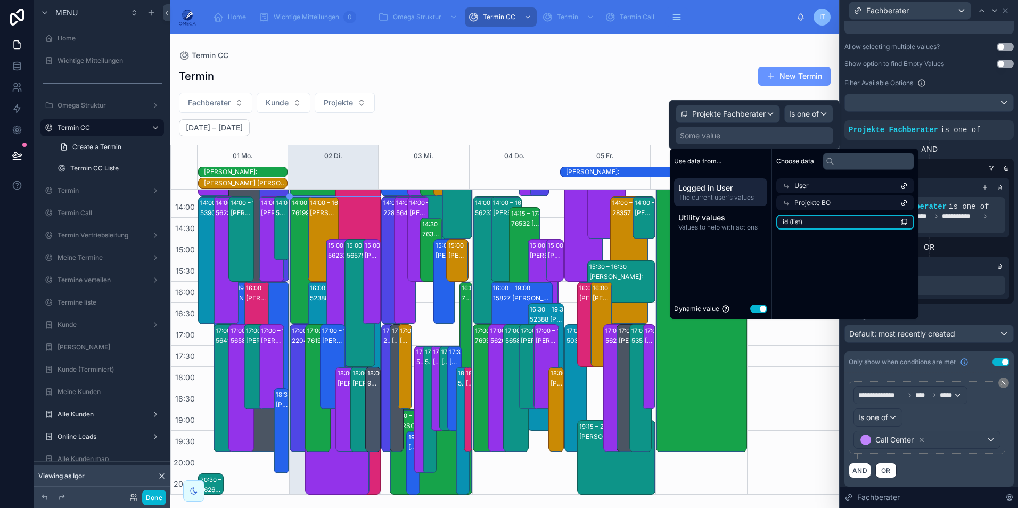
click at [812, 225] on li "id (list)" at bounding box center [845, 222] width 138 height 15
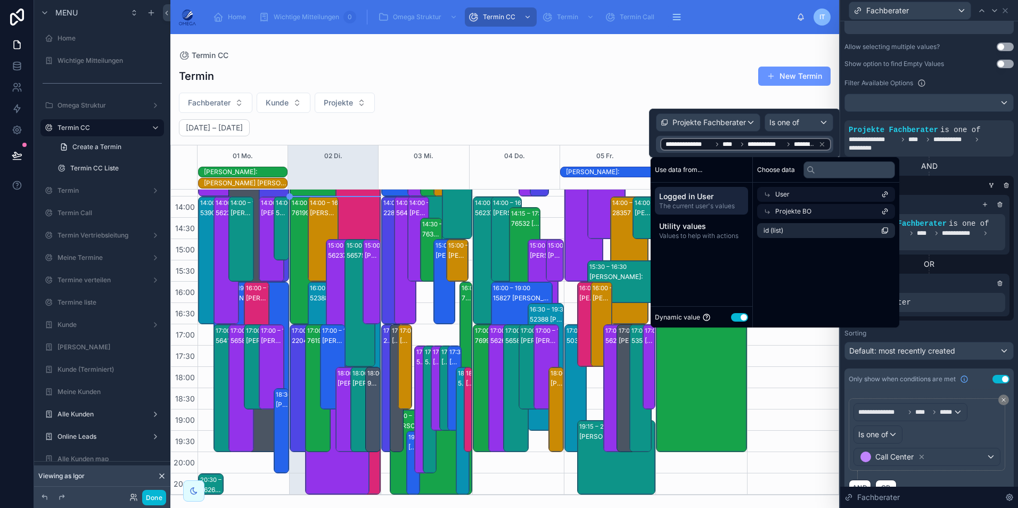
click at [970, 262] on div "OR" at bounding box center [928, 264] width 161 height 11
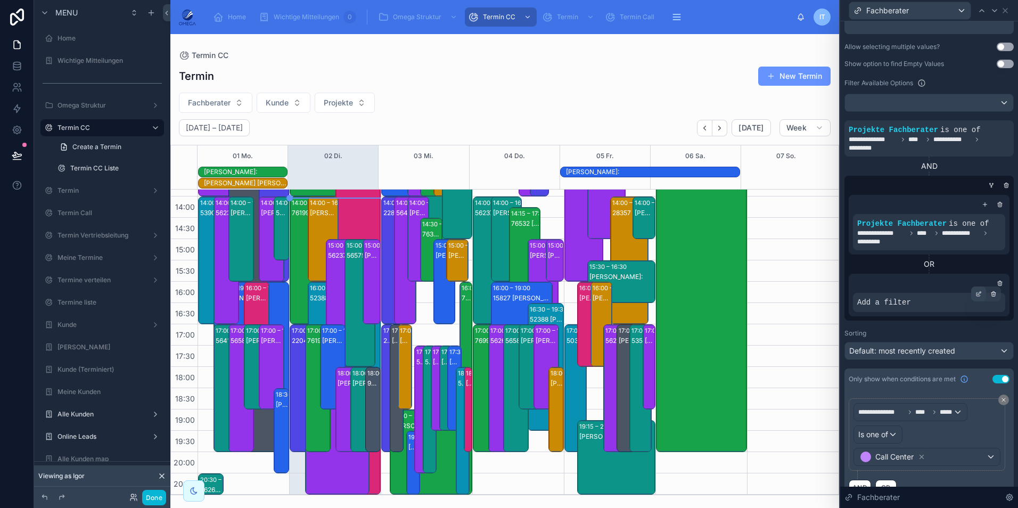
click at [975, 294] on icon at bounding box center [978, 294] width 6 height 6
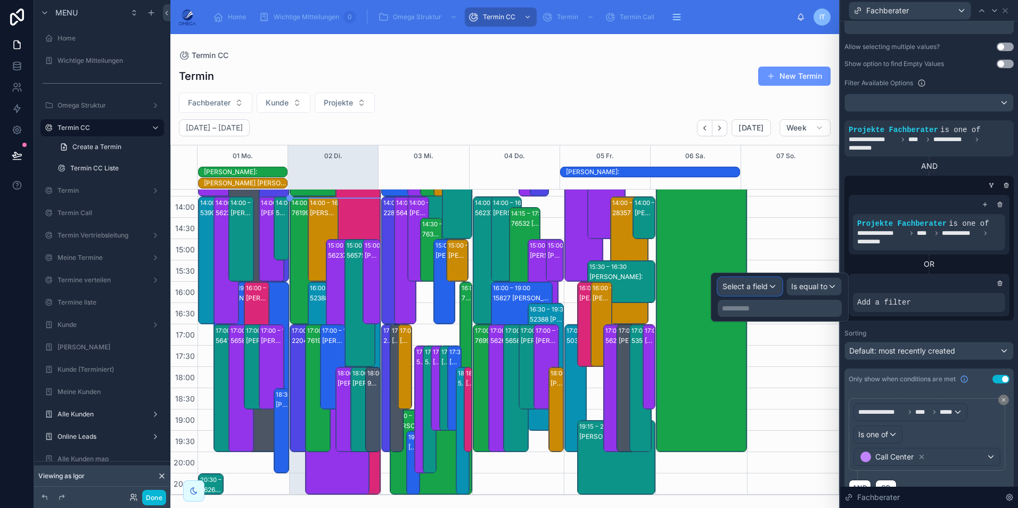
click at [761, 280] on div "Select a field" at bounding box center [749, 286] width 63 height 17
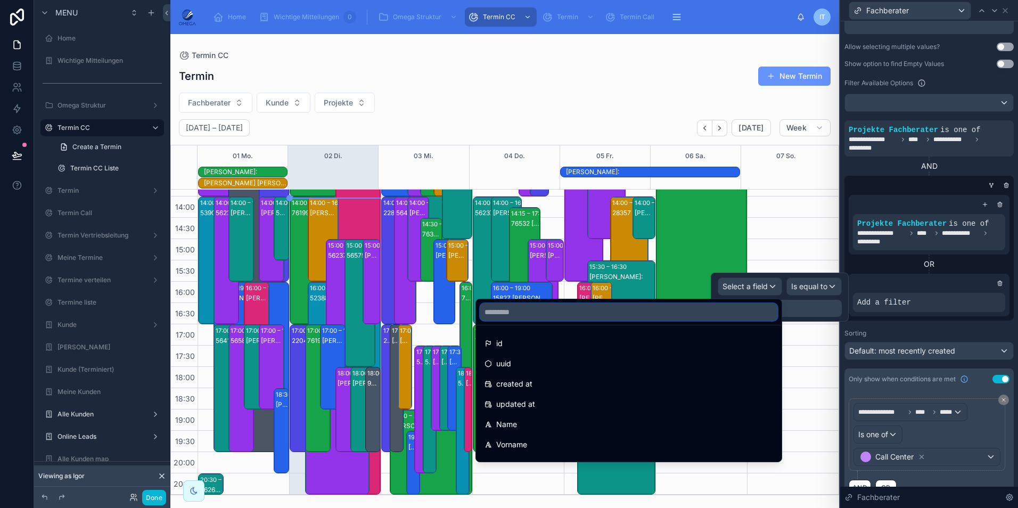
click at [658, 311] on input "text" at bounding box center [628, 311] width 297 height 17
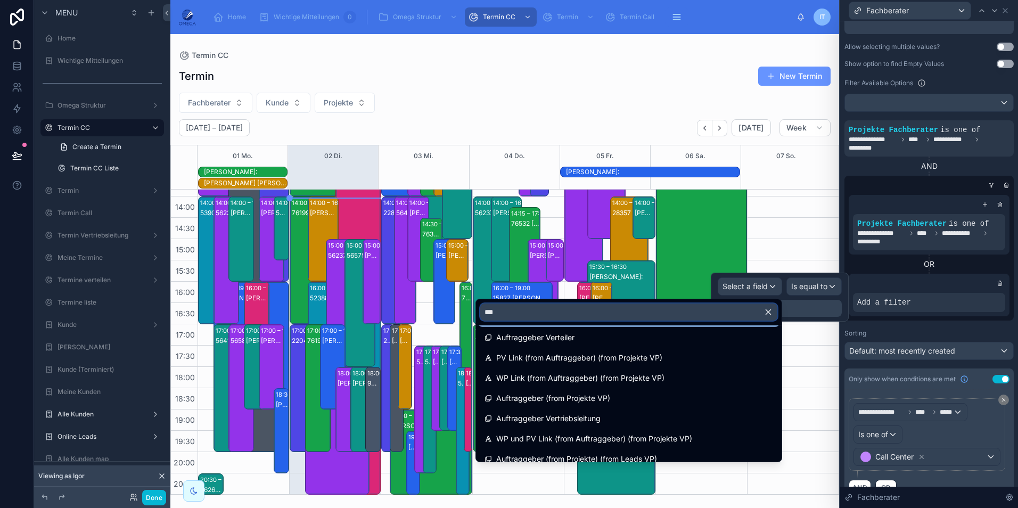
scroll to position [0, 0]
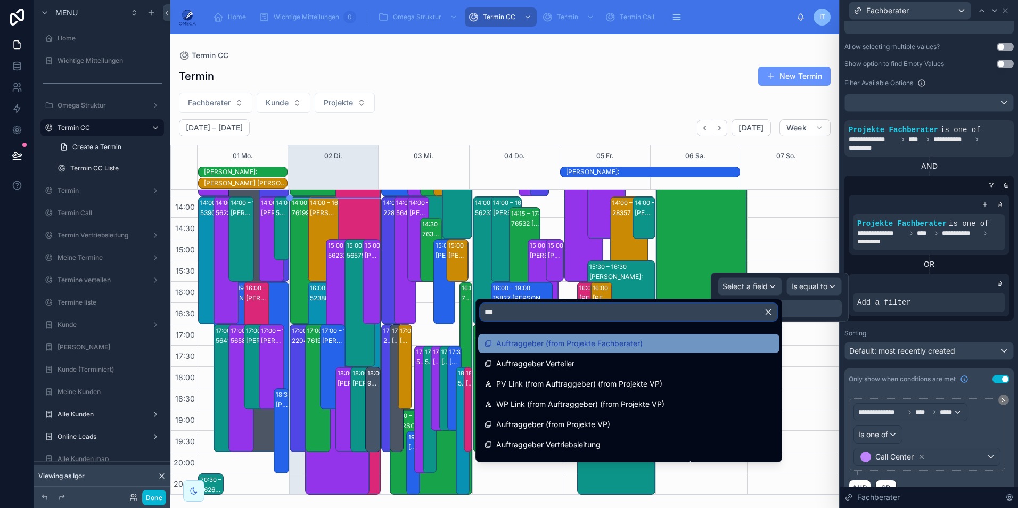
type input "***"
click at [622, 343] on span "Auftraggeber (from Projekte Fachberater)" at bounding box center [569, 343] width 146 height 13
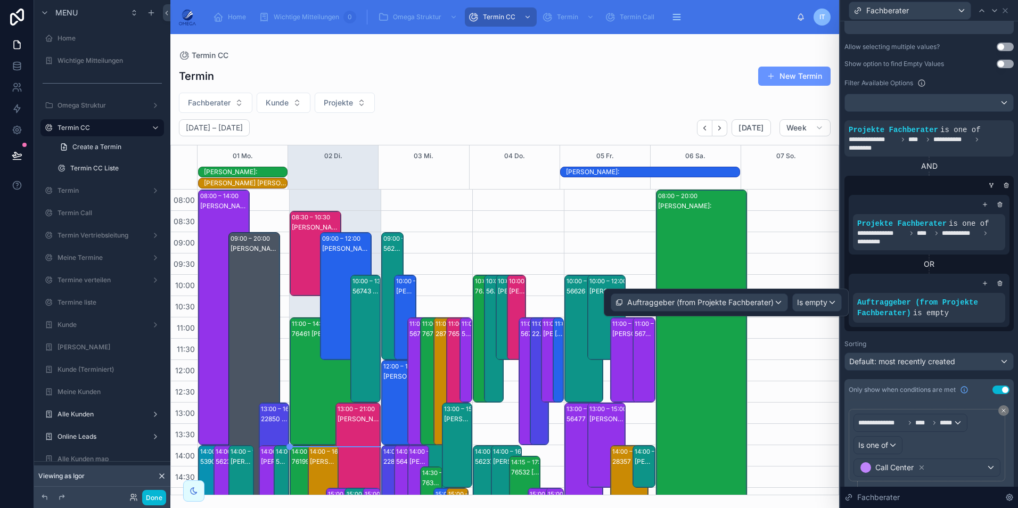
scroll to position [249, 0]
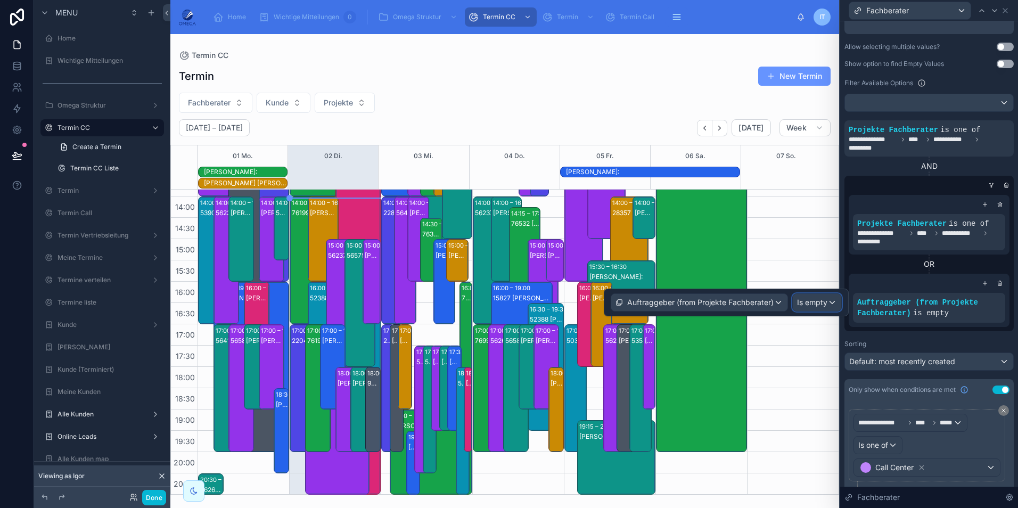
click at [828, 300] on div "Is empty" at bounding box center [817, 302] width 48 height 17
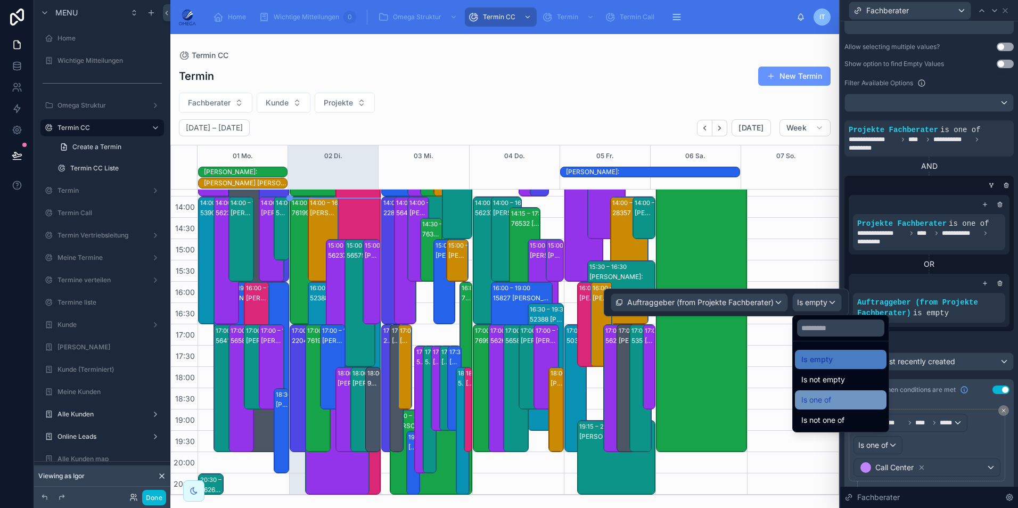
click at [840, 398] on div "Is one of" at bounding box center [840, 399] width 79 height 13
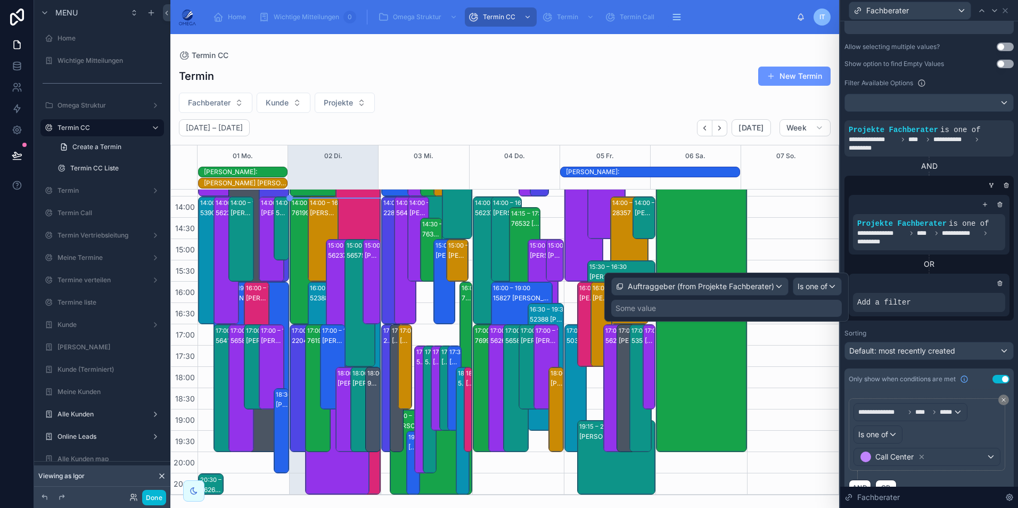
click at [737, 309] on div "Some value" at bounding box center [726, 308] width 230 height 17
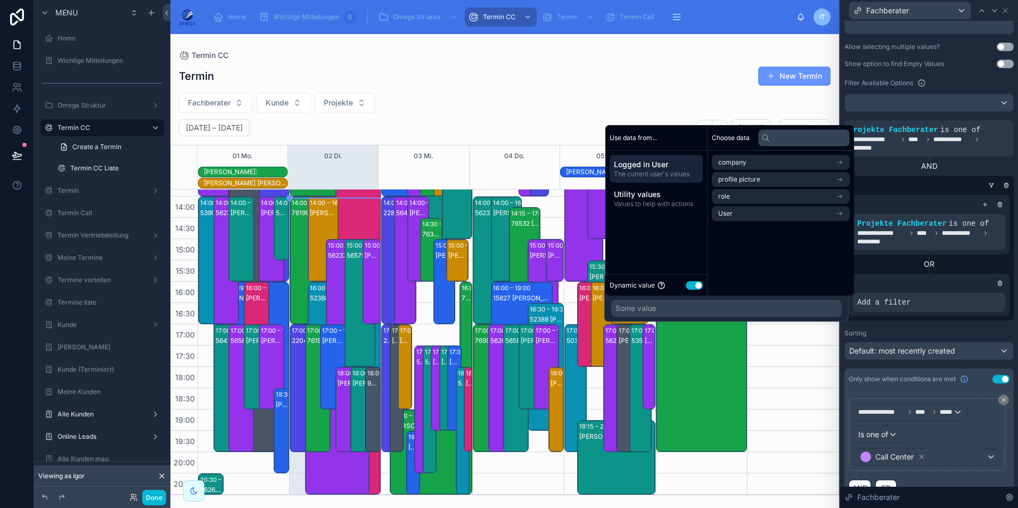
click at [698, 286] on button "Use setting" at bounding box center [694, 285] width 17 height 9
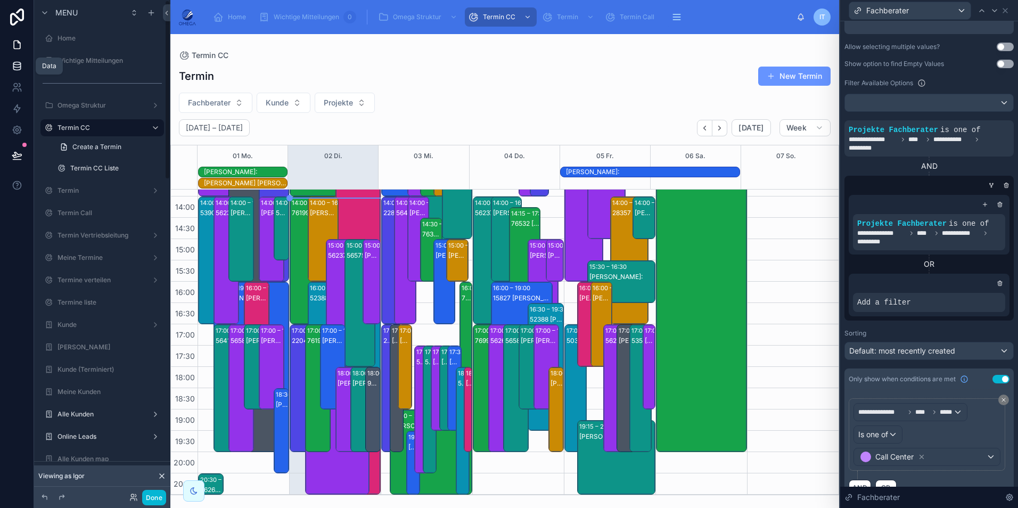
click at [18, 72] on link at bounding box center [17, 65] width 34 height 21
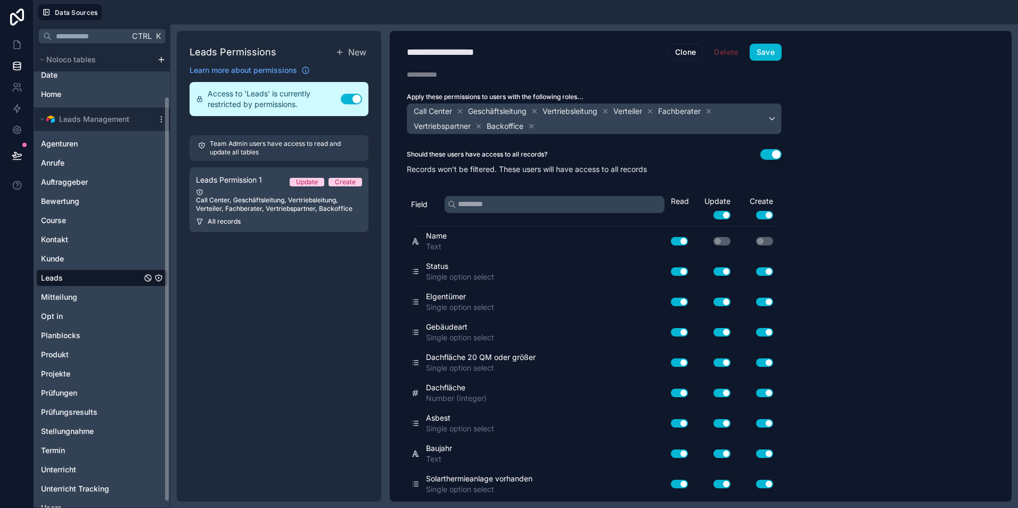
scroll to position [61, 0]
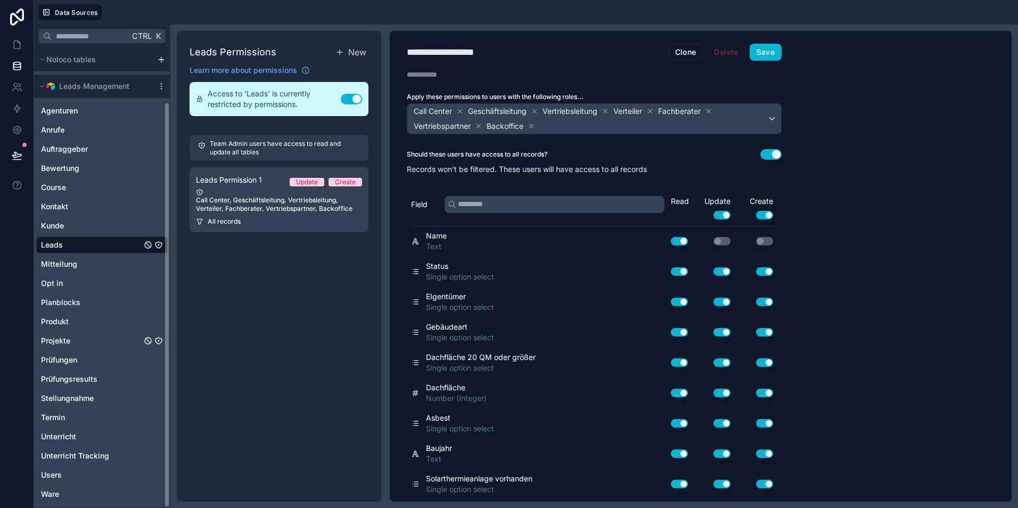
click at [76, 337] on div "Projekte" at bounding box center [101, 340] width 131 height 17
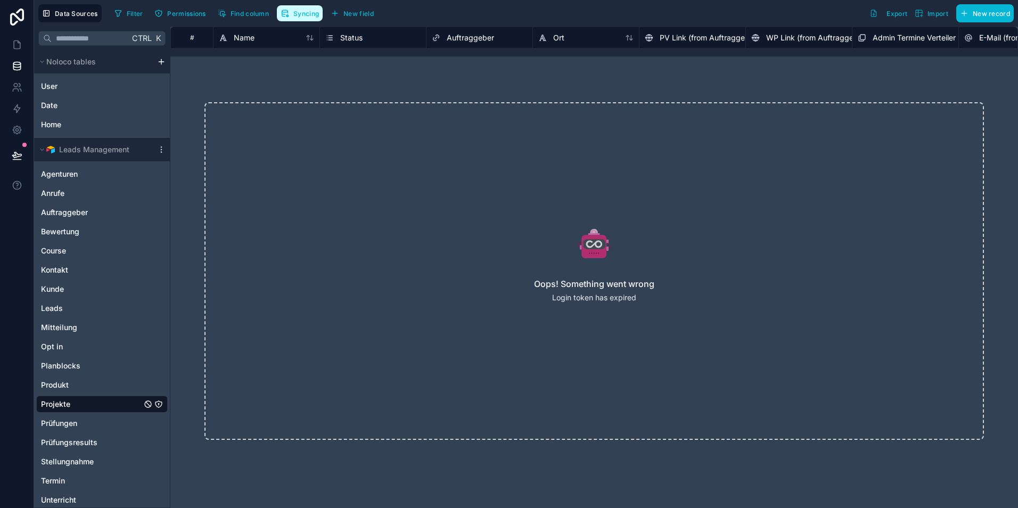
click at [304, 12] on span "Syncing" at bounding box center [306, 14] width 26 height 8
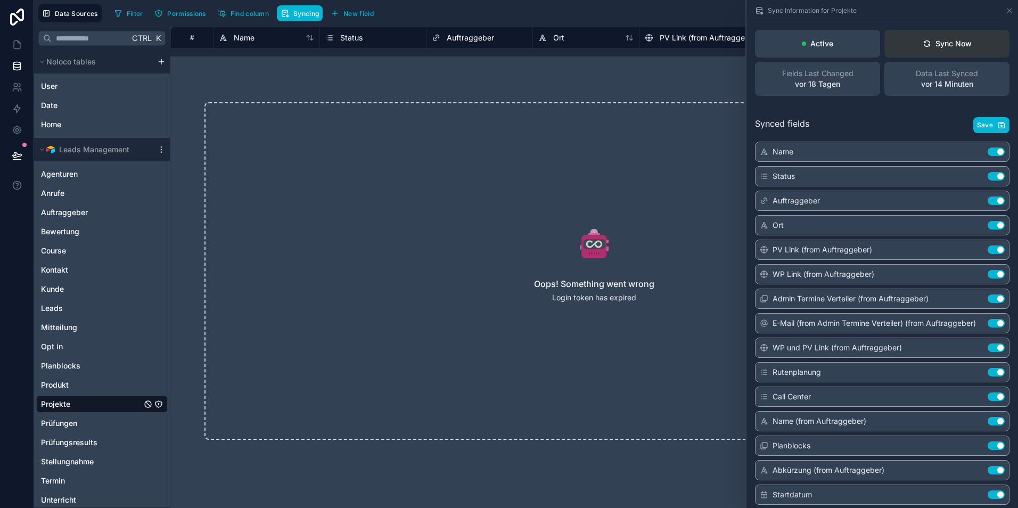
click at [944, 49] on button "Sync Now" at bounding box center [946, 44] width 125 height 28
click at [963, 48] on div "Sync Now" at bounding box center [946, 43] width 49 height 11
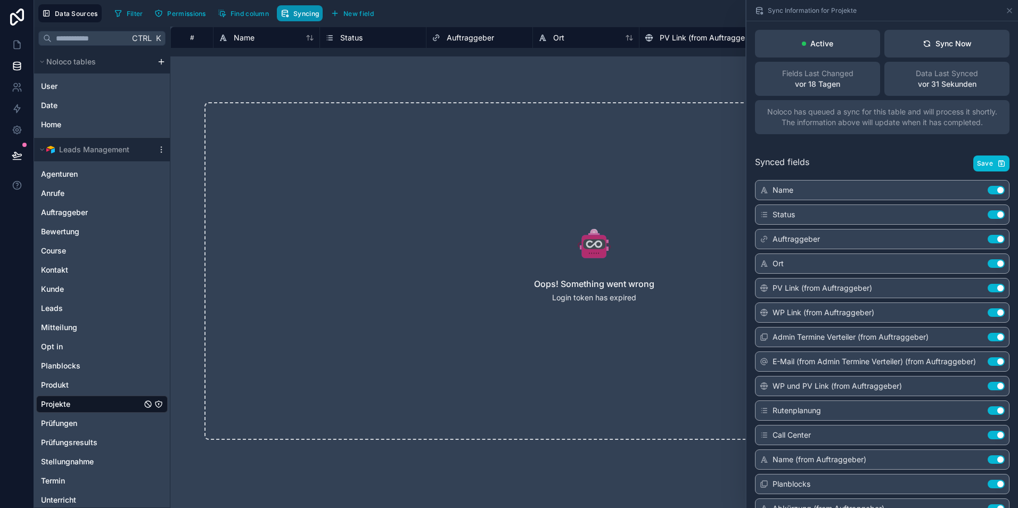
click at [307, 18] on button "Syncing" at bounding box center [300, 13] width 46 height 16
click at [65, 216] on span "Auftraggeber" at bounding box center [64, 212] width 47 height 11
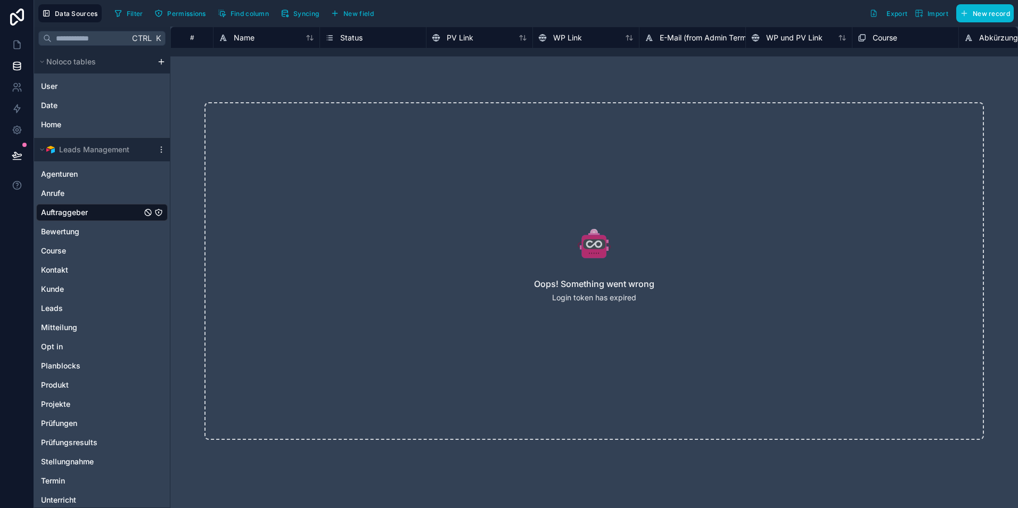
click at [84, 242] on div "Agenturen Anrufe Auftraggeber Bewertung Course Kontakt Kunde Leads Mitteilung O…" at bounding box center [101, 363] width 131 height 405
click at [79, 234] on span "Bewertung" at bounding box center [60, 231] width 38 height 11
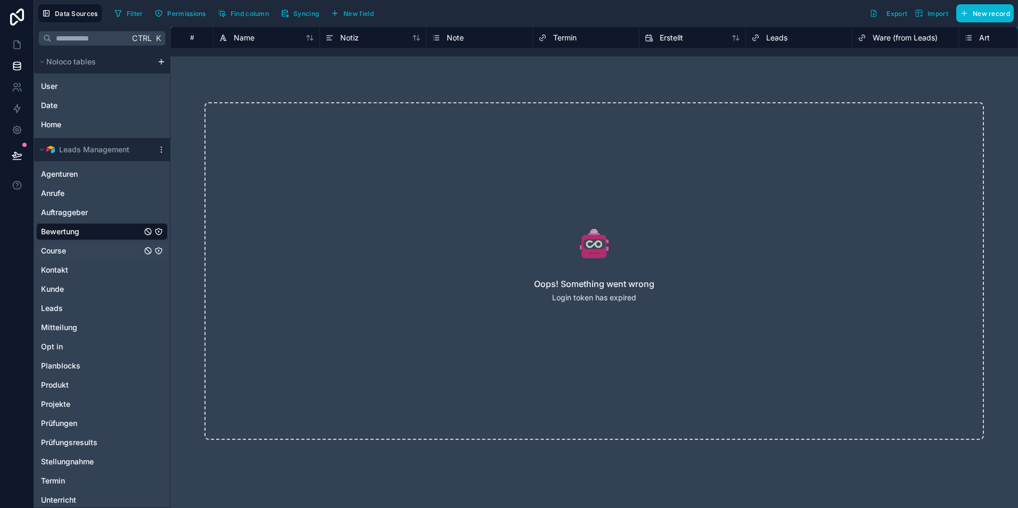
click at [68, 258] on div "Course" at bounding box center [101, 250] width 131 height 17
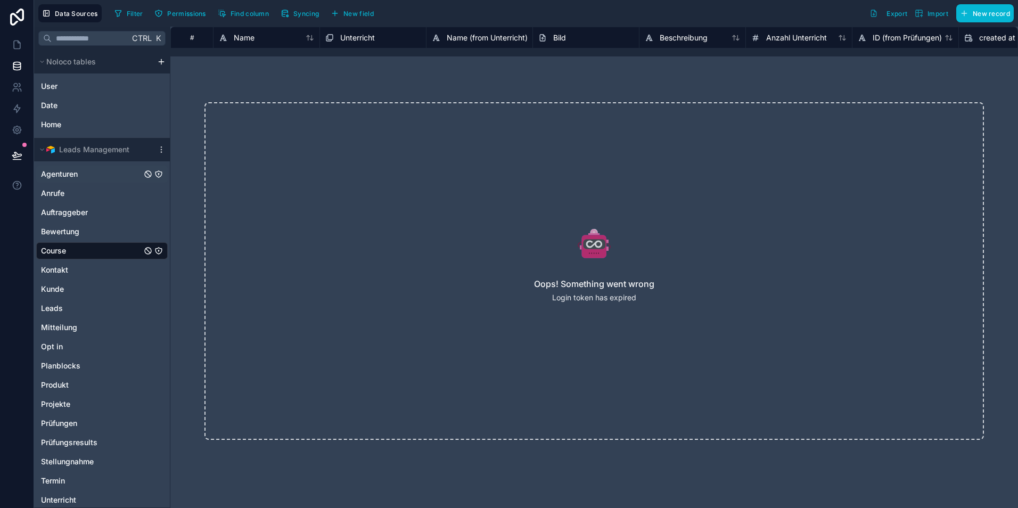
click at [65, 174] on span "Agenturen" at bounding box center [59, 174] width 37 height 11
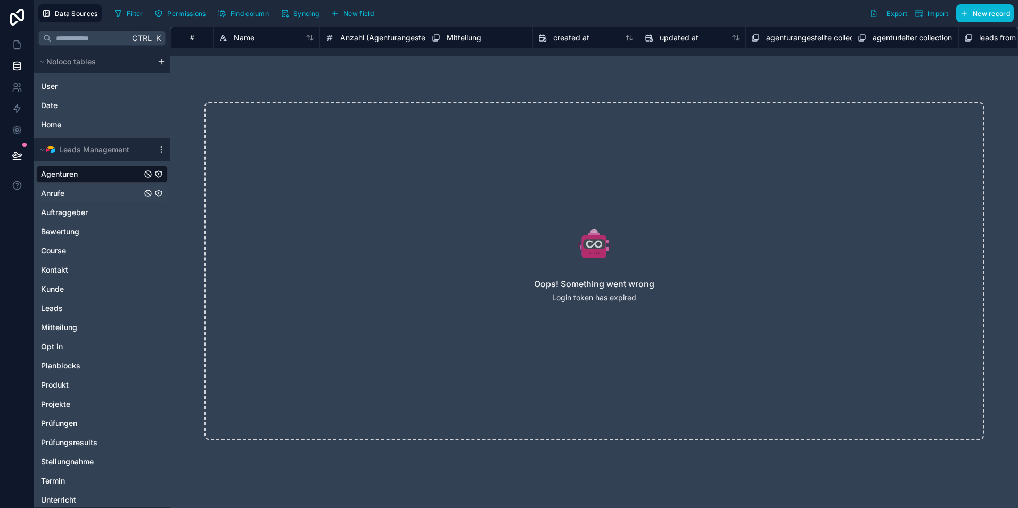
click at [69, 192] on div "Anrufe" at bounding box center [101, 193] width 131 height 17
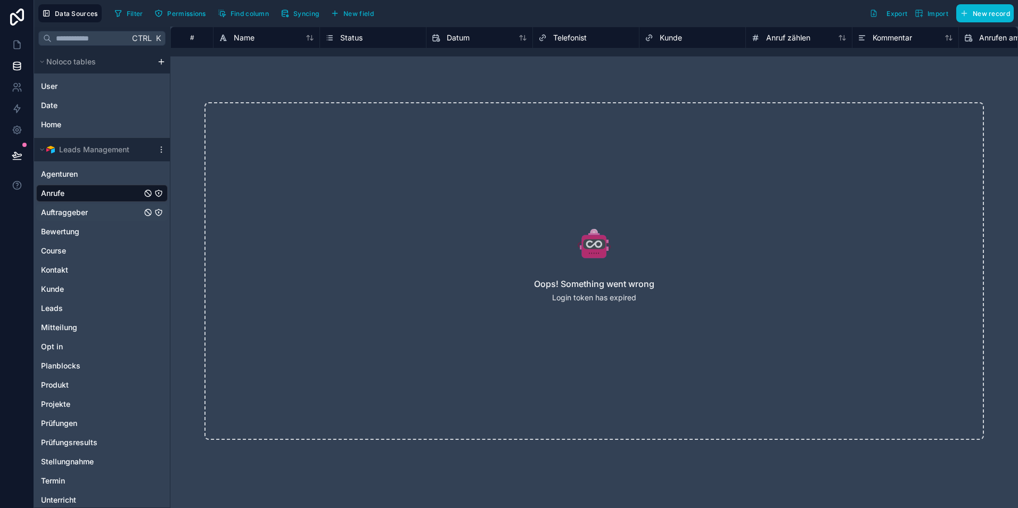
click at [70, 211] on span "Auftraggeber" at bounding box center [64, 212] width 47 height 11
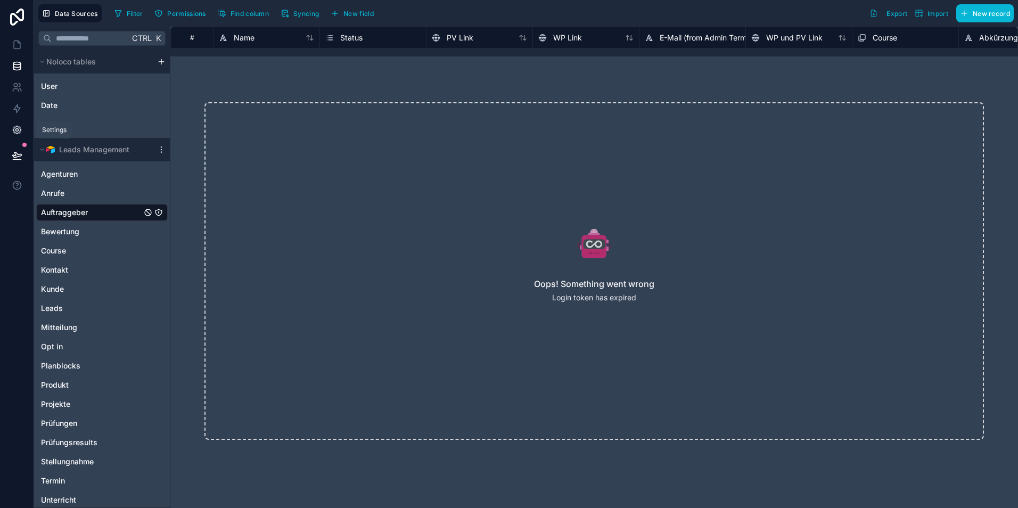
click at [19, 136] on link at bounding box center [17, 129] width 34 height 21
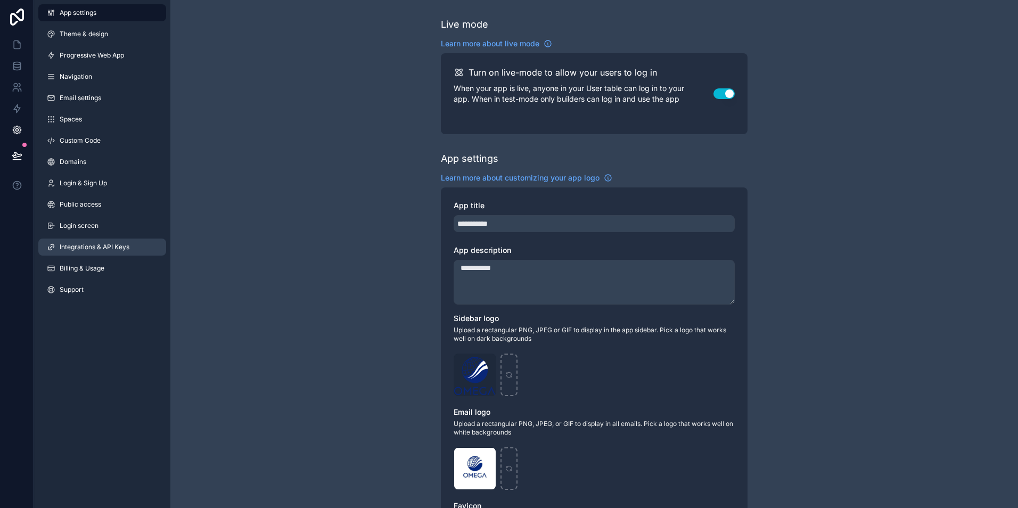
click at [108, 250] on span "Integrations & API Keys" at bounding box center [95, 247] width 70 height 9
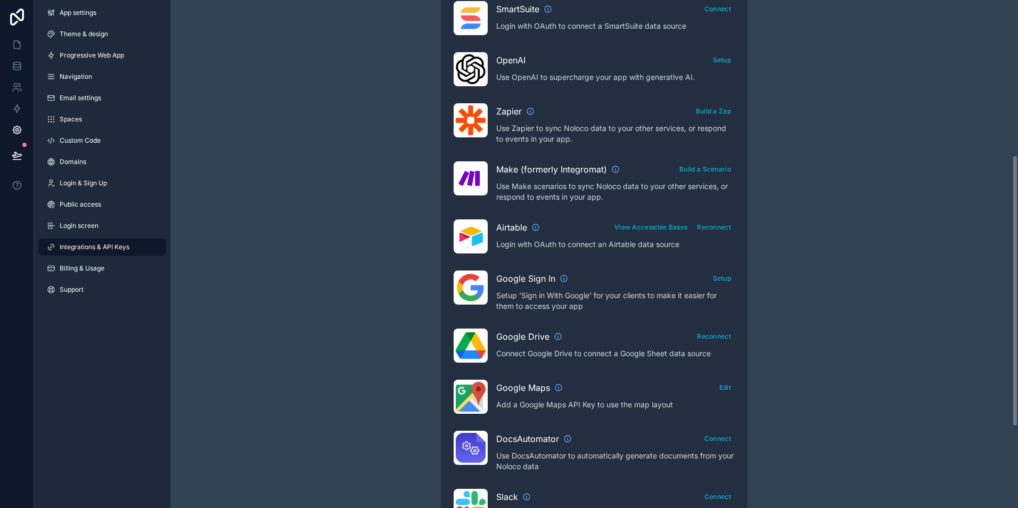
scroll to position [281, 0]
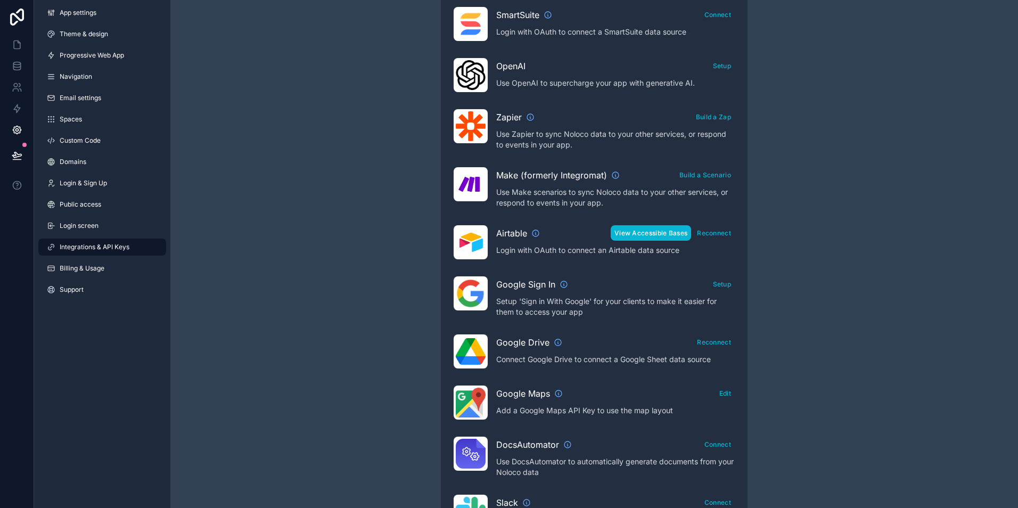
click at [650, 234] on button "View Accessible Bases" at bounding box center [651, 232] width 80 height 15
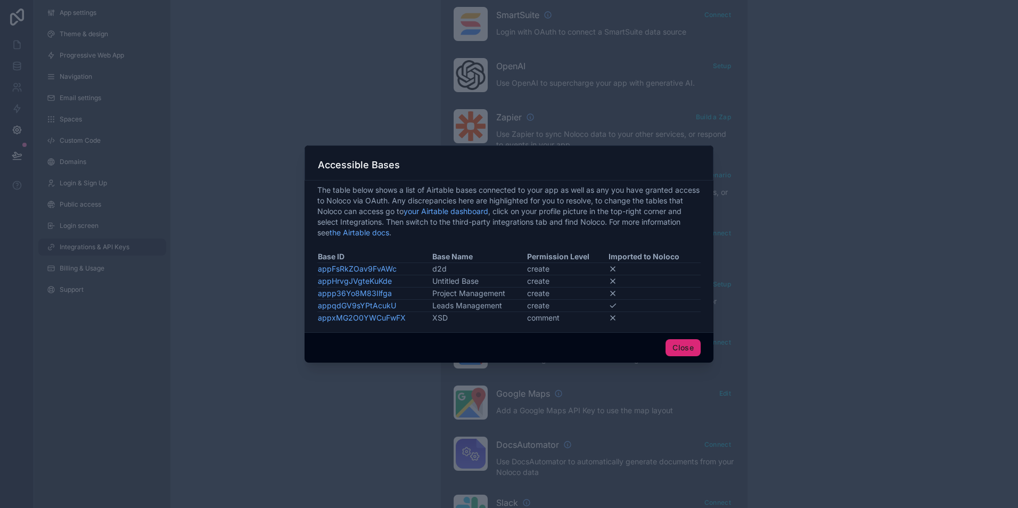
click at [684, 344] on button "Close" at bounding box center [682, 347] width 35 height 17
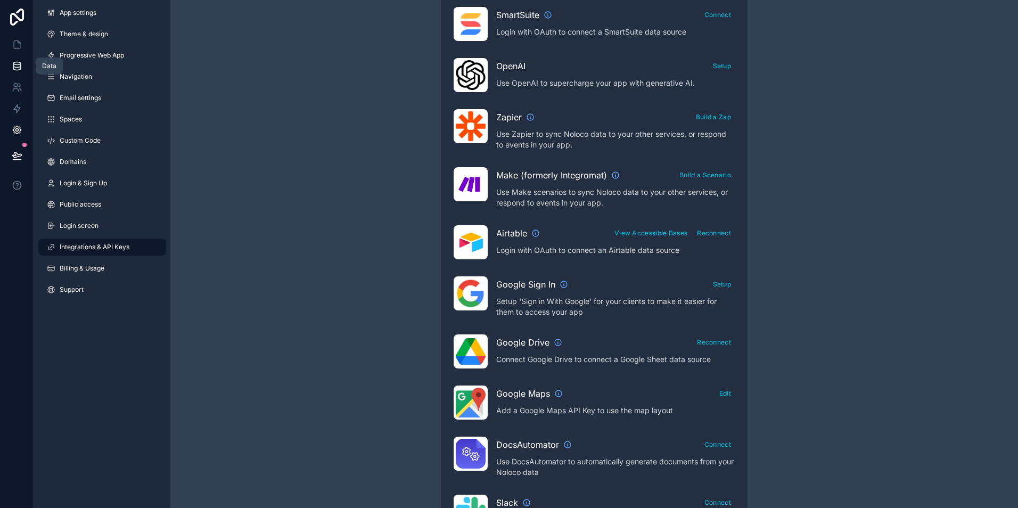
click at [22, 61] on link at bounding box center [17, 65] width 34 height 21
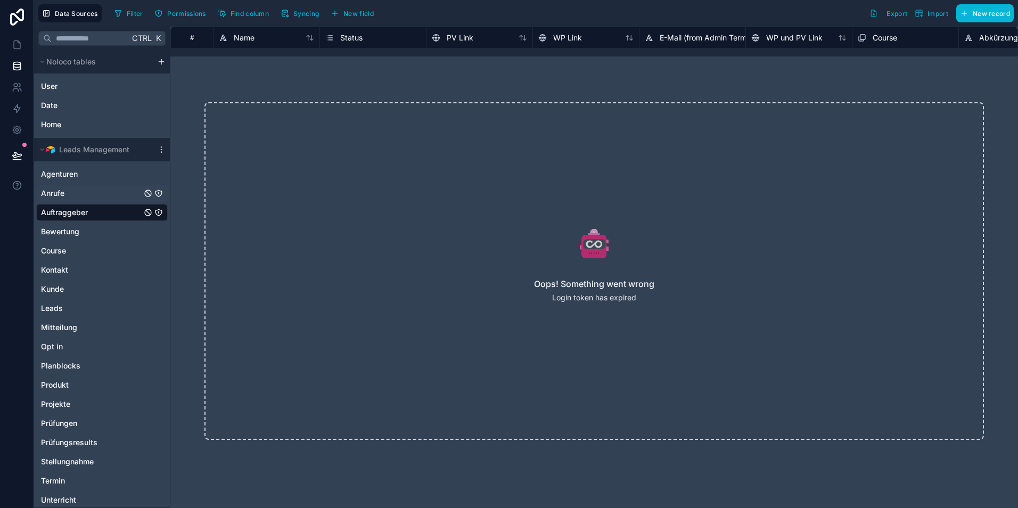
click at [81, 187] on div "Anrufe" at bounding box center [101, 193] width 131 height 17
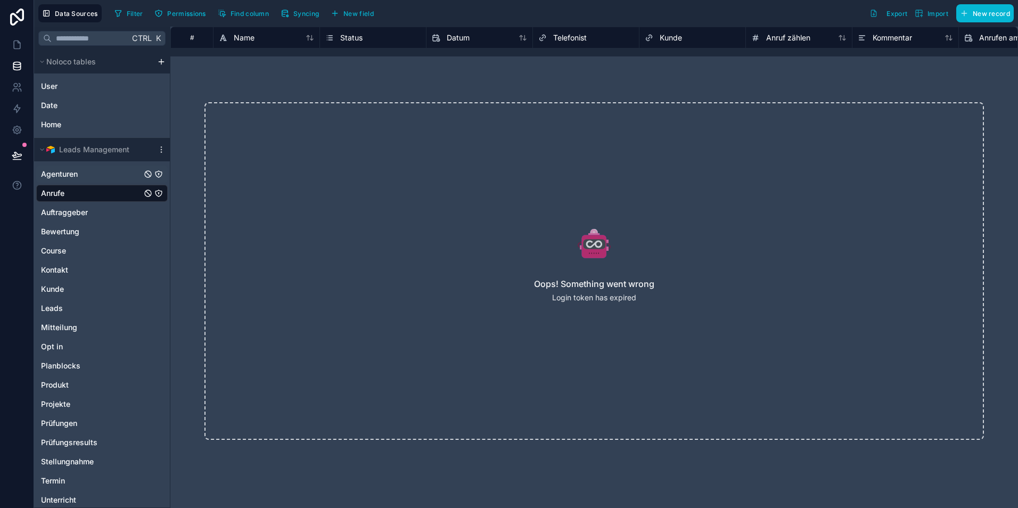
click at [71, 169] on span "Agenturen" at bounding box center [59, 174] width 37 height 11
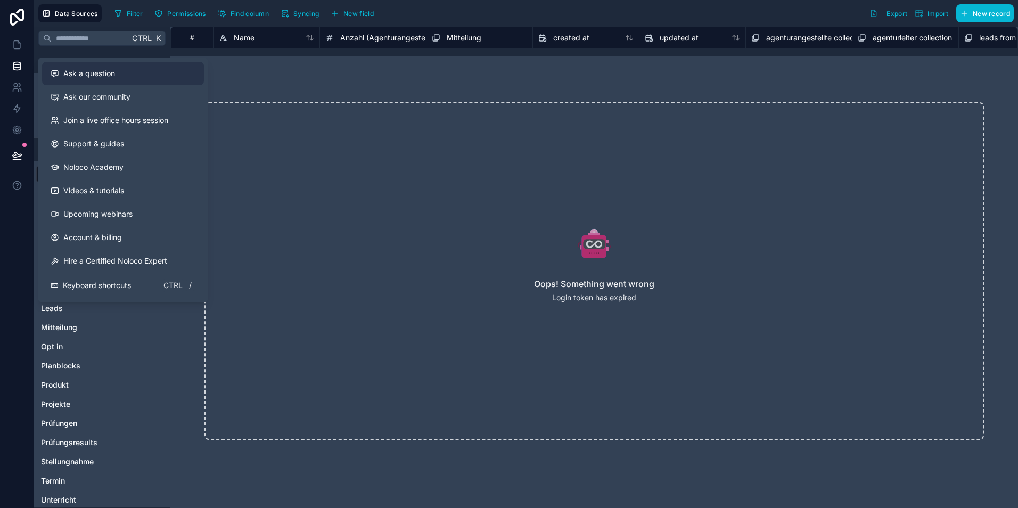
click at [110, 76] on span "Ask a question" at bounding box center [89, 73] width 52 height 11
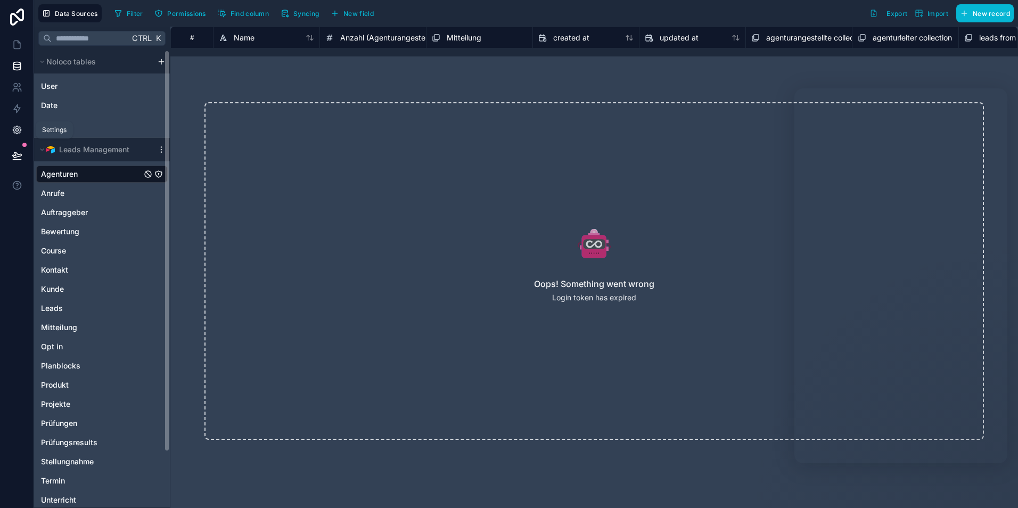
click at [22, 130] on link at bounding box center [17, 129] width 34 height 21
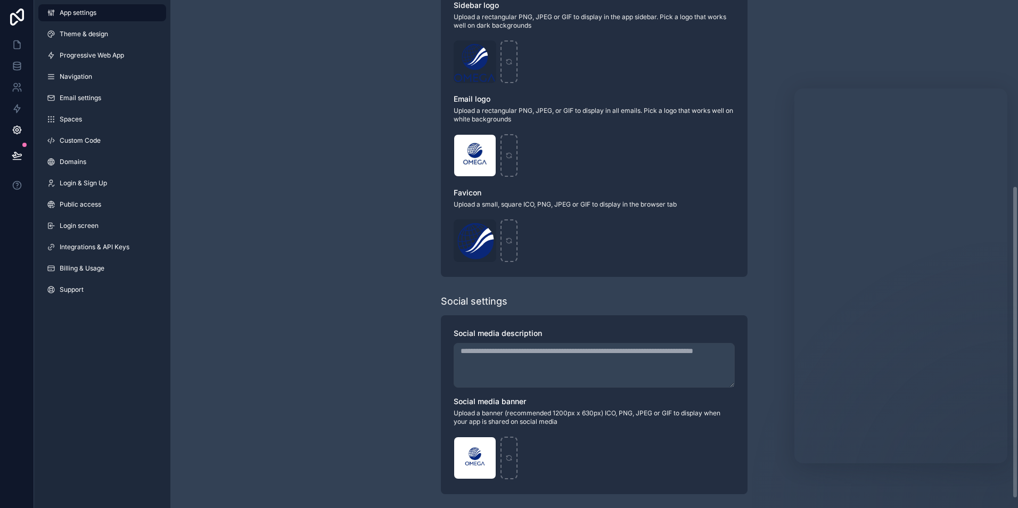
scroll to position [316, 0]
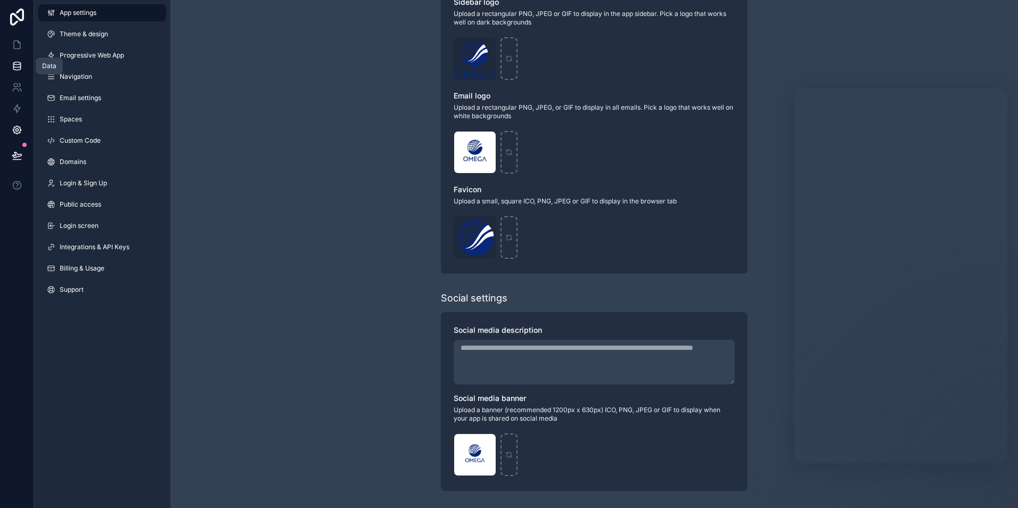
click at [20, 64] on icon at bounding box center [16, 63] width 7 height 3
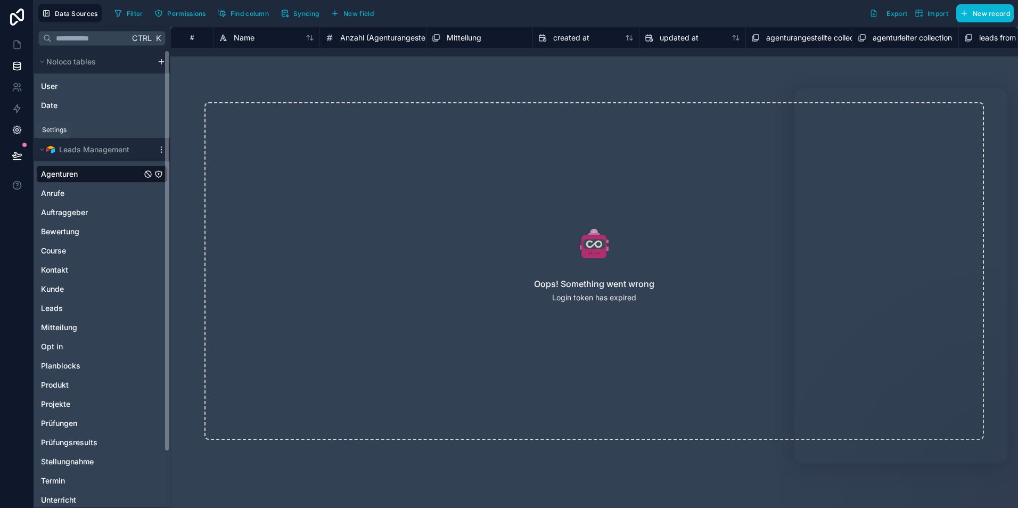
click at [23, 126] on link at bounding box center [17, 129] width 34 height 21
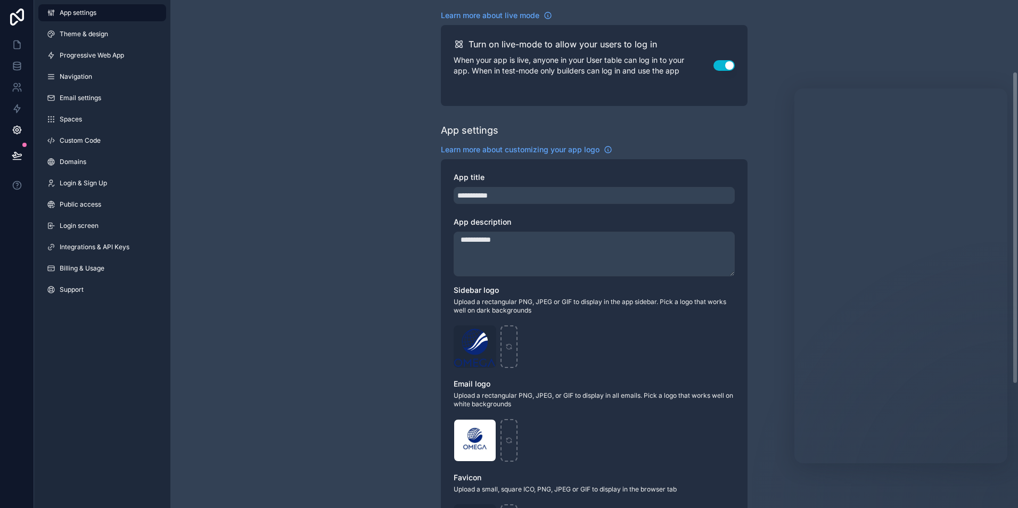
scroll to position [316, 0]
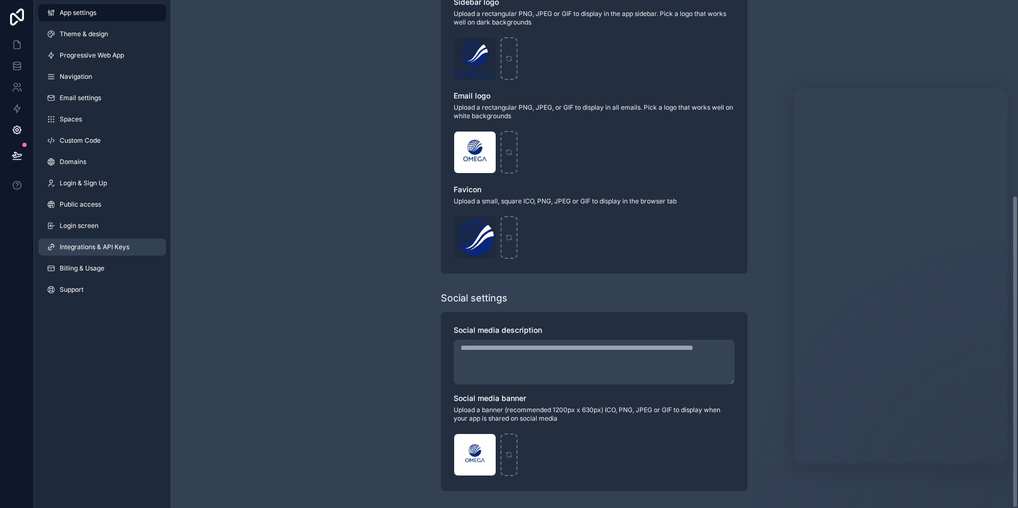
click at [99, 243] on span "Integrations & API Keys" at bounding box center [95, 247] width 70 height 9
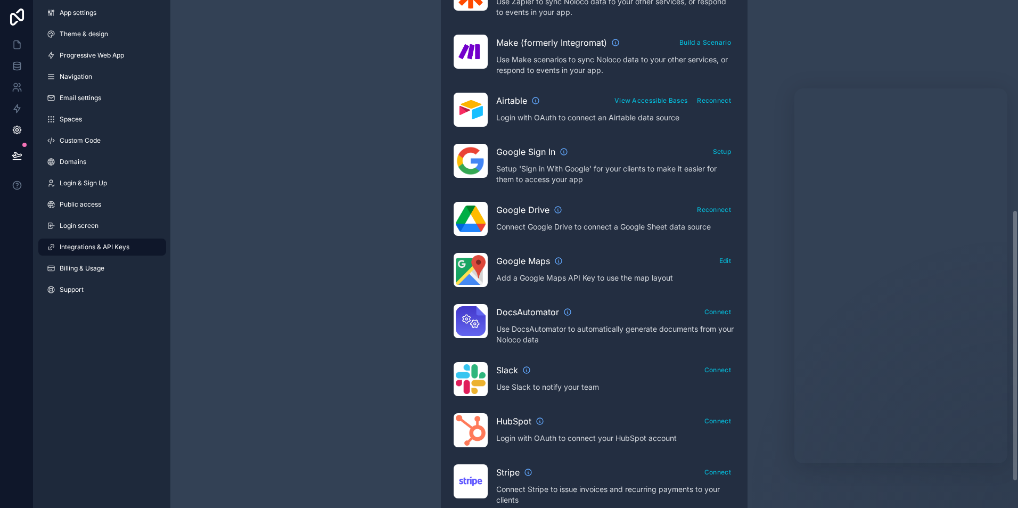
scroll to position [387, 0]
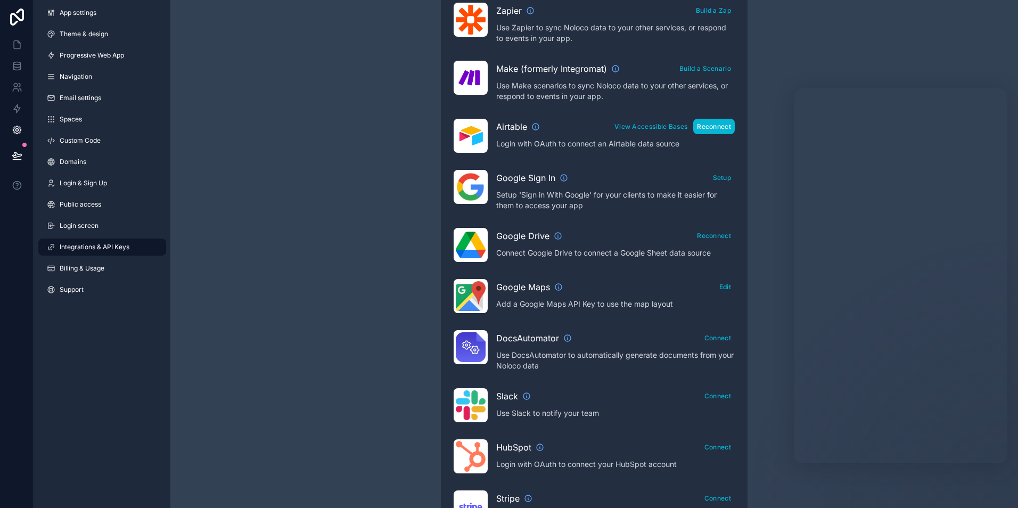
click at [722, 128] on button "Reconnect" at bounding box center [714, 126] width 42 height 15
click at [23, 68] on link at bounding box center [17, 65] width 34 height 21
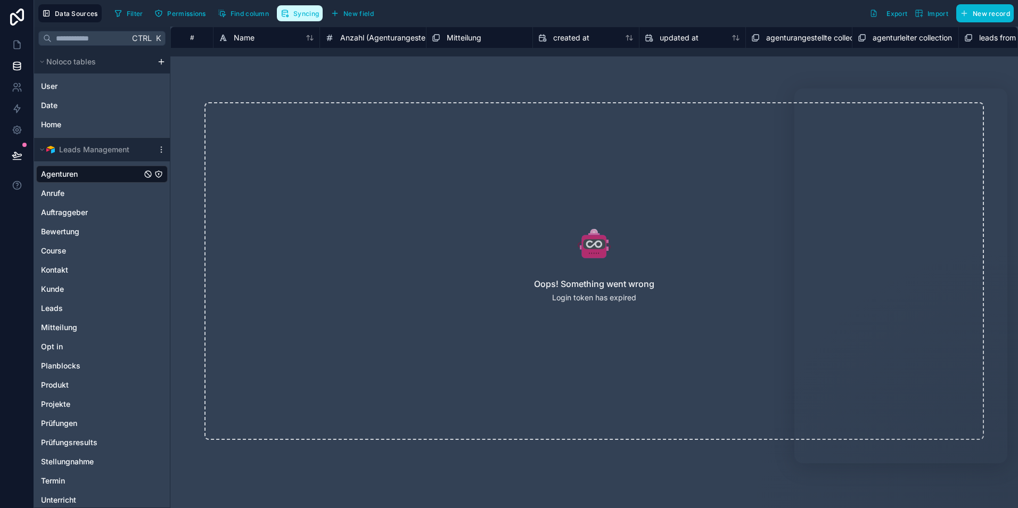
click at [302, 14] on span "Syncing" at bounding box center [306, 14] width 26 height 8
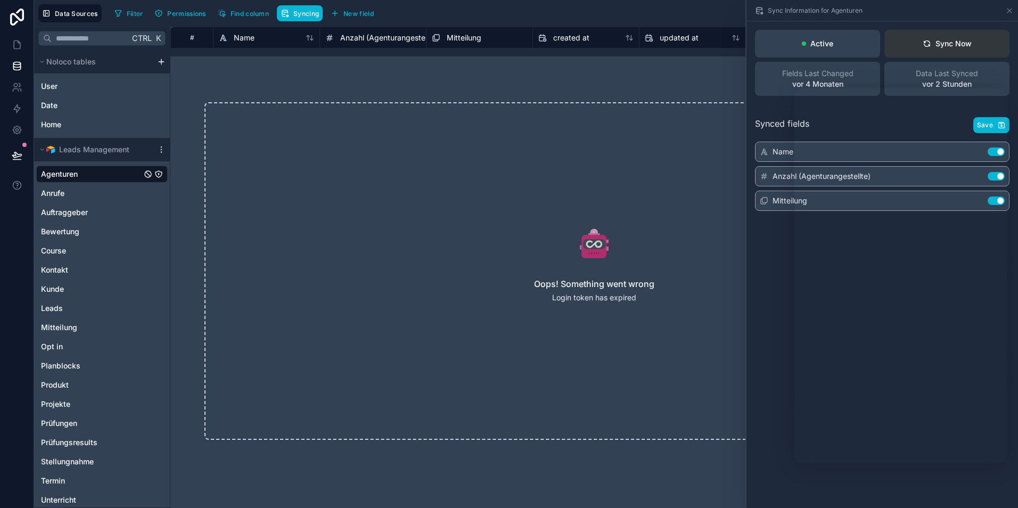
click at [970, 42] on div "Sync Now" at bounding box center [946, 43] width 49 height 11
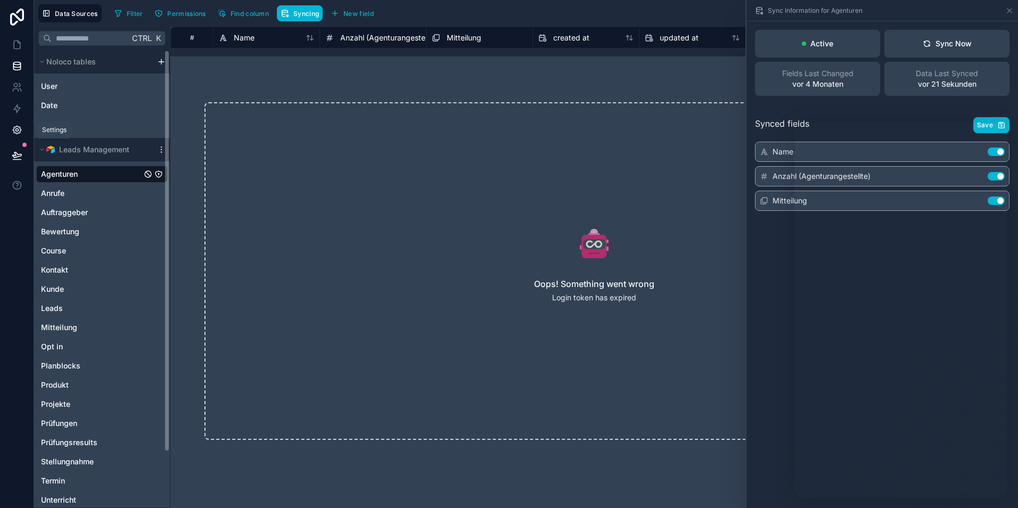
click at [22, 127] on link at bounding box center [17, 129] width 34 height 21
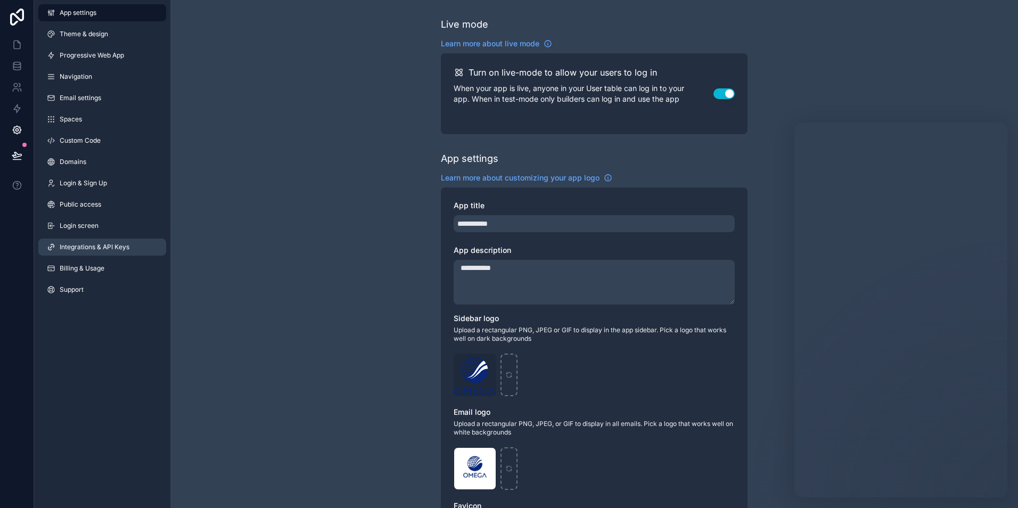
click at [108, 246] on span "Integrations & API Keys" at bounding box center [95, 247] width 70 height 9
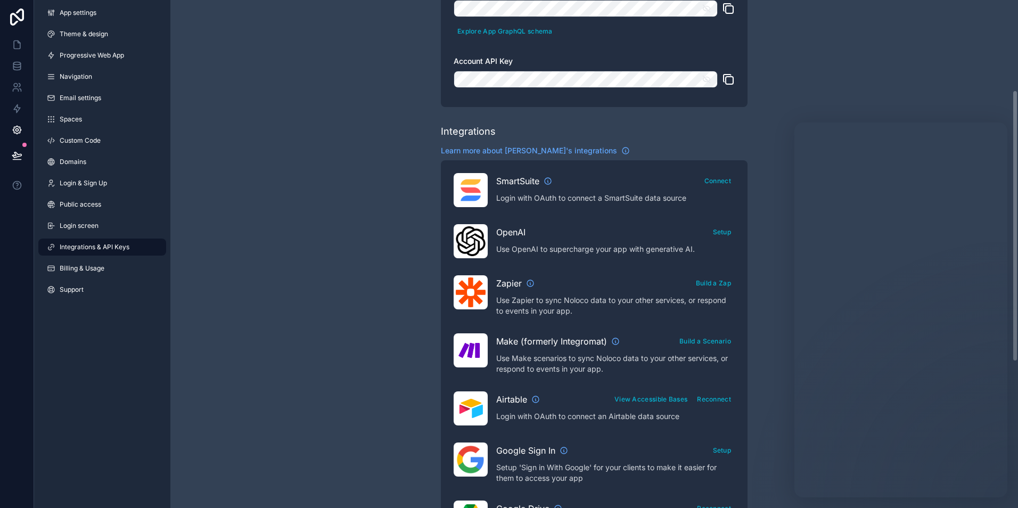
scroll to position [213, 0]
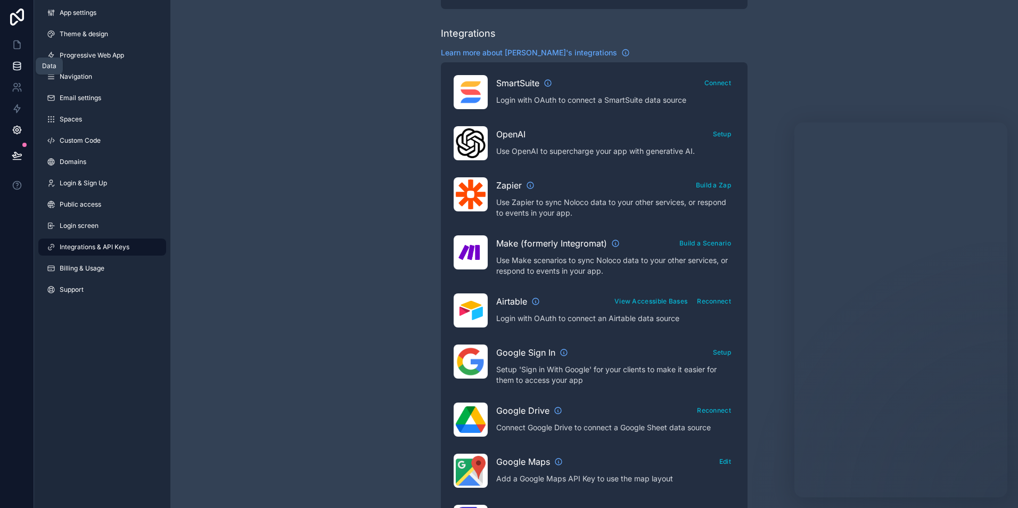
click at [17, 69] on icon at bounding box center [17, 66] width 11 height 11
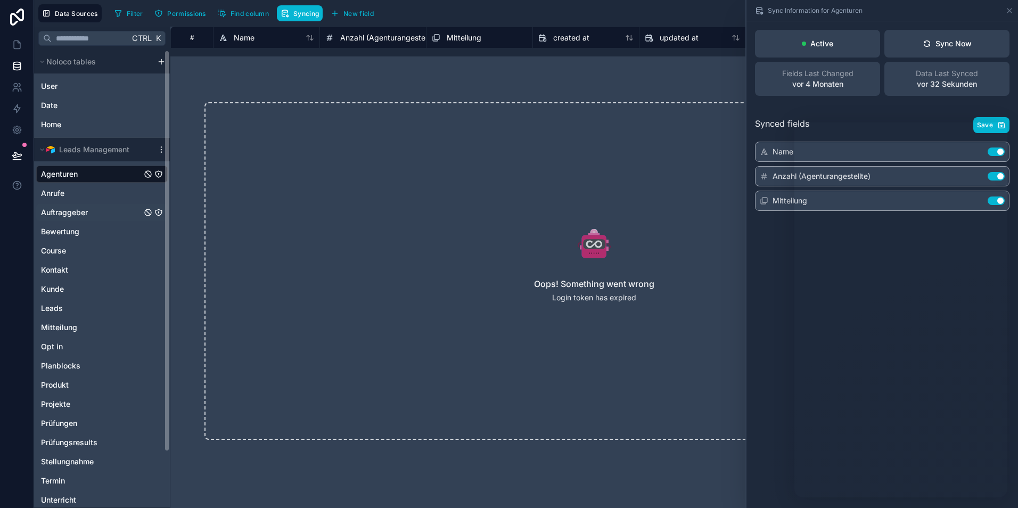
click at [68, 214] on span "Auftraggeber" at bounding box center [64, 212] width 47 height 11
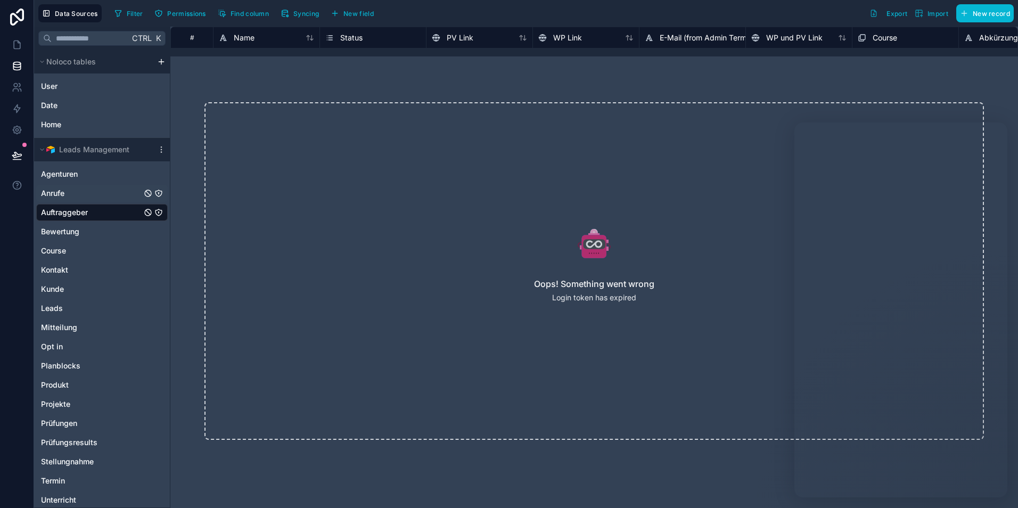
click at [64, 190] on span "Anrufe" at bounding box center [52, 193] width 23 height 11
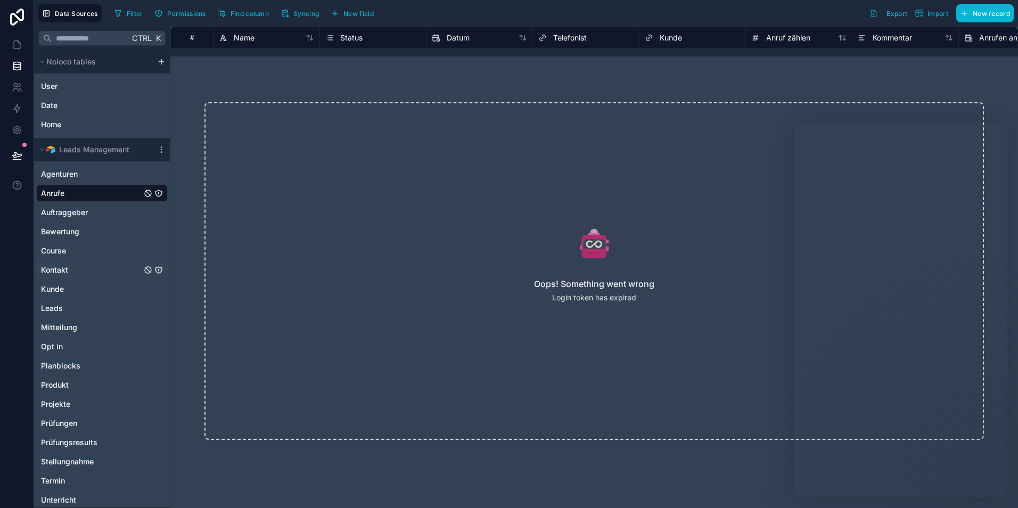
click at [64, 271] on span "Kontakt" at bounding box center [54, 270] width 27 height 11
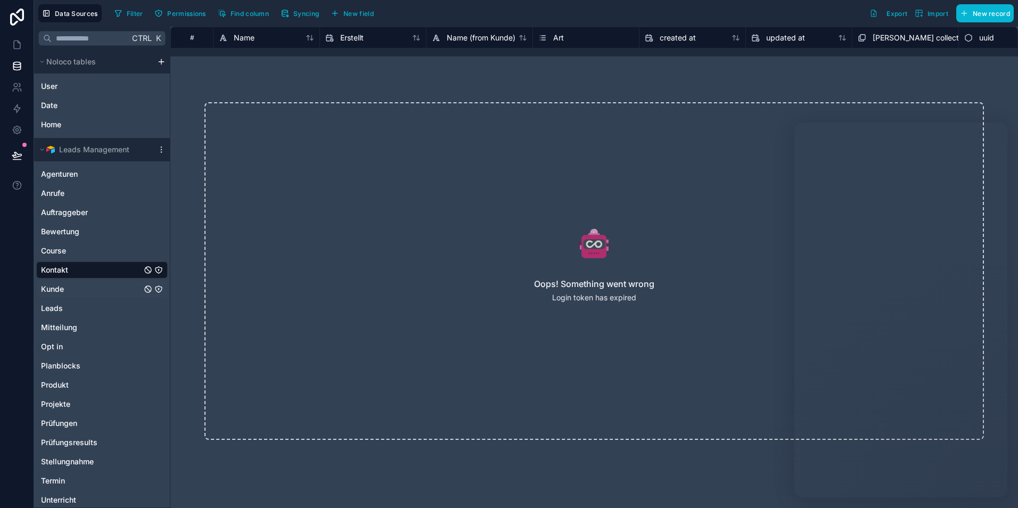
click at [61, 290] on span "Kunde" at bounding box center [52, 289] width 23 height 11
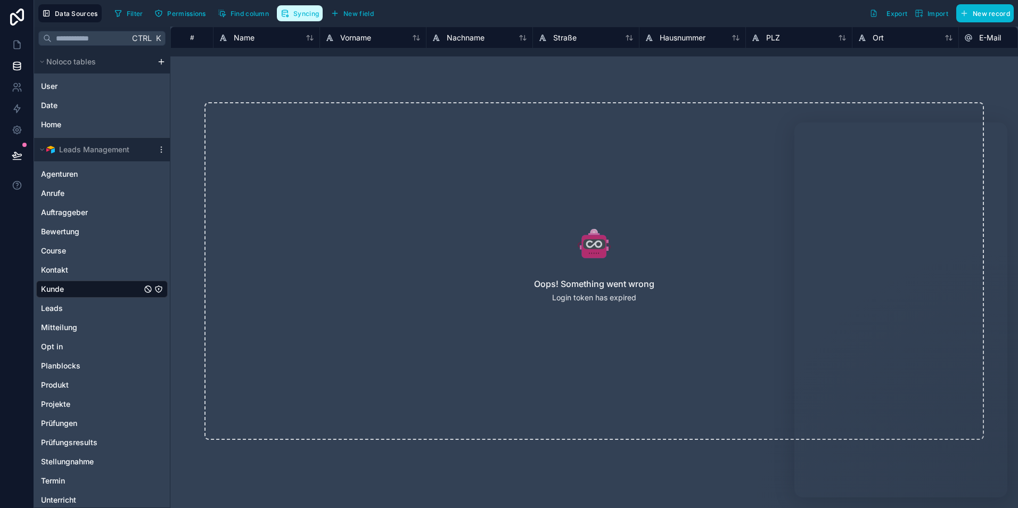
click at [298, 18] on button "Syncing" at bounding box center [300, 13] width 46 height 16
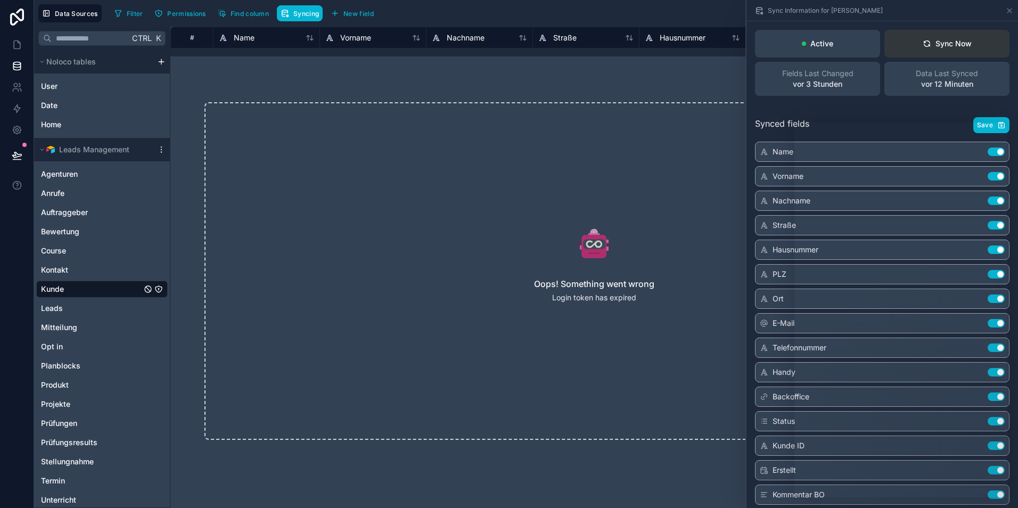
click at [946, 44] on div "Sync Now" at bounding box center [946, 43] width 49 height 11
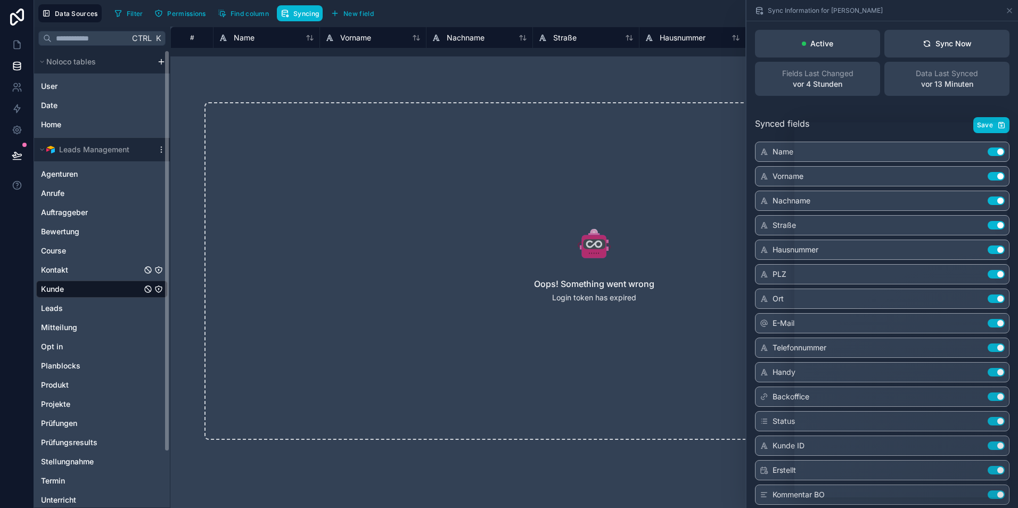
drag, startPoint x: 94, startPoint y: 268, endPoint x: 128, endPoint y: 222, distance: 57.1
click at [94, 268] on div "Kontakt" at bounding box center [101, 269] width 131 height 17
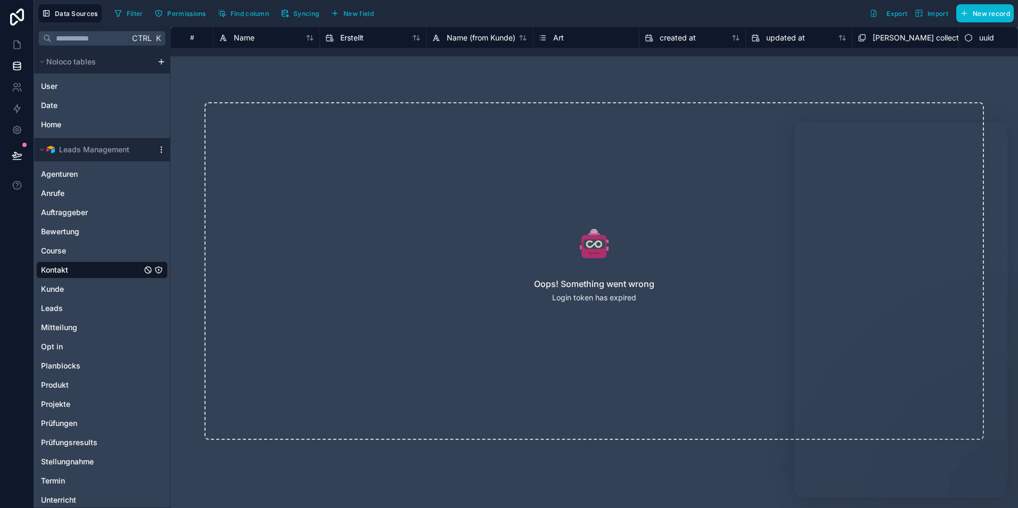
click at [161, 152] on icon "scrollable content" at bounding box center [161, 152] width 1 height 1
click at [205, 188] on span "Queue data sync" at bounding box center [215, 189] width 77 height 9
click at [209, 202] on button "Queue schema sync" at bounding box center [220, 207] width 128 height 17
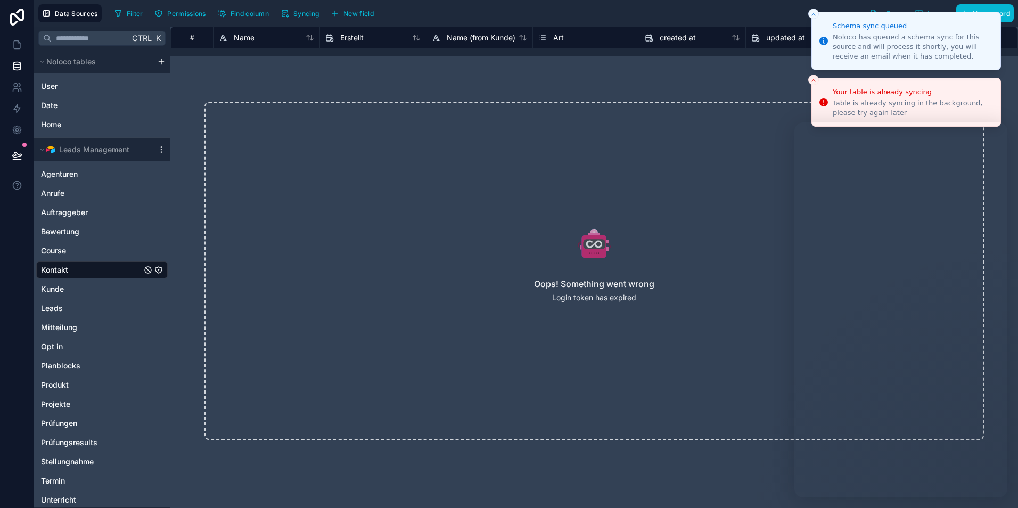
click at [816, 16] on icon "Close toast" at bounding box center [813, 14] width 6 height 6
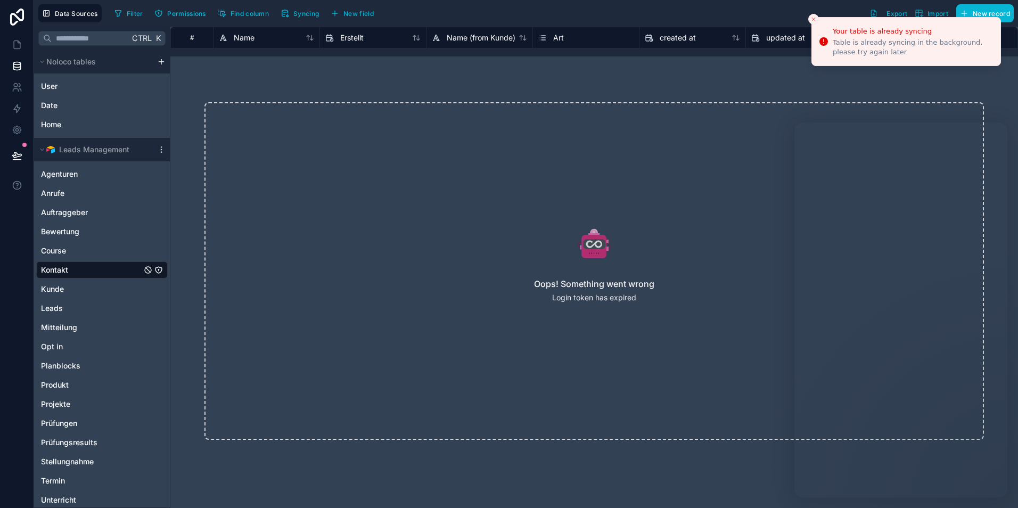
click at [814, 19] on icon "Close toast" at bounding box center [813, 19] width 6 height 6
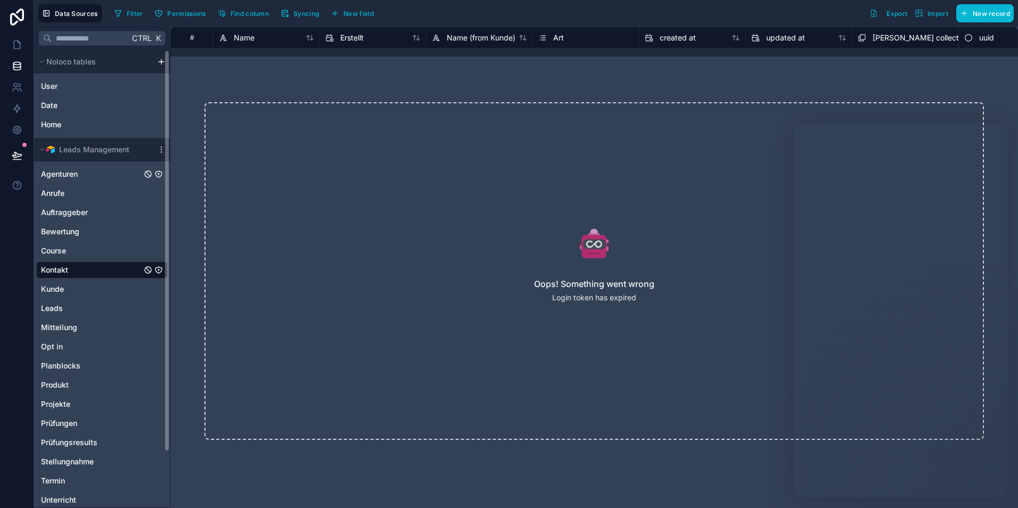
click at [81, 179] on div "Agenturen" at bounding box center [101, 174] width 131 height 17
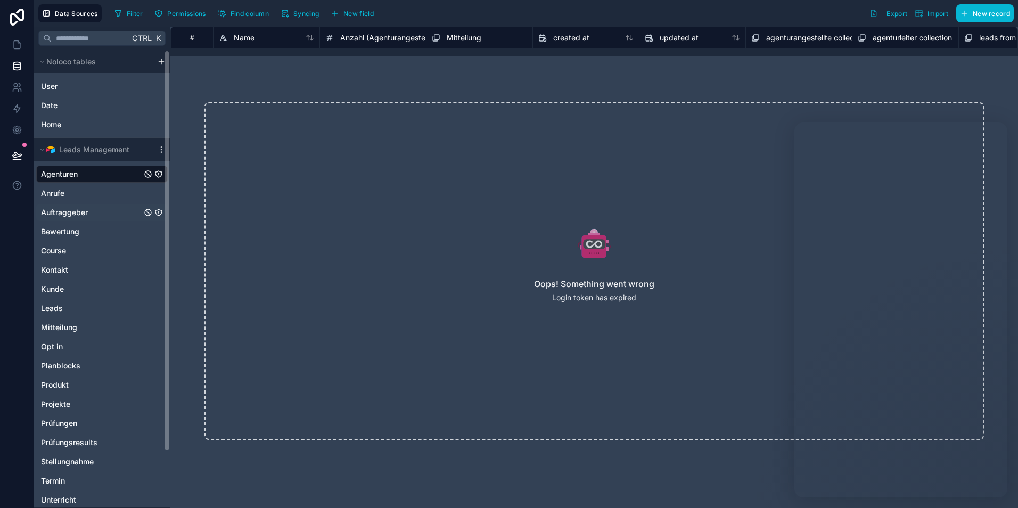
click at [65, 209] on span "Auftraggeber" at bounding box center [64, 212] width 47 height 11
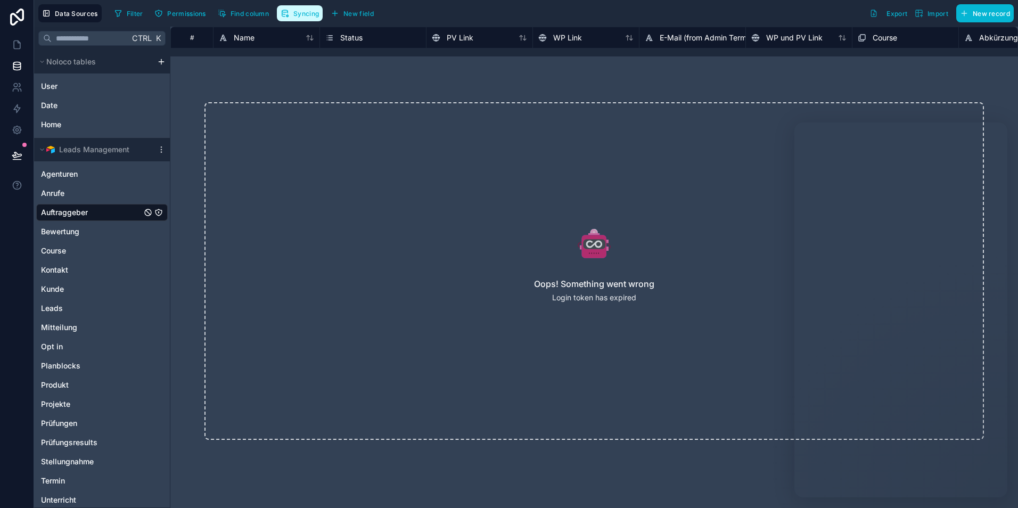
click at [306, 17] on span "Syncing" at bounding box center [306, 14] width 26 height 8
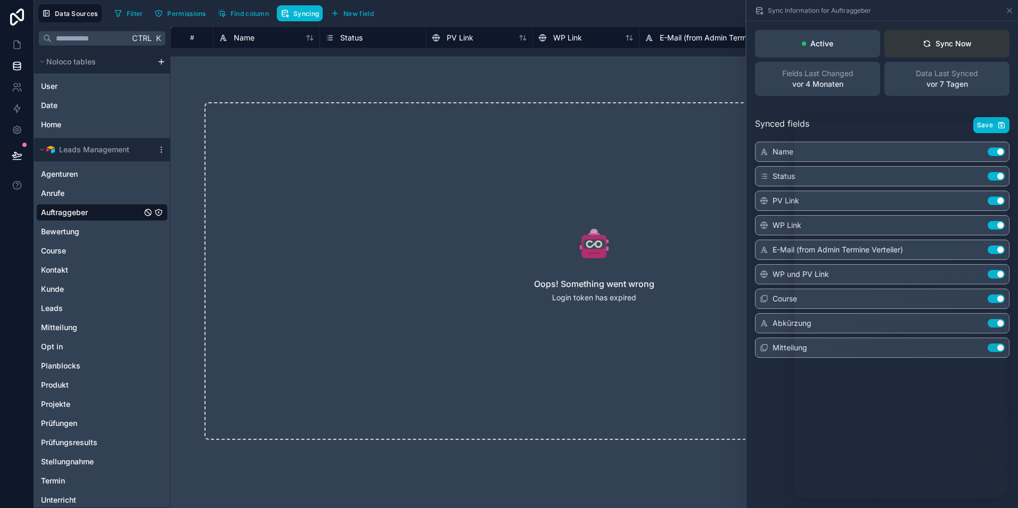
click at [927, 45] on icon at bounding box center [926, 43] width 9 height 9
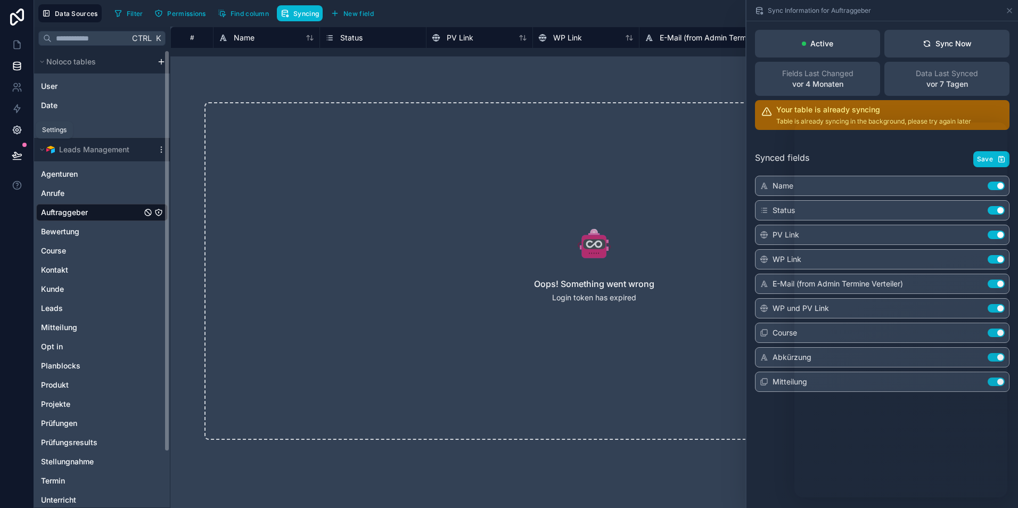
click at [18, 131] on icon at bounding box center [16, 130] width 3 height 3
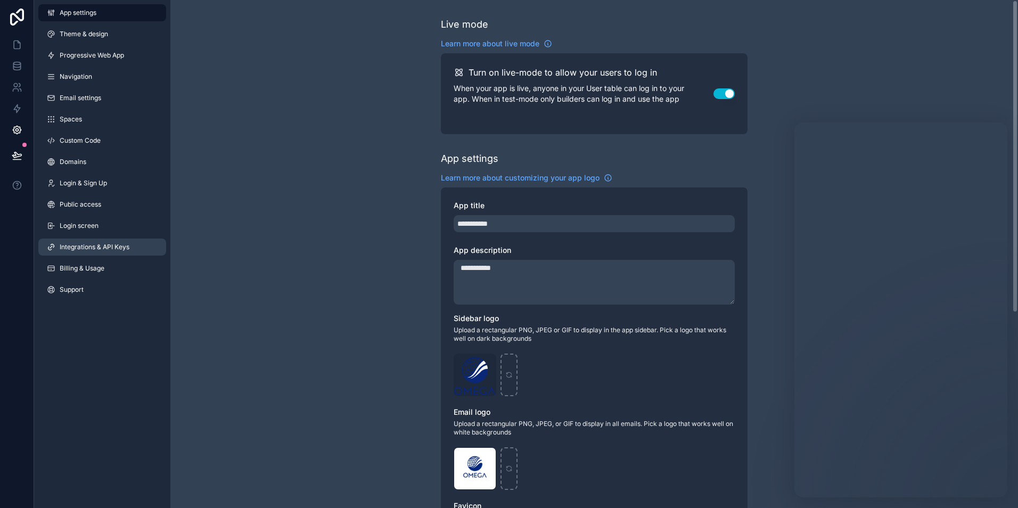
click at [109, 249] on span "Integrations & API Keys" at bounding box center [95, 247] width 70 height 9
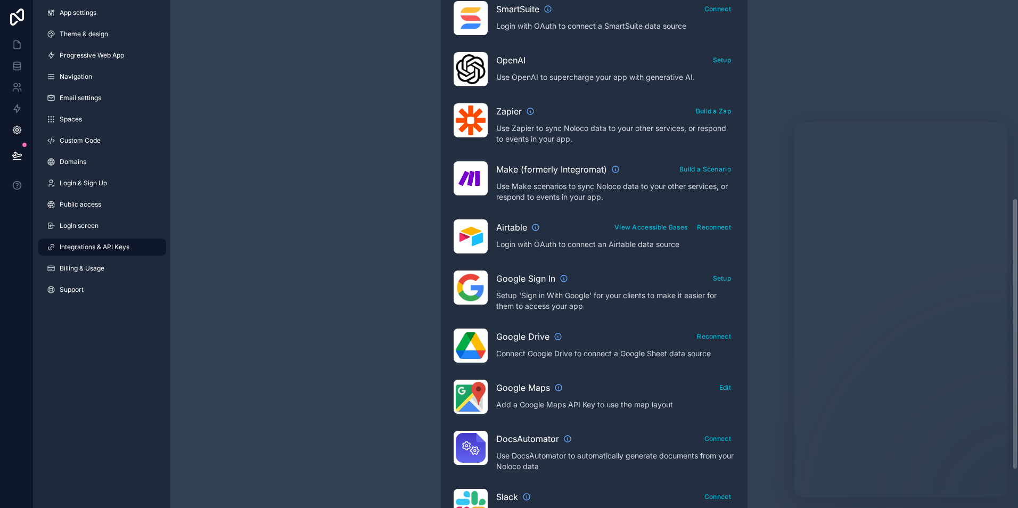
scroll to position [441, 0]
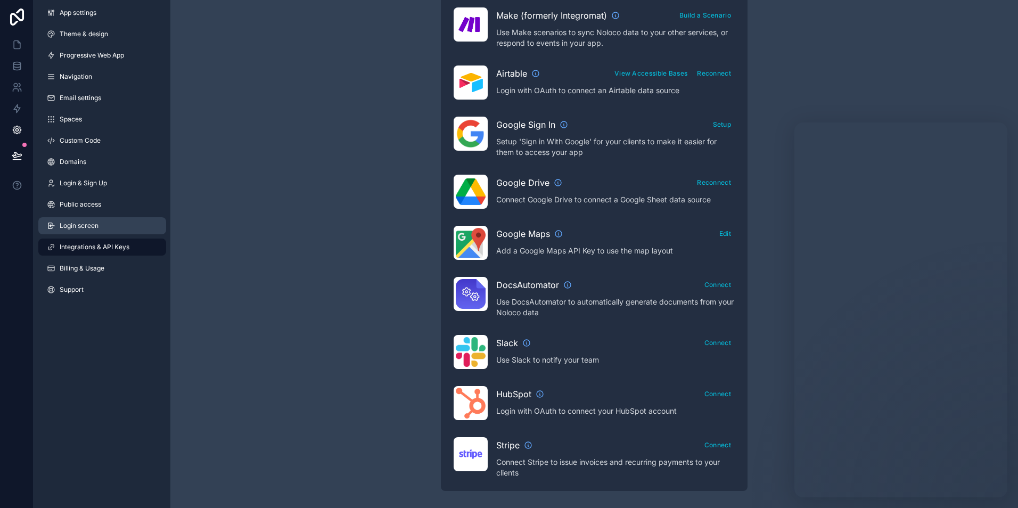
click at [83, 227] on span "Login screen" at bounding box center [79, 225] width 39 height 9
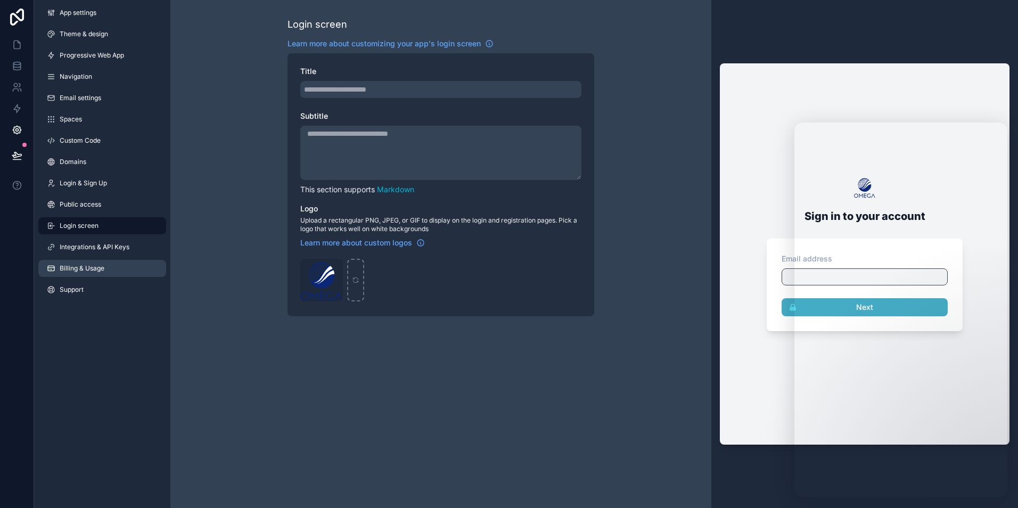
click at [90, 261] on link "Billing & Usage" at bounding box center [102, 268] width 128 height 17
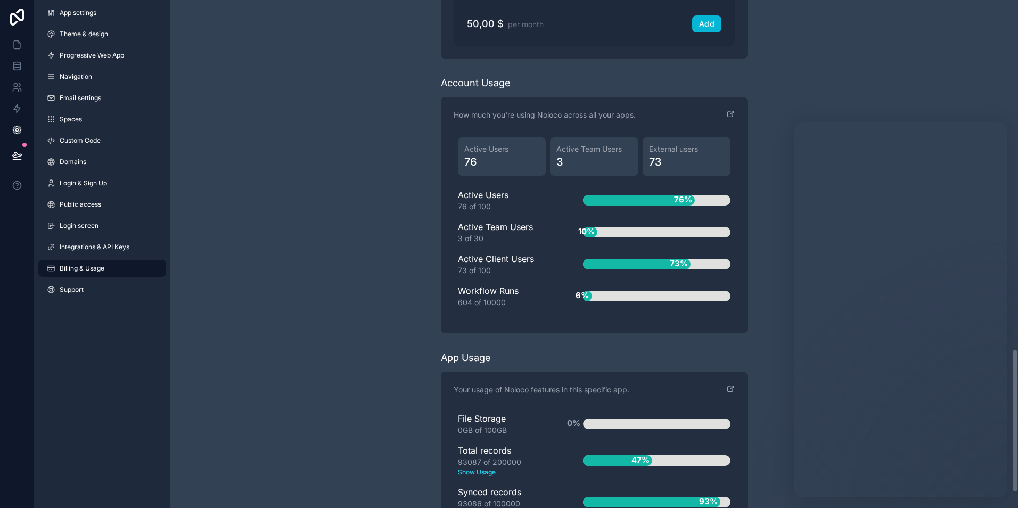
scroll to position [1281, 0]
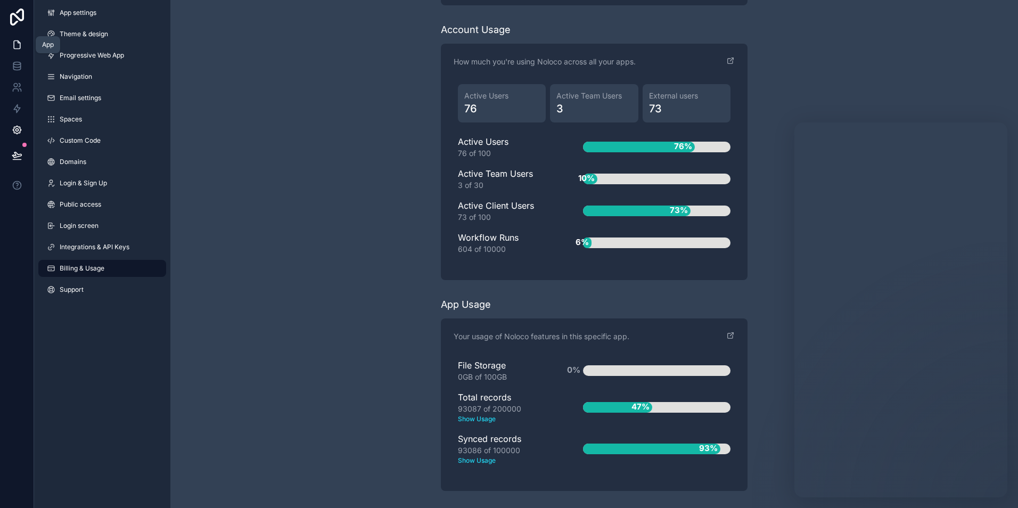
click at [15, 45] on icon at bounding box center [17, 44] width 11 height 11
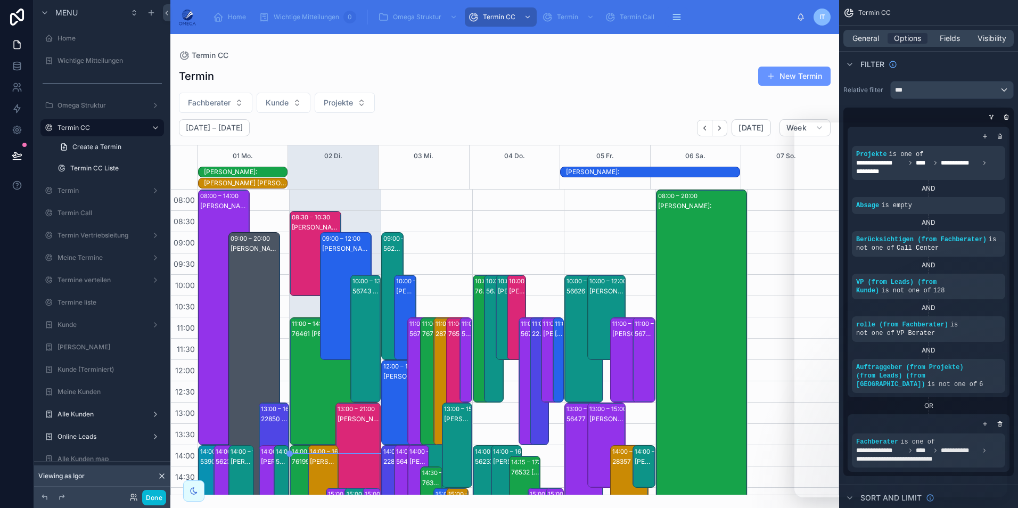
scroll to position [249, 0]
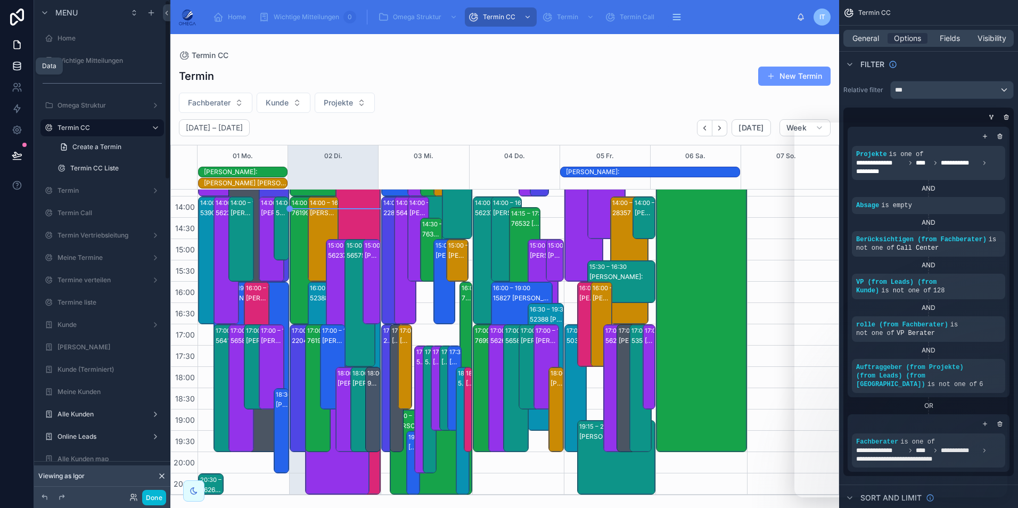
click at [22, 68] on icon at bounding box center [17, 66] width 11 height 11
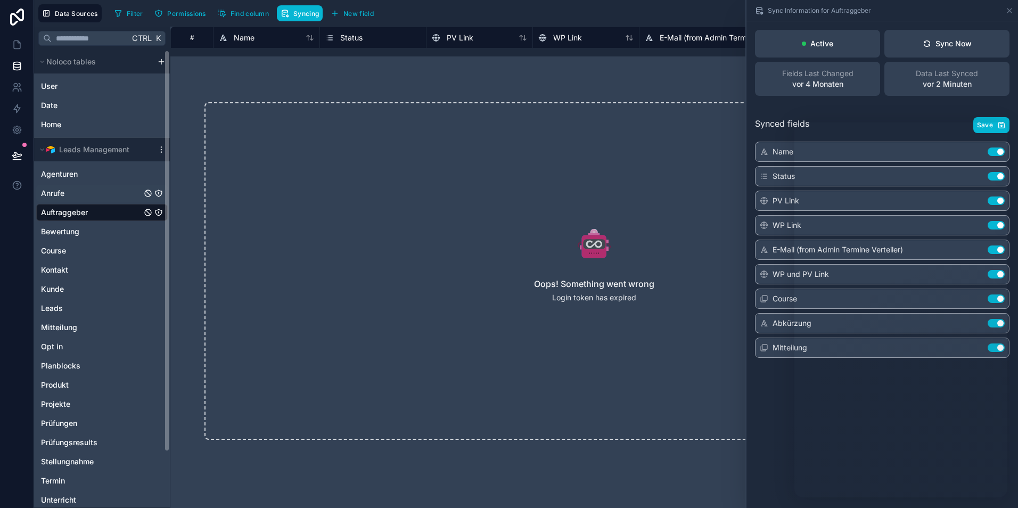
click at [58, 188] on span "Anrufe" at bounding box center [52, 193] width 23 height 11
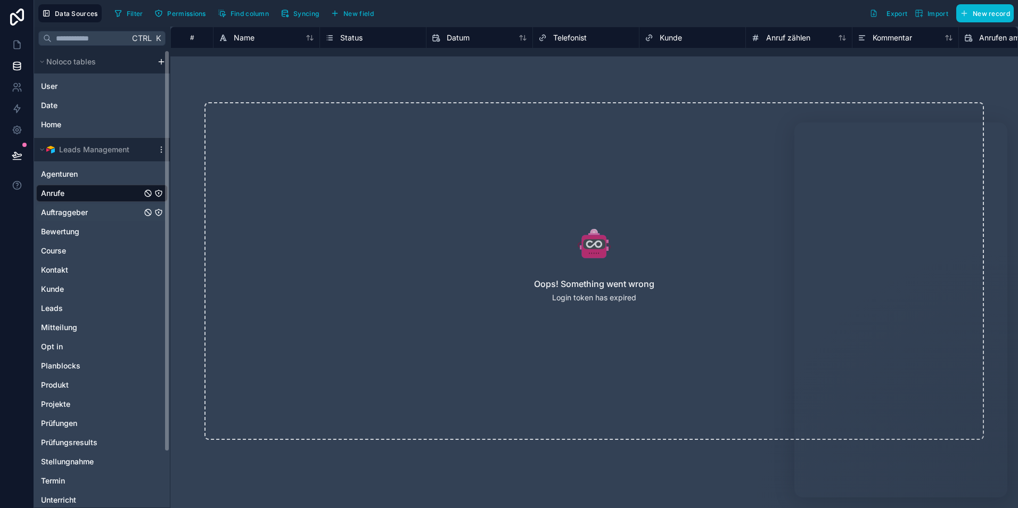
click at [73, 216] on span "Auftraggeber" at bounding box center [64, 212] width 47 height 11
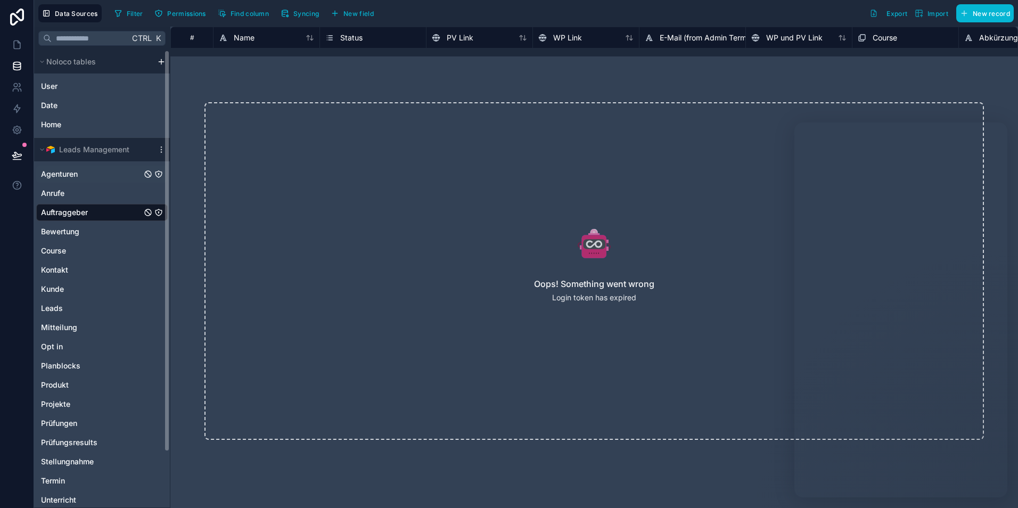
click at [67, 178] on span "Agenturen" at bounding box center [59, 174] width 37 height 11
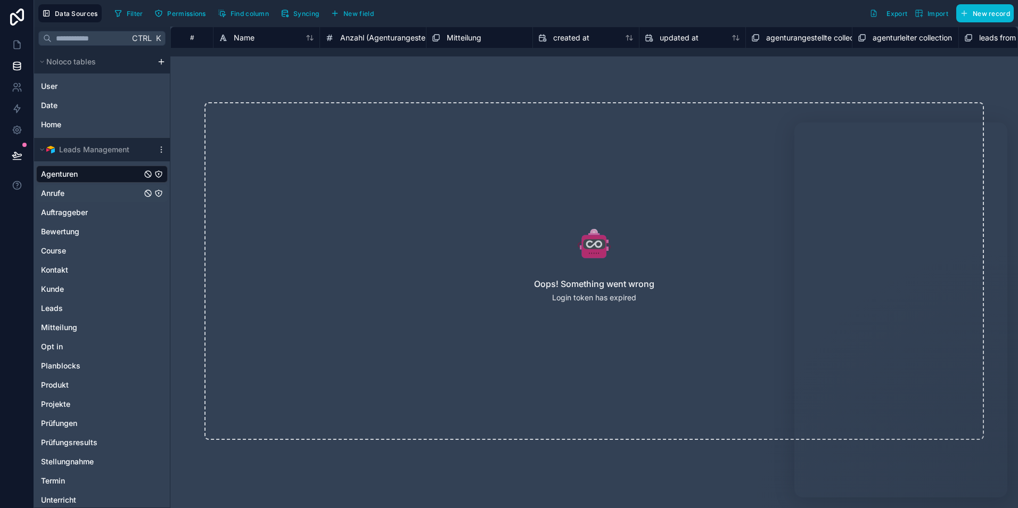
click at [73, 197] on div "Anrufe" at bounding box center [101, 193] width 131 height 17
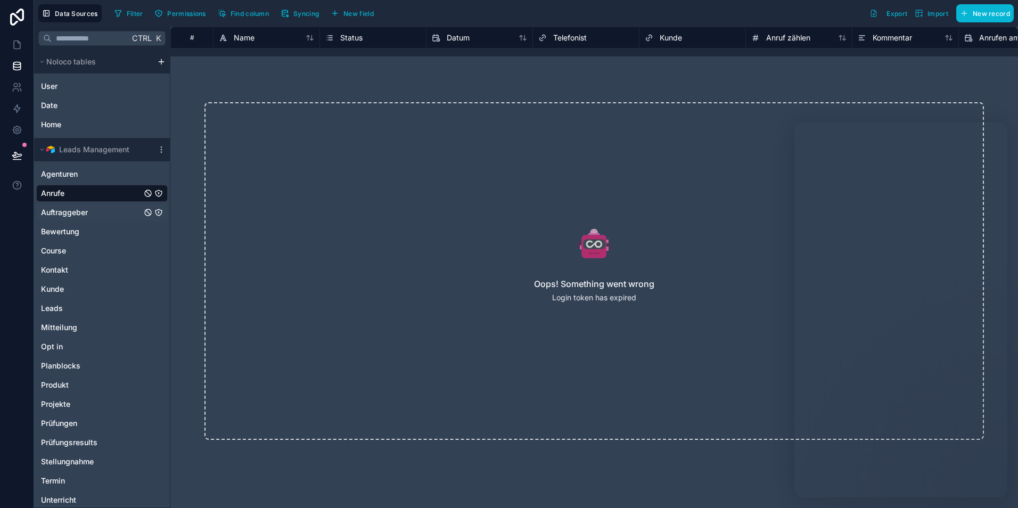
click at [69, 213] on span "Auftraggeber" at bounding box center [64, 212] width 47 height 11
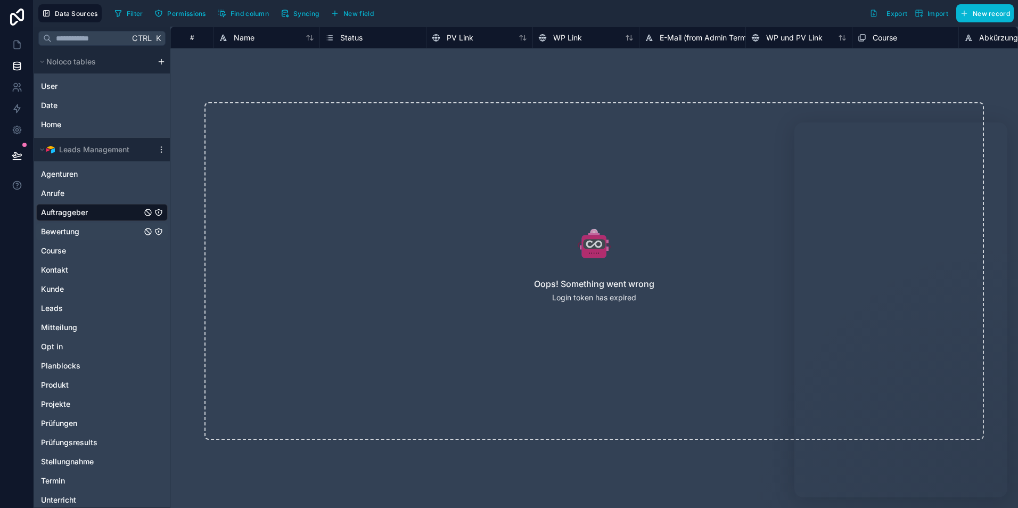
click at [71, 229] on span "Bewertung" at bounding box center [60, 231] width 38 height 11
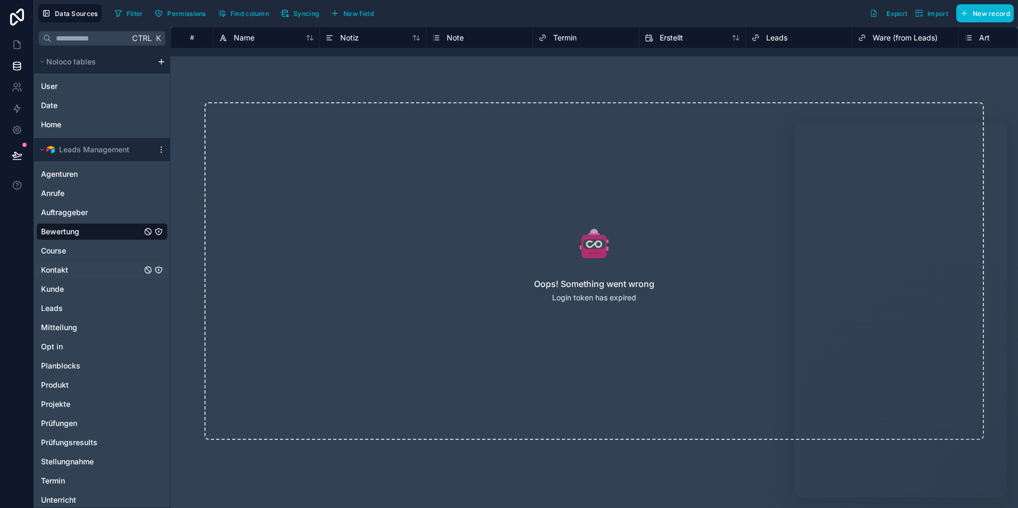
click at [83, 268] on div "Kontakt" at bounding box center [101, 269] width 131 height 17
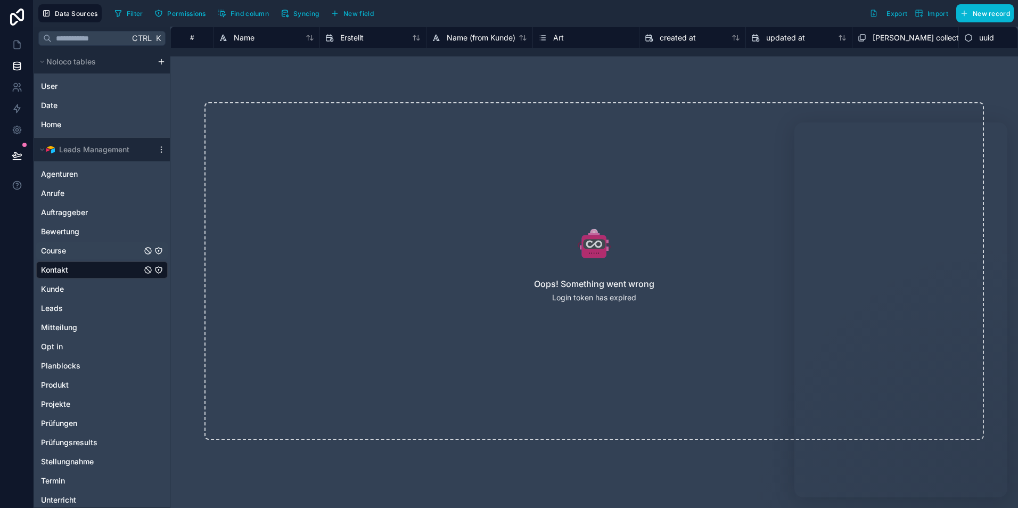
click at [81, 254] on div "Course" at bounding box center [101, 250] width 131 height 17
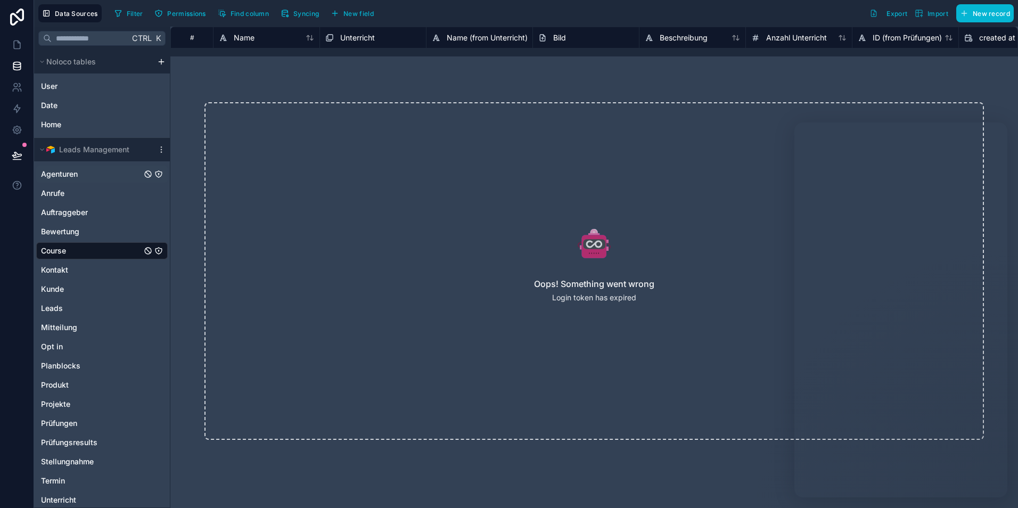
click at [78, 178] on span "Agenturen" at bounding box center [59, 174] width 37 height 11
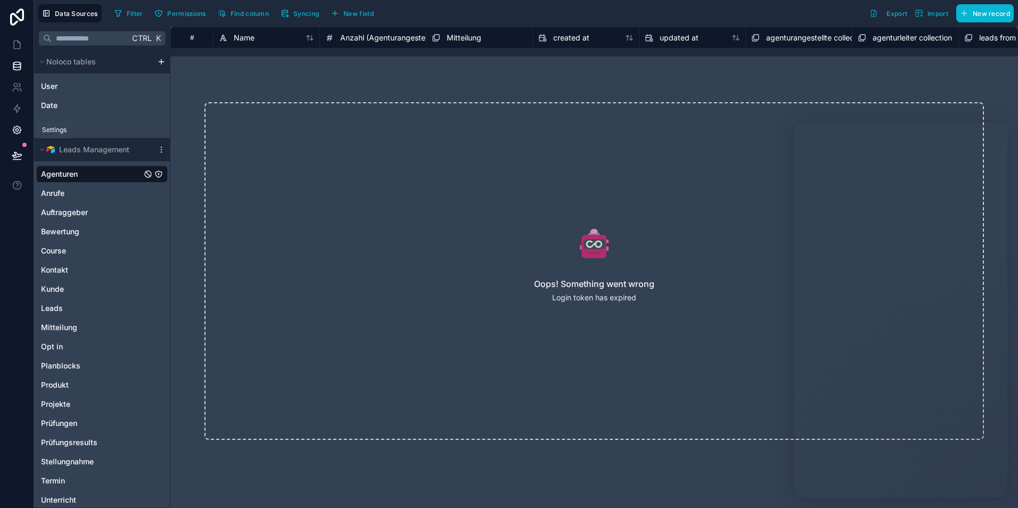
click at [19, 129] on icon at bounding box center [17, 130] width 11 height 11
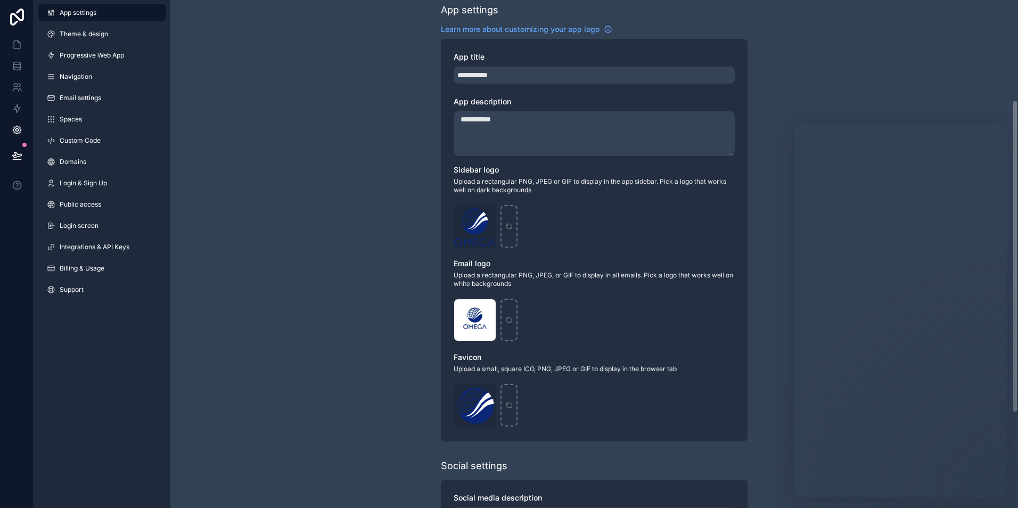
scroll to position [316, 0]
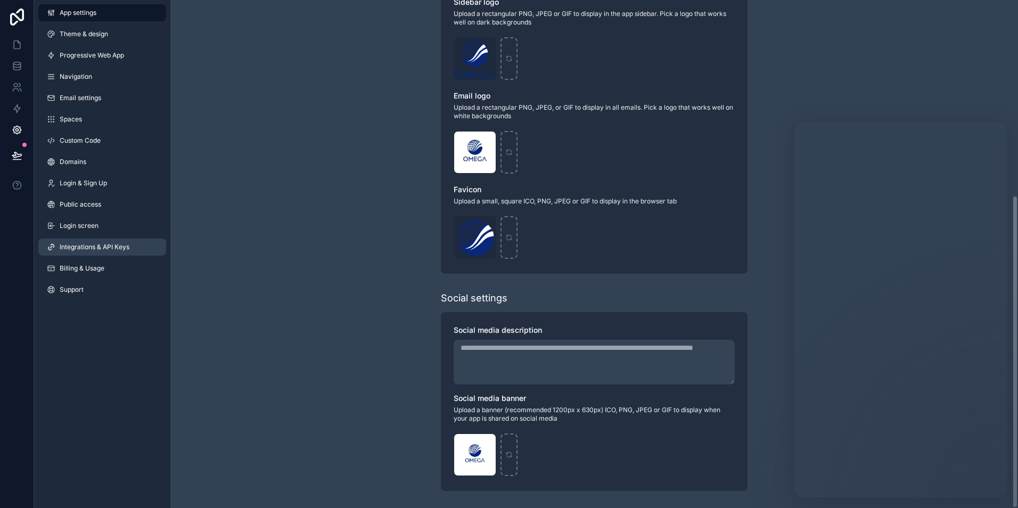
click at [77, 250] on span "Integrations & API Keys" at bounding box center [95, 247] width 70 height 9
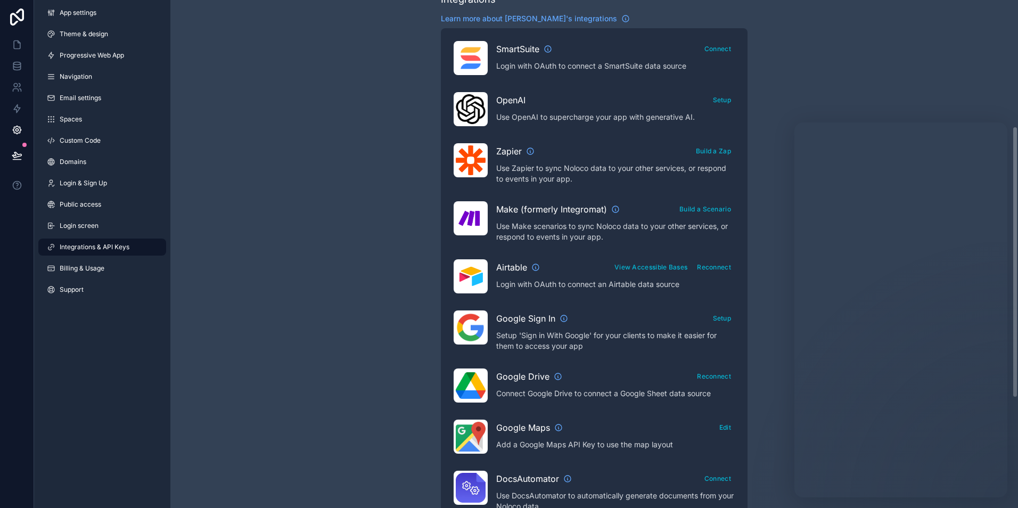
scroll to position [281, 0]
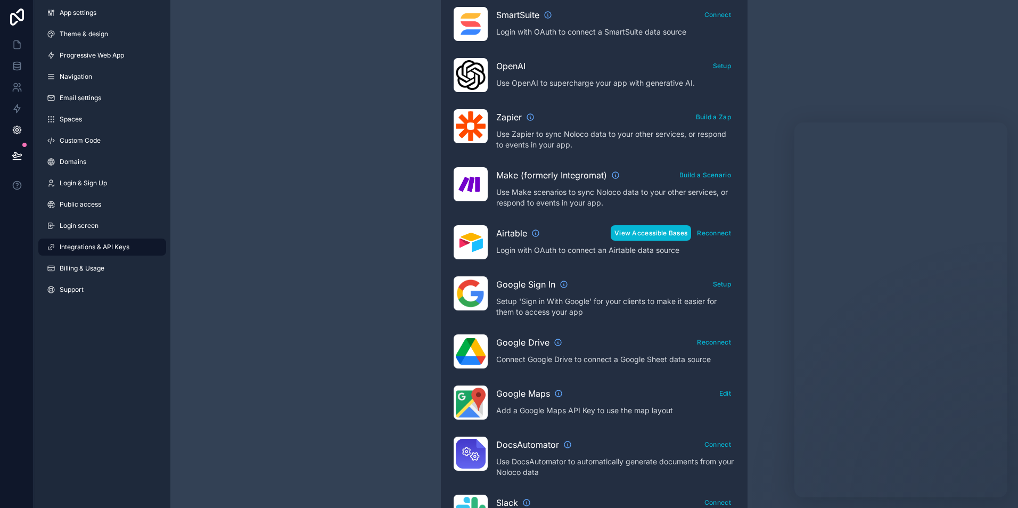
click at [657, 239] on button "View Accessible Bases" at bounding box center [651, 232] width 80 height 15
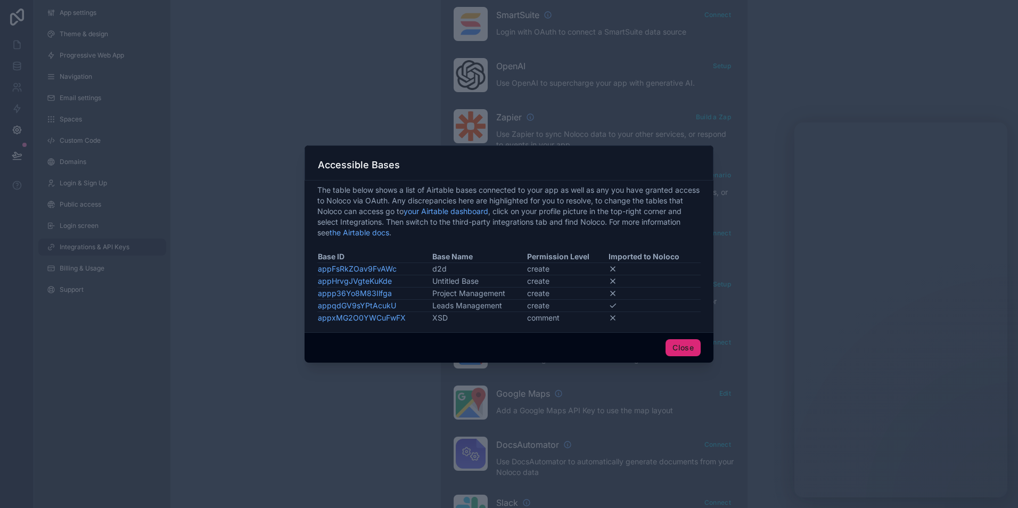
click at [690, 351] on button "Close" at bounding box center [682, 347] width 35 height 17
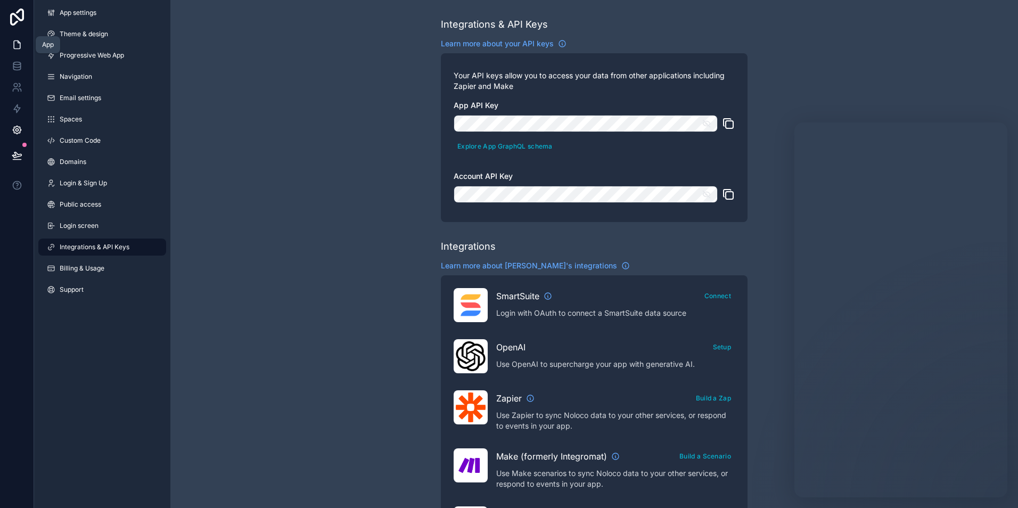
click at [17, 43] on icon at bounding box center [17, 44] width 11 height 11
